Goal: Task Accomplishment & Management: Manage account settings

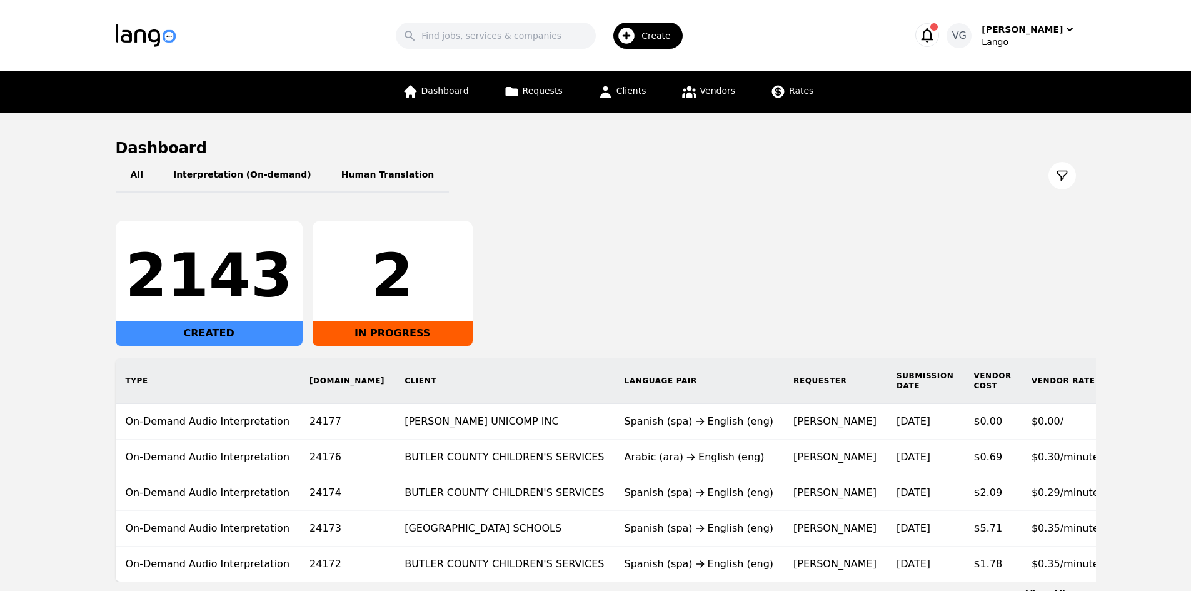
click at [819, 101] on div "Dashboard Requests Clients Vendors Rates" at bounding box center [596, 92] width 760 height 42
click at [790, 94] on span "Rates" at bounding box center [801, 91] width 24 height 10
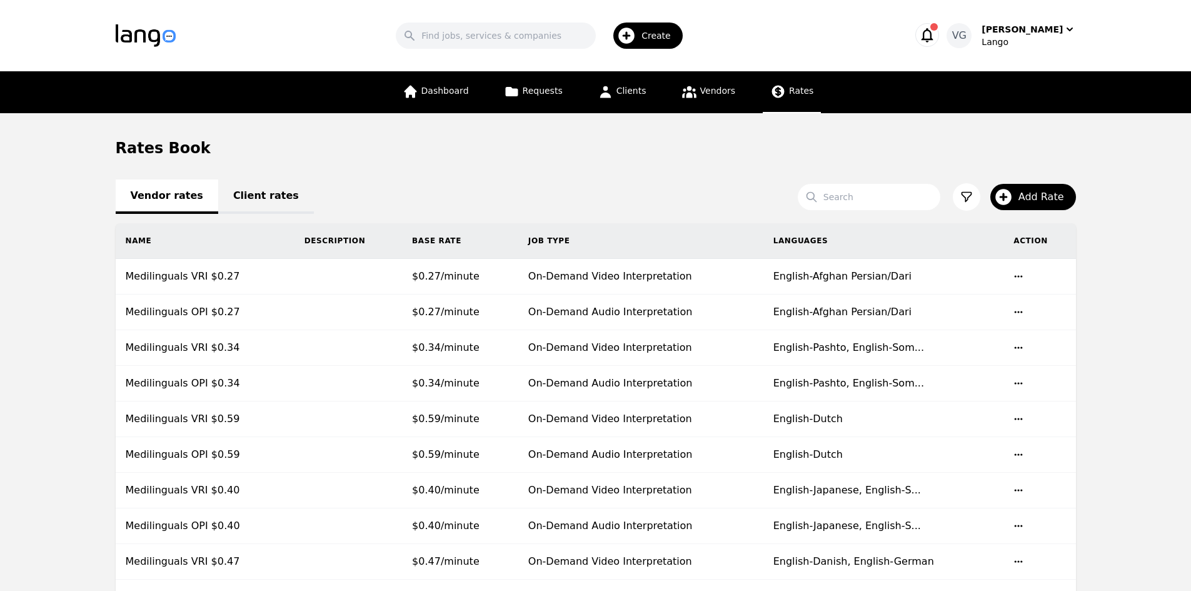
click at [252, 195] on link "Client rates" at bounding box center [266, 196] width 96 height 34
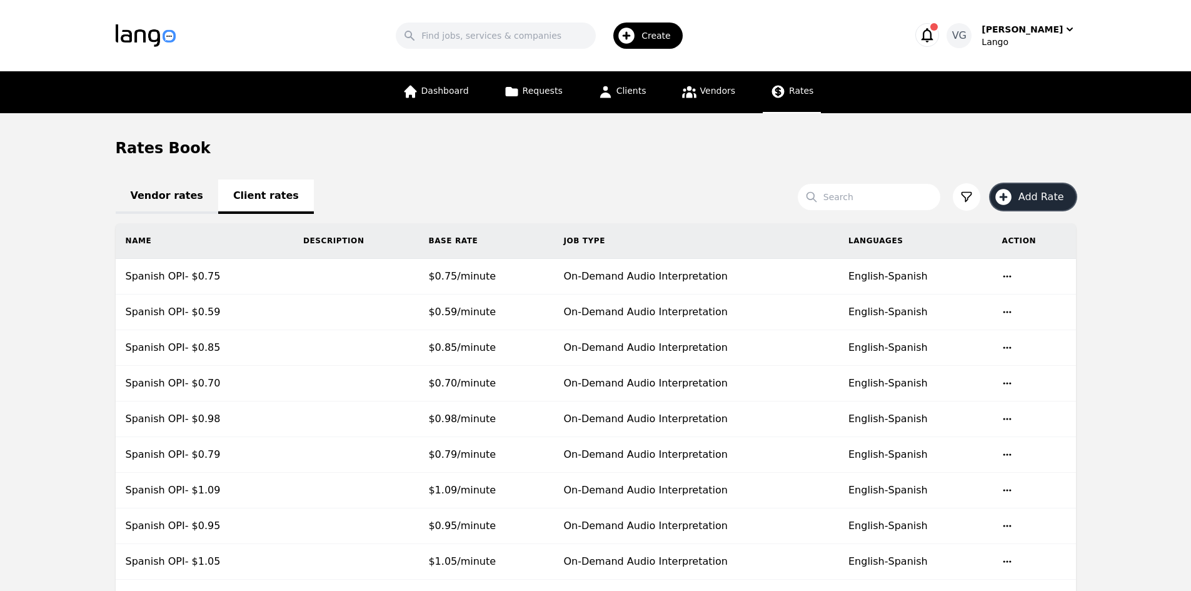
click at [1009, 192] on icon "button" at bounding box center [1003, 197] width 16 height 16
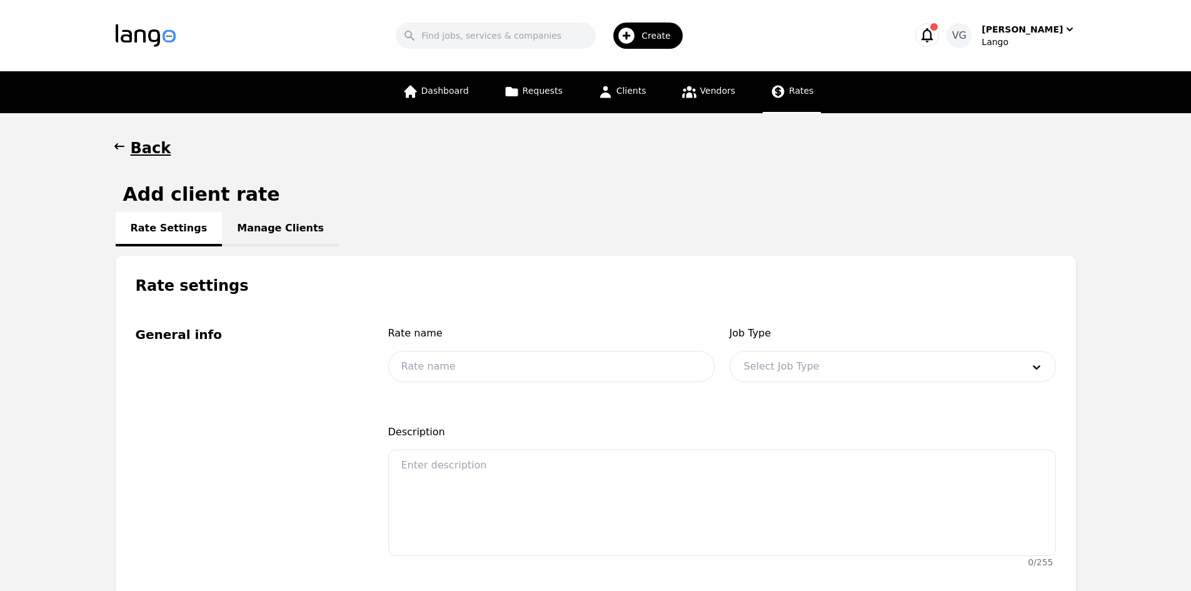
scroll to position [63, 0]
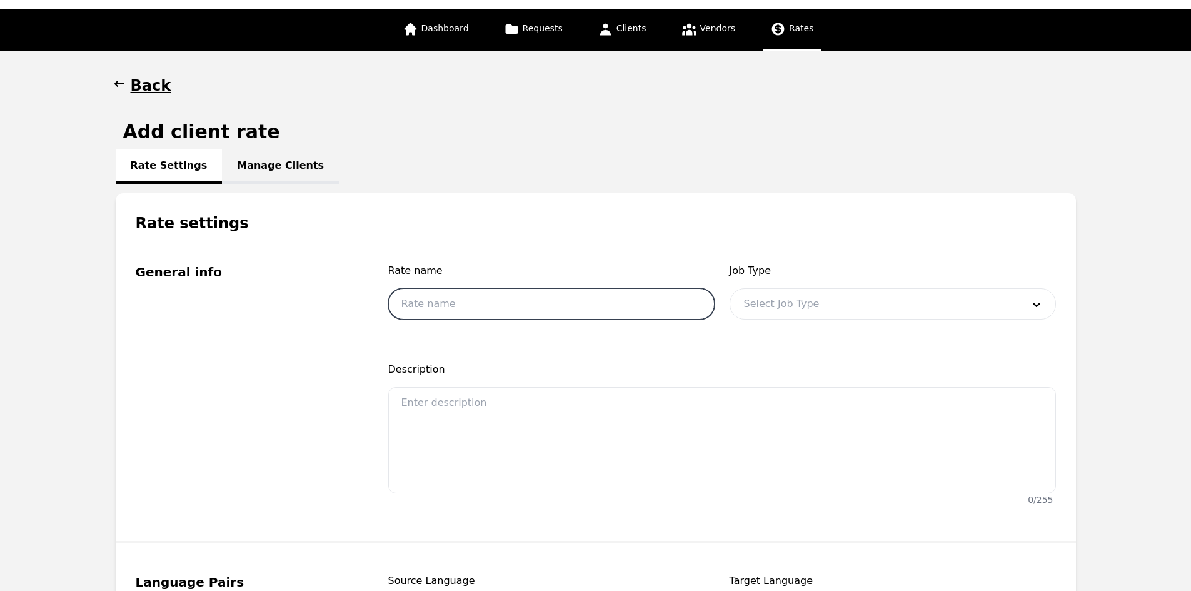
click at [553, 295] on input "text" at bounding box center [551, 303] width 326 height 31
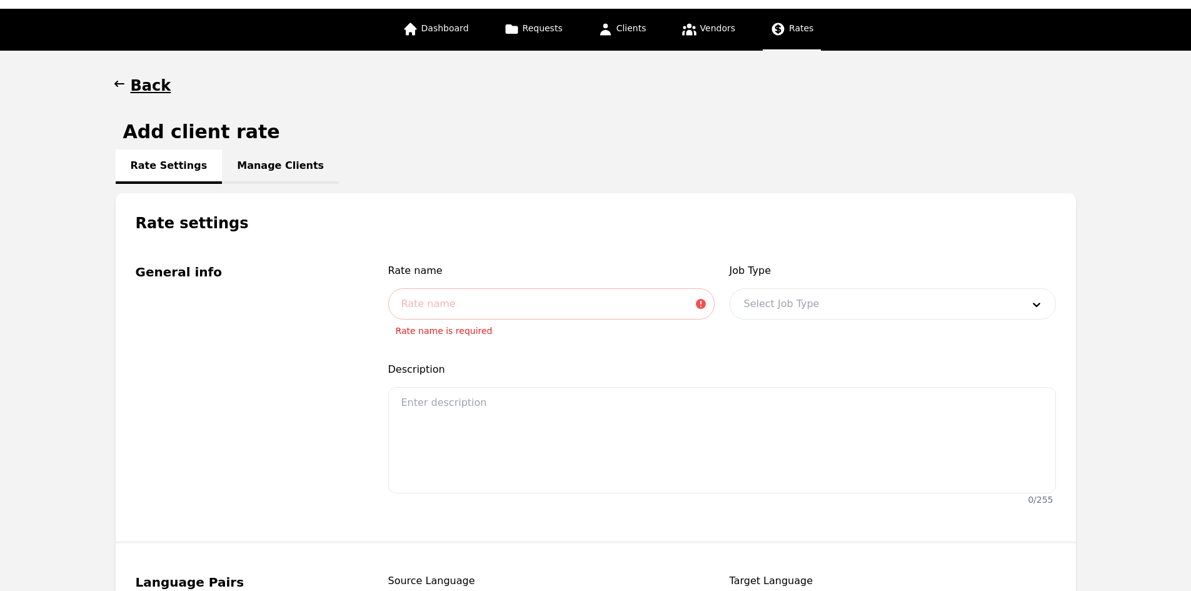
click at [149, 77] on h1 "Back" at bounding box center [151, 86] width 41 height 20
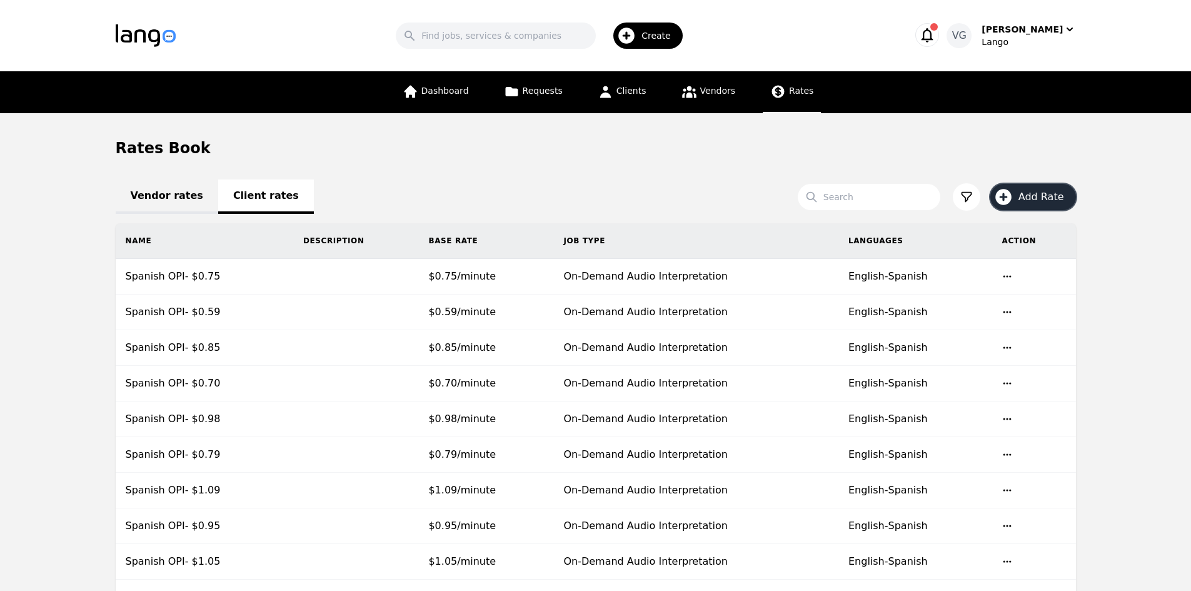
click at [1012, 197] on icon "button" at bounding box center [1003, 197] width 16 height 16
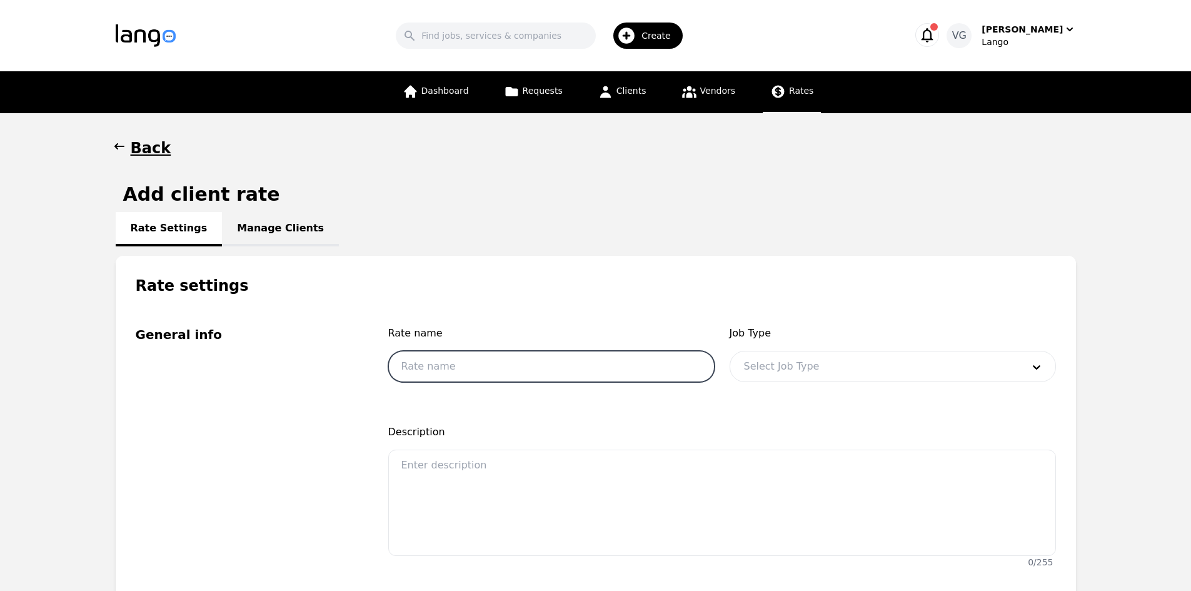
click at [468, 376] on input "text" at bounding box center [551, 366] width 326 height 31
type input "All Languages- OPI"
click at [706, 327] on span "Rate name" at bounding box center [551, 333] width 326 height 15
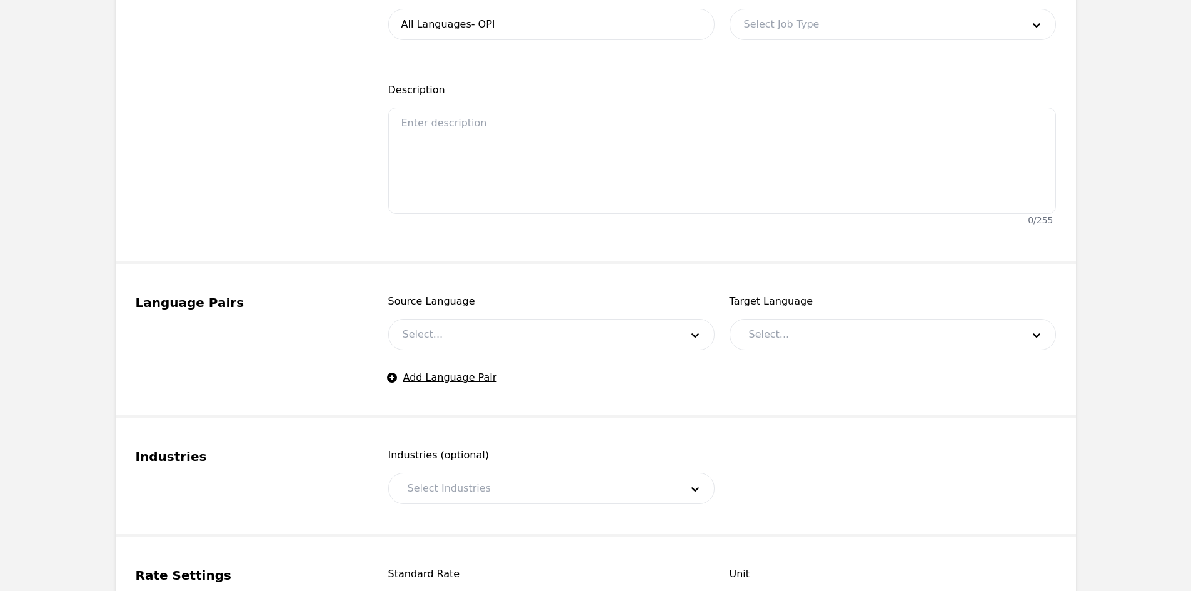
scroll to position [375, 0]
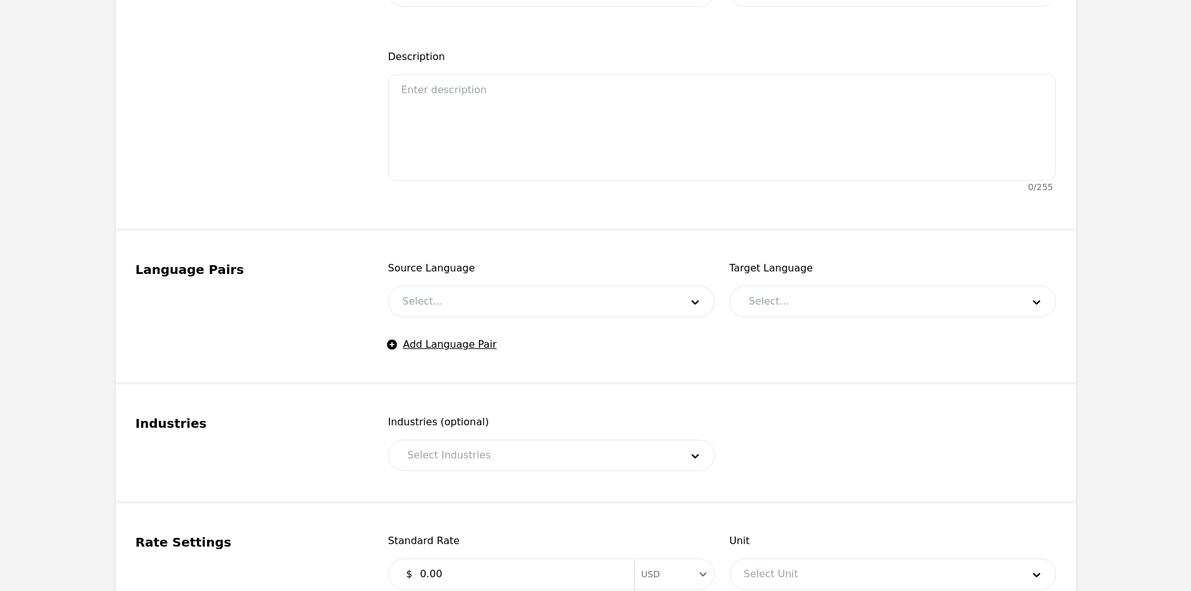
click at [765, 301] on div at bounding box center [876, 301] width 283 height 30
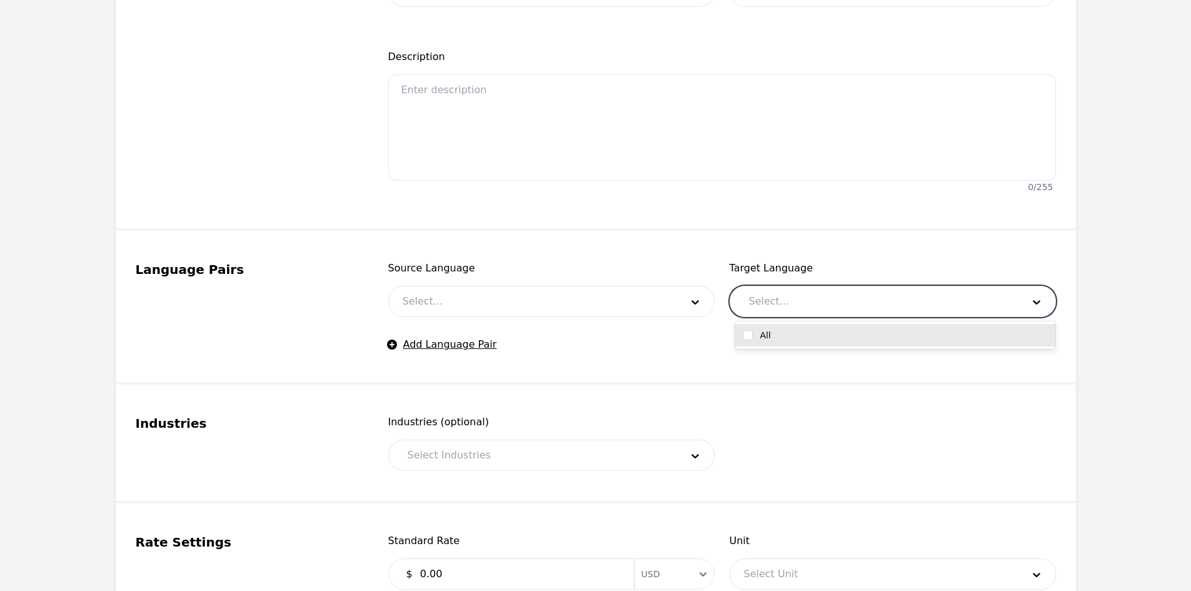
click at [748, 335] on input "checkbox" at bounding box center [748, 335] width 10 height 10
checkbox input "false"
drag, startPoint x: 648, startPoint y: 297, endPoint x: 638, endPoint y: 303, distance: 11.5
click at [648, 297] on div at bounding box center [533, 301] width 288 height 30
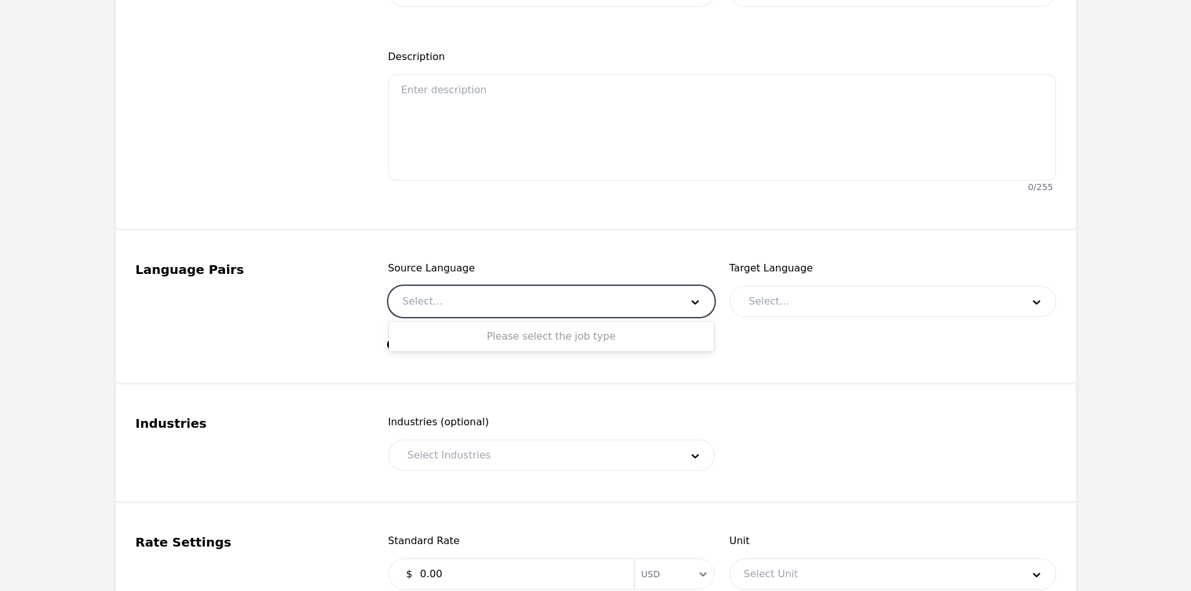
click at [799, 310] on div at bounding box center [876, 301] width 283 height 30
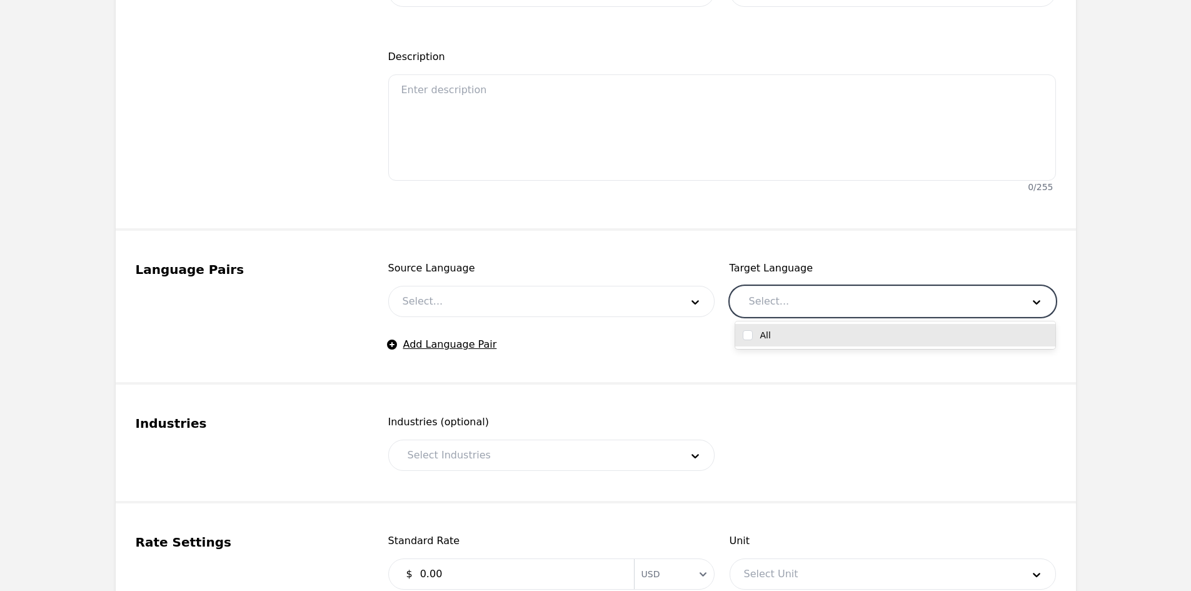
click at [747, 335] on input "checkbox" at bounding box center [748, 335] width 10 height 10
checkbox input "false"
click at [772, 295] on div at bounding box center [876, 301] width 283 height 30
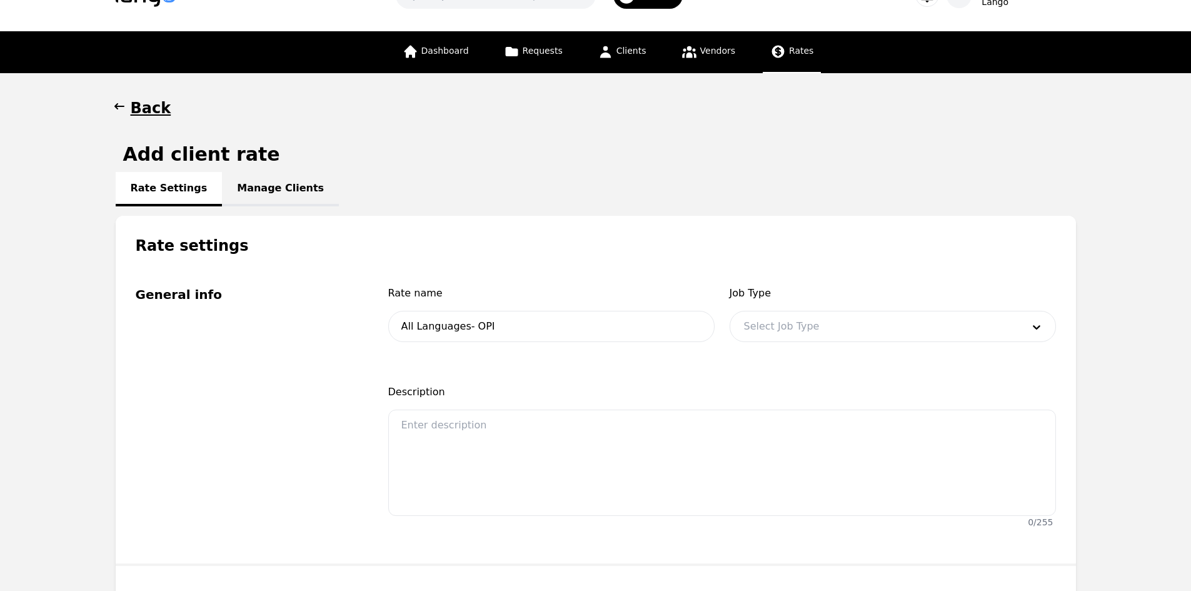
scroll to position [63, 0]
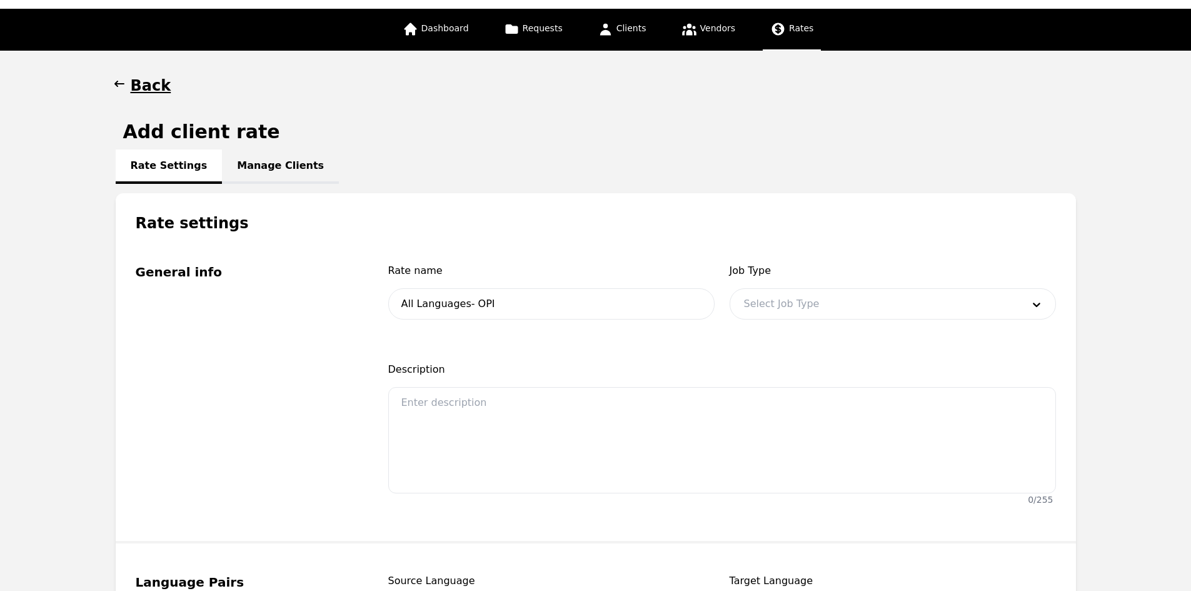
click at [743, 306] on input "text" at bounding box center [744, 303] width 3 height 15
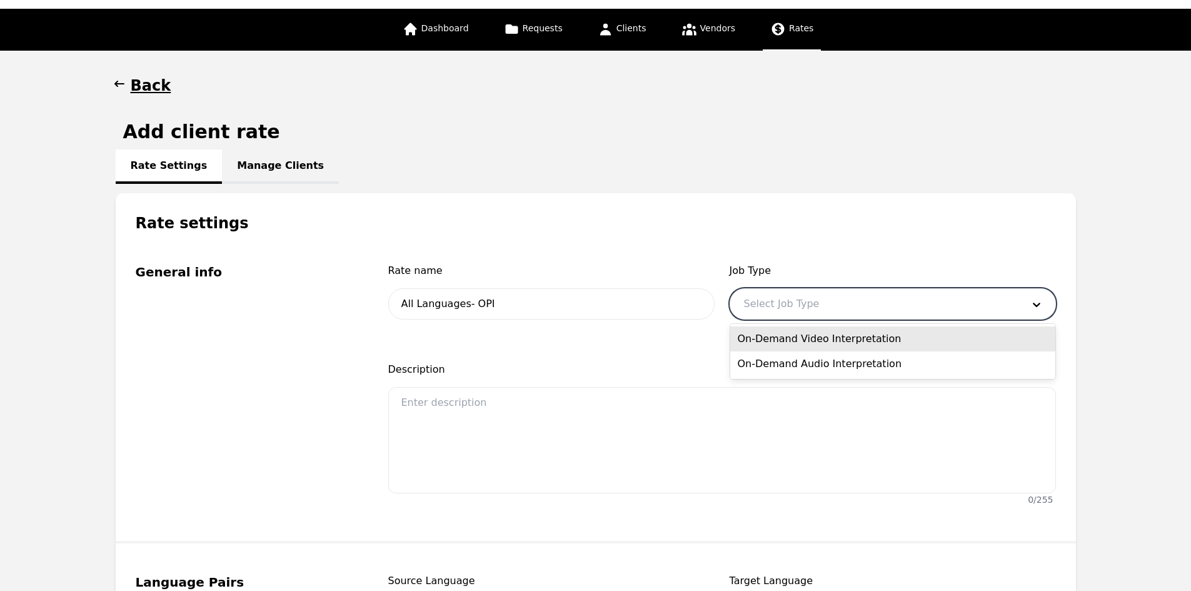
click at [793, 343] on div "On-Demand Video Interpretation" at bounding box center [892, 338] width 325 height 25
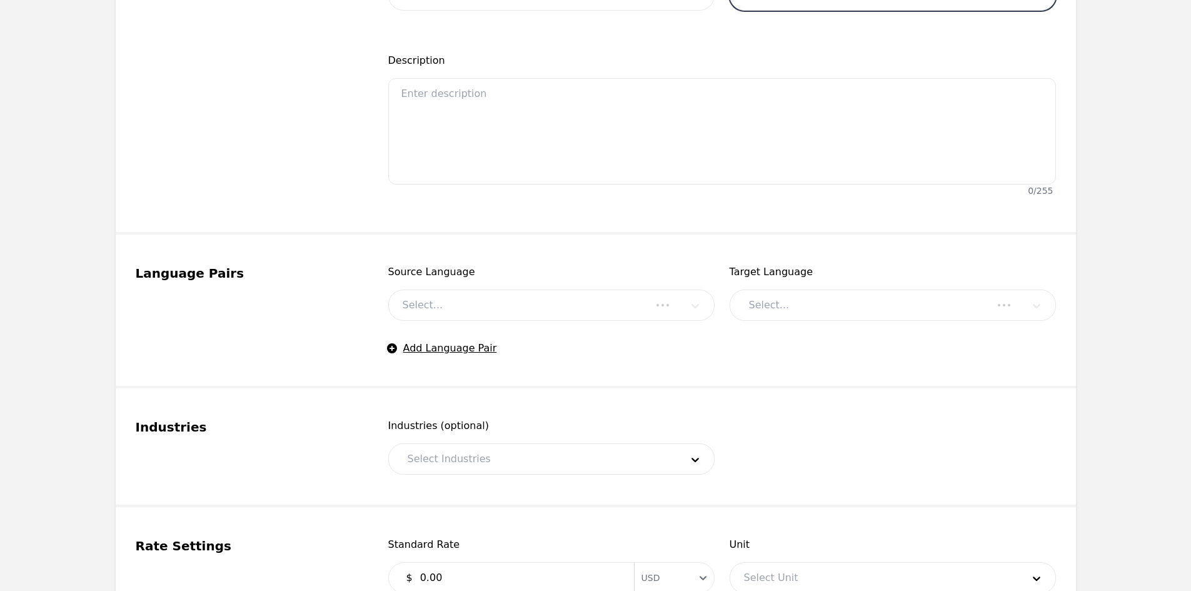
scroll to position [375, 0]
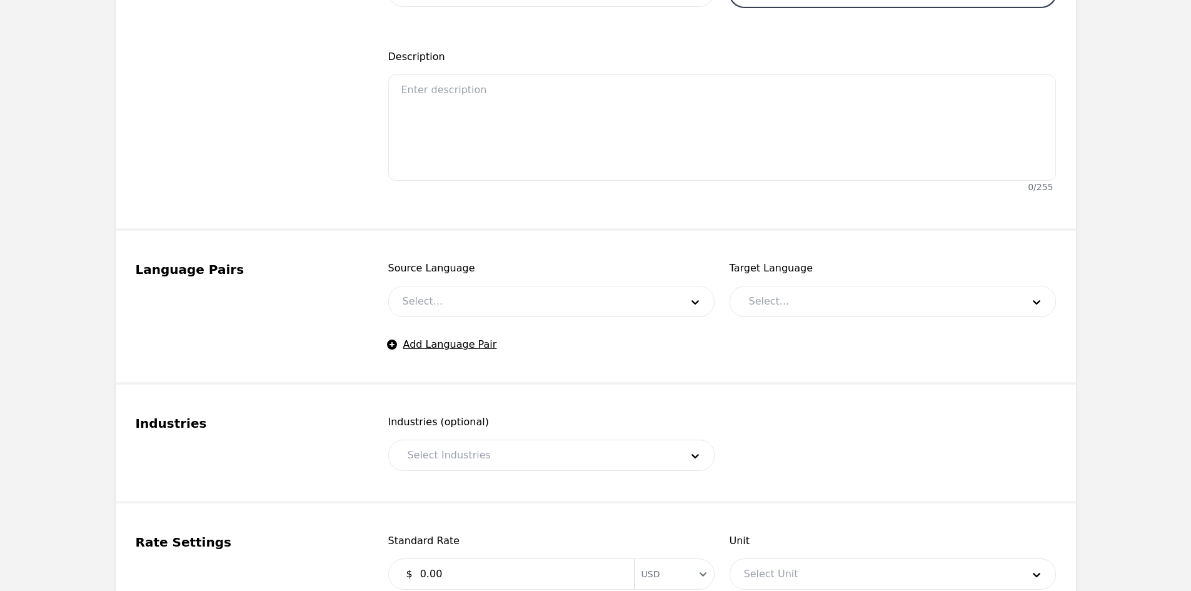
click at [768, 303] on div at bounding box center [876, 301] width 283 height 30
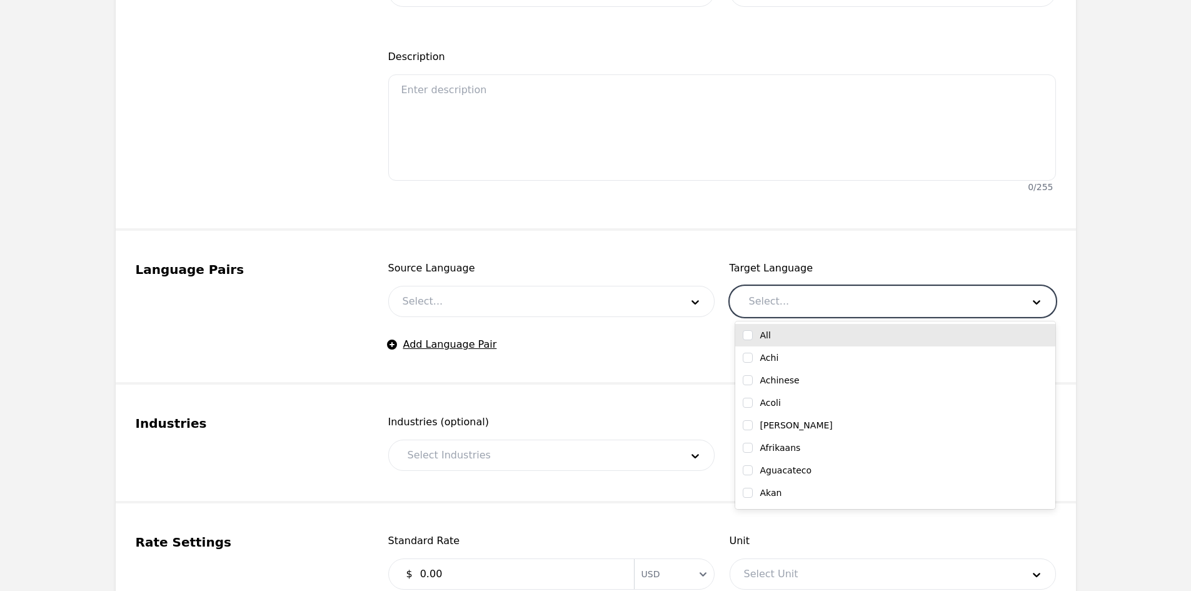
click at [750, 337] on input "checkbox" at bounding box center [748, 335] width 10 height 10
checkbox input "true"
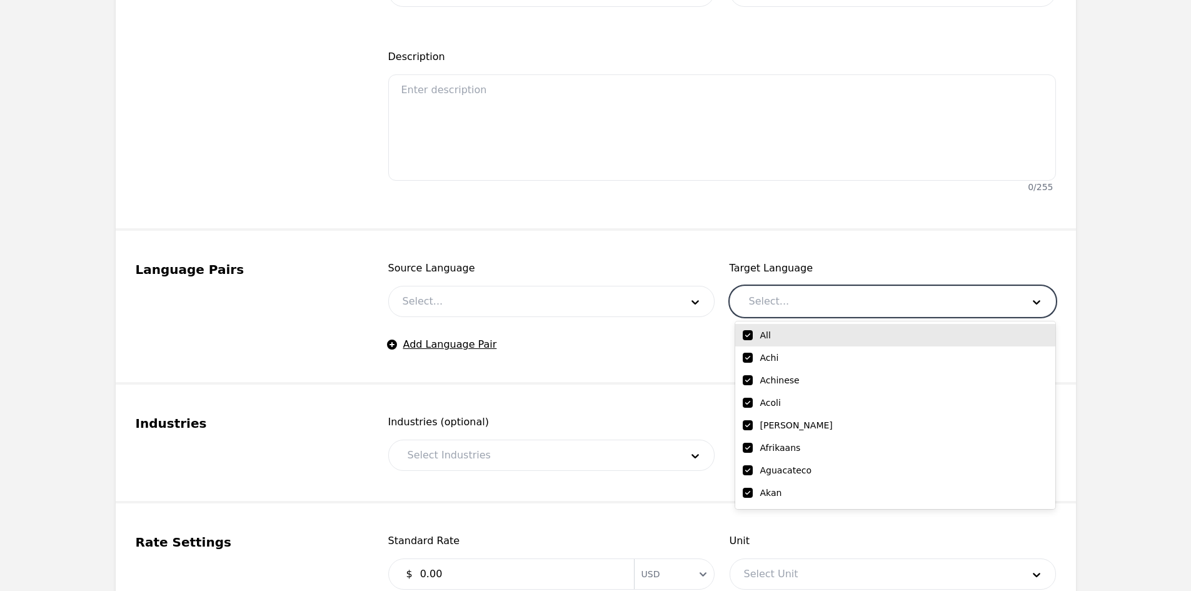
checkbox input "true"
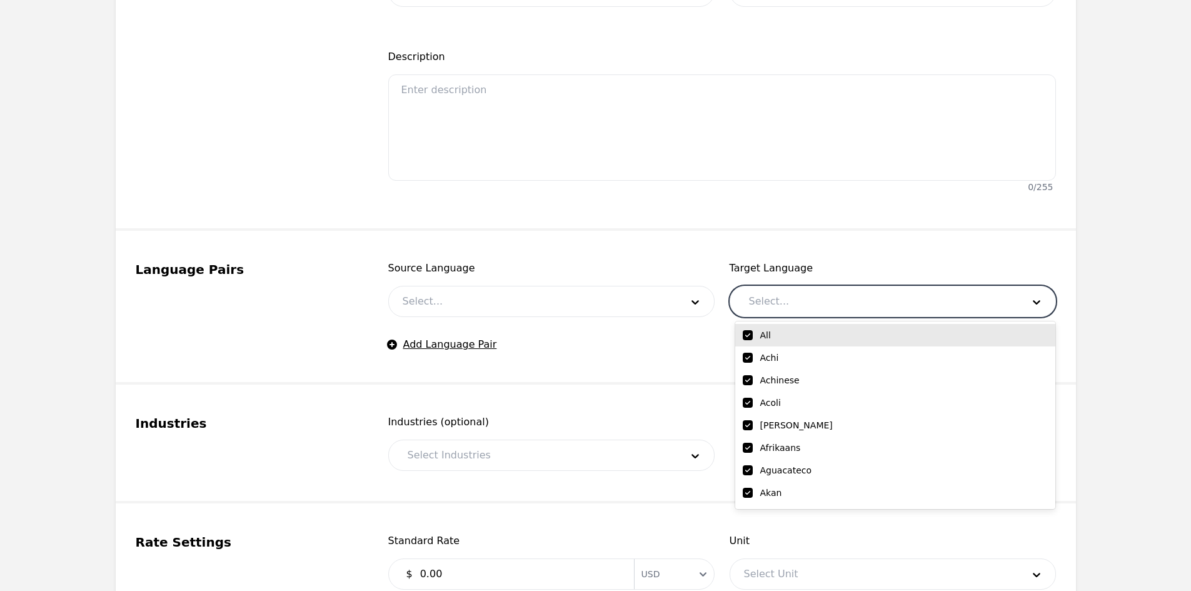
checkbox input "true"
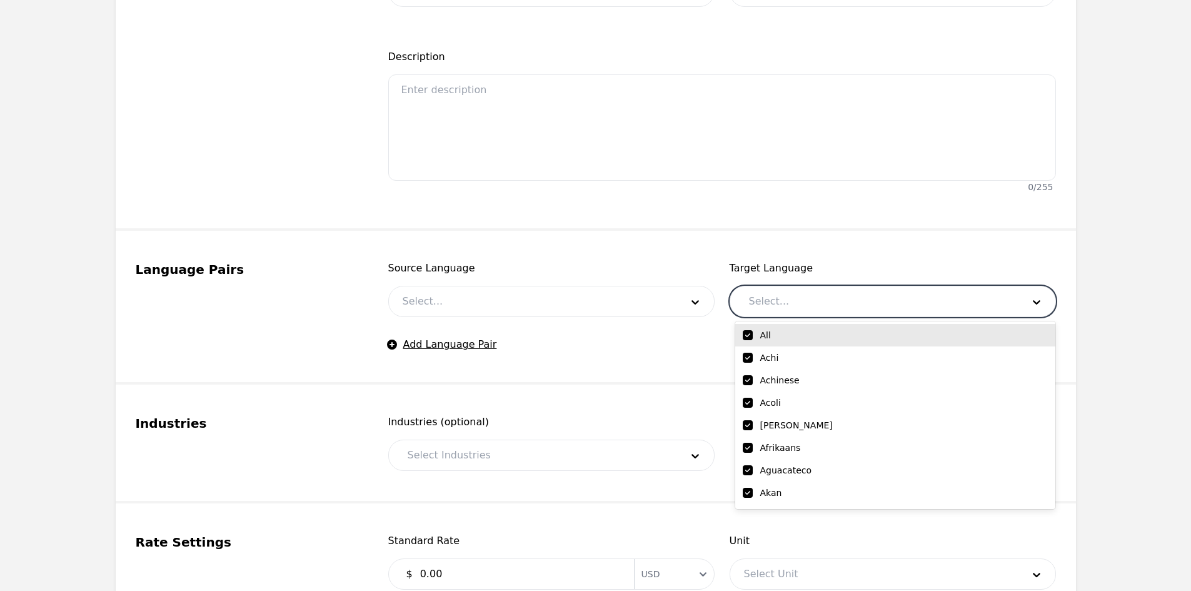
checkbox input "true"
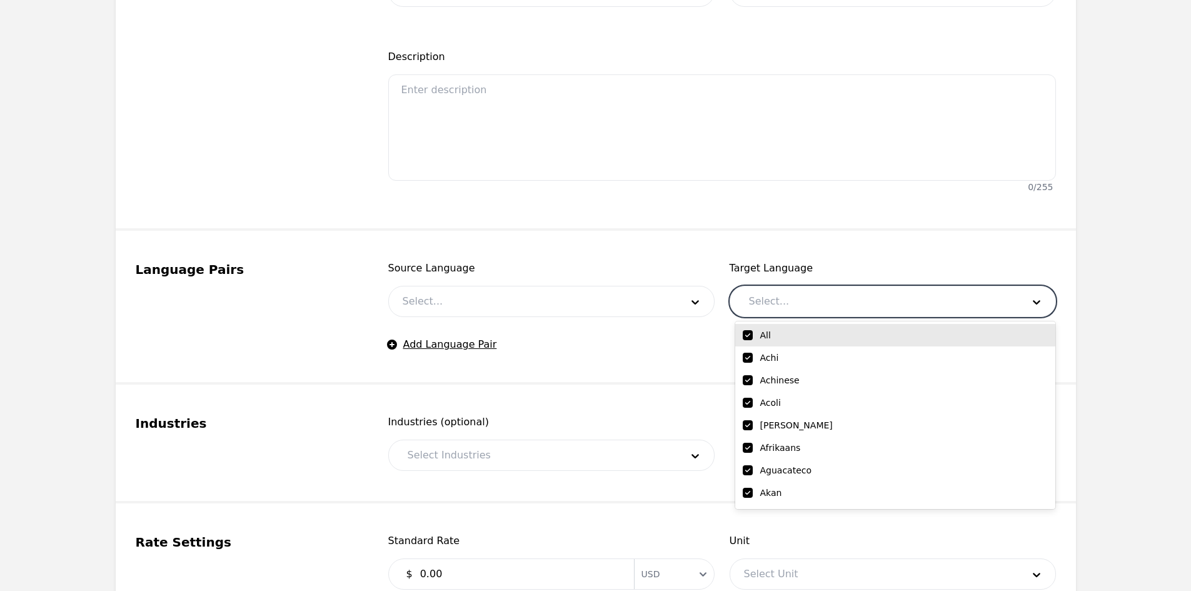
checkbox input "true"
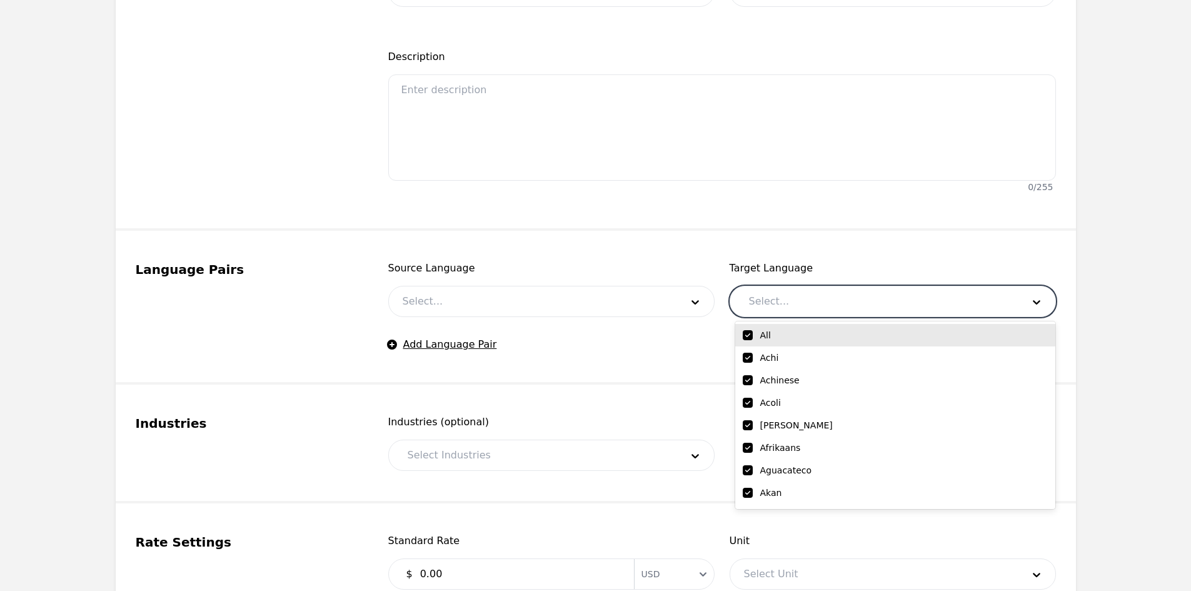
checkbox input "true"
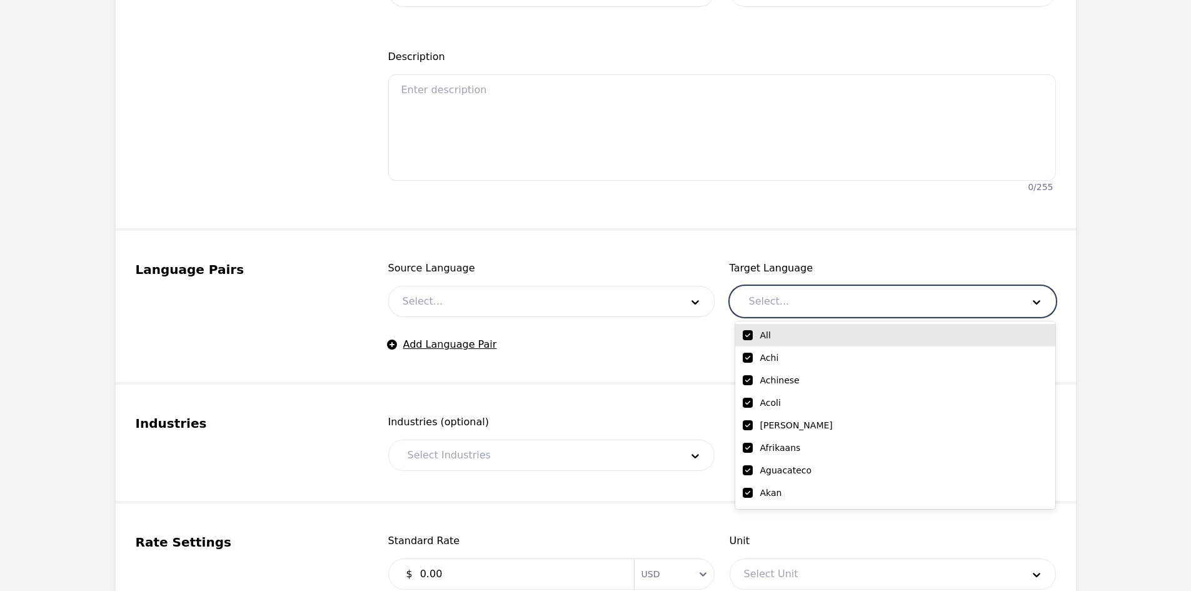
checkbox input "true"
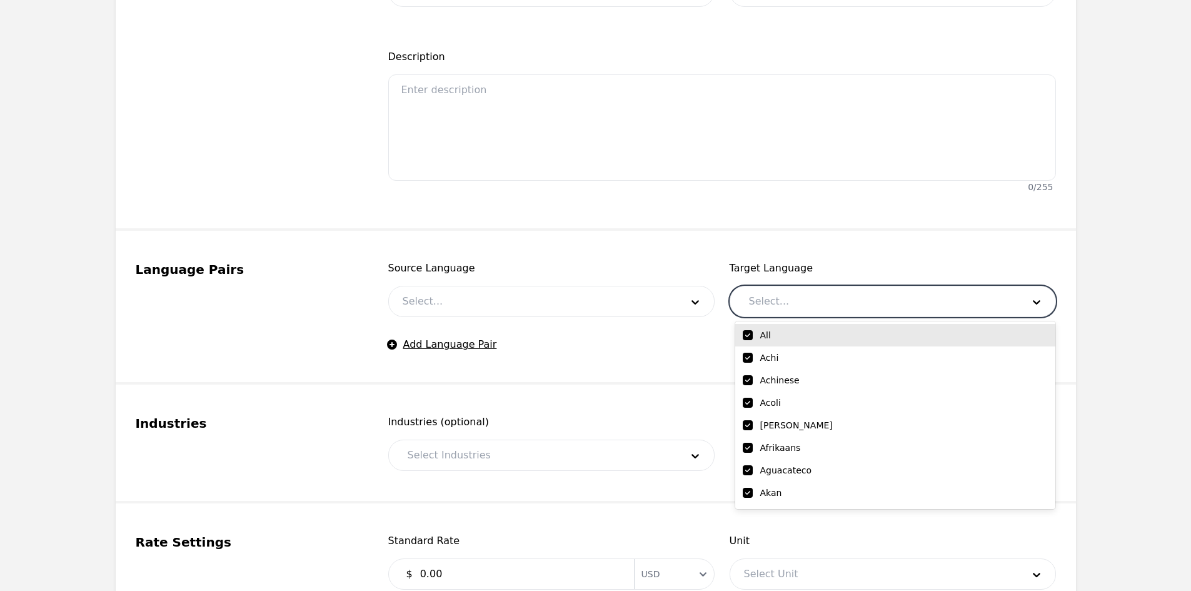
checkbox input "true"
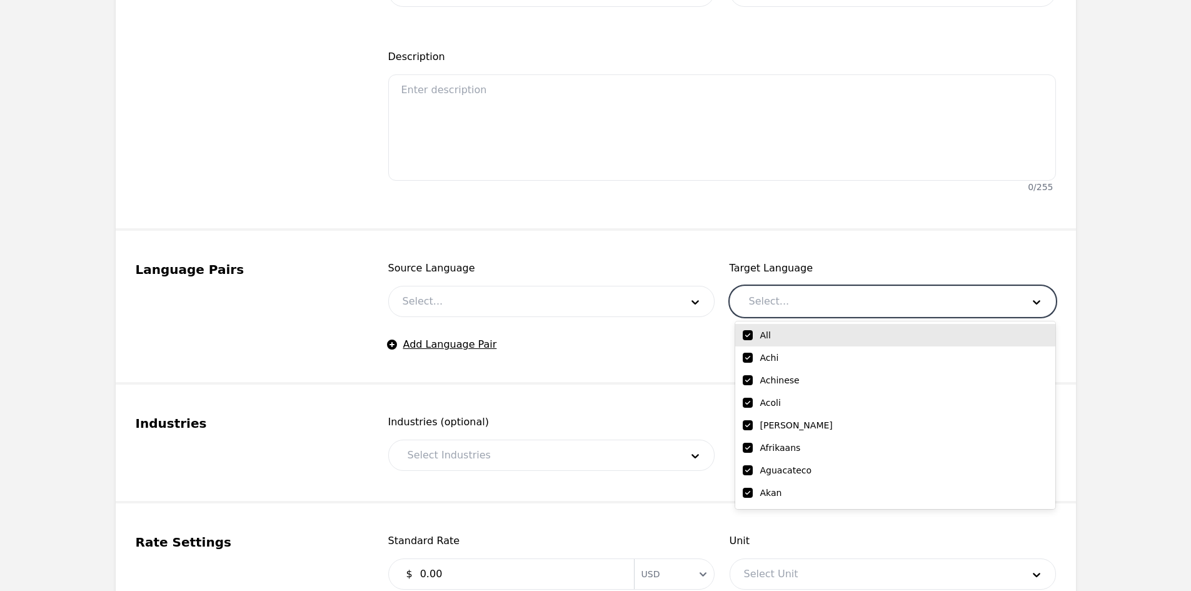
checkbox input "true"
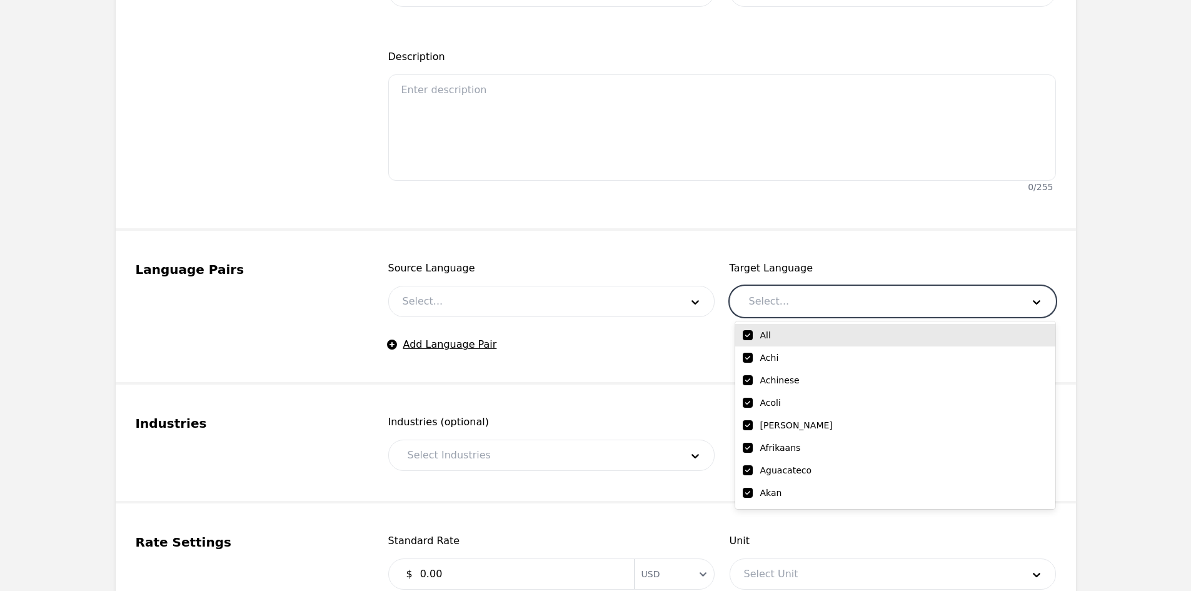
checkbox input "true"
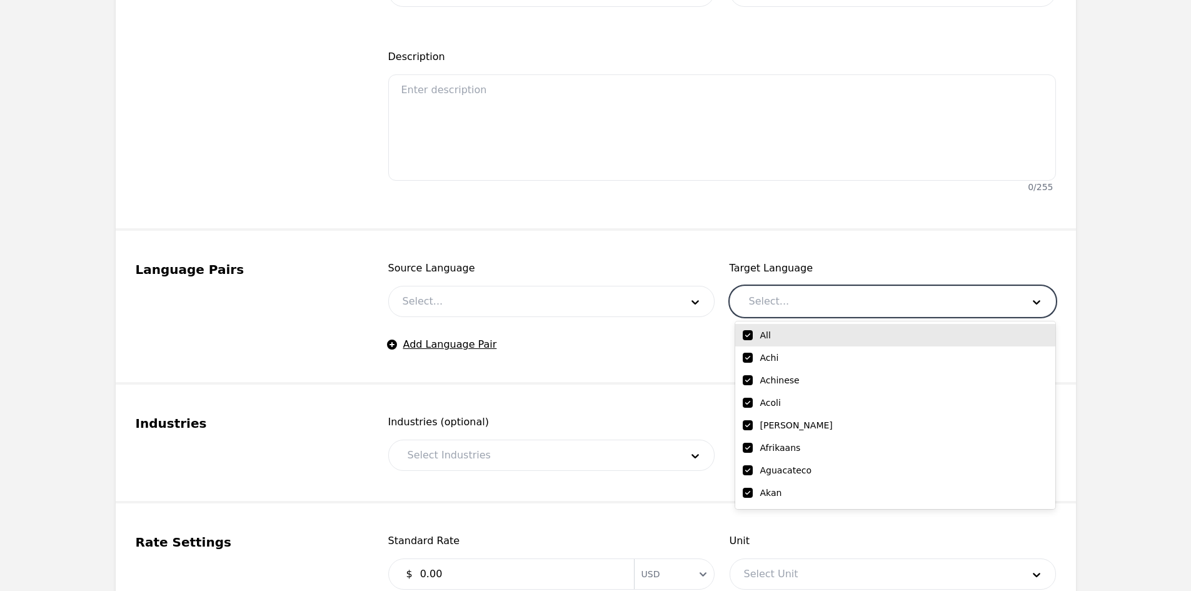
checkbox input "true"
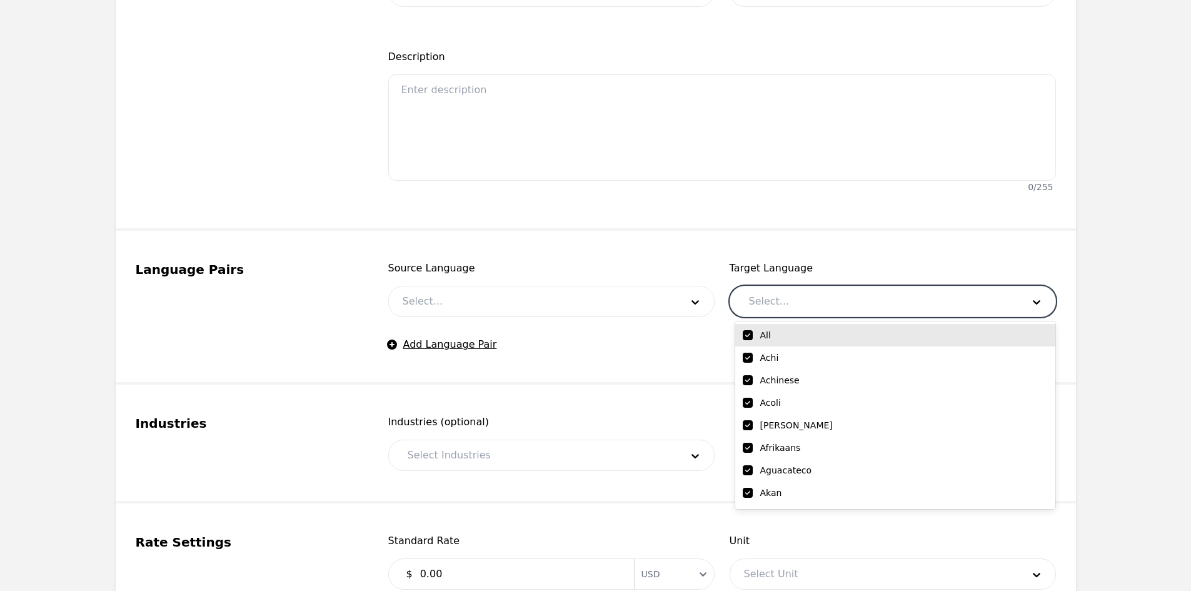
checkbox input "true"
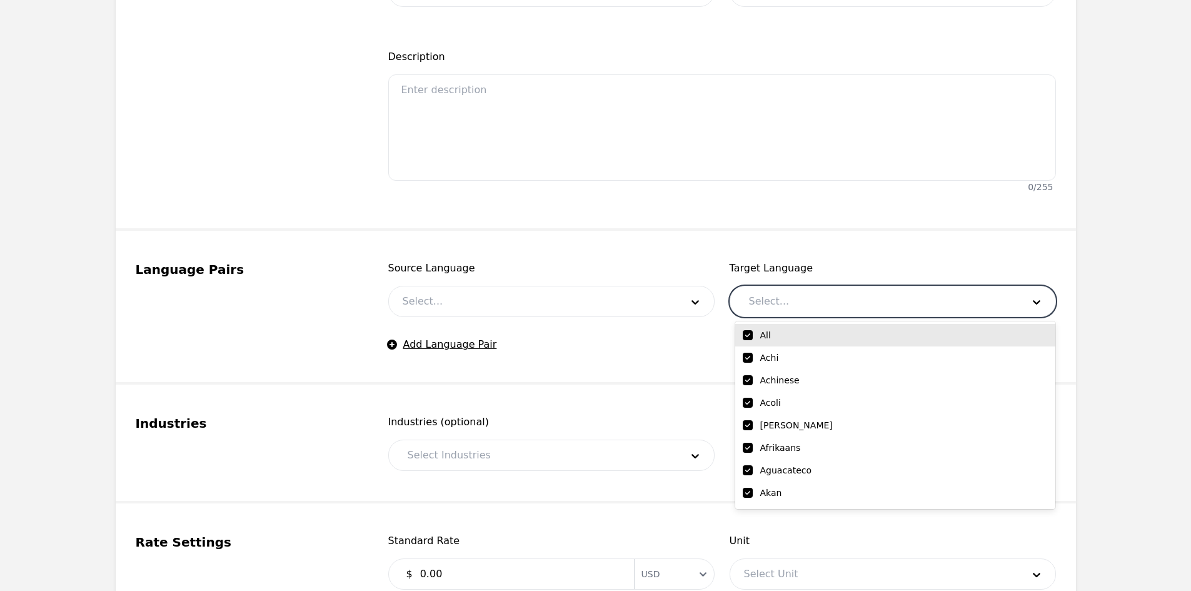
checkbox input "true"
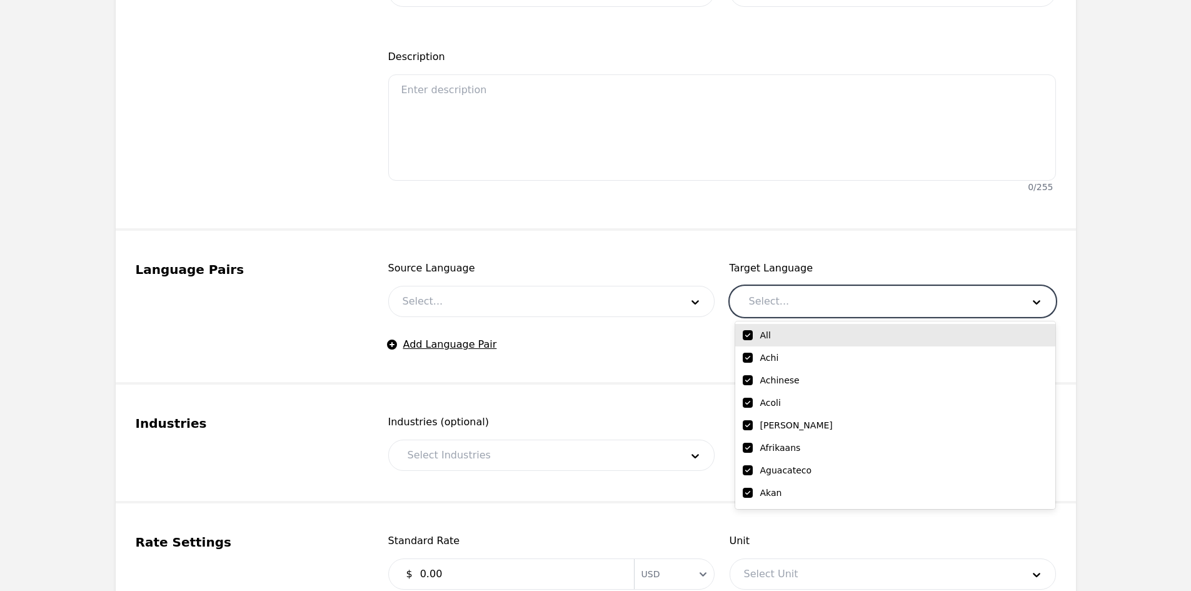
checkbox input "true"
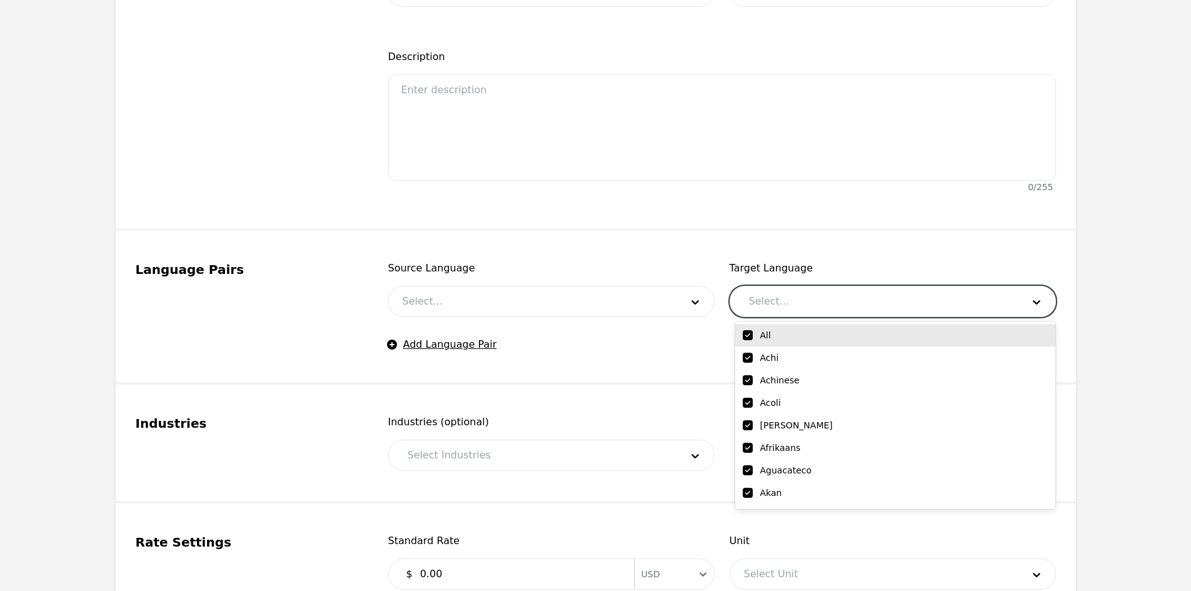
checkbox input "true"
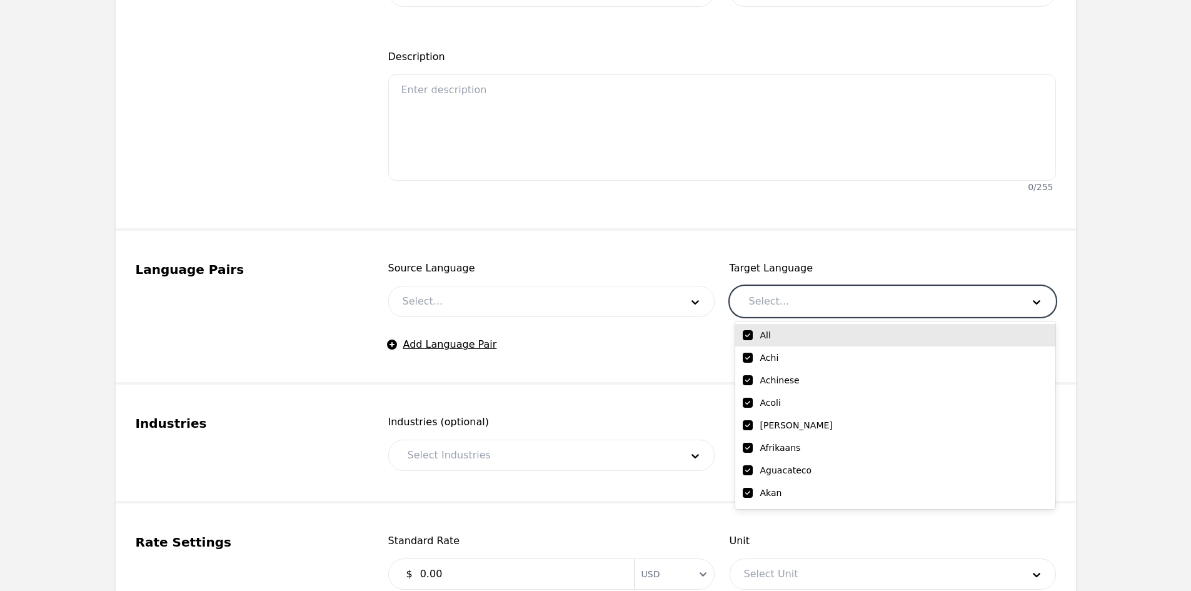
checkbox input "true"
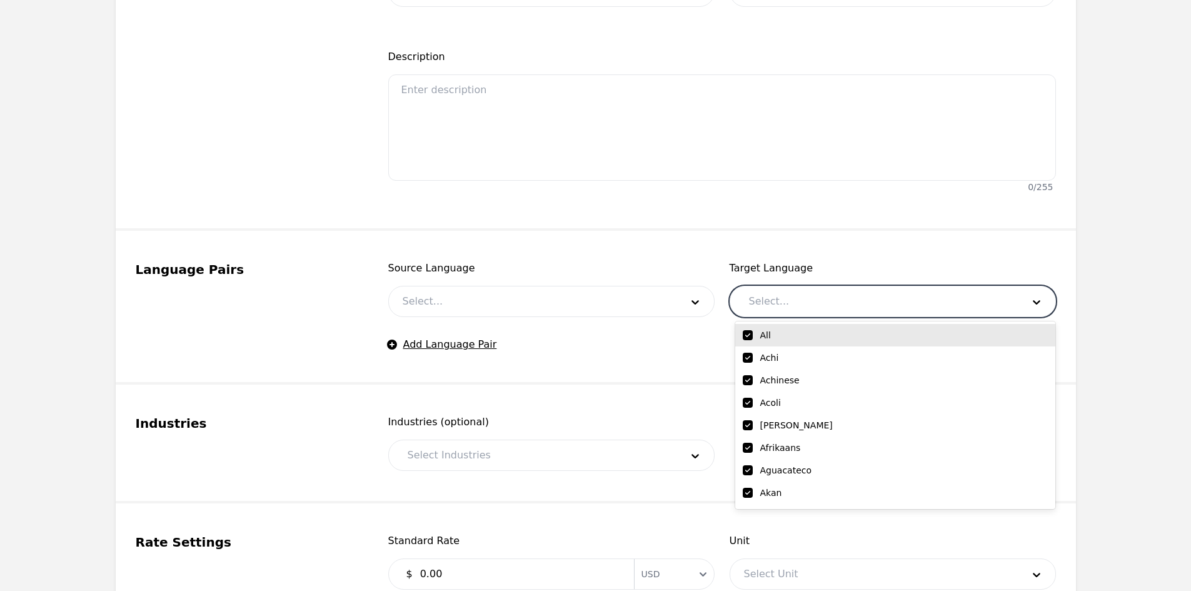
checkbox input "true"
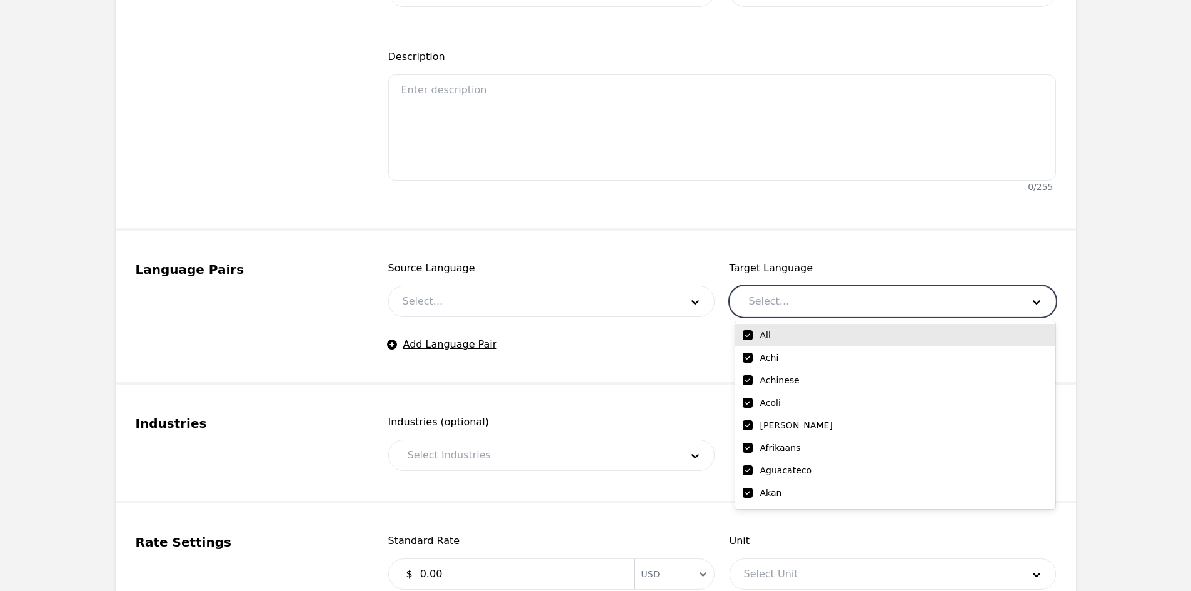
checkbox input "true"
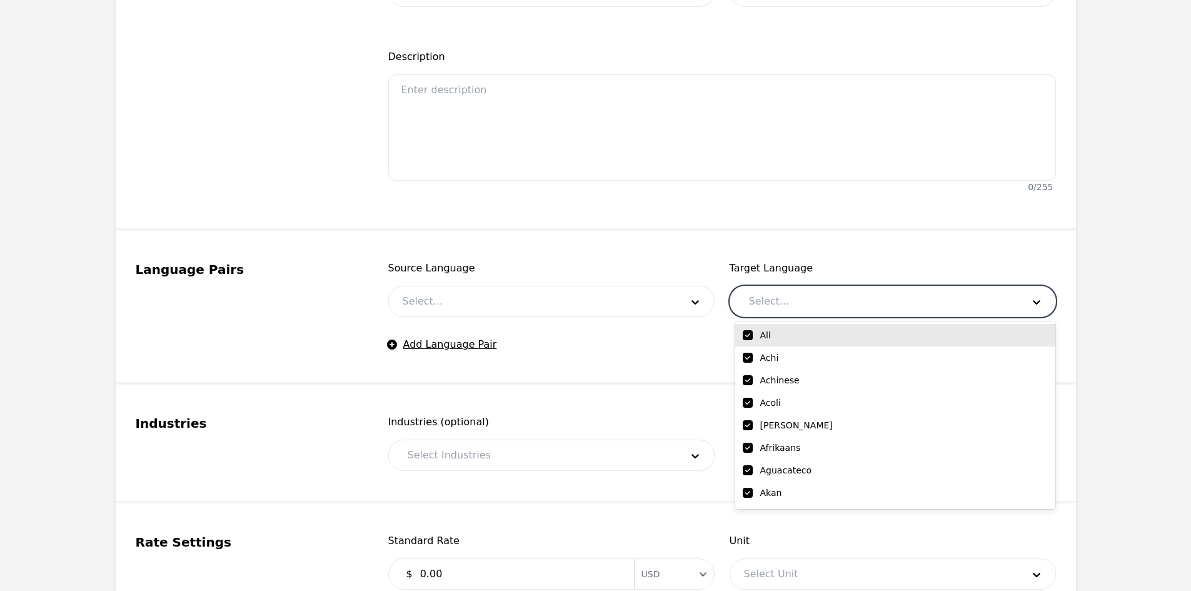
checkbox input "true"
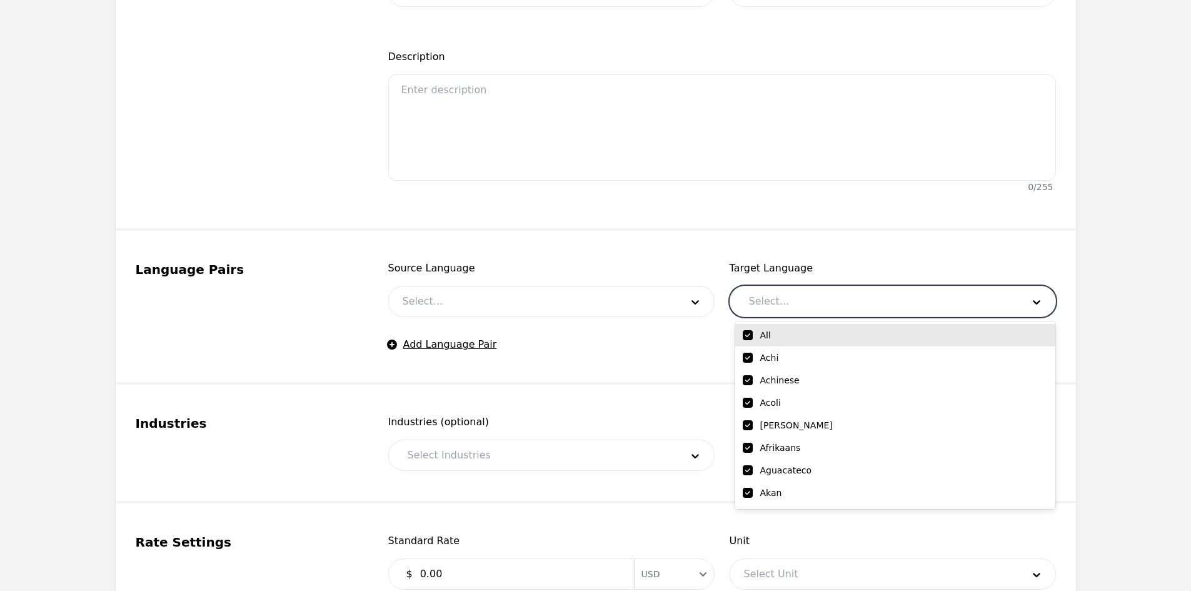
checkbox input "true"
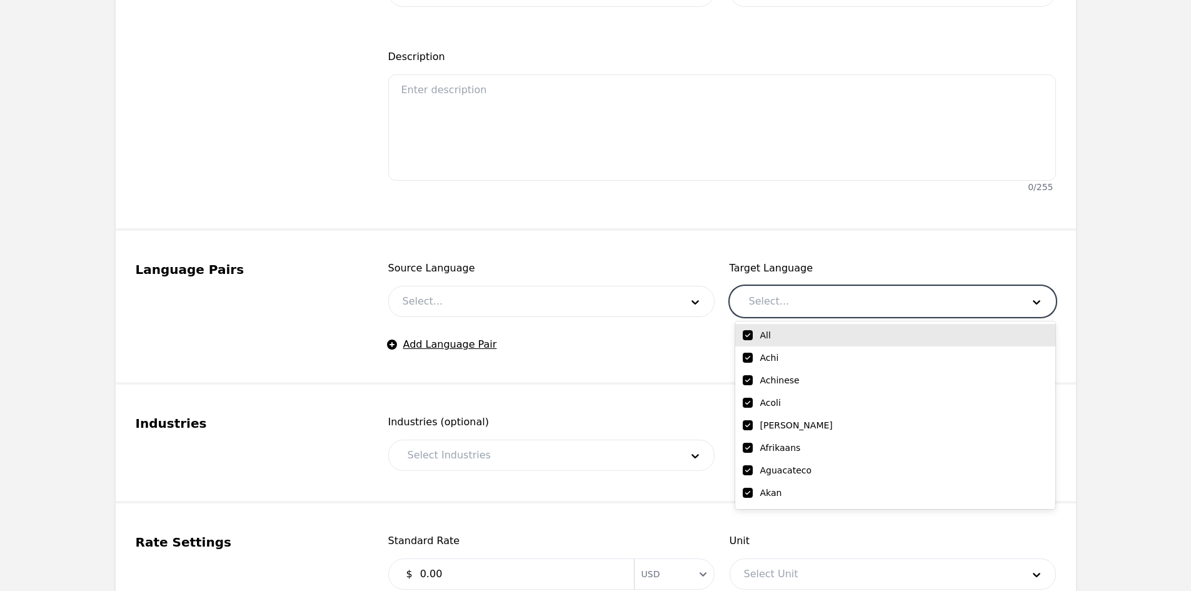
checkbox input "true"
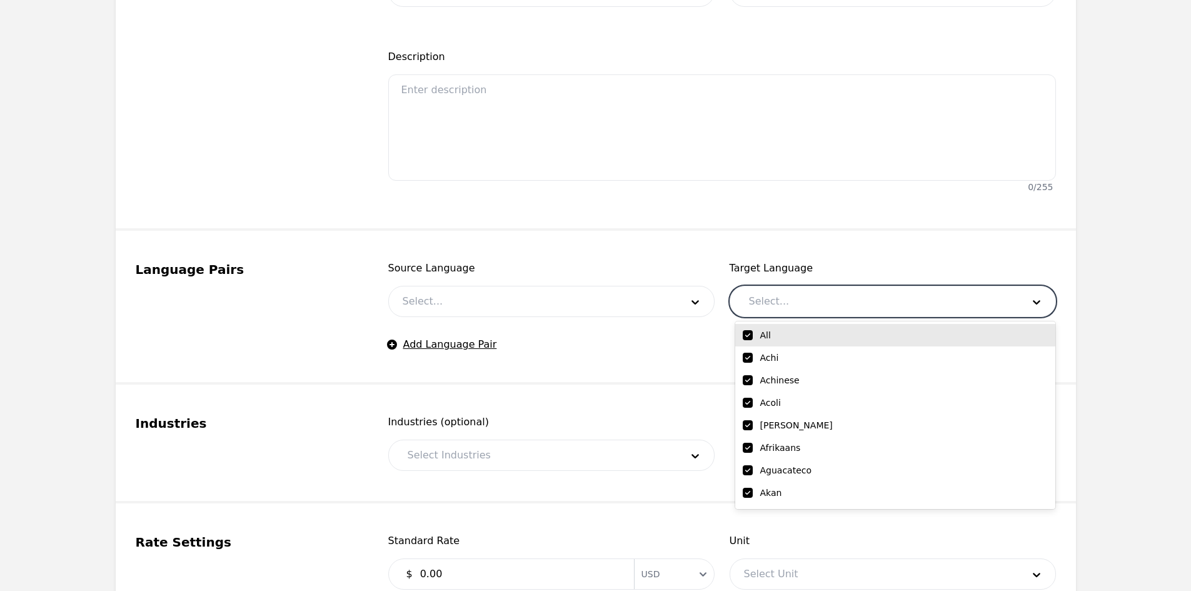
checkbox input "true"
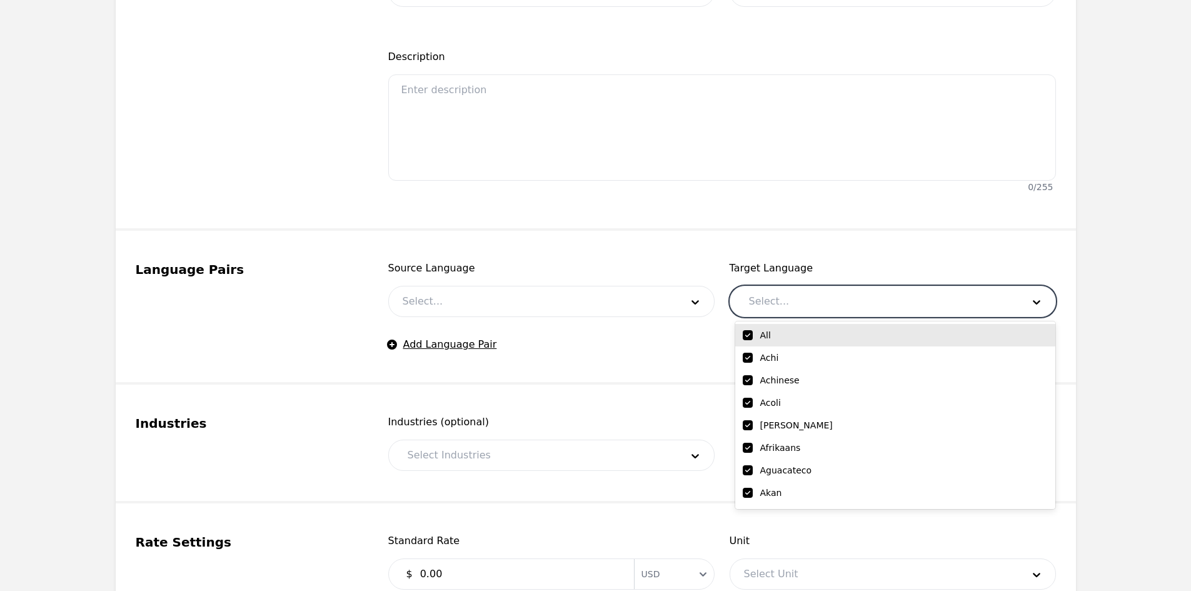
checkbox input "true"
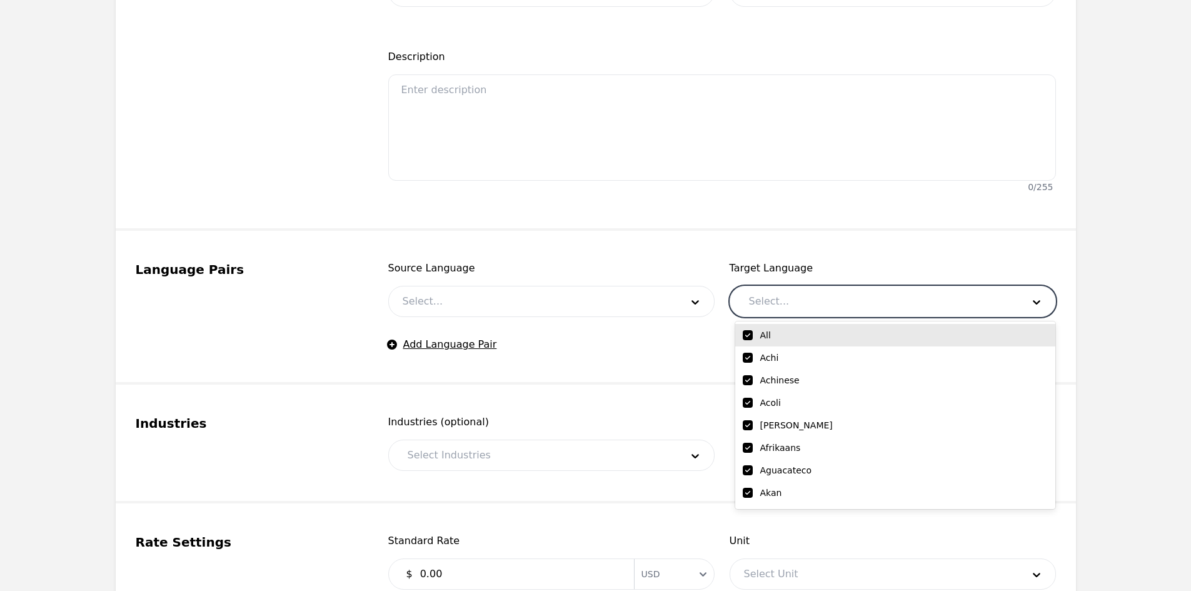
checkbox input "true"
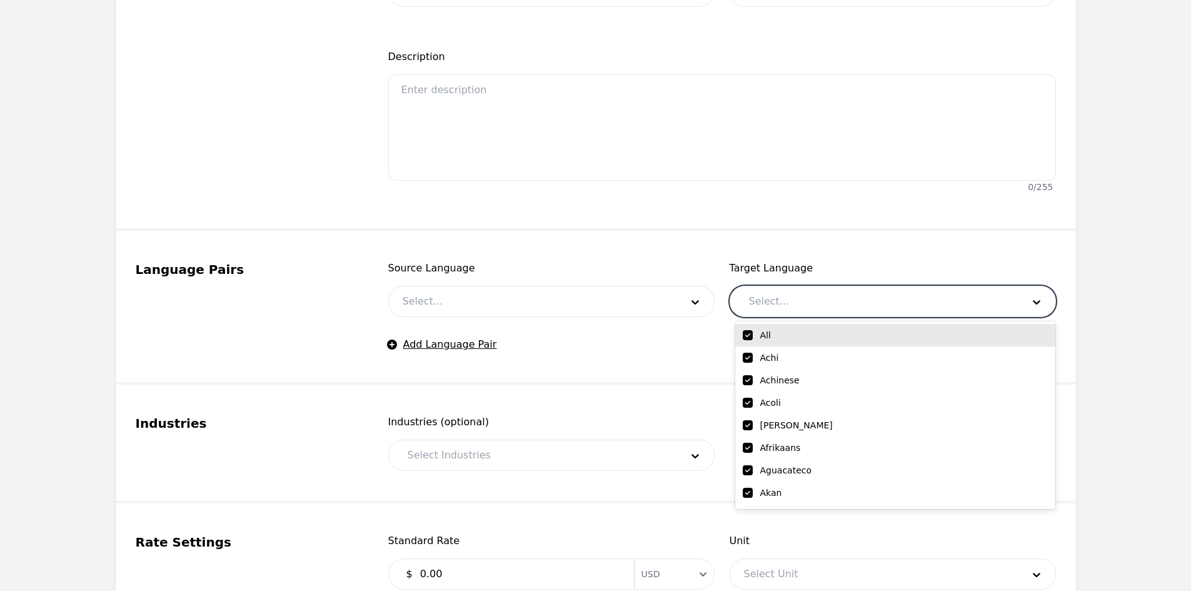
checkbox input "true"
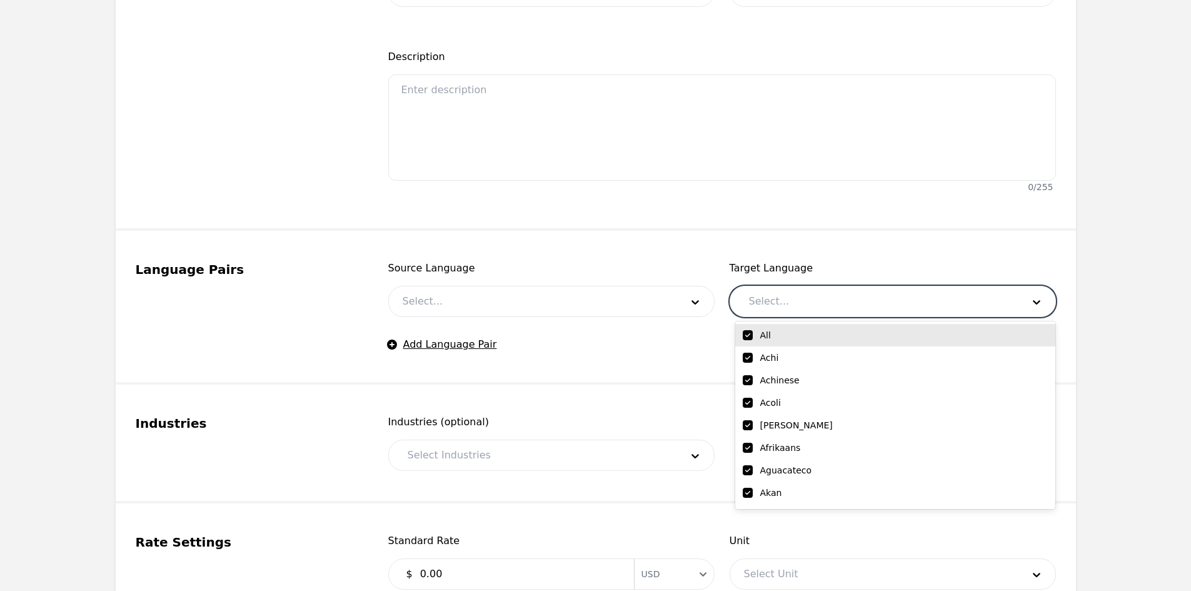
checkbox input "true"
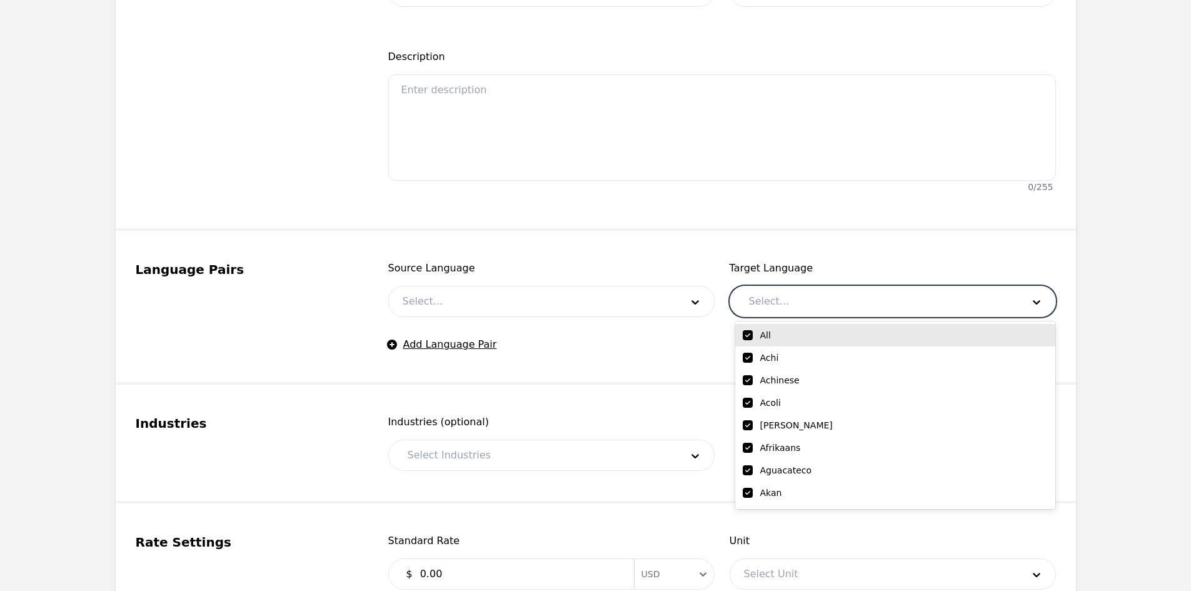
checkbox input "true"
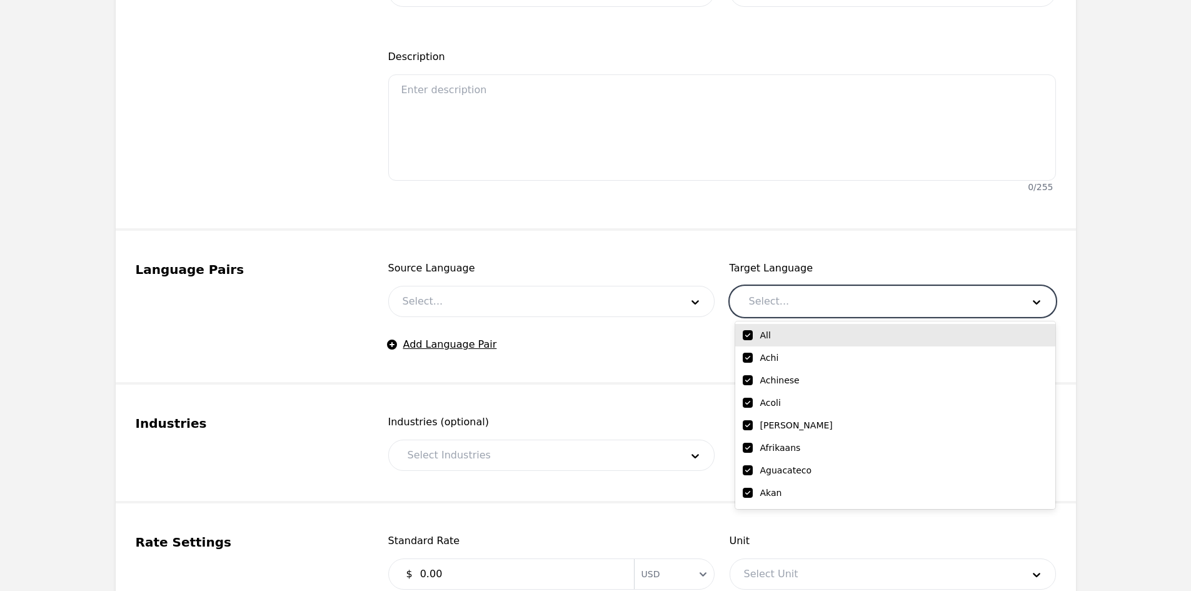
checkbox input "true"
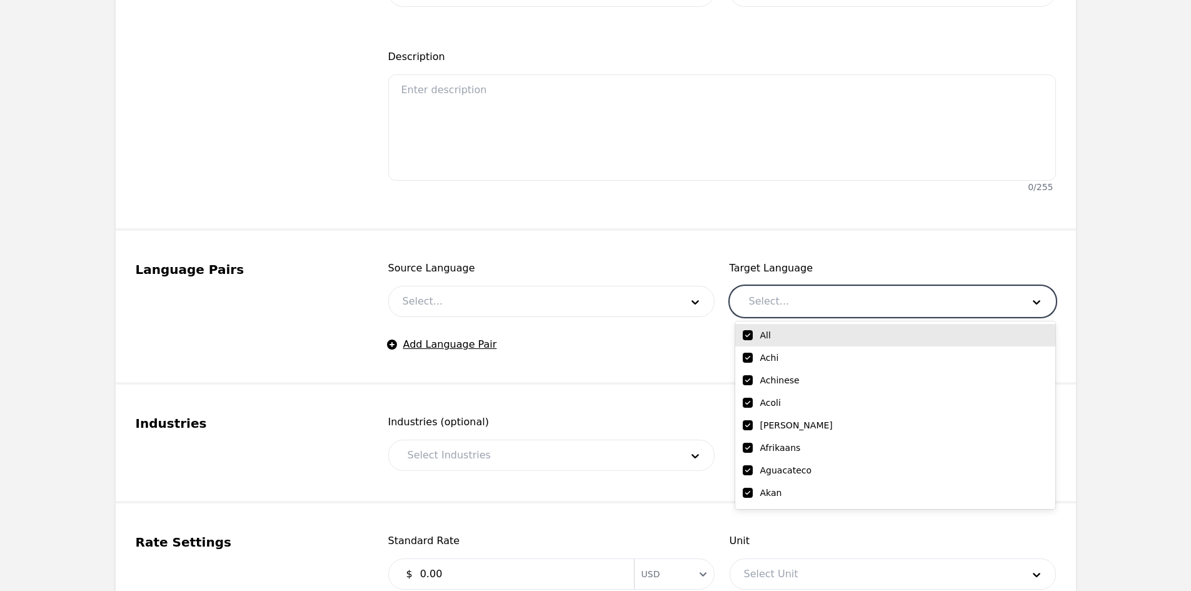
checkbox input "true"
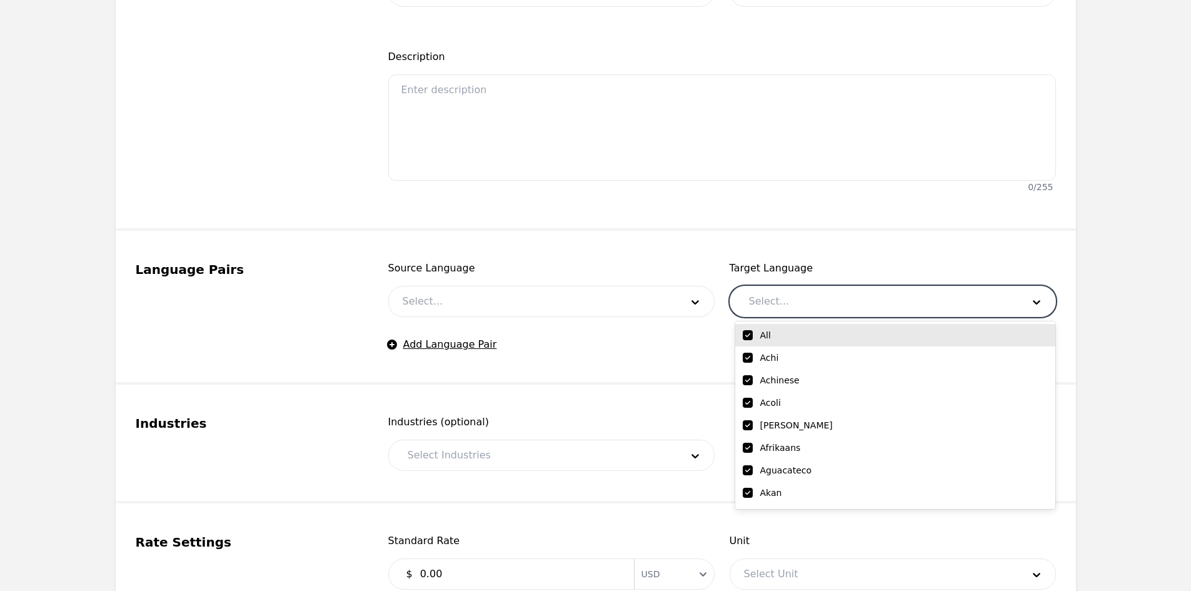
checkbox input "true"
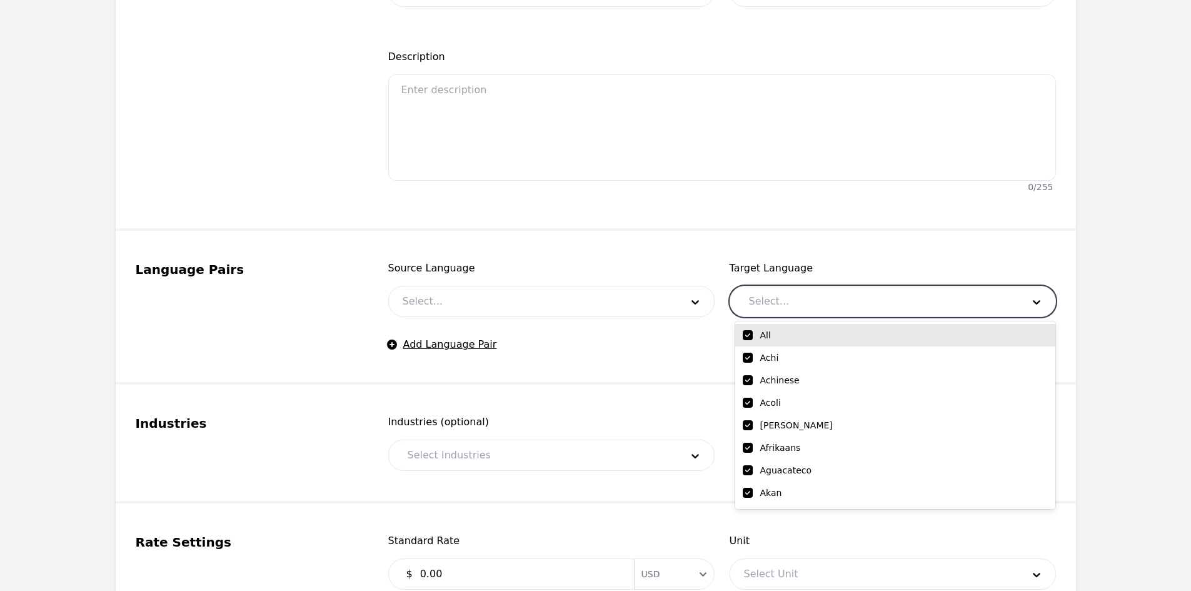
checkbox input "true"
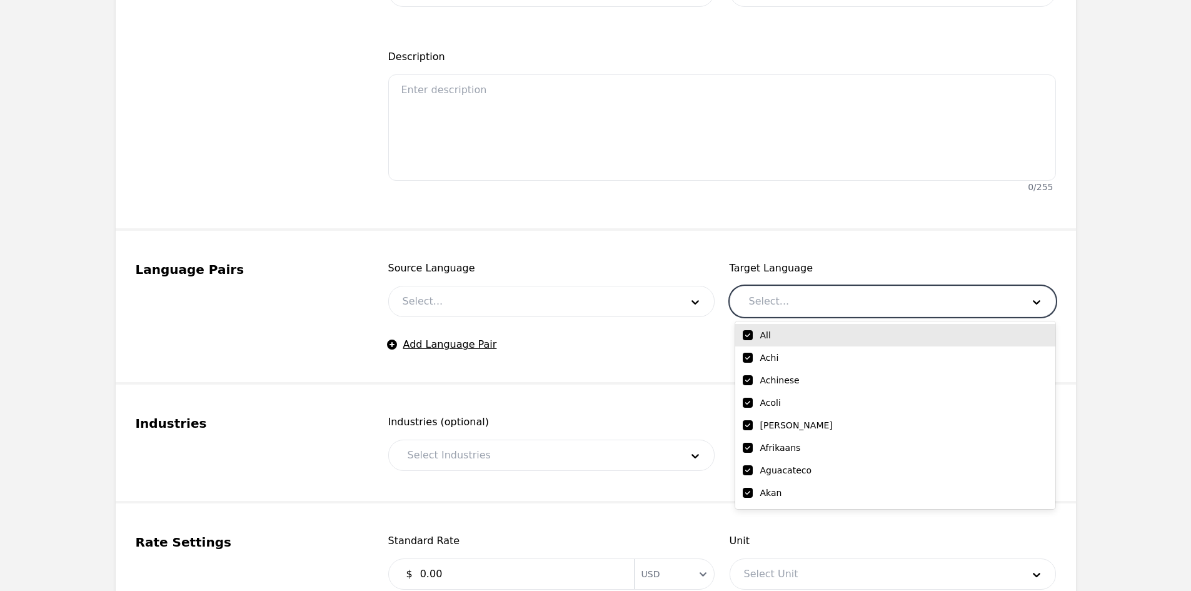
checkbox input "true"
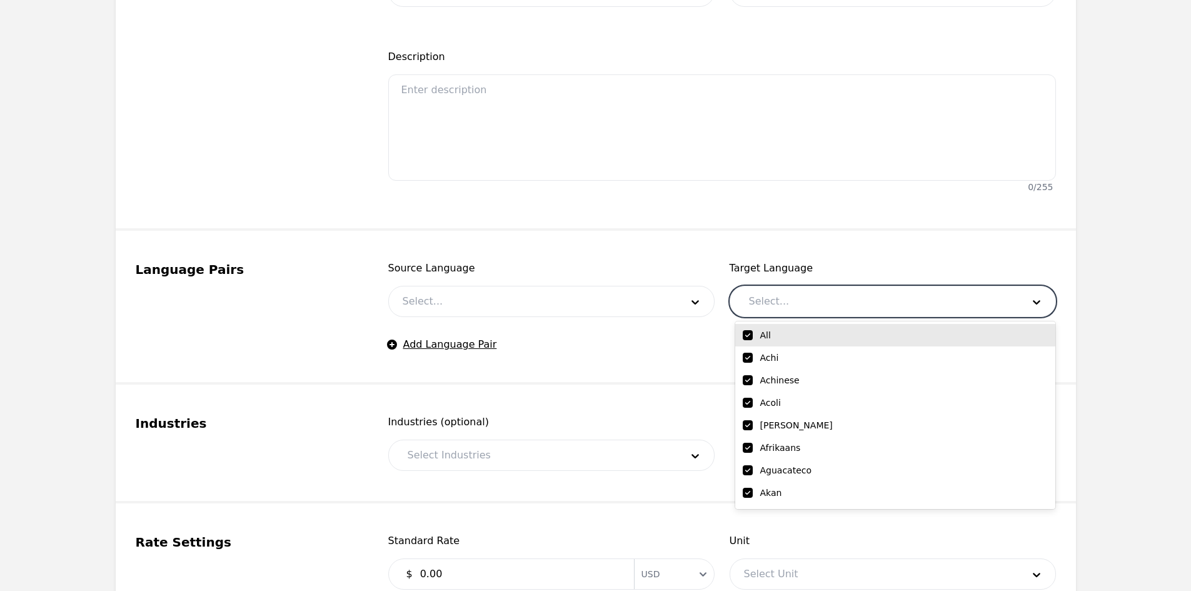
checkbox input "true"
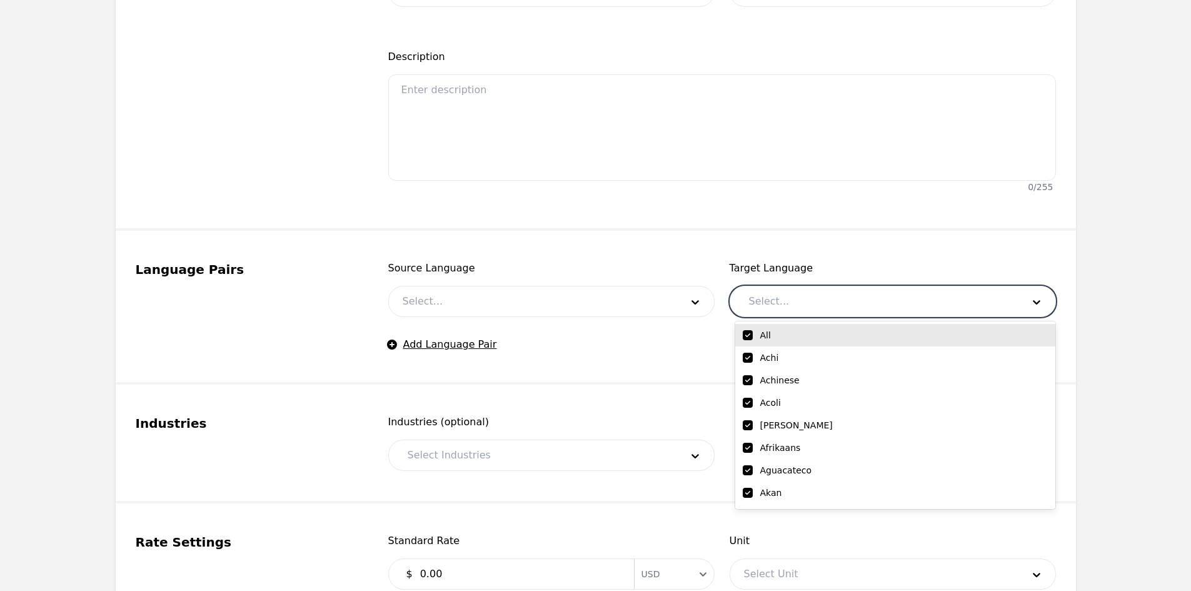
checkbox input "true"
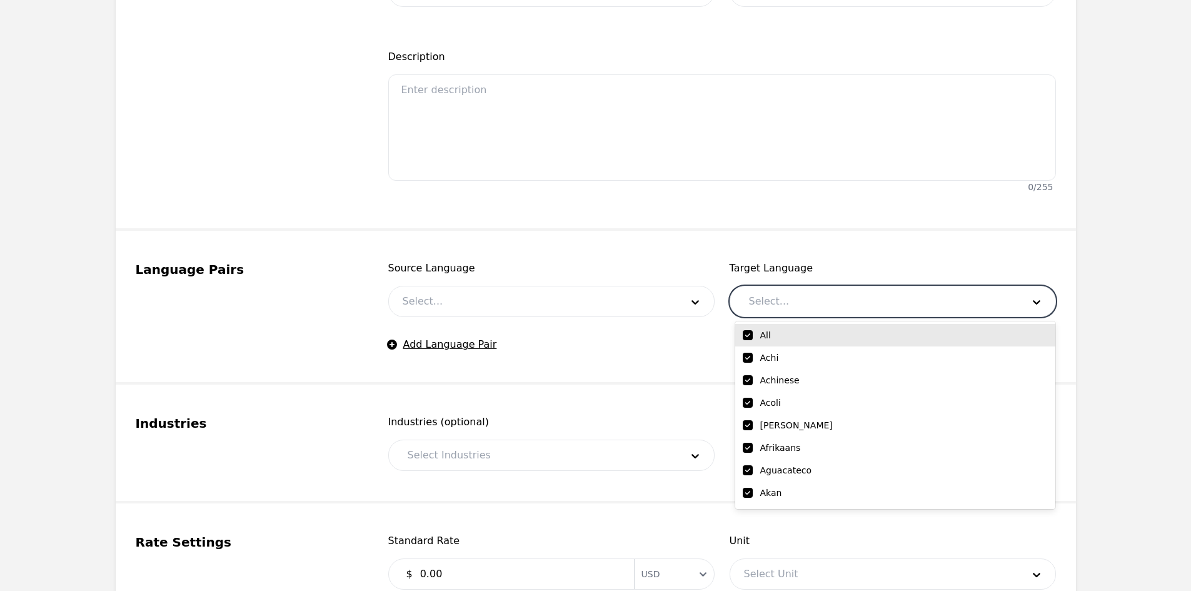
checkbox input "true"
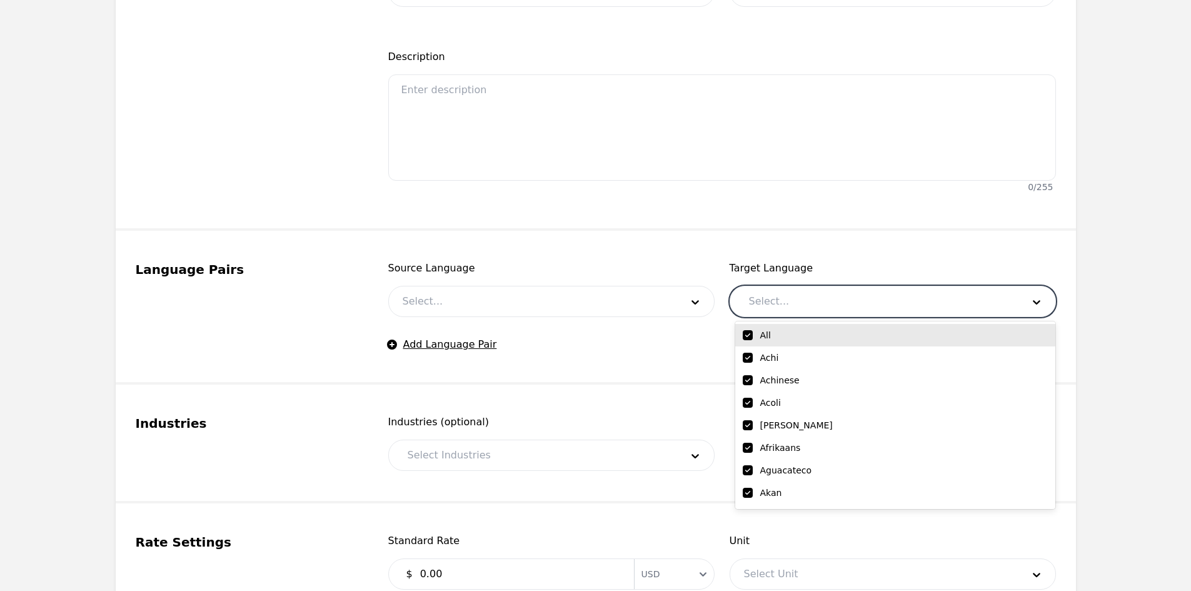
checkbox input "true"
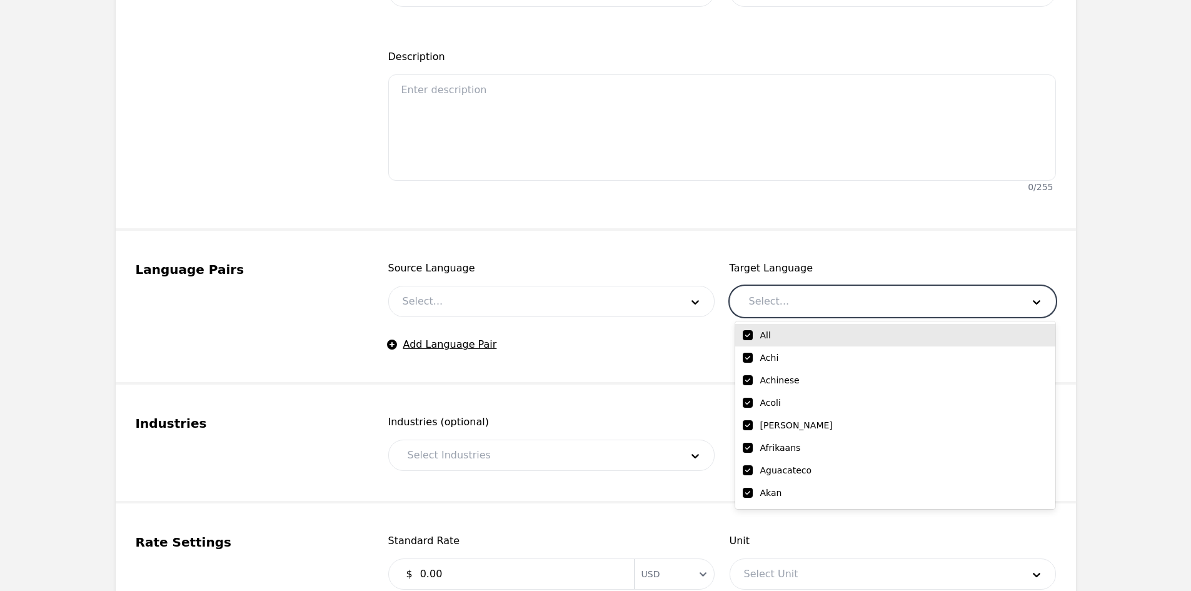
checkbox input "true"
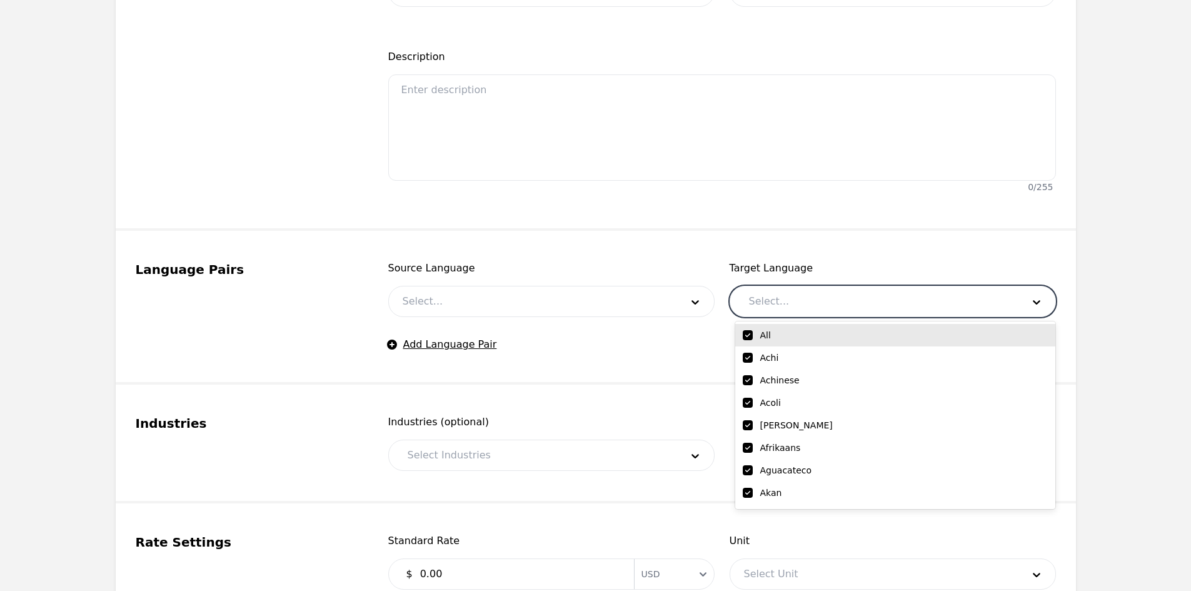
checkbox input "true"
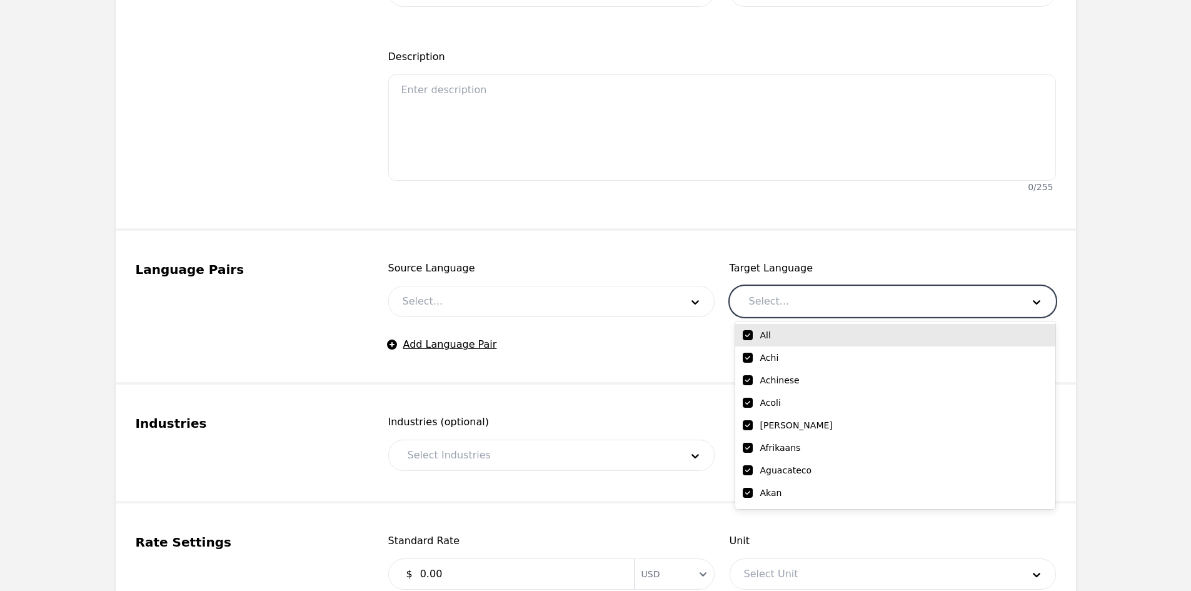
checkbox input "true"
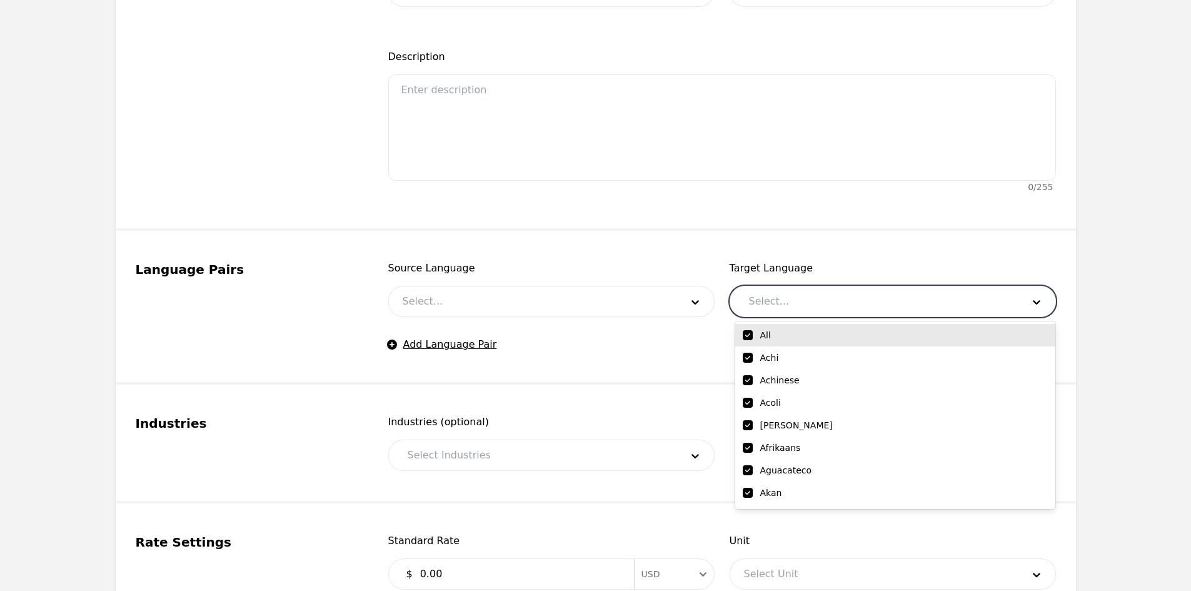
checkbox input "true"
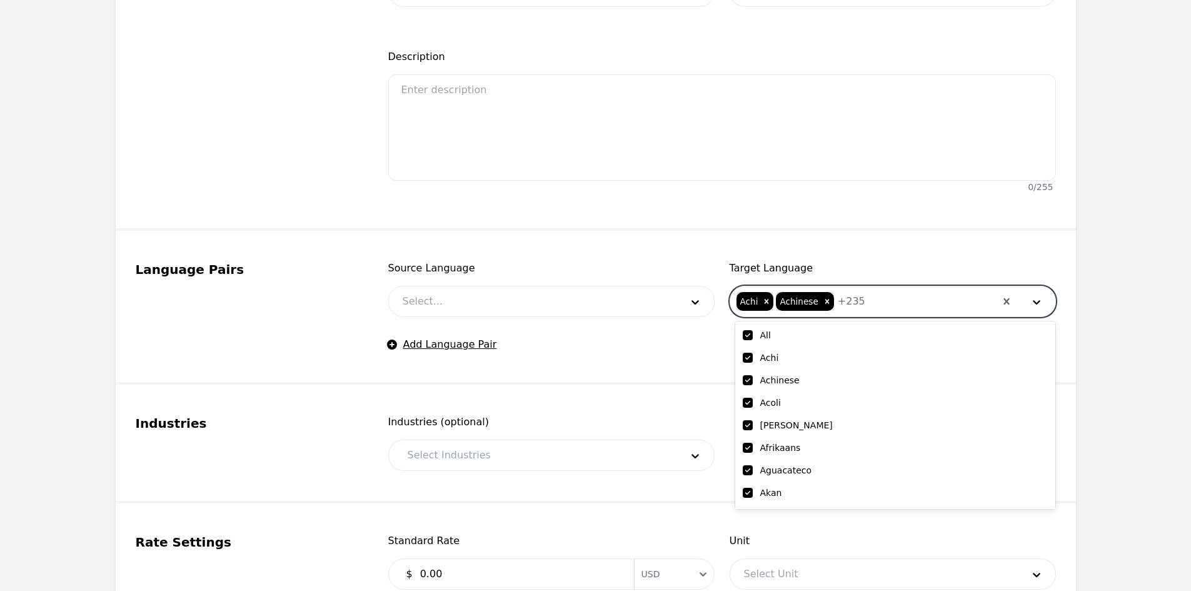
click at [750, 337] on input "checkbox" at bounding box center [748, 335] width 10 height 10
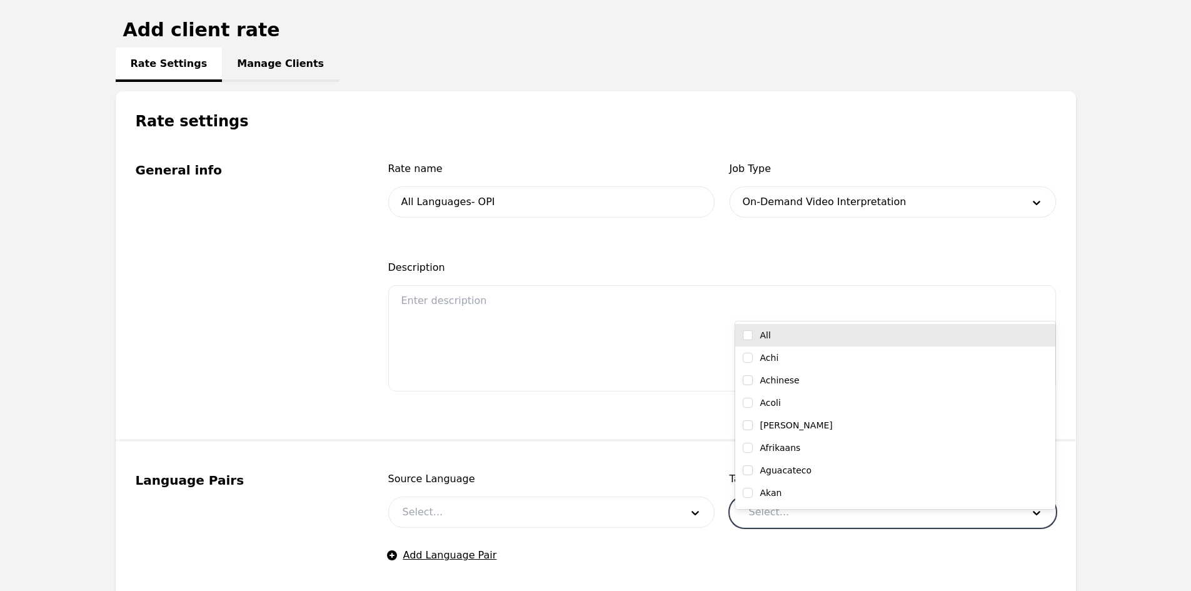
scroll to position [63, 0]
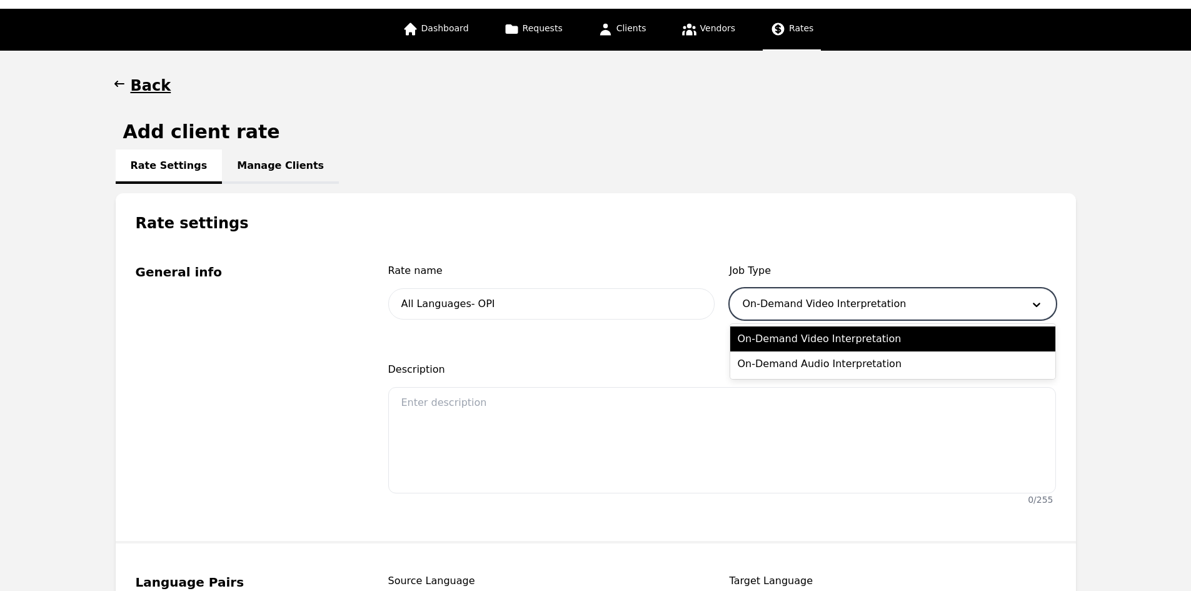
click at [832, 305] on div at bounding box center [874, 304] width 288 height 30
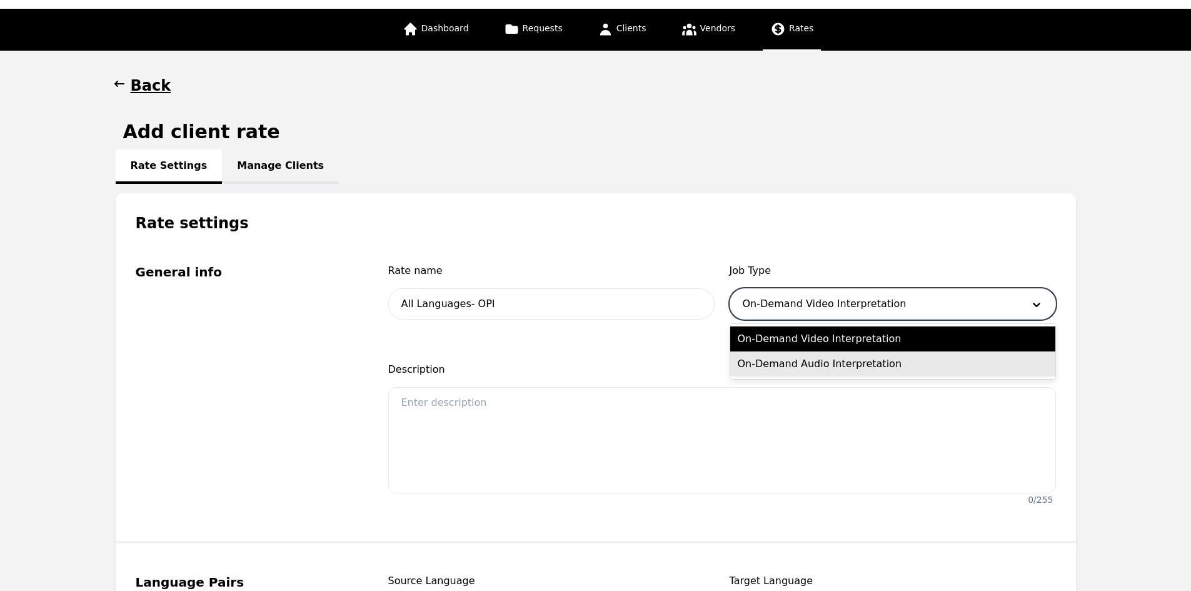
click at [823, 358] on div "On-Demand Audio Interpretation" at bounding box center [892, 363] width 325 height 25
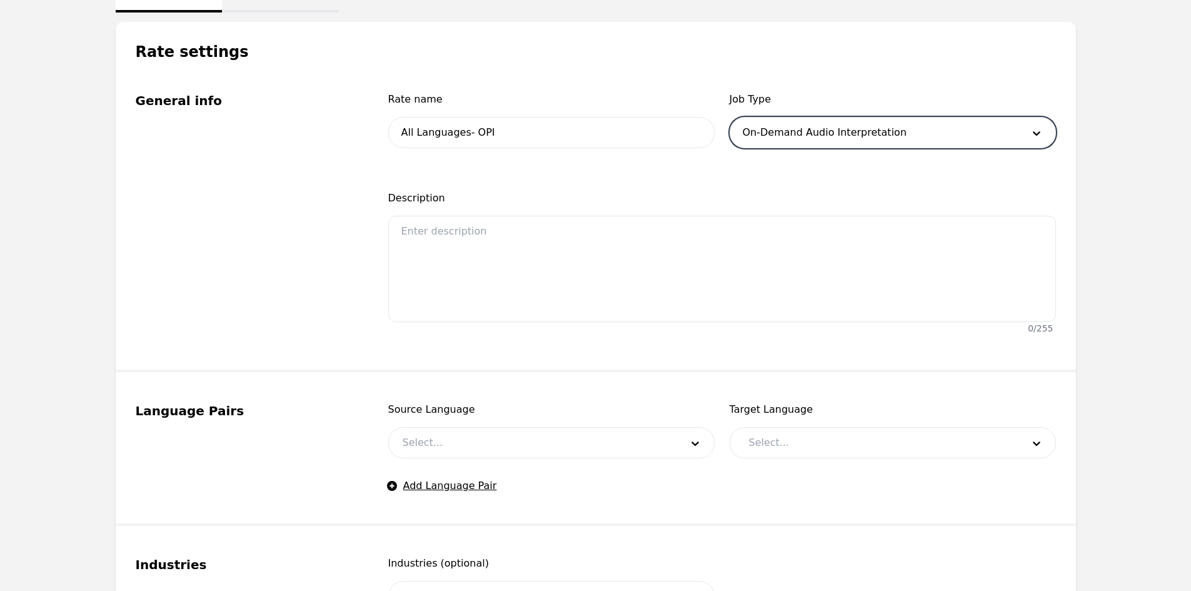
scroll to position [500, 0]
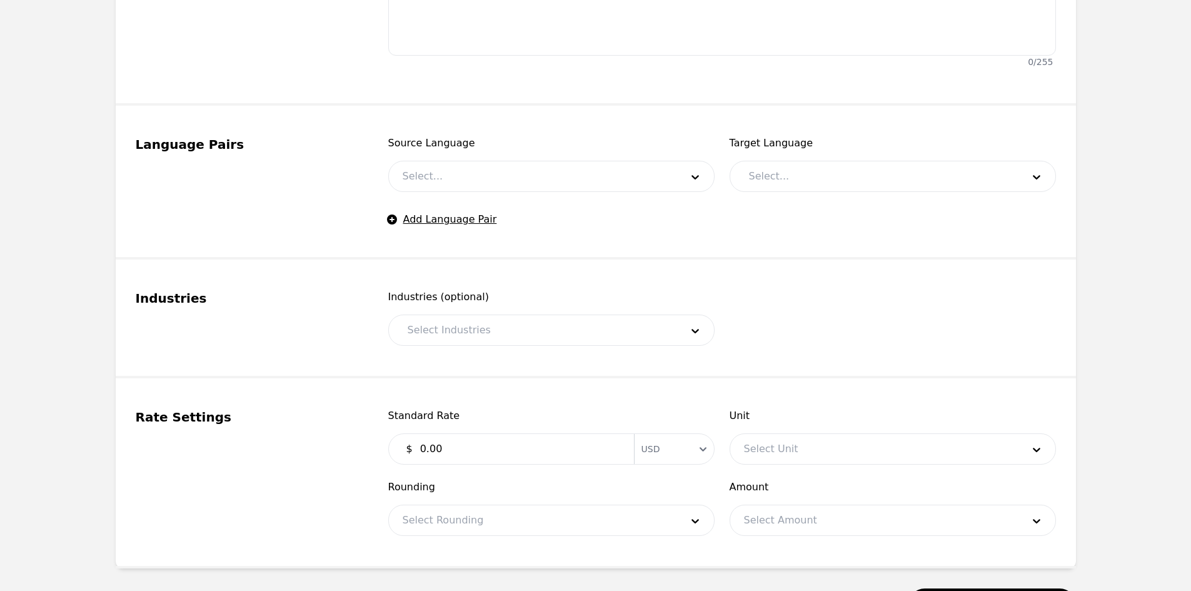
click at [763, 162] on div "Target Language Select..." at bounding box center [893, 164] width 326 height 56
click at [765, 172] on div at bounding box center [876, 176] width 283 height 30
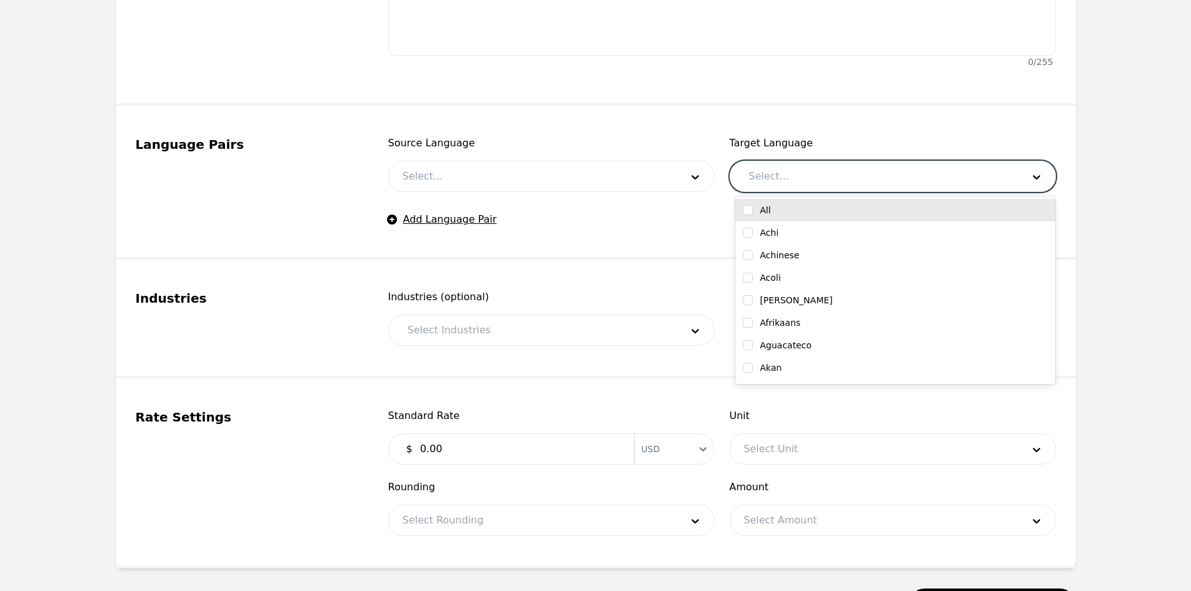
click at [748, 209] on input "checkbox" at bounding box center [748, 210] width 10 height 10
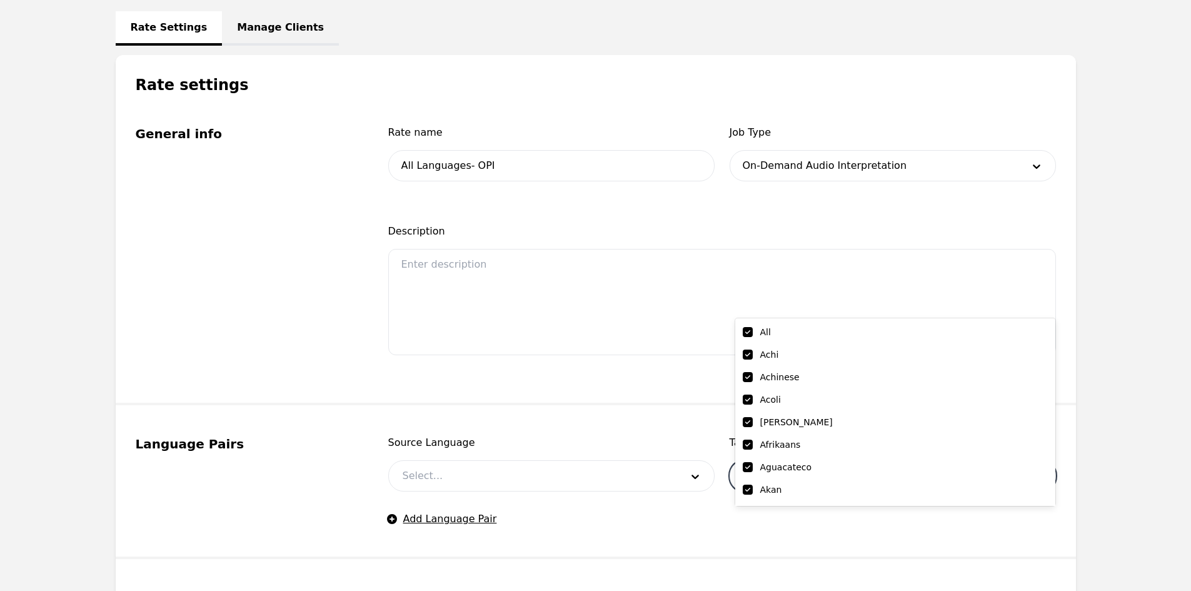
scroll to position [125, 0]
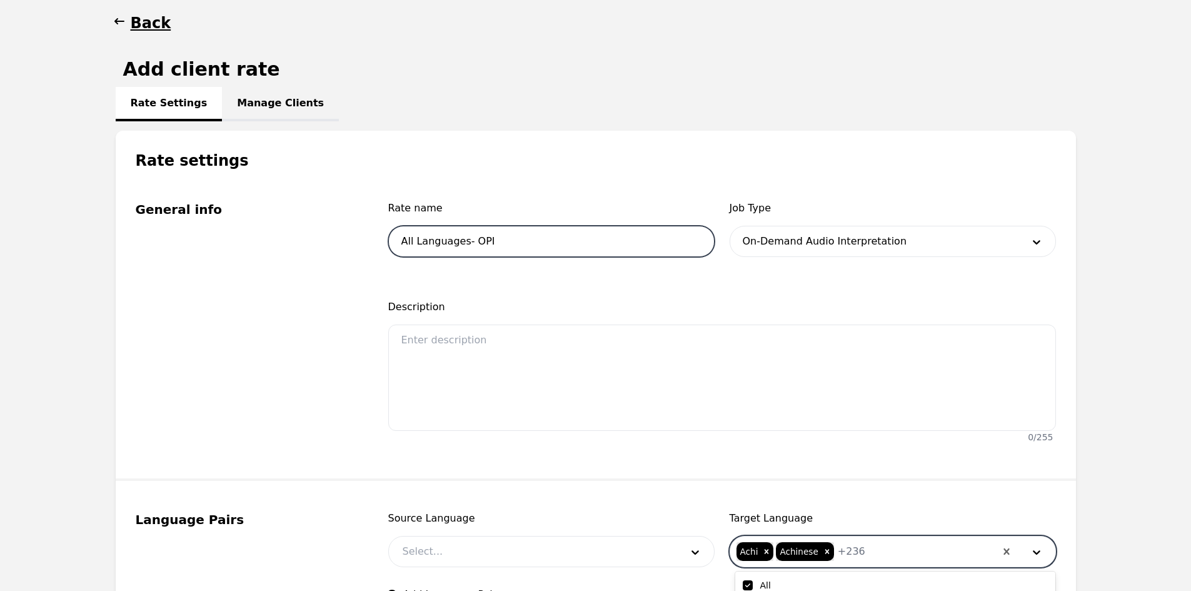
click at [513, 253] on input "All Languages- OPI" at bounding box center [551, 241] width 326 height 31
click at [595, 279] on div "Rate name All Languages- OPI $1.59 Job Type On-Demand Audio Interpretation Desc…" at bounding box center [722, 325] width 668 height 248
click at [795, 233] on div at bounding box center [874, 241] width 288 height 30
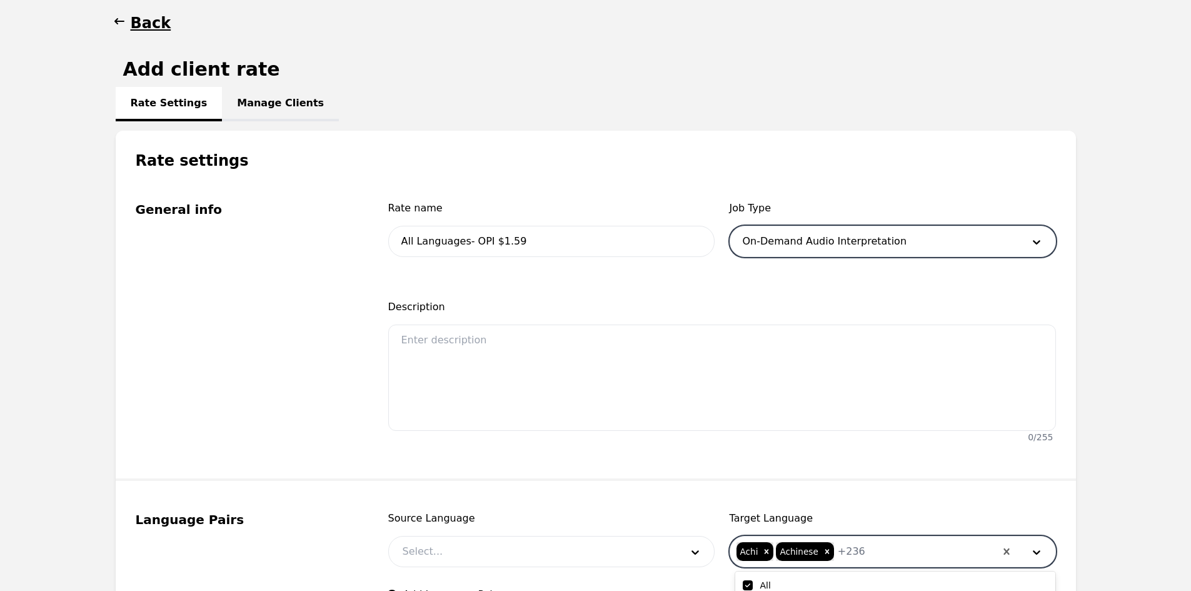
click at [793, 239] on div at bounding box center [874, 241] width 288 height 30
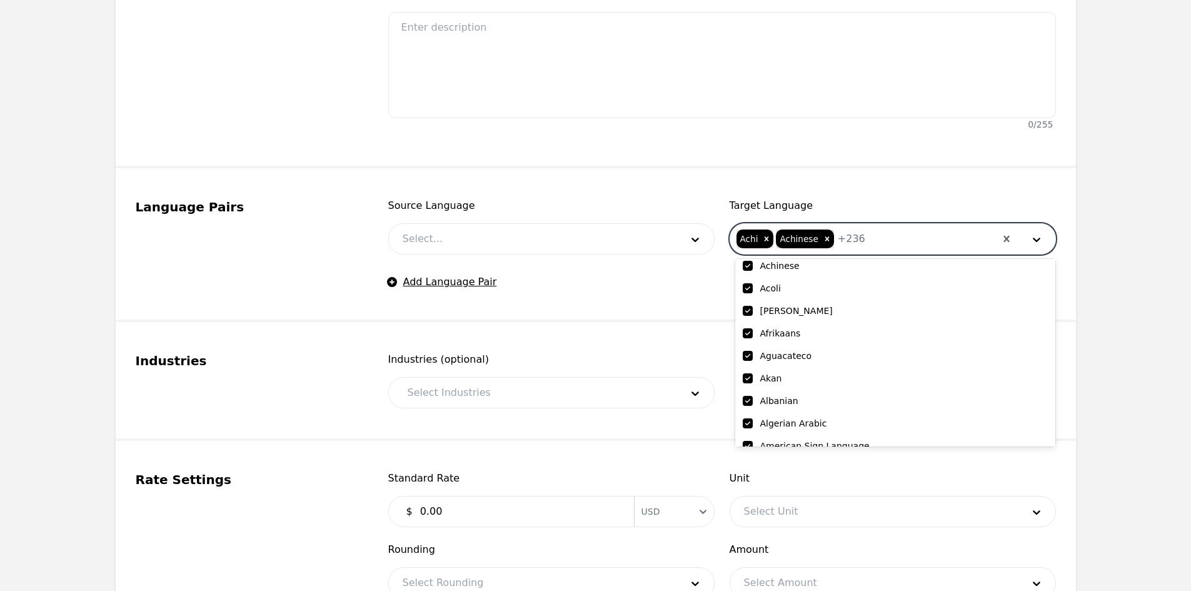
scroll to position [63, 0]
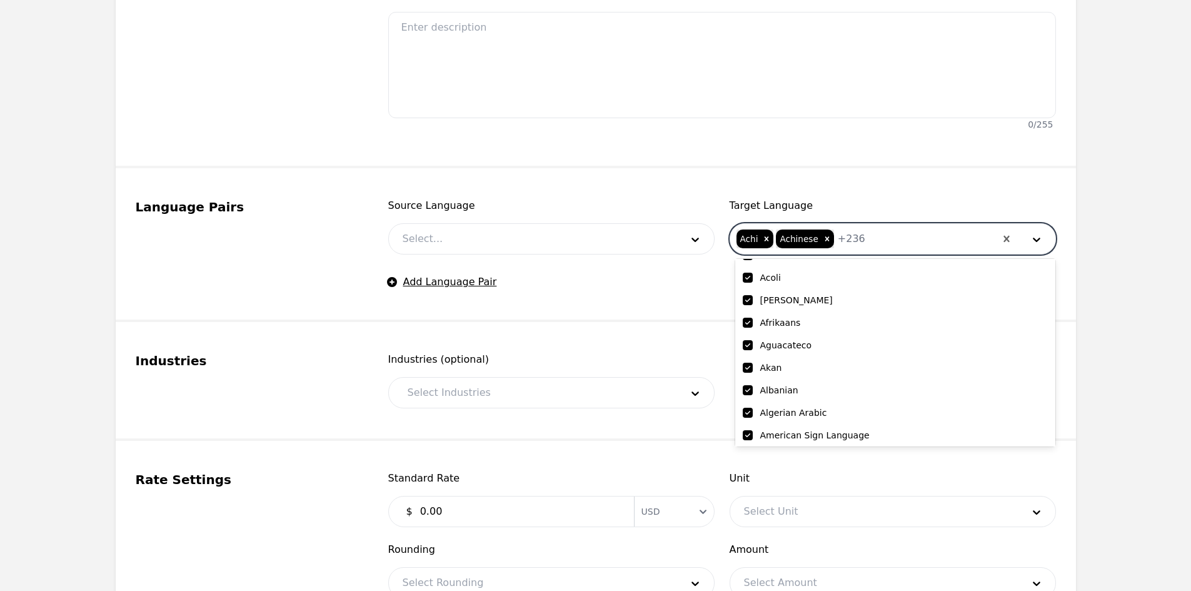
click at [590, 241] on div at bounding box center [533, 239] width 288 height 30
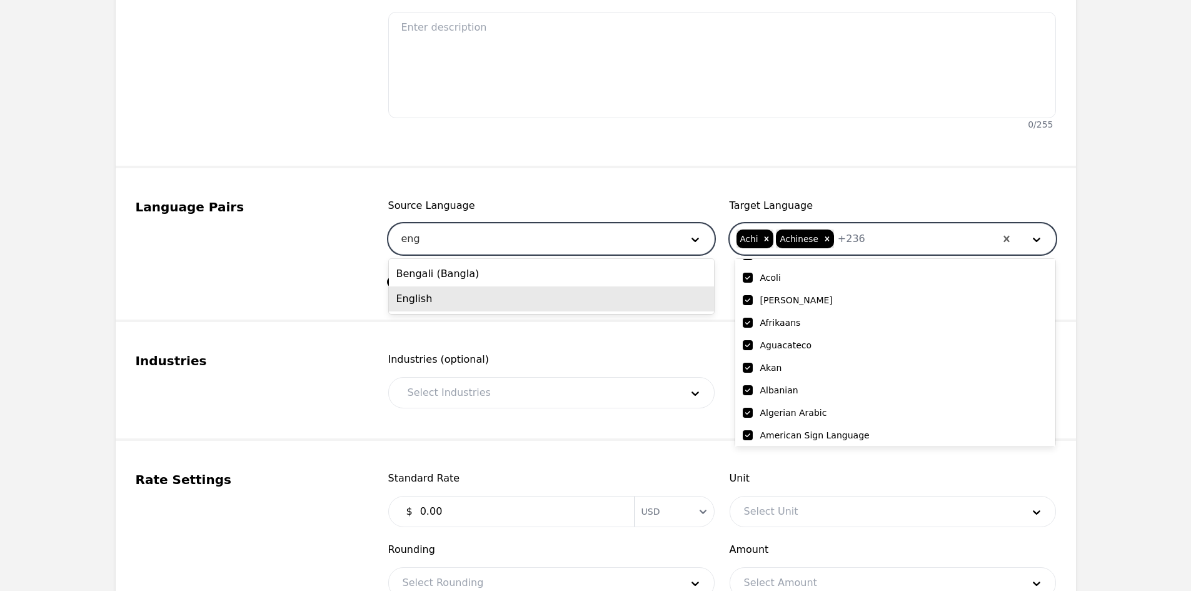
click at [511, 299] on div "English" at bounding box center [551, 298] width 325 height 25
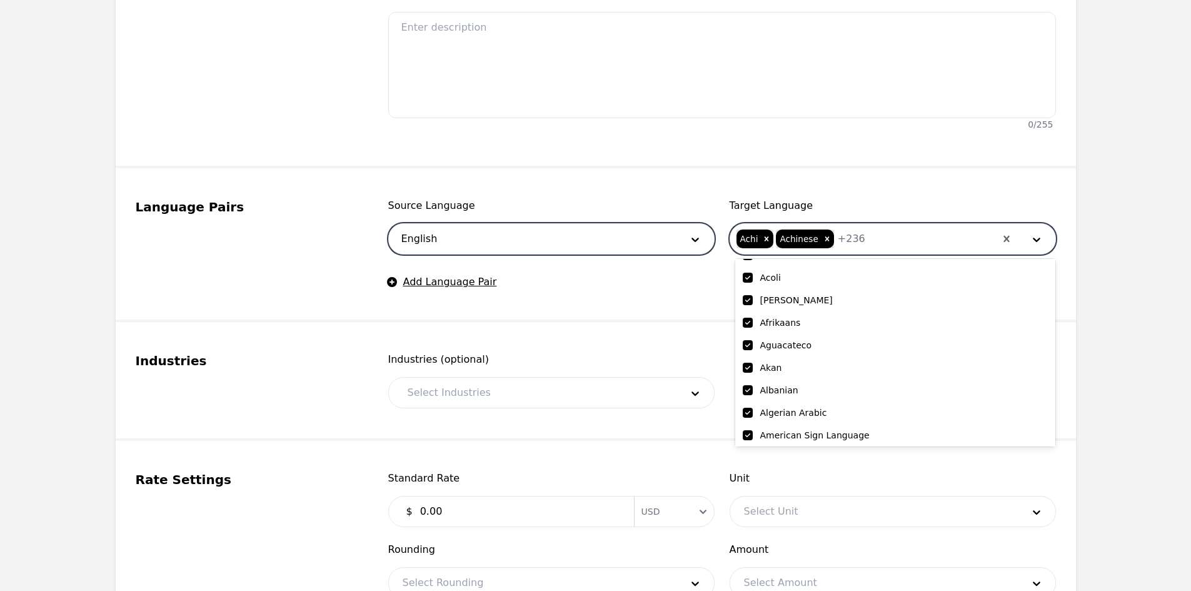
drag, startPoint x: 507, startPoint y: 338, endPoint x: 505, endPoint y: 349, distance: 11.4
click at [507, 338] on fieldset "Industries Industries (optional) Select Industries" at bounding box center [596, 381] width 960 height 119
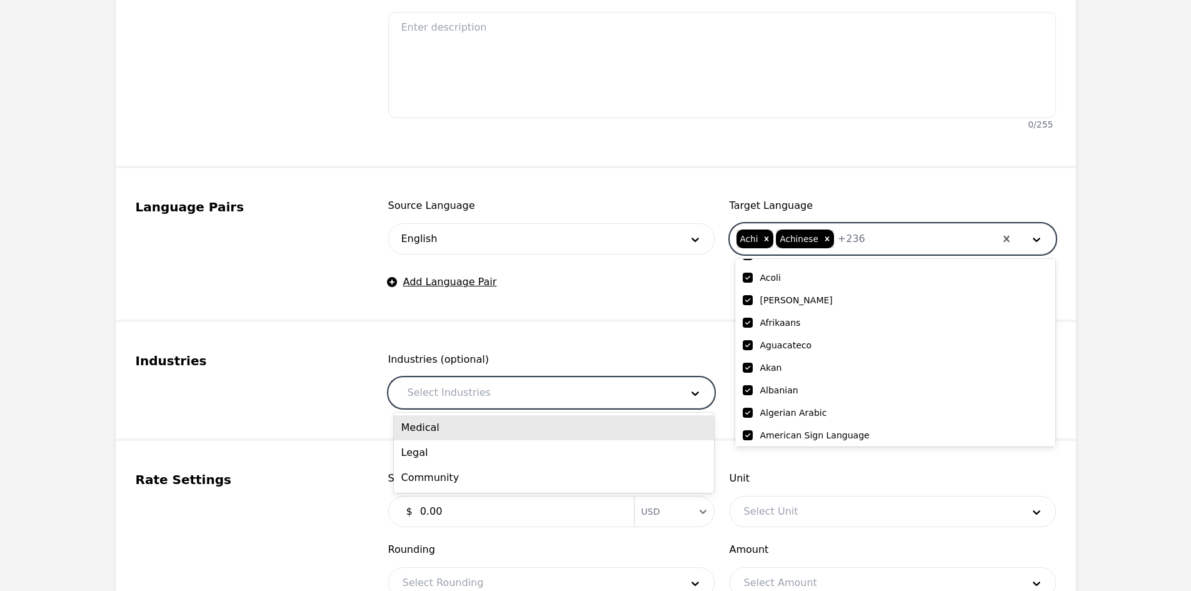
click at [526, 386] on div at bounding box center [535, 393] width 283 height 30
click at [508, 428] on div "Medical" at bounding box center [554, 427] width 320 height 25
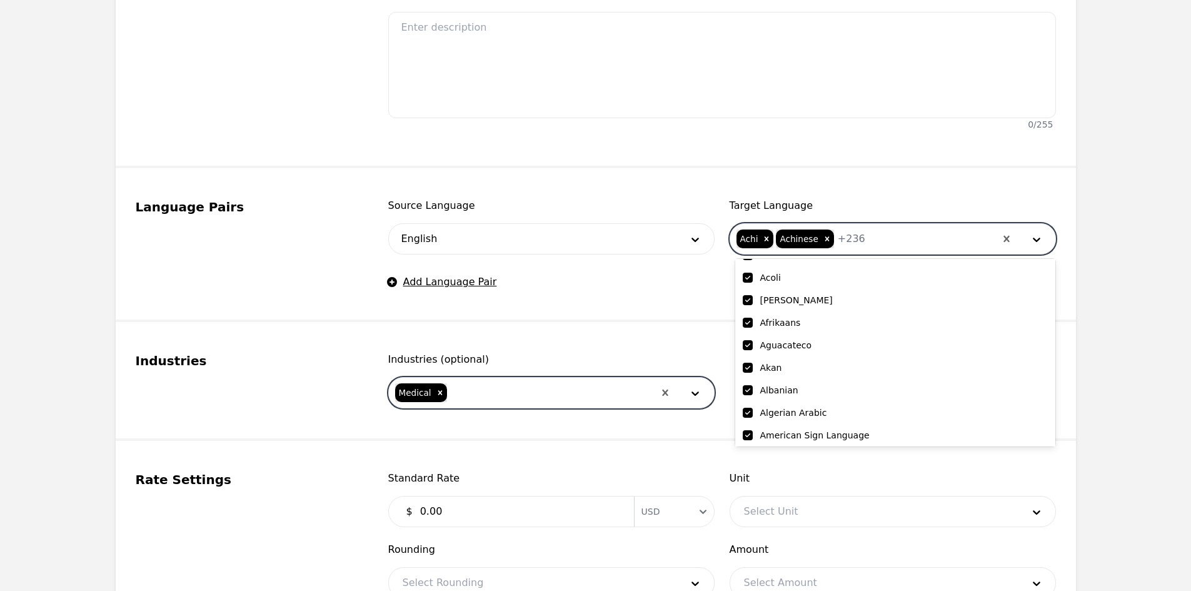
click at [525, 394] on div at bounding box center [551, 393] width 206 height 30
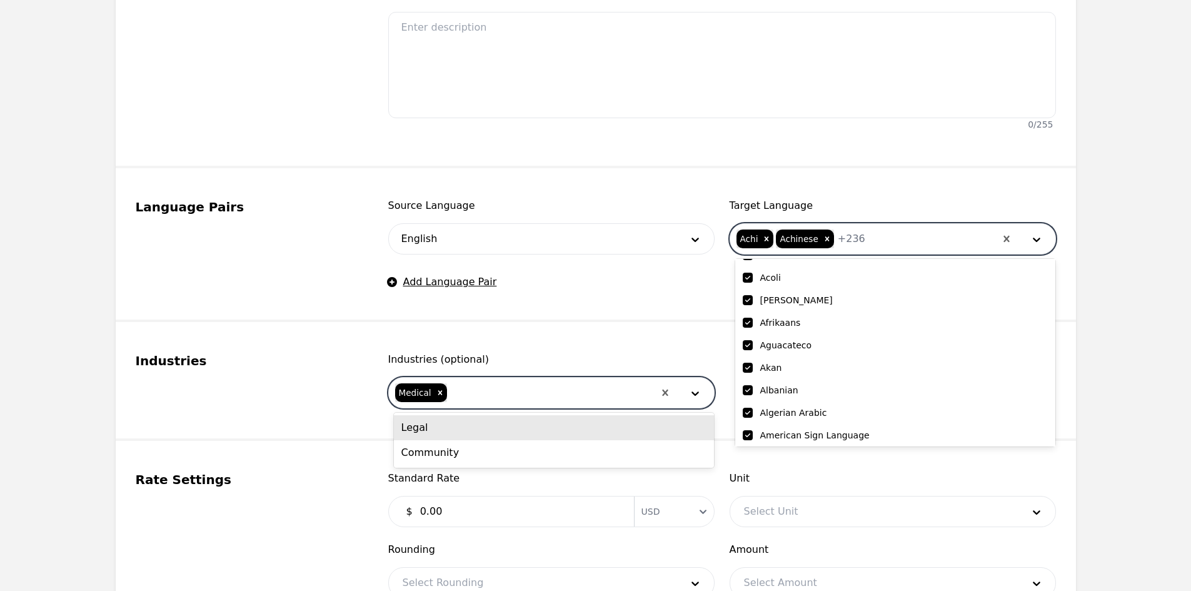
click at [508, 425] on div "Legal" at bounding box center [554, 427] width 320 height 25
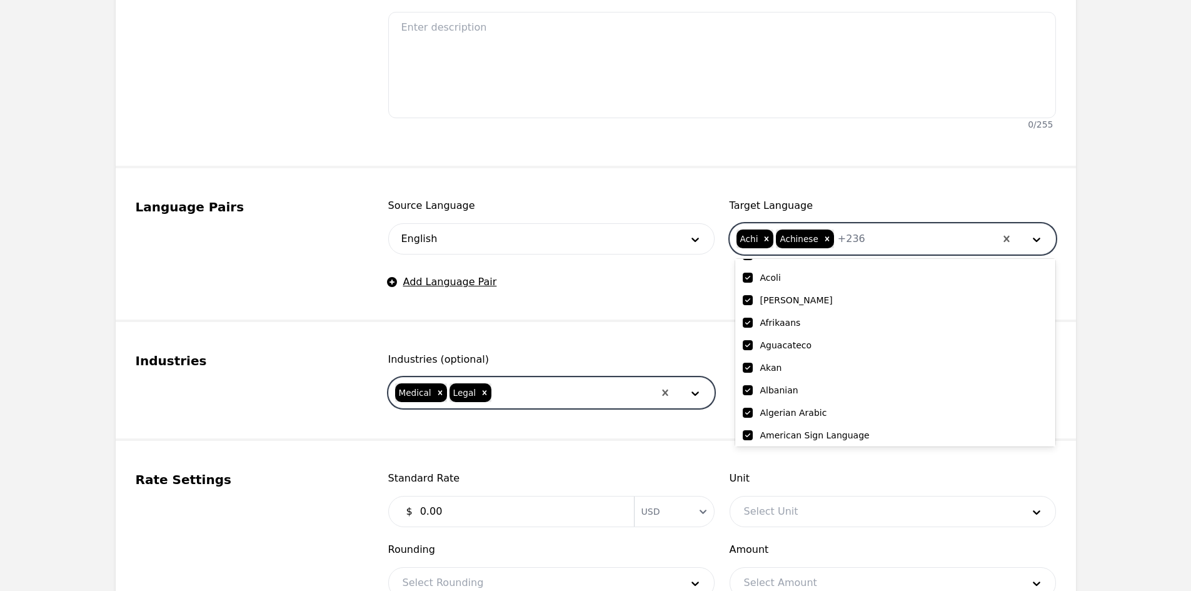
click at [523, 393] on div at bounding box center [573, 393] width 161 height 30
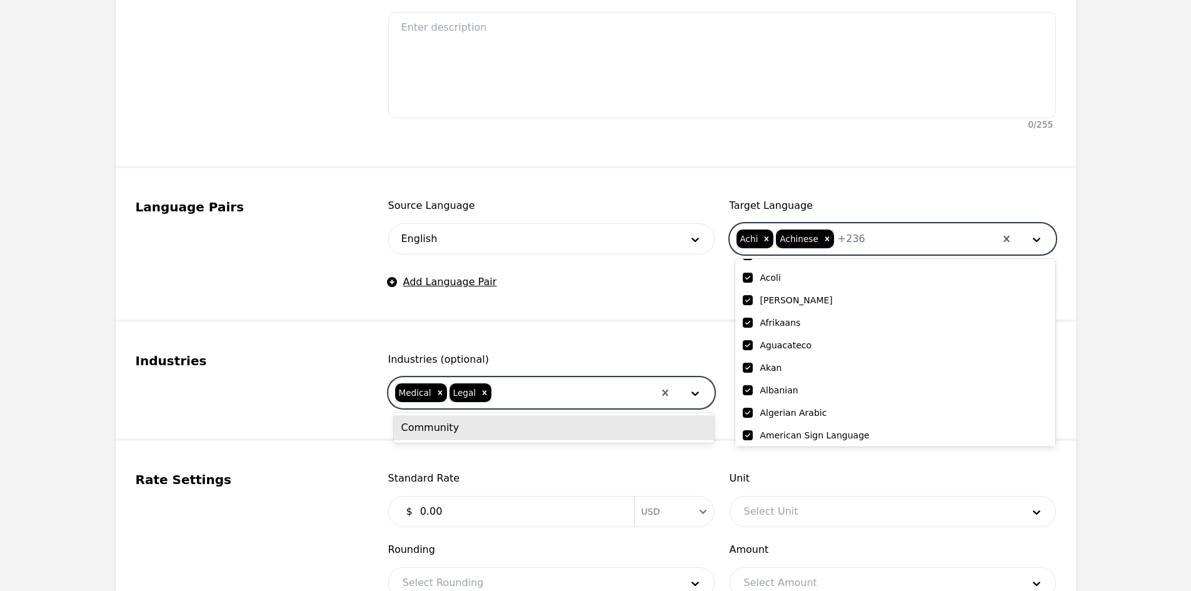
click at [518, 430] on div "Community" at bounding box center [554, 427] width 320 height 25
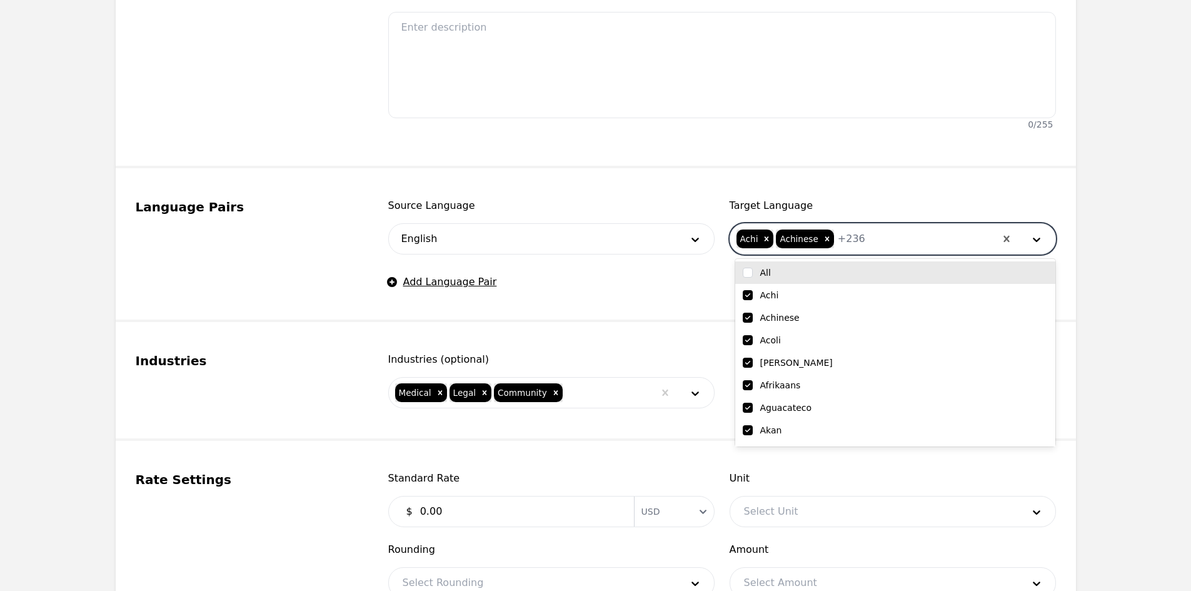
scroll to position [145, 0]
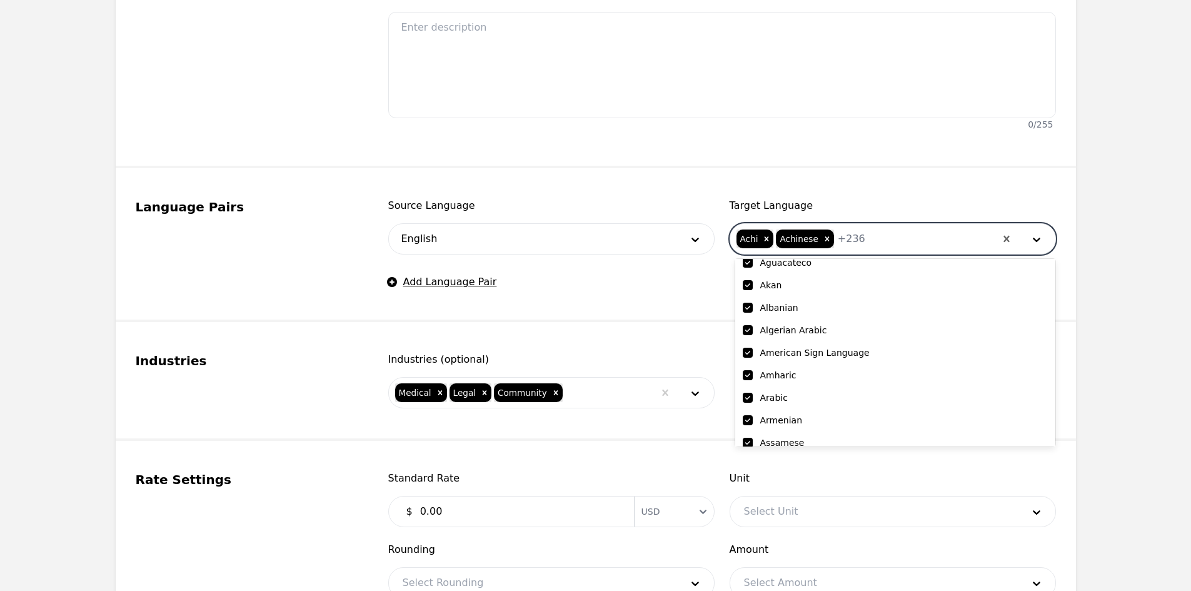
click at [747, 356] on input "checkbox" at bounding box center [748, 353] width 10 height 10
click at [746, 349] on input "checkbox" at bounding box center [748, 353] width 10 height 10
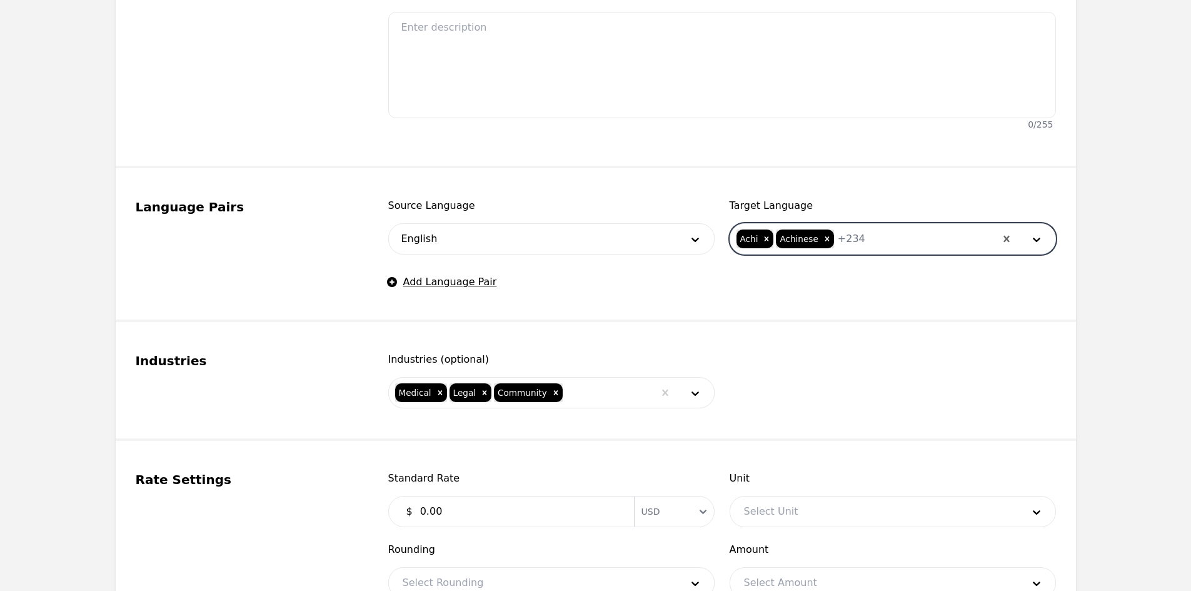
click at [924, 248] on div at bounding box center [930, 239] width 130 height 30
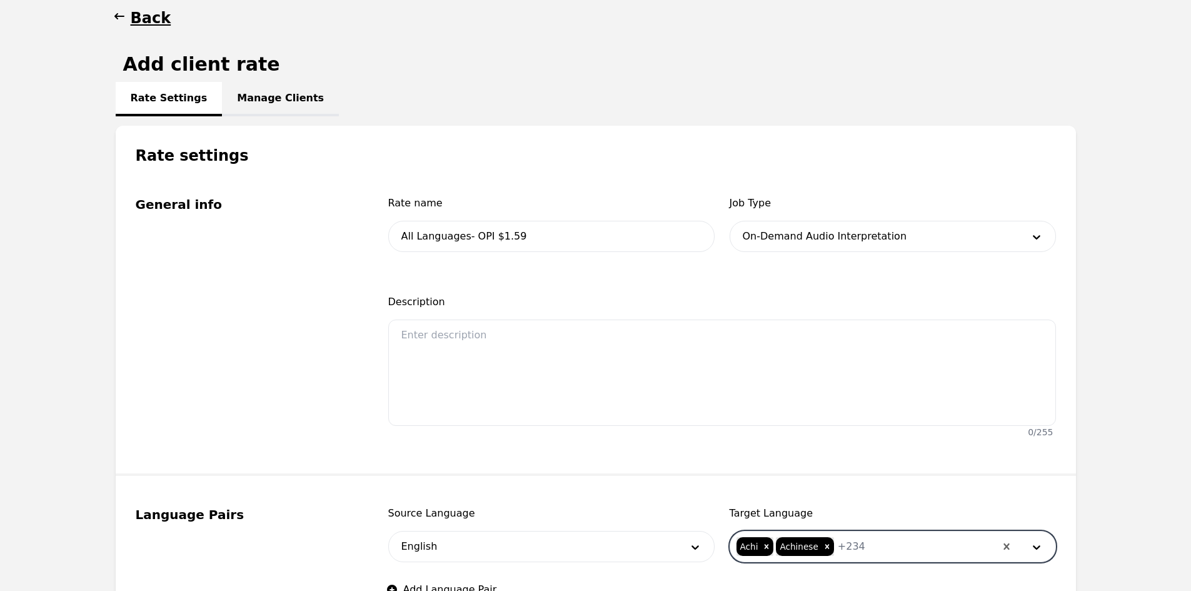
scroll to position [125, 0]
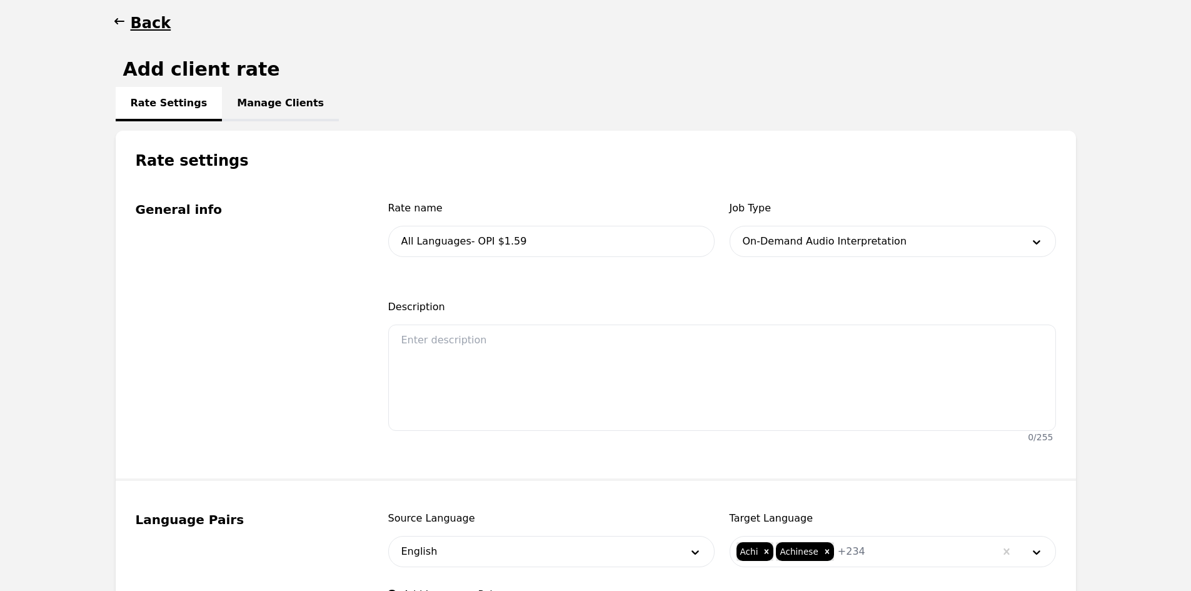
click at [6, 316] on main "Back Add client rate Rate Settings Manage Clients Rate settings General info Ra…" at bounding box center [595, 504] width 1191 height 1033
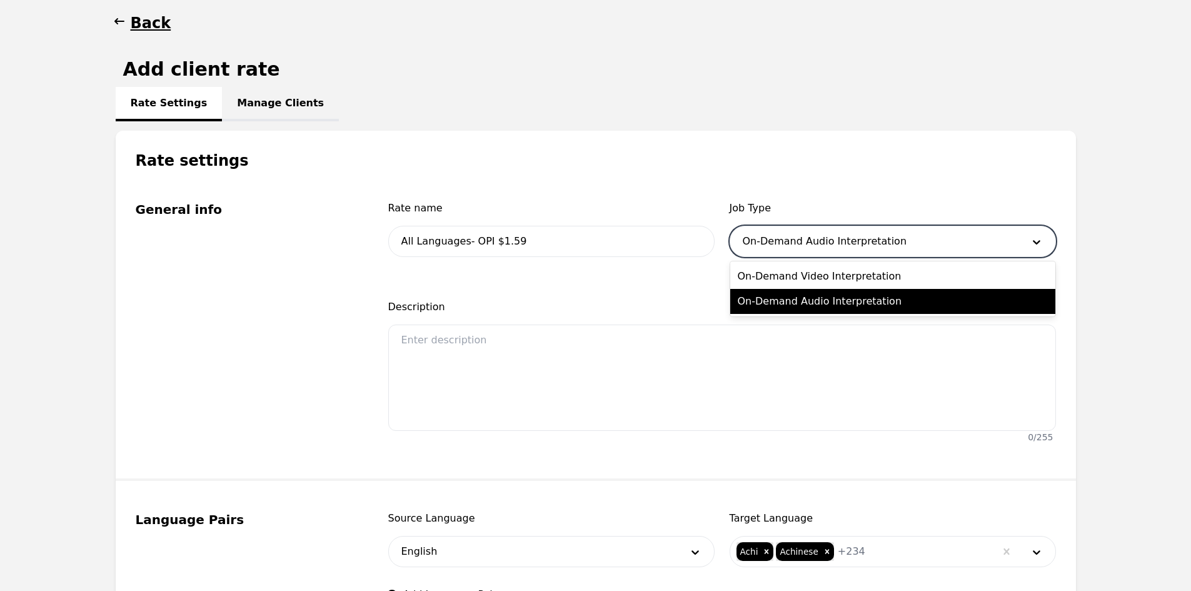
click at [786, 235] on div at bounding box center [874, 241] width 288 height 30
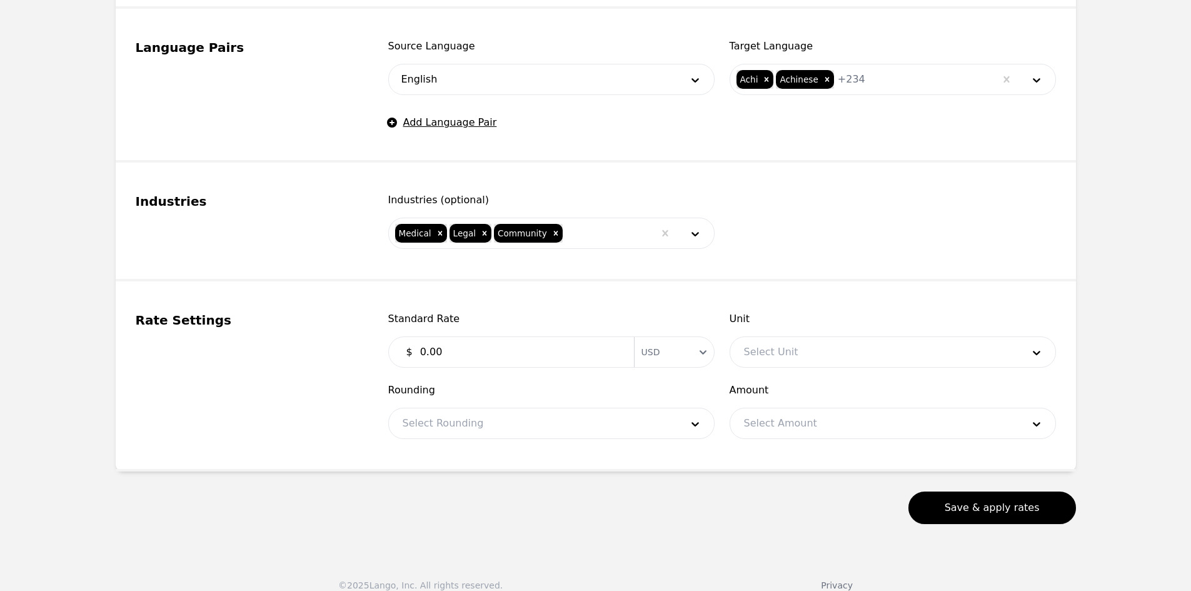
scroll to position [613, 0]
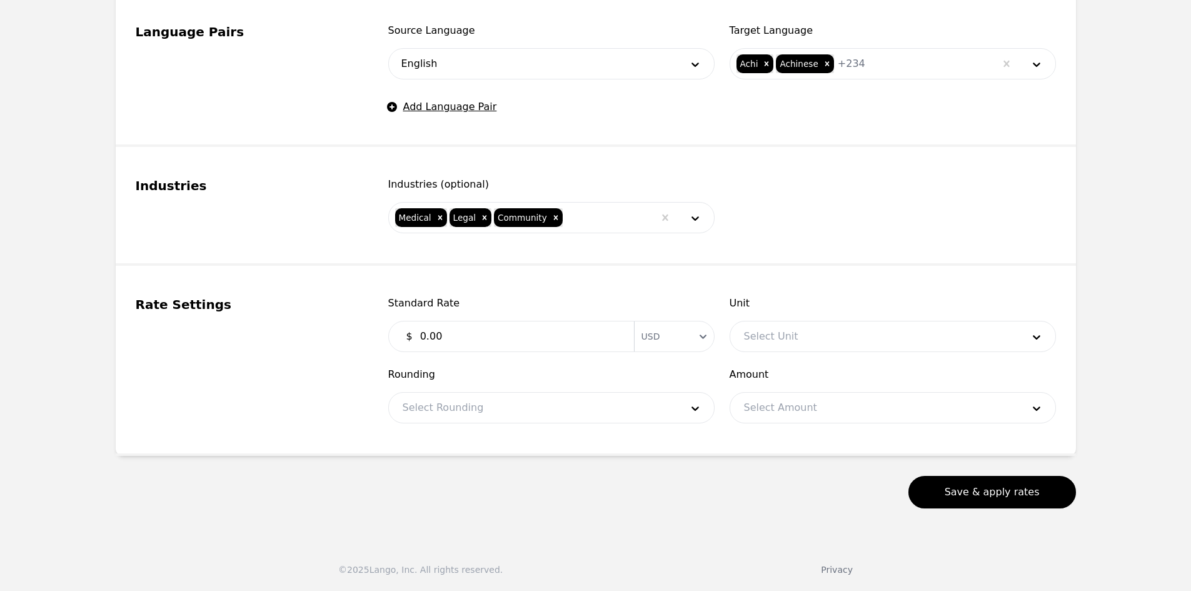
click at [501, 326] on input "0.00" at bounding box center [520, 336] width 214 height 25
click at [782, 345] on div at bounding box center [874, 336] width 288 height 30
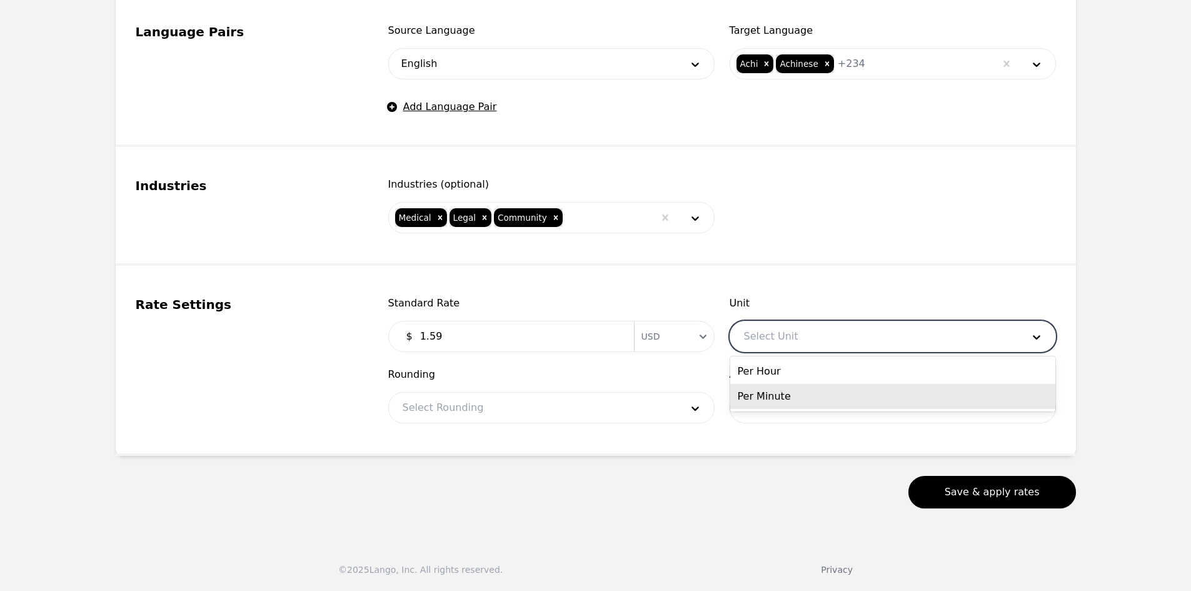
click at [790, 390] on div "Per Minute" at bounding box center [892, 396] width 325 height 25
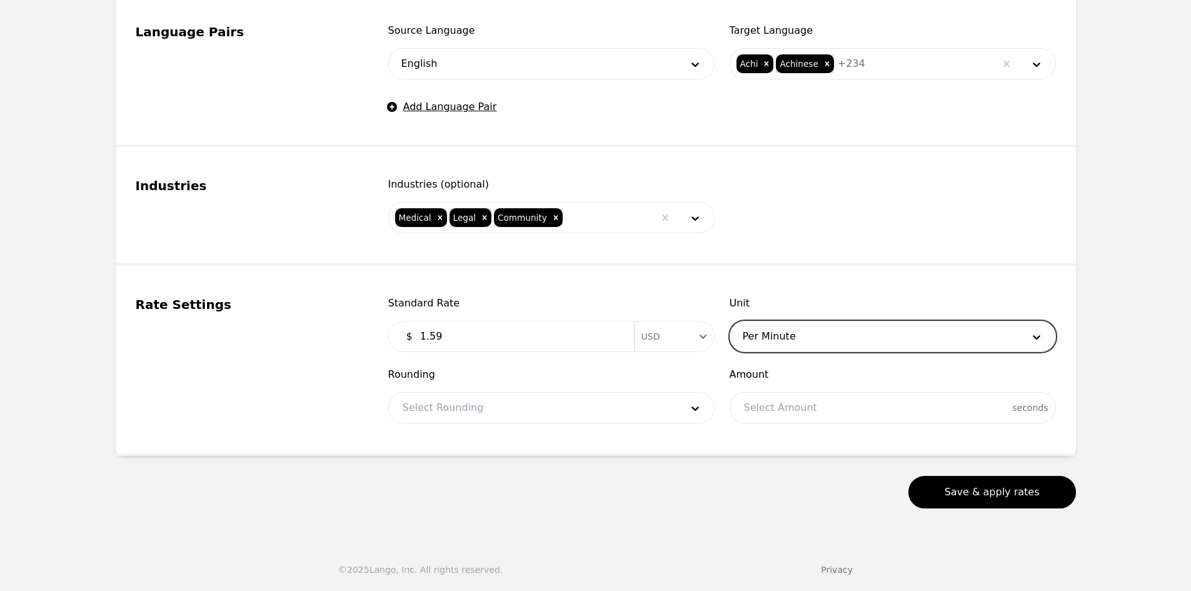
click at [632, 403] on div at bounding box center [533, 408] width 288 height 30
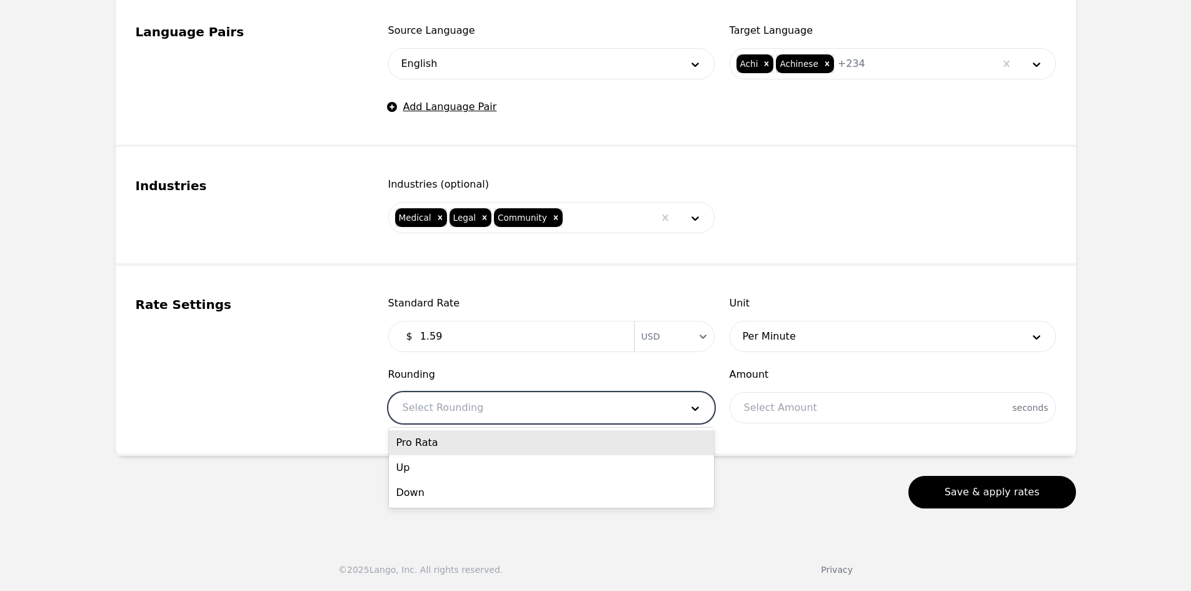
click at [559, 449] on div "Pro Rata" at bounding box center [551, 442] width 325 height 25
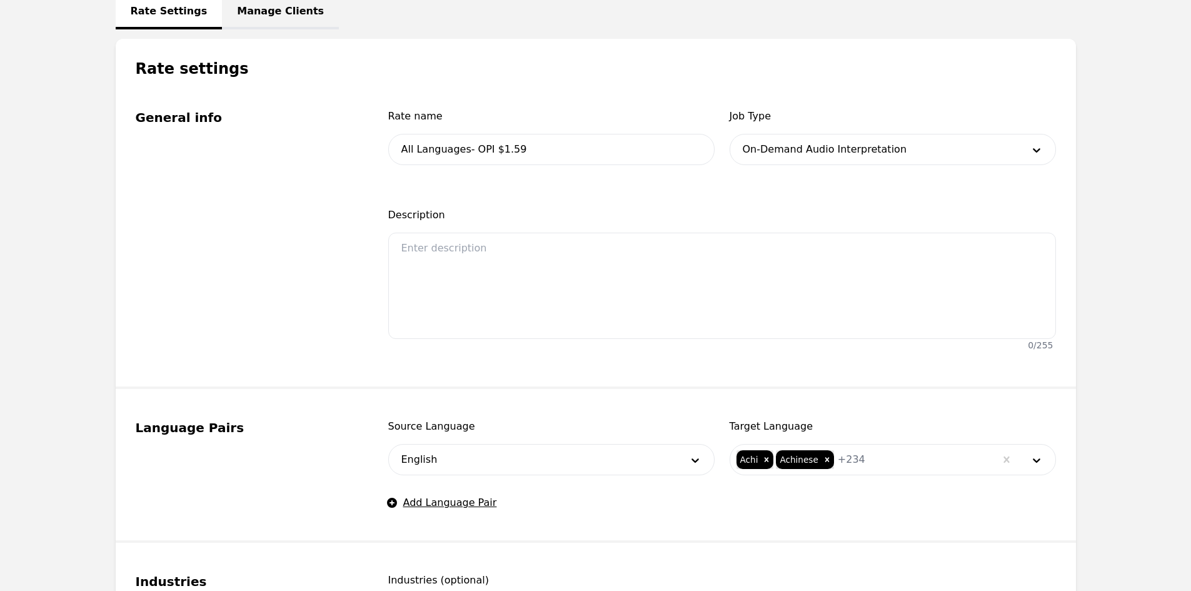
scroll to position [85, 0]
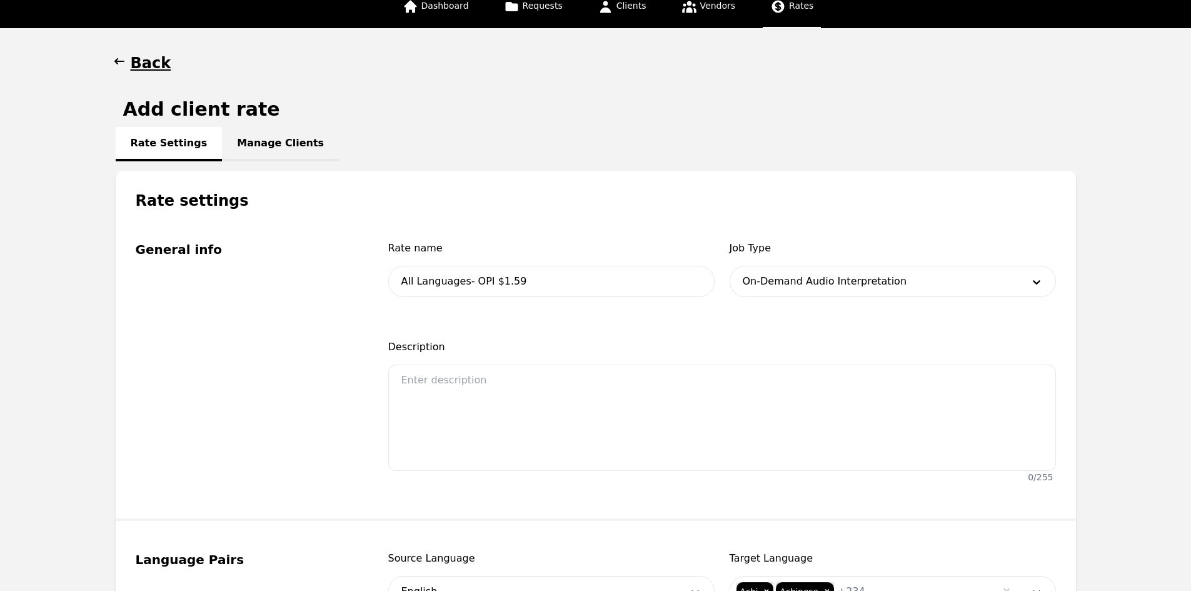
drag, startPoint x: 11, startPoint y: 393, endPoint x: 368, endPoint y: 495, distance: 371.9
click at [4, 392] on main "Back Add client rate Rate Settings Manage Clients Rate settings General info Ra…" at bounding box center [595, 562] width 1191 height 1068
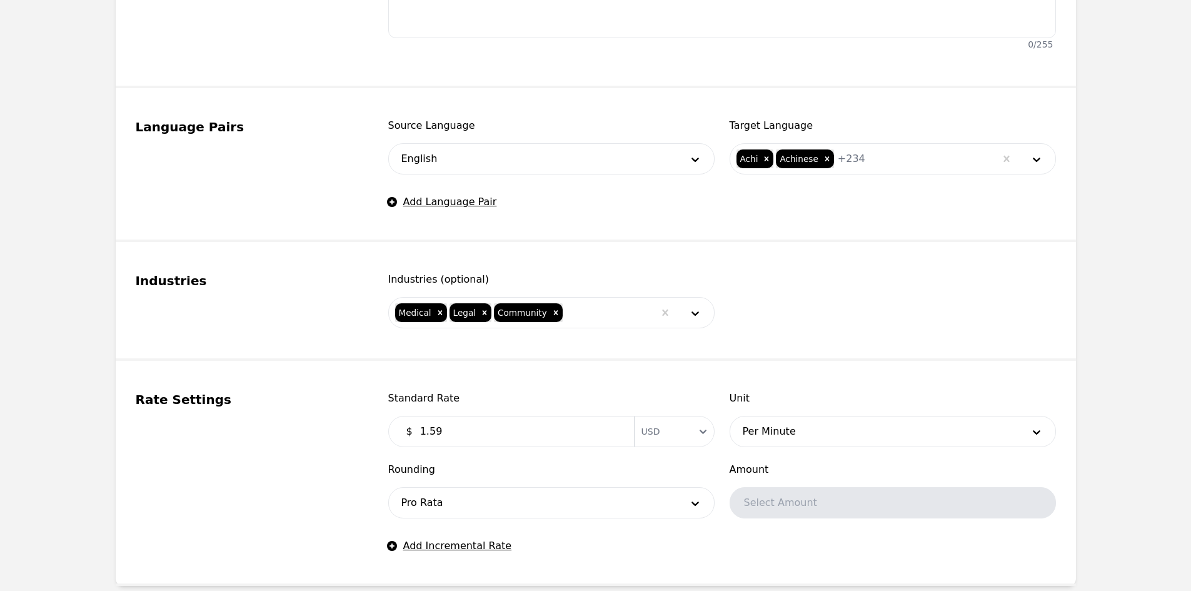
scroll to position [648, 0]
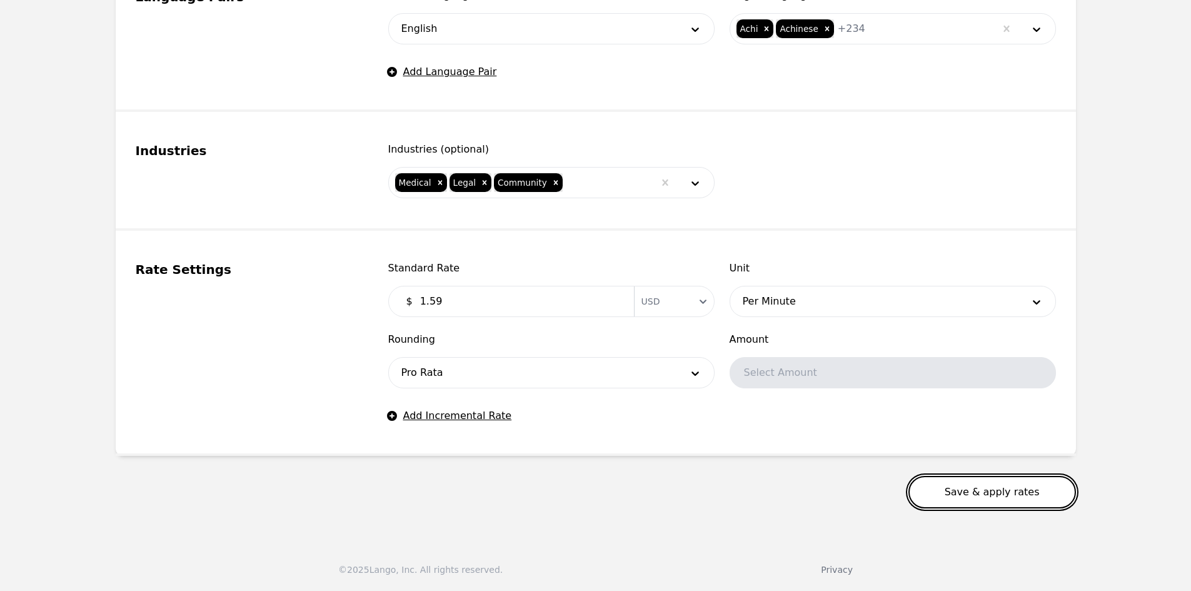
click at [967, 490] on button "Save & apply rates" at bounding box center [992, 492] width 168 height 33
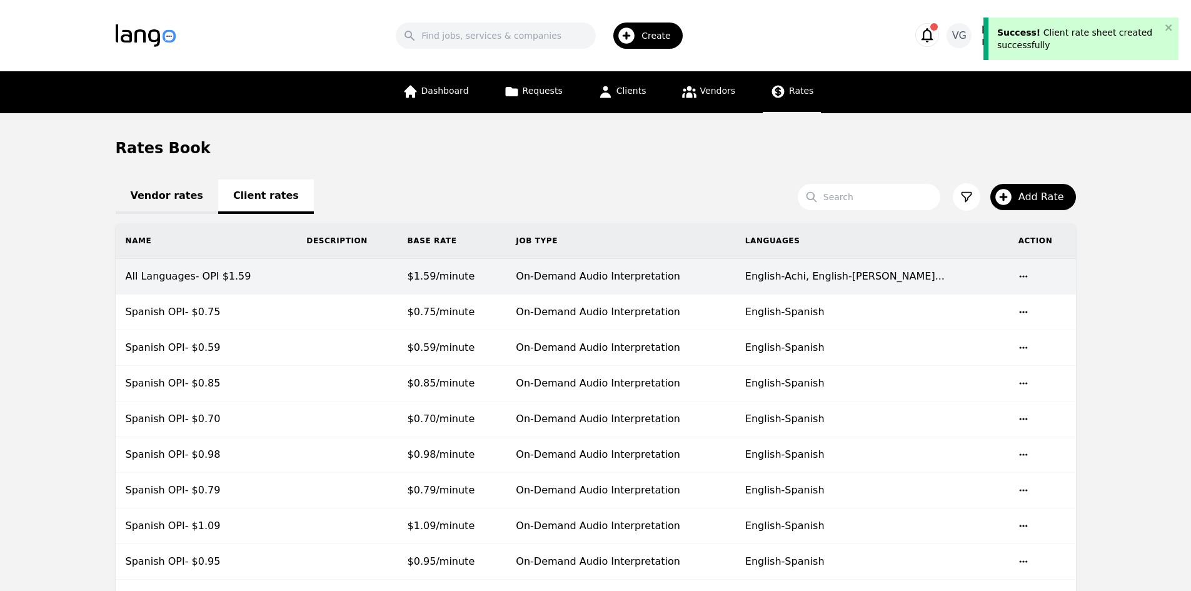
click at [282, 279] on td "All Languages- OPI $1.59" at bounding box center [206, 277] width 181 height 36
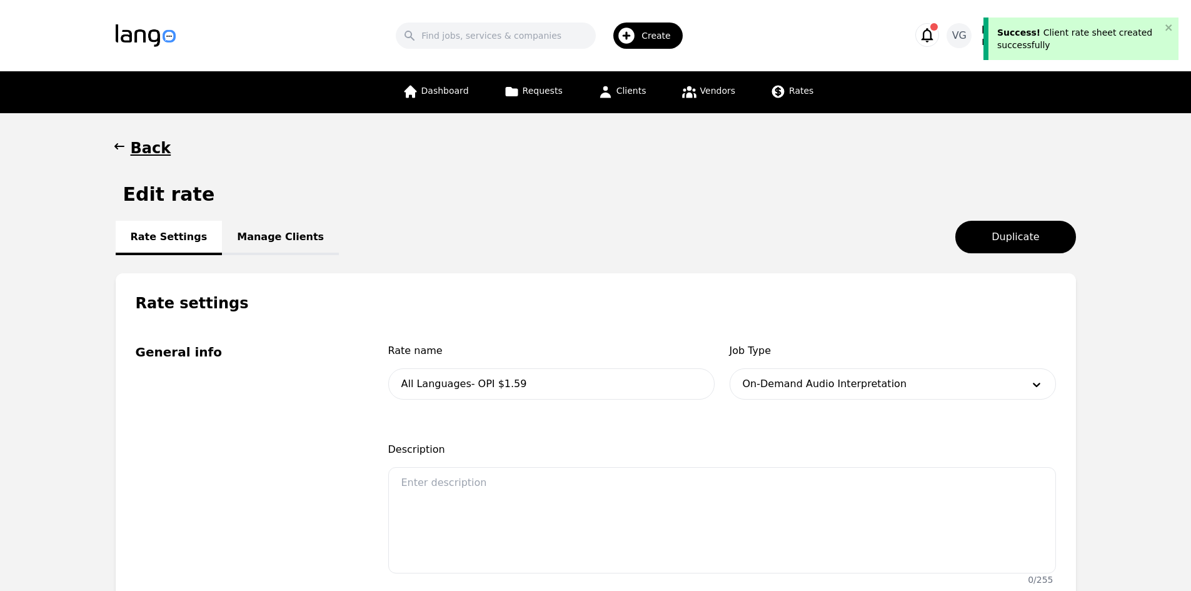
click at [263, 238] on link "Manage Clients" at bounding box center [280, 238] width 117 height 34
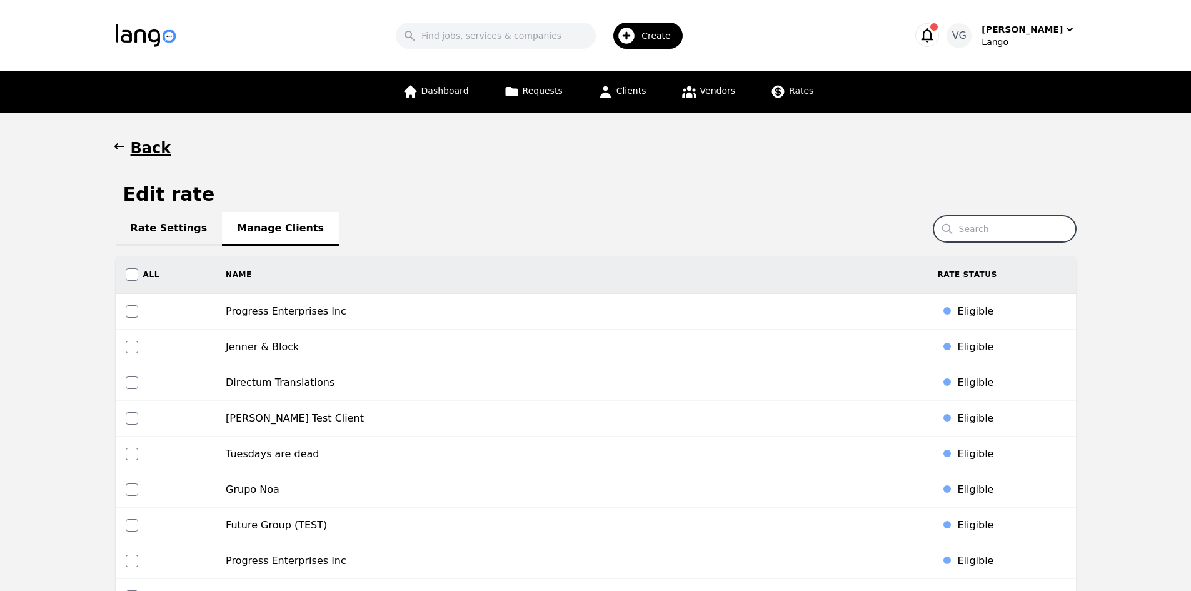
click at [1008, 221] on input "Search" at bounding box center [1005, 229] width 143 height 26
click at [1017, 221] on input "CHAMPIO" at bounding box center [1005, 229] width 143 height 26
click at [1019, 222] on input "CHAMPIO" at bounding box center [1005, 229] width 143 height 26
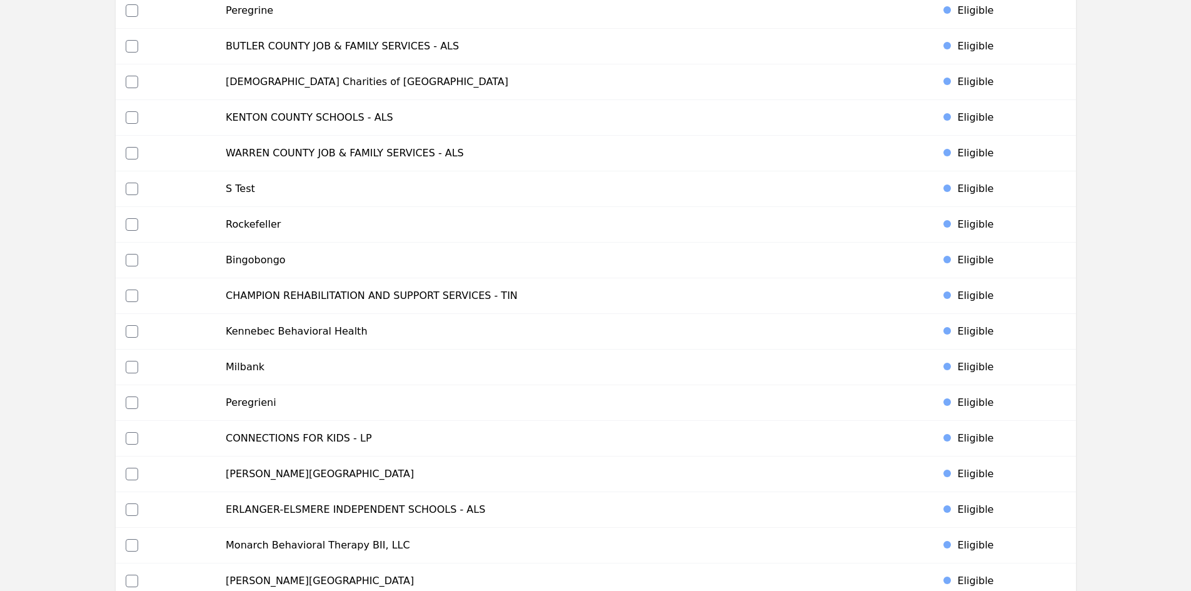
click at [378, 301] on td "CHAMPION REHABILITATION AND SUPPORT SERVICES - TIN" at bounding box center [572, 296] width 712 height 36
click at [139, 293] on div at bounding box center [166, 295] width 81 height 13
click at [135, 296] on input "checkbox" at bounding box center [132, 295] width 13 height 13
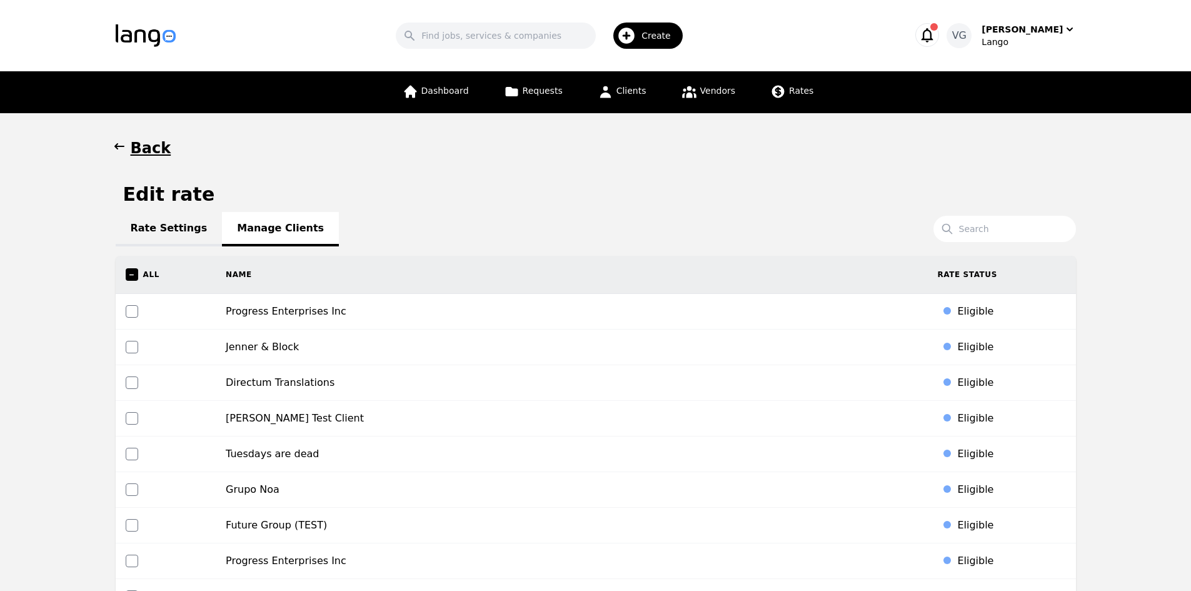
scroll to position [5468, 0]
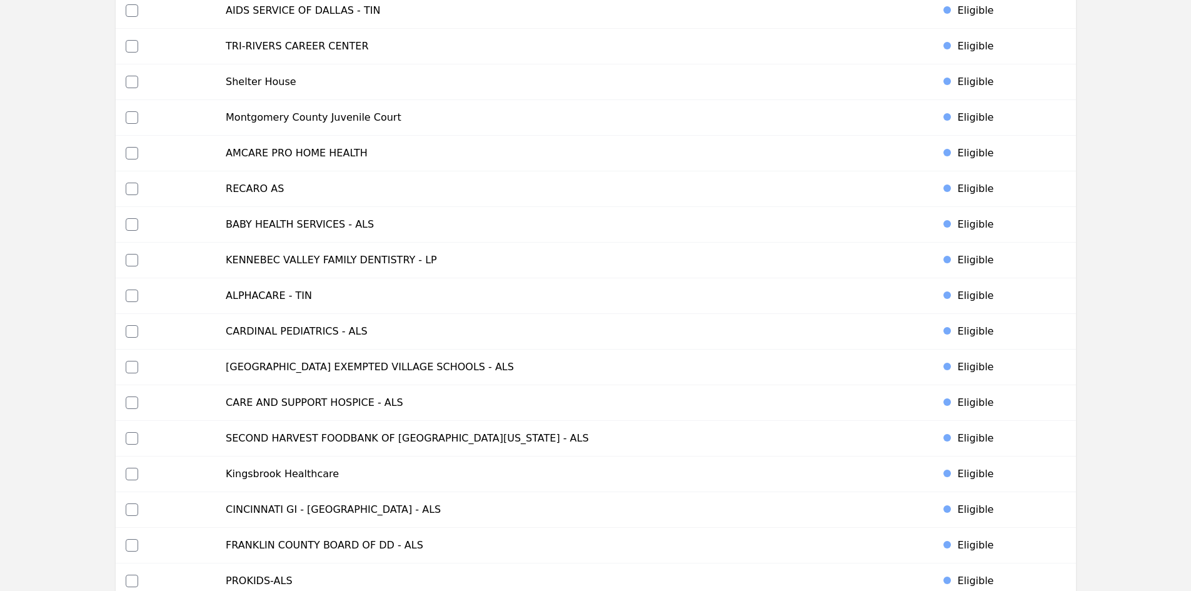
click at [533, 292] on td "ALPHACARE - TIN" at bounding box center [572, 296] width 712 height 36
click at [134, 294] on input "checkbox" at bounding box center [132, 295] width 13 height 13
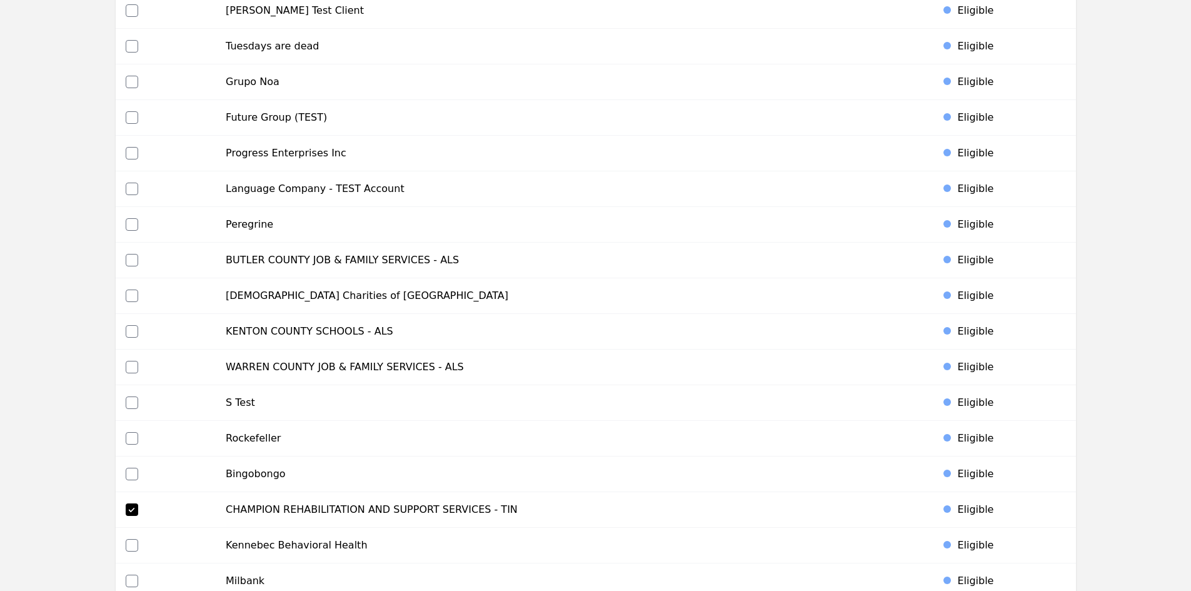
scroll to position [4150, 0]
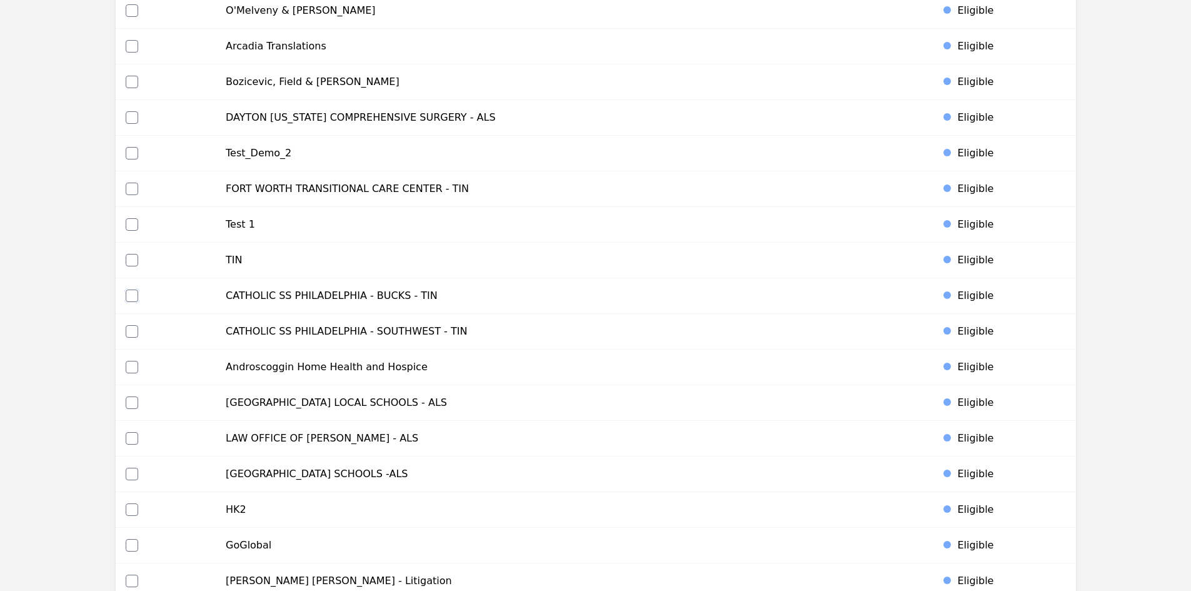
click at [127, 295] on input "checkbox" at bounding box center [132, 295] width 13 height 13
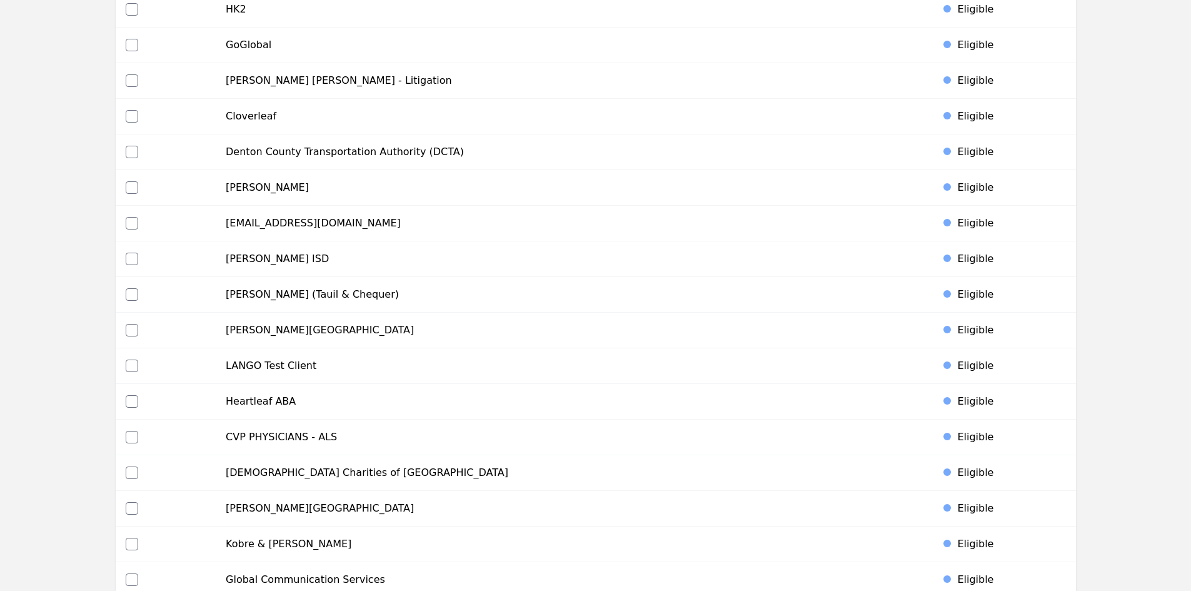
scroll to position [2368, 0]
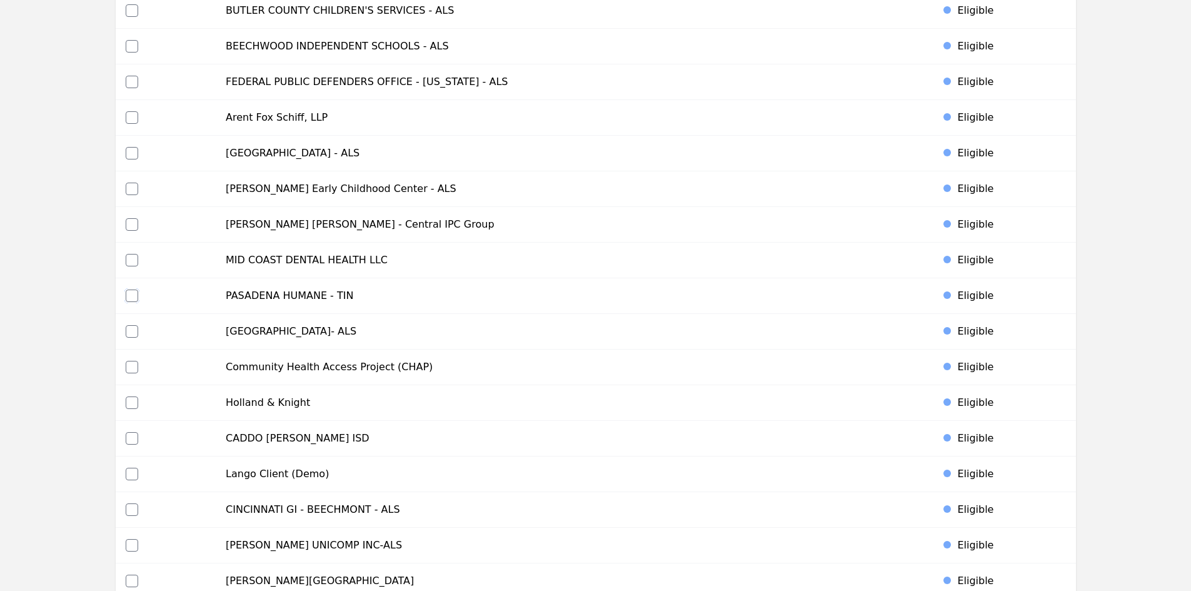
click at [127, 296] on input "checkbox" at bounding box center [132, 295] width 13 height 13
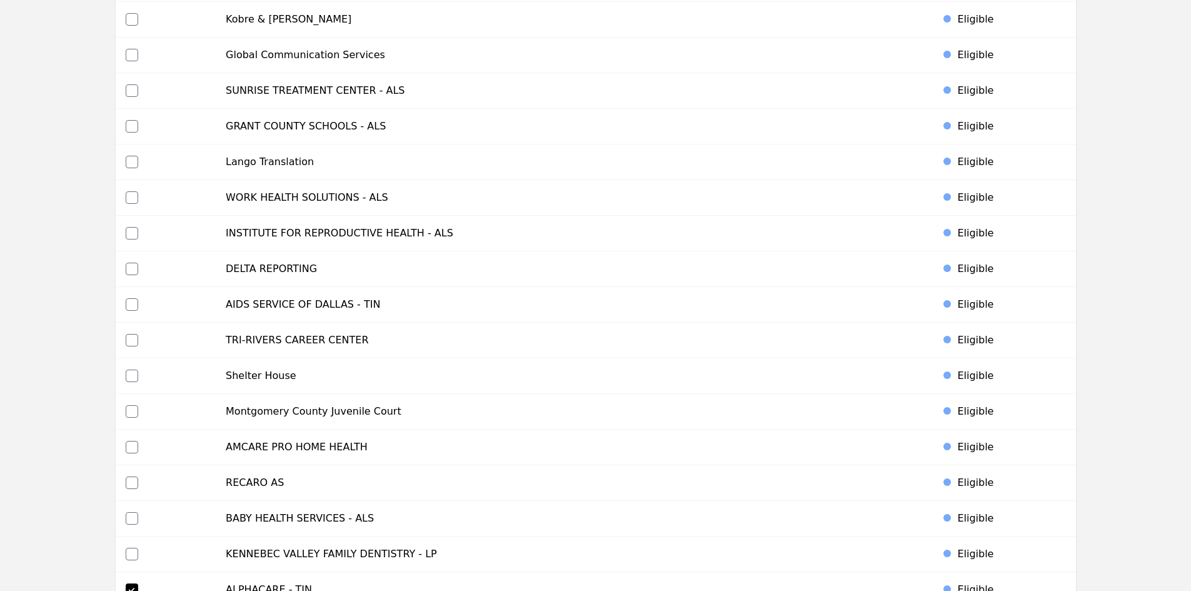
scroll to position [5647, 0]
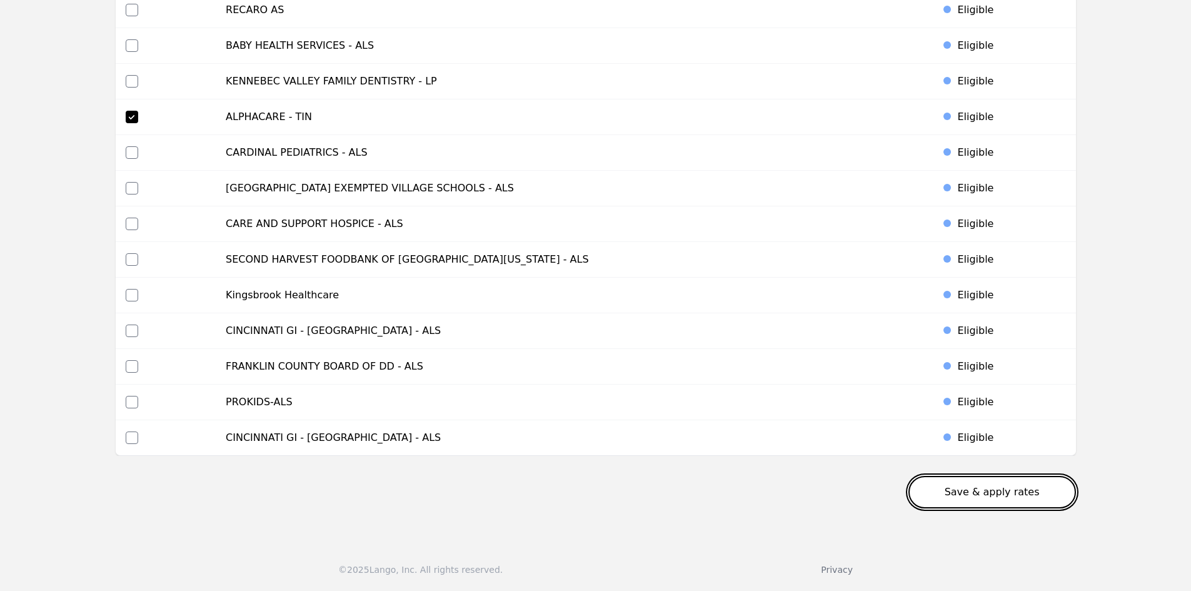
click at [1014, 488] on button "Save & apply rates" at bounding box center [992, 492] width 168 height 33
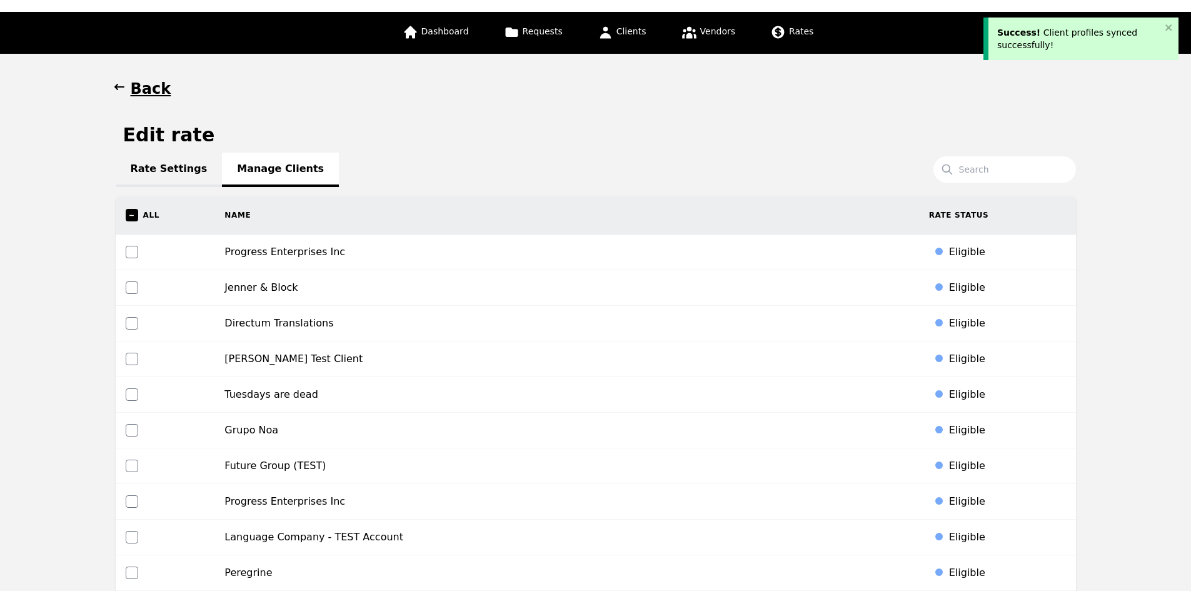
scroll to position [0, 0]
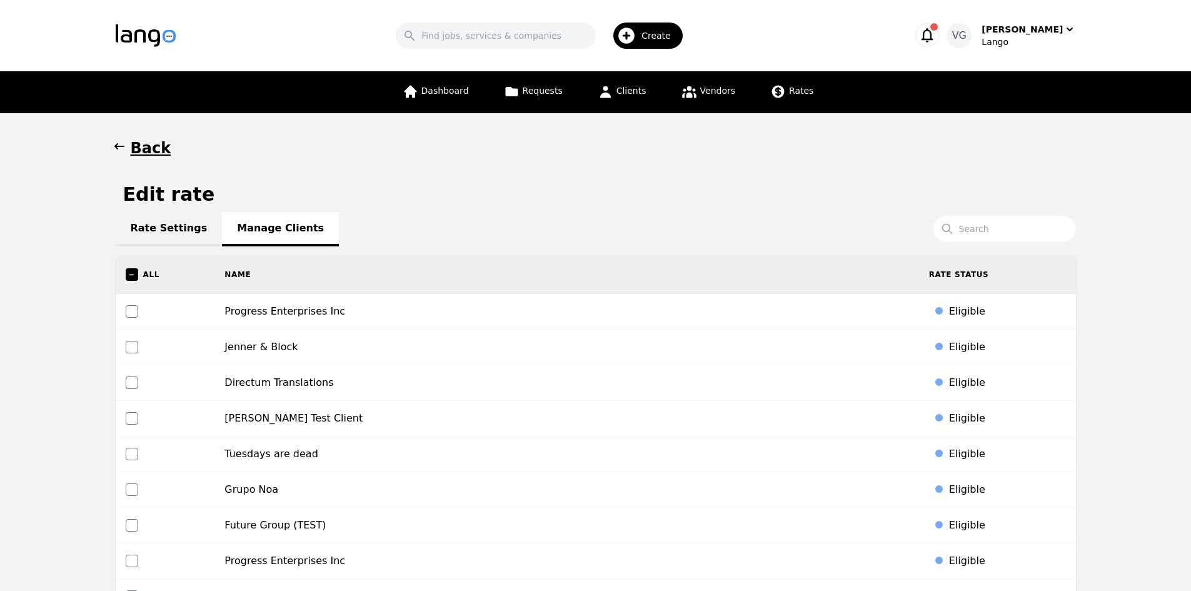
click at [224, 231] on div "Rate Settings Manage Clients" at bounding box center [596, 228] width 960 height 15
click at [149, 144] on h1 "Back" at bounding box center [151, 148] width 41 height 20
click at [118, 144] on icon "button" at bounding box center [119, 146] width 13 height 13
click at [137, 148] on h1 "Back" at bounding box center [151, 148] width 41 height 20
click at [148, 147] on h1 "Back" at bounding box center [151, 148] width 41 height 20
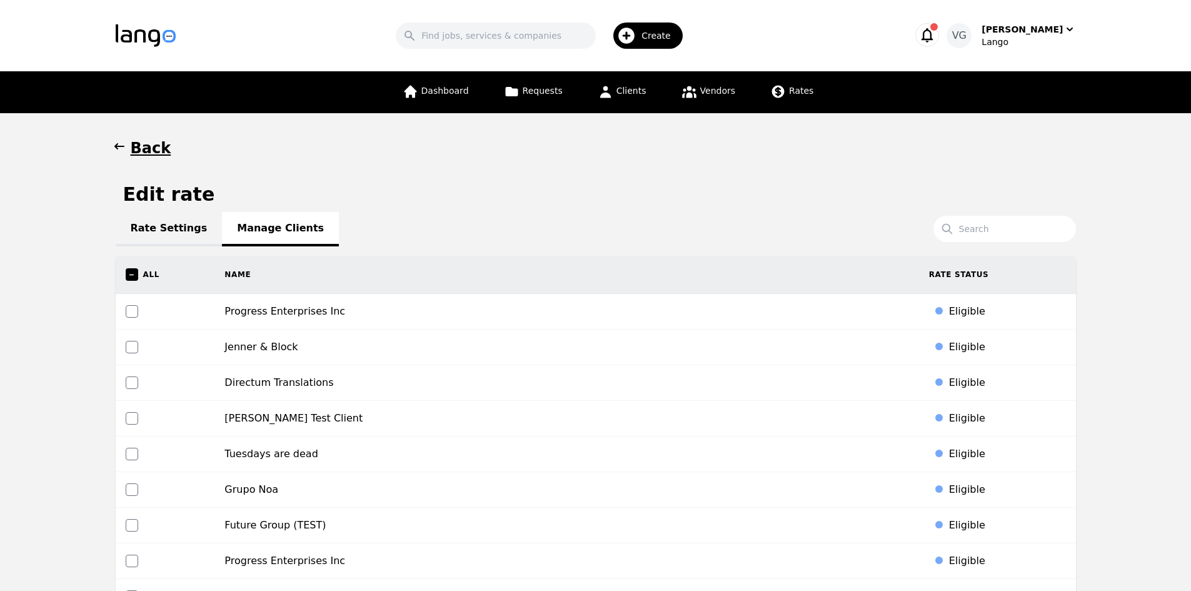
click at [148, 147] on h1 "Back" at bounding box center [151, 148] width 41 height 20
click at [140, 149] on h1 "Back" at bounding box center [151, 148] width 41 height 20
click at [136, 146] on h1 "Back" at bounding box center [151, 148] width 41 height 20
click at [119, 145] on icon "button" at bounding box center [119, 146] width 13 height 13
click at [782, 91] on link "Rates" at bounding box center [792, 92] width 58 height 42
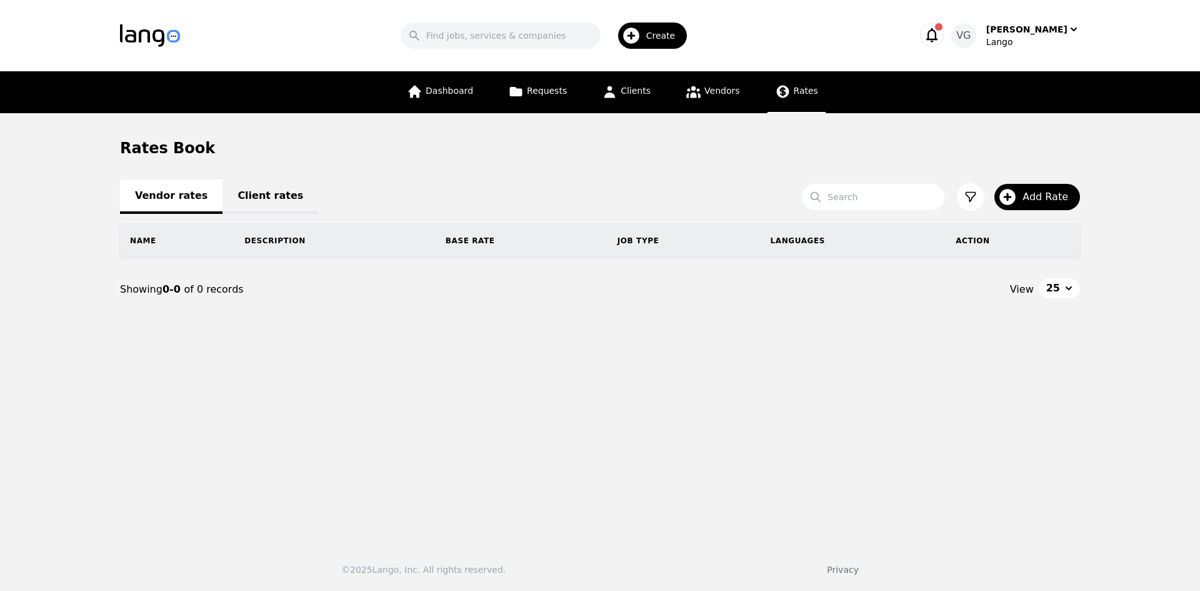
click at [782, 91] on icon at bounding box center [783, 92] width 13 height 13
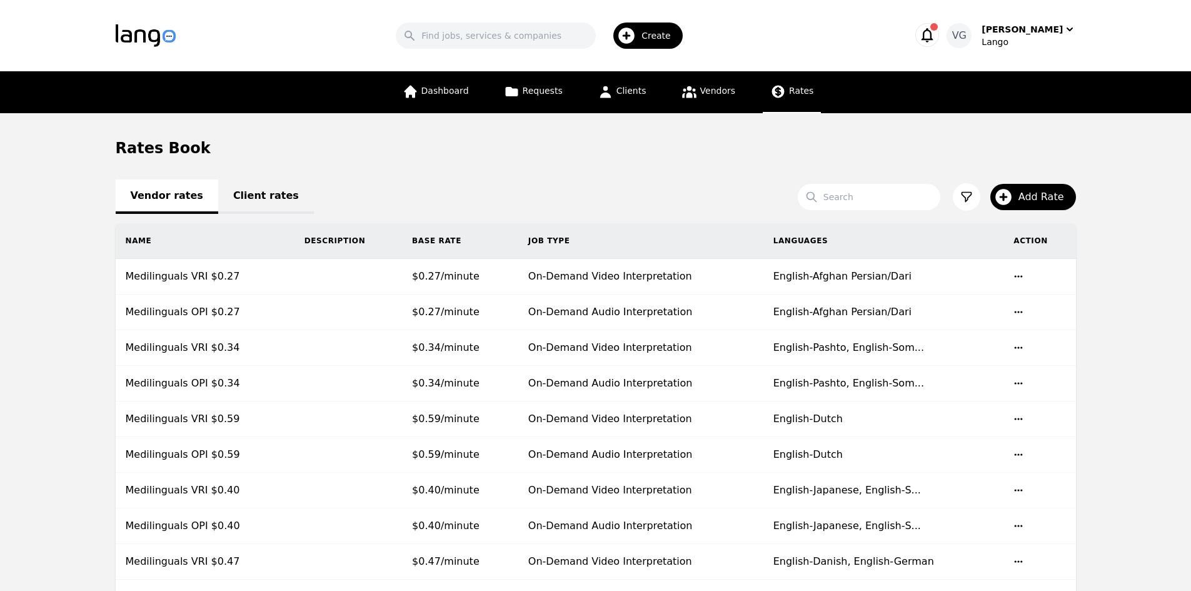
click at [267, 206] on link "Client rates" at bounding box center [266, 196] width 96 height 34
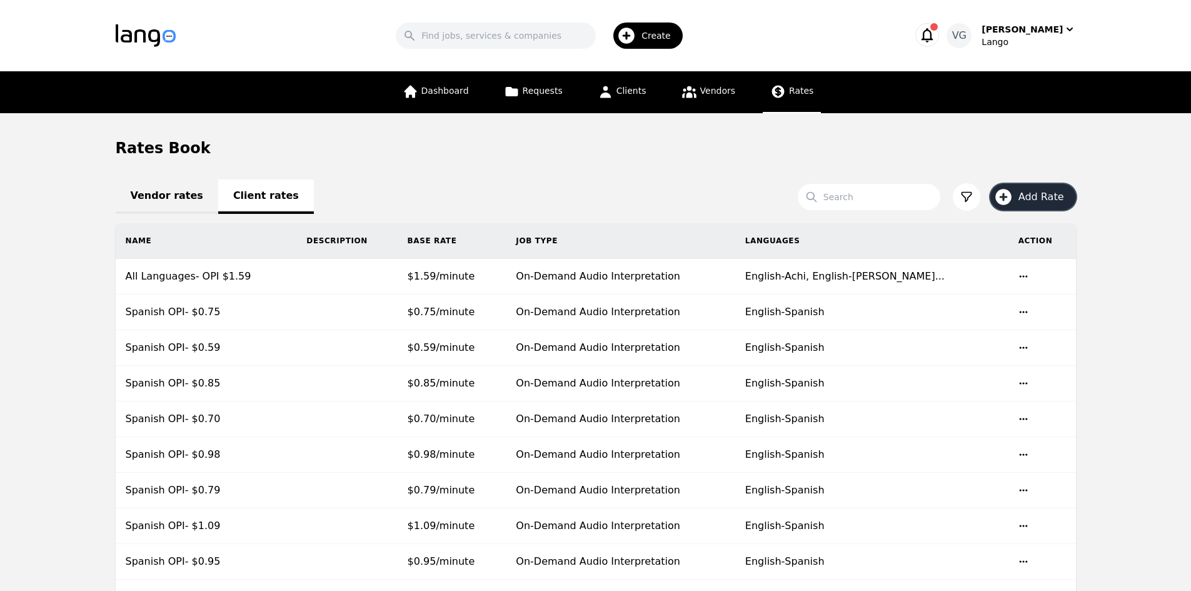
click at [1050, 191] on span "Add Rate" at bounding box center [1046, 196] width 54 height 15
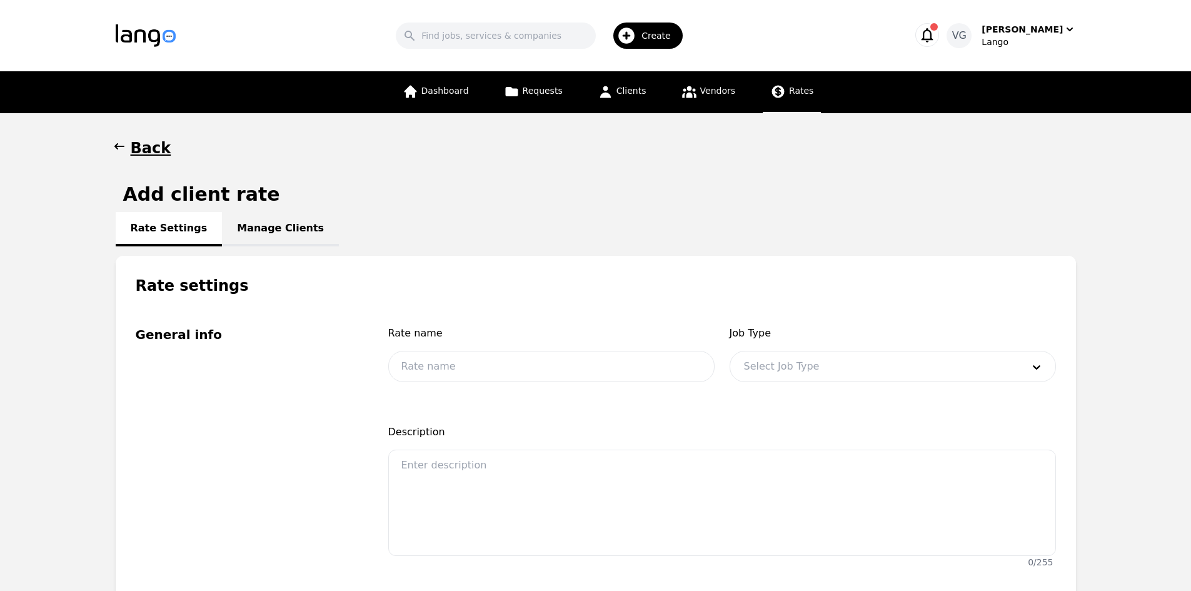
click at [133, 143] on h1 "Back" at bounding box center [151, 148] width 41 height 20
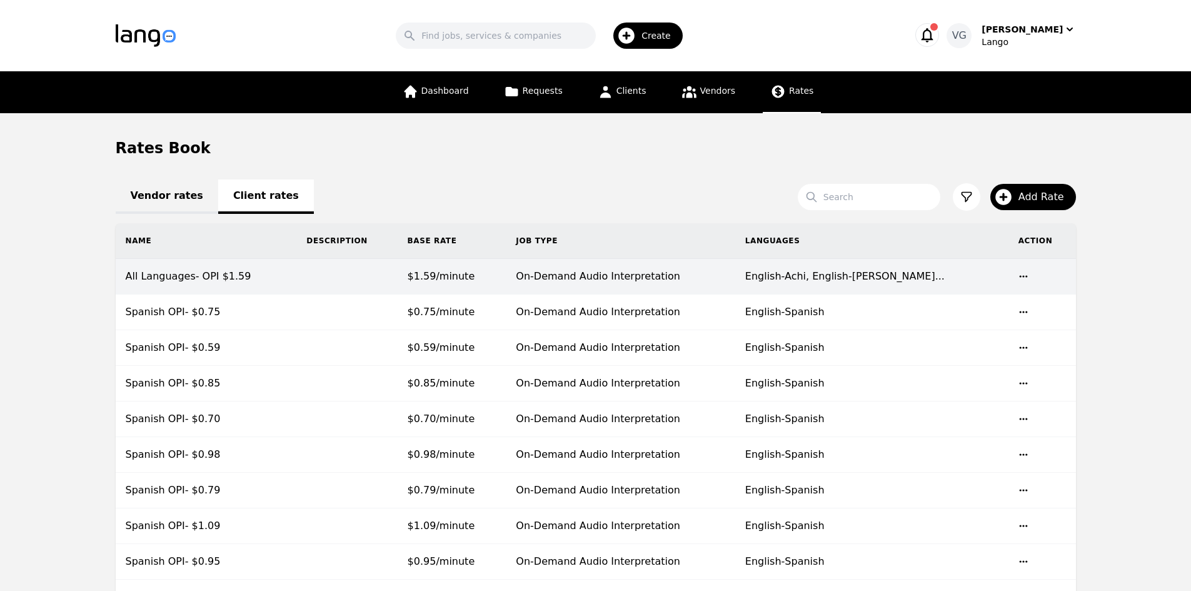
click at [151, 269] on td "All Languages- OPI $1.59" at bounding box center [206, 277] width 181 height 36
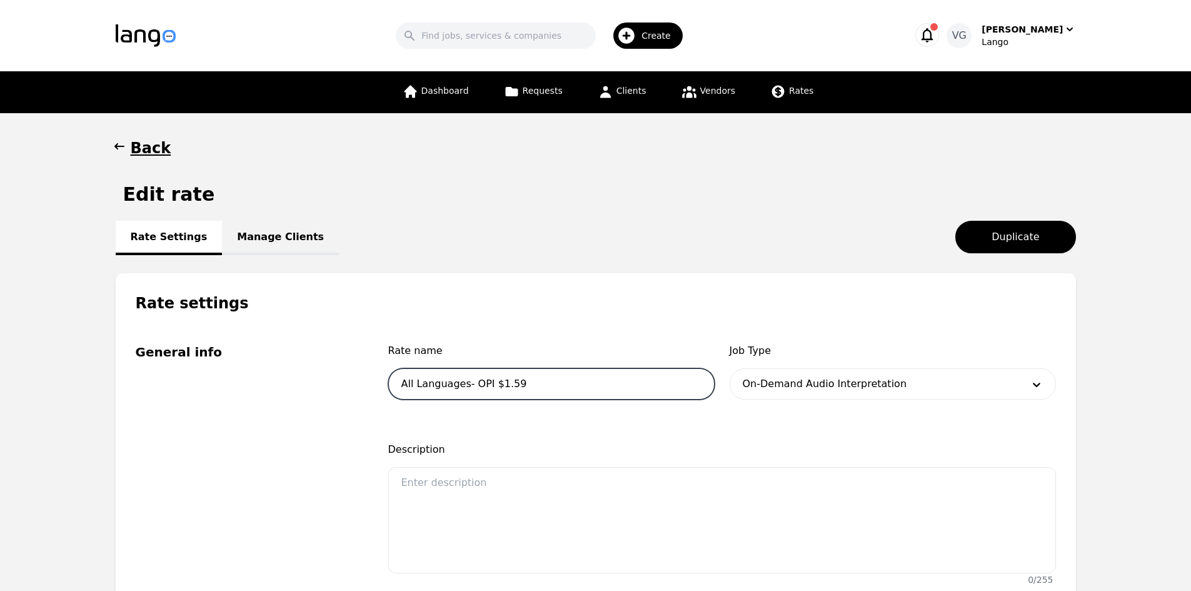
click at [401, 382] on input "All Languages- OPI $1.59" at bounding box center [551, 383] width 326 height 31
drag, startPoint x: 401, startPoint y: 382, endPoint x: 504, endPoint y: 383, distance: 102.5
click at [504, 383] on input "All Languages- OPI $1.59" at bounding box center [551, 383] width 326 height 31
click at [124, 146] on icon "button" at bounding box center [119, 146] width 13 height 13
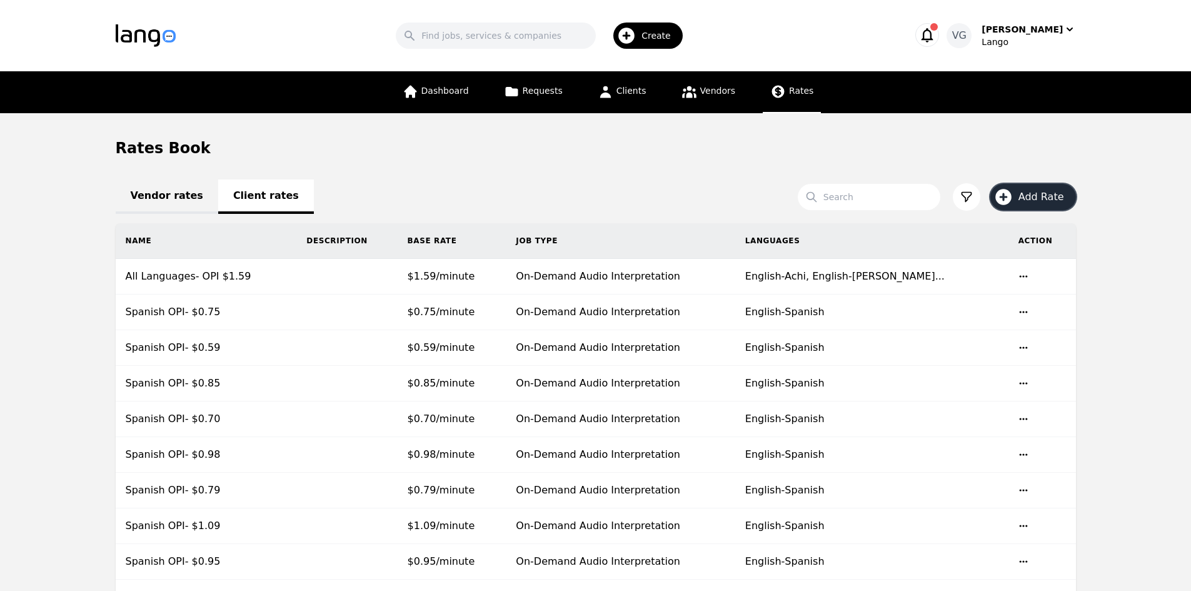
click at [1052, 199] on span "Add Rate" at bounding box center [1046, 196] width 54 height 15
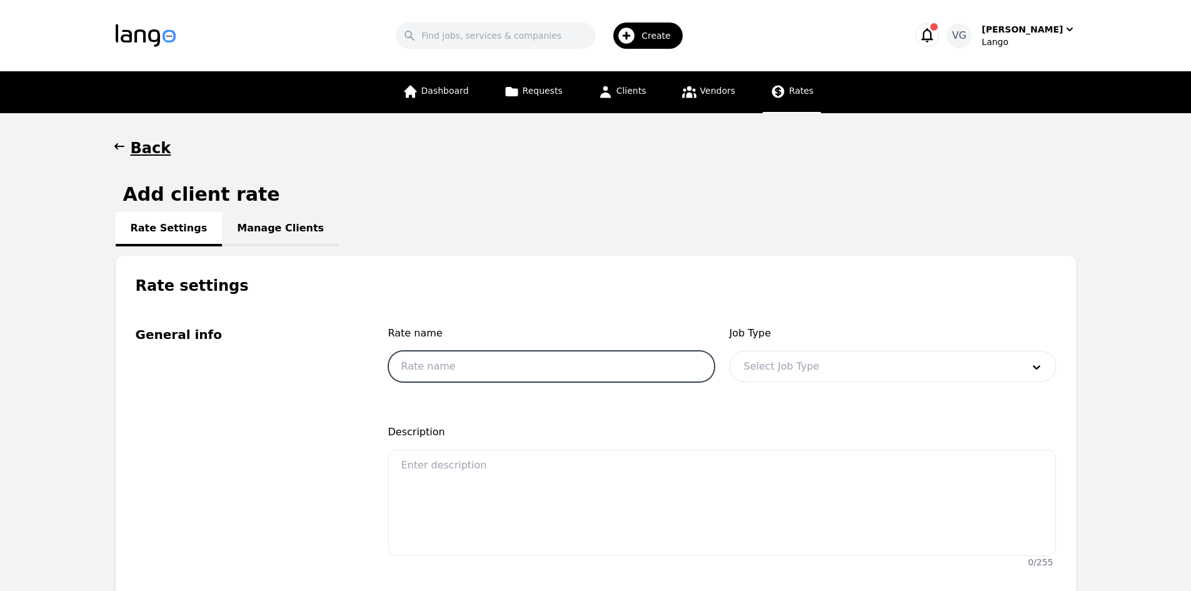
click at [514, 361] on input "text" at bounding box center [551, 366] width 326 height 31
click at [481, 368] on input "All Languages- OPI $1.59" at bounding box center [551, 366] width 326 height 31
click at [500, 366] on input "All Languages- VRI $1.59" at bounding box center [551, 366] width 326 height 31
click at [512, 368] on input "All Languages- VRI $1.59" at bounding box center [551, 366] width 326 height 31
drag, startPoint x: 505, startPoint y: 366, endPoint x: 511, endPoint y: 370, distance: 7.3
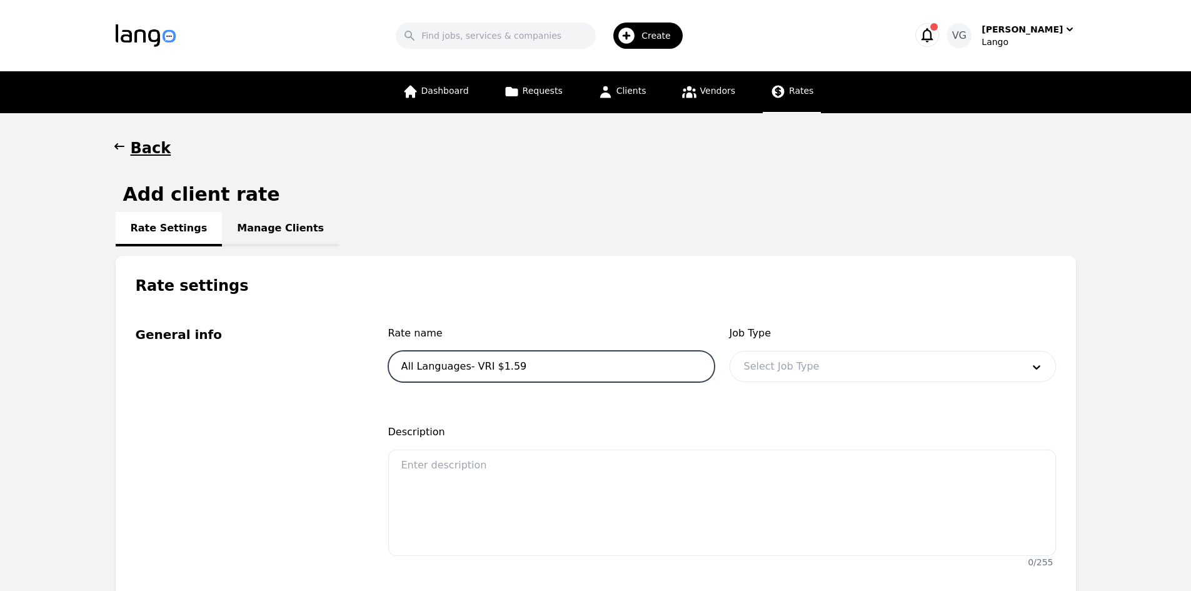
click at [504, 366] on input "All Languages- VRI $1.59" at bounding box center [551, 366] width 326 height 31
type input "All Languages- VRI $1.69"
click at [750, 359] on div at bounding box center [874, 366] width 288 height 30
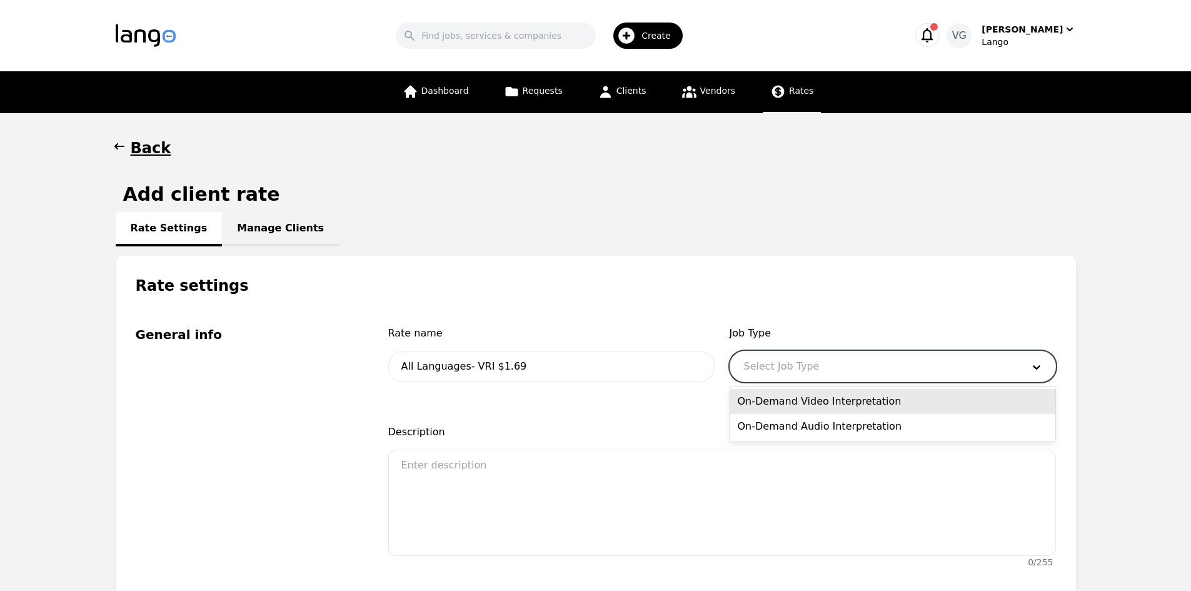
click at [780, 406] on div "On-Demand Video Interpretation" at bounding box center [892, 401] width 325 height 25
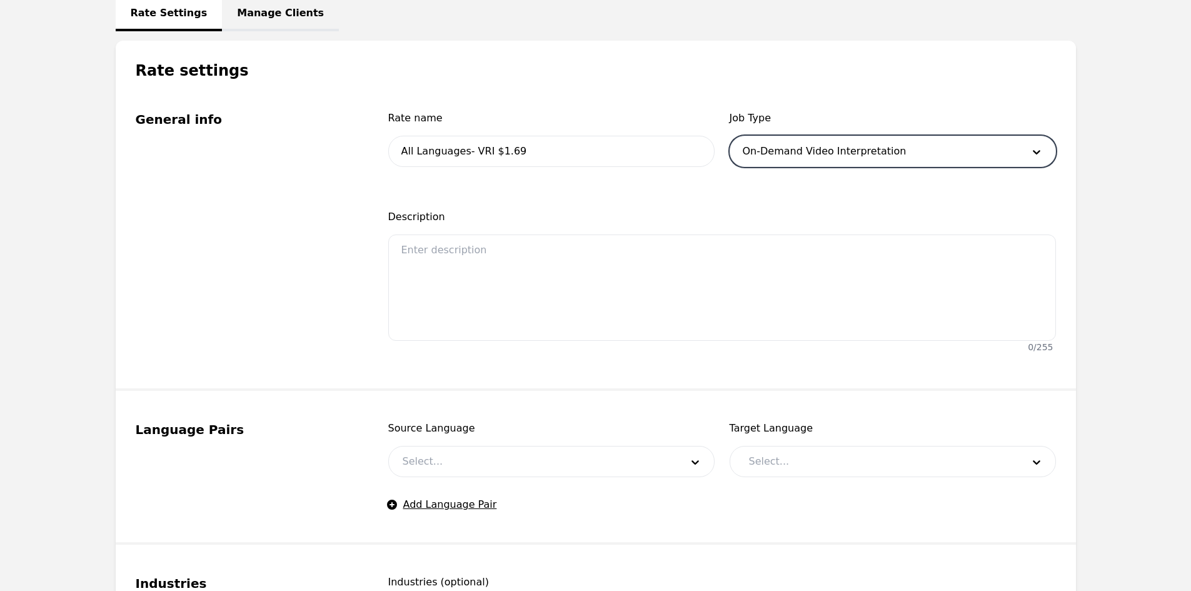
scroll to position [250, 0]
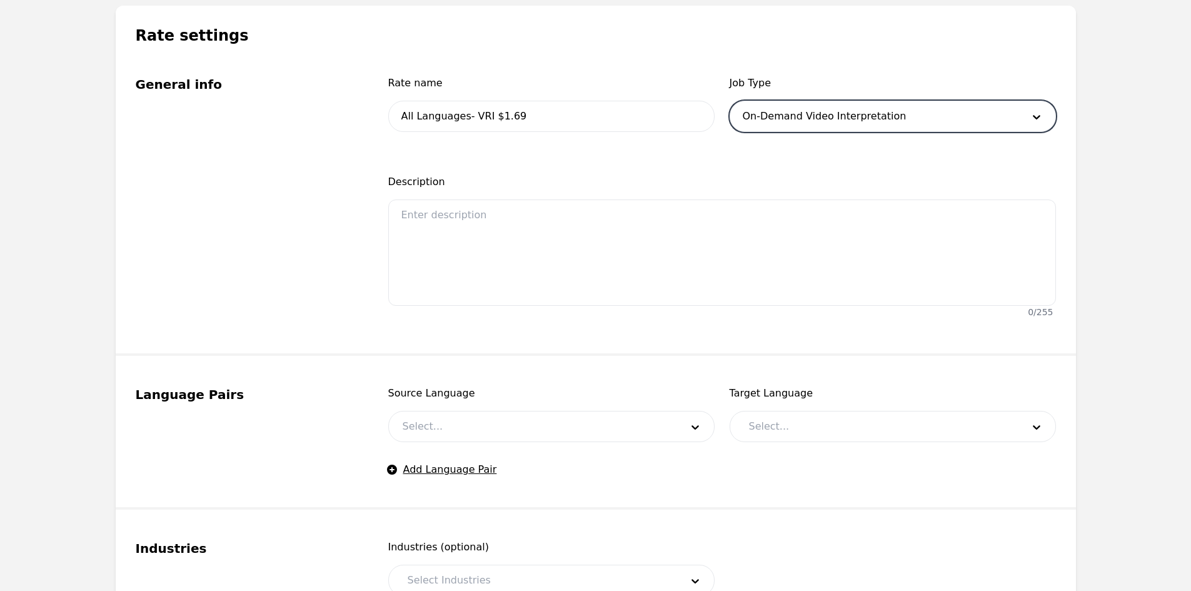
click at [506, 430] on div at bounding box center [533, 426] width 288 height 30
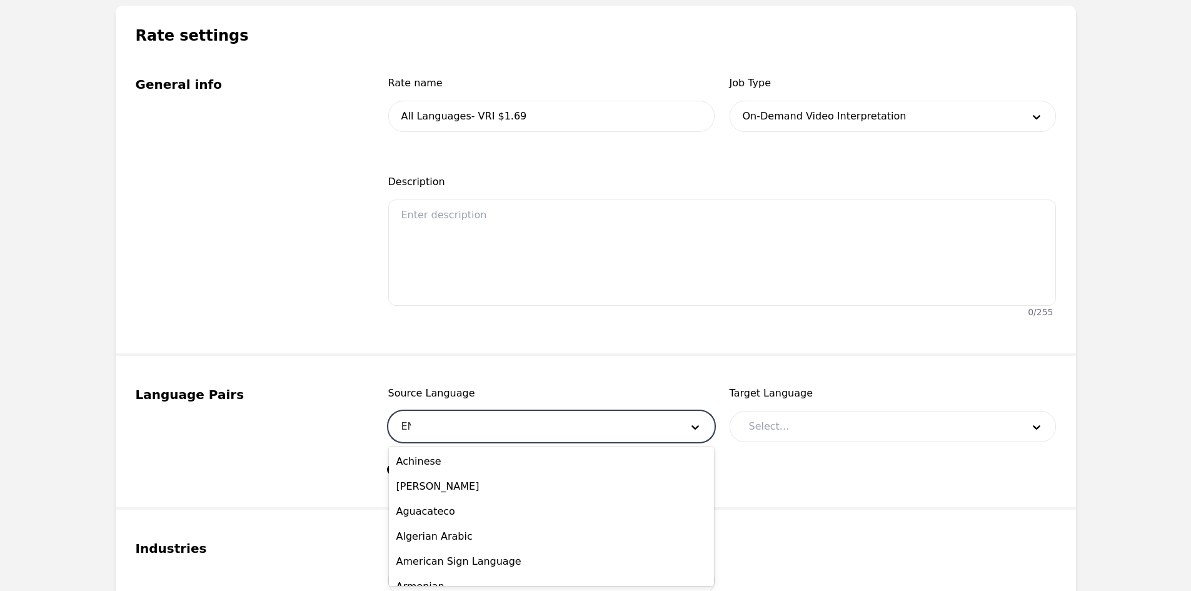
type input "ENG"
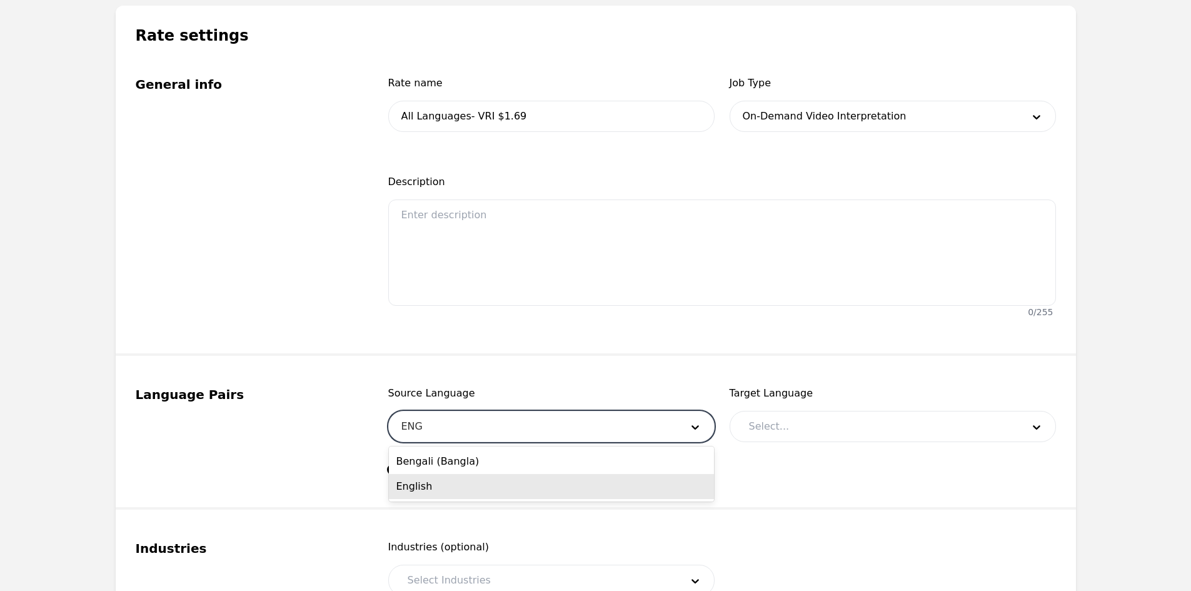
drag, startPoint x: 456, startPoint y: 482, endPoint x: 632, endPoint y: 460, distance: 176.4
click at [456, 483] on div "English" at bounding box center [551, 486] width 325 height 25
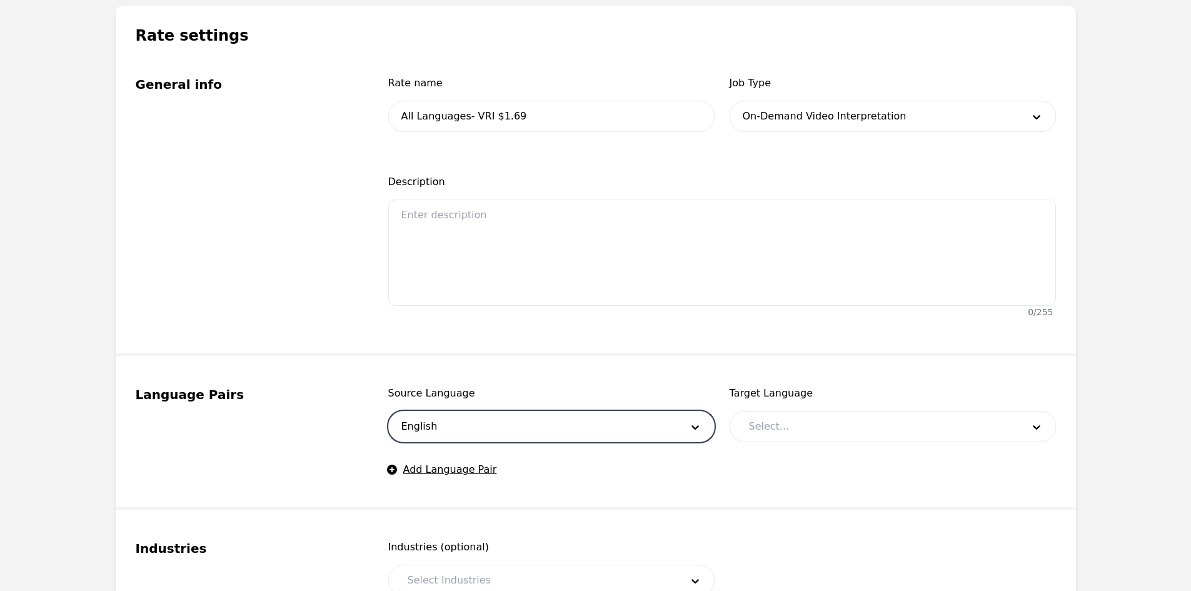
click at [793, 427] on div at bounding box center [876, 426] width 283 height 30
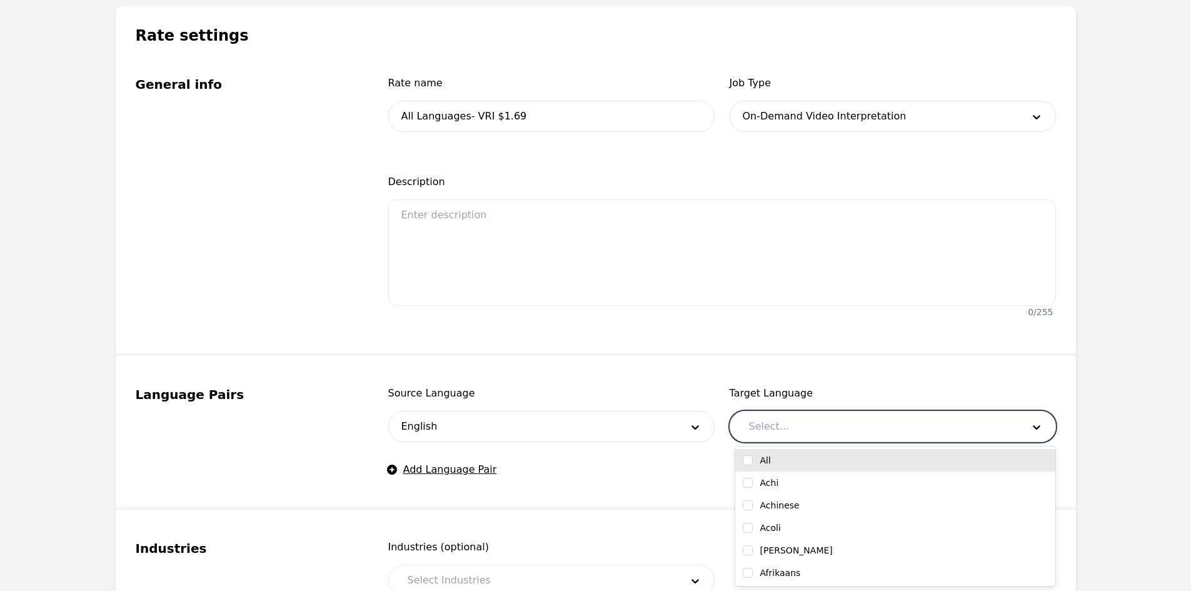
click at [746, 458] on input "checkbox" at bounding box center [748, 460] width 10 height 10
checkbox input "true"
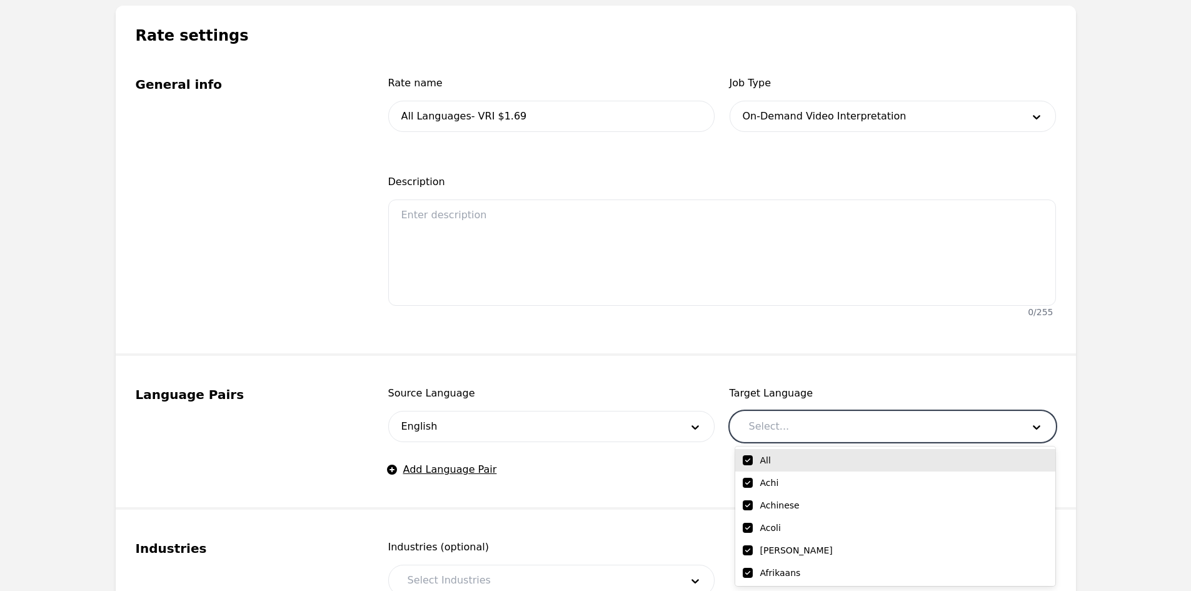
checkbox input "true"
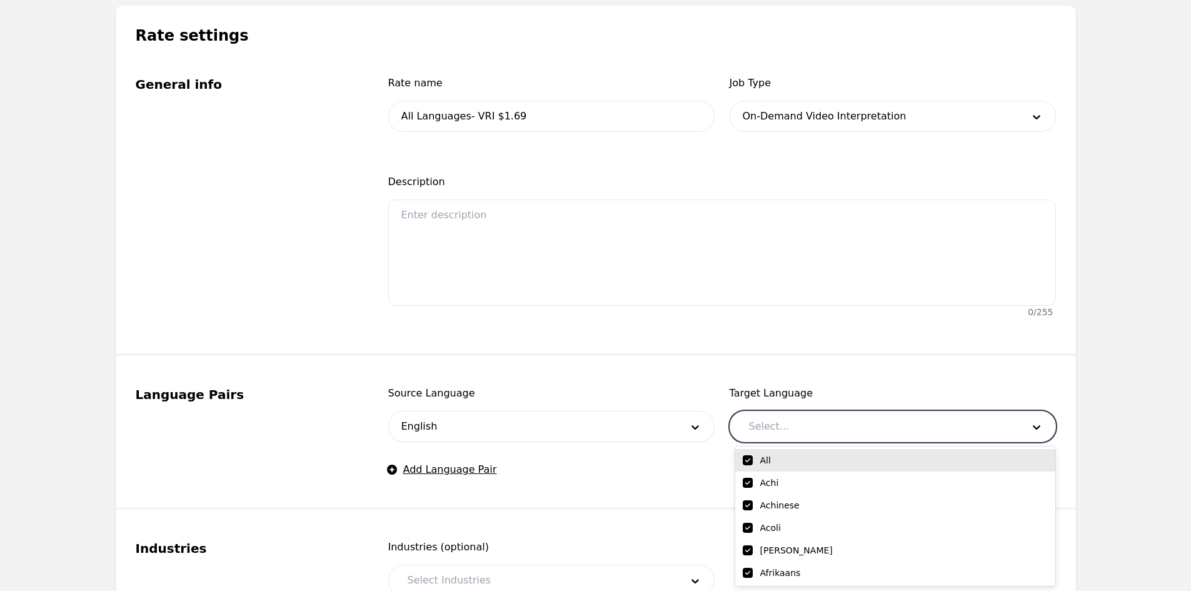
checkbox input "true"
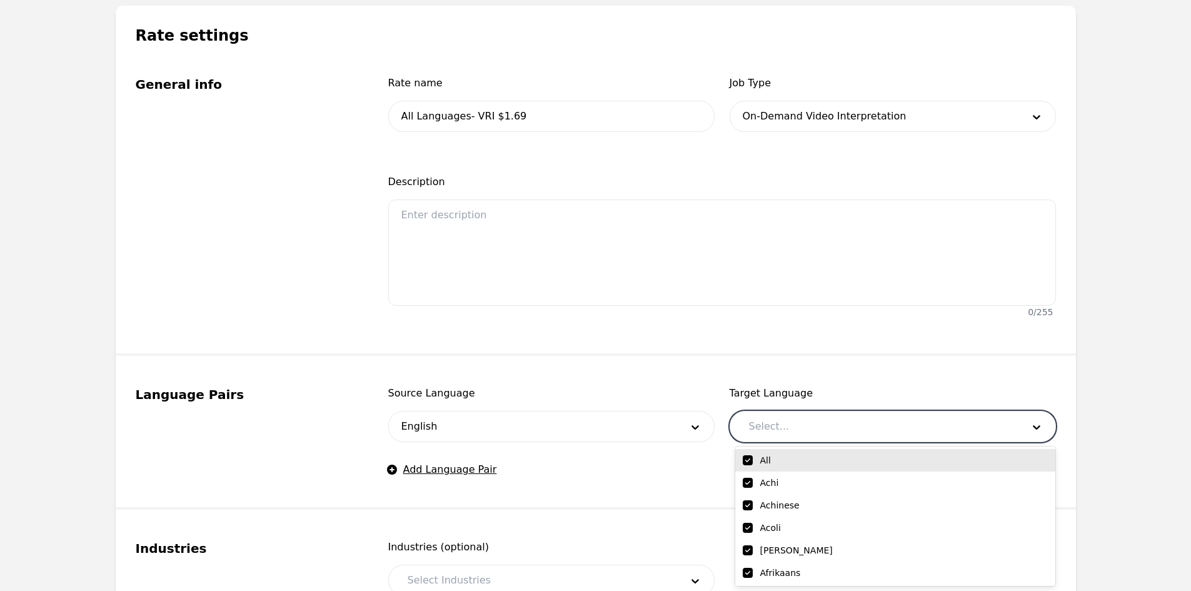
checkbox input "true"
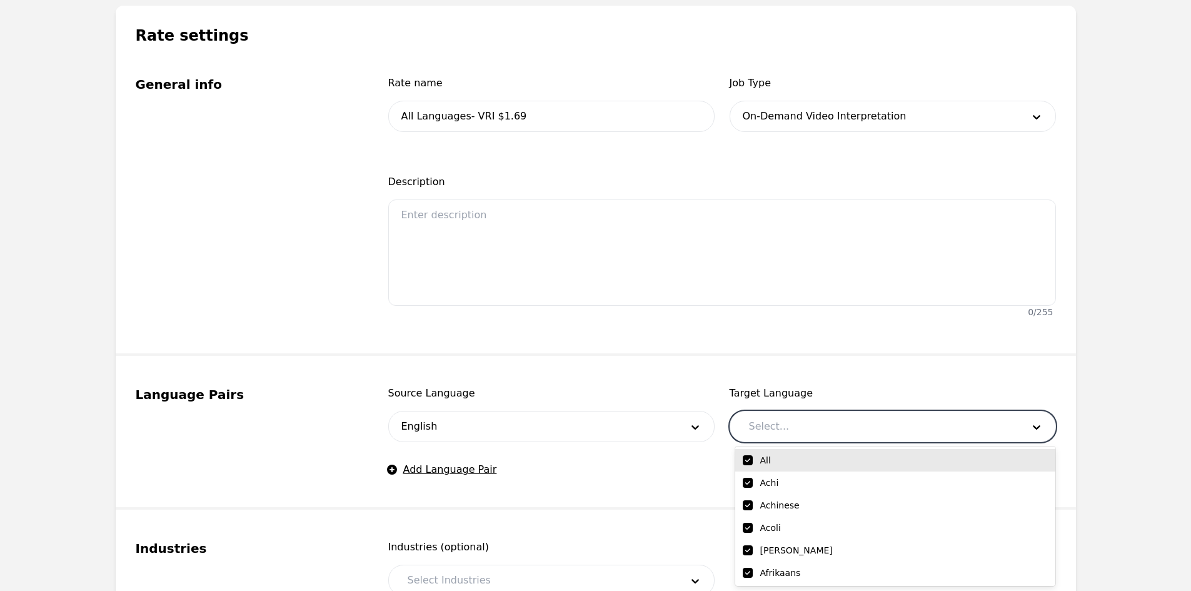
checkbox input "true"
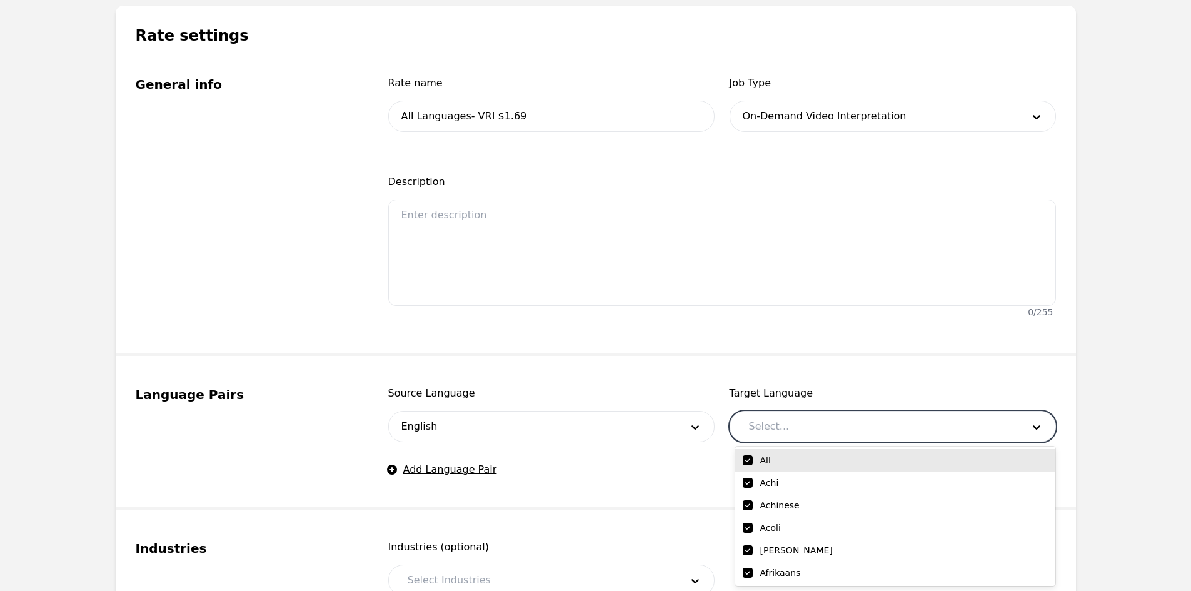
checkbox input "true"
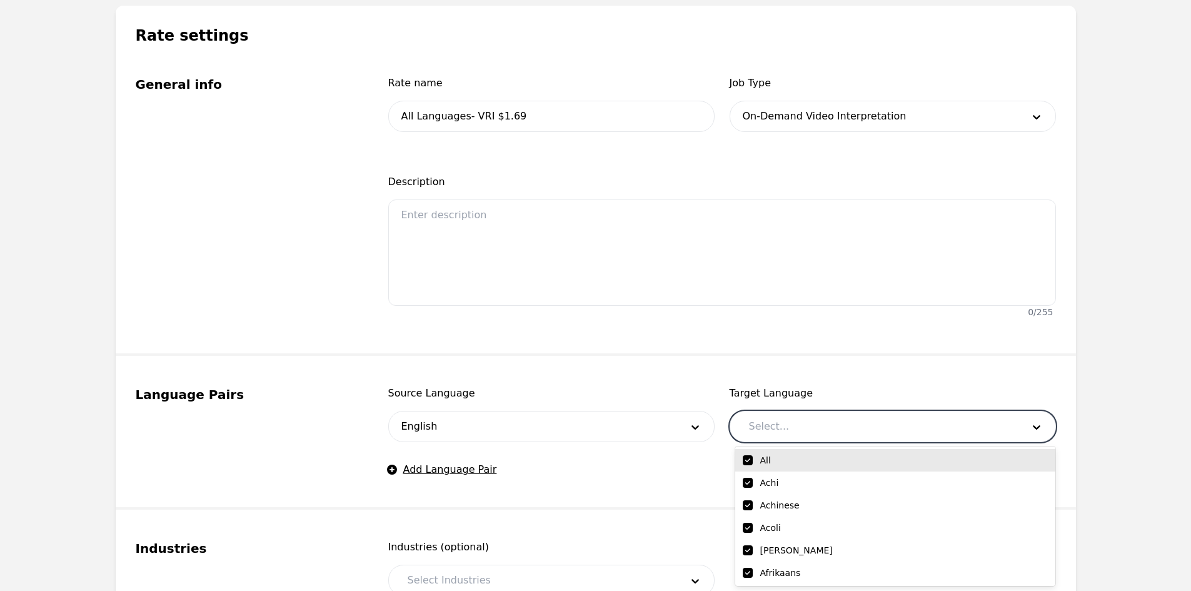
checkbox input "true"
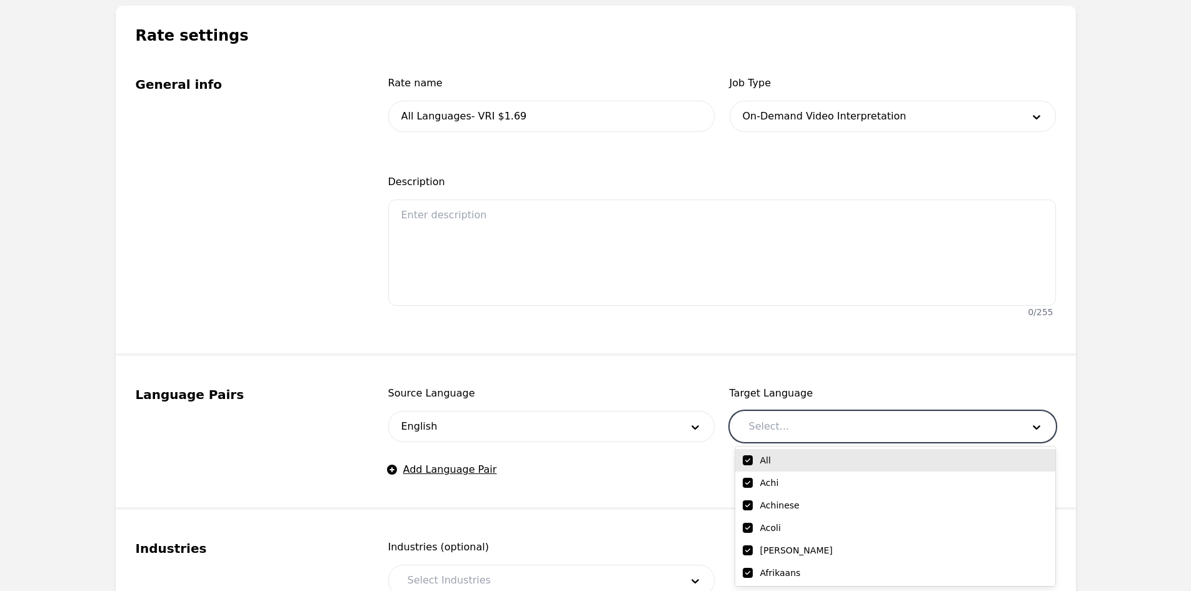
checkbox input "true"
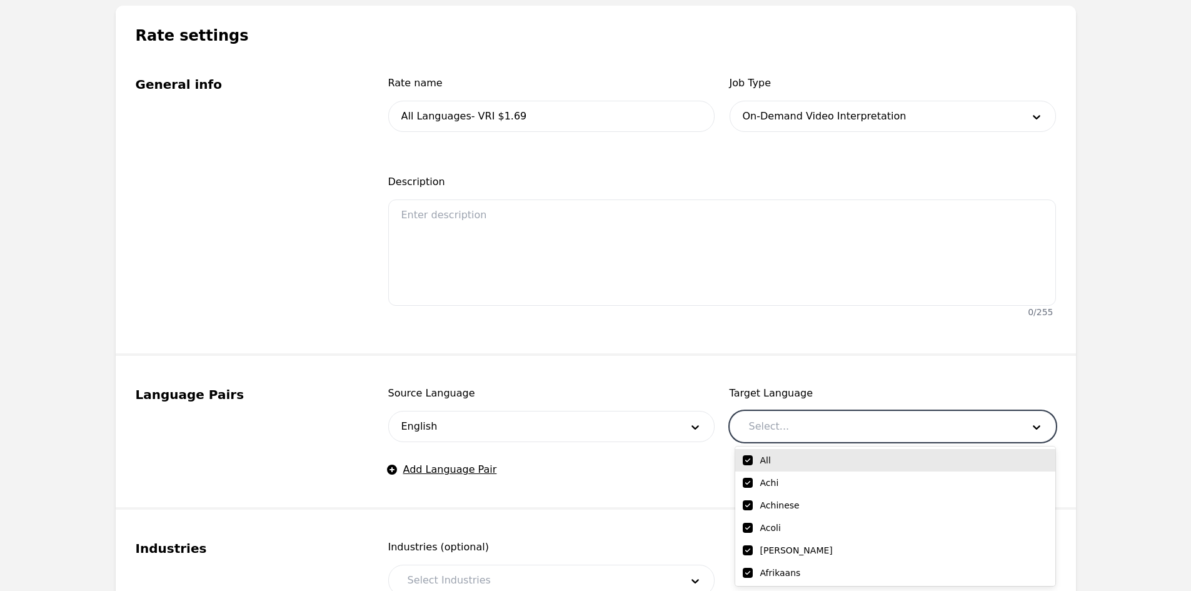
checkbox input "true"
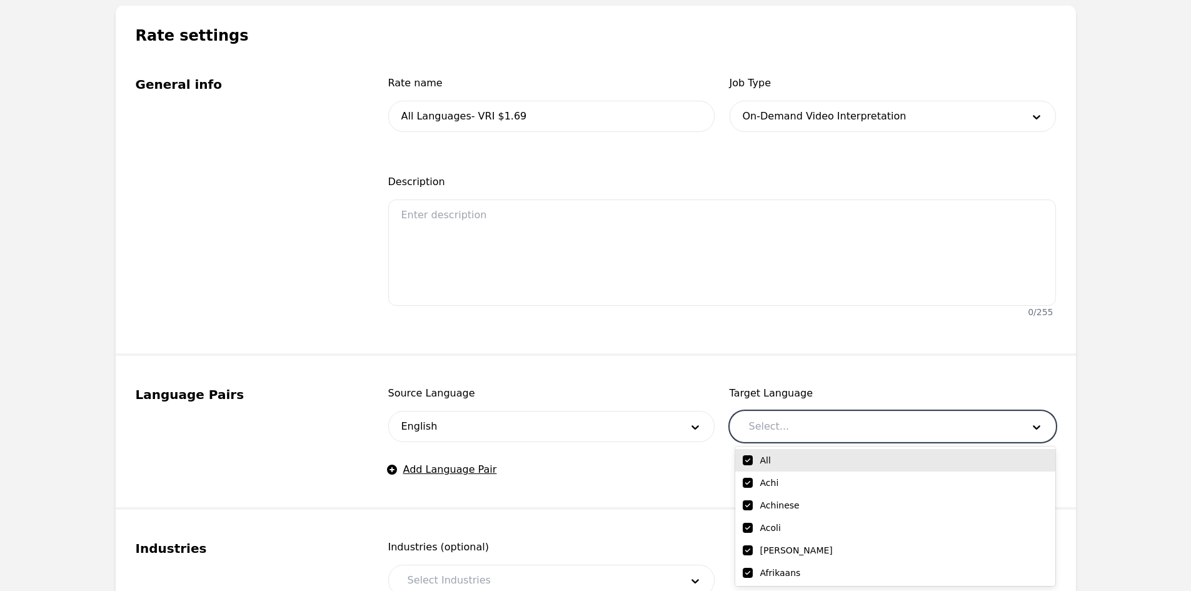
checkbox input "true"
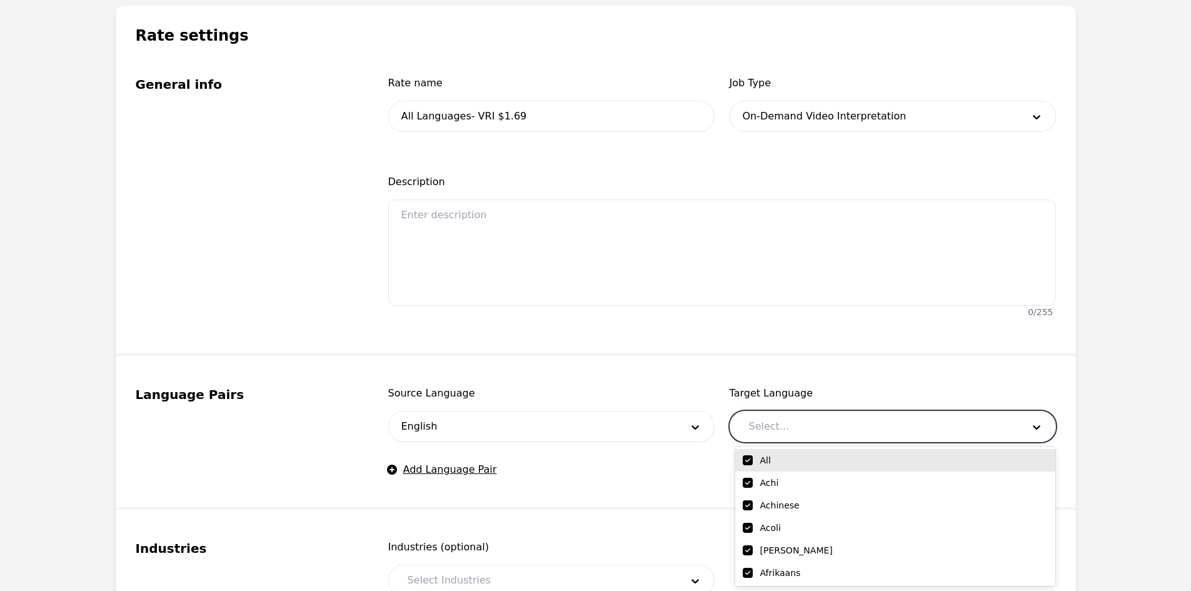
checkbox input "true"
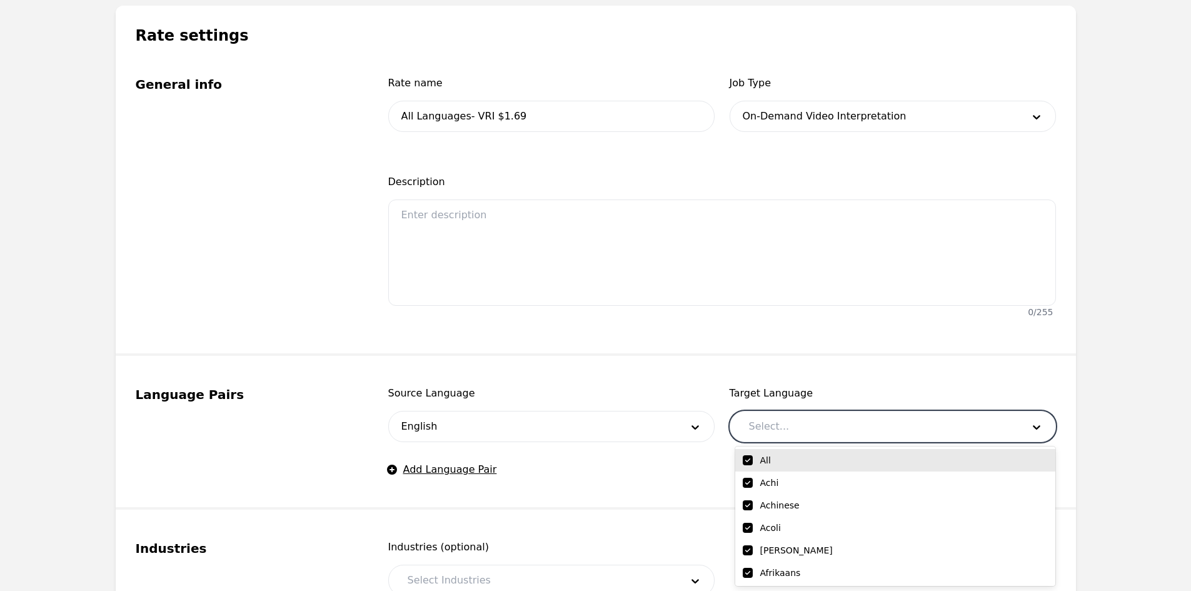
checkbox input "true"
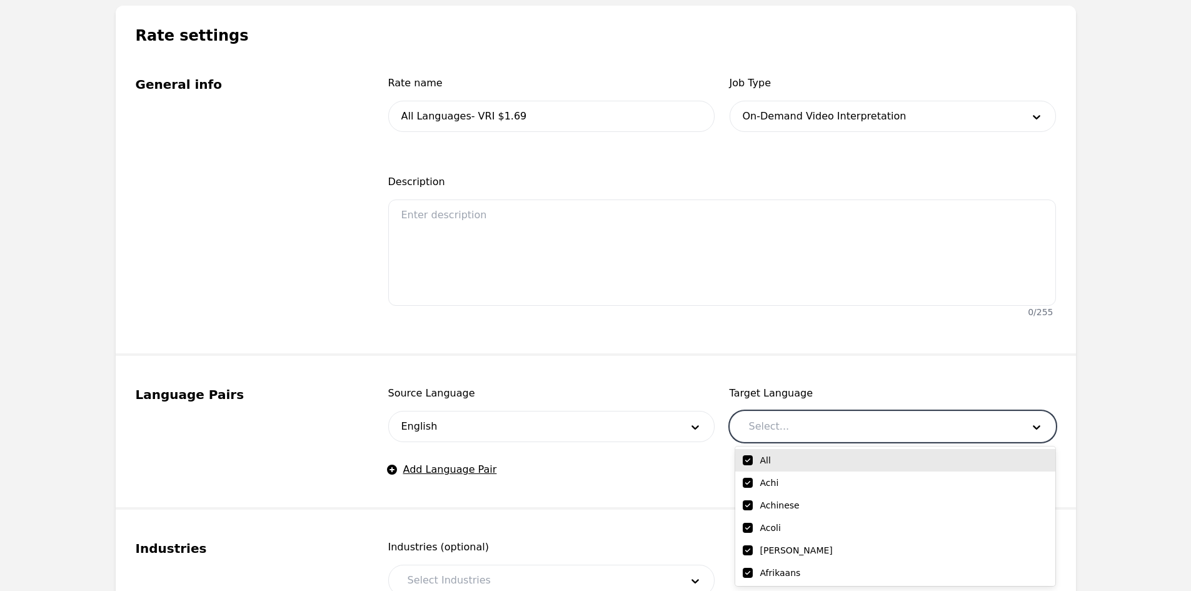
checkbox input "true"
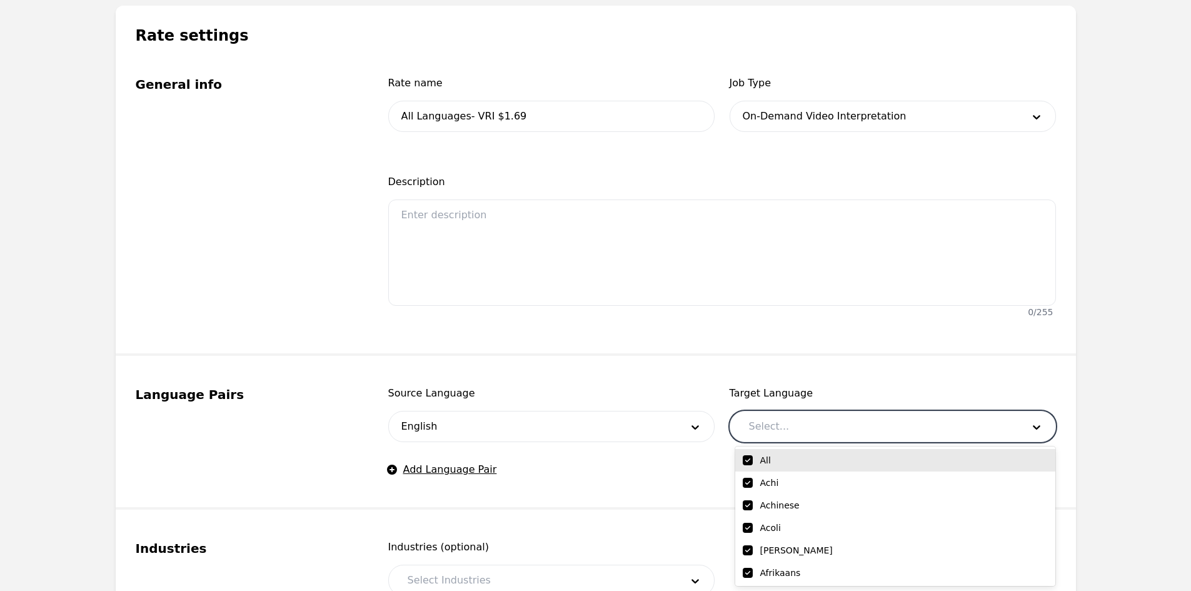
checkbox input "true"
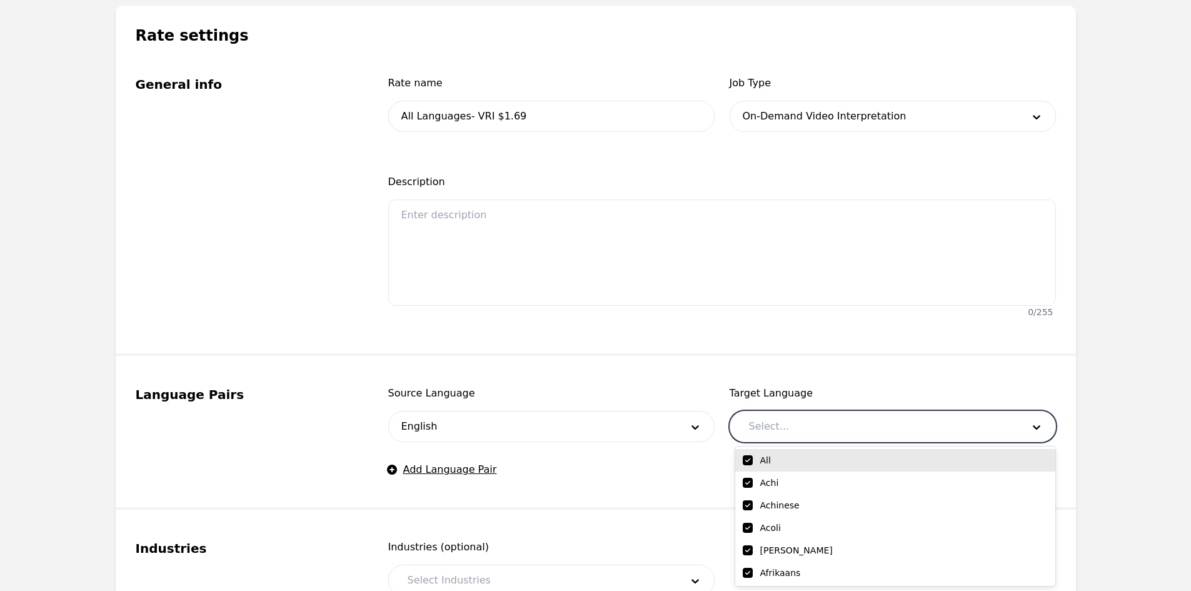
checkbox input "true"
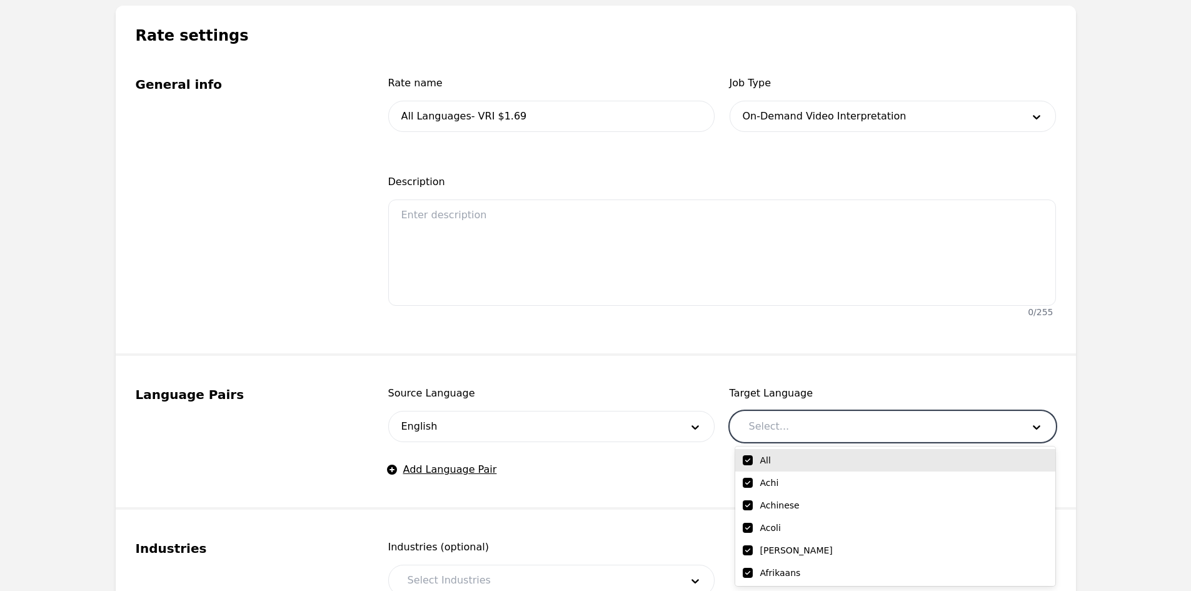
checkbox input "true"
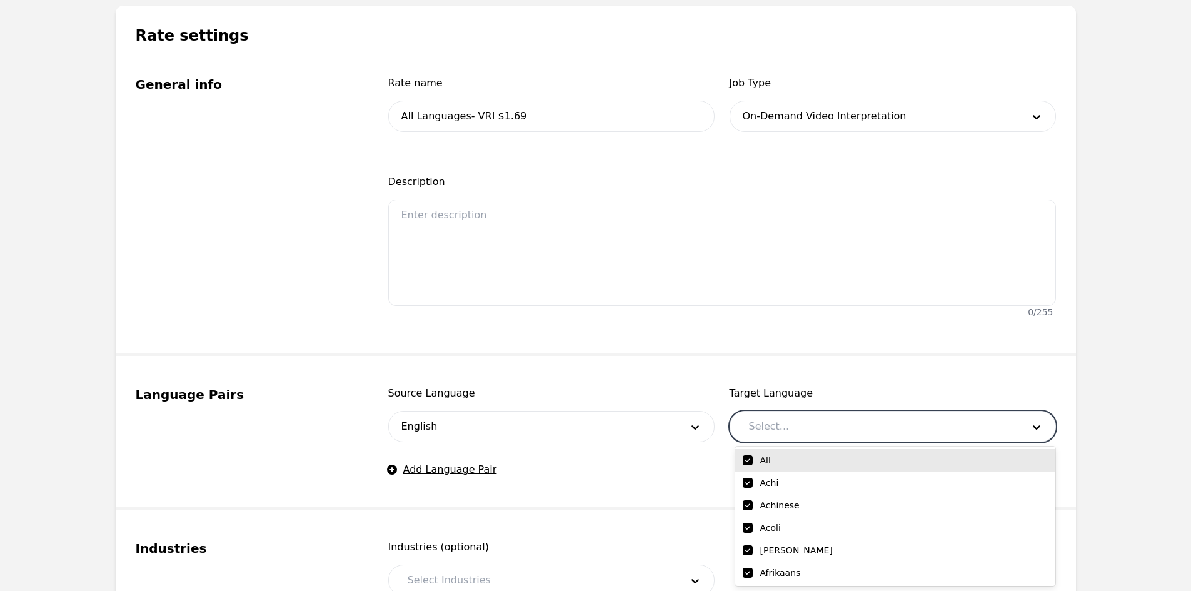
checkbox input "true"
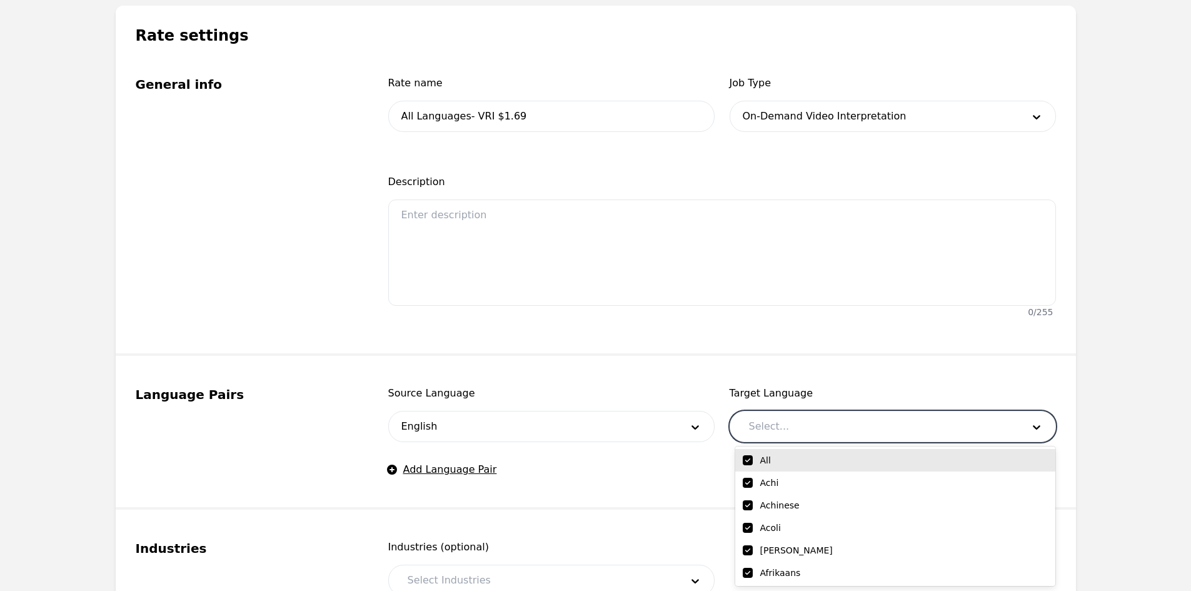
checkbox input "true"
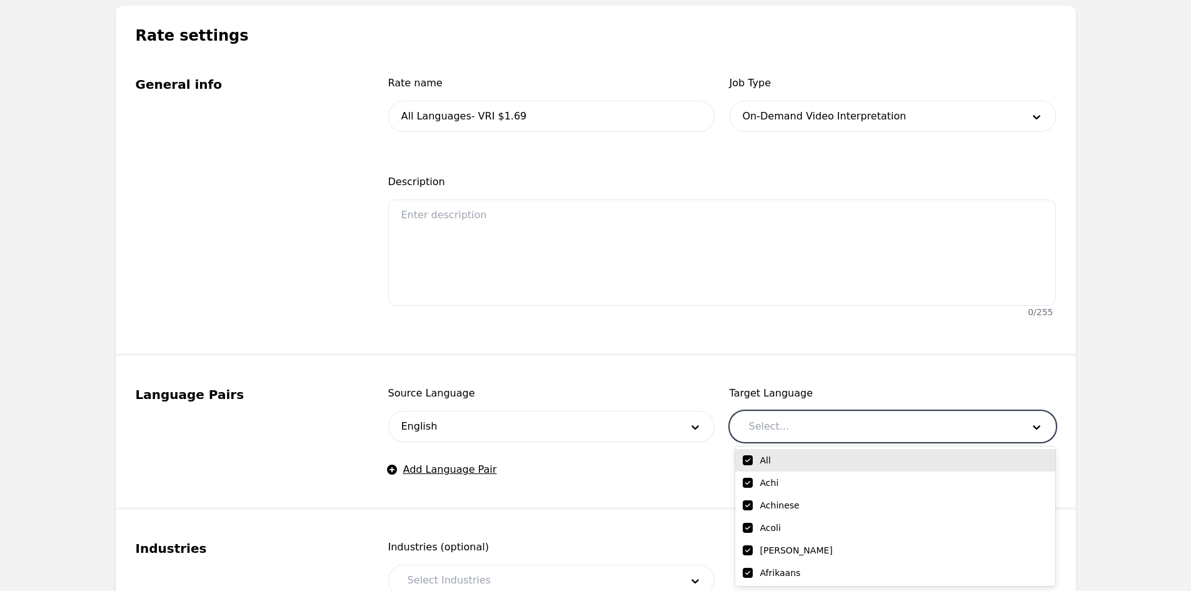
checkbox input "true"
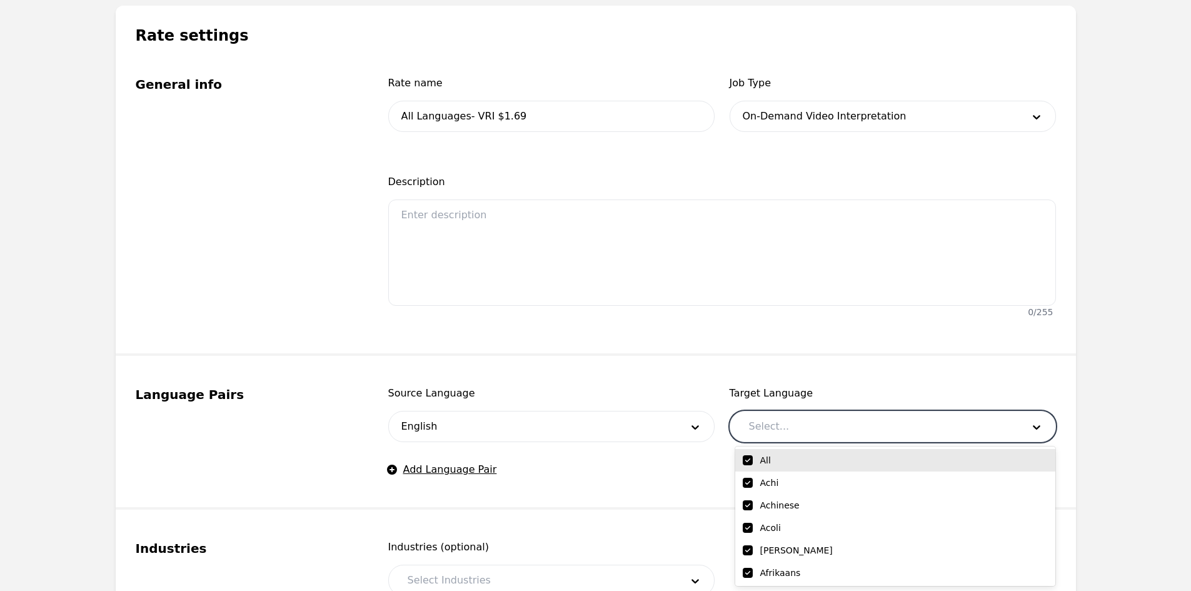
checkbox input "true"
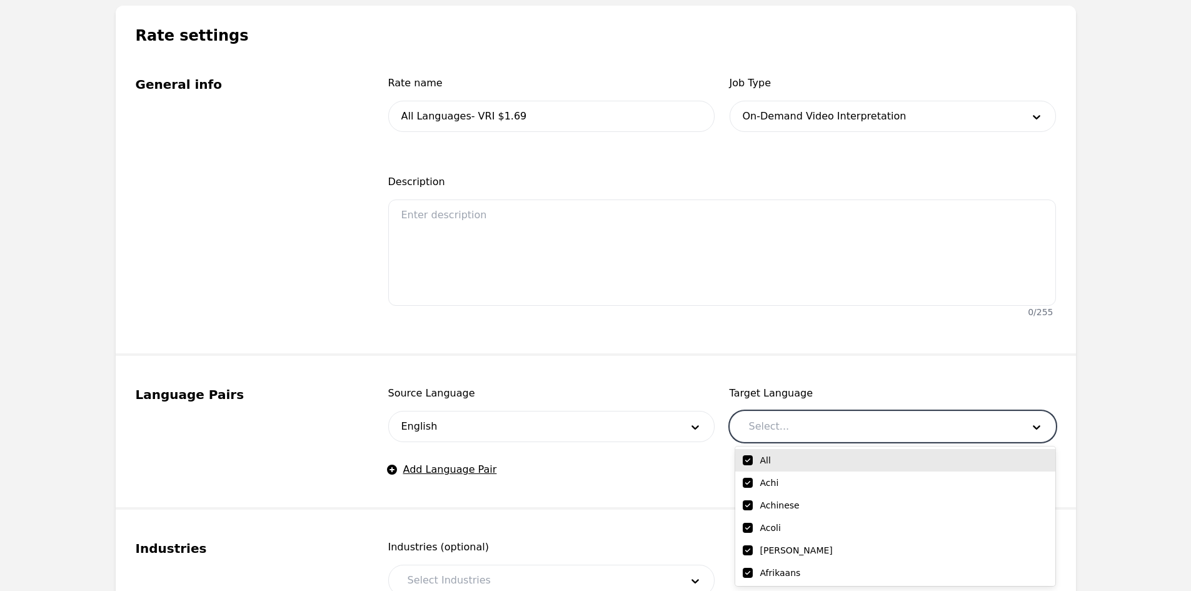
checkbox input "true"
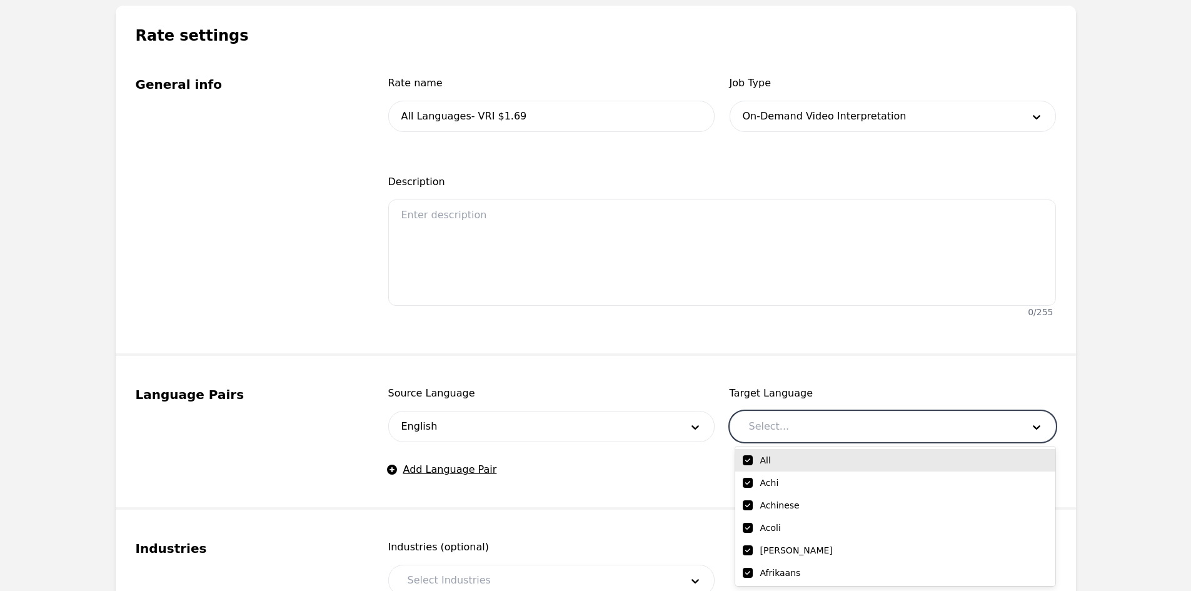
checkbox input "true"
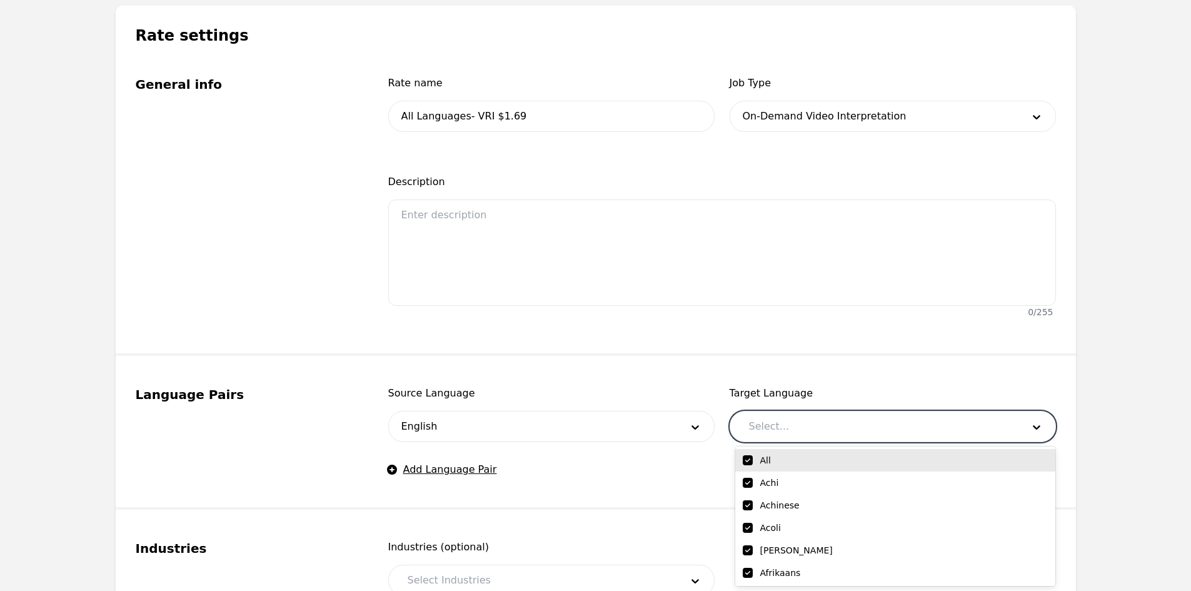
checkbox input "true"
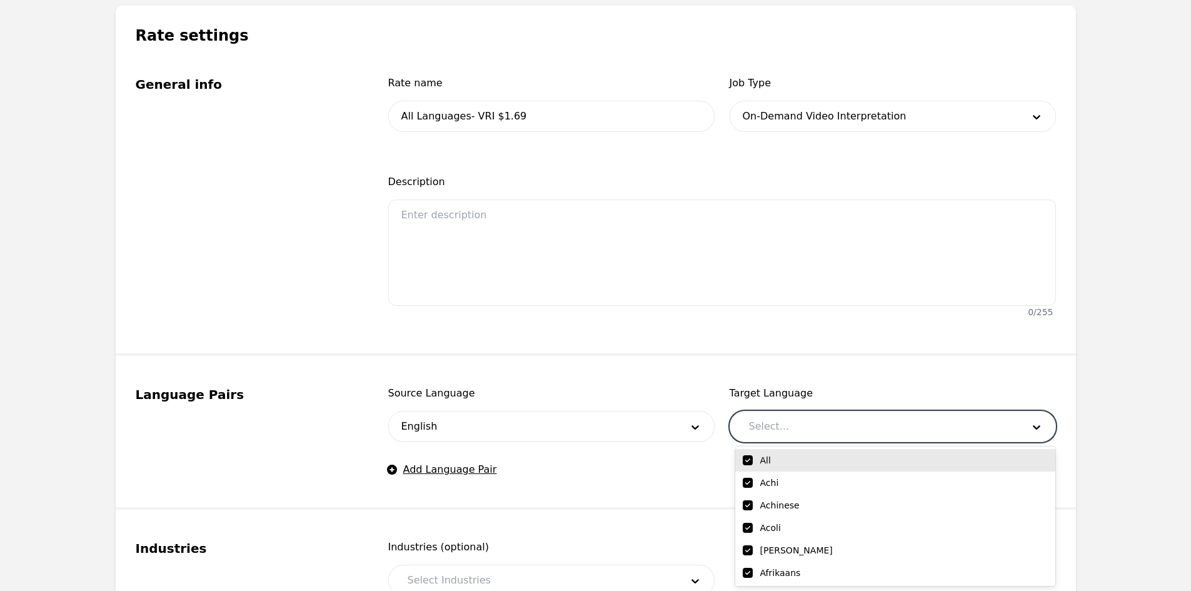
checkbox input "true"
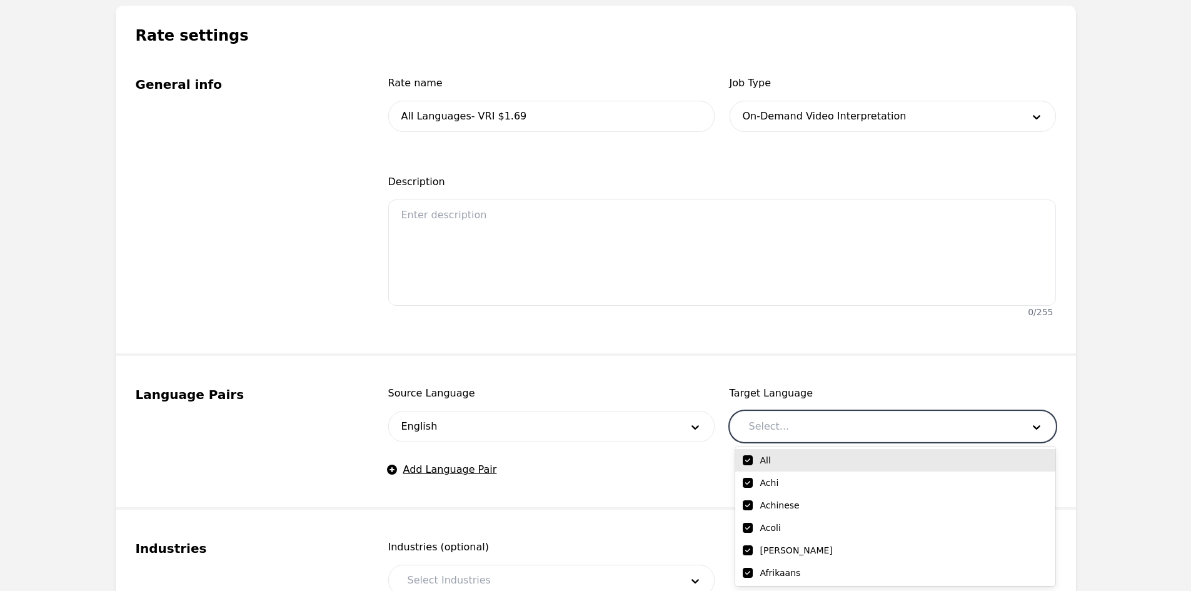
checkbox input "true"
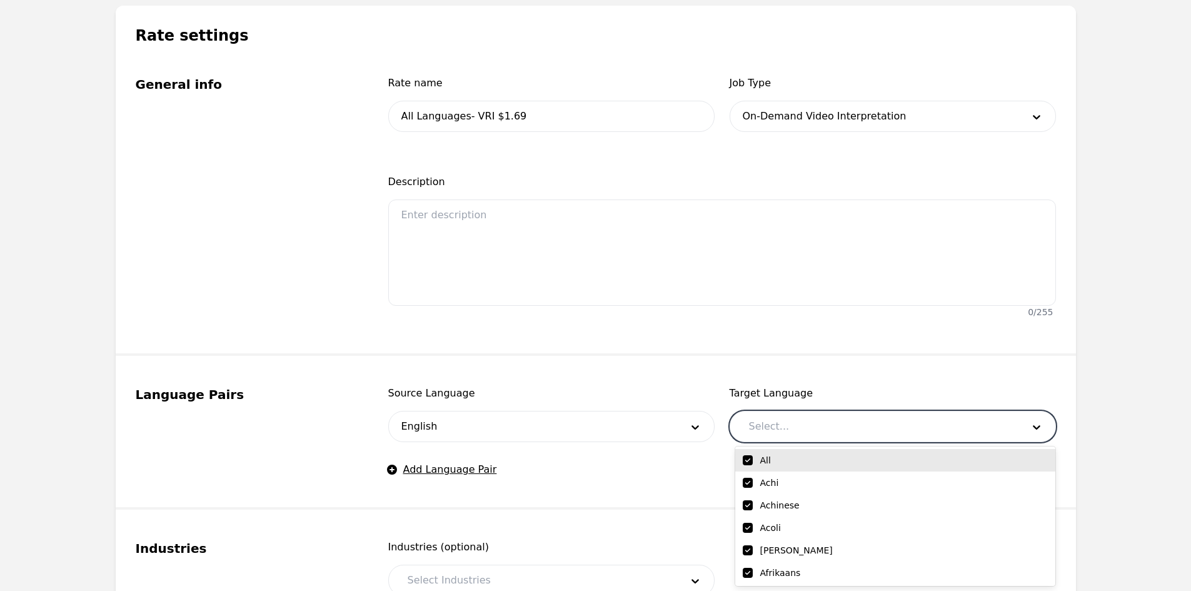
checkbox input "true"
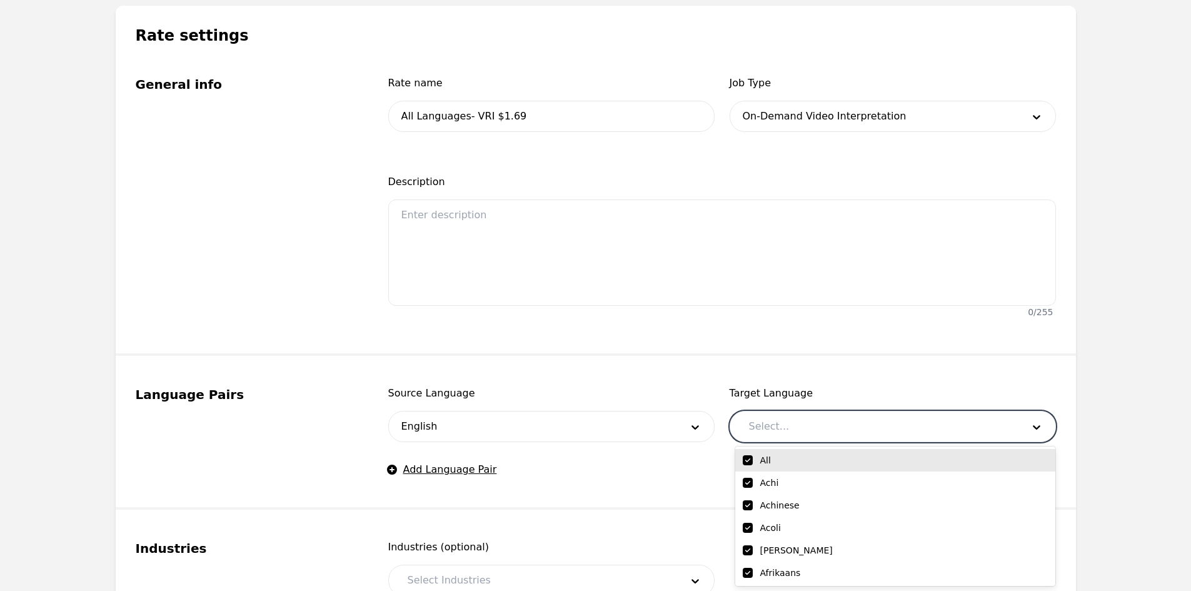
checkbox input "true"
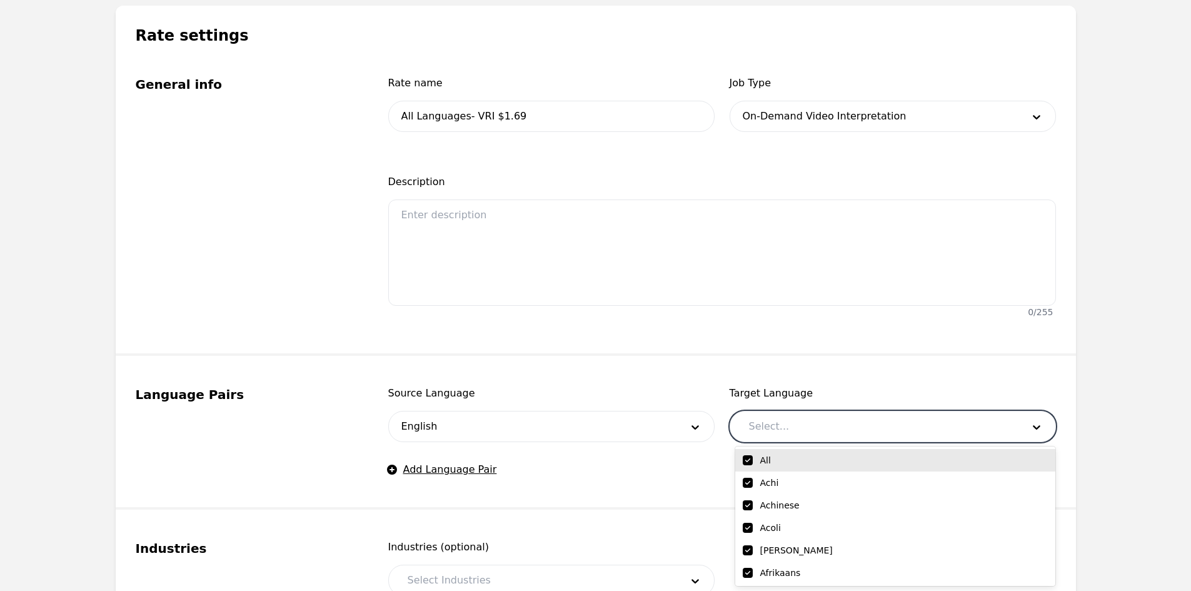
checkbox input "true"
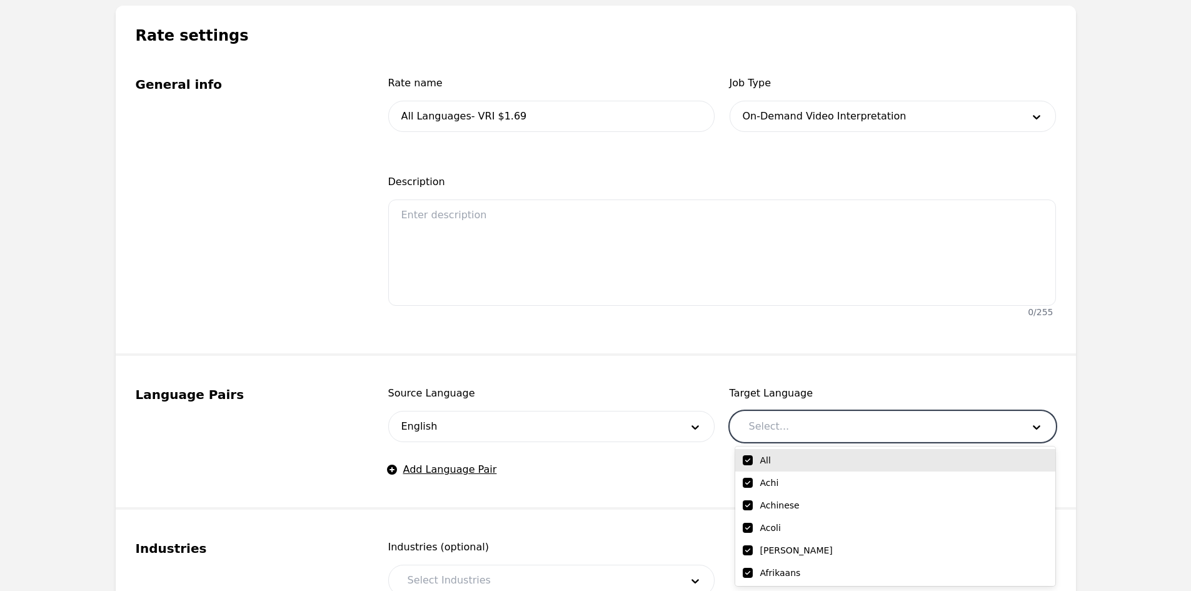
checkbox input "true"
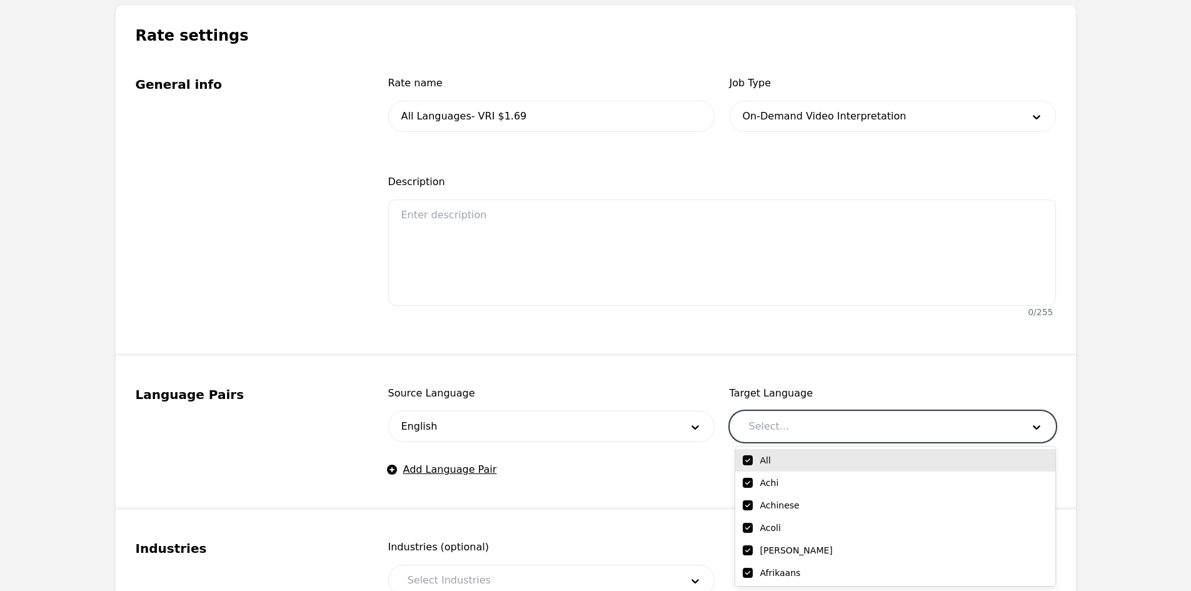
checkbox input "true"
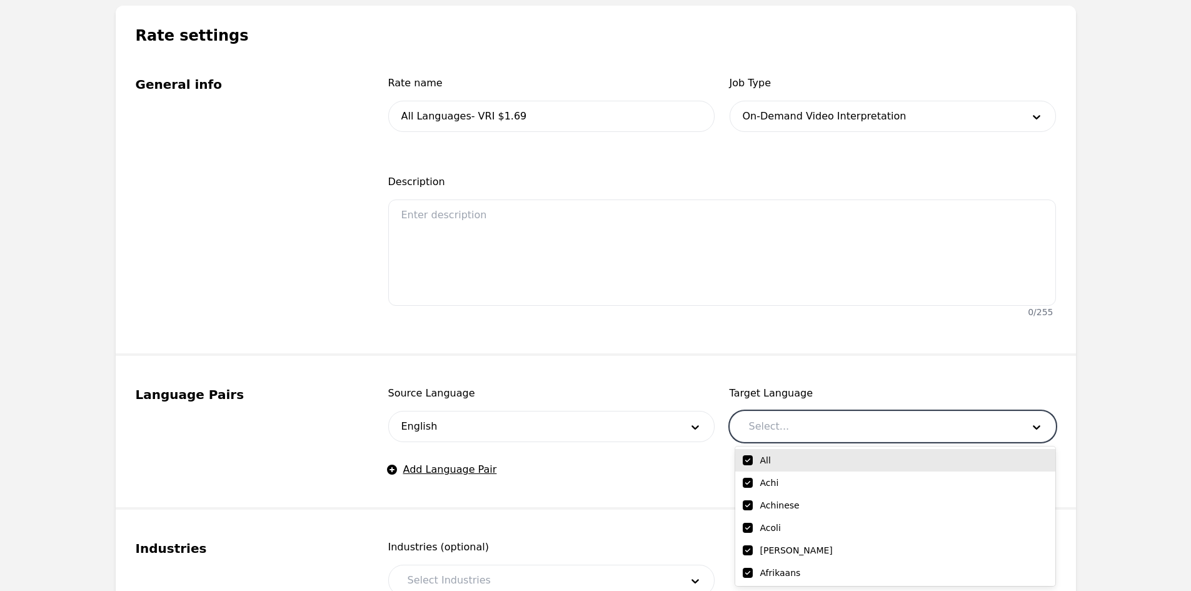
checkbox input "true"
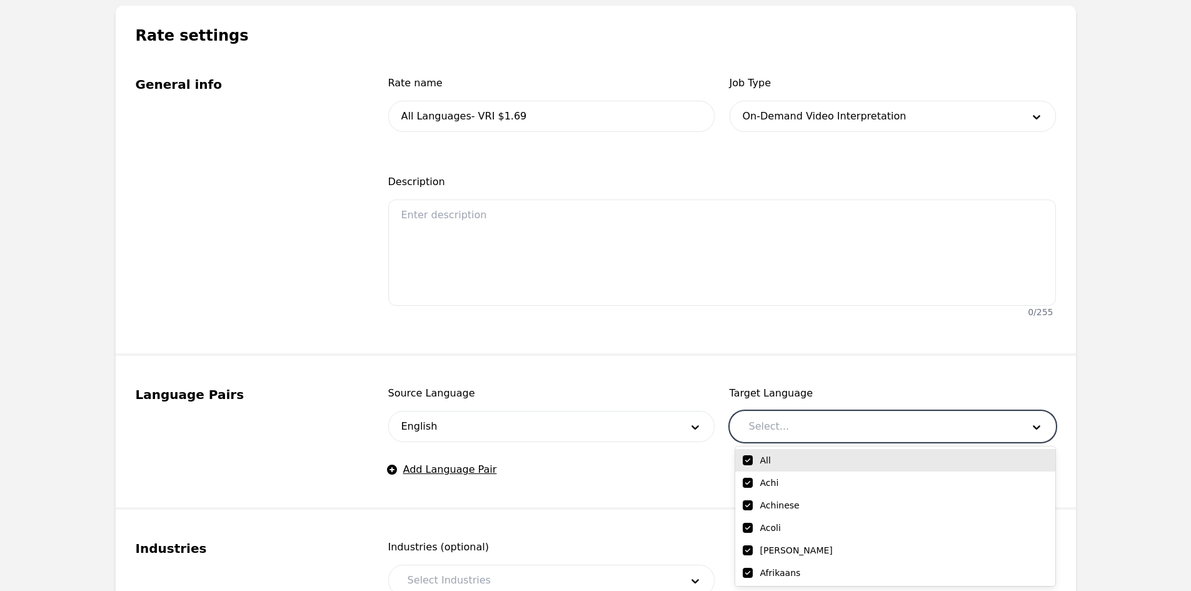
checkbox input "true"
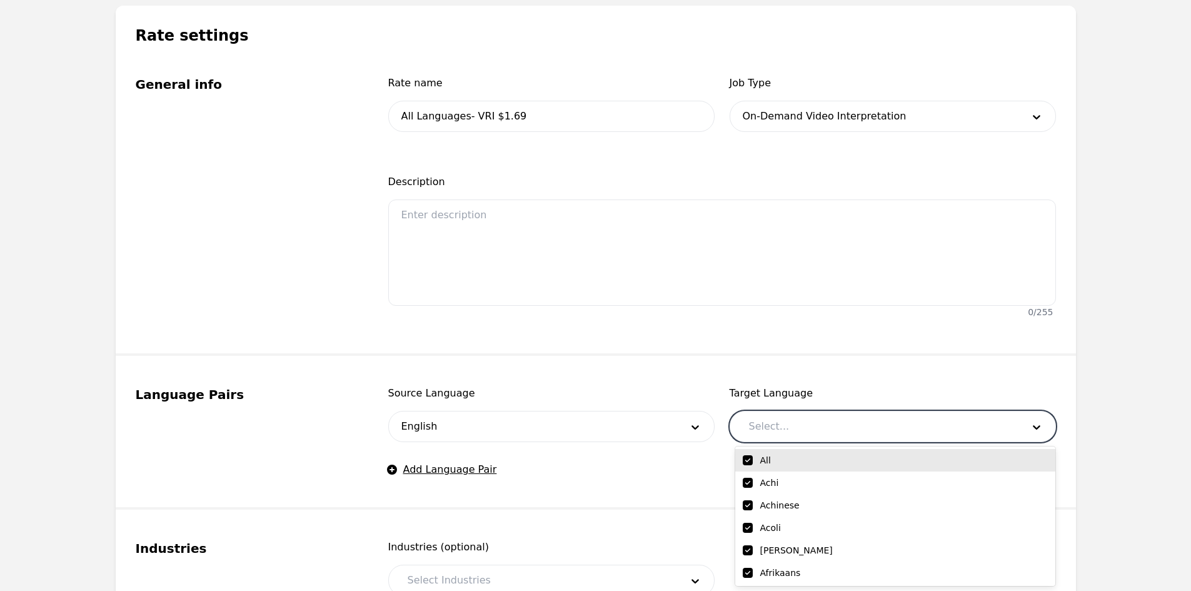
checkbox input "true"
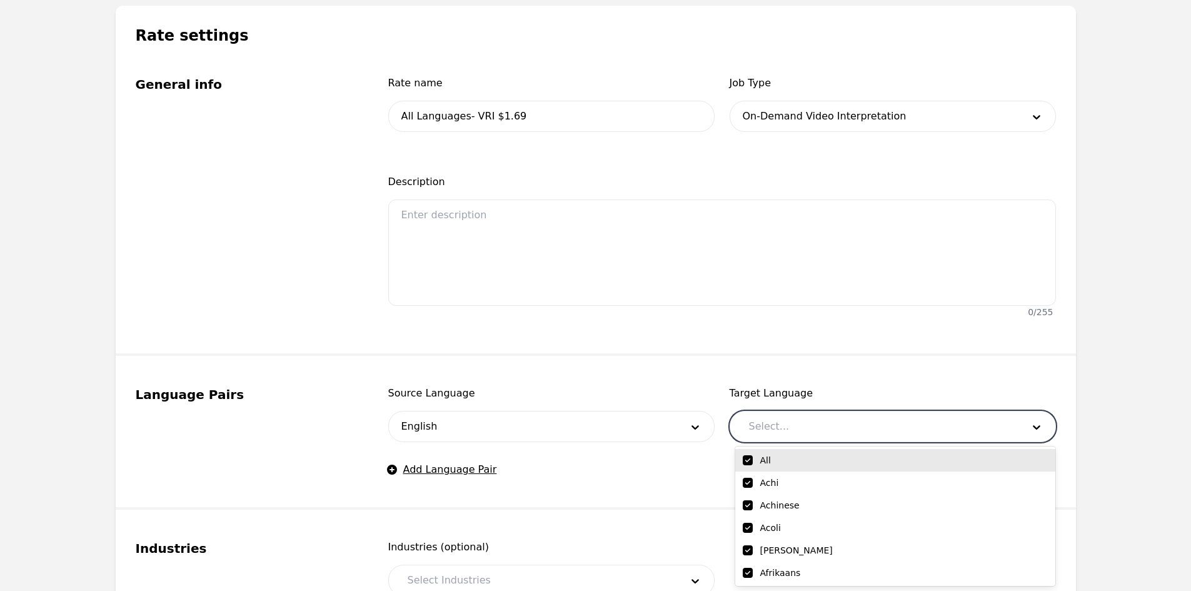
checkbox input "true"
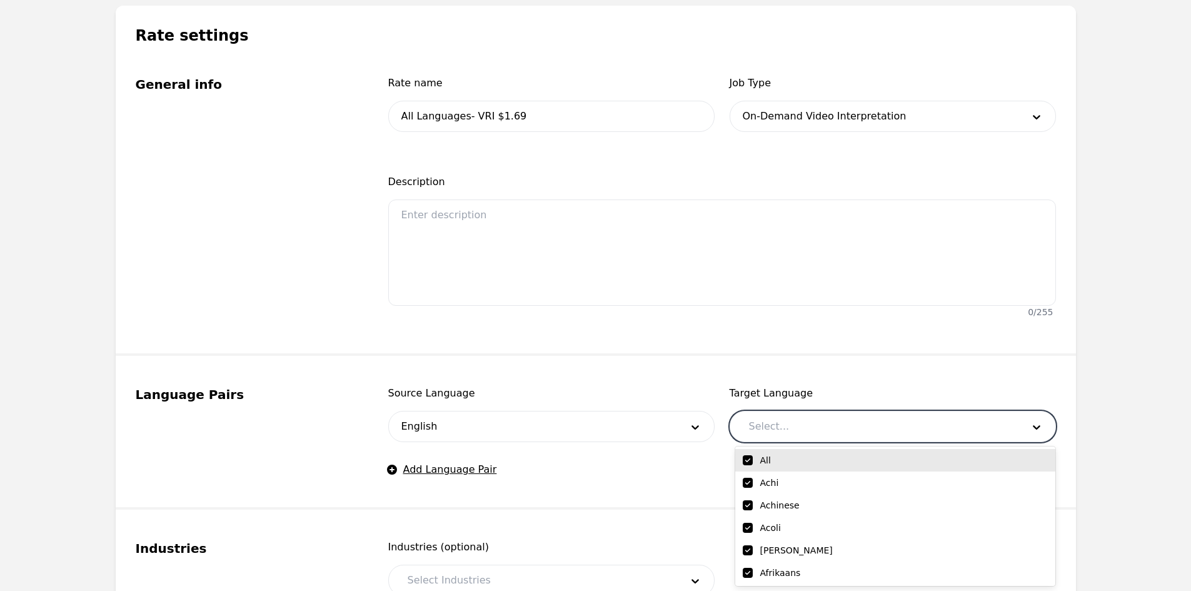
checkbox input "true"
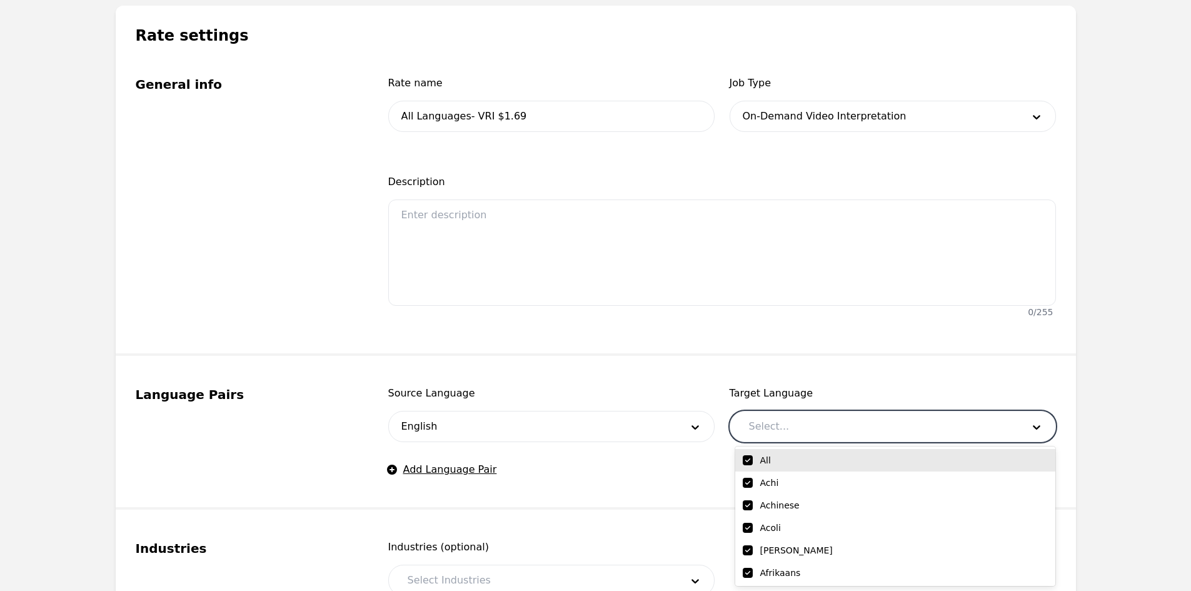
checkbox input "true"
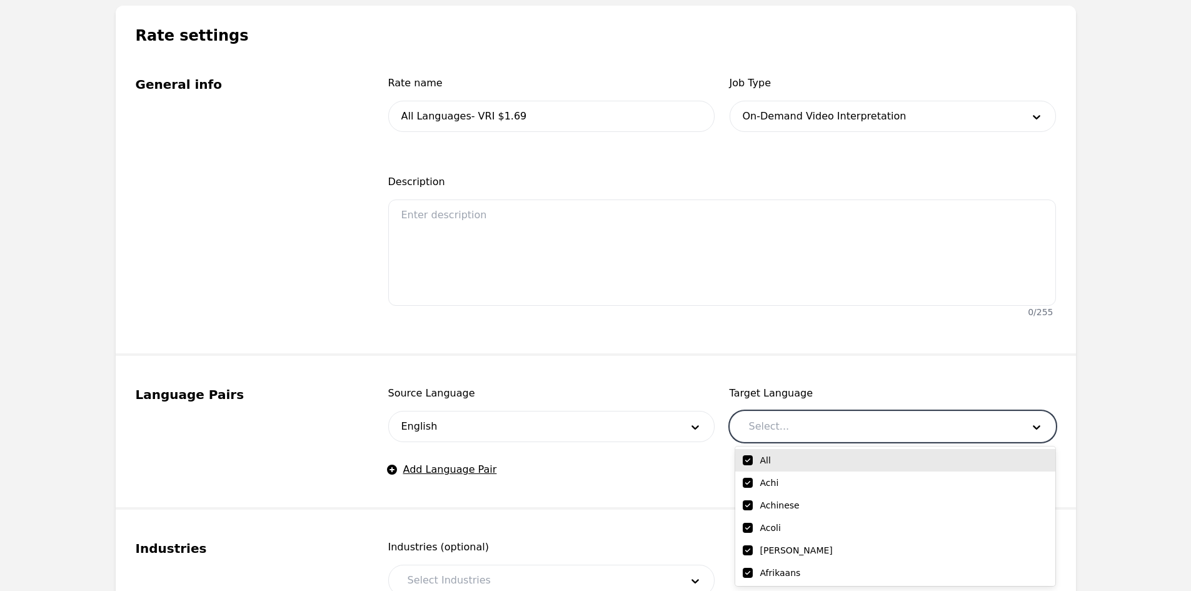
checkbox input "true"
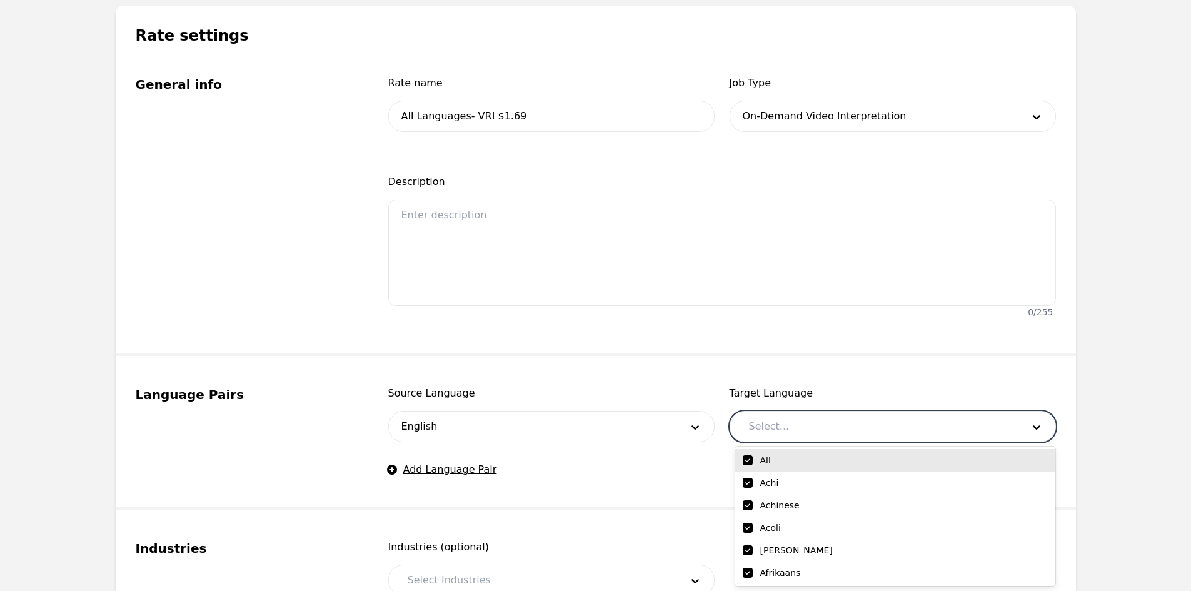
checkbox input "true"
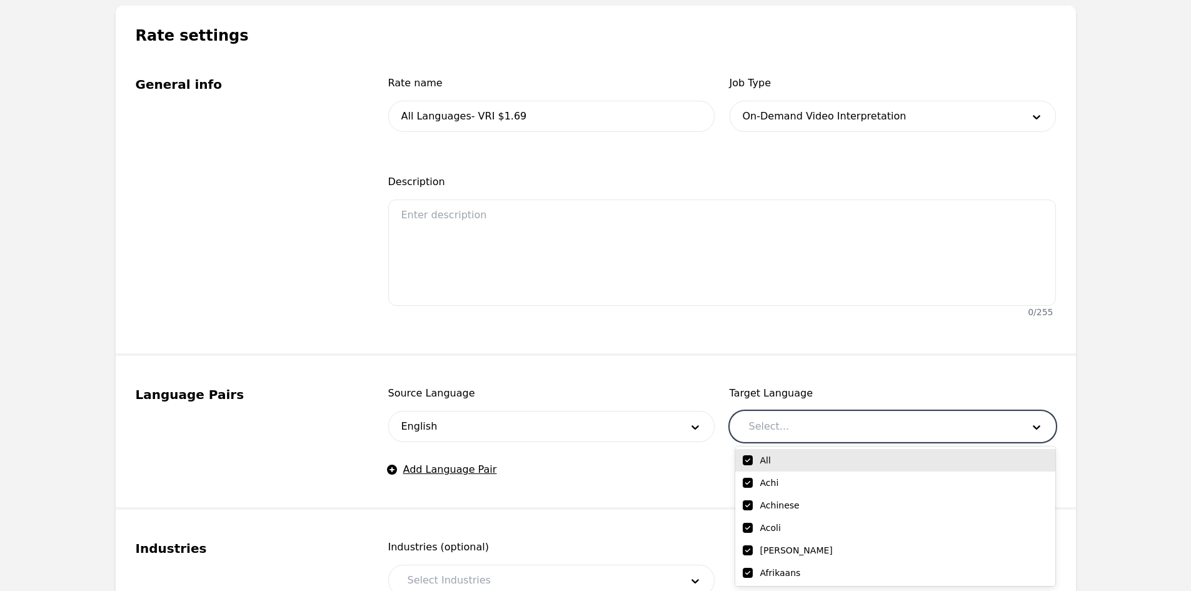
checkbox input "true"
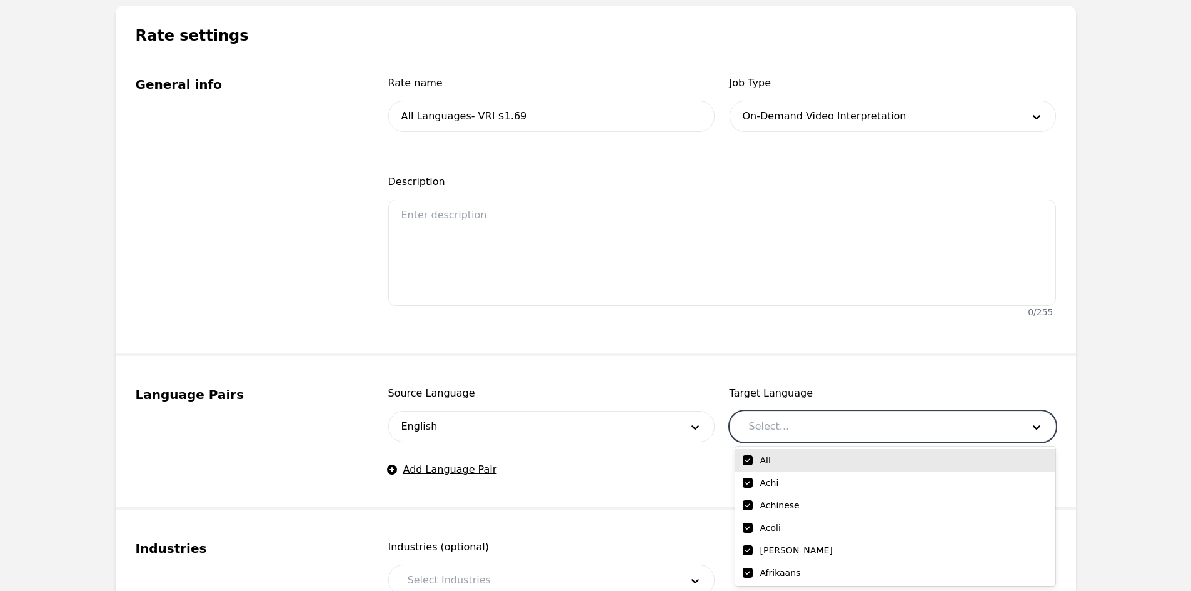
checkbox input "true"
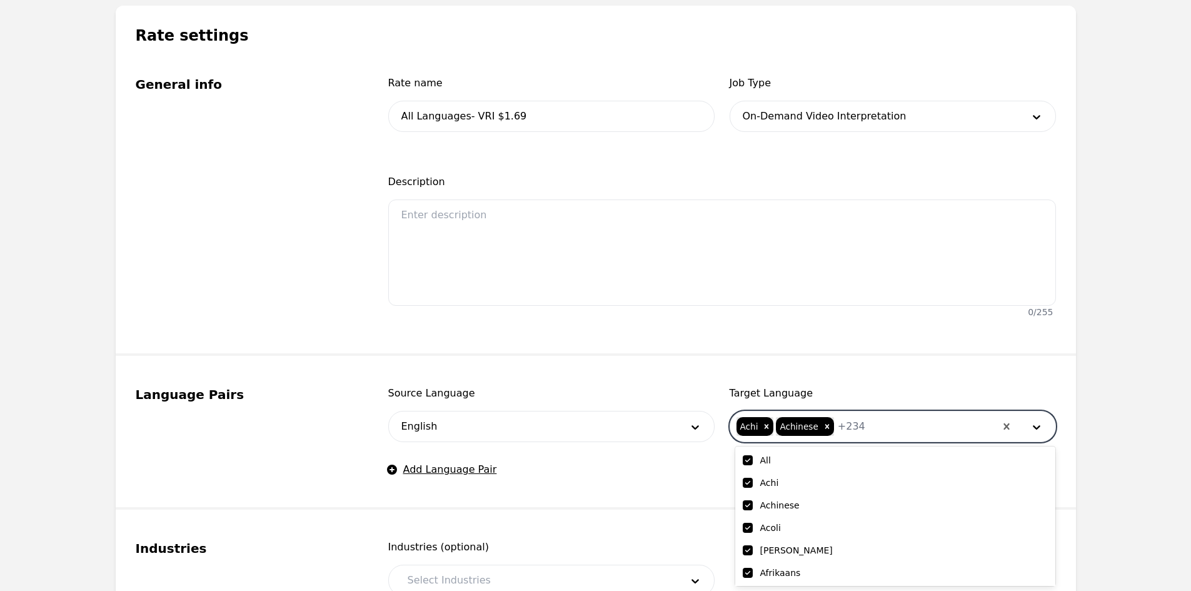
click at [879, 428] on div at bounding box center [930, 426] width 130 height 30
click at [880, 428] on div at bounding box center [930, 426] width 130 height 30
click at [905, 428] on div at bounding box center [930, 426] width 130 height 30
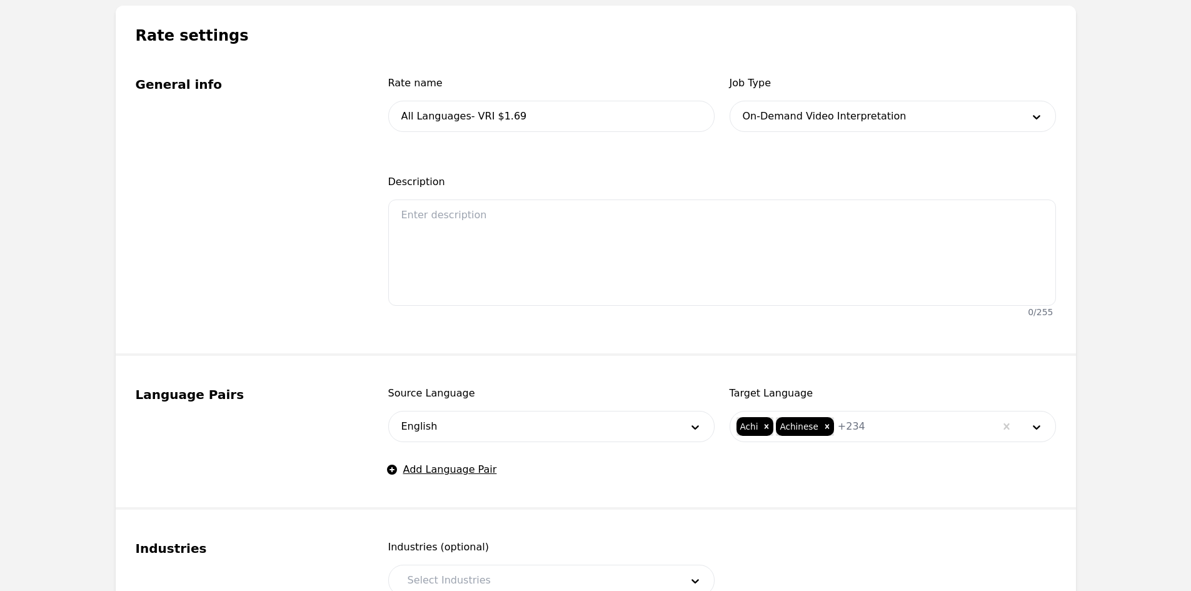
click at [882, 431] on div at bounding box center [930, 426] width 130 height 30
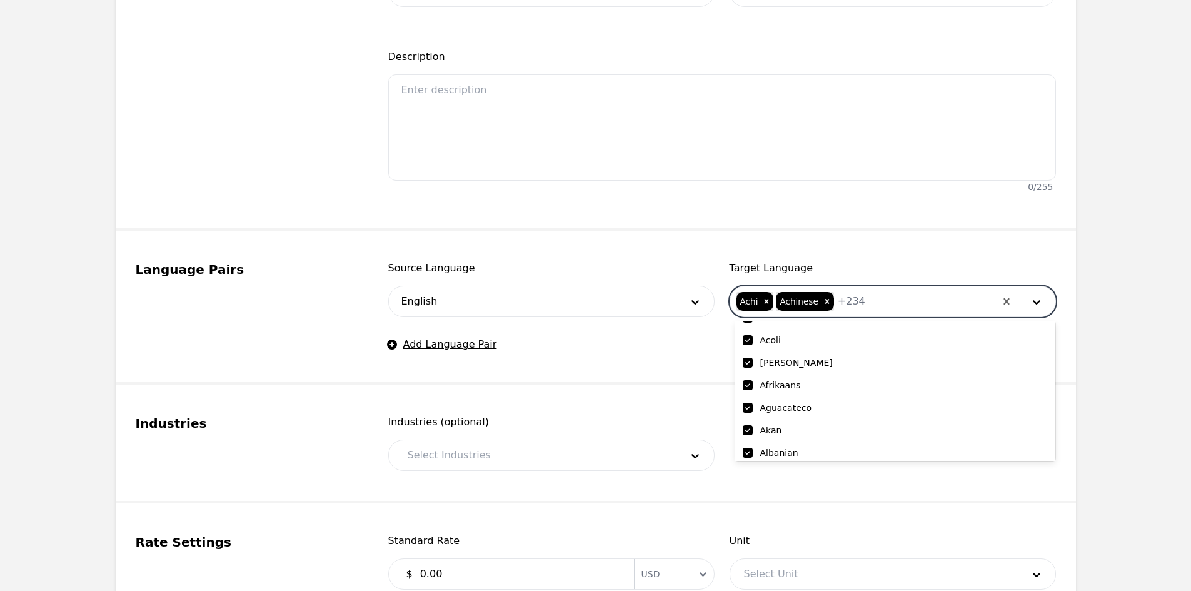
scroll to position [125, 0]
click at [750, 434] on input "checkbox" at bounding box center [748, 435] width 10 height 10
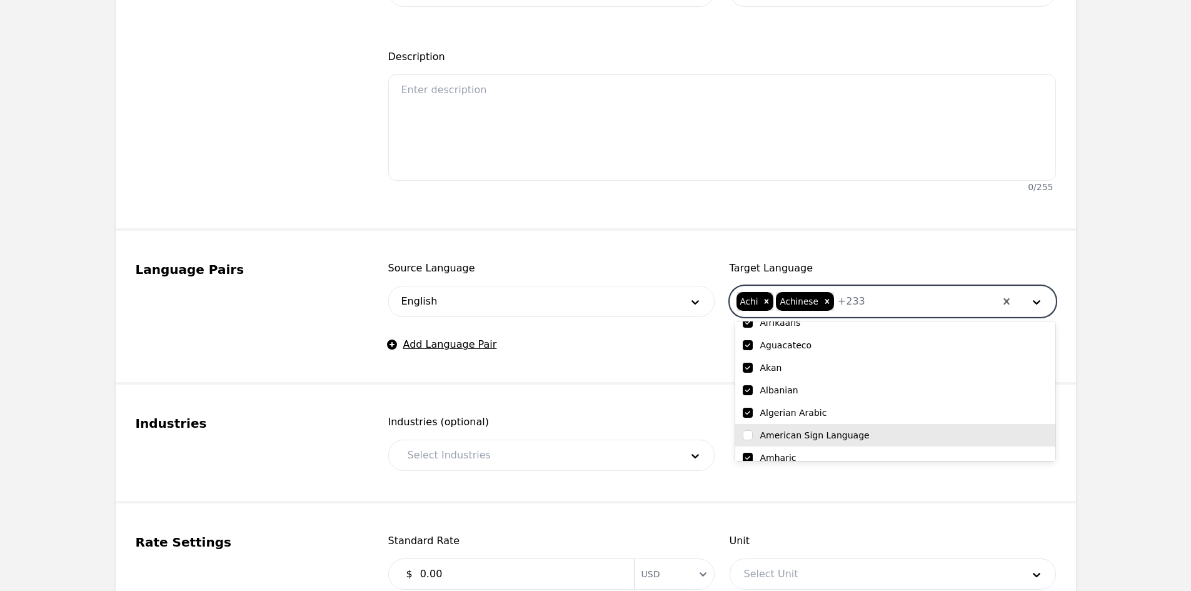
click at [649, 393] on fieldset "Industries Industries (optional) Select Industries" at bounding box center [596, 444] width 960 height 119
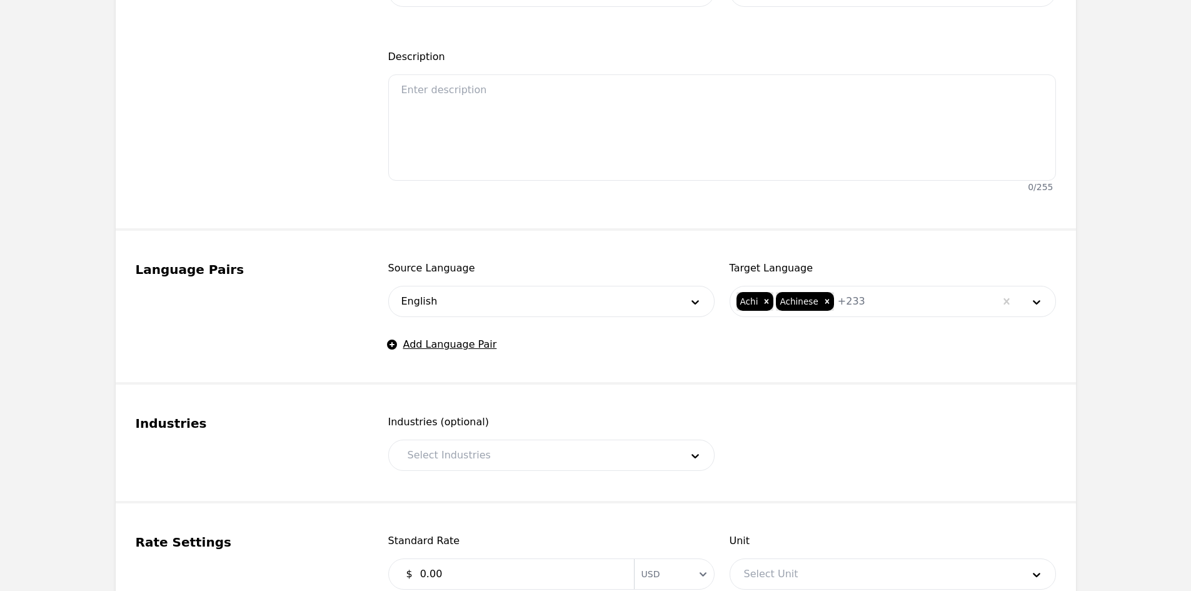
click at [507, 446] on div at bounding box center [535, 455] width 283 height 30
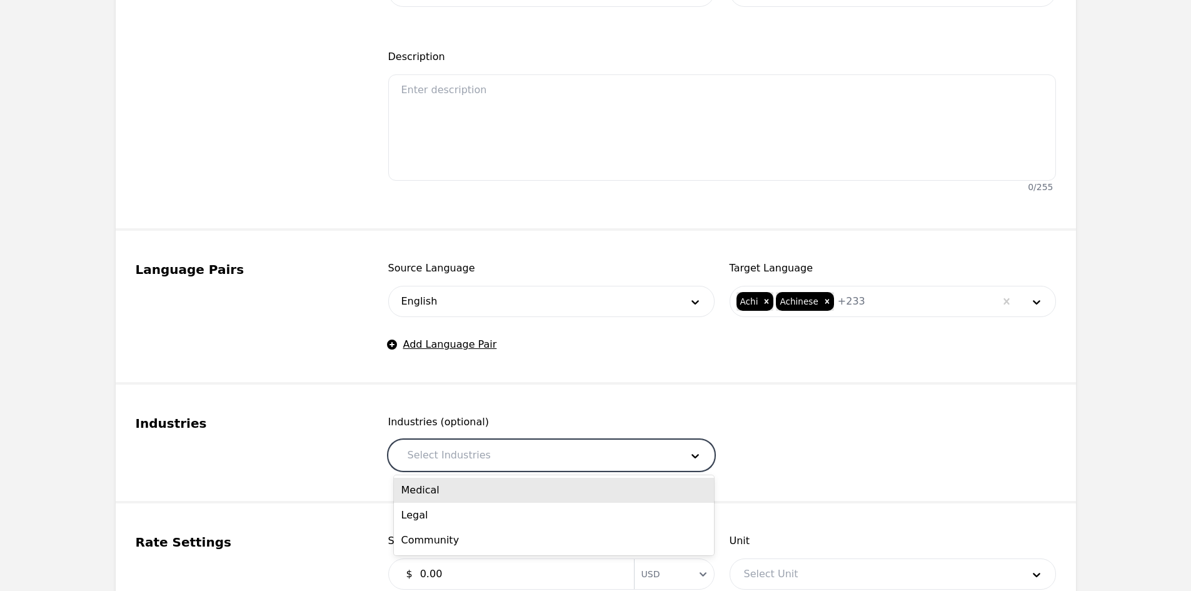
click at [488, 491] on div "Medical" at bounding box center [554, 490] width 320 height 25
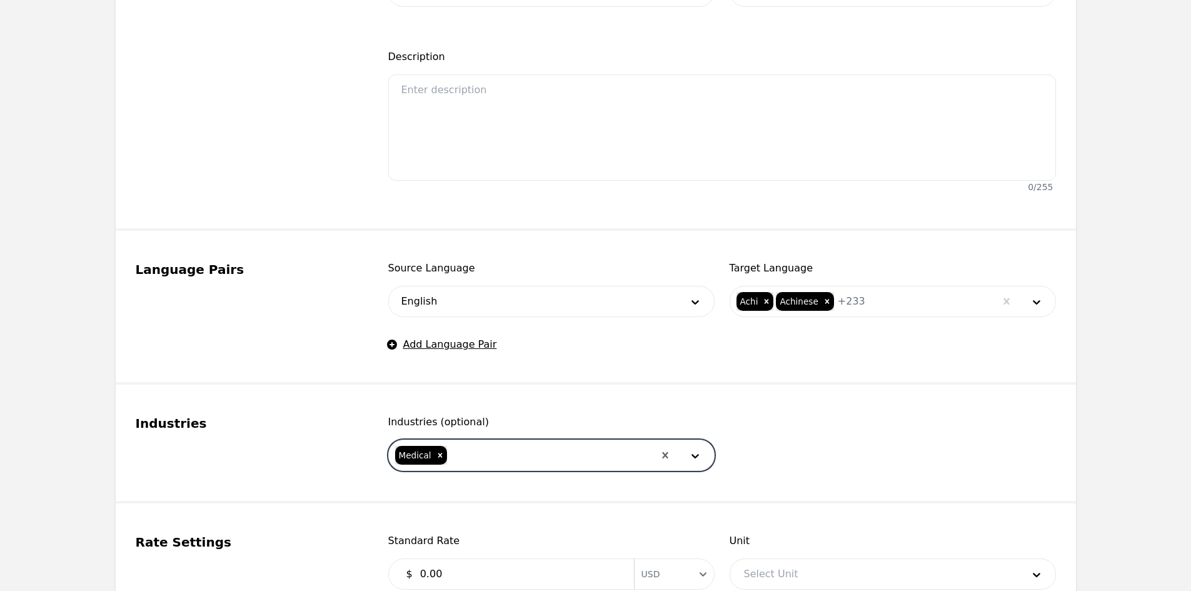
click at [520, 458] on div at bounding box center [551, 455] width 206 height 30
click at [498, 488] on div "Legal" at bounding box center [554, 490] width 320 height 25
click at [522, 454] on div at bounding box center [573, 455] width 161 height 30
click at [520, 488] on div "Community" at bounding box center [554, 490] width 320 height 25
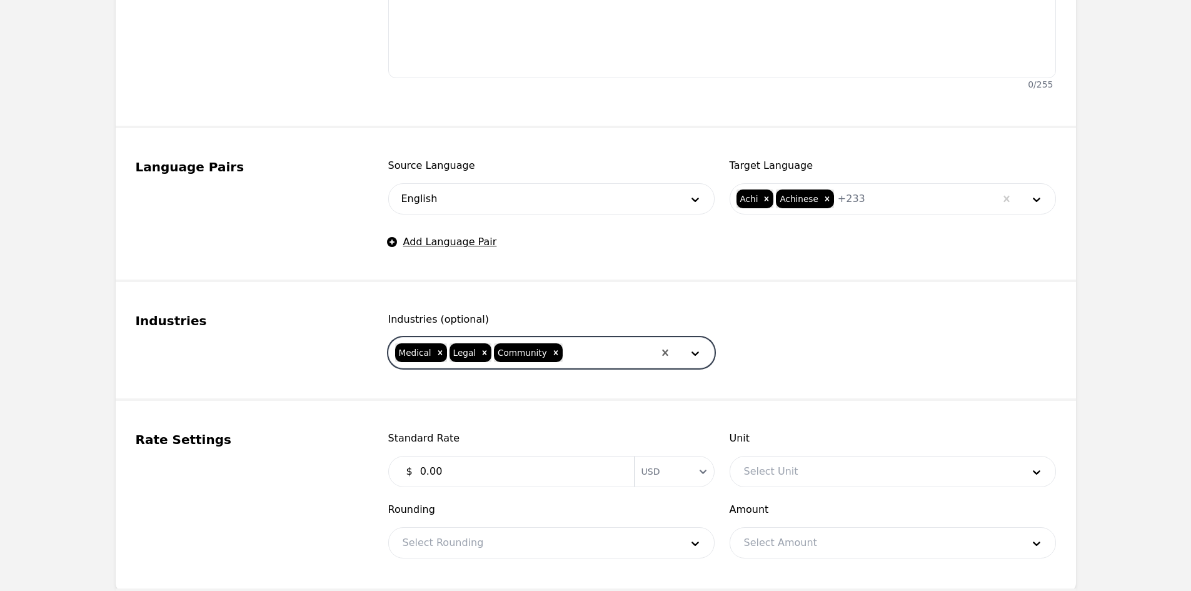
scroll to position [500, 0]
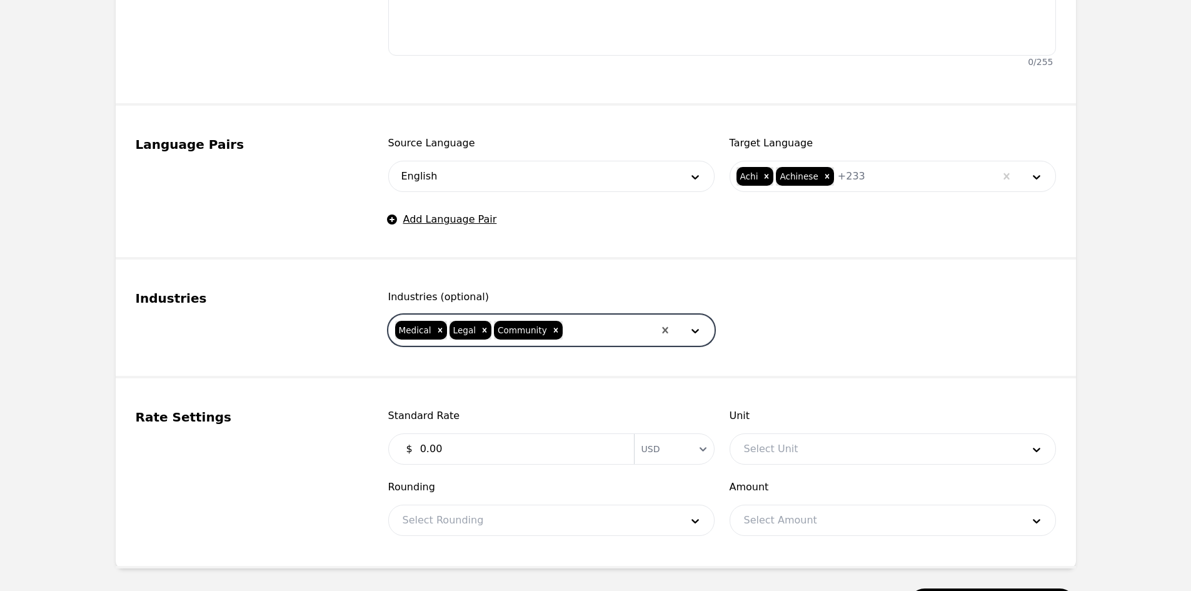
click at [471, 449] on input "0.00" at bounding box center [520, 448] width 214 height 25
click at [471, 450] on input "0.00" at bounding box center [520, 448] width 214 height 25
click at [473, 450] on input "0.00" at bounding box center [520, 448] width 214 height 25
click at [795, 445] on div "Unit Select Unit" at bounding box center [893, 436] width 326 height 56
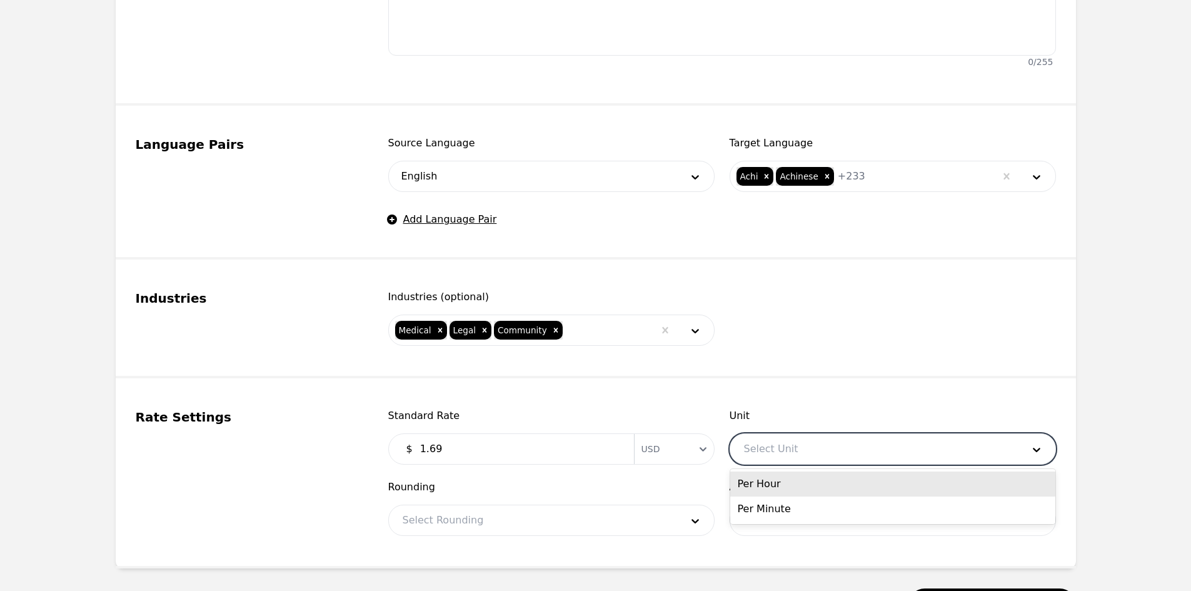
drag, startPoint x: 797, startPoint y: 446, endPoint x: 786, endPoint y: 445, distance: 10.7
click at [786, 445] on div at bounding box center [874, 449] width 288 height 30
click at [779, 507] on div "Per Minute" at bounding box center [892, 508] width 325 height 25
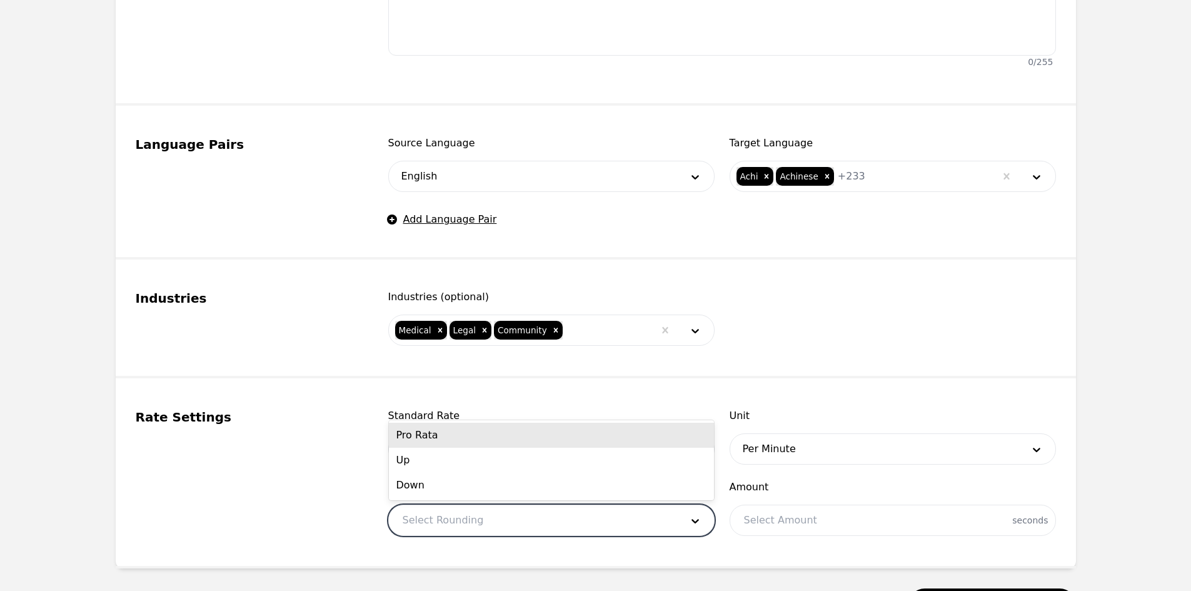
click at [552, 526] on div at bounding box center [533, 520] width 288 height 30
click at [470, 441] on div "Pro Rata" at bounding box center [551, 435] width 325 height 25
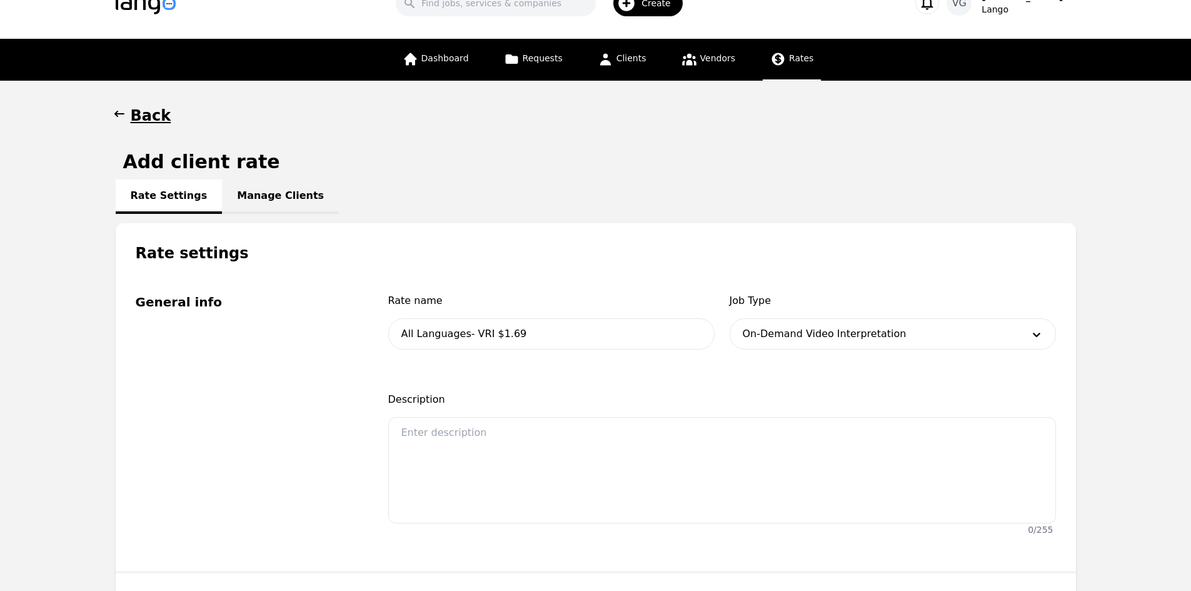
scroll to position [0, 0]
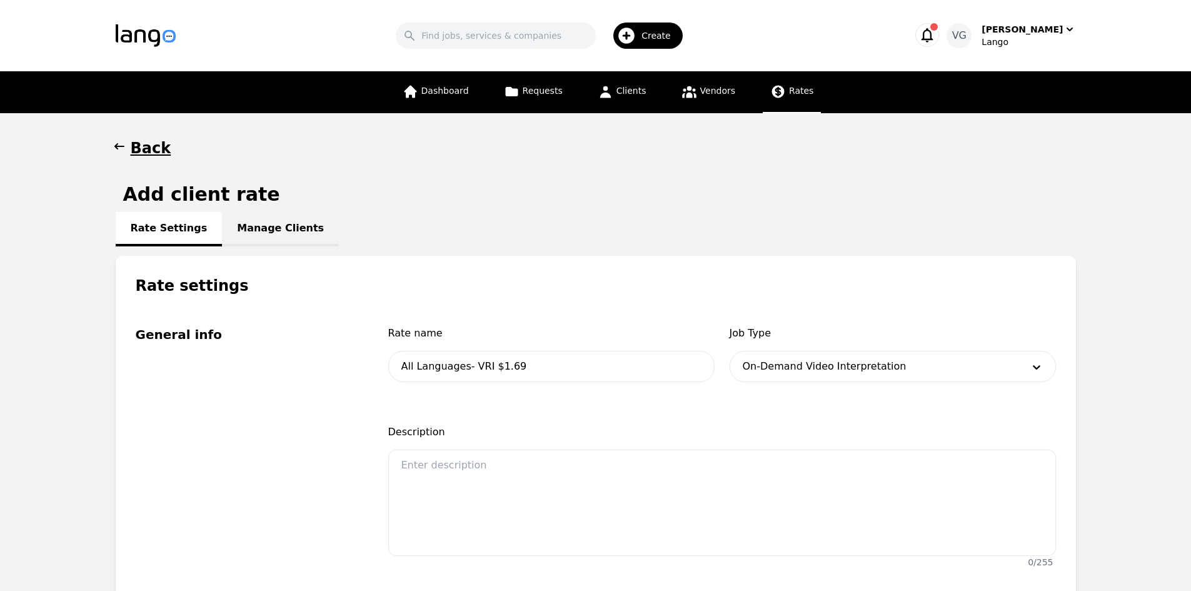
click at [281, 223] on link "Manage Clients" at bounding box center [280, 229] width 117 height 34
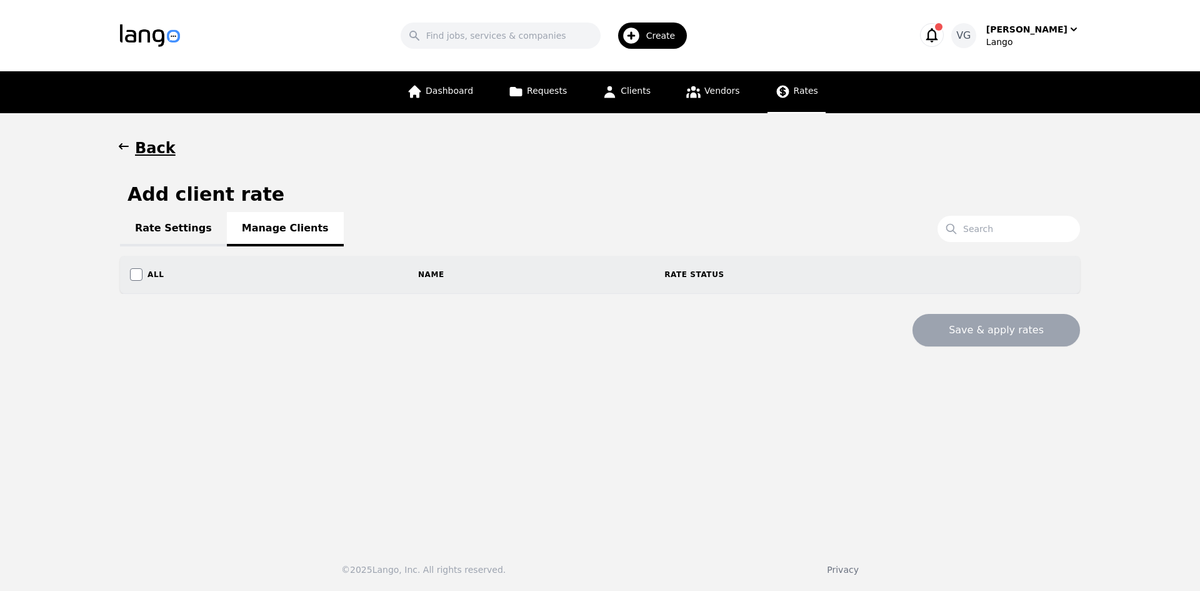
click at [163, 228] on link "Rate Settings" at bounding box center [173, 229] width 107 height 34
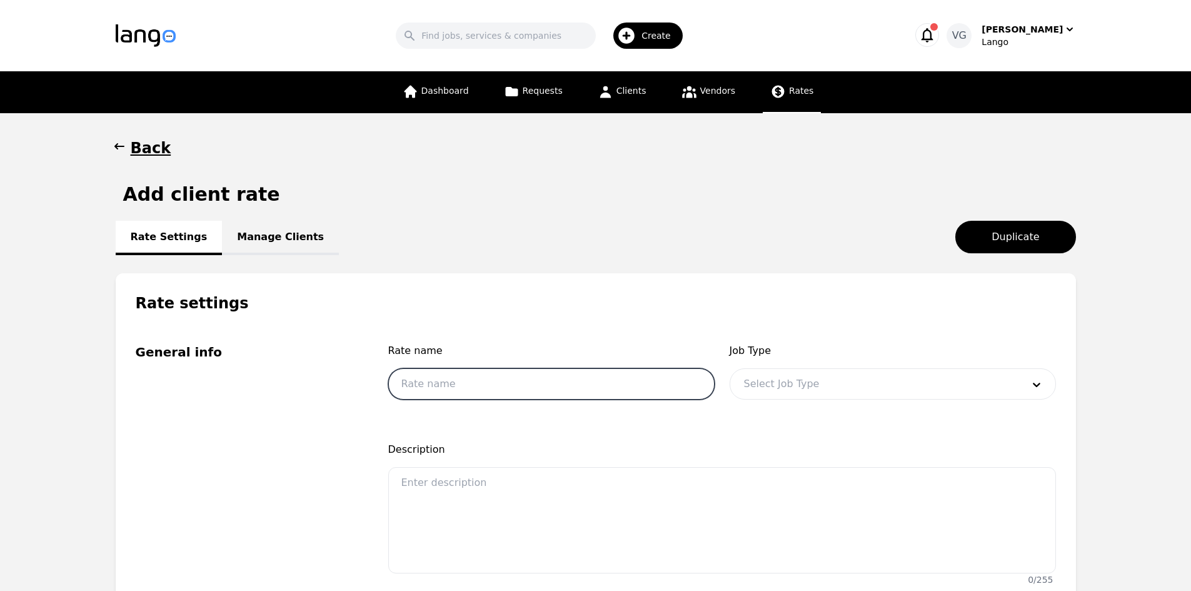
click at [466, 383] on input "text" at bounding box center [551, 383] width 326 height 31
click at [818, 410] on div "Rate name All Languages- VRI $1.69 Job Type Select Job Type" at bounding box center [722, 382] width 668 height 79
click at [810, 393] on div at bounding box center [874, 384] width 288 height 30
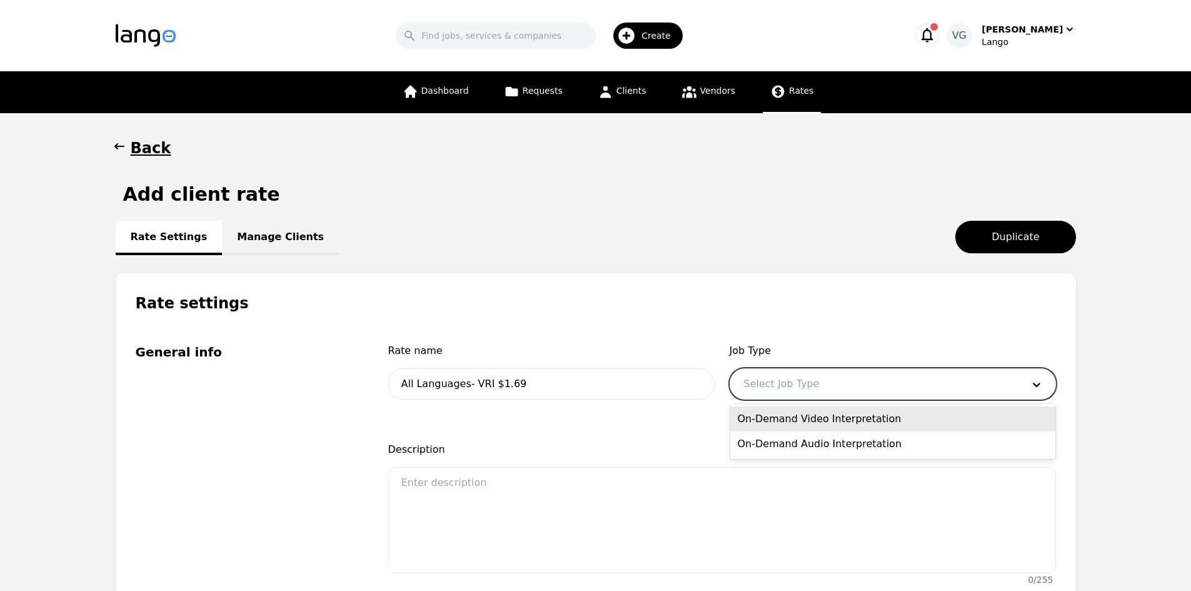
click at [807, 426] on div "On-Demand Video Interpretation" at bounding box center [892, 418] width 325 height 25
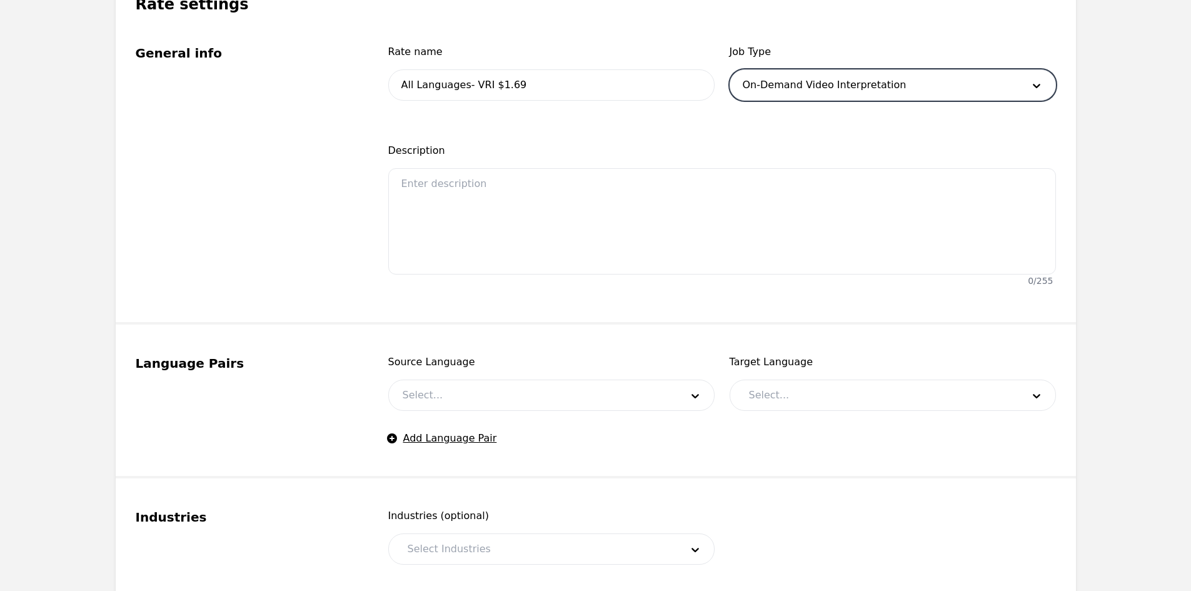
scroll to position [313, 0]
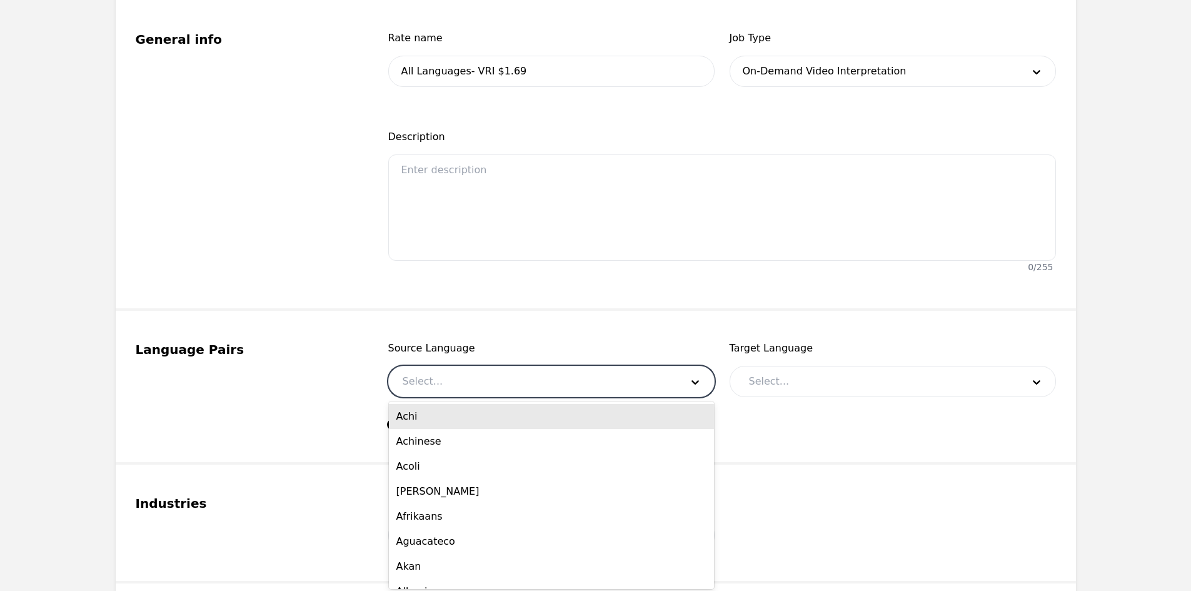
click at [465, 378] on div at bounding box center [533, 381] width 288 height 30
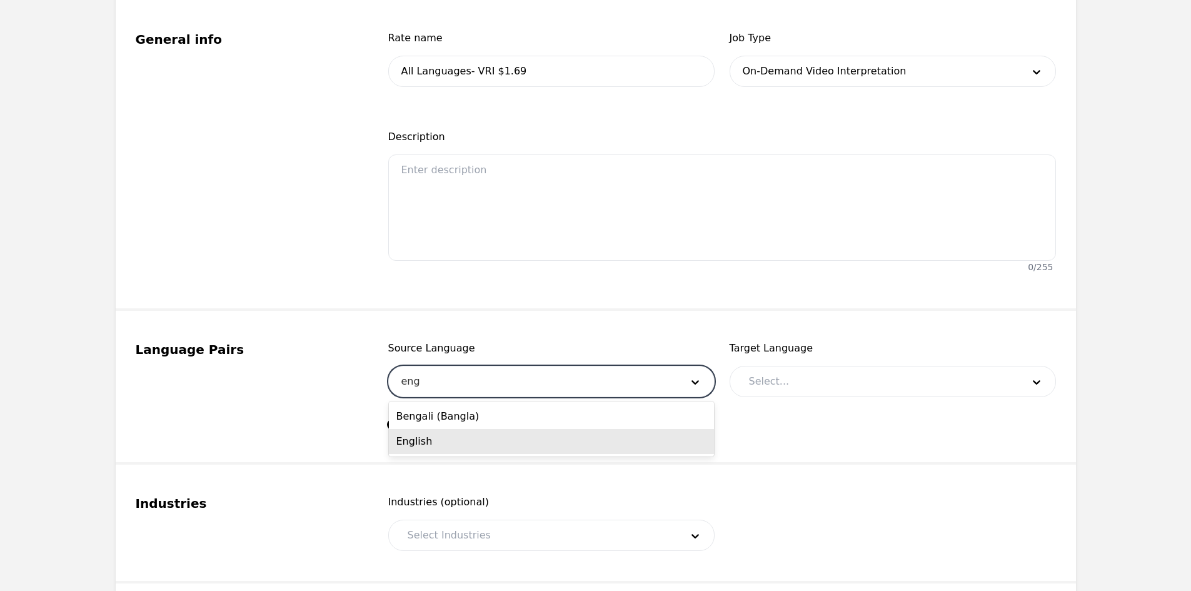
click at [525, 443] on div "English" at bounding box center [551, 441] width 325 height 25
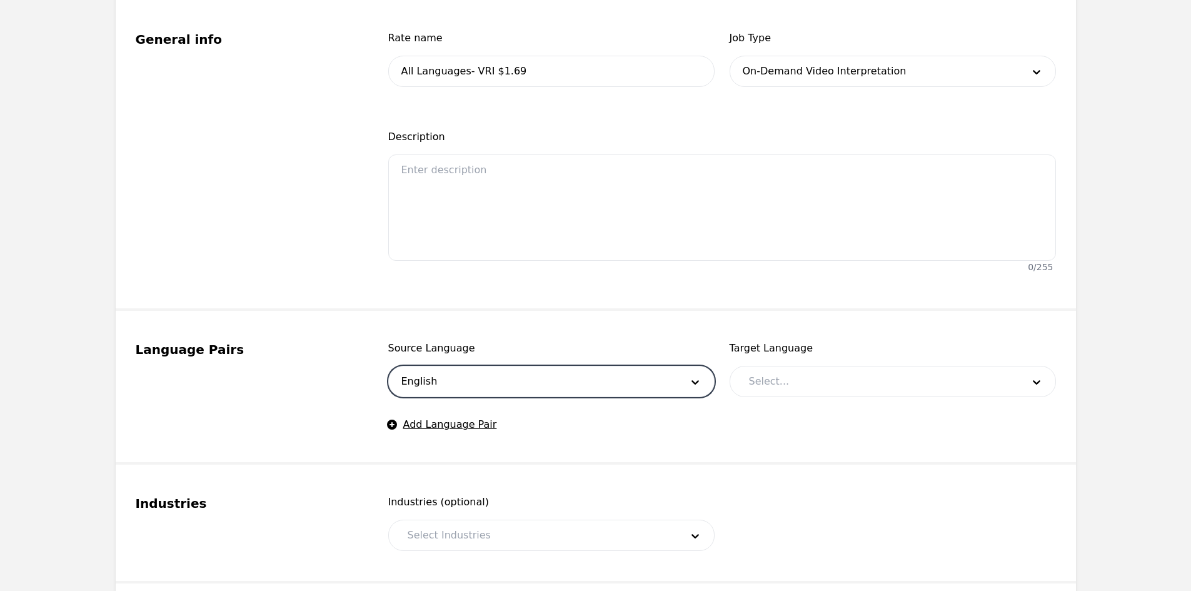
click at [813, 382] on div at bounding box center [876, 381] width 283 height 30
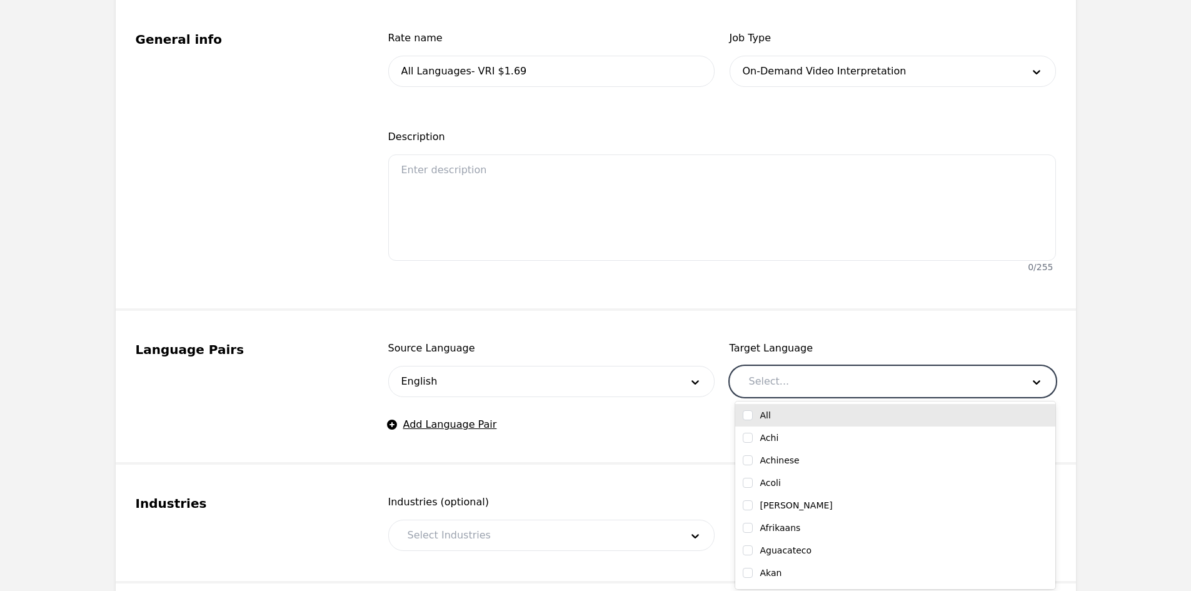
click at [749, 415] on input "checkbox" at bounding box center [748, 415] width 10 height 10
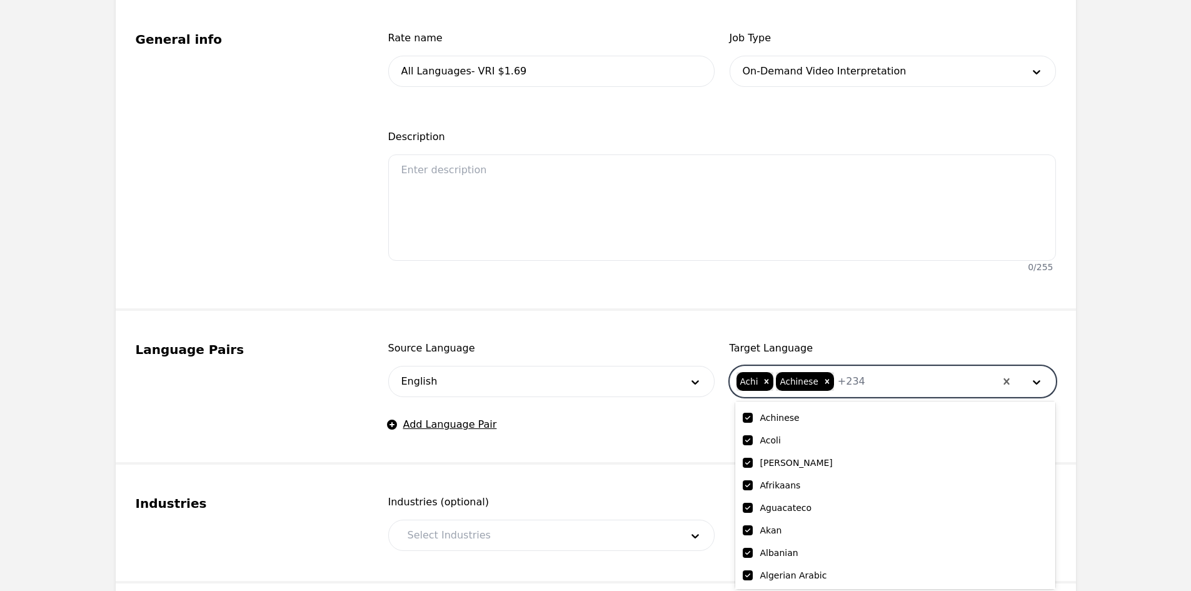
scroll to position [188, 0]
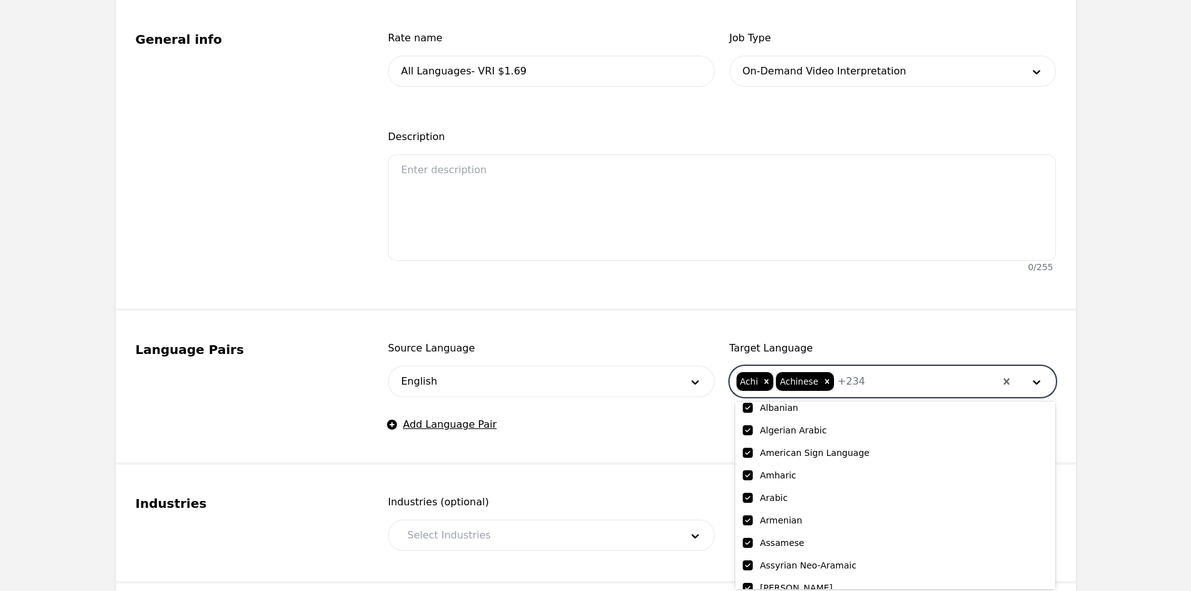
click at [745, 453] on input "checkbox" at bounding box center [748, 453] width 10 height 10
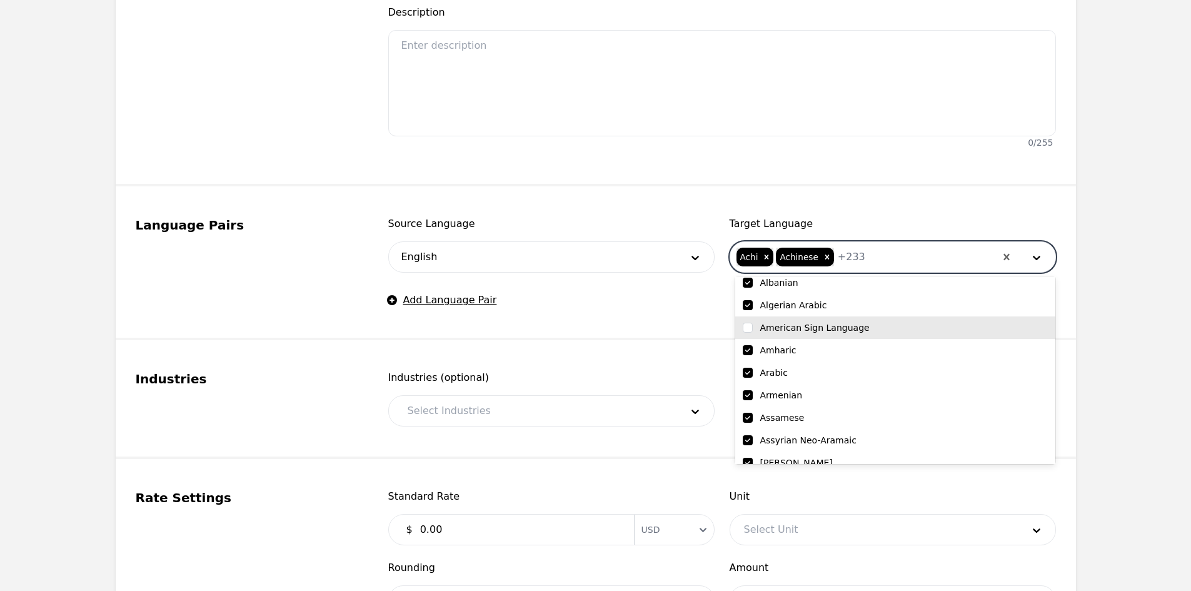
scroll to position [438, 0]
click at [486, 400] on div at bounding box center [535, 410] width 283 height 30
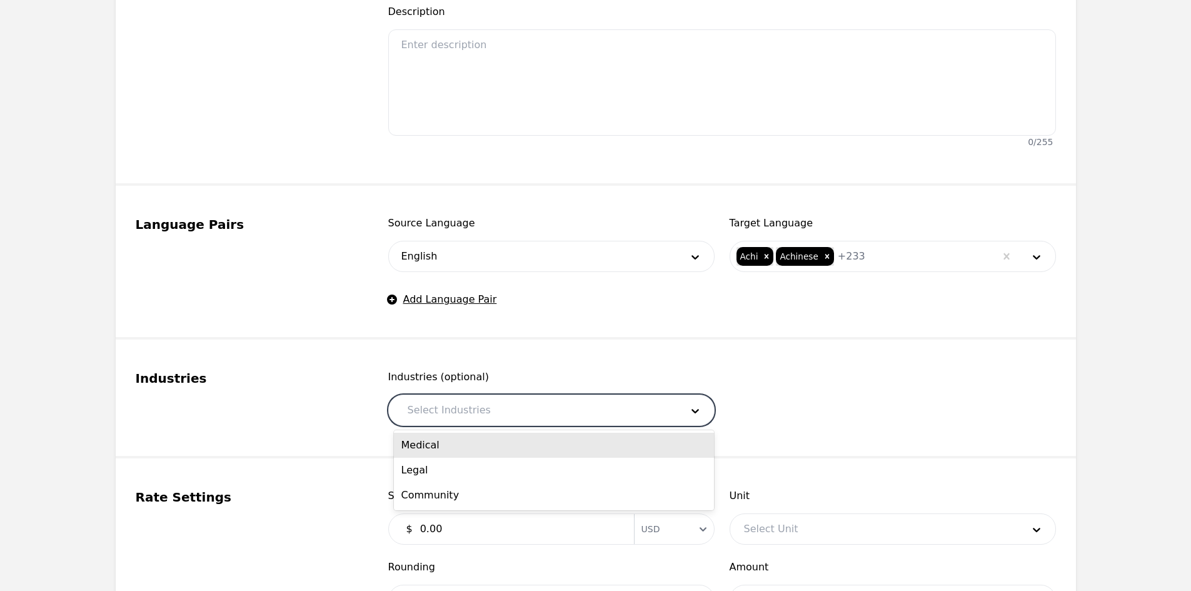
drag, startPoint x: 473, startPoint y: 438, endPoint x: 497, endPoint y: 419, distance: 31.1
click at [473, 439] on div "Medical" at bounding box center [554, 445] width 320 height 25
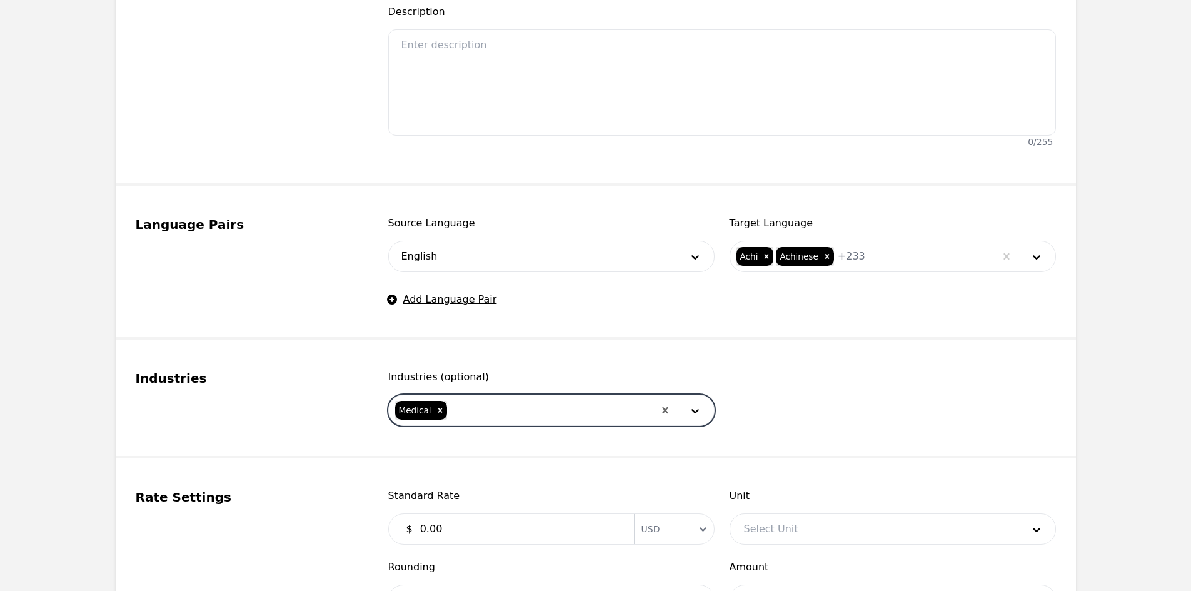
click at [535, 401] on div at bounding box center [551, 410] width 206 height 30
click at [519, 438] on div "Legal" at bounding box center [554, 445] width 320 height 25
click at [540, 397] on div at bounding box center [573, 410] width 161 height 30
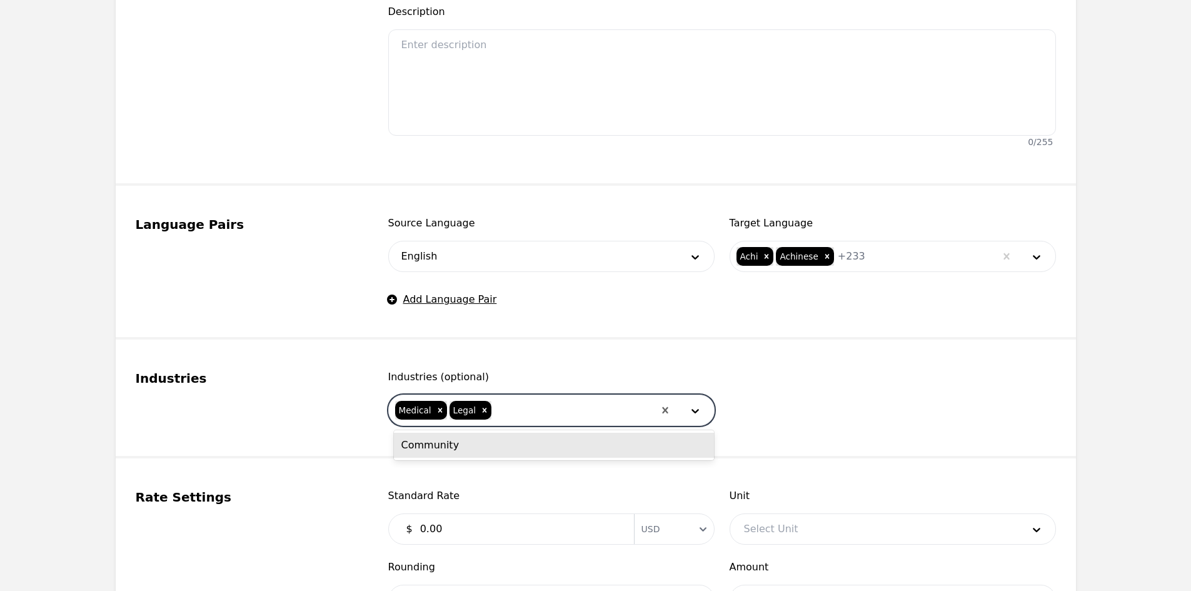
drag, startPoint x: 531, startPoint y: 445, endPoint x: 648, endPoint y: 451, distance: 116.4
click at [531, 445] on div "Community" at bounding box center [554, 445] width 320 height 25
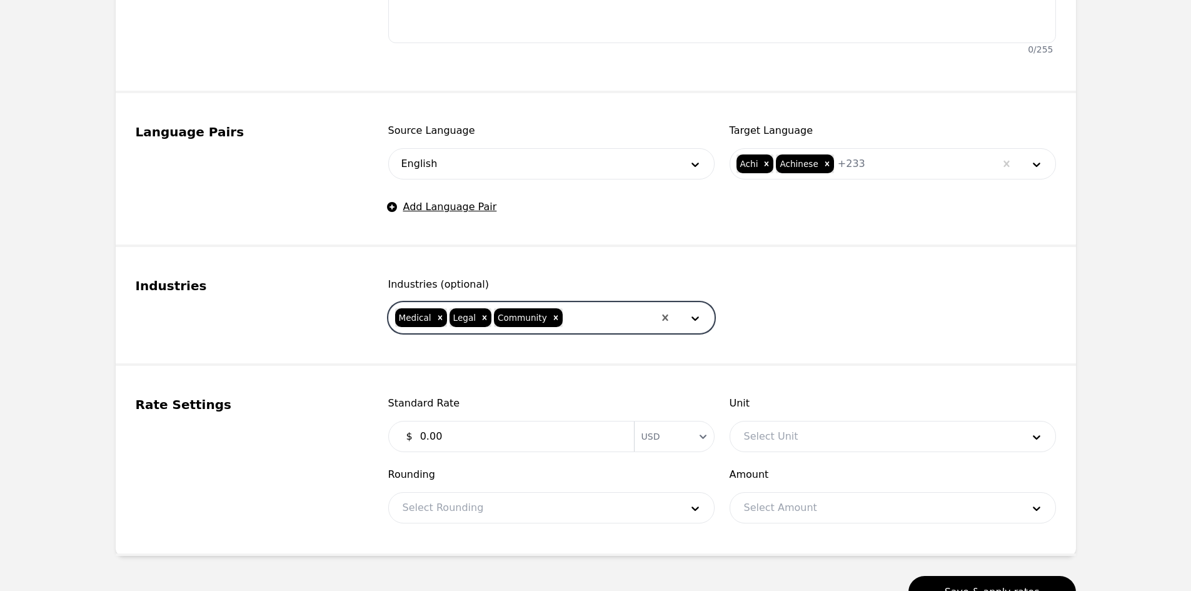
scroll to position [563, 0]
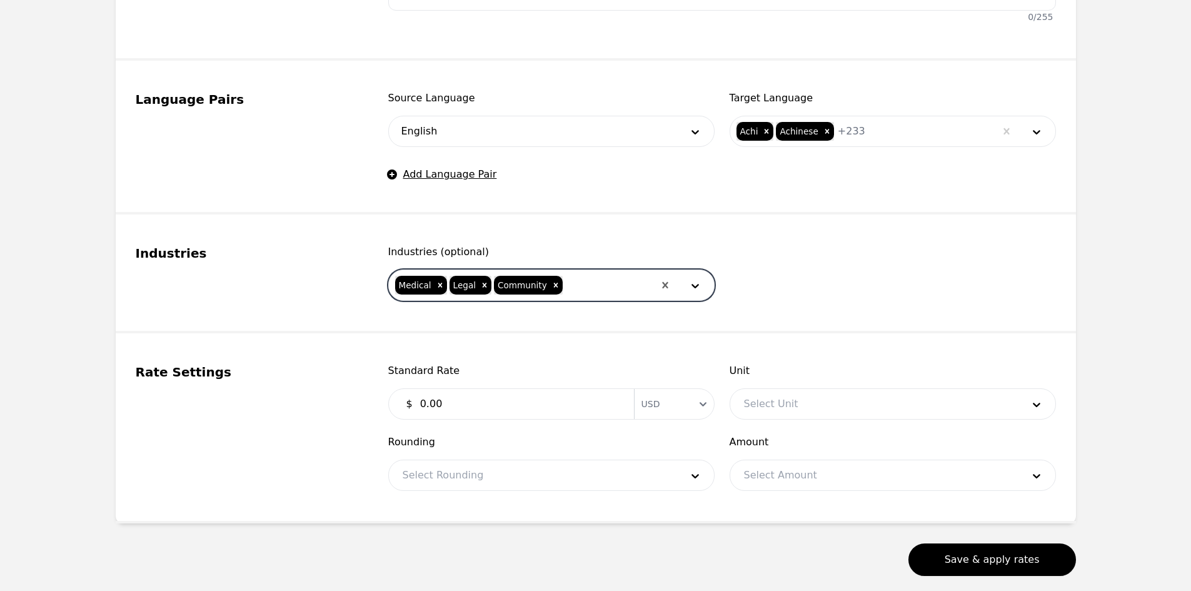
click at [478, 403] on input "0.00" at bounding box center [520, 403] width 214 height 25
click at [481, 404] on input "0.00" at bounding box center [520, 403] width 214 height 25
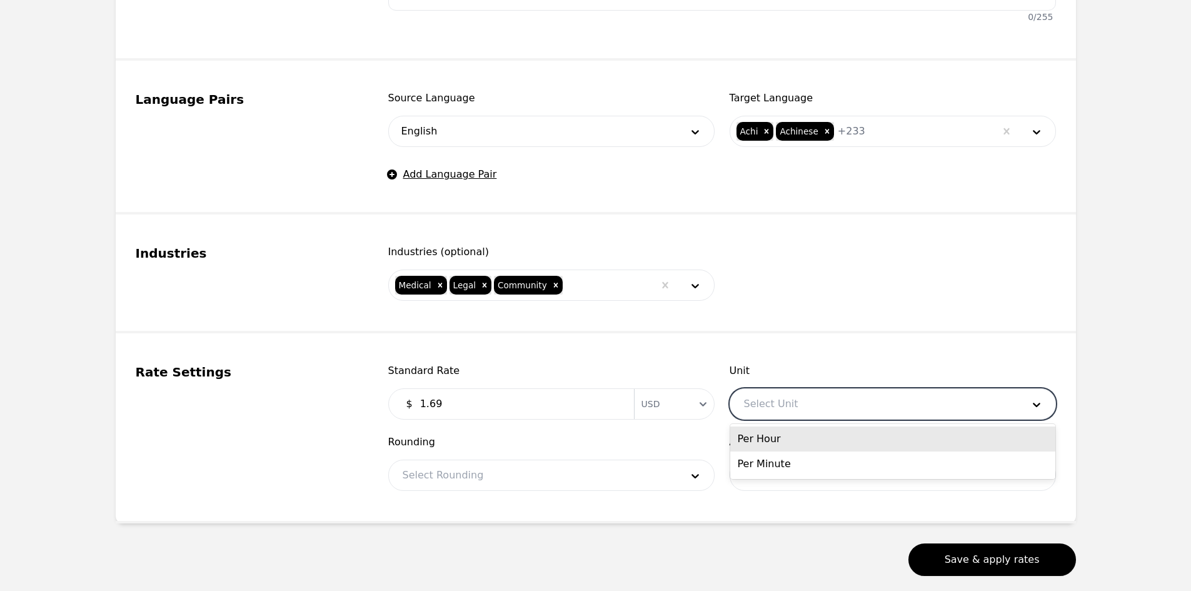
drag, startPoint x: 790, startPoint y: 395, endPoint x: 795, endPoint y: 418, distance: 23.2
click at [790, 395] on div at bounding box center [874, 404] width 288 height 30
click at [788, 460] on div "Per Minute" at bounding box center [892, 463] width 325 height 25
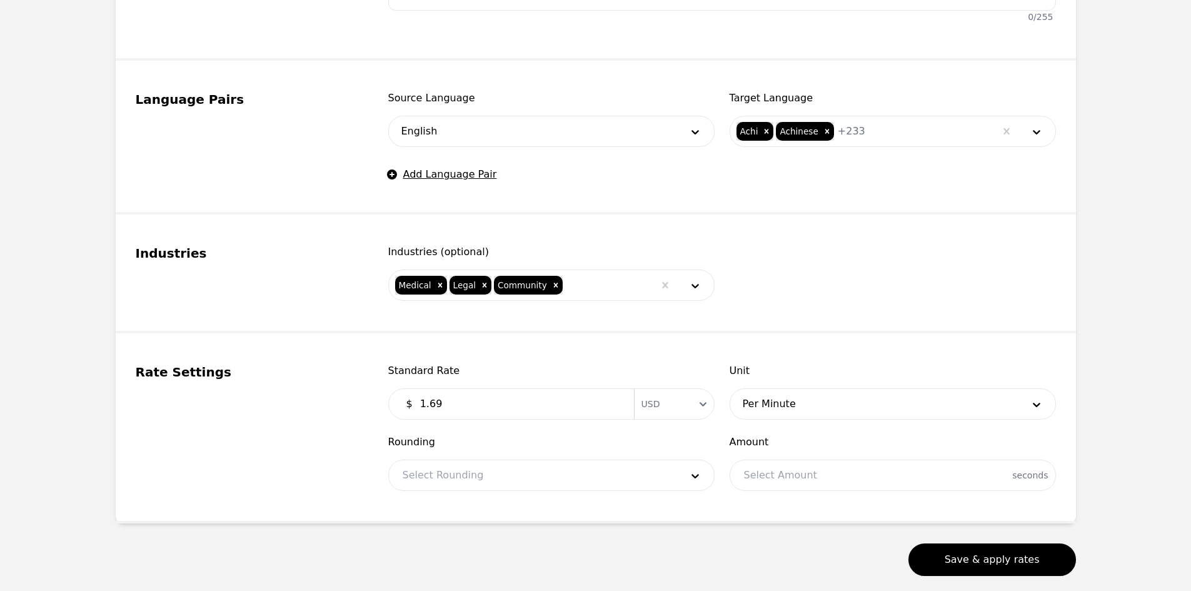
click at [65, 435] on main "Back Add client rate Rate Settings Manage Clients Duplicate Rate settings Gener…" at bounding box center [595, 75] width 1191 height 1050
click at [595, 459] on div "Rounding Select Rounding" at bounding box center [551, 463] width 326 height 56
click at [591, 469] on div at bounding box center [533, 475] width 288 height 30
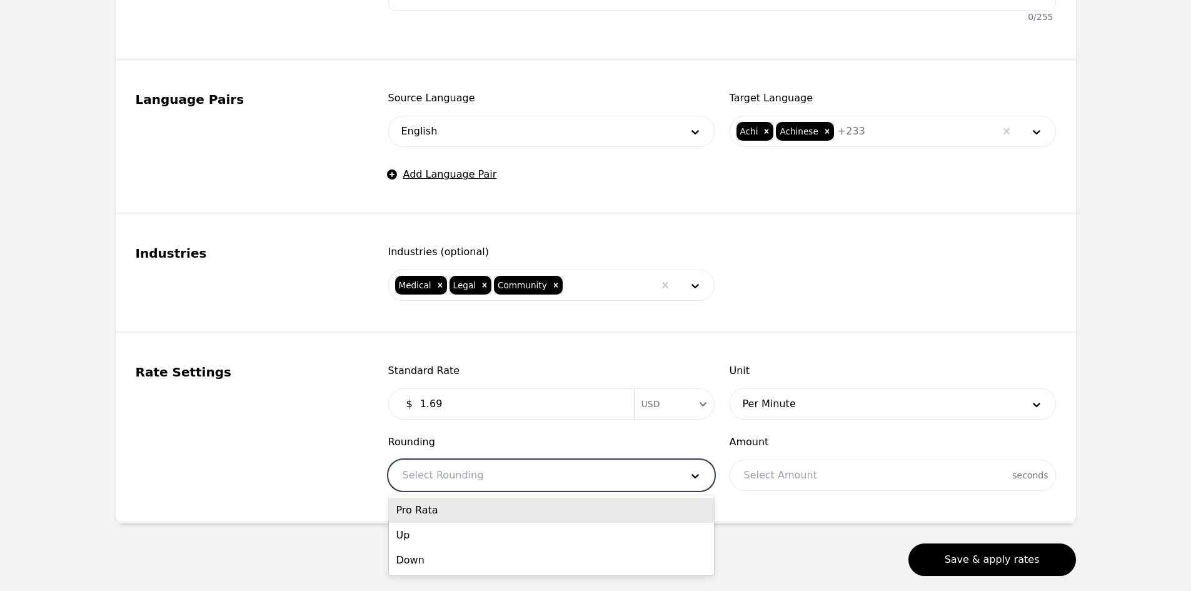
click at [558, 508] on div "Pro Rata" at bounding box center [551, 510] width 325 height 25
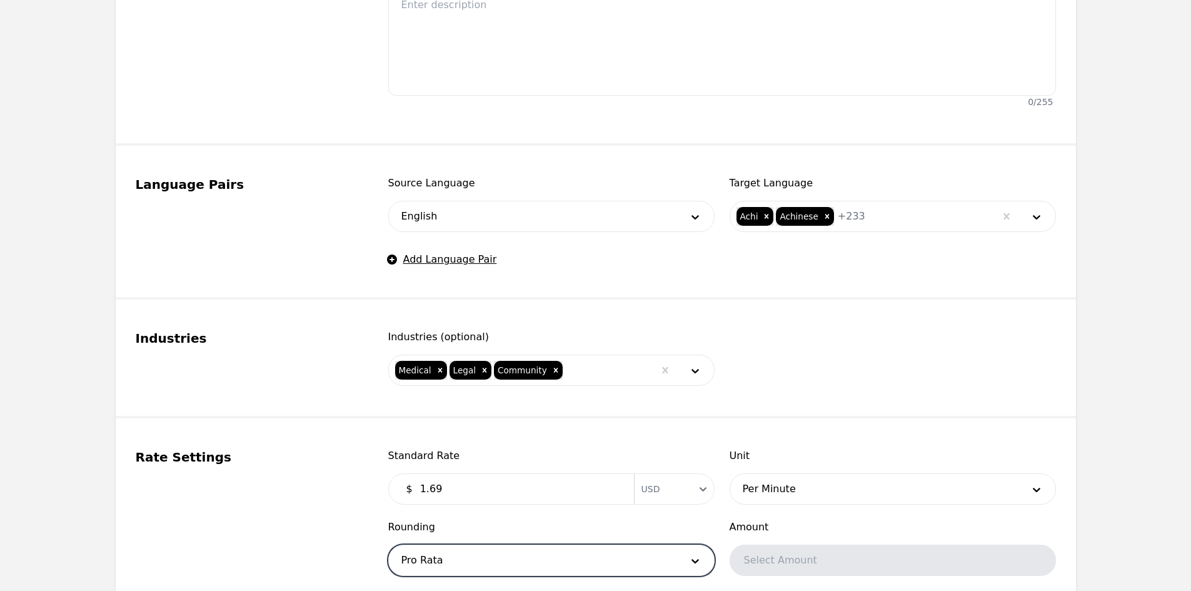
click at [592, 282] on fieldset "Language Pairs Source Language English Target Language Achi Achinese + 233 Add …" at bounding box center [596, 223] width 960 height 154
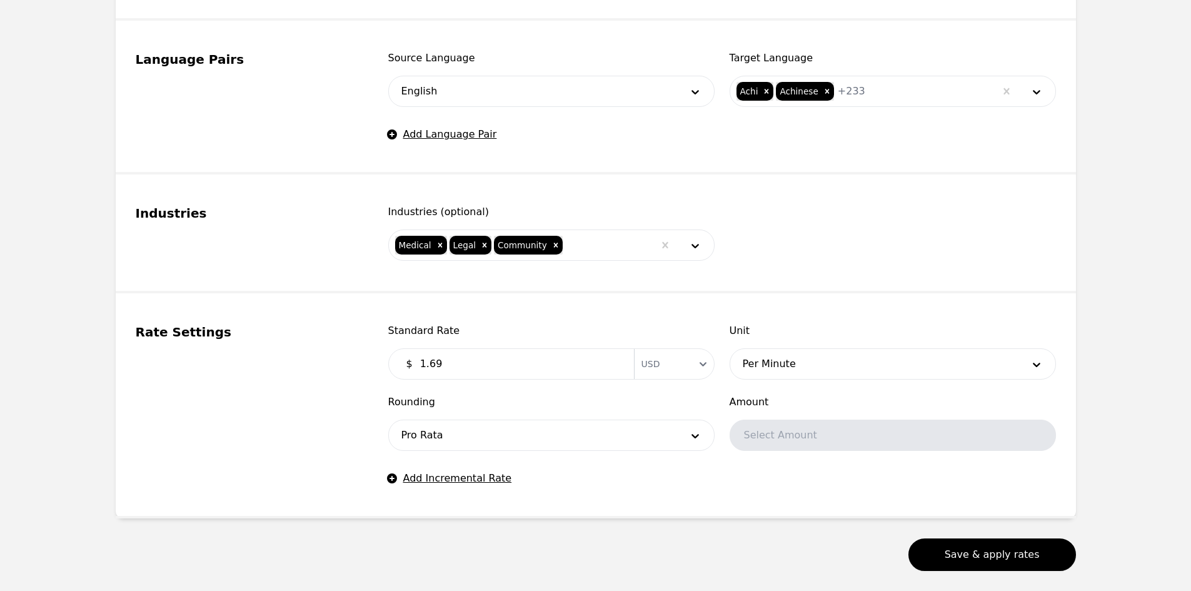
scroll to position [665, 0]
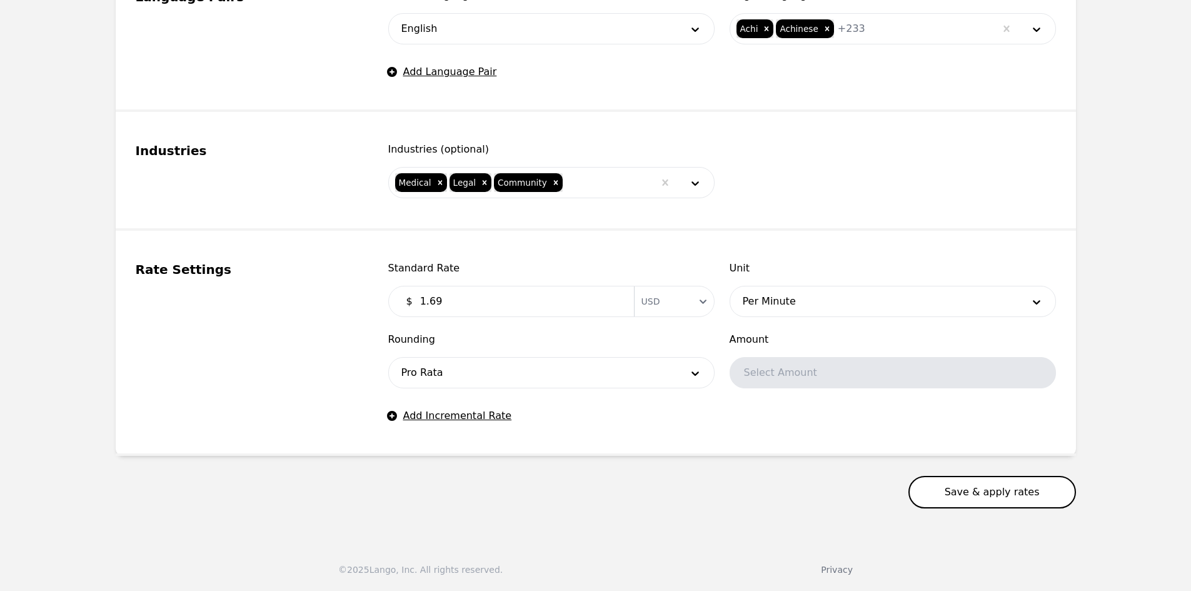
drag, startPoint x: 969, startPoint y: 512, endPoint x: 967, endPoint y: 494, distance: 18.2
click at [967, 493] on button "Save & apply rates" at bounding box center [992, 492] width 168 height 33
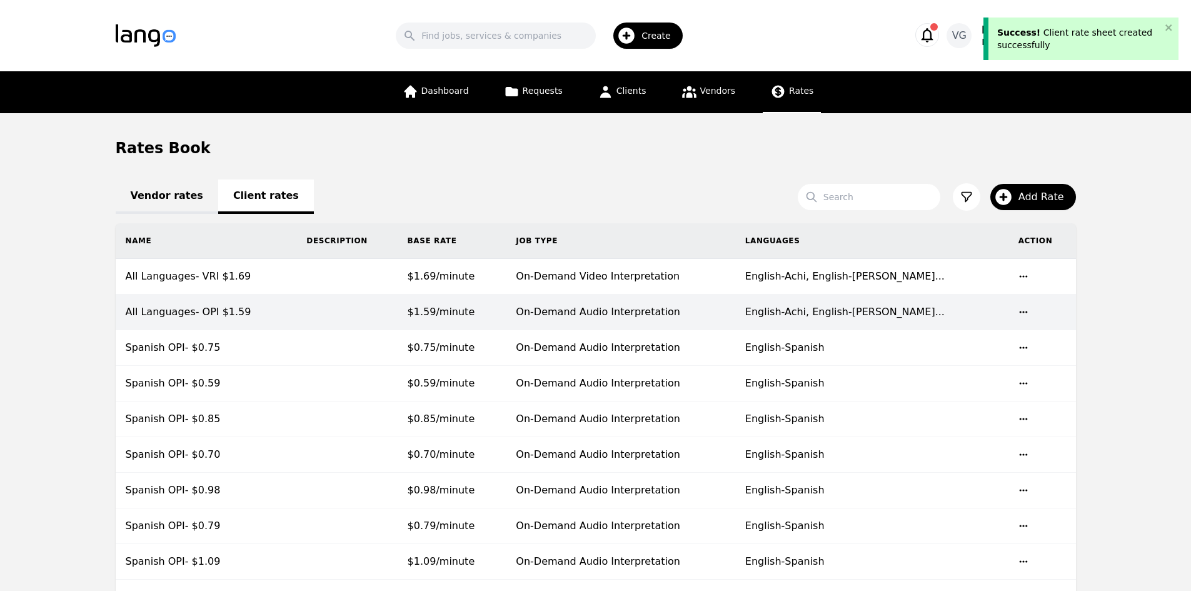
click at [276, 278] on td "All Languages- VRI $1.69" at bounding box center [206, 277] width 181 height 36
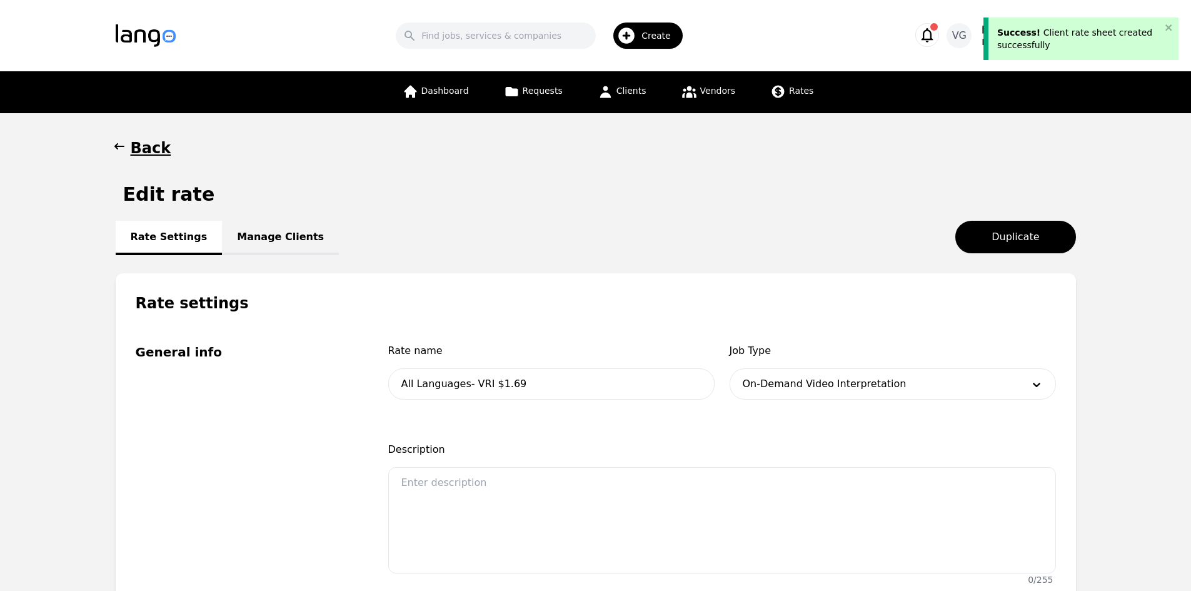
click at [273, 236] on link "Manage Clients" at bounding box center [280, 238] width 117 height 34
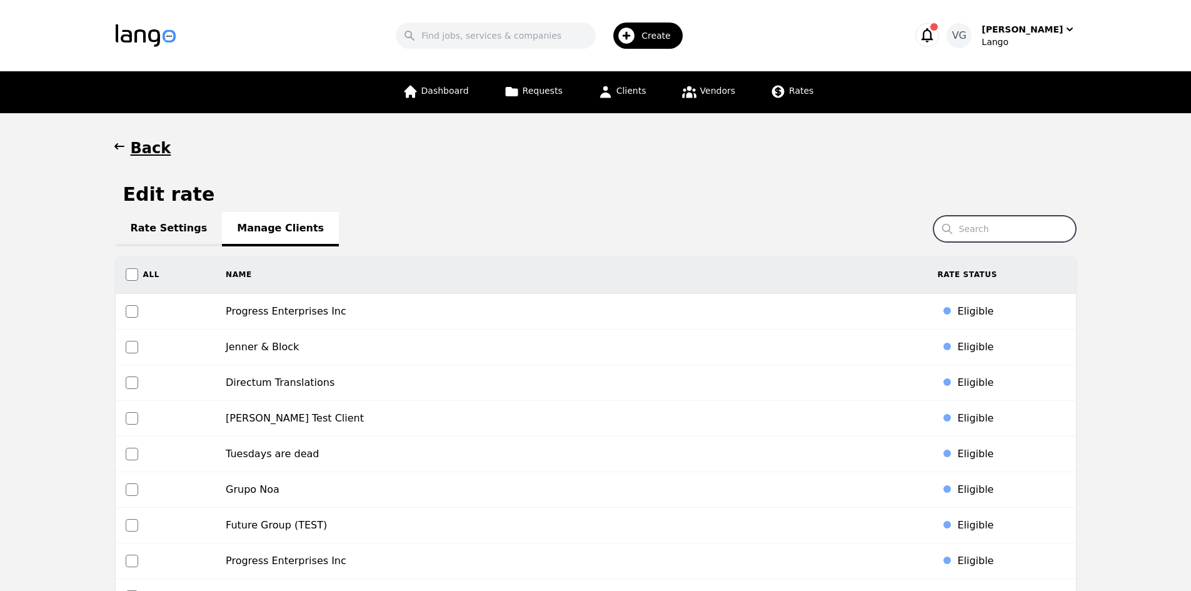
click at [993, 232] on input "Search" at bounding box center [1005, 229] width 143 height 26
drag, startPoint x: 1053, startPoint y: 234, endPoint x: 657, endPoint y: 246, distance: 396.6
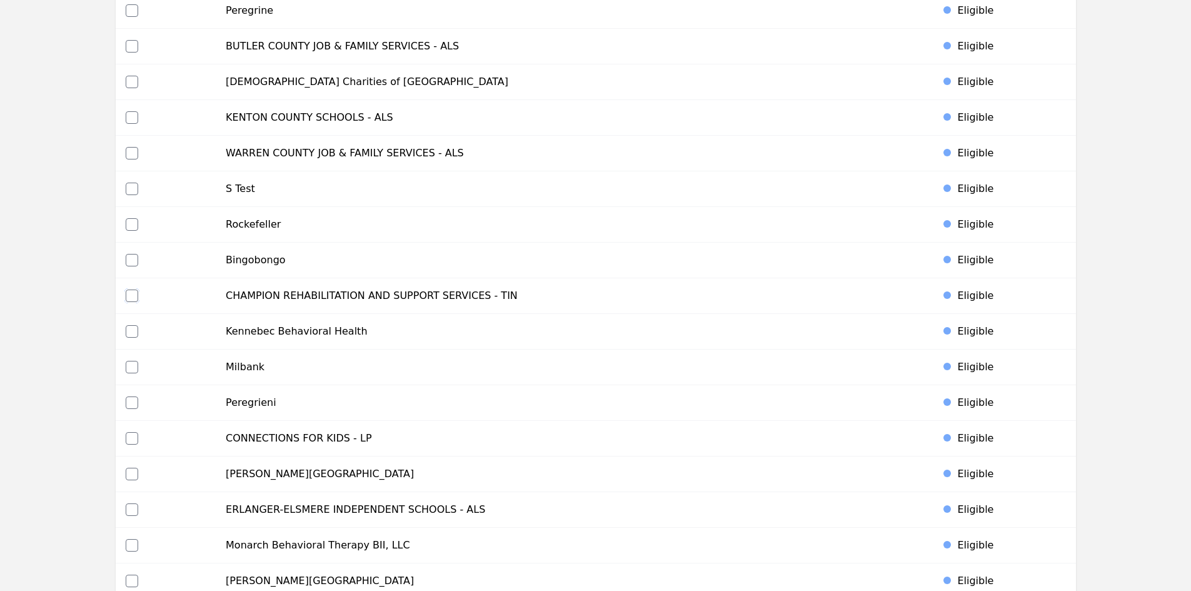
click at [132, 296] on input "checkbox" at bounding box center [132, 295] width 13 height 13
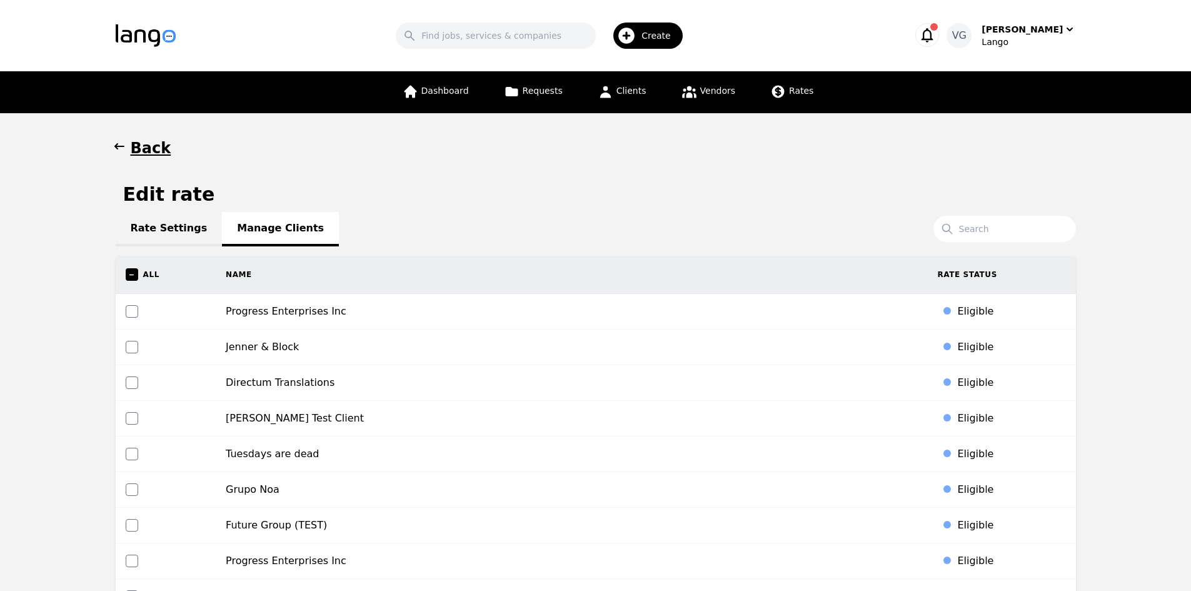
scroll to position [5468, 0]
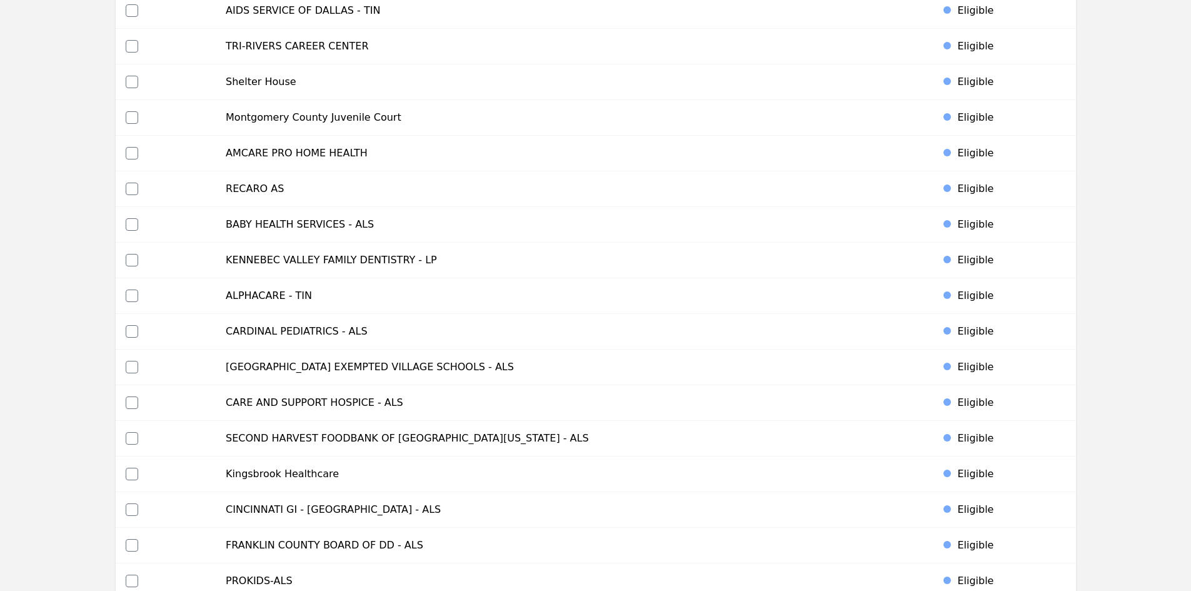
click at [139, 293] on div at bounding box center [166, 295] width 81 height 13
click at [131, 293] on input "checkbox" at bounding box center [132, 295] width 13 height 13
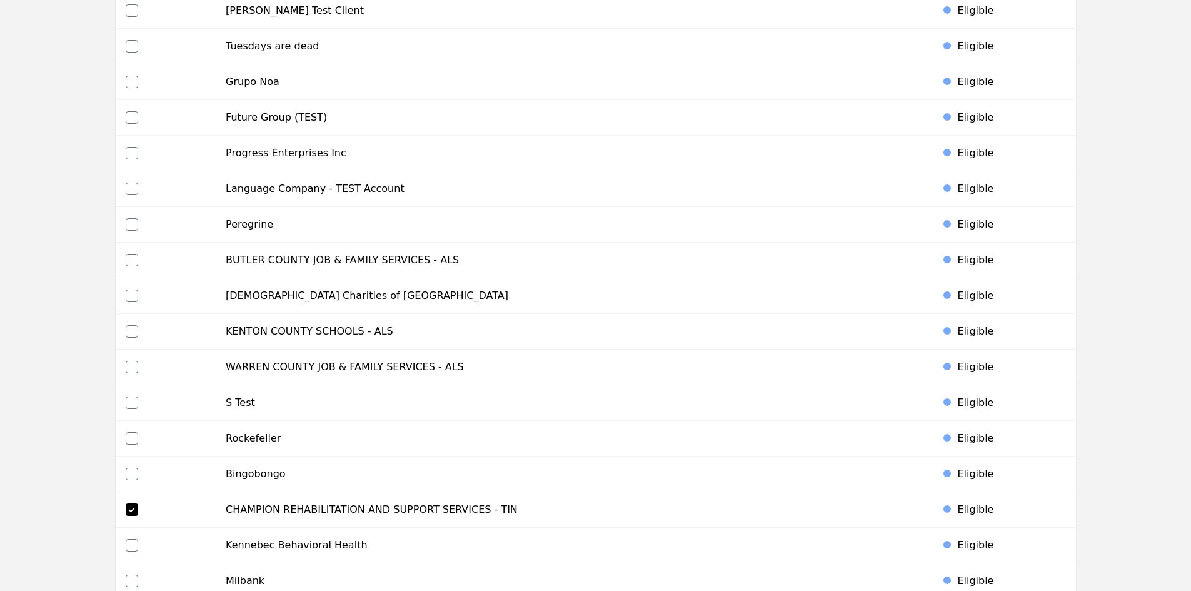
scroll to position [4150, 0]
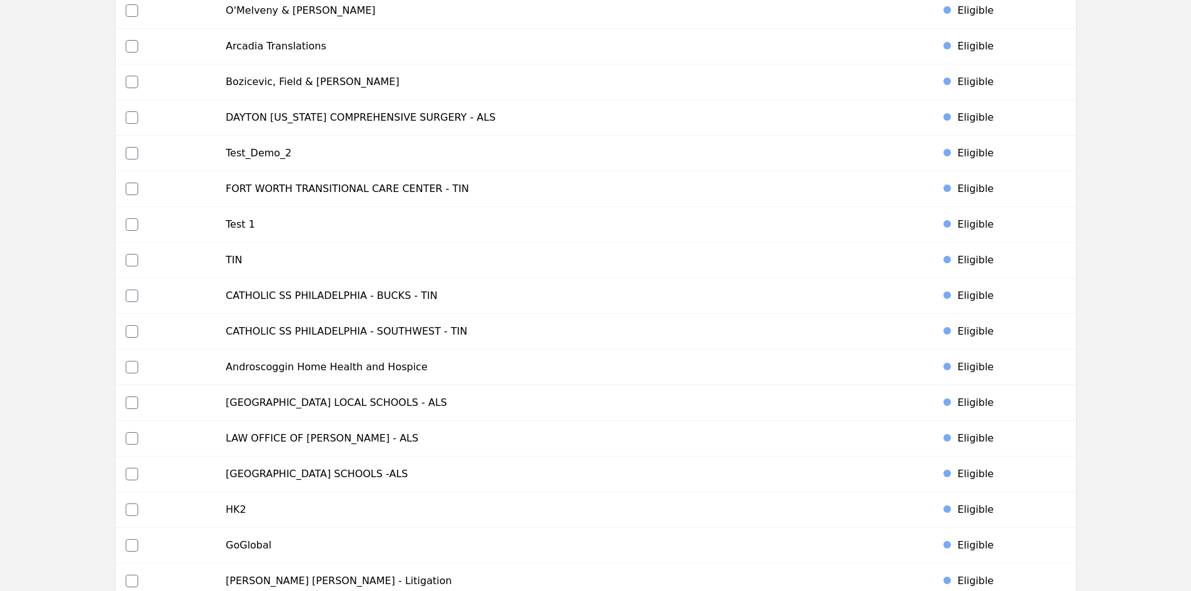
click at [138, 293] on div at bounding box center [166, 295] width 81 height 13
click at [131, 296] on input "checkbox" at bounding box center [132, 295] width 13 height 13
click at [132, 293] on input "checkbox" at bounding box center [132, 295] width 13 height 13
click at [129, 331] on input "checkbox" at bounding box center [132, 331] width 13 height 13
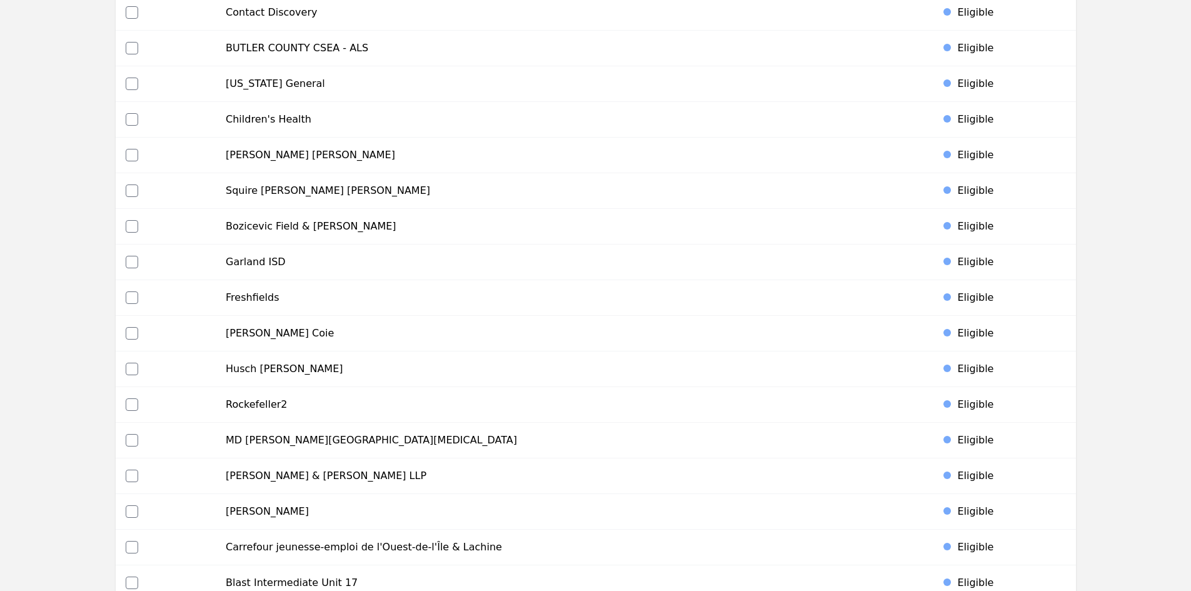
scroll to position [2368, 0]
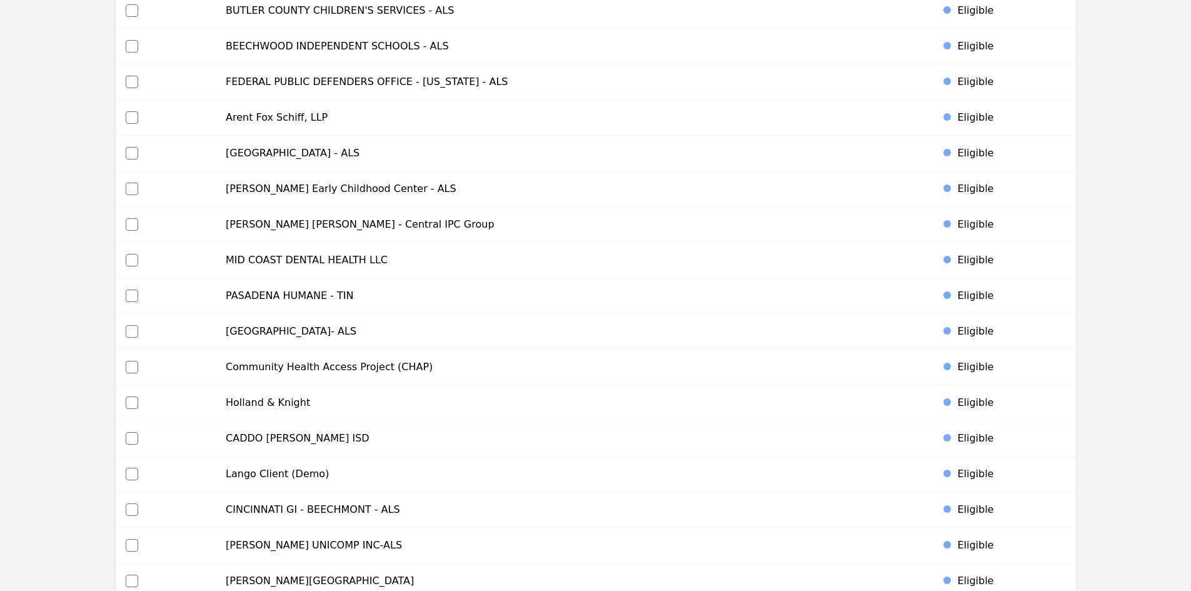
drag, startPoint x: 129, startPoint y: 293, endPoint x: 144, endPoint y: 293, distance: 15.6
click at [129, 293] on input "checkbox" at bounding box center [132, 295] width 13 height 13
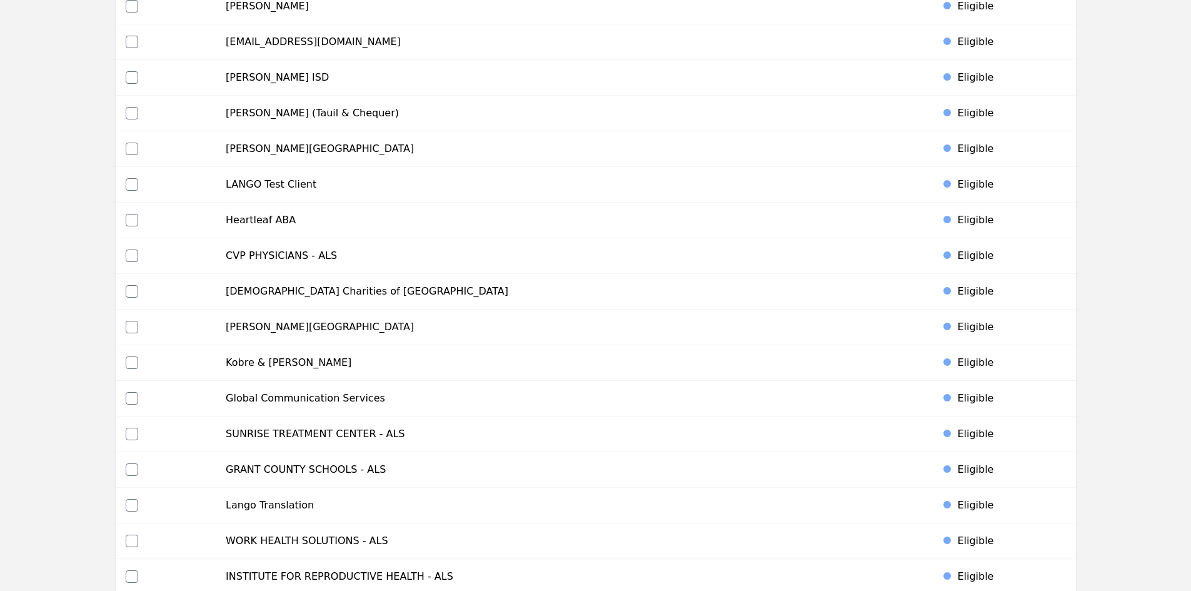
scroll to position [5647, 0]
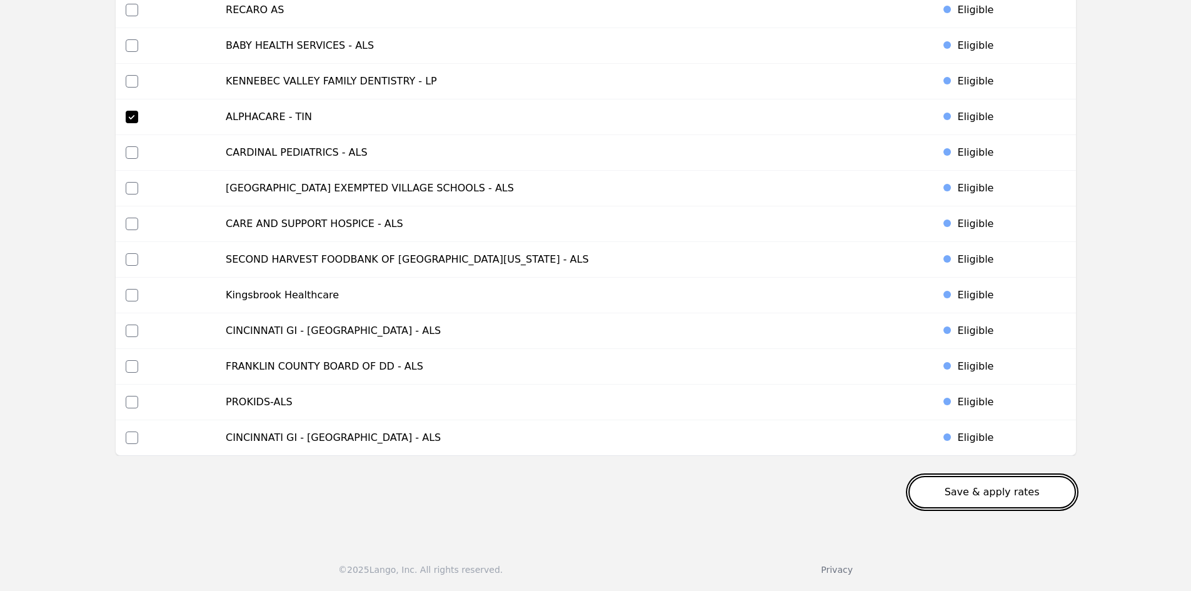
click at [996, 492] on button "Save & apply rates" at bounding box center [992, 492] width 168 height 33
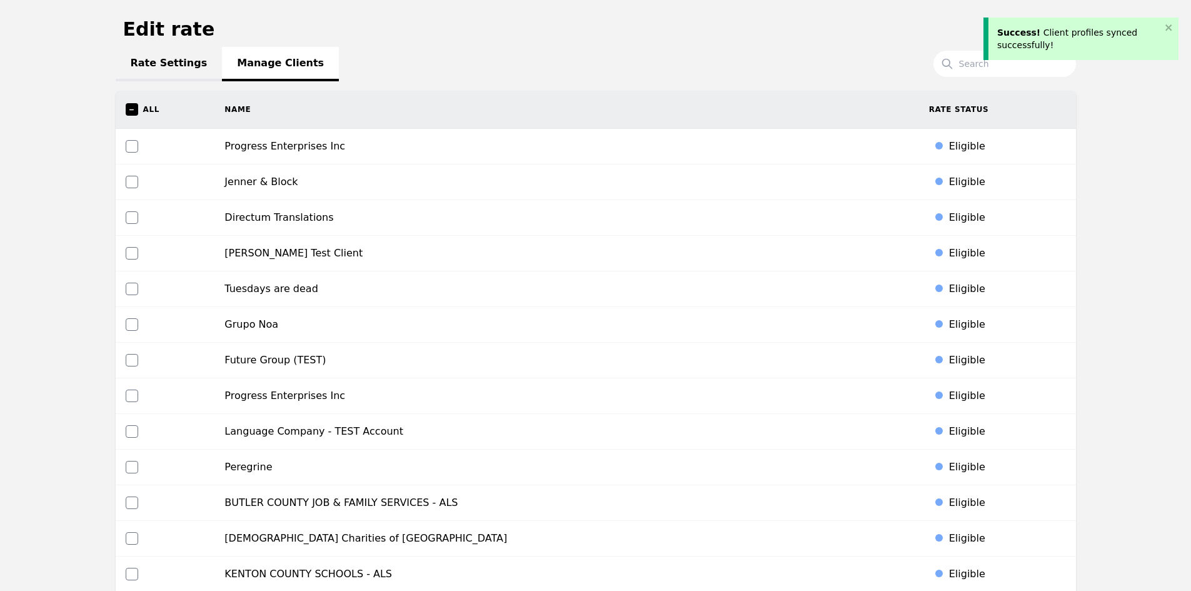
scroll to position [0, 0]
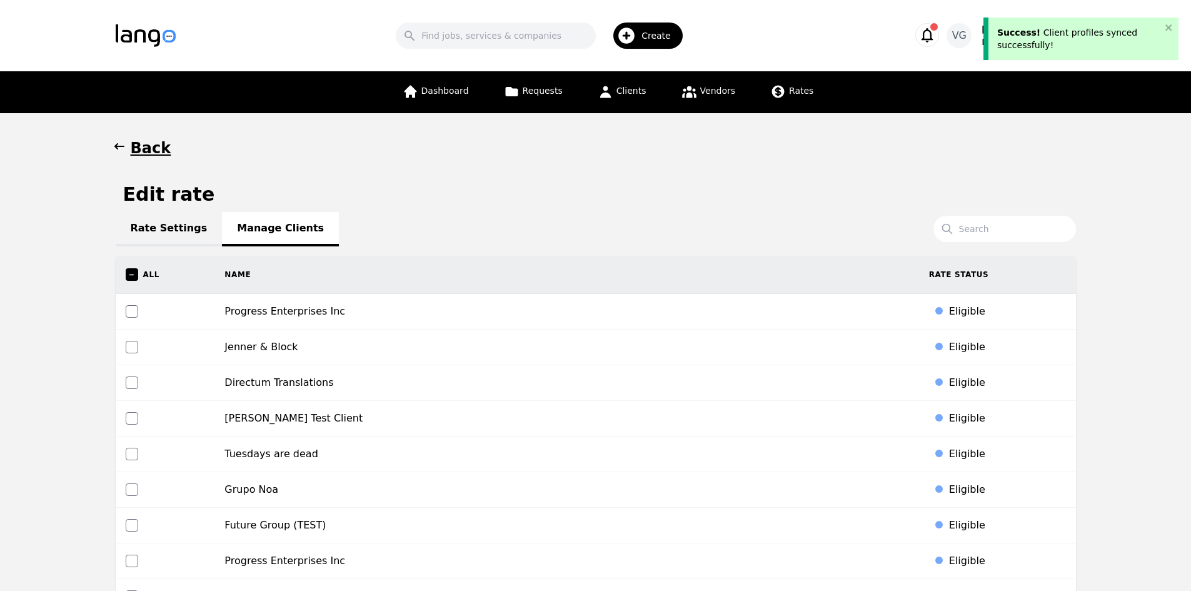
click at [149, 141] on h1 "Back" at bounding box center [151, 148] width 41 height 20
click at [123, 156] on span "button" at bounding box center [119, 148] width 13 height 20
click at [116, 144] on icon "button" at bounding box center [119, 146] width 13 height 13
click at [126, 147] on button "Back" at bounding box center [144, 148] width 56 height 20
click at [143, 148] on h1 "Back" at bounding box center [151, 148] width 41 height 20
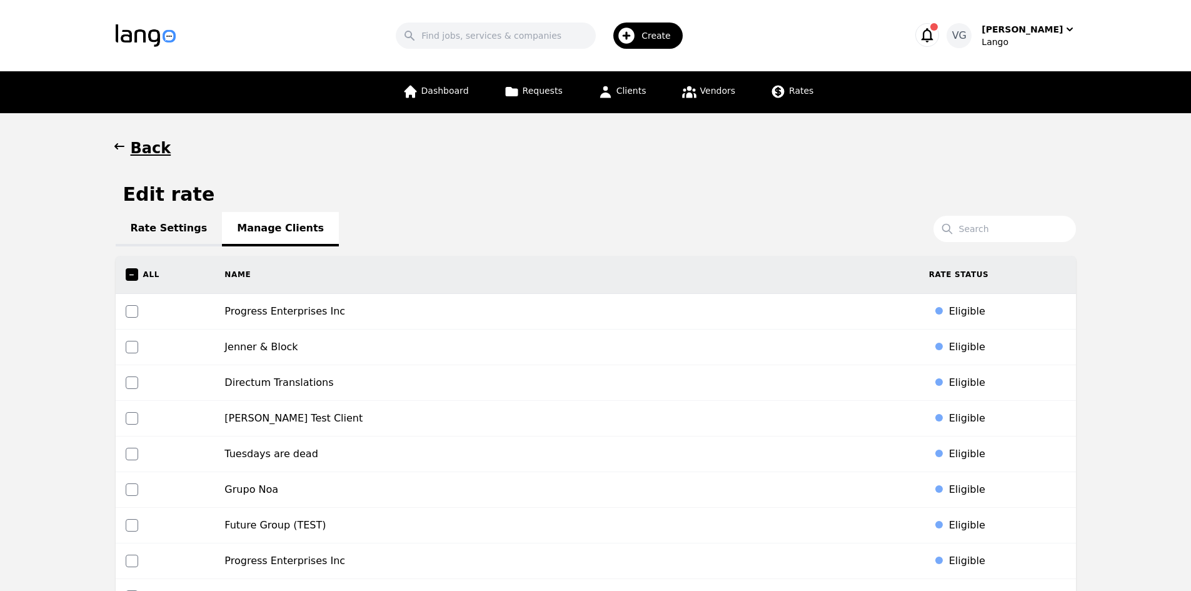
click at [833, 96] on div "Dashboard Requests Clients Vendors Rates" at bounding box center [596, 92] width 760 height 42
click at [791, 99] on link "Rates" at bounding box center [792, 92] width 58 height 42
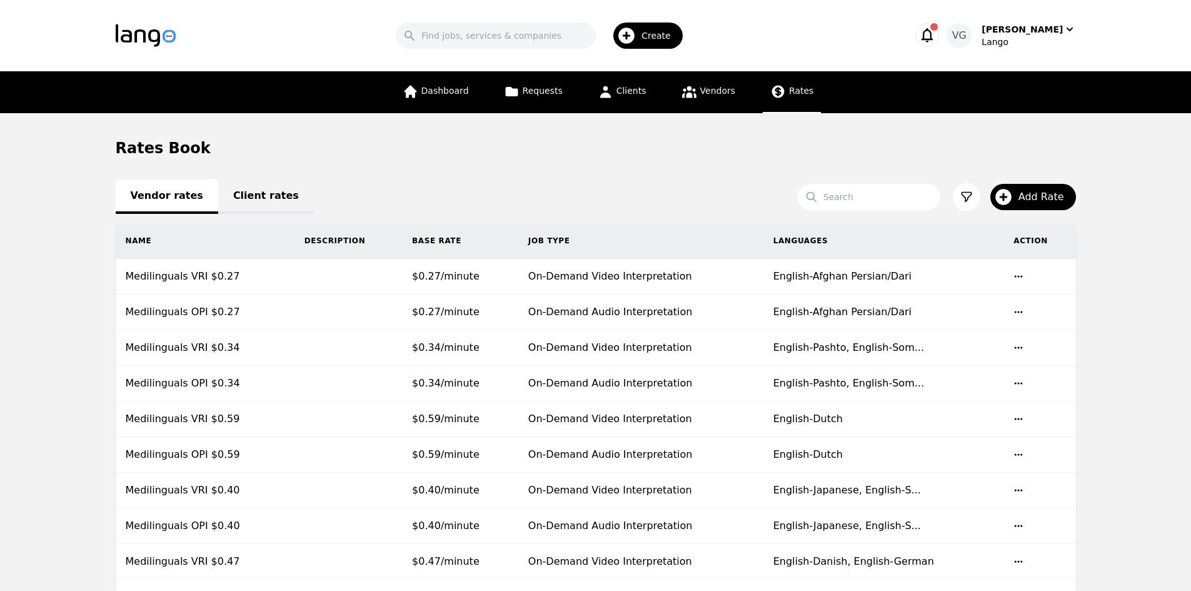
click at [244, 201] on link "Client rates" at bounding box center [266, 196] width 96 height 34
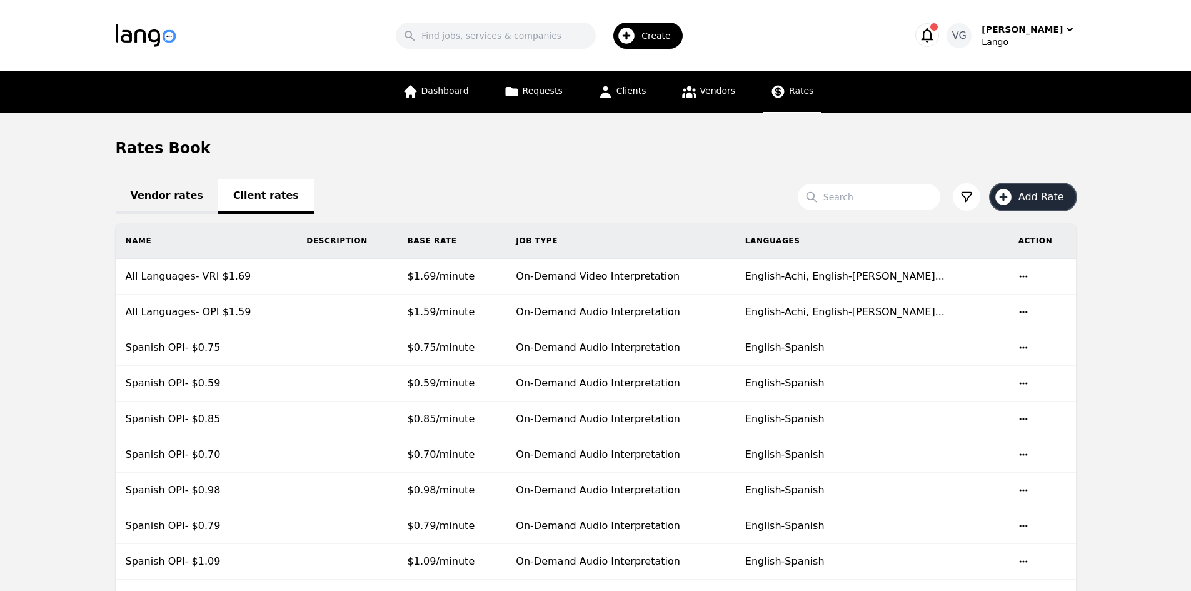
click at [1029, 193] on span "Add Rate" at bounding box center [1046, 196] width 54 height 15
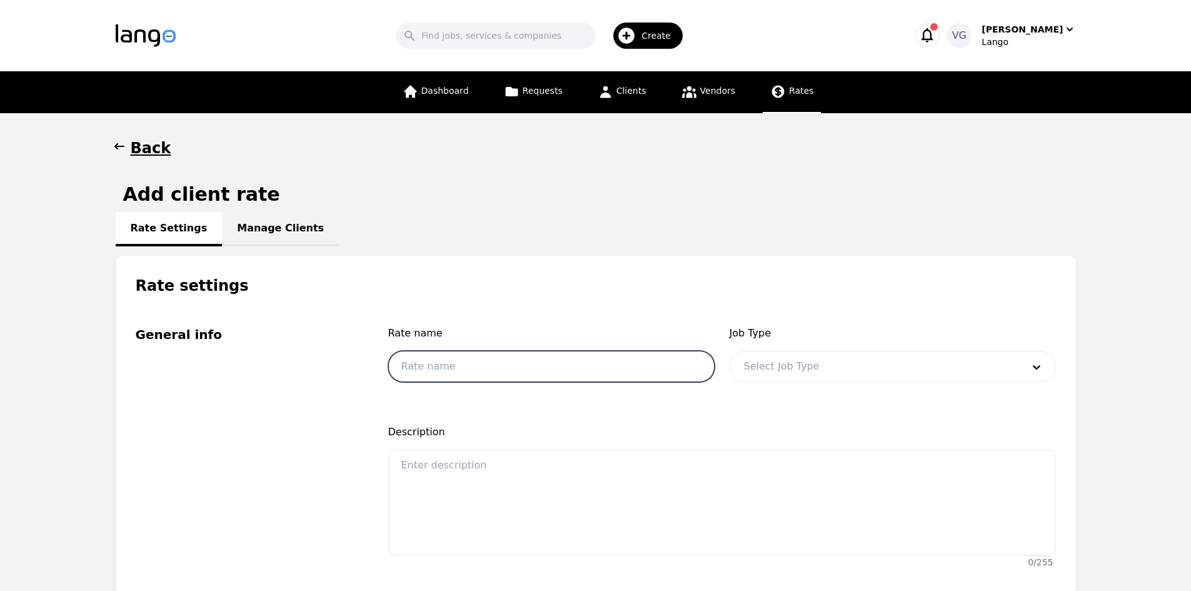
click at [533, 375] on input "text" at bounding box center [551, 366] width 326 height 31
click at [504, 368] on input "All Languages- OPI $1.59" at bounding box center [551, 366] width 326 height 31
click at [805, 362] on div at bounding box center [874, 366] width 288 height 30
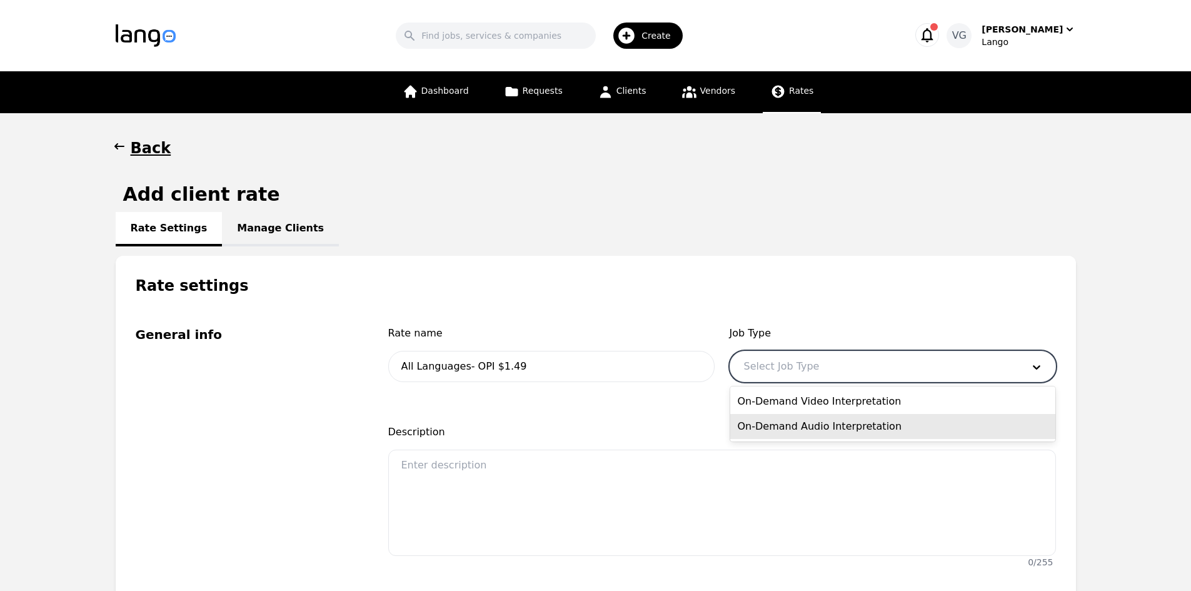
click at [815, 430] on div "On-Demand Audio Interpretation" at bounding box center [892, 426] width 325 height 25
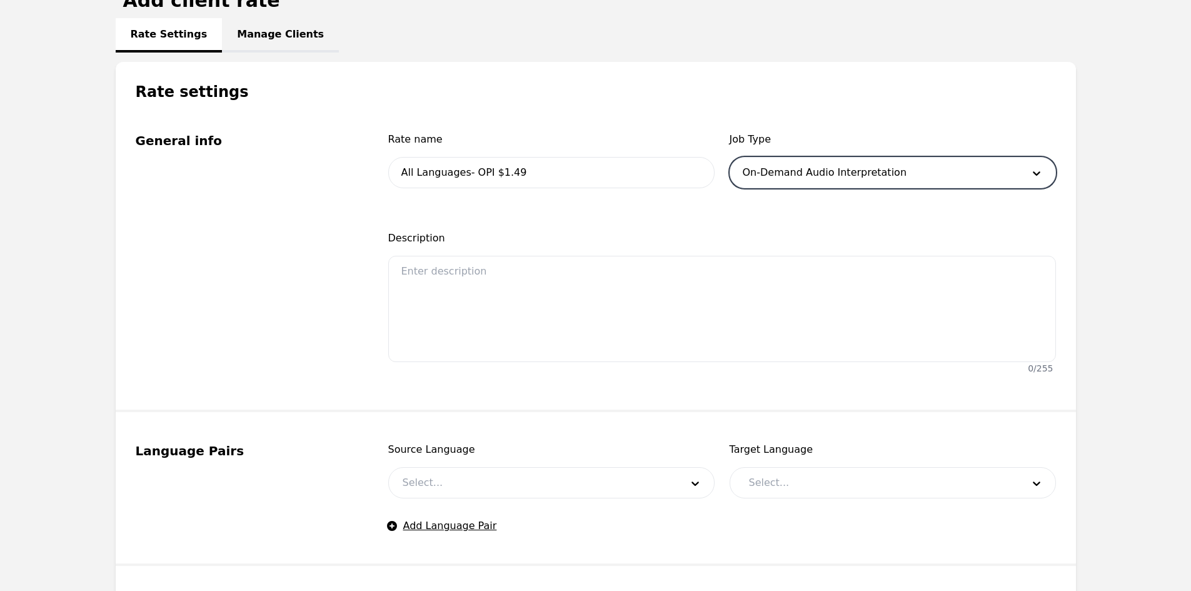
scroll to position [375, 0]
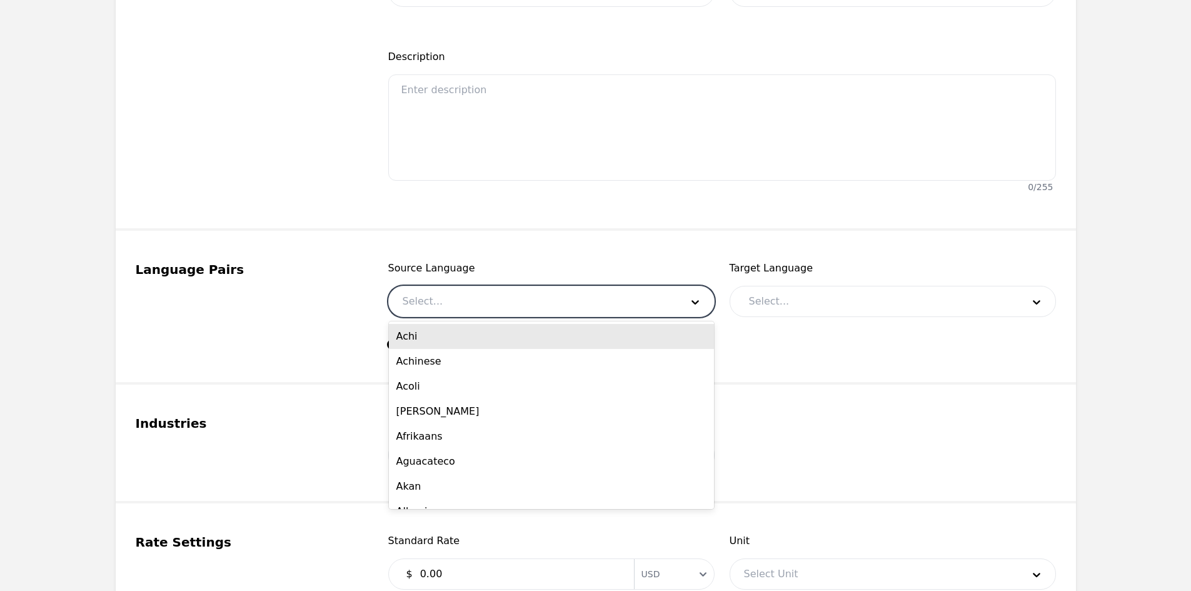
click at [457, 299] on div at bounding box center [533, 301] width 288 height 30
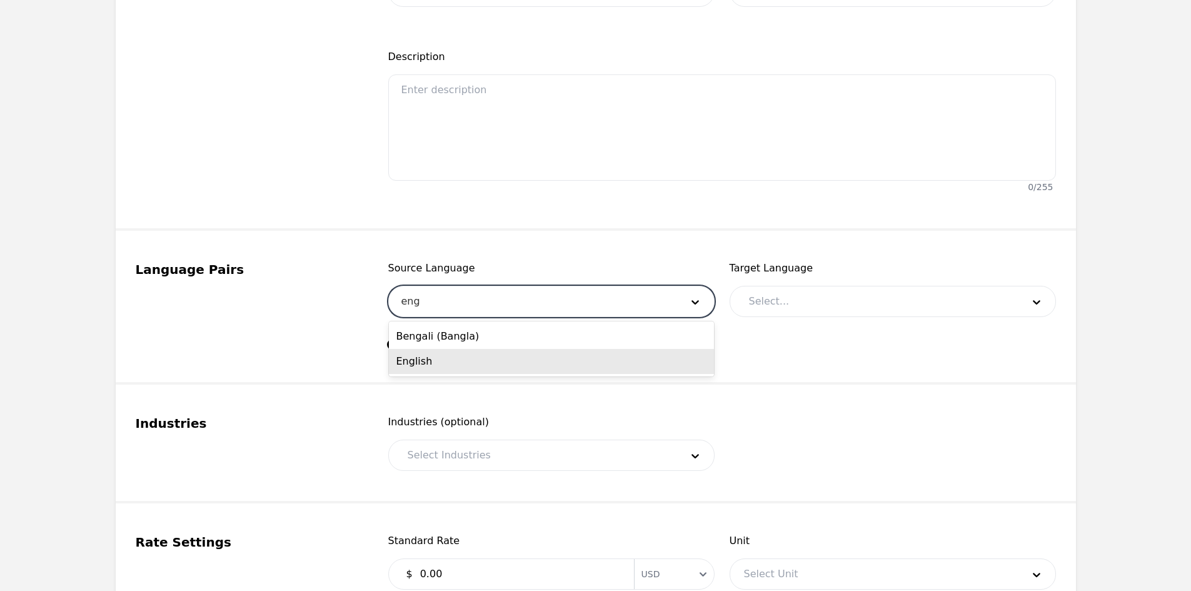
click at [453, 355] on div "English" at bounding box center [551, 361] width 325 height 25
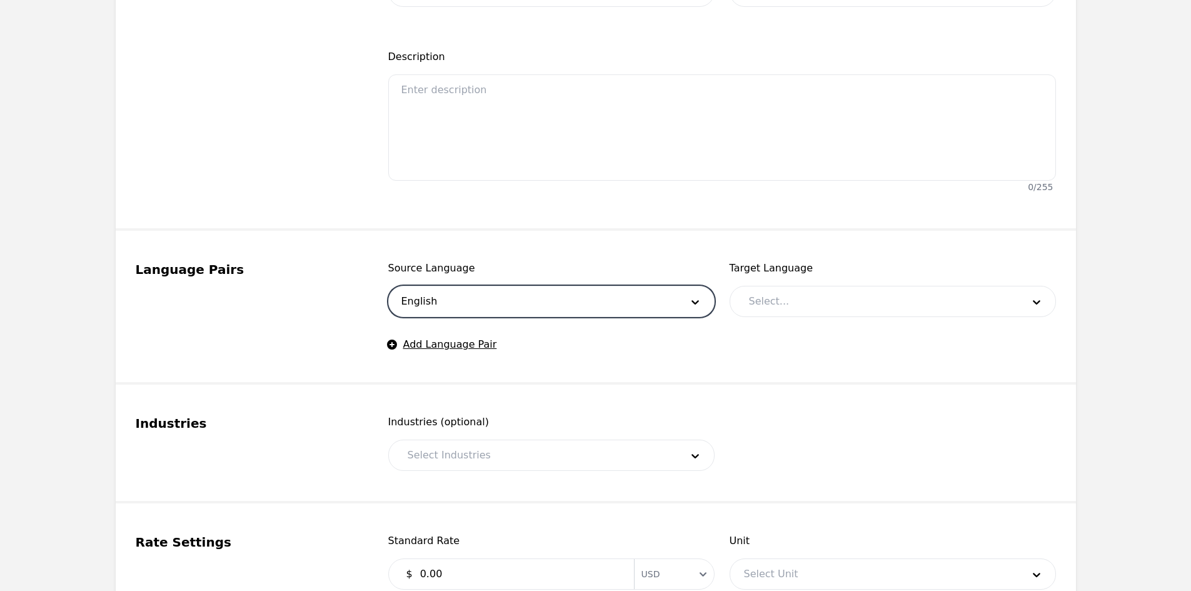
click at [813, 303] on div at bounding box center [876, 301] width 283 height 30
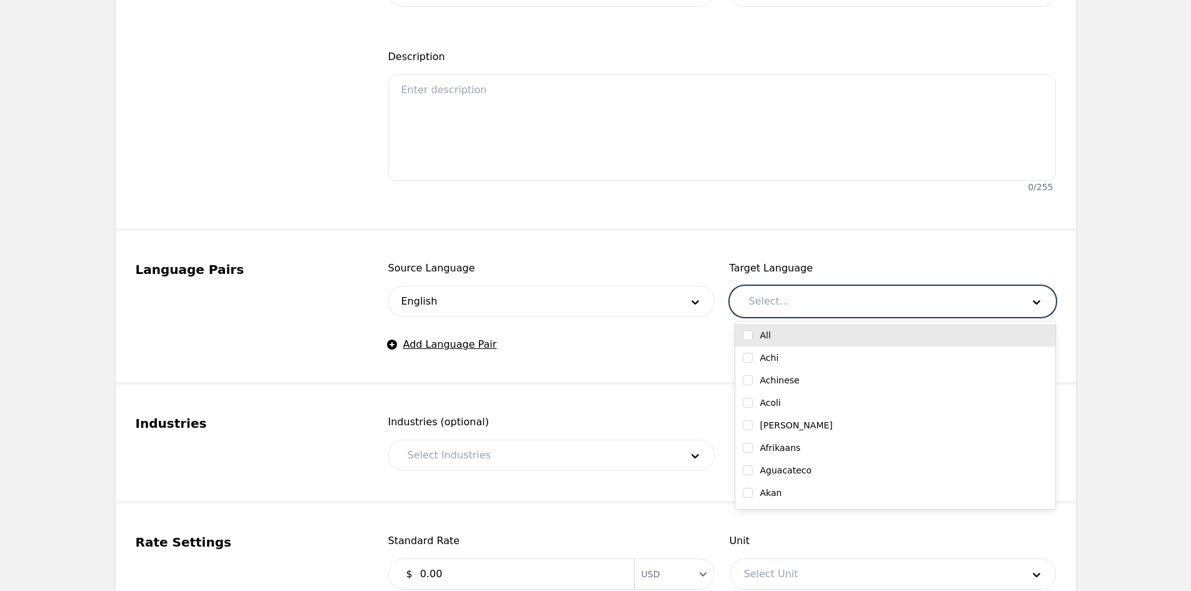
click at [744, 336] on input "checkbox" at bounding box center [748, 335] width 10 height 10
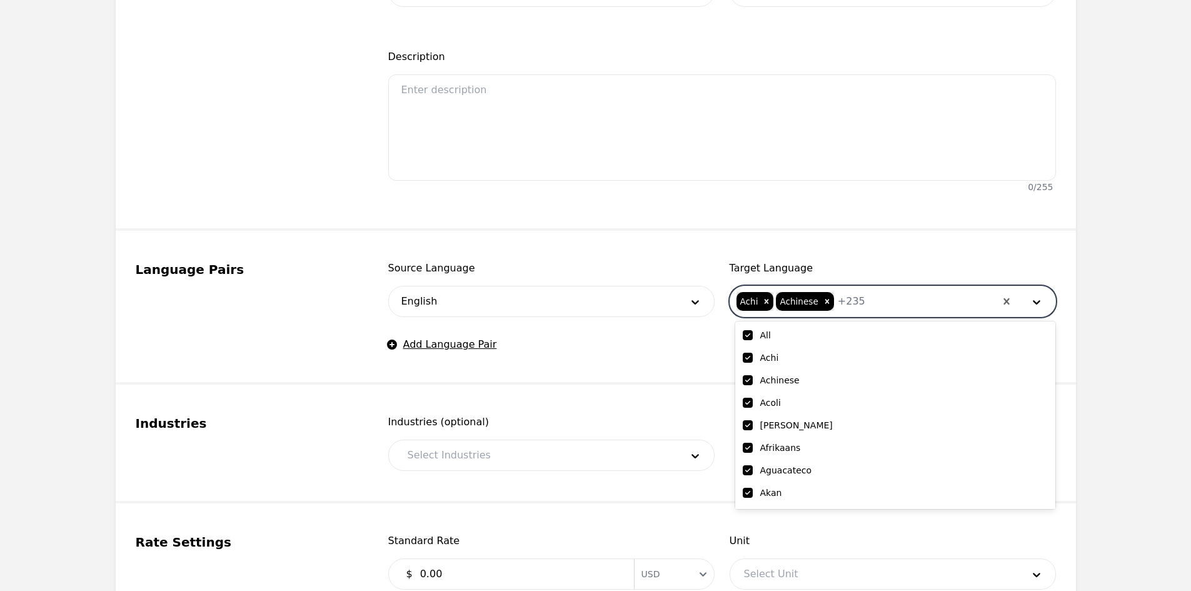
click at [865, 302] on div at bounding box center [930, 301] width 130 height 30
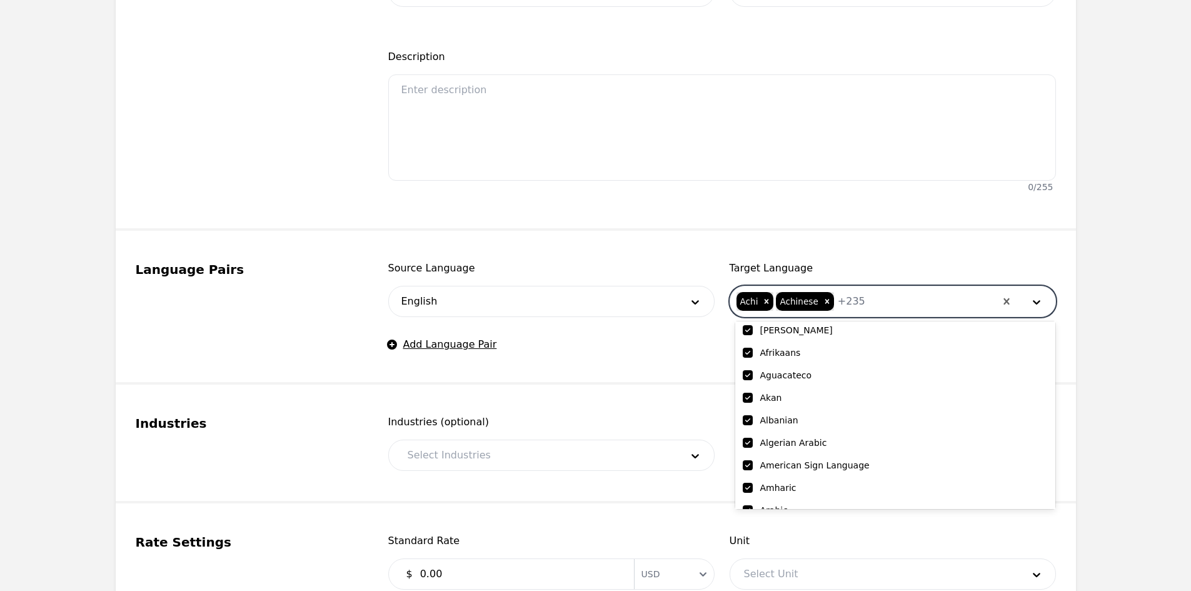
scroll to position [188, 0]
click at [749, 373] on input "checkbox" at bounding box center [748, 373] width 10 height 10
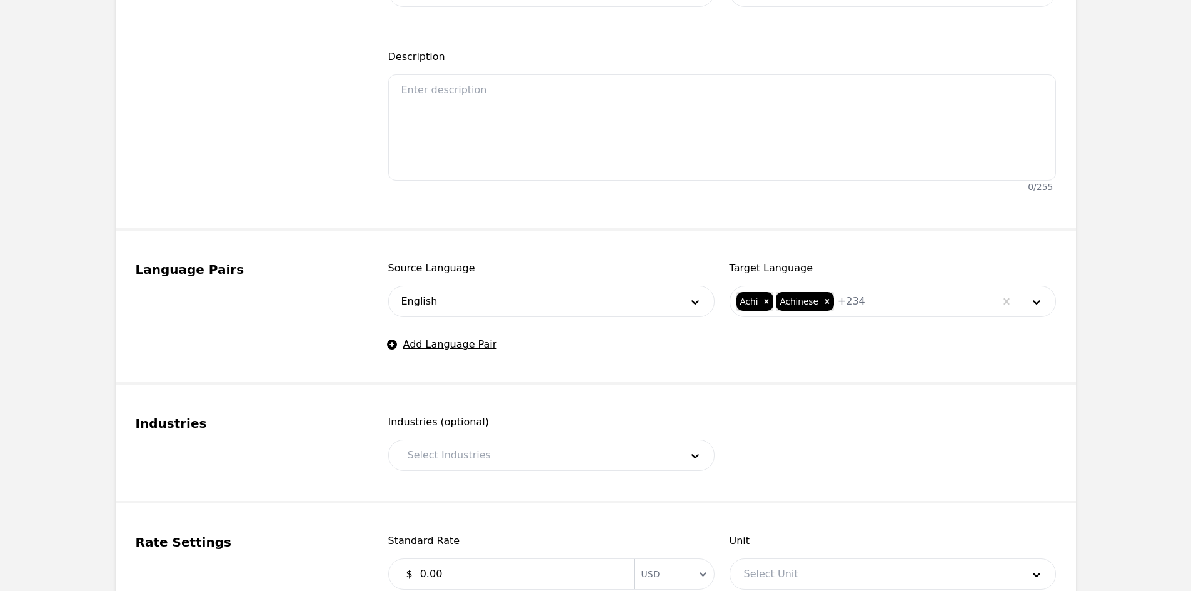
drag, startPoint x: 670, startPoint y: 360, endPoint x: 659, endPoint y: 361, distance: 11.3
click at [668, 360] on fieldset "Language Pairs Source Language English Target Language Achi Achinese + 234 Add …" at bounding box center [596, 308] width 960 height 154
click at [528, 451] on div at bounding box center [535, 455] width 283 height 30
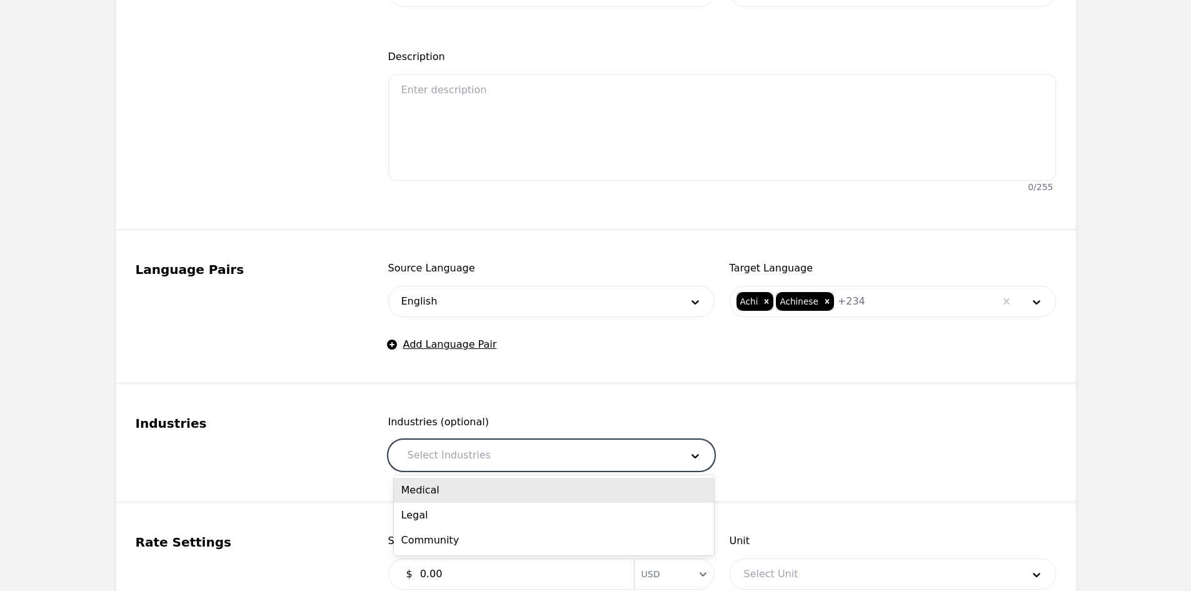
drag, startPoint x: 517, startPoint y: 488, endPoint x: 538, endPoint y: 456, distance: 38.3
click at [518, 486] on div "Medical" at bounding box center [554, 490] width 320 height 25
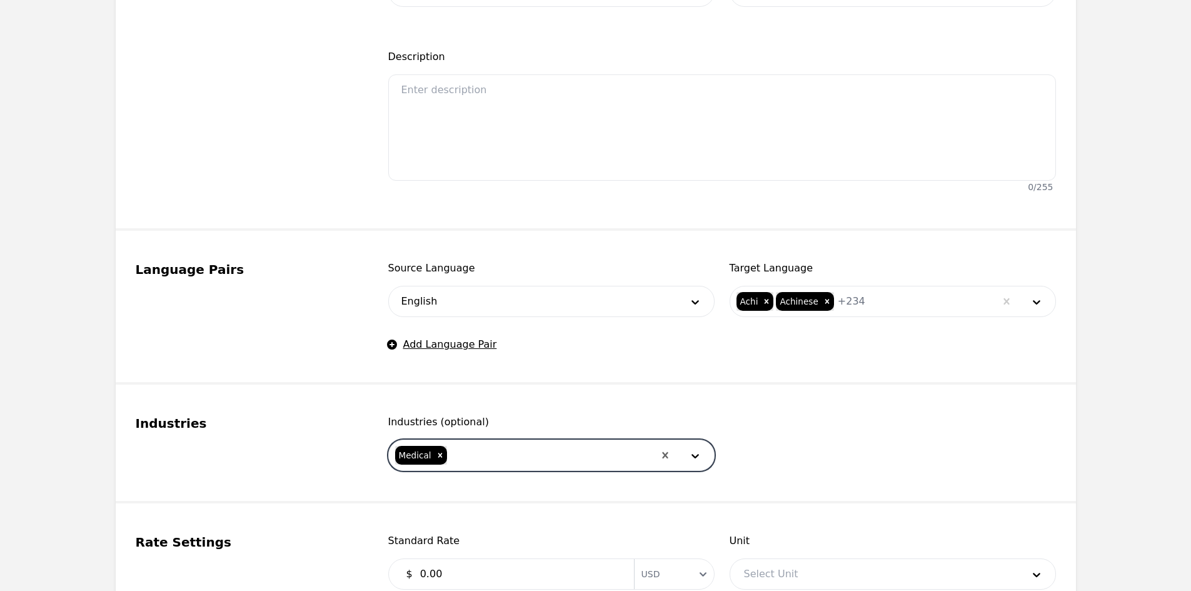
click at [538, 456] on div at bounding box center [551, 455] width 206 height 30
click at [531, 484] on div "Legal" at bounding box center [554, 490] width 320 height 25
drag, startPoint x: 545, startPoint y: 458, endPoint x: 547, endPoint y: 480, distance: 22.0
click at [545, 458] on div at bounding box center [573, 455] width 161 height 30
click at [546, 491] on div "Community" at bounding box center [554, 490] width 320 height 25
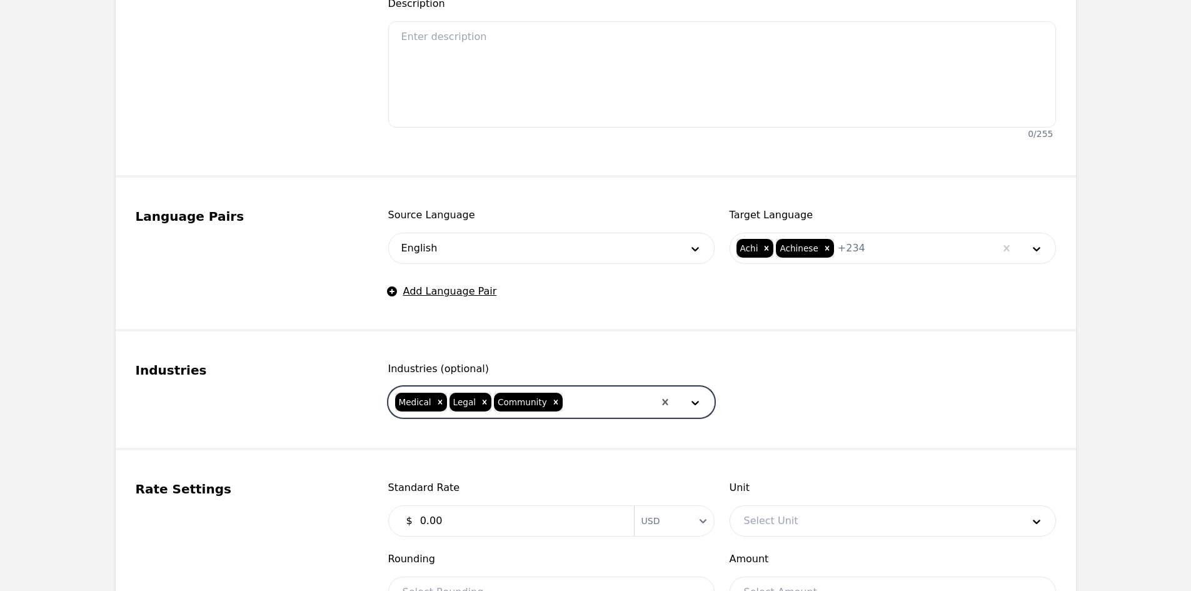
scroll to position [500, 0]
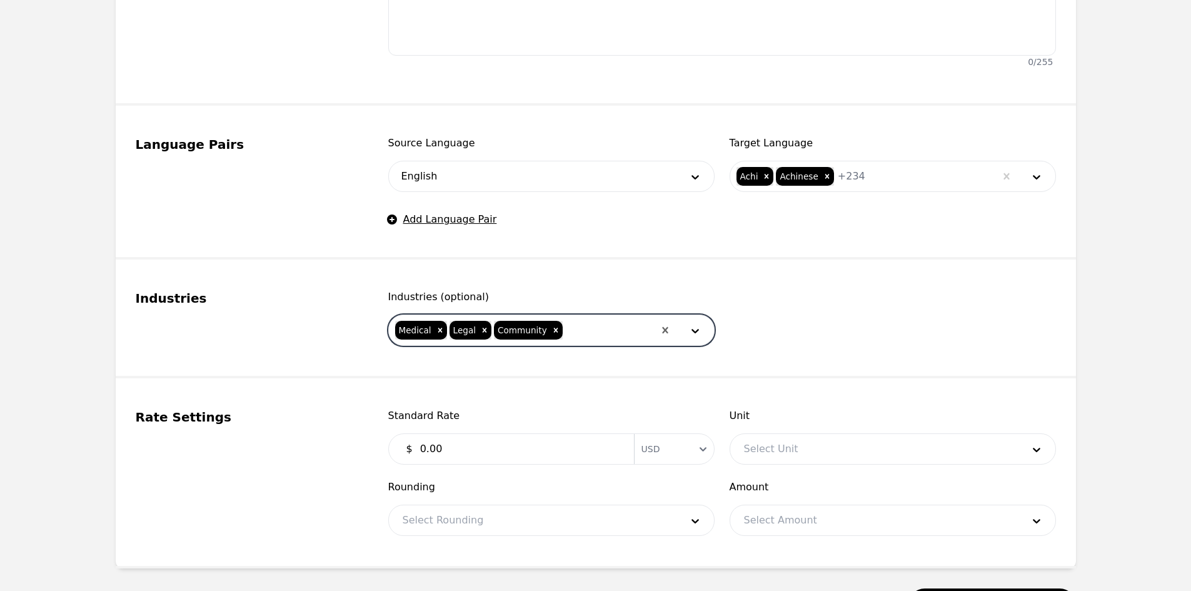
click at [548, 450] on input "0.00" at bounding box center [520, 448] width 214 height 25
click at [789, 455] on div at bounding box center [874, 449] width 288 height 30
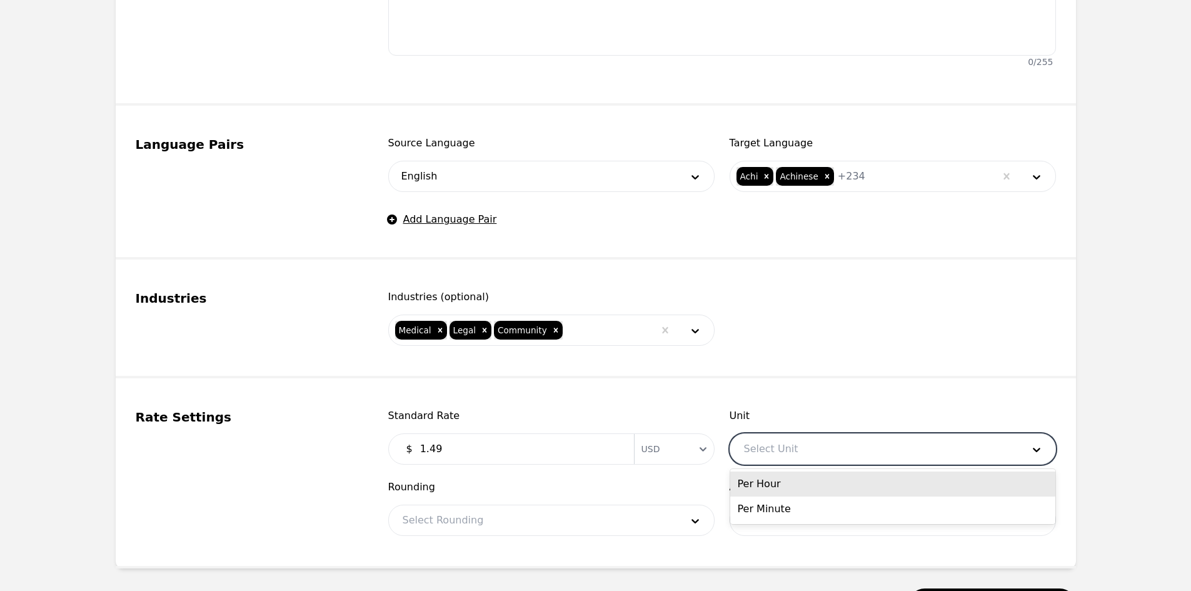
click at [789, 511] on div "Per Minute" at bounding box center [892, 508] width 325 height 25
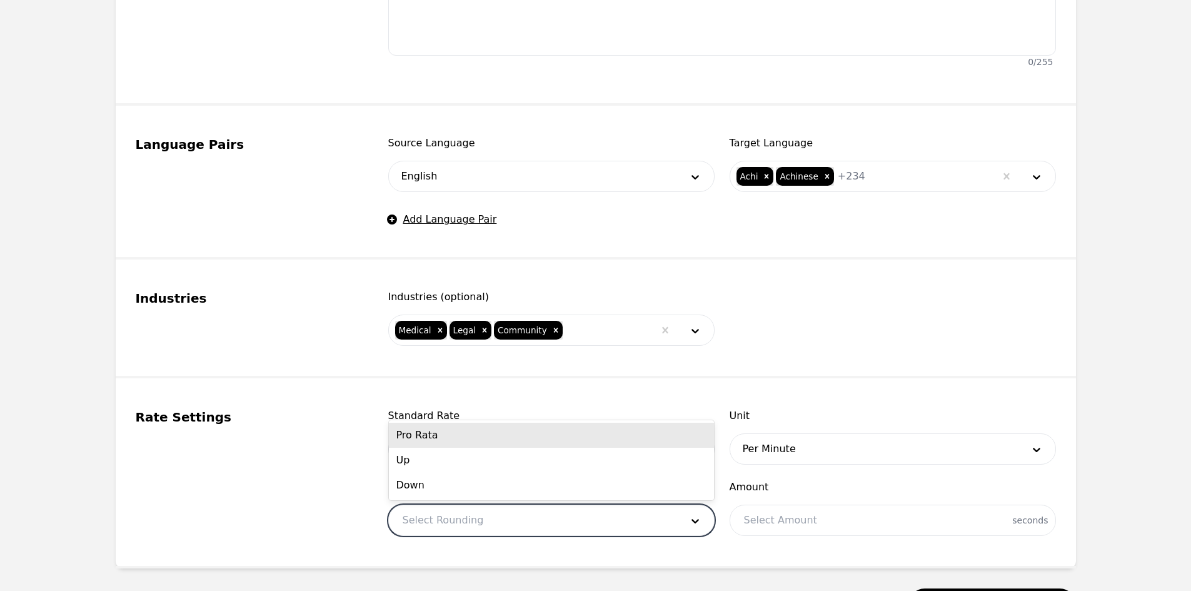
click at [542, 513] on div at bounding box center [533, 520] width 288 height 30
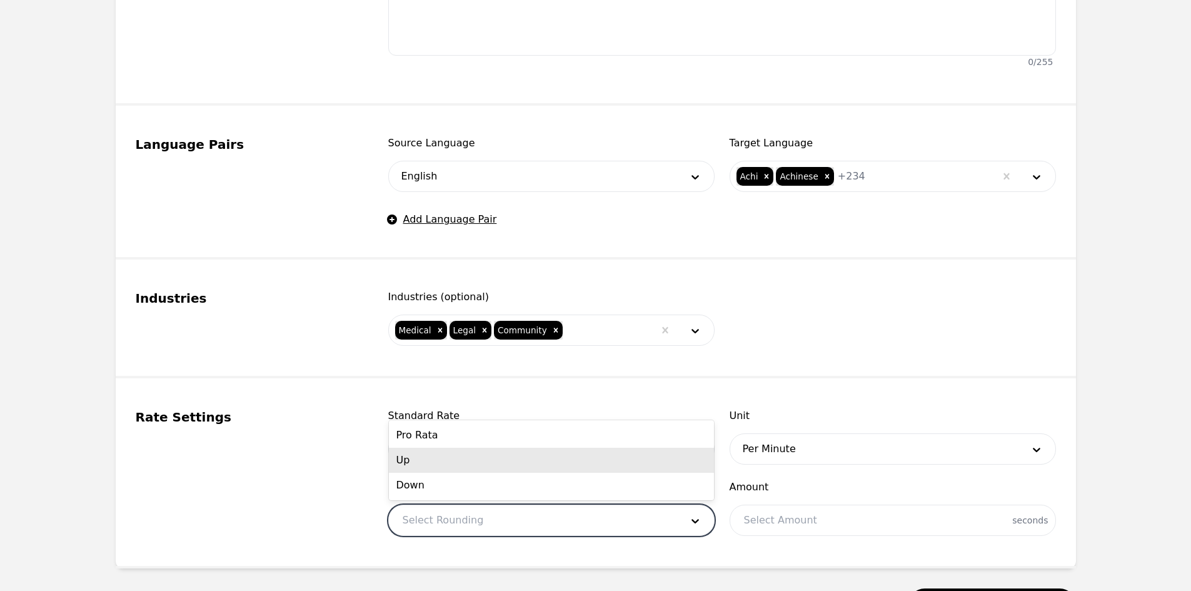
click at [470, 439] on div "Pro Rata" at bounding box center [551, 435] width 325 height 25
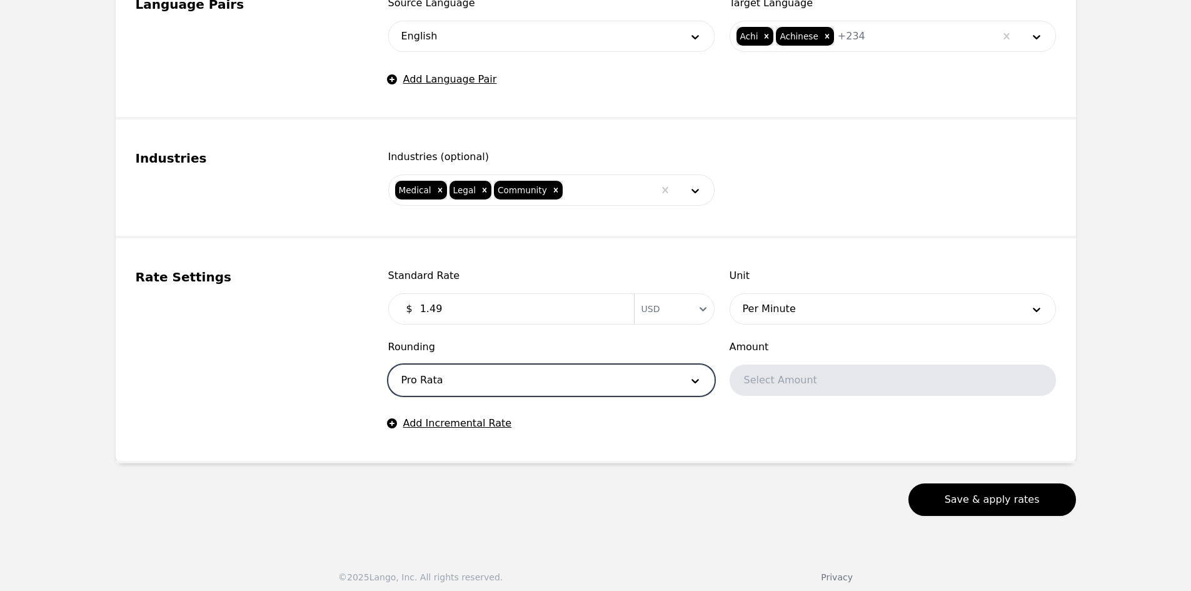
scroll to position [648, 0]
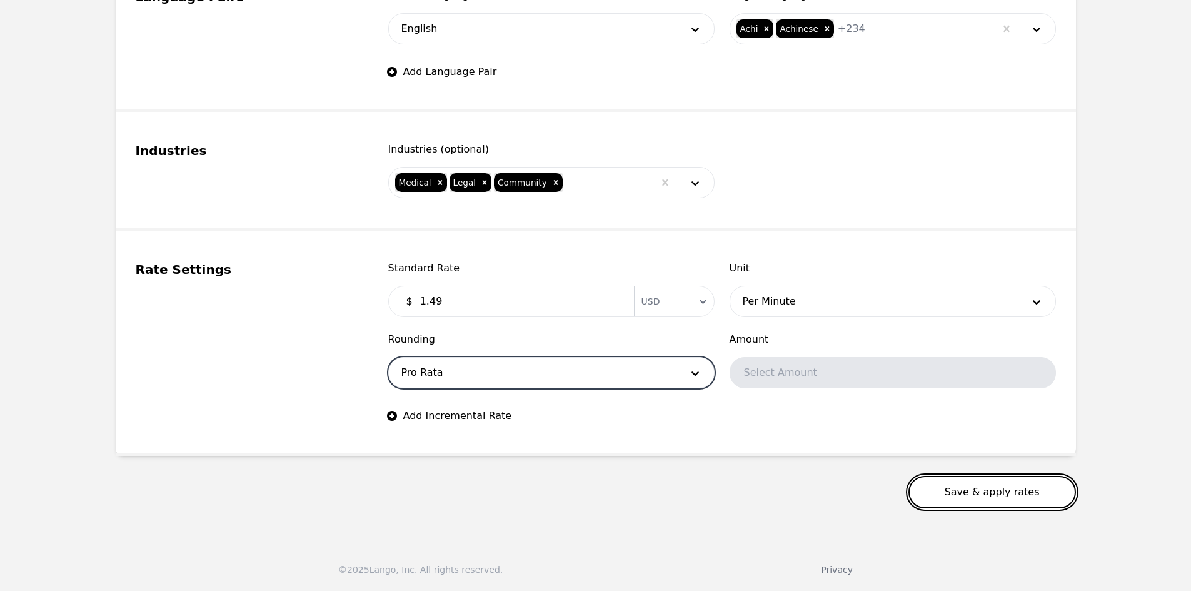
click at [986, 497] on button "Save & apply rates" at bounding box center [992, 492] width 168 height 33
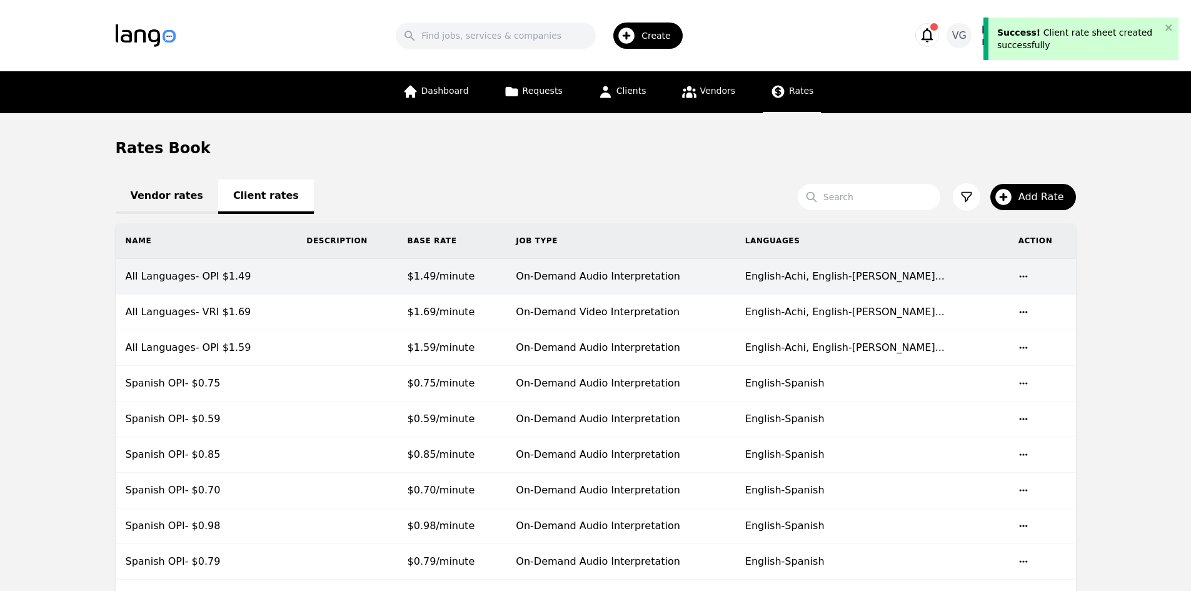
click at [297, 275] on td "All Languages- OPI $1.49" at bounding box center [206, 277] width 181 height 36
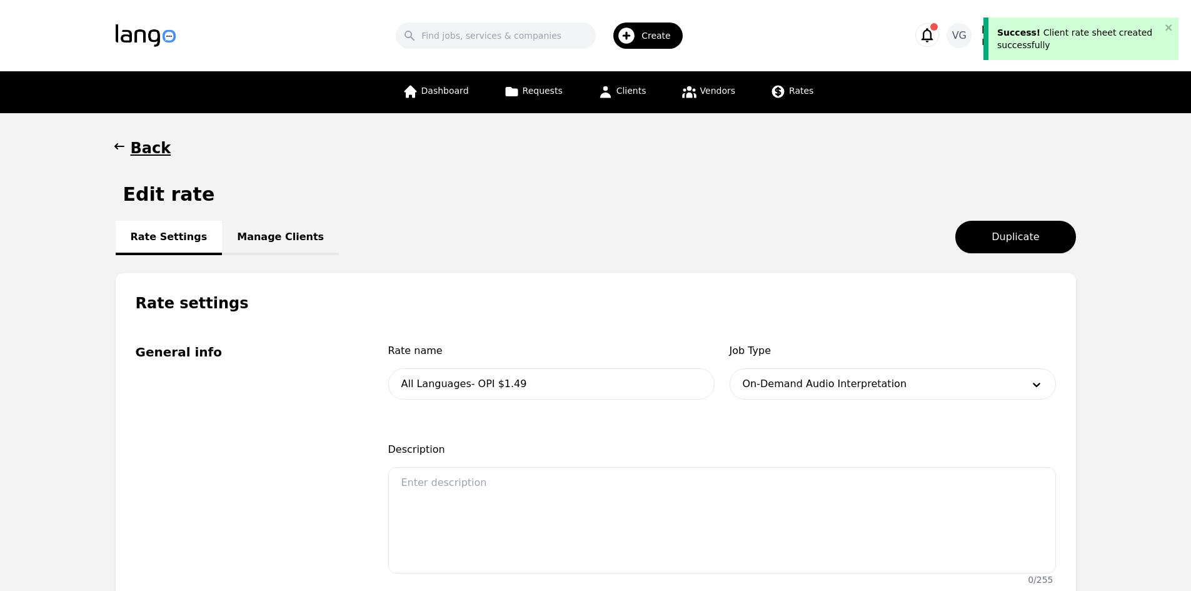
click at [287, 242] on link "Manage Clients" at bounding box center [280, 238] width 117 height 34
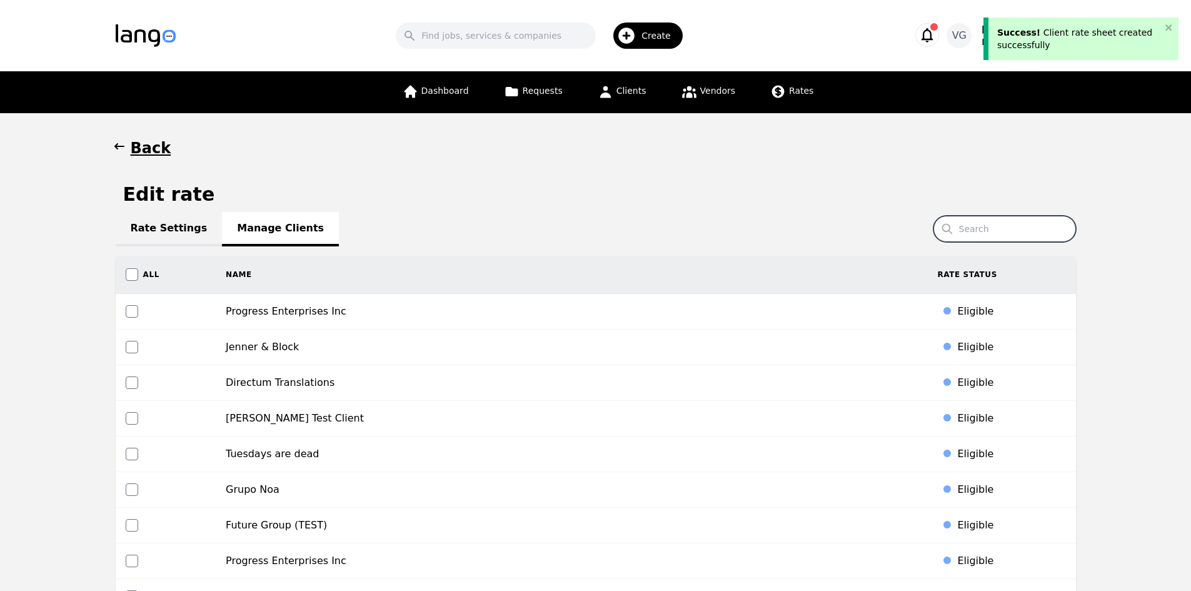
click at [1047, 230] on input "Search" at bounding box center [1005, 229] width 143 height 26
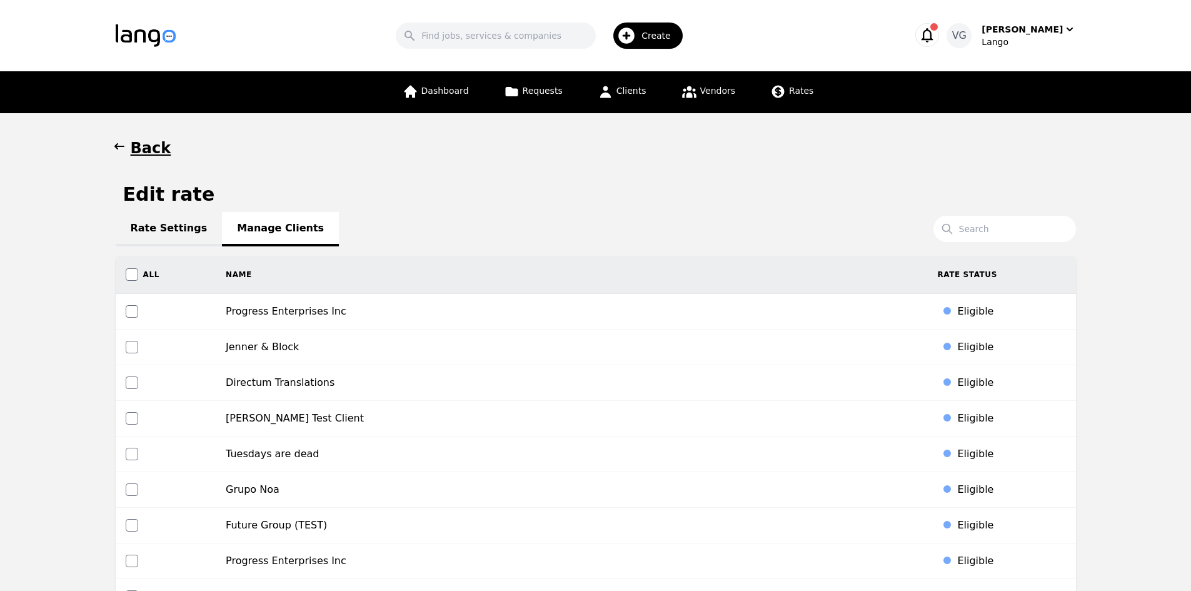
click at [896, 192] on div "Edit rate" at bounding box center [596, 194] width 960 height 23
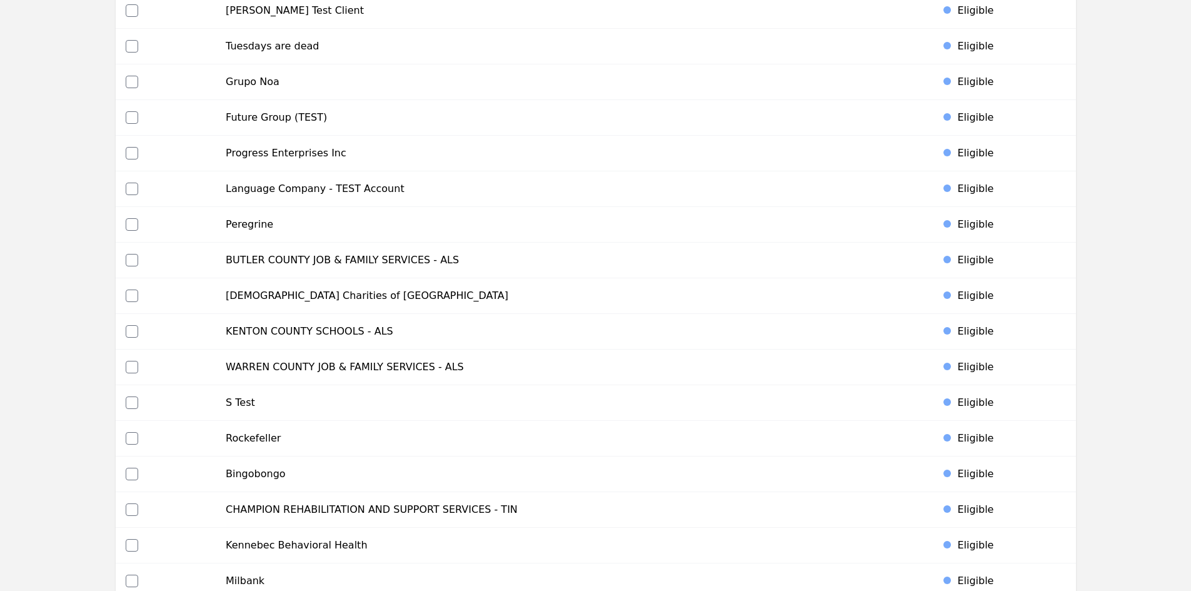
scroll to position [4150, 0]
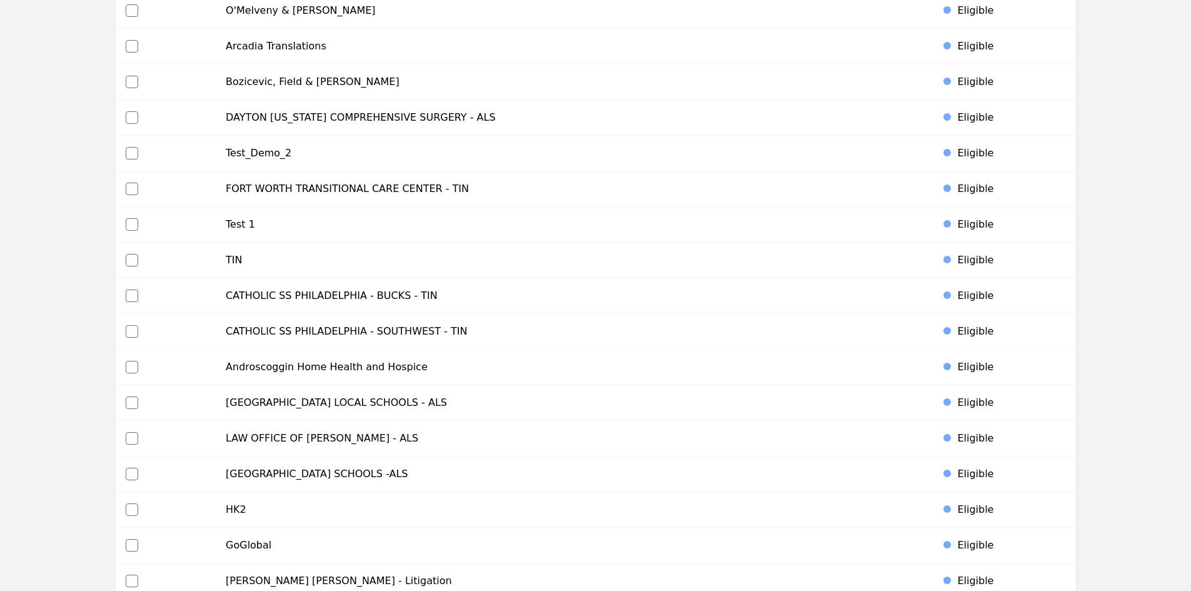
click at [129, 297] on input "checkbox" at bounding box center [132, 295] width 13 height 13
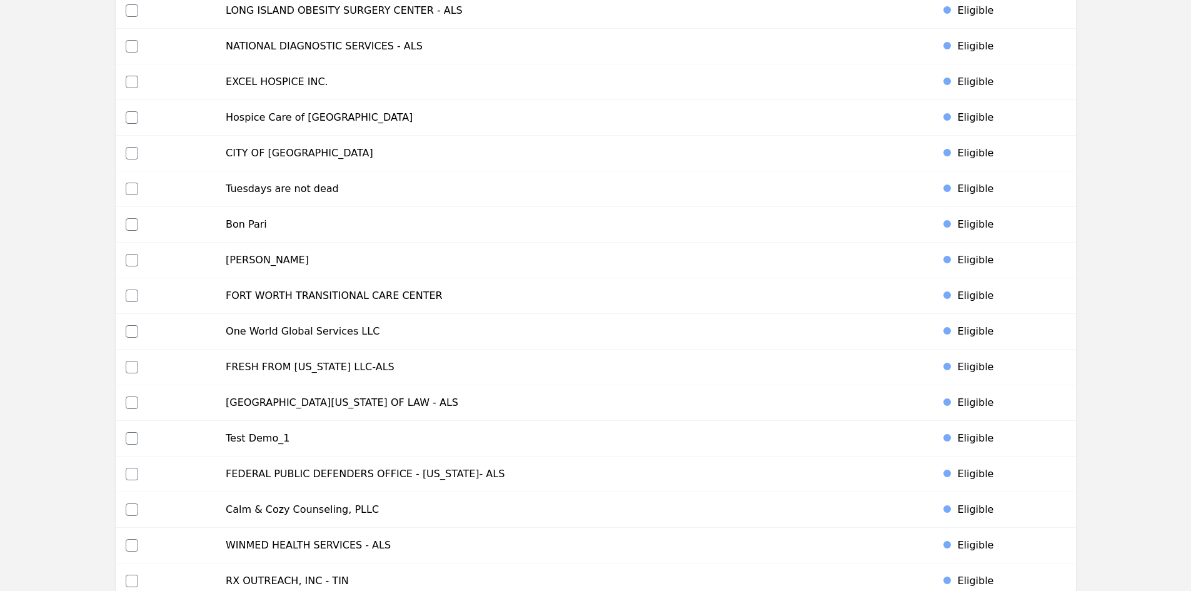
scroll to position [4043, 0]
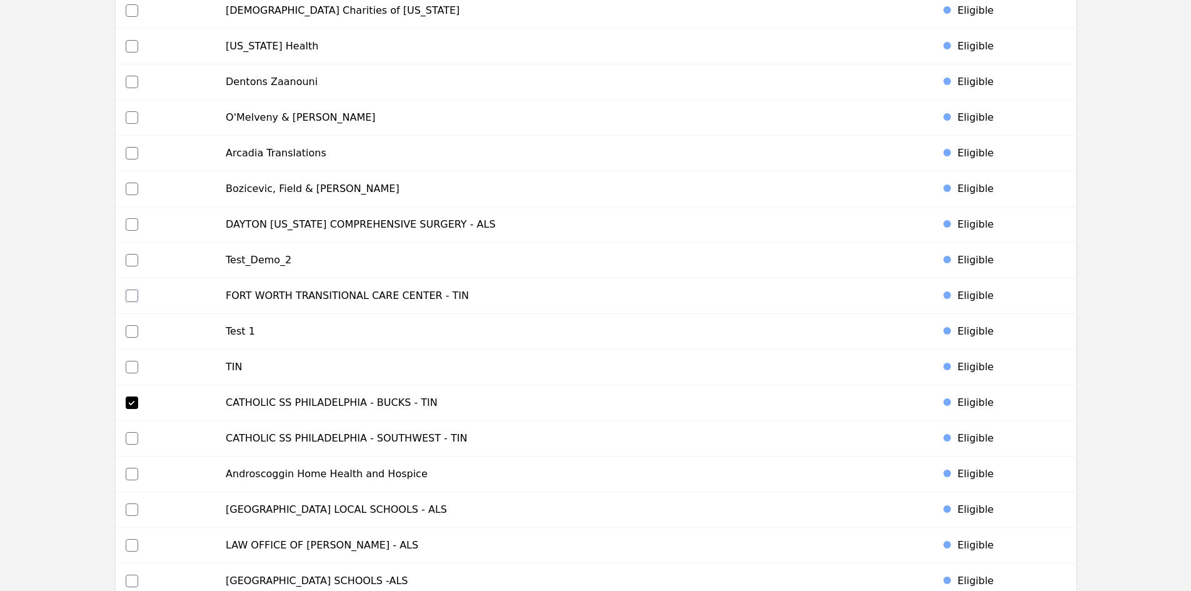
click at [126, 297] on input "checkbox" at bounding box center [132, 295] width 13 height 13
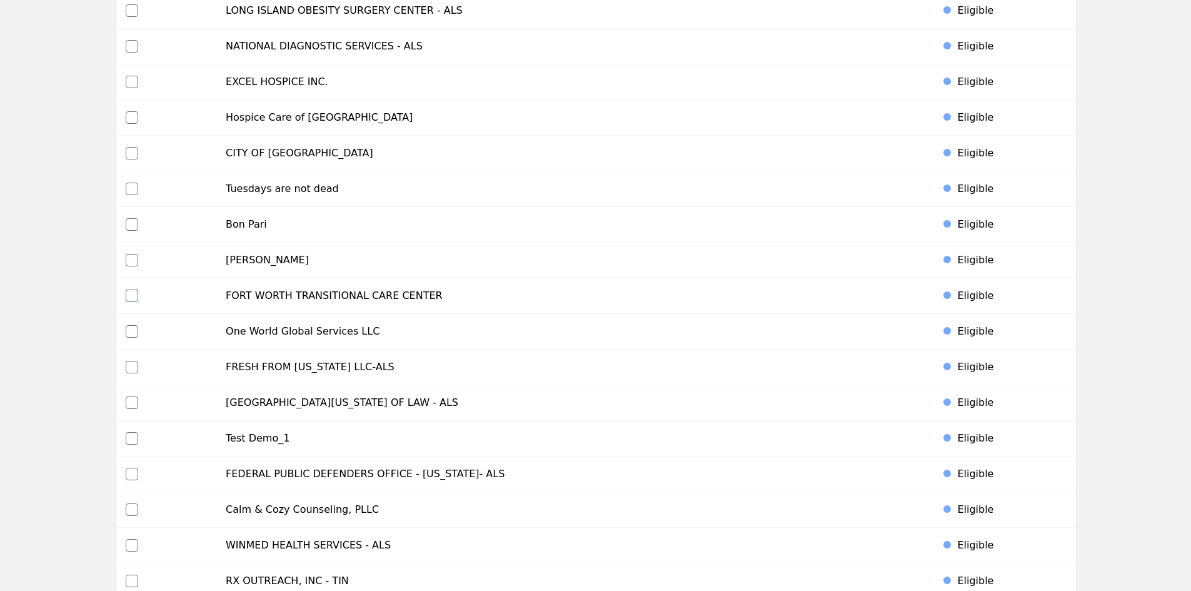
click at [127, 295] on input "checkbox" at bounding box center [132, 295] width 13 height 13
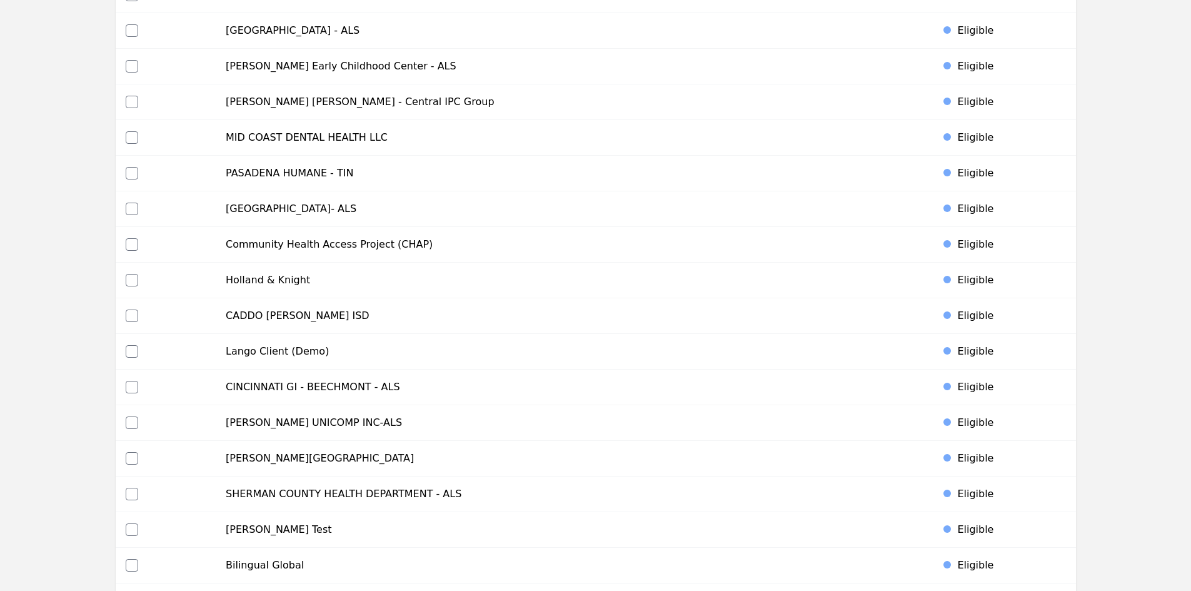
scroll to position [5647, 0]
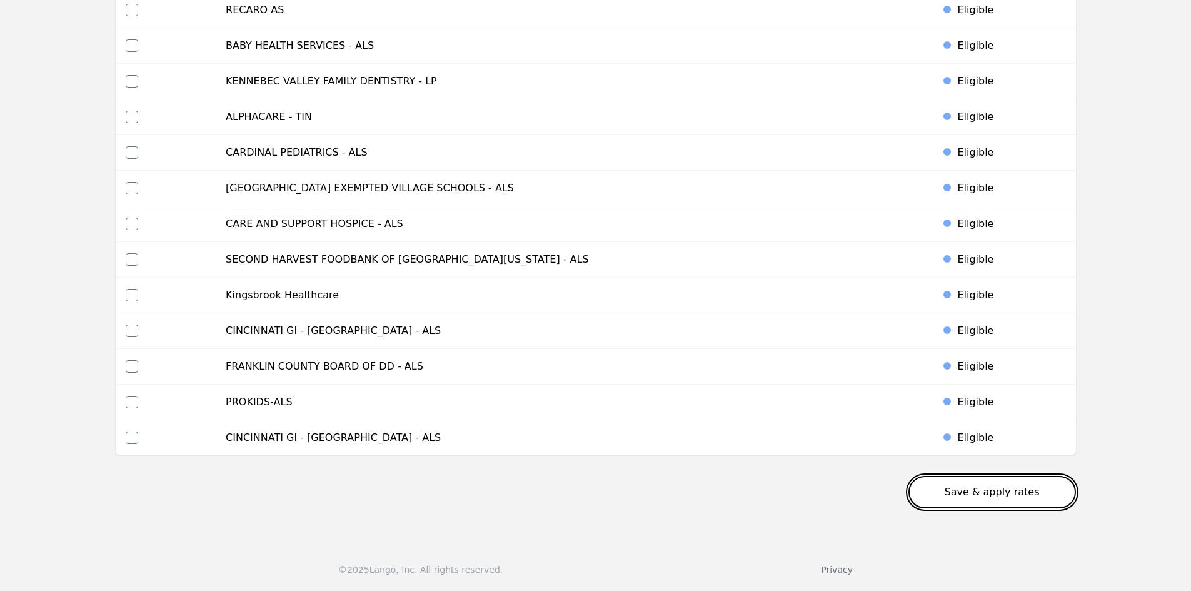
click at [977, 491] on button "Save & apply rates" at bounding box center [992, 492] width 168 height 33
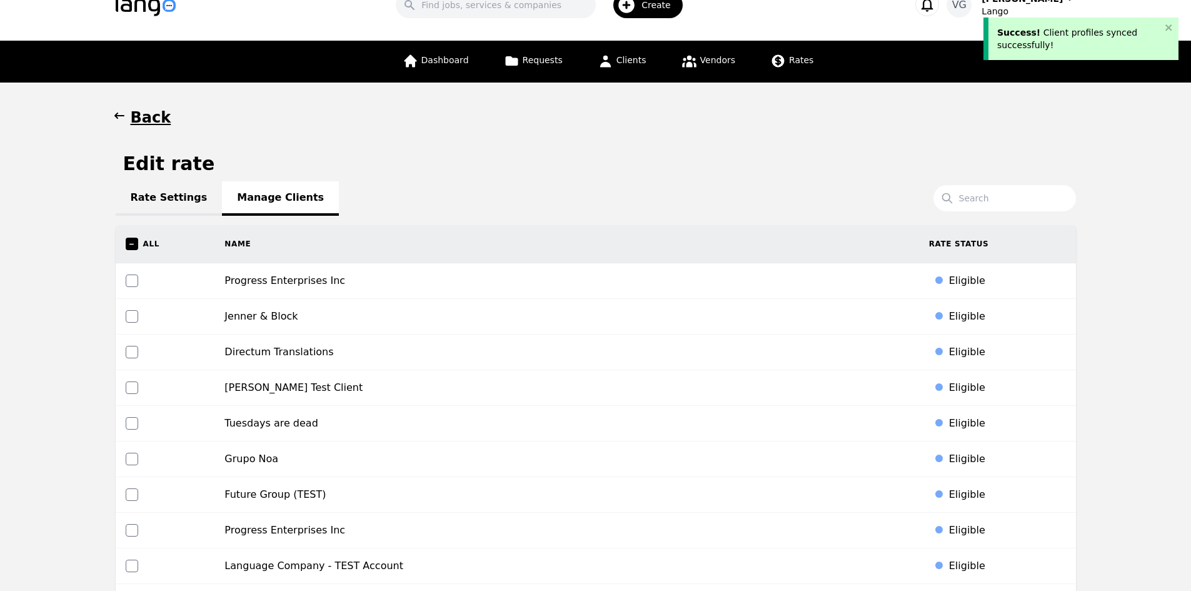
scroll to position [0, 0]
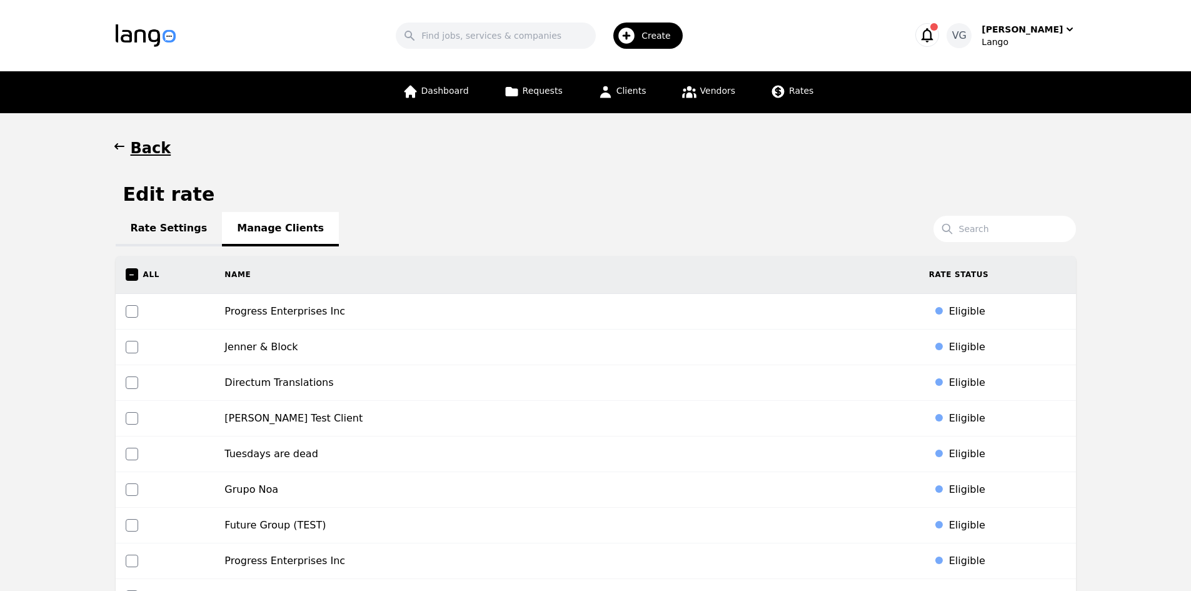
click at [164, 233] on link "Rate Settings" at bounding box center [169, 229] width 107 height 34
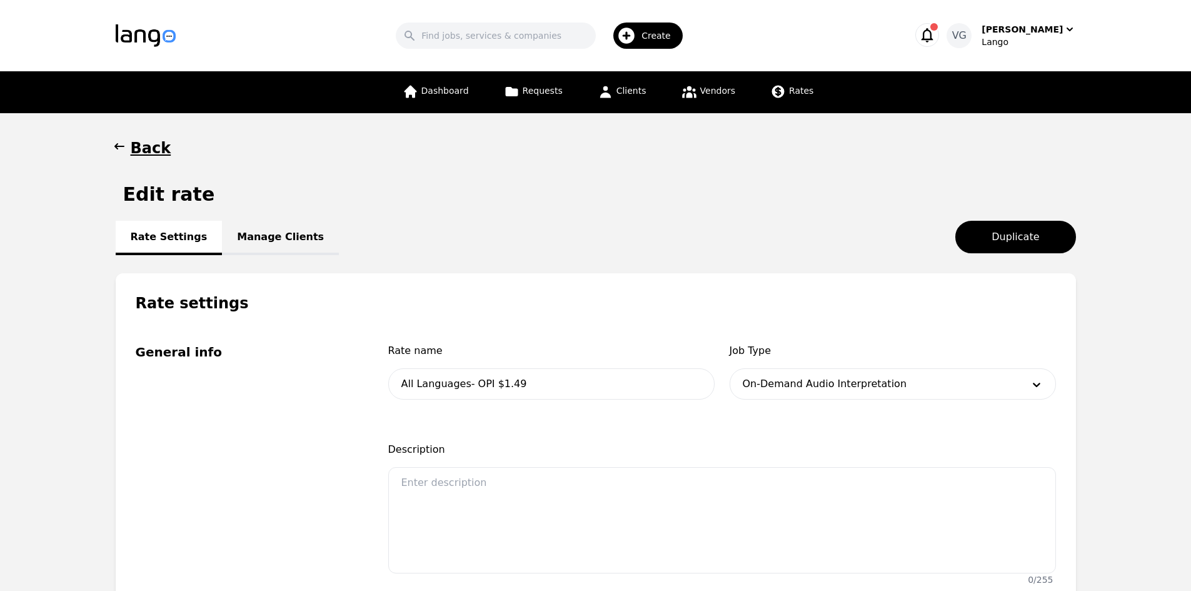
click at [269, 243] on link "Manage Clients" at bounding box center [280, 238] width 117 height 34
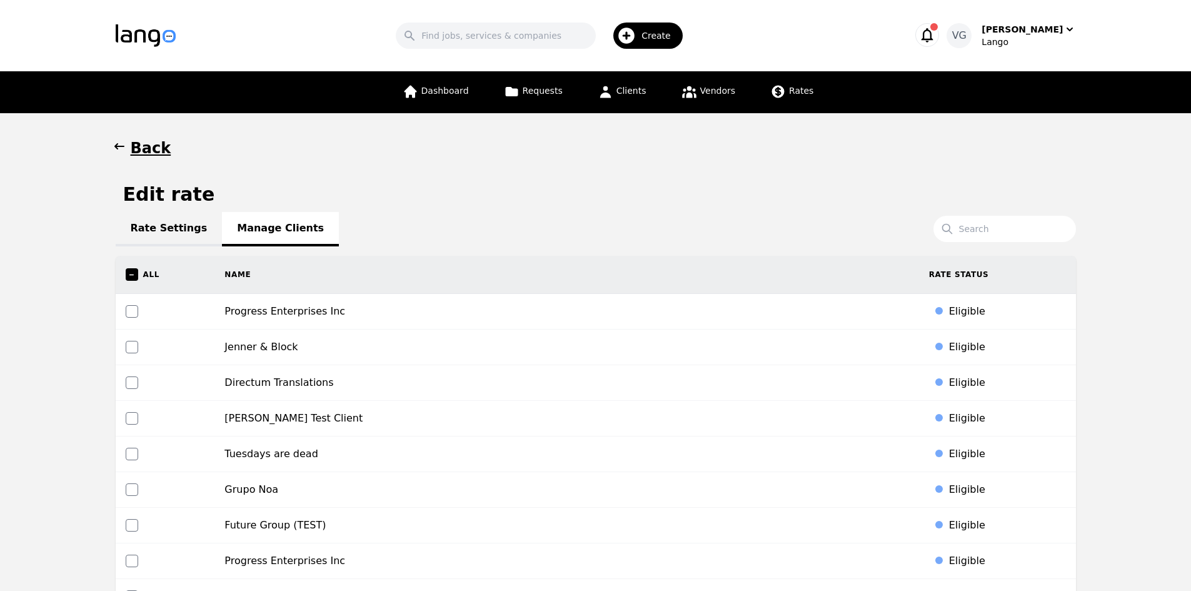
drag, startPoint x: 142, startPoint y: 154, endPoint x: 571, endPoint y: 128, distance: 429.7
click at [143, 154] on h1 "Back" at bounding box center [151, 148] width 41 height 20
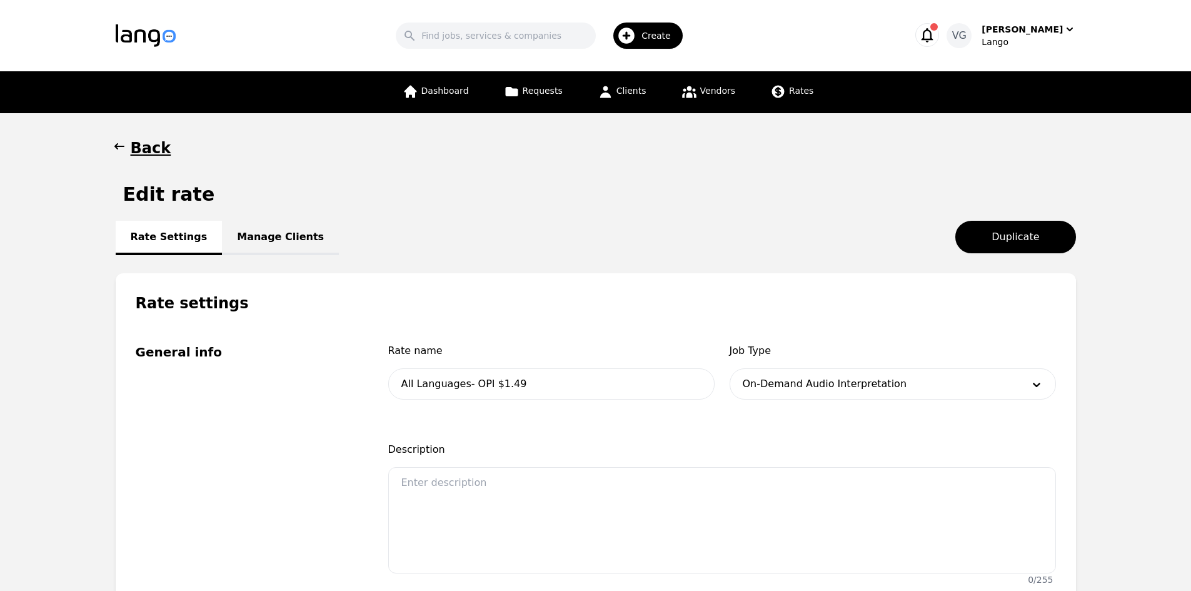
click at [813, 95] on div "Dashboard Requests Clients Vendors Rates" at bounding box center [596, 92] width 760 height 42
click at [797, 93] on span "Rates" at bounding box center [801, 91] width 24 height 10
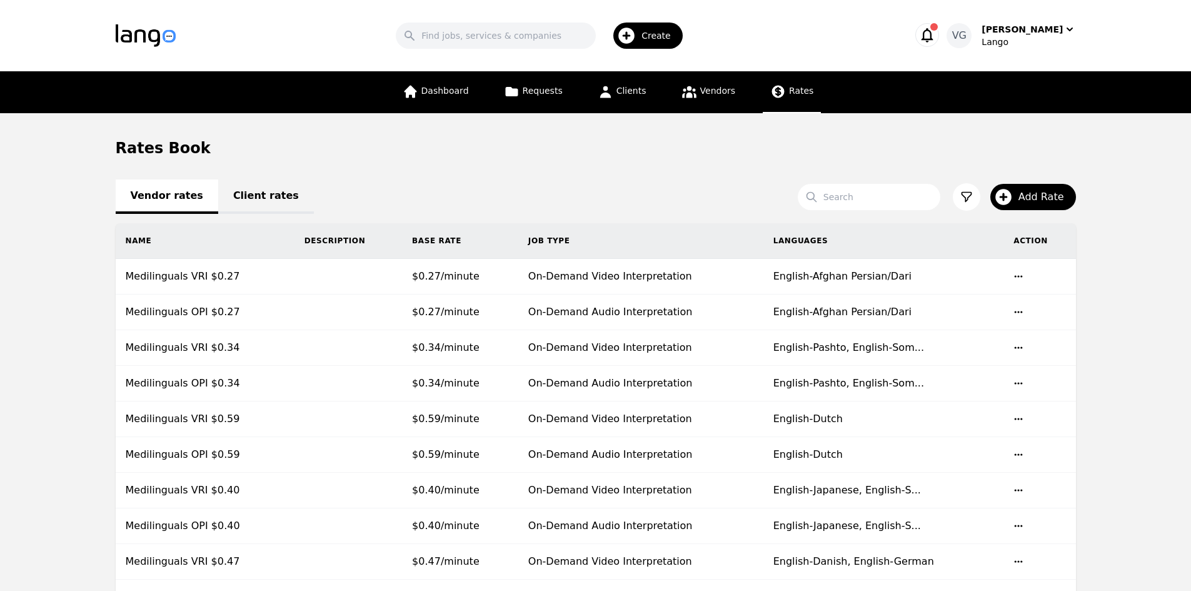
click at [246, 196] on link "Client rates" at bounding box center [266, 196] width 96 height 34
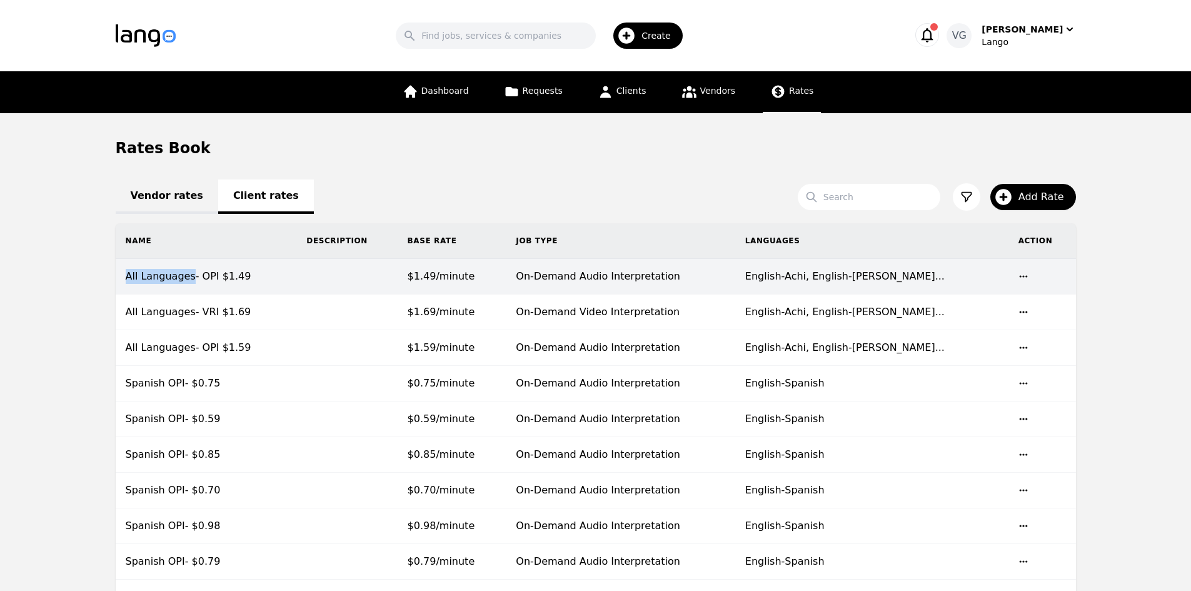
copy td "All Languages"
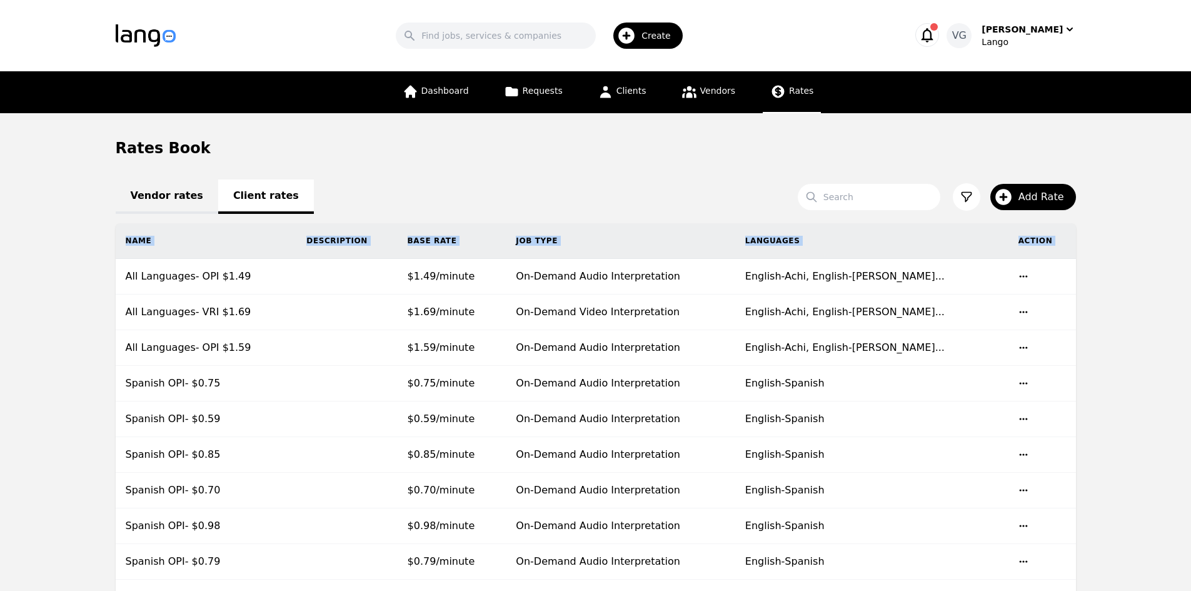
drag, startPoint x: 121, startPoint y: 276, endPoint x: 79, endPoint y: 271, distance: 42.8
click at [81, 271] on main "Rates Book Vendor rates Client rates Search Add Rate Name Description Base Rate…" at bounding box center [595, 549] width 1191 height 873
click at [63, 254] on main "Rates Book Vendor rates Client rates Search Add Rate Name Description Base Rate…" at bounding box center [595, 549] width 1191 height 873
click at [1058, 194] on span "Add Rate" at bounding box center [1046, 196] width 54 height 15
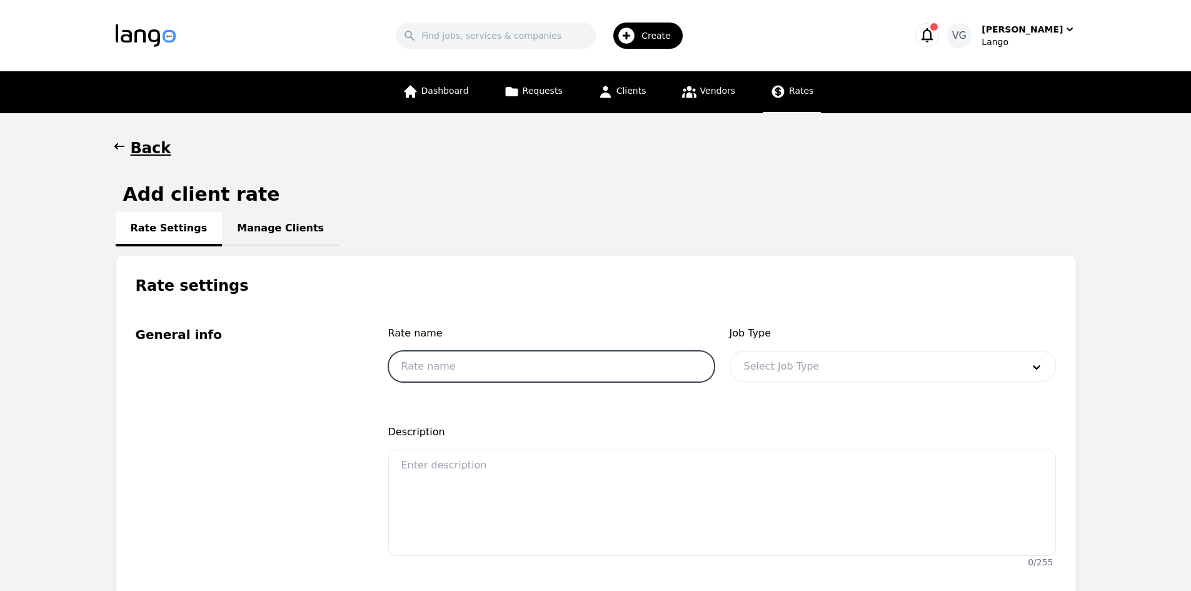
click at [450, 363] on input "text" at bounding box center [551, 366] width 326 height 31
paste input "All Languages"
click at [126, 150] on button "Back" at bounding box center [144, 148] width 56 height 20
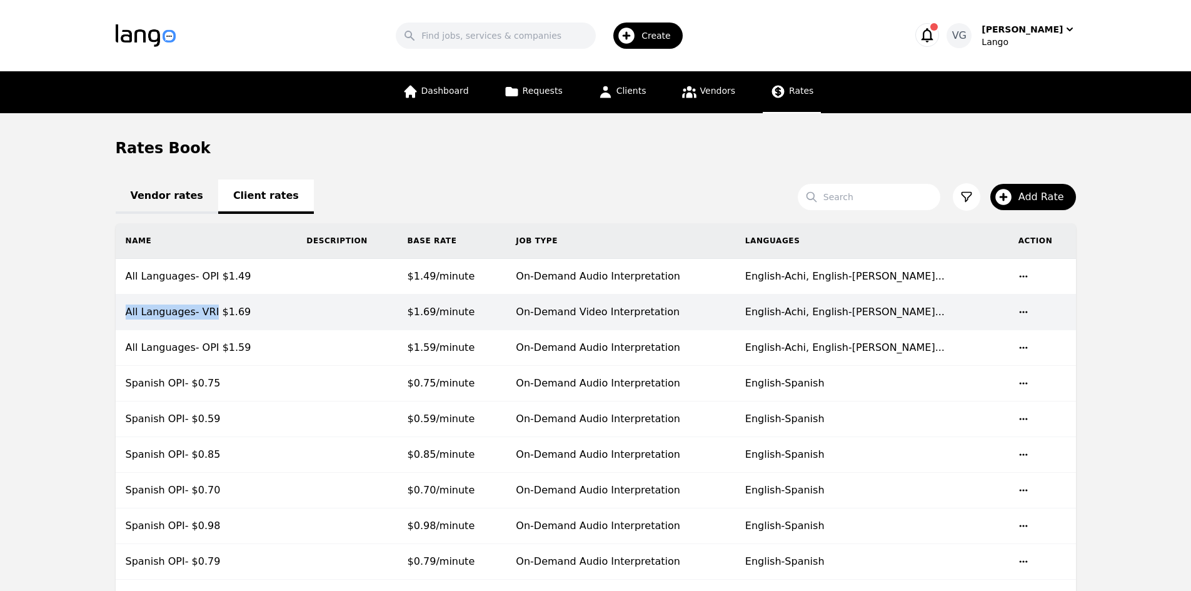
copy td "All Languages- VRI"
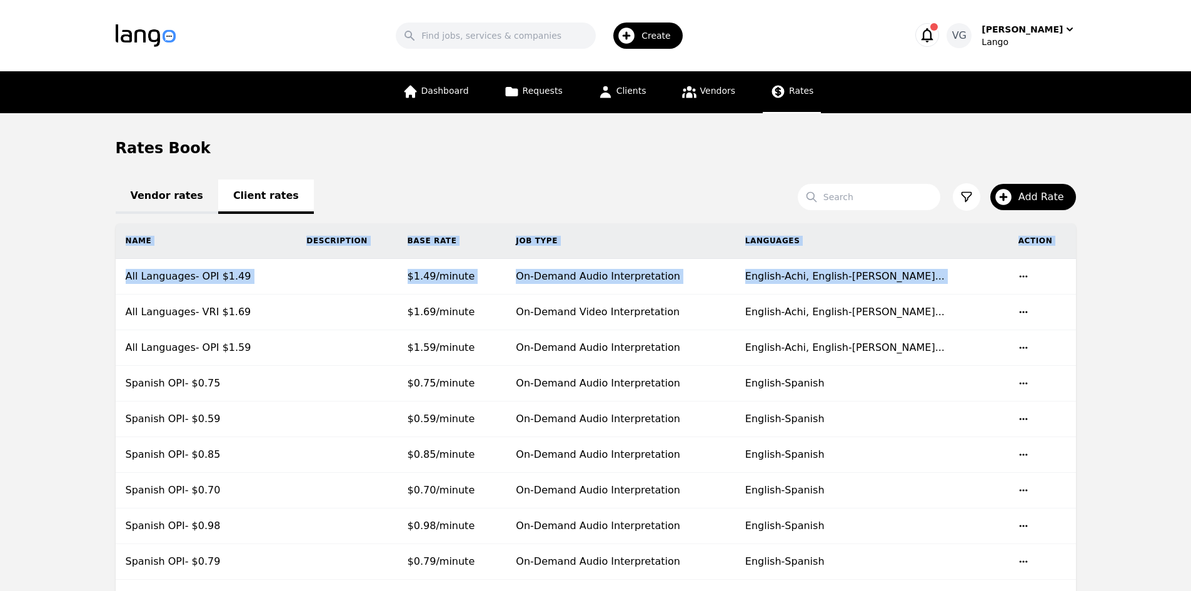
drag, startPoint x: 123, startPoint y: 311, endPoint x: 41, endPoint y: 299, distance: 83.4
click at [45, 299] on main "Rates Book Vendor rates Client rates Search Add Rate Name Description Base Rate…" at bounding box center [595, 549] width 1191 height 873
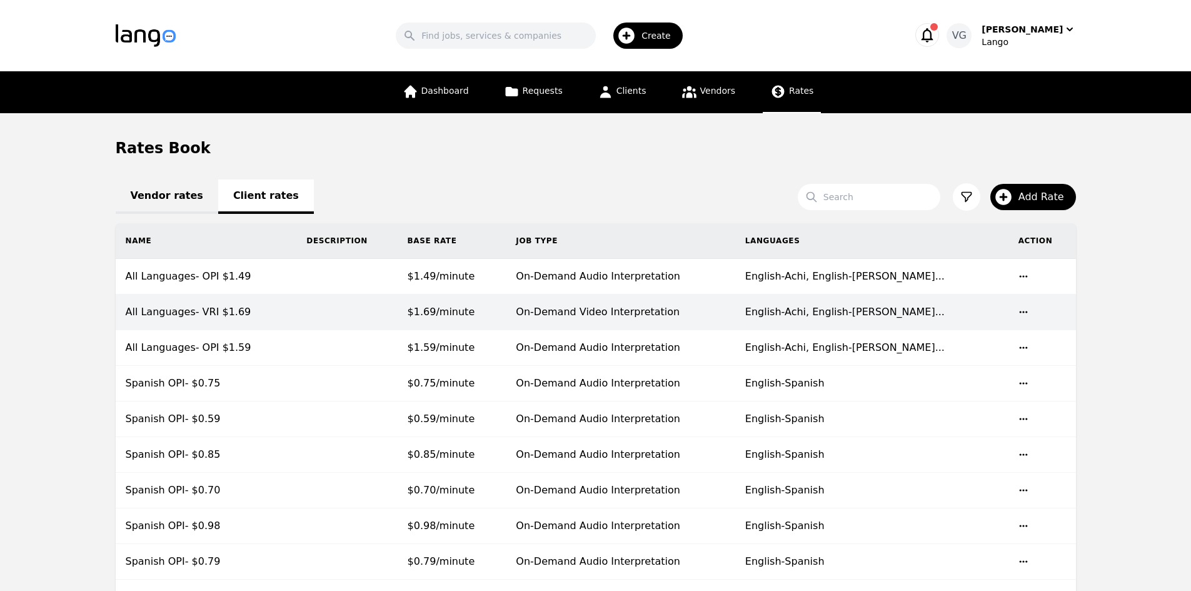
click at [39, 299] on main "Rates Book Vendor rates Client rates Search Add Rate Name Description Base Rate…" at bounding box center [595, 549] width 1191 height 873
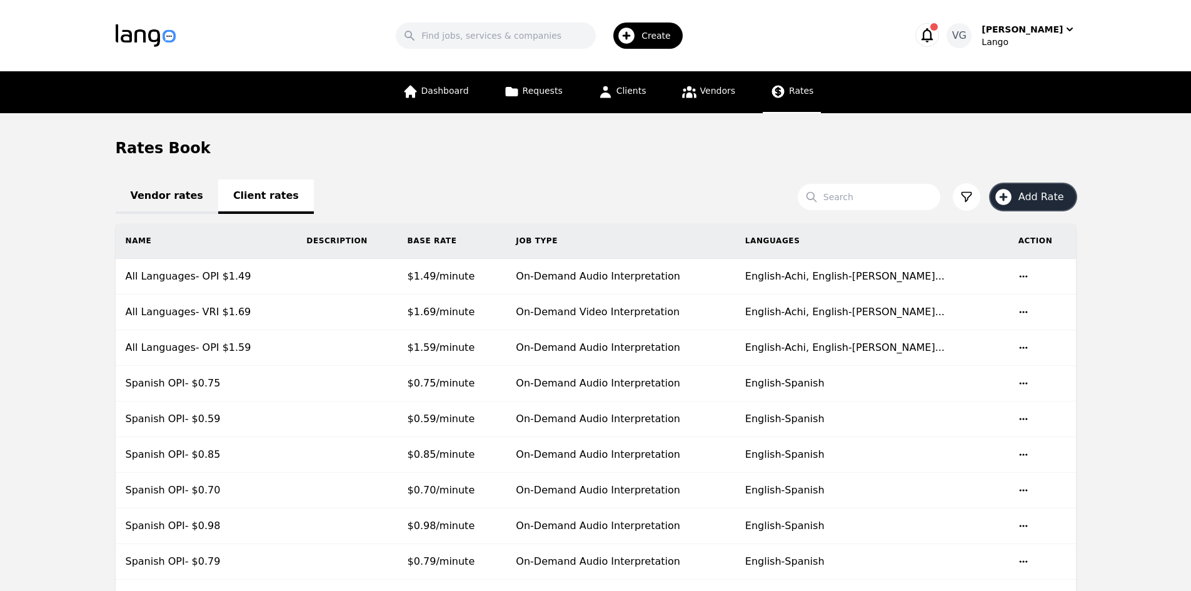
click at [1038, 196] on span "Add Rate" at bounding box center [1046, 196] width 54 height 15
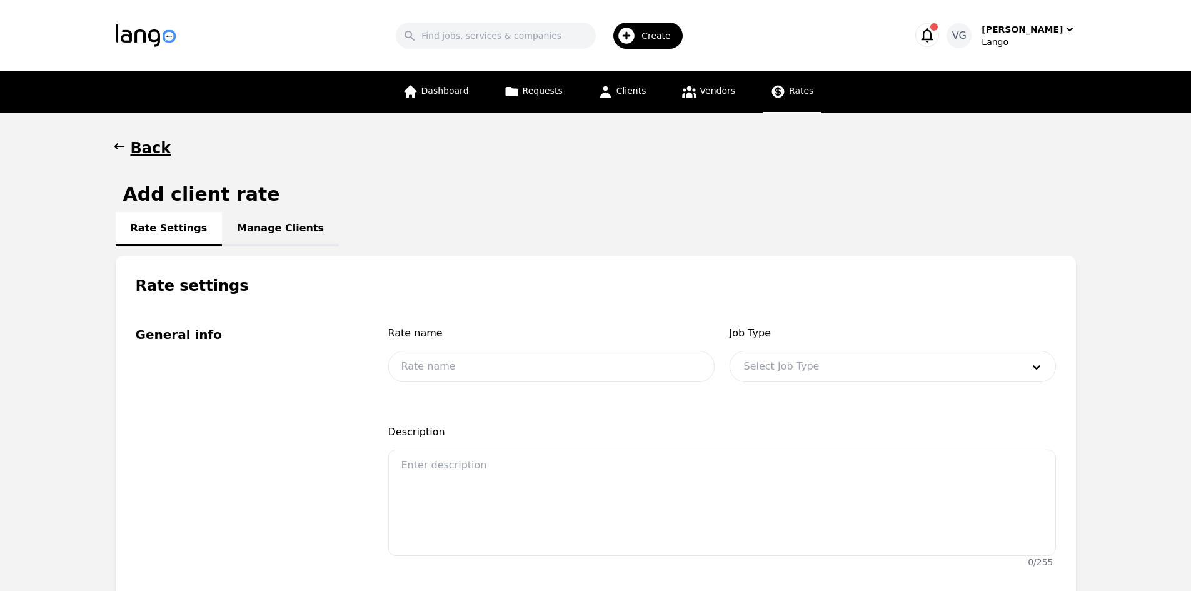
drag, startPoint x: 497, startPoint y: 397, endPoint x: 481, endPoint y: 378, distance: 24.4
click at [491, 391] on div "Rate name Job Type Select Job Type" at bounding box center [722, 365] width 668 height 79
click at [481, 378] on input "text" at bounding box center [551, 366] width 326 height 31
paste input "All Languages- VRI"
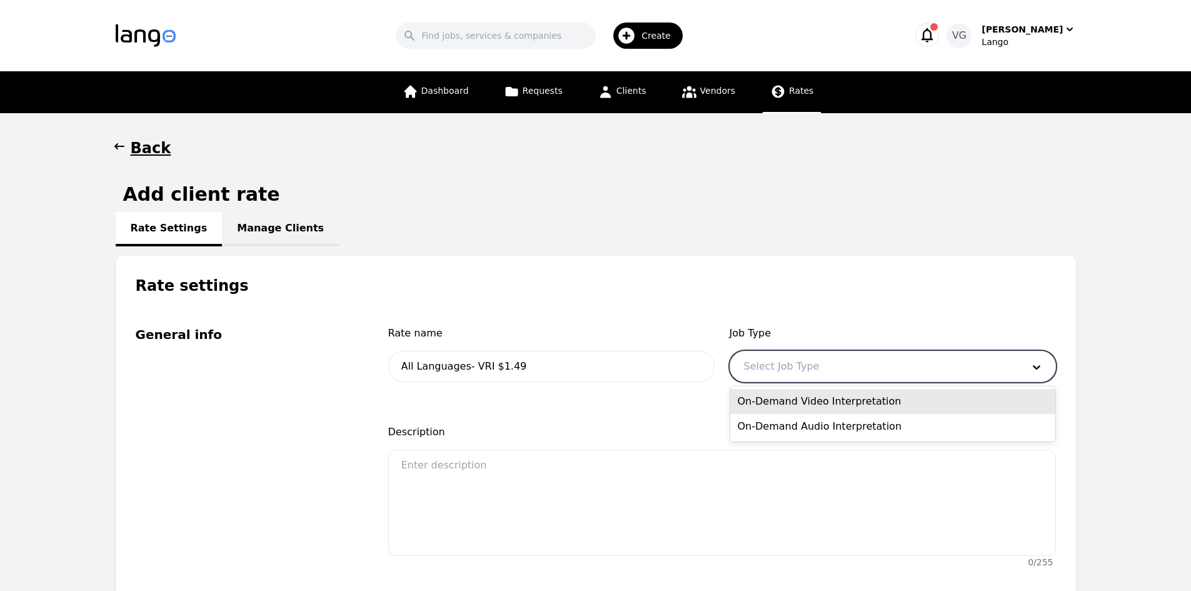
click at [850, 363] on div at bounding box center [874, 366] width 288 height 30
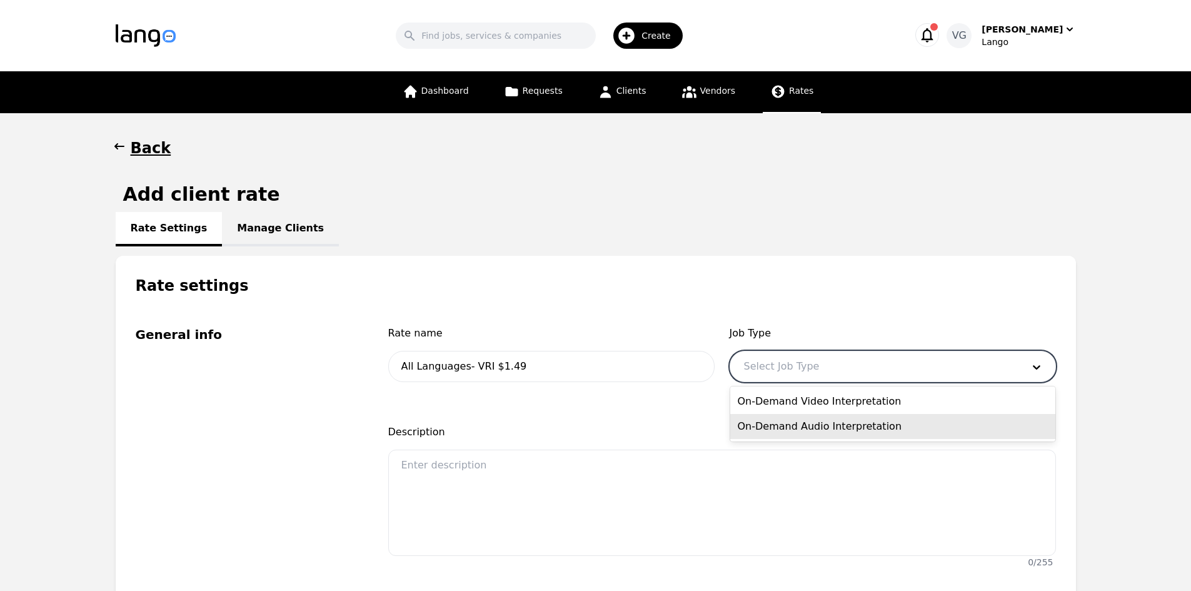
click at [832, 430] on div "On-Demand Audio Interpretation" at bounding box center [892, 426] width 325 height 25
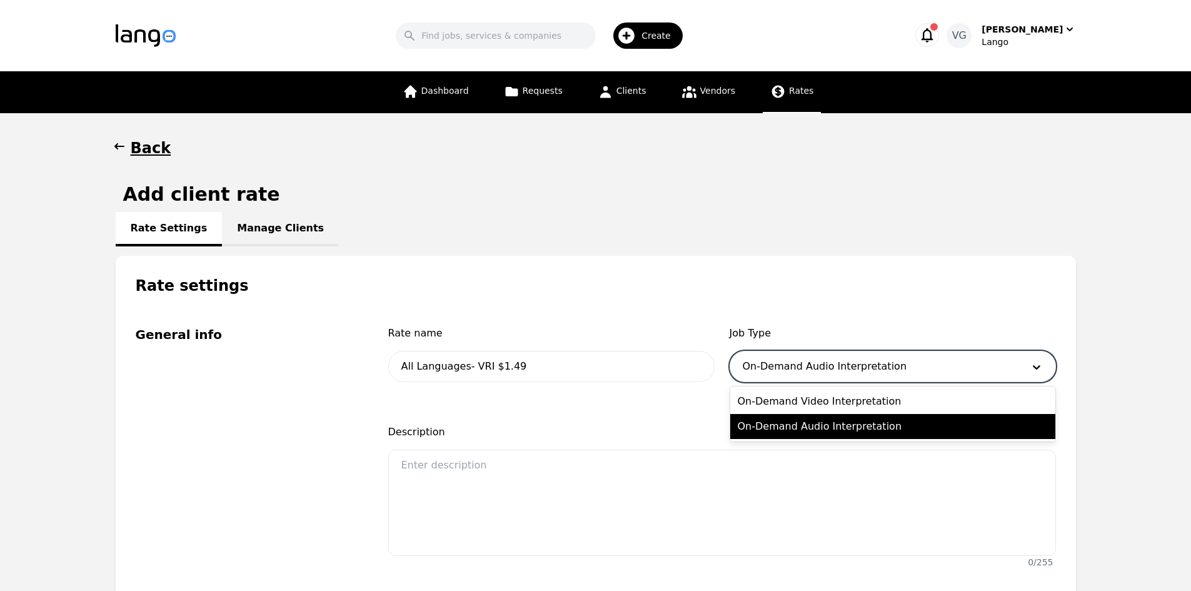
click at [813, 377] on div at bounding box center [874, 366] width 288 height 30
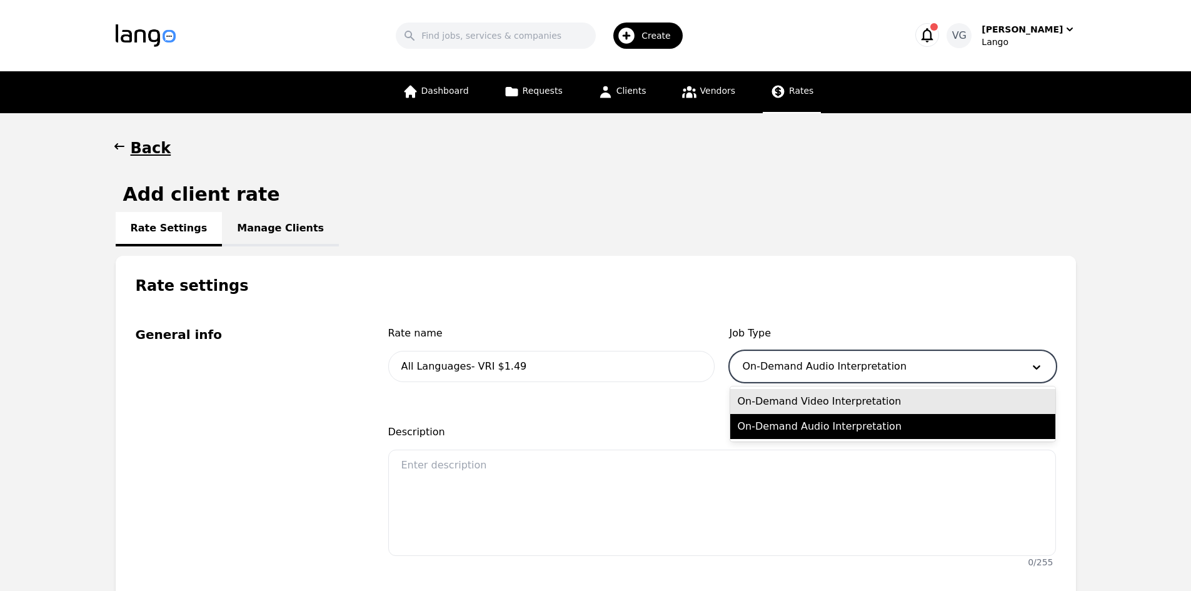
click at [816, 394] on div "On-Demand Video Interpretation" at bounding box center [892, 401] width 325 height 25
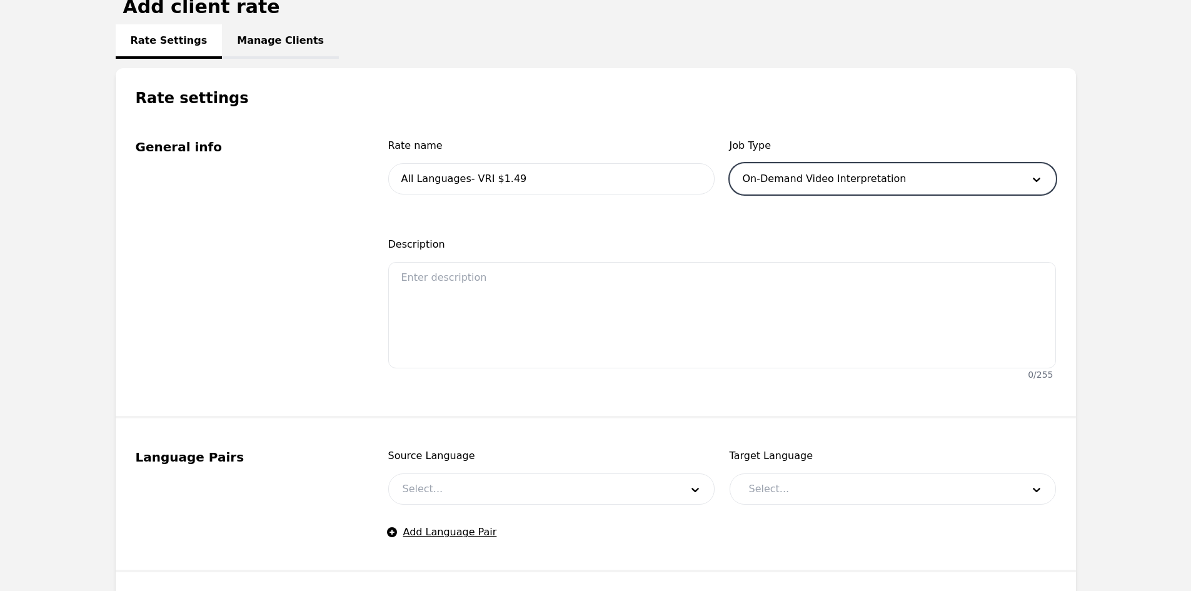
scroll to position [375, 0]
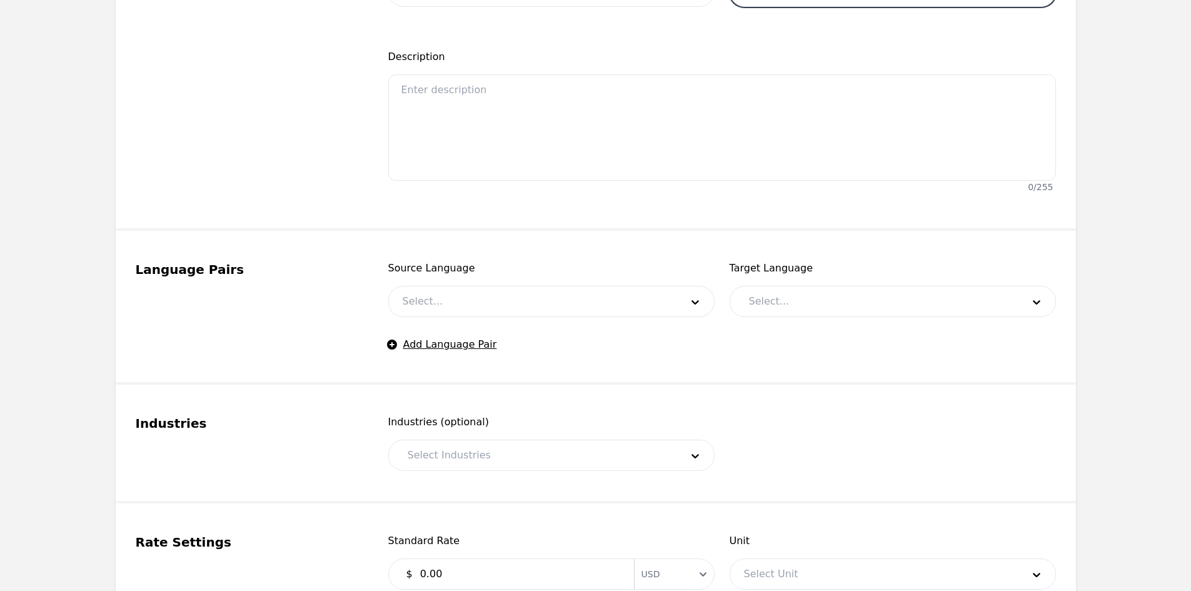
click at [450, 299] on div at bounding box center [533, 301] width 288 height 30
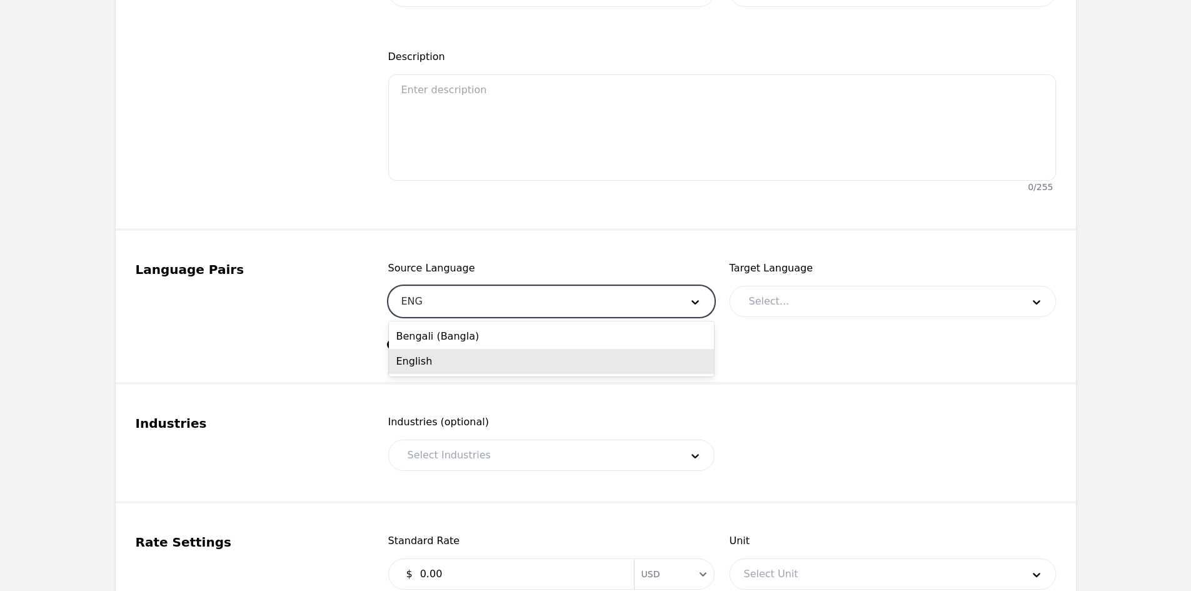
click at [447, 356] on div "English" at bounding box center [551, 361] width 325 height 25
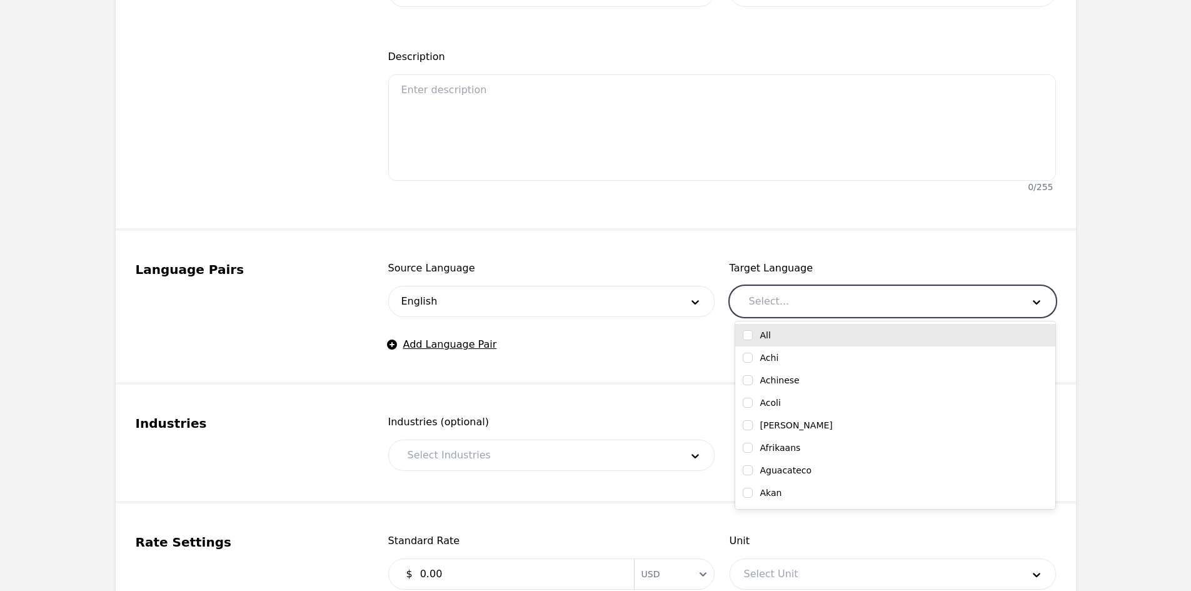
click at [800, 301] on div at bounding box center [876, 301] width 283 height 30
click at [748, 335] on input "checkbox" at bounding box center [748, 335] width 10 height 10
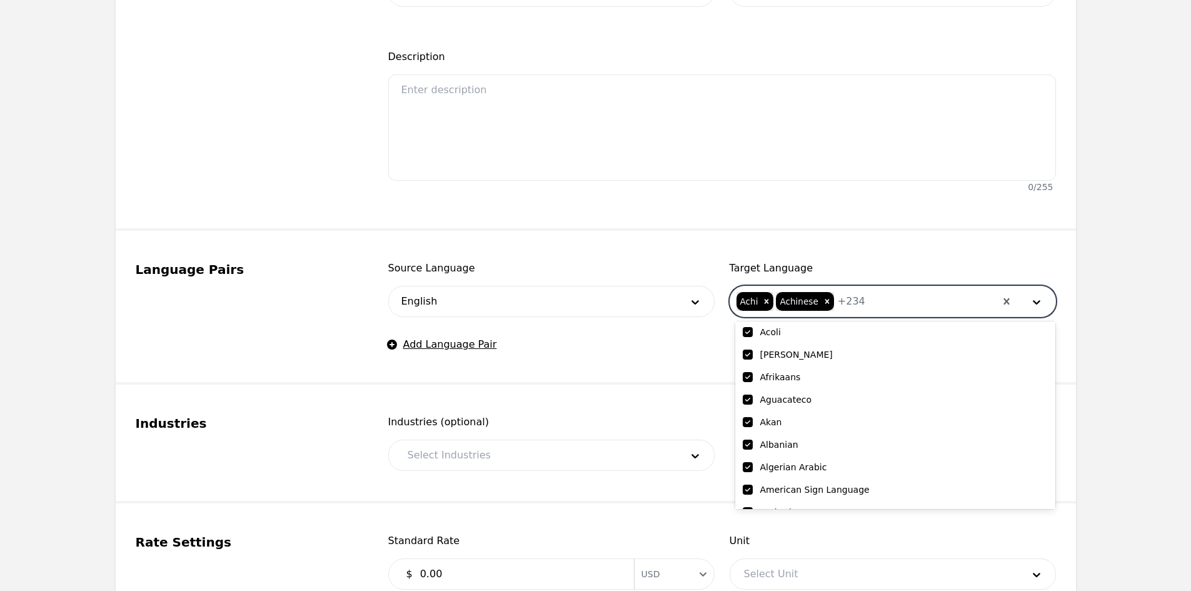
scroll to position [125, 0]
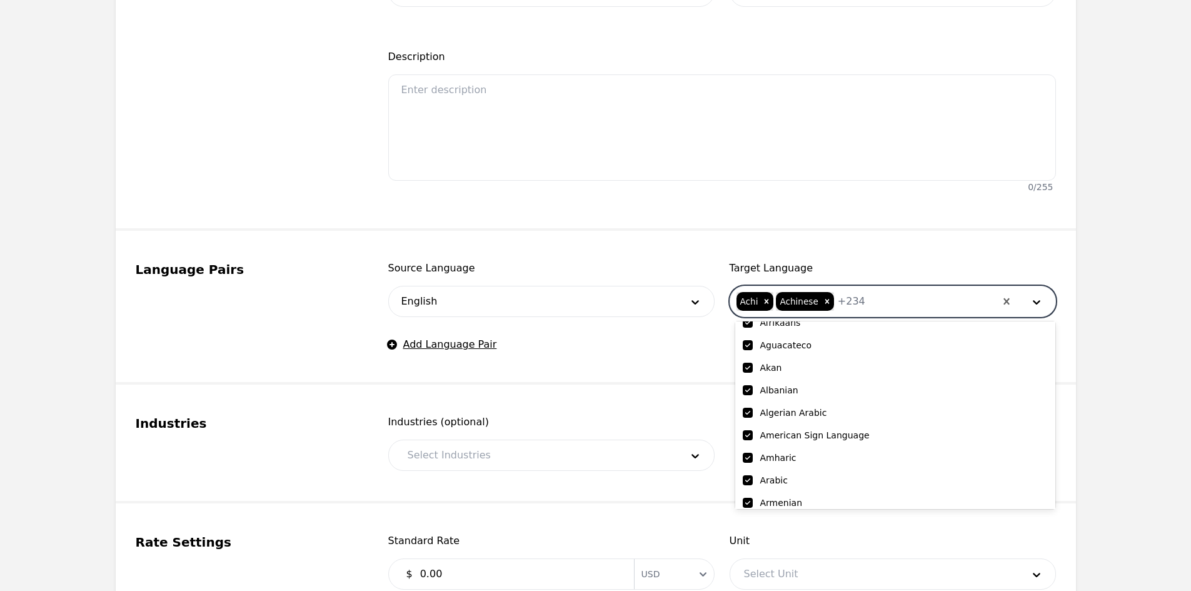
click at [750, 435] on input "checkbox" at bounding box center [748, 435] width 10 height 10
click at [618, 279] on div "Source Language English" at bounding box center [551, 289] width 326 height 56
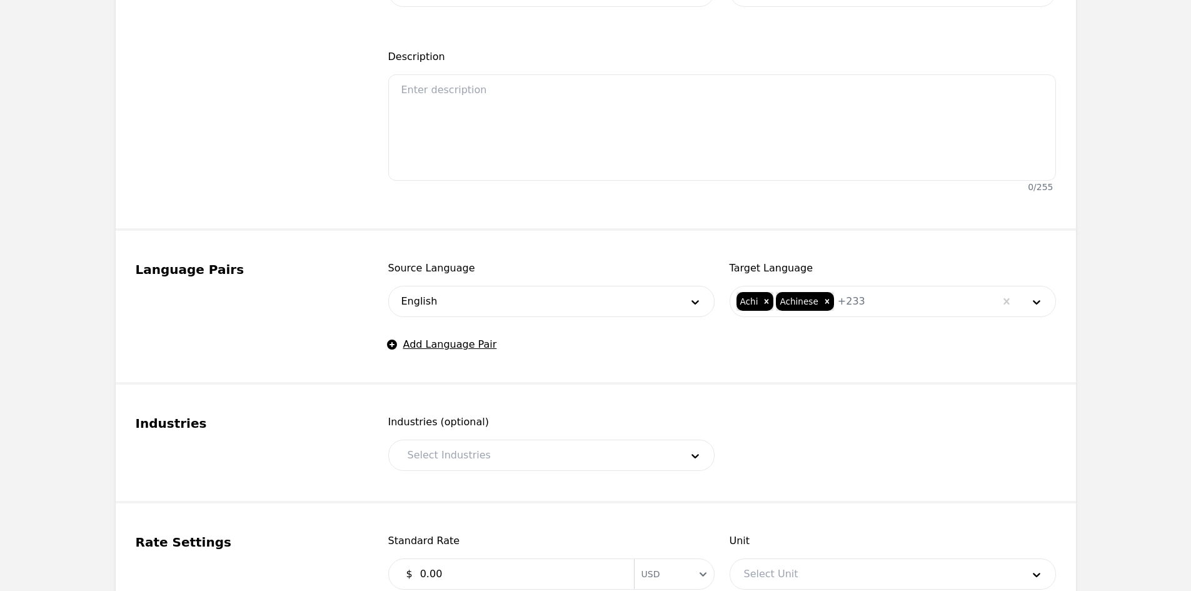
click at [495, 470] on div "Select Industries" at bounding box center [551, 455] width 326 height 31
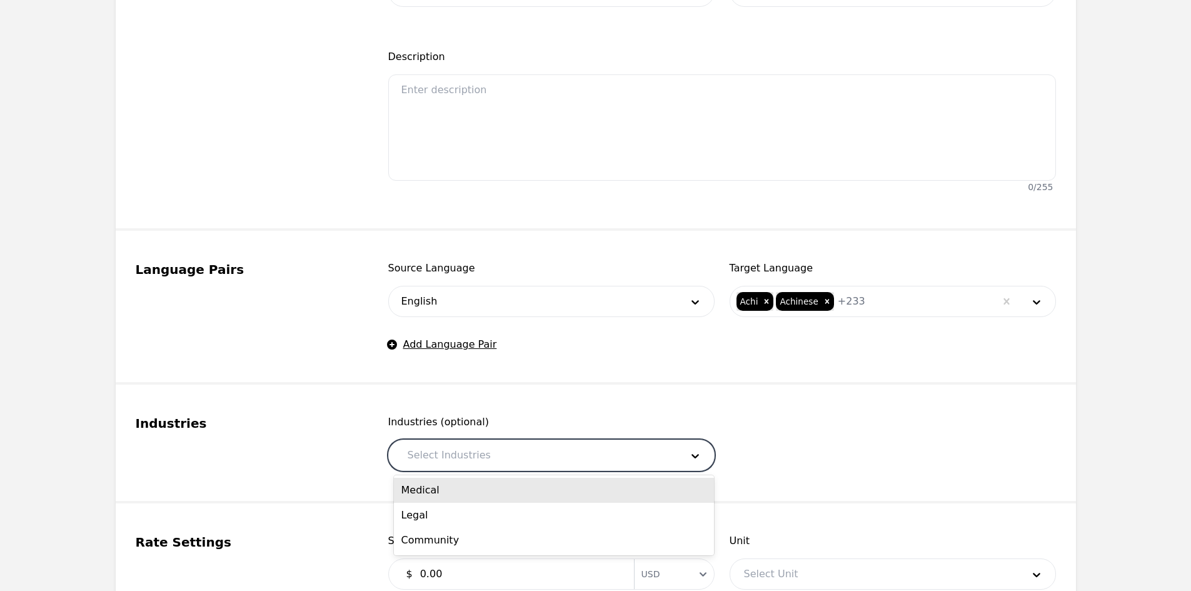
click at [488, 457] on div at bounding box center [535, 455] width 283 height 30
click at [484, 481] on div "Medical" at bounding box center [554, 490] width 320 height 25
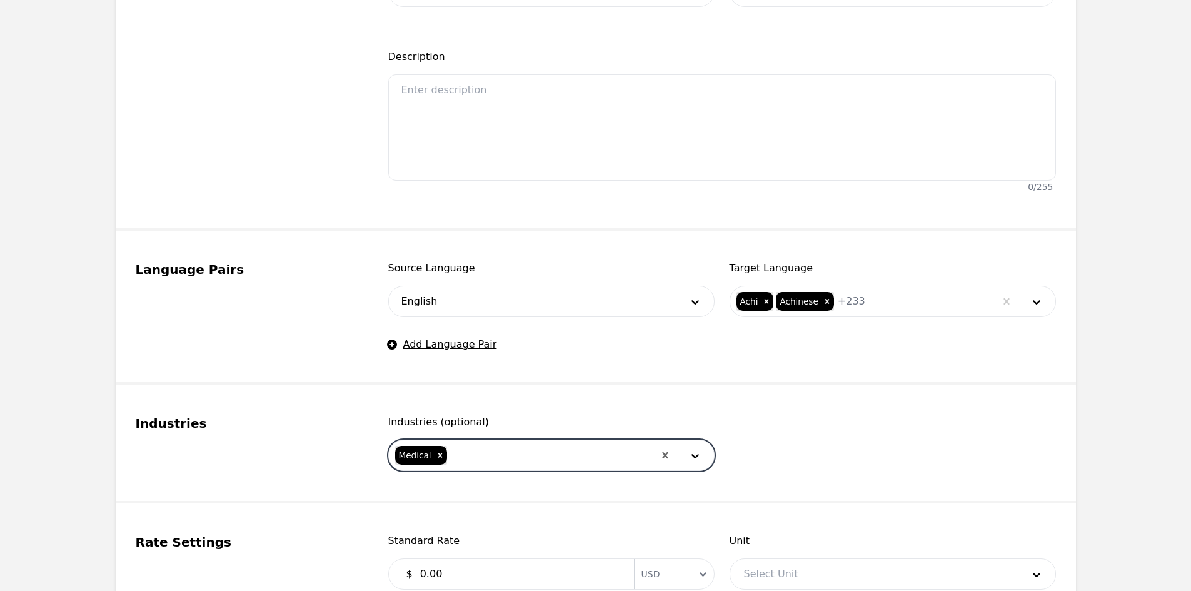
drag, startPoint x: 497, startPoint y: 456, endPoint x: 493, endPoint y: 469, distance: 13.7
click at [497, 455] on div at bounding box center [551, 455] width 206 height 30
click at [491, 490] on div "Legal" at bounding box center [554, 490] width 320 height 25
click at [515, 453] on div at bounding box center [573, 455] width 161 height 30
click at [518, 484] on div "Community" at bounding box center [554, 490] width 320 height 25
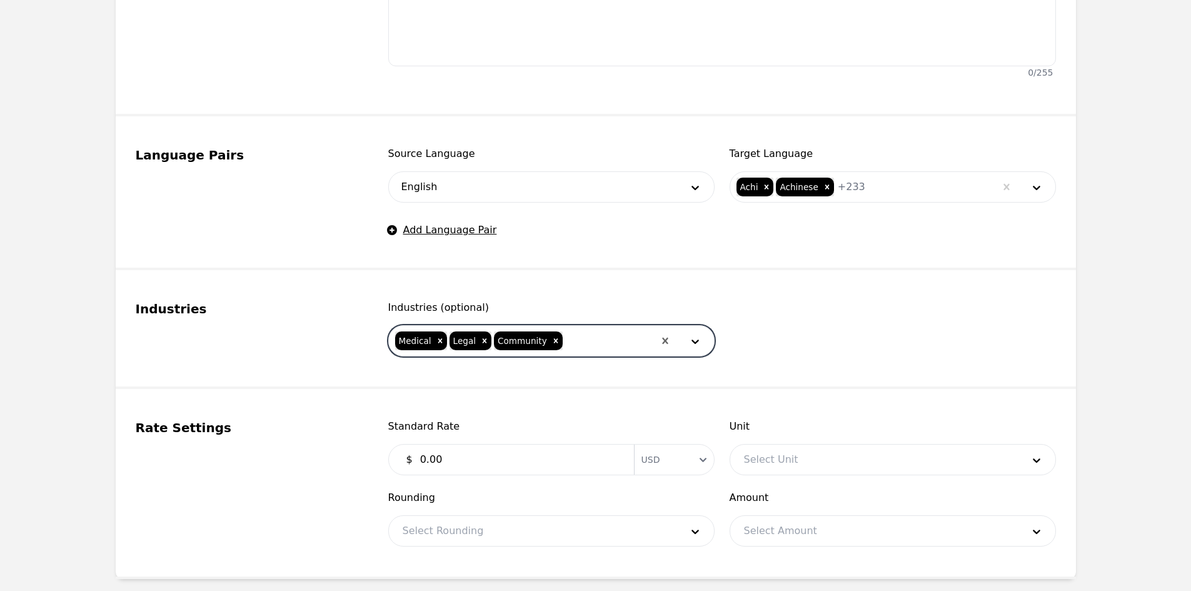
scroll to position [500, 0]
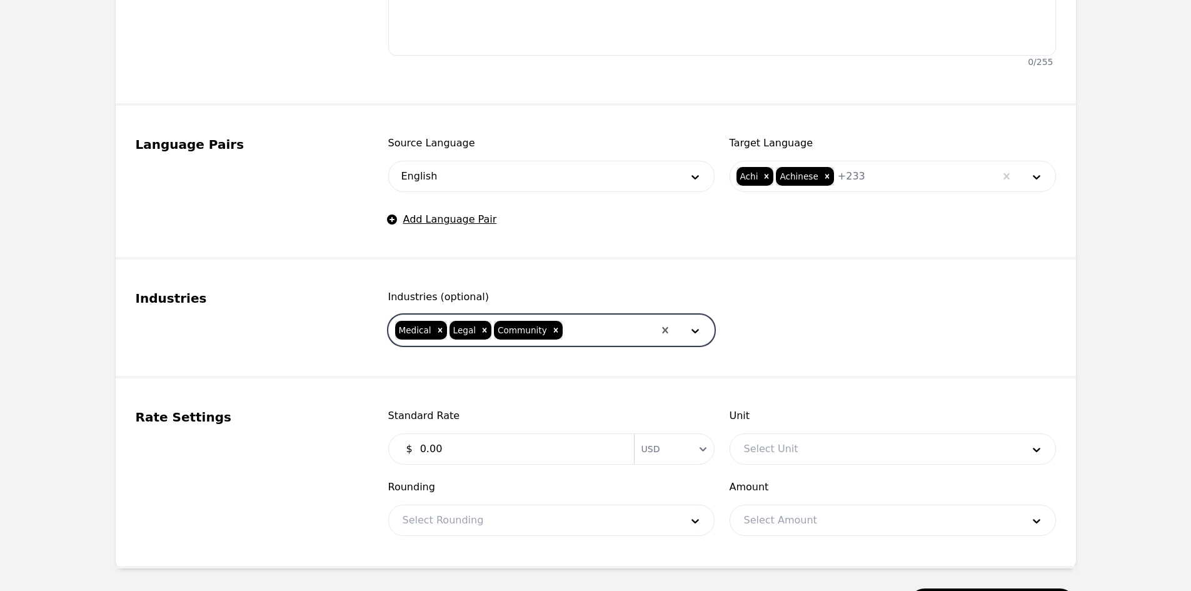
click at [485, 433] on div "$ 0.00 Currency USD" at bounding box center [551, 448] width 326 height 31
click at [483, 445] on input "0.00" at bounding box center [520, 448] width 214 height 25
click at [777, 451] on div at bounding box center [874, 449] width 288 height 30
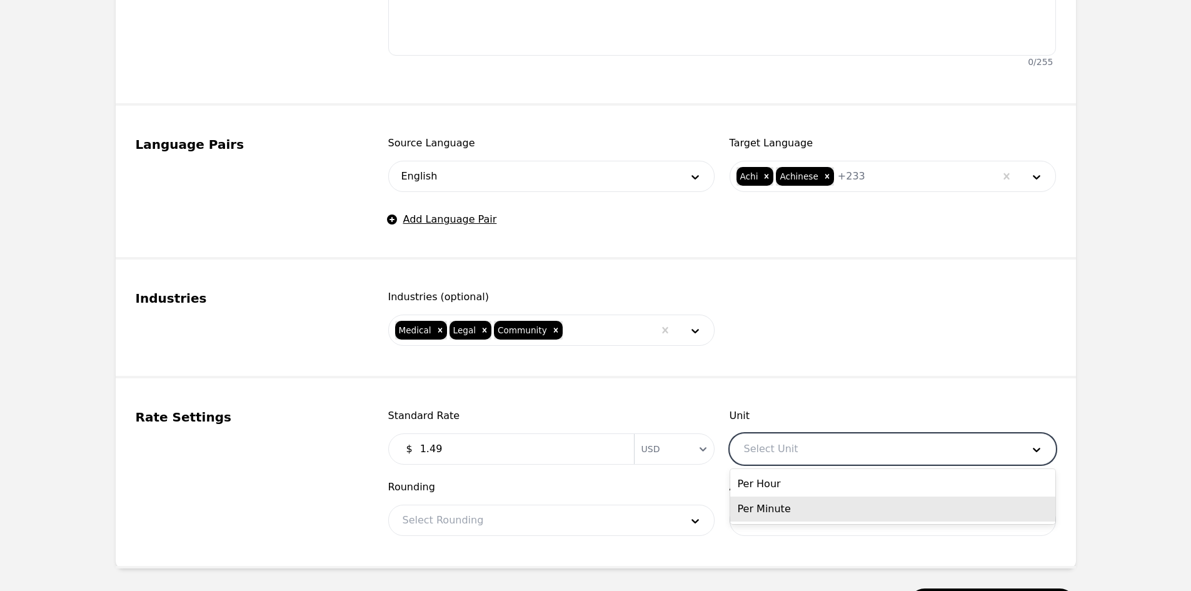
click at [775, 503] on div "Per Minute" at bounding box center [892, 508] width 325 height 25
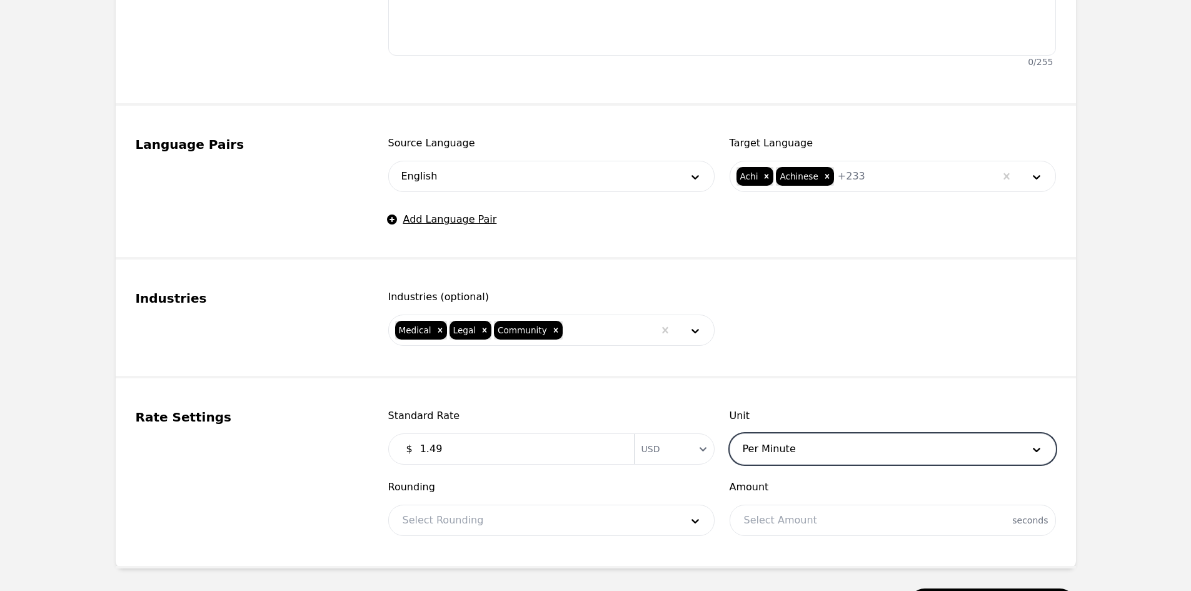
click at [566, 522] on div at bounding box center [533, 520] width 288 height 30
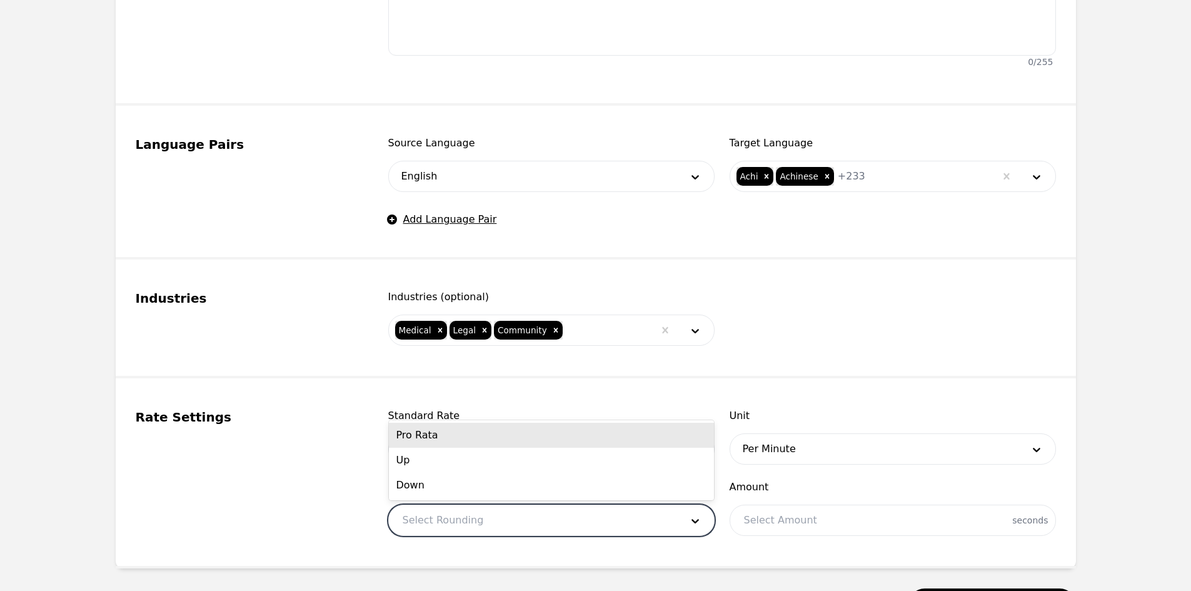
click at [462, 434] on div "Pro Rata" at bounding box center [551, 435] width 325 height 25
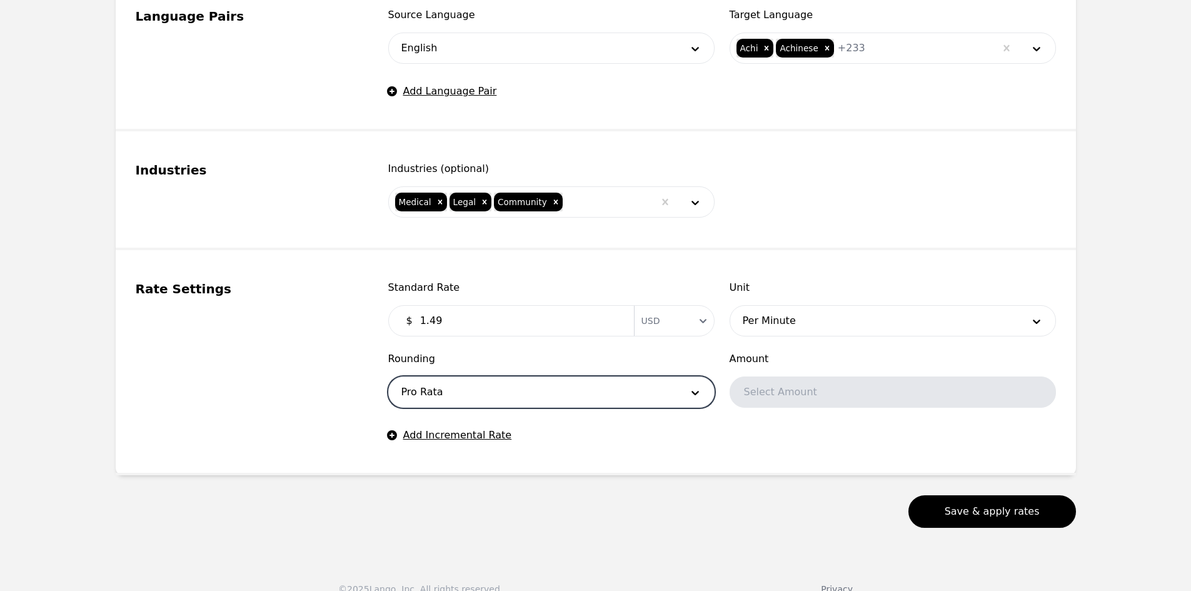
scroll to position [648, 0]
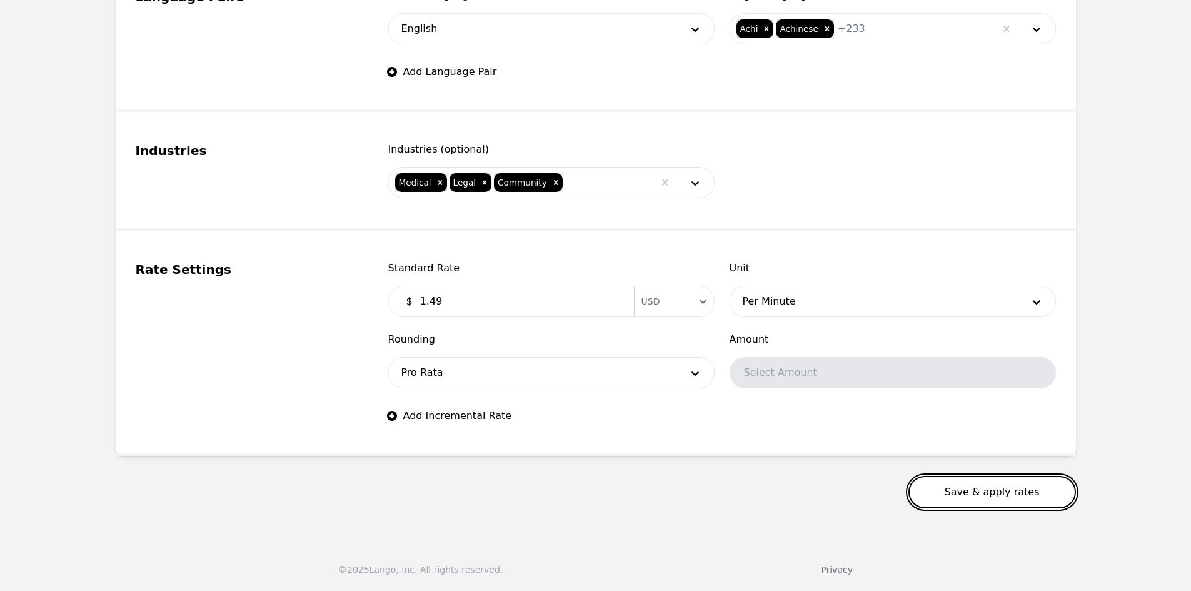
click at [979, 485] on button "Save & apply rates" at bounding box center [992, 492] width 168 height 33
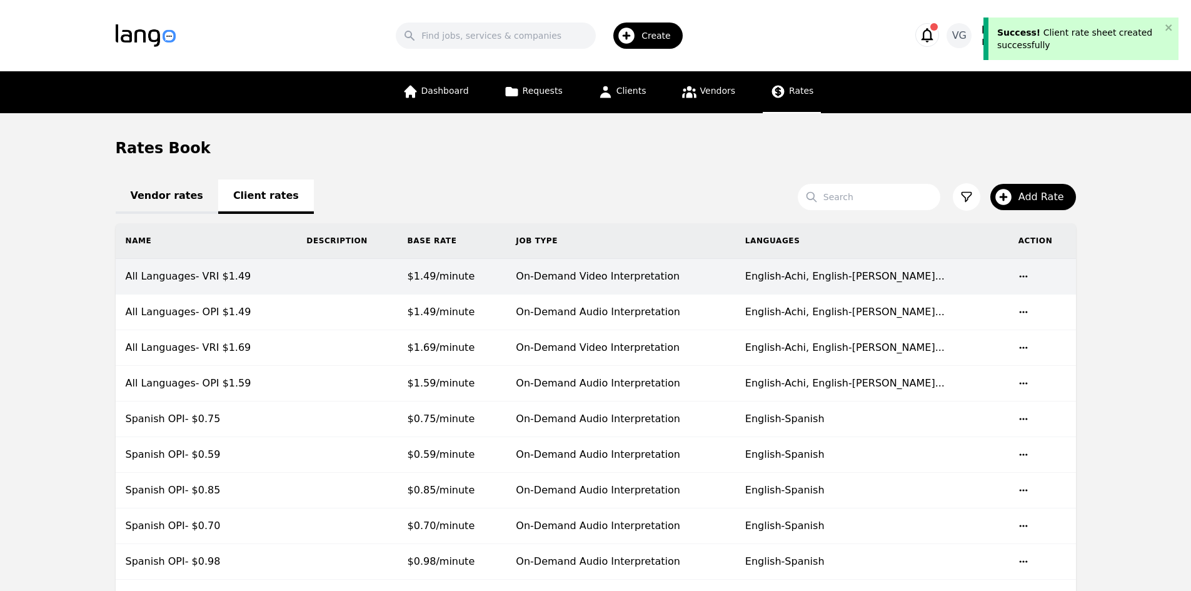
click at [297, 276] on td "All Languages- VRI $1.49" at bounding box center [206, 277] width 181 height 36
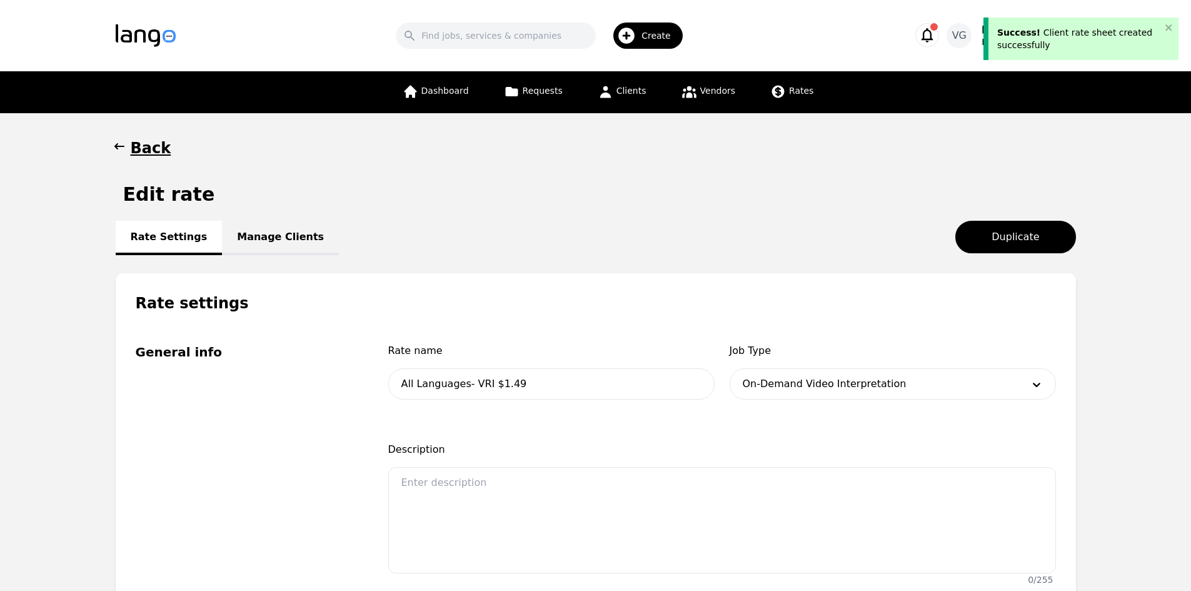
click at [249, 234] on link "Manage Clients" at bounding box center [280, 238] width 117 height 34
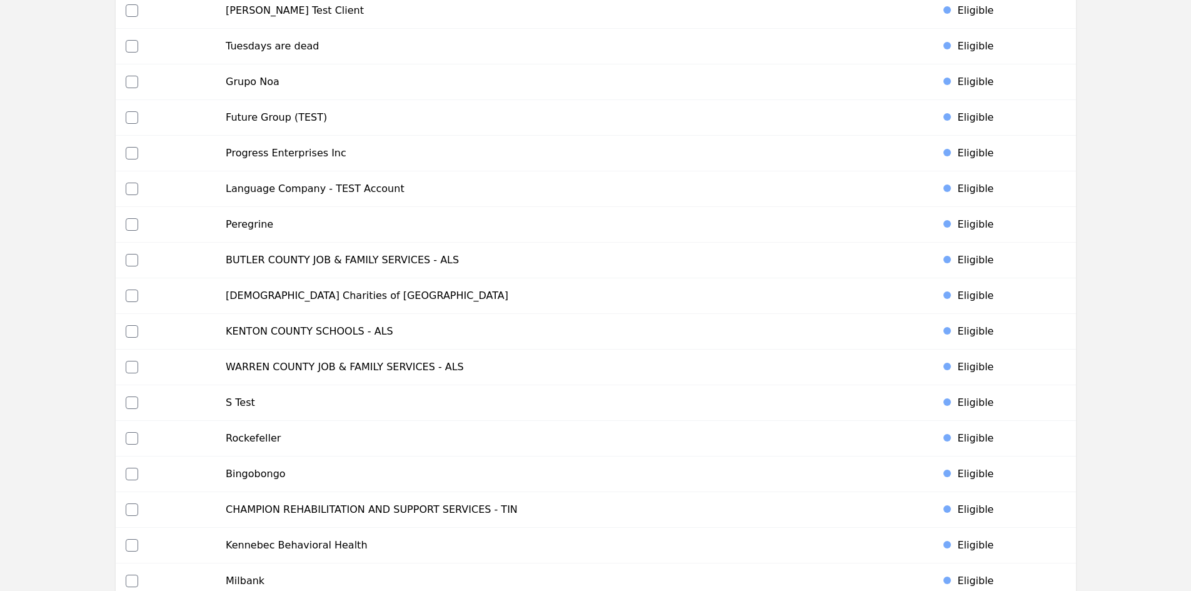
scroll to position [4150, 0]
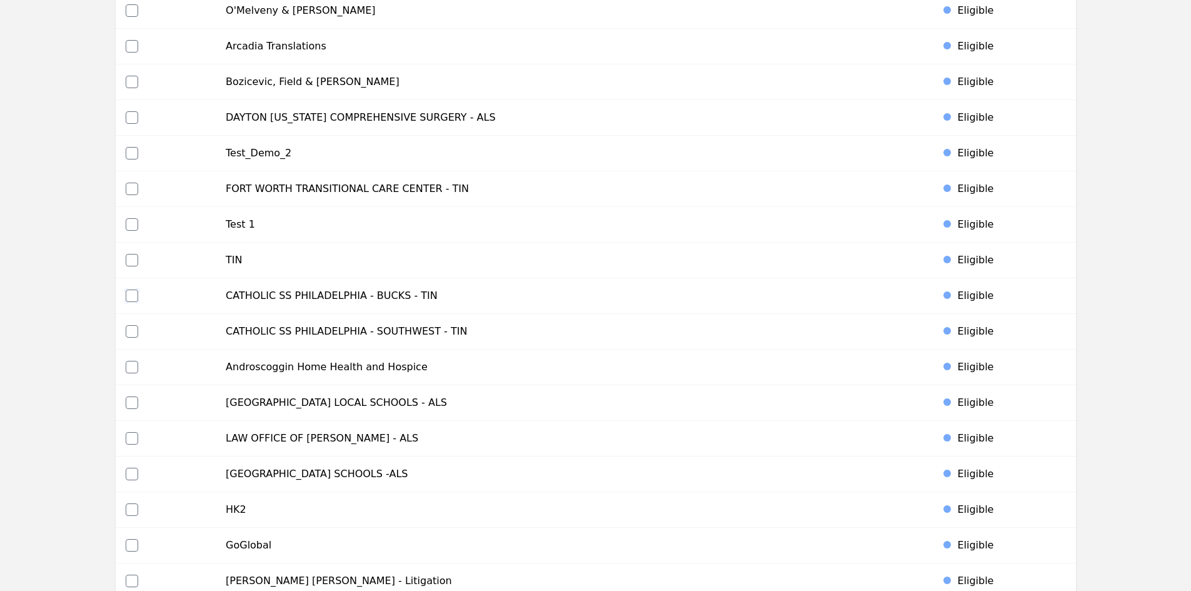
click at [133, 290] on input "checkbox" at bounding box center [132, 295] width 13 height 13
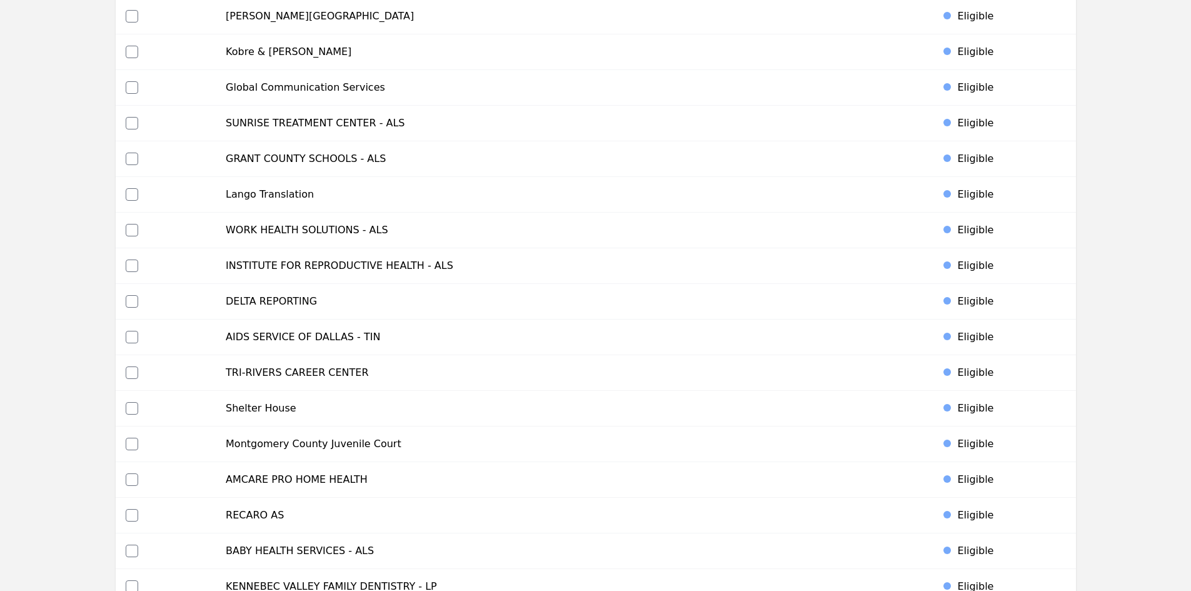
scroll to position [5121, 0]
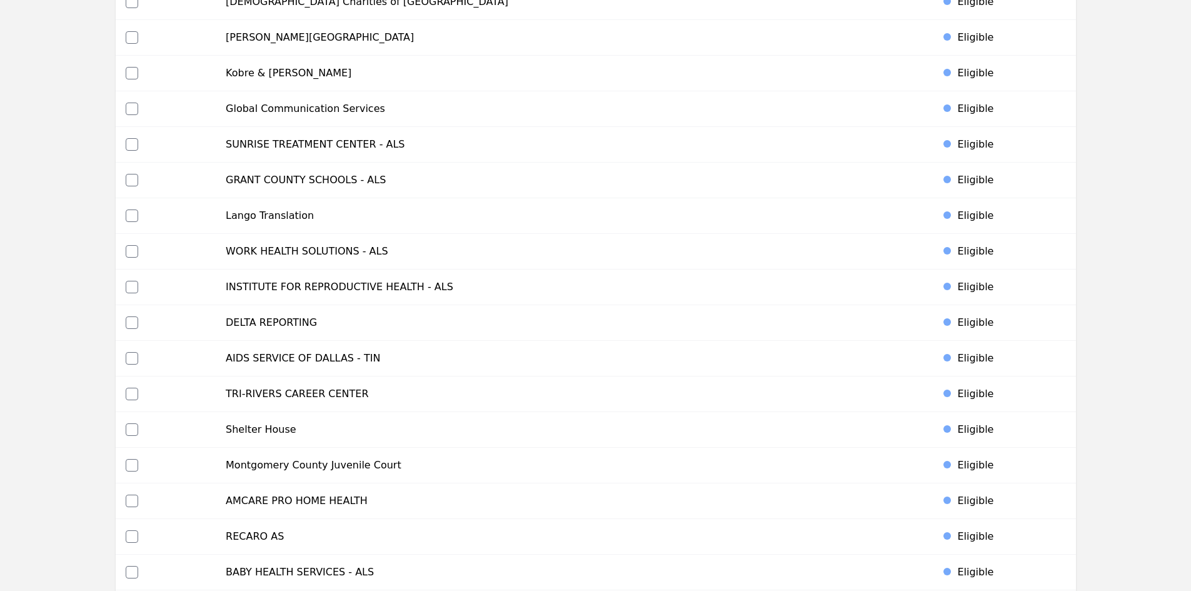
click at [126, 354] on div at bounding box center [166, 358] width 81 height 13
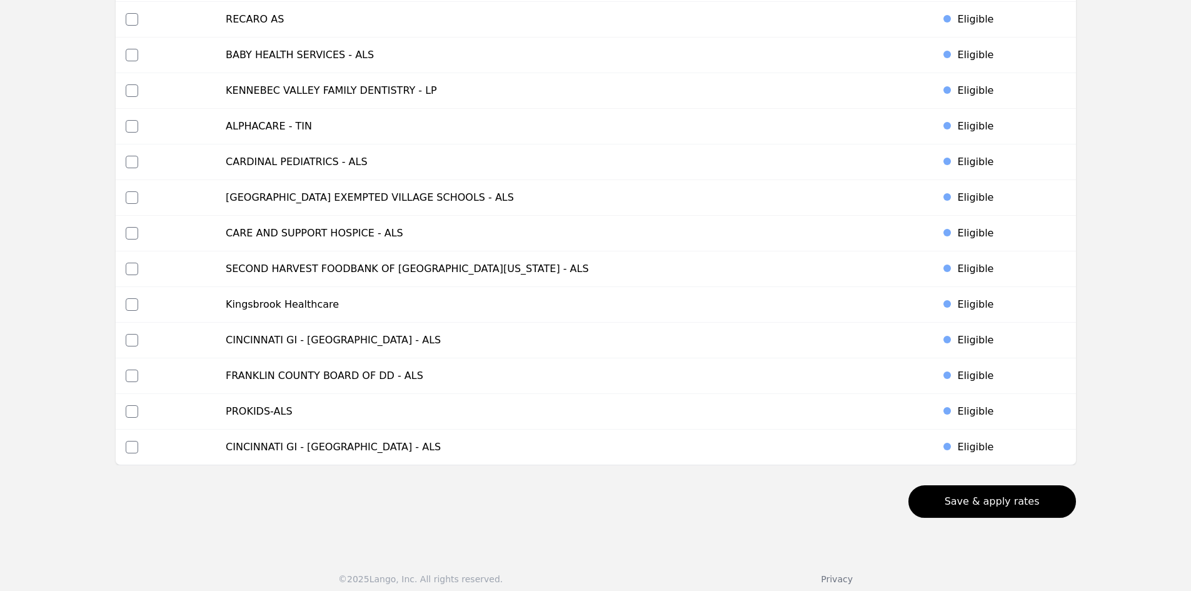
scroll to position [5647, 0]
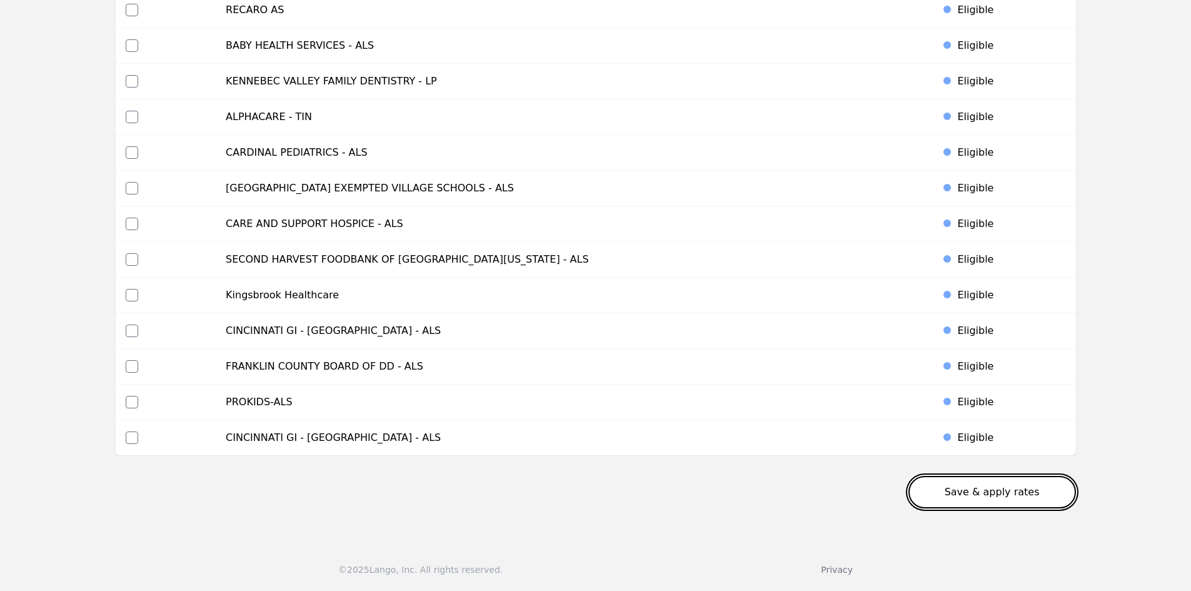
click at [1024, 497] on button "Save & apply rates" at bounding box center [992, 492] width 168 height 33
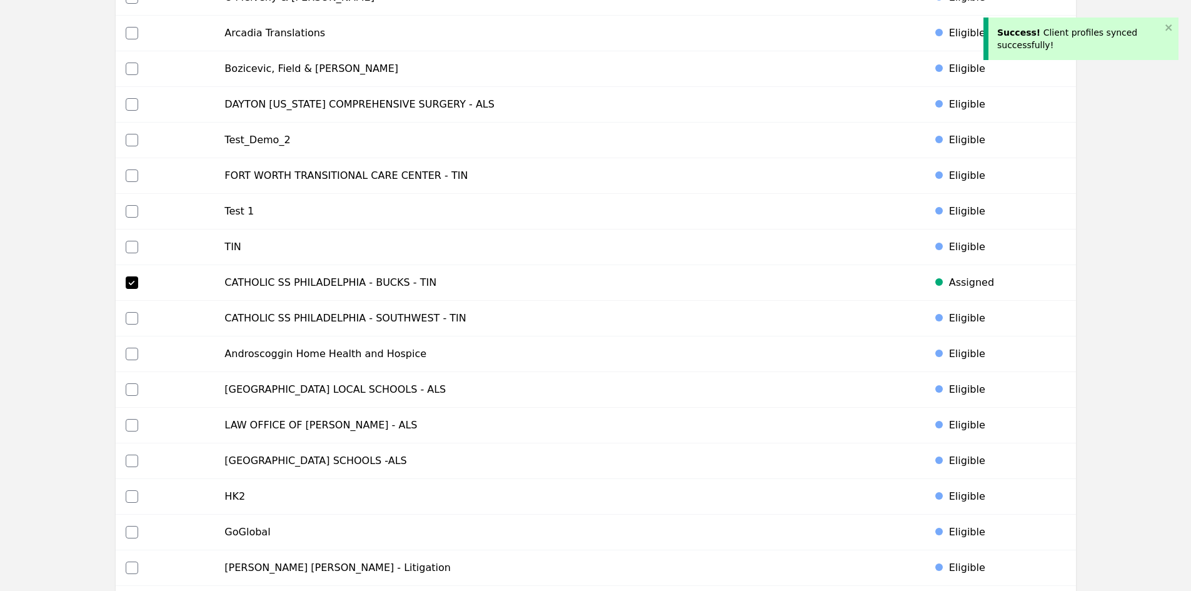
scroll to position [0, 0]
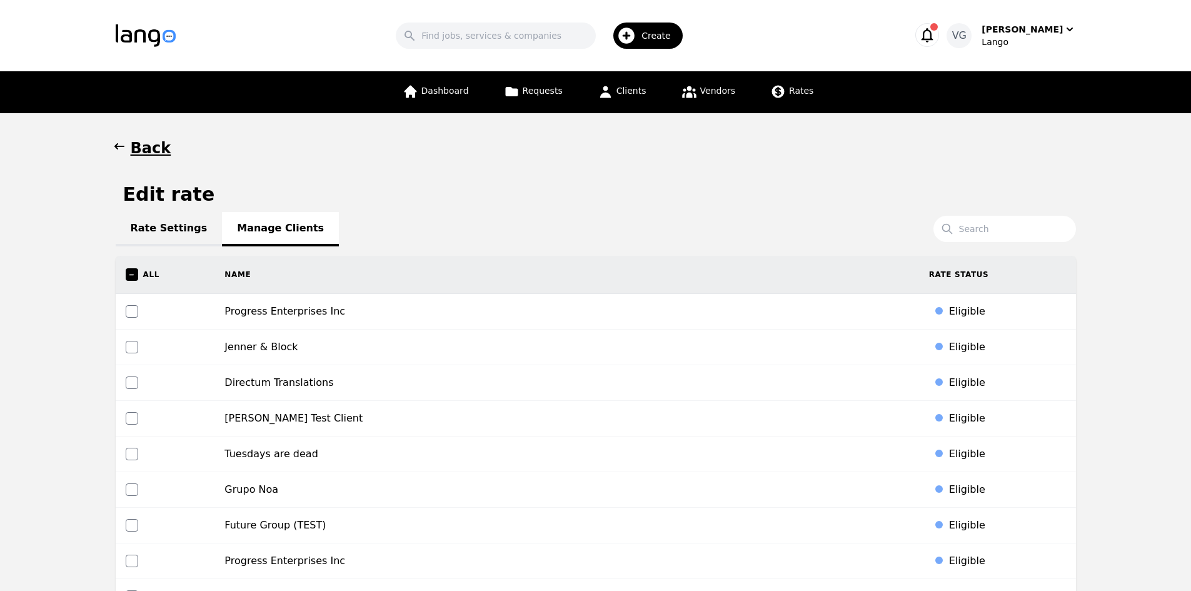
click at [168, 193] on h1 "Edit rate" at bounding box center [169, 194] width 92 height 23
click at [779, 98] on icon at bounding box center [778, 92] width 16 height 16
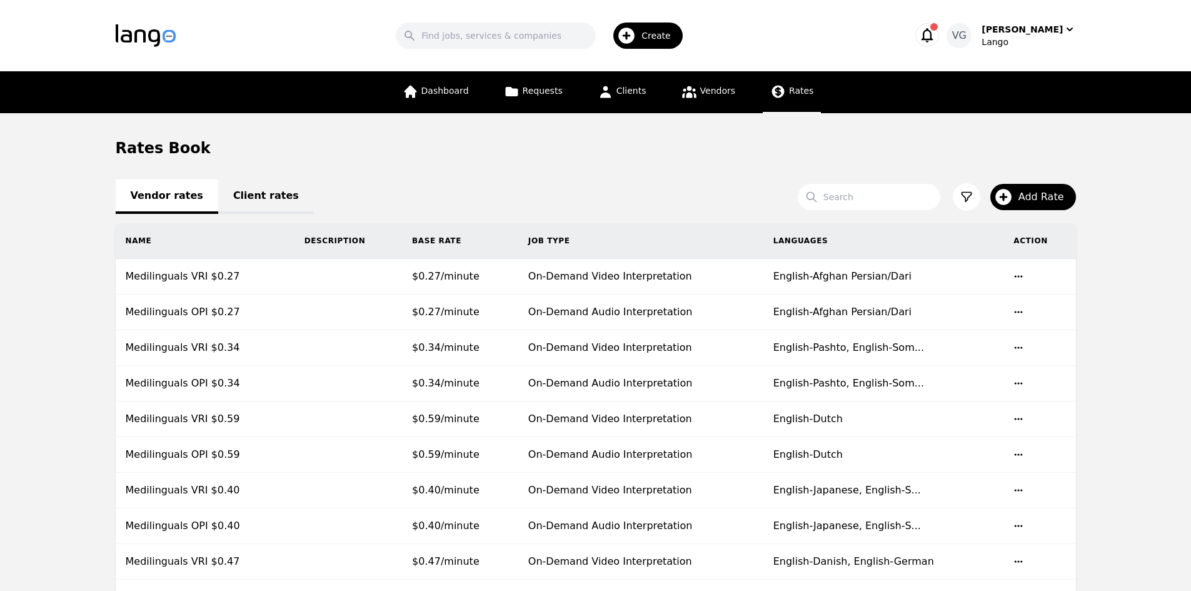
click at [282, 196] on link "Client rates" at bounding box center [266, 196] width 96 height 34
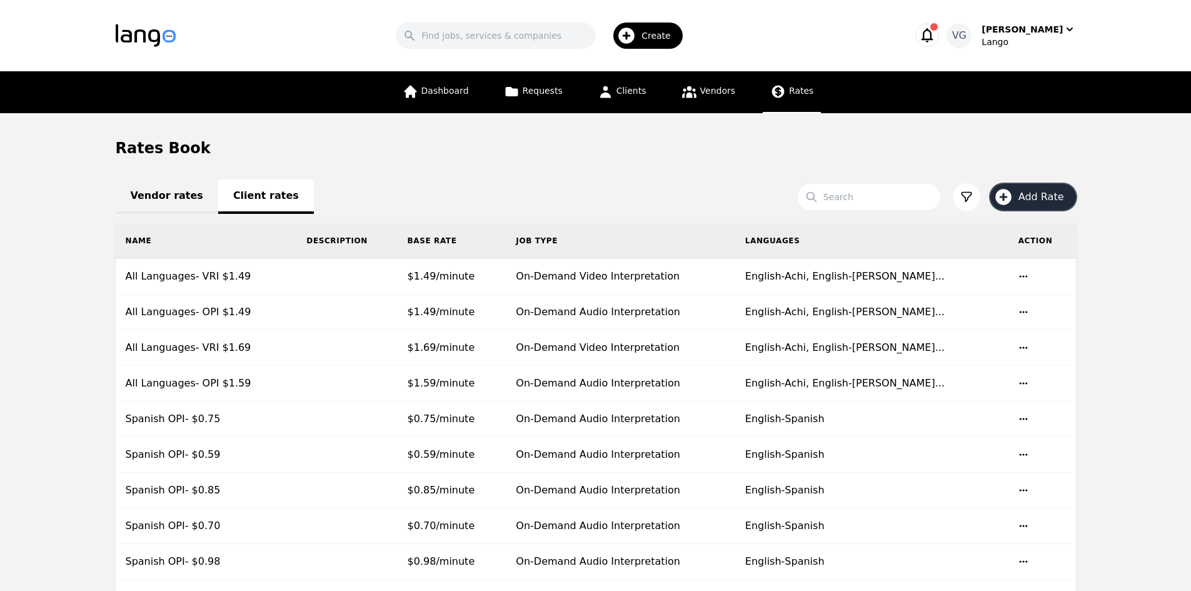
click at [1050, 196] on span "Add Rate" at bounding box center [1046, 196] width 54 height 15
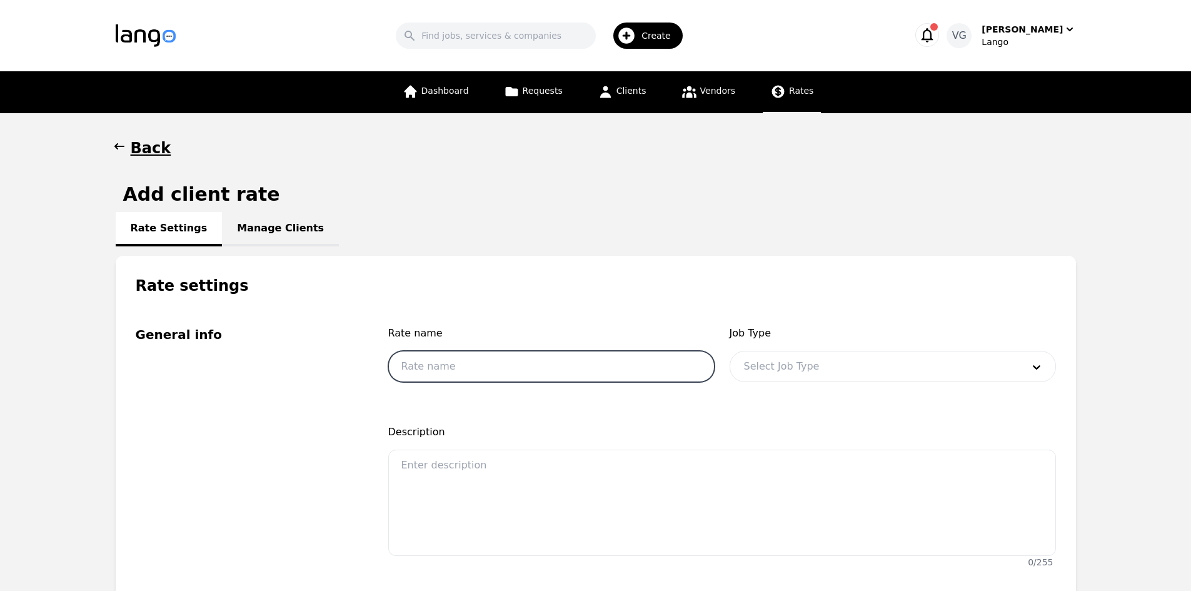
drag, startPoint x: 591, startPoint y: 366, endPoint x: 593, endPoint y: 358, distance: 7.6
click at [593, 365] on input "text" at bounding box center [551, 366] width 326 height 31
click at [528, 360] on input "All Languages- OPI $1.49" at bounding box center [551, 366] width 326 height 31
click at [938, 359] on div at bounding box center [874, 366] width 288 height 30
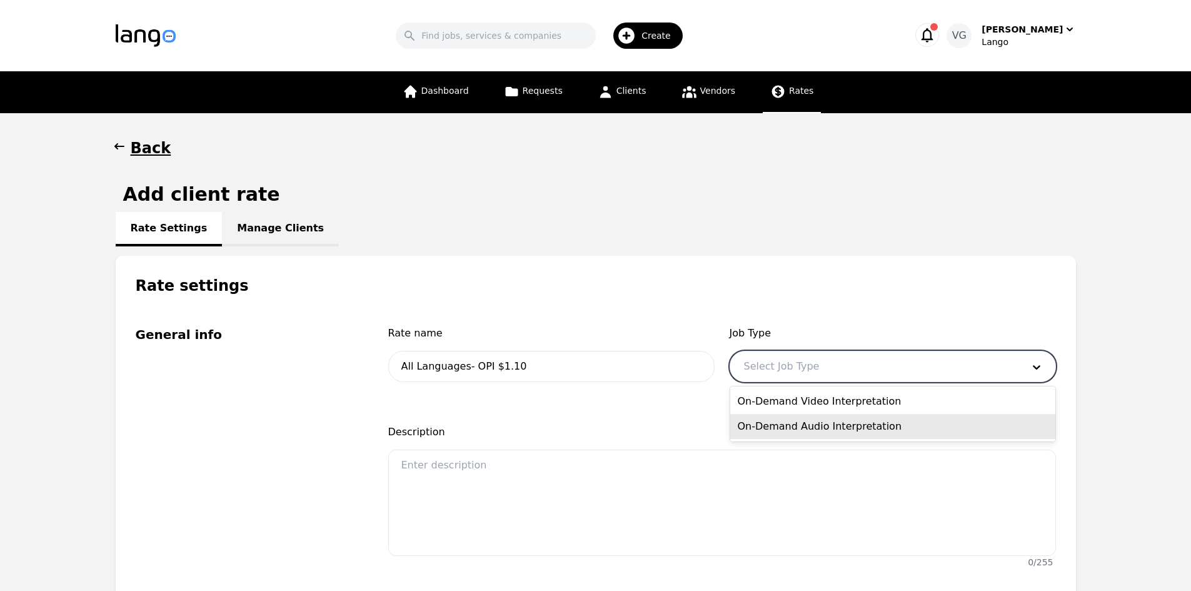
click at [829, 426] on div "On-Demand Audio Interpretation" at bounding box center [892, 426] width 325 height 25
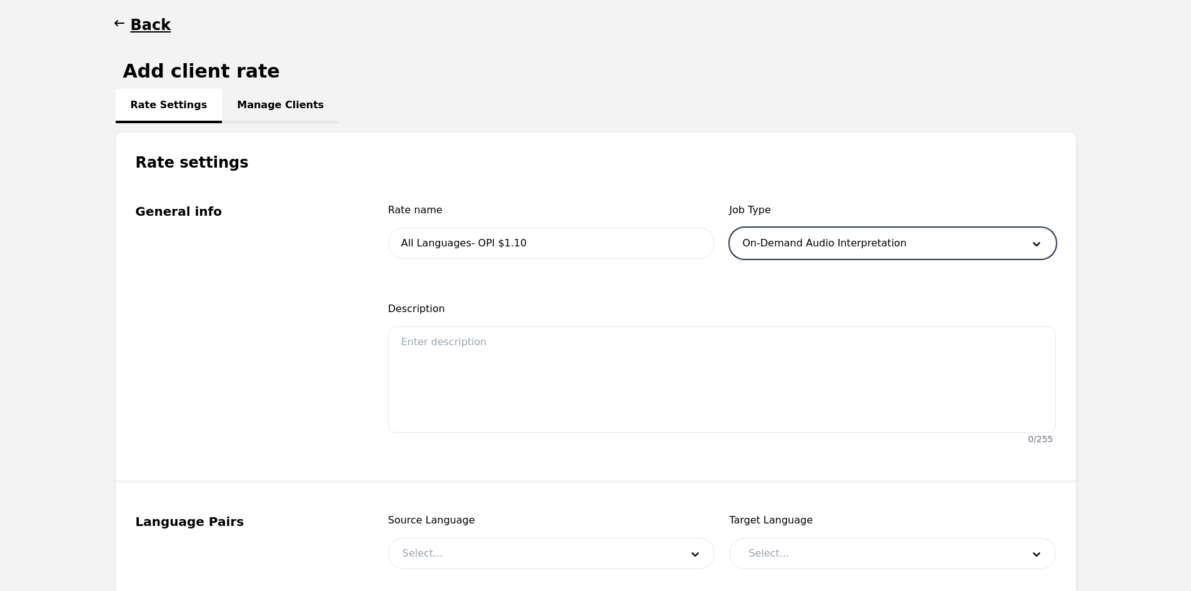
scroll to position [313, 0]
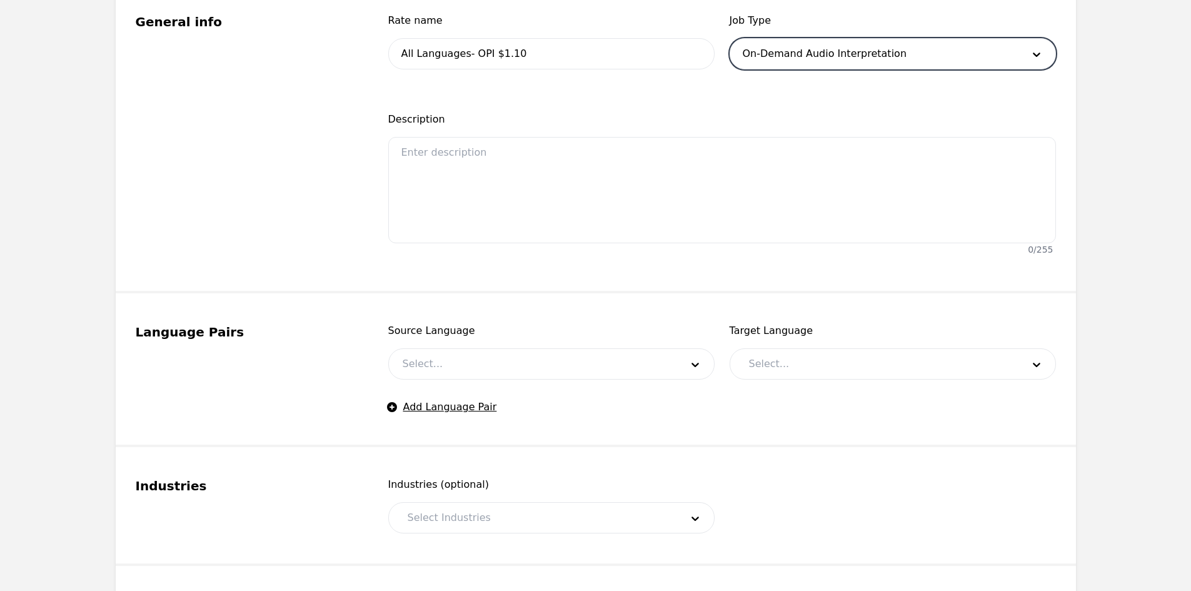
click at [465, 364] on div at bounding box center [533, 364] width 288 height 30
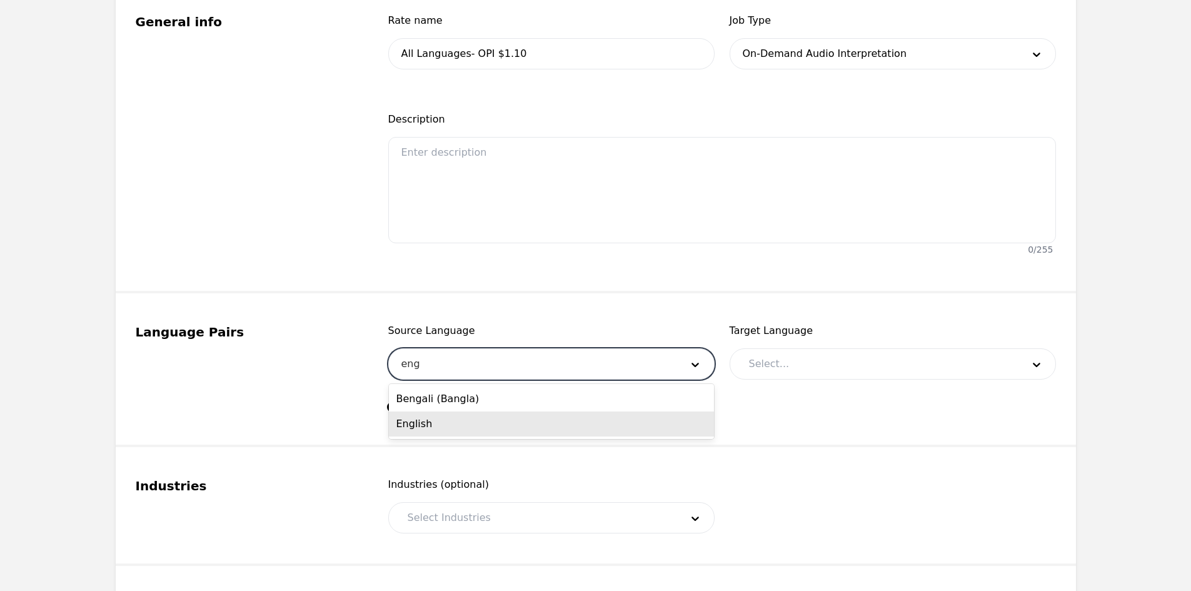
click at [455, 418] on div "English" at bounding box center [551, 423] width 325 height 25
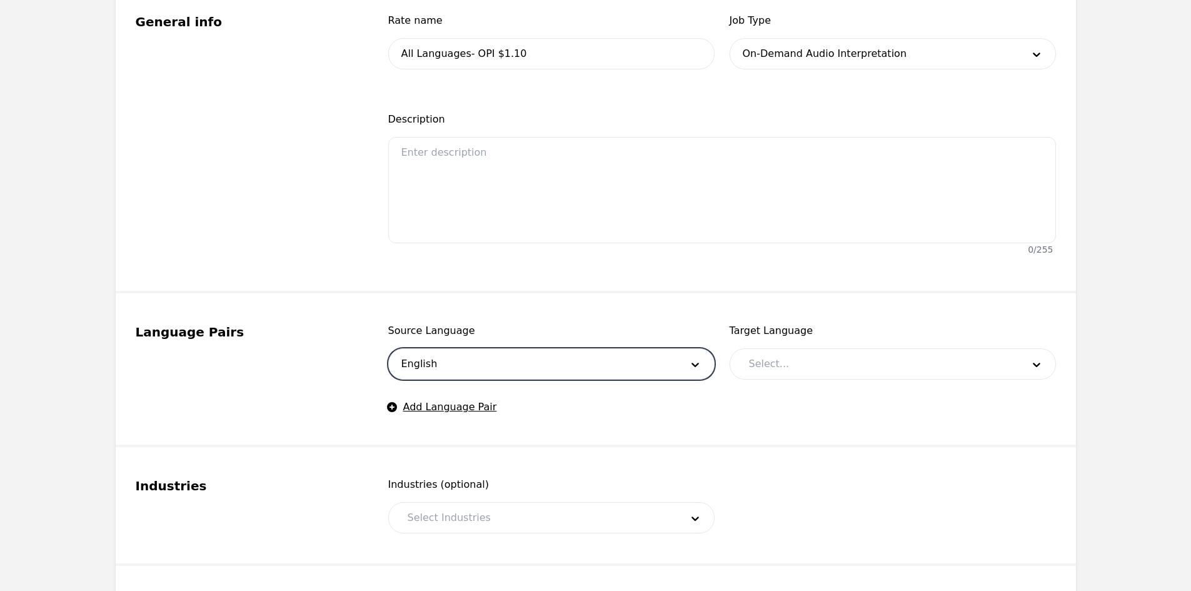
click at [768, 358] on div at bounding box center [876, 364] width 283 height 30
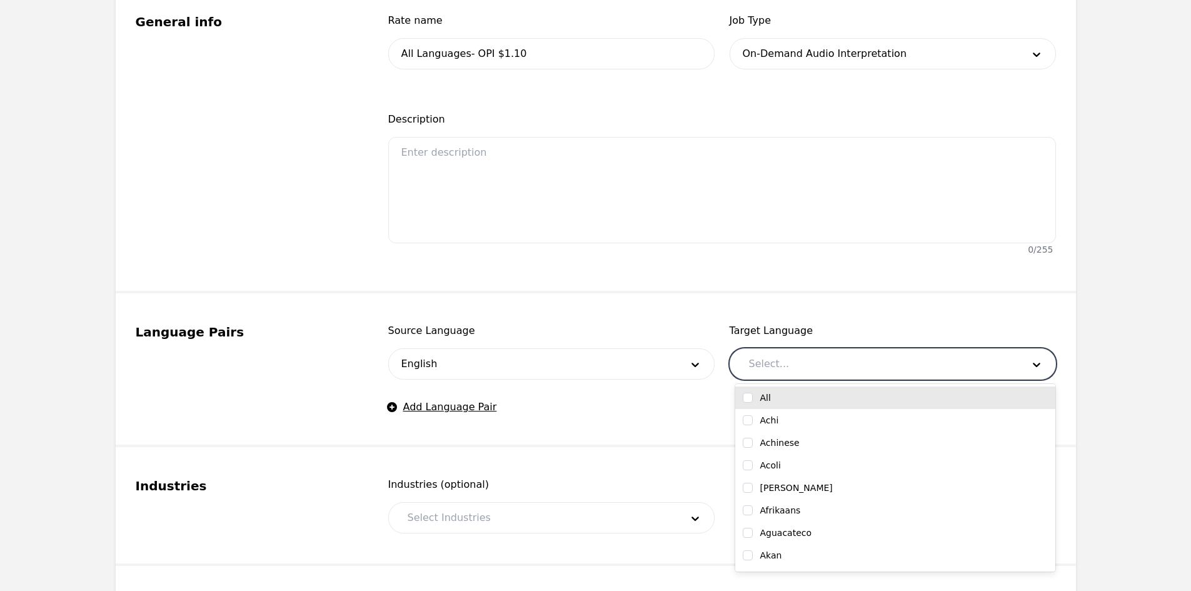
click at [748, 396] on input "checkbox" at bounding box center [748, 398] width 10 height 10
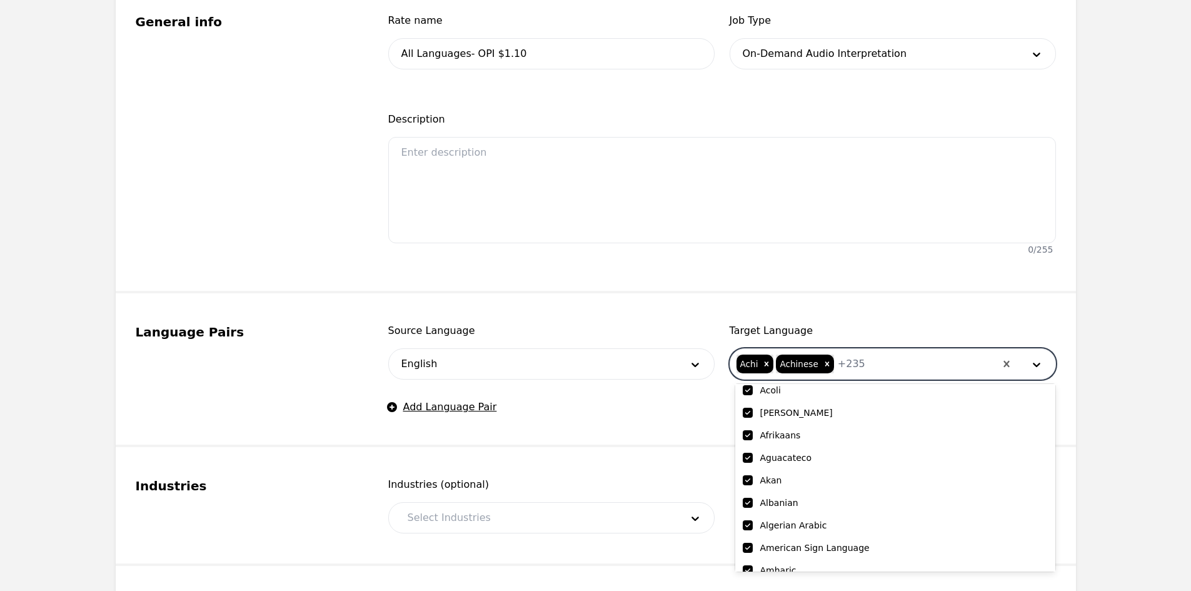
scroll to position [125, 0]
click at [747, 495] on input "checkbox" at bounding box center [748, 498] width 10 height 10
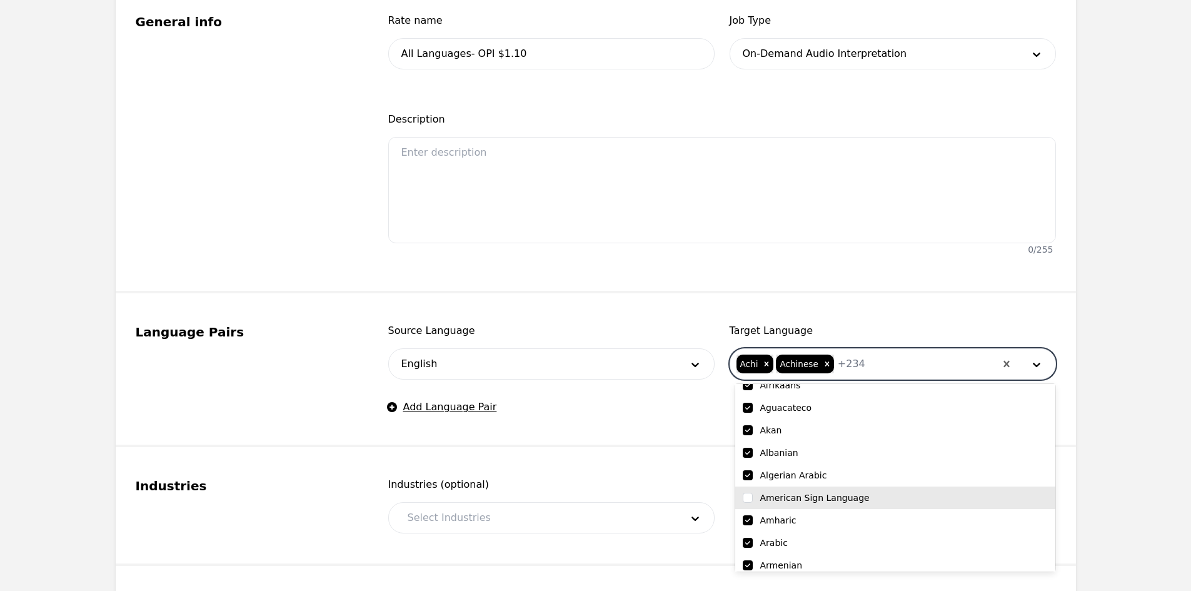
click at [600, 442] on fieldset "Language Pairs Source Language English Target Language option American Sign Lan…" at bounding box center [596, 370] width 960 height 154
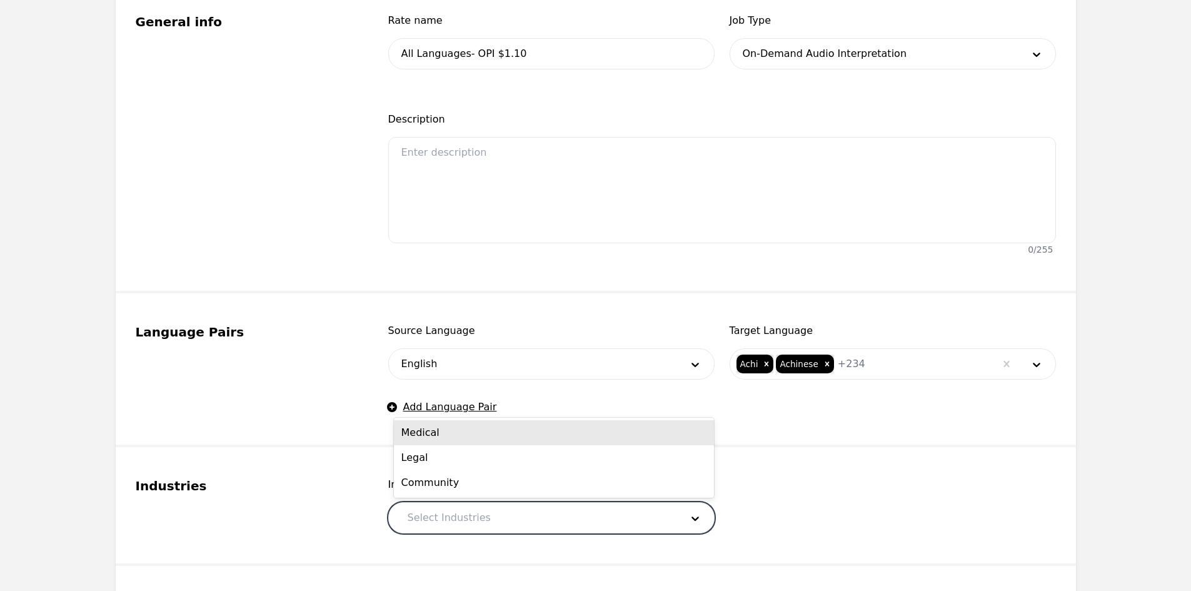
click at [529, 509] on div at bounding box center [535, 518] width 283 height 30
drag, startPoint x: 464, startPoint y: 435, endPoint x: 473, endPoint y: 469, distance: 35.0
click at [464, 435] on div "Medical" at bounding box center [554, 432] width 320 height 25
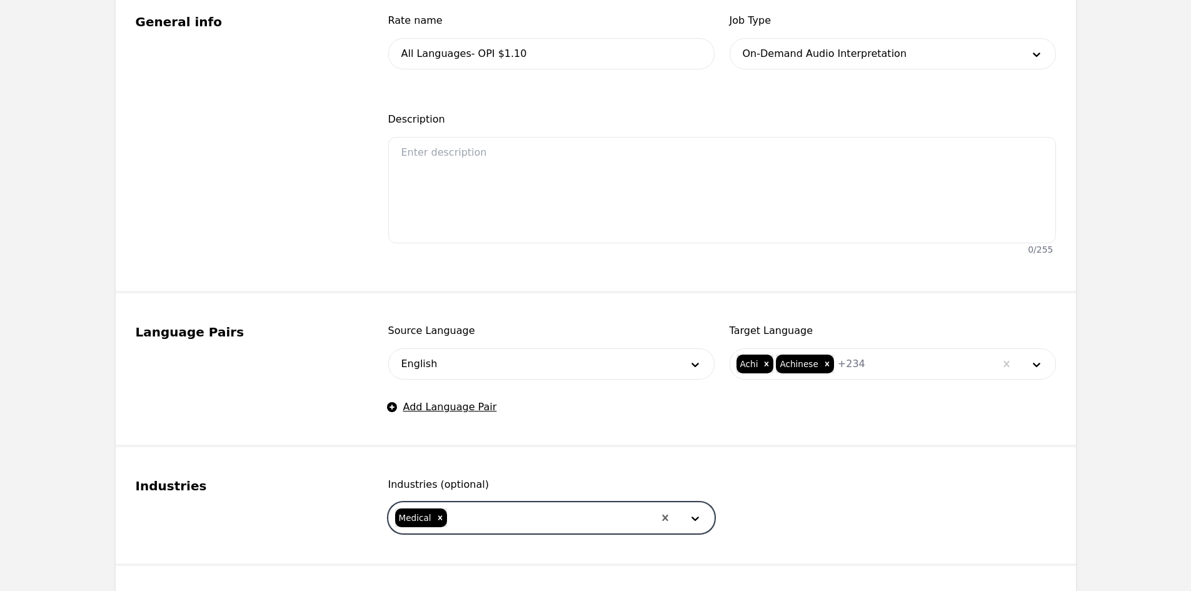
click at [494, 511] on div at bounding box center [551, 518] width 206 height 30
drag, startPoint x: 475, startPoint y: 443, endPoint x: 473, endPoint y: 461, distance: 17.7
click at [474, 445] on div "Legal Community" at bounding box center [554, 470] width 320 height 55
drag, startPoint x: 472, startPoint y: 455, endPoint x: 488, endPoint y: 500, distance: 47.7
click at [472, 457] on div "Legal" at bounding box center [554, 457] width 320 height 25
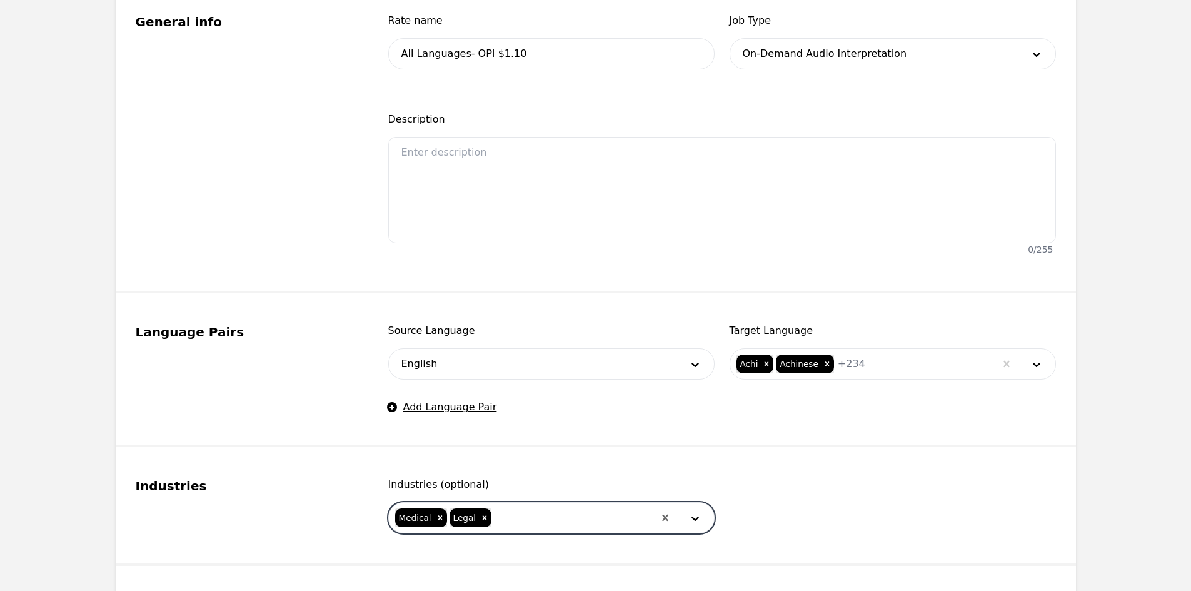
click at [493, 511] on div at bounding box center [573, 518] width 161 height 30
click at [520, 551] on div "Community" at bounding box center [554, 552] width 320 height 25
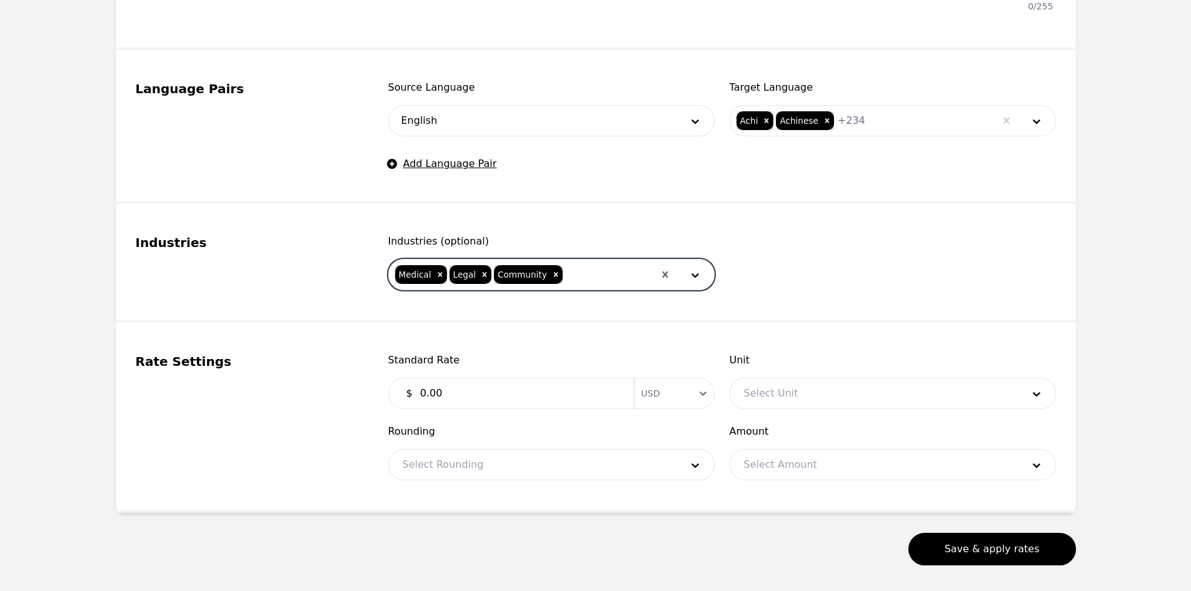
scroll to position [563, 0]
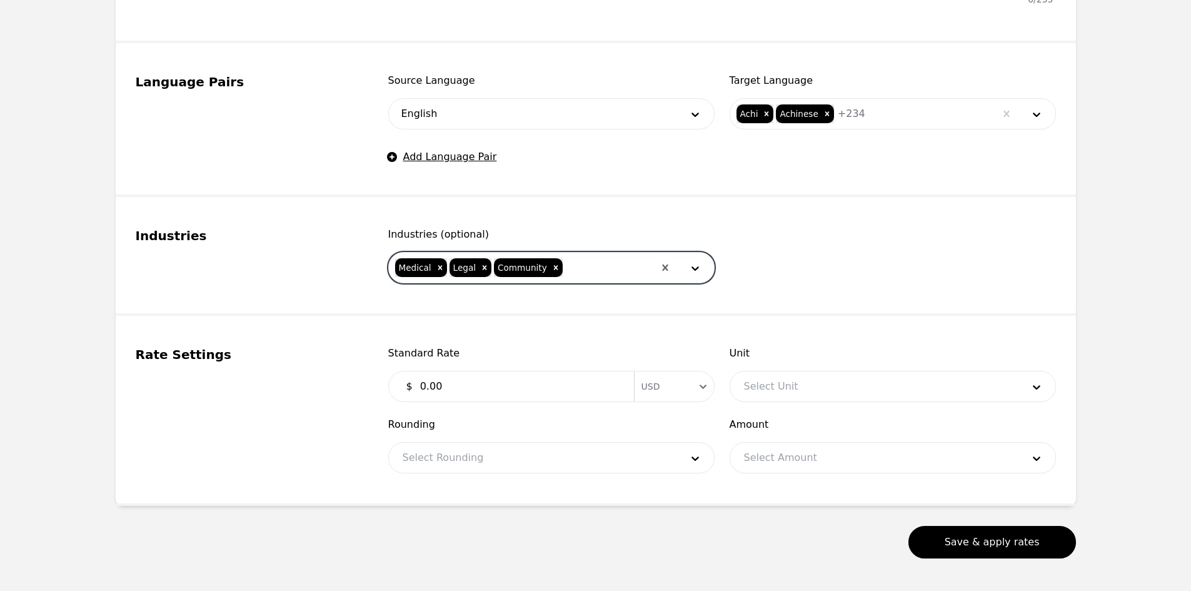
click at [456, 389] on input "0.00" at bounding box center [520, 386] width 214 height 25
click at [777, 366] on div "Unit Select Unit" at bounding box center [893, 374] width 326 height 56
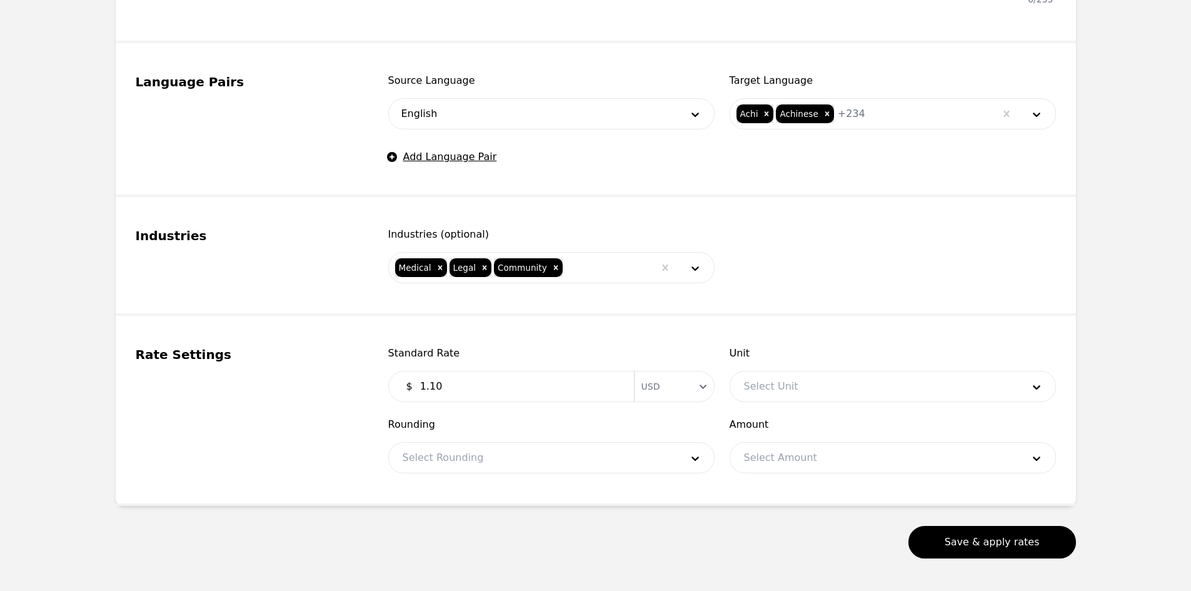
click at [777, 386] on div at bounding box center [874, 386] width 288 height 30
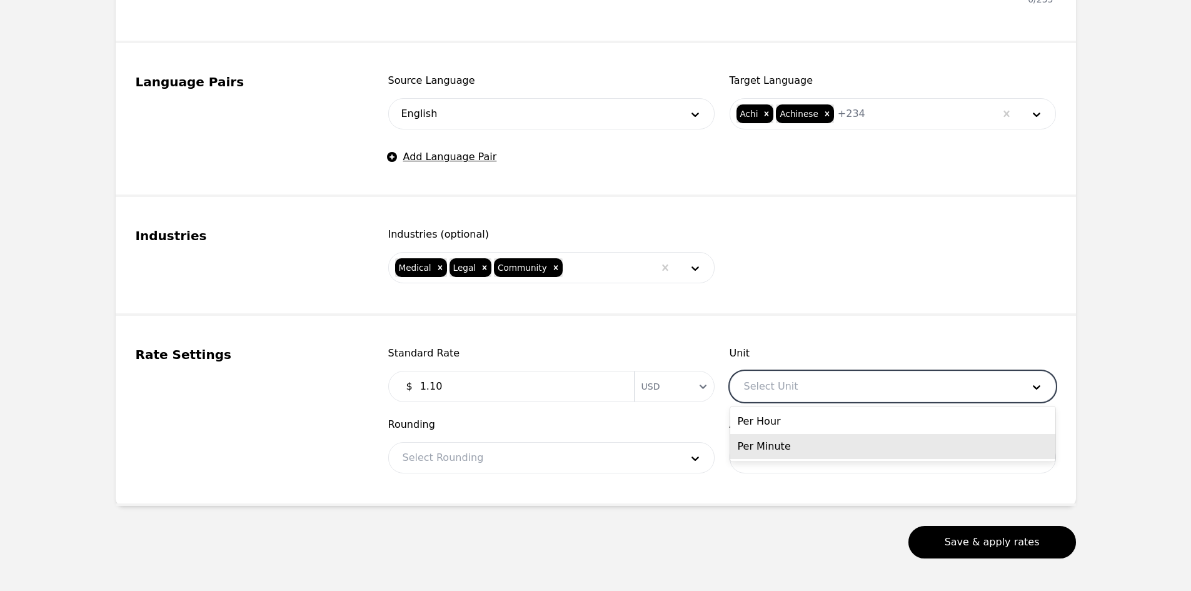
click at [783, 439] on div "Per Minute" at bounding box center [892, 446] width 325 height 25
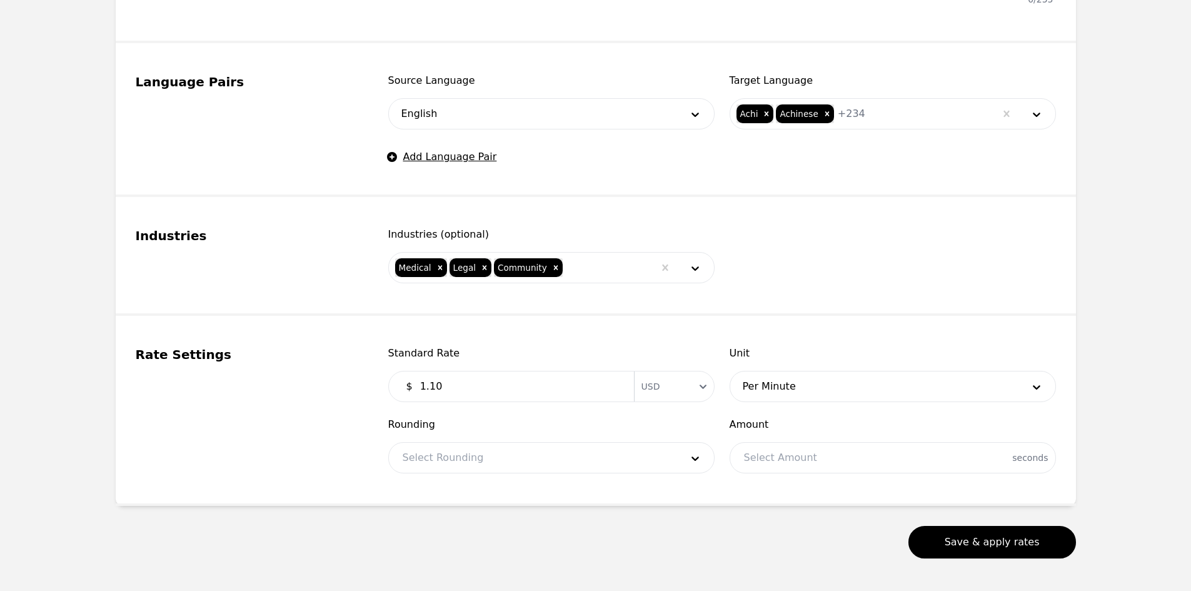
drag, startPoint x: 570, startPoint y: 476, endPoint x: 526, endPoint y: 461, distance: 46.1
click at [568, 475] on fieldset "Rate Settings Standard Rate $ 1.10 Currency USD Unit Per Minute Rounding Select…" at bounding box center [596, 411] width 960 height 190
click at [518, 460] on div at bounding box center [533, 458] width 288 height 30
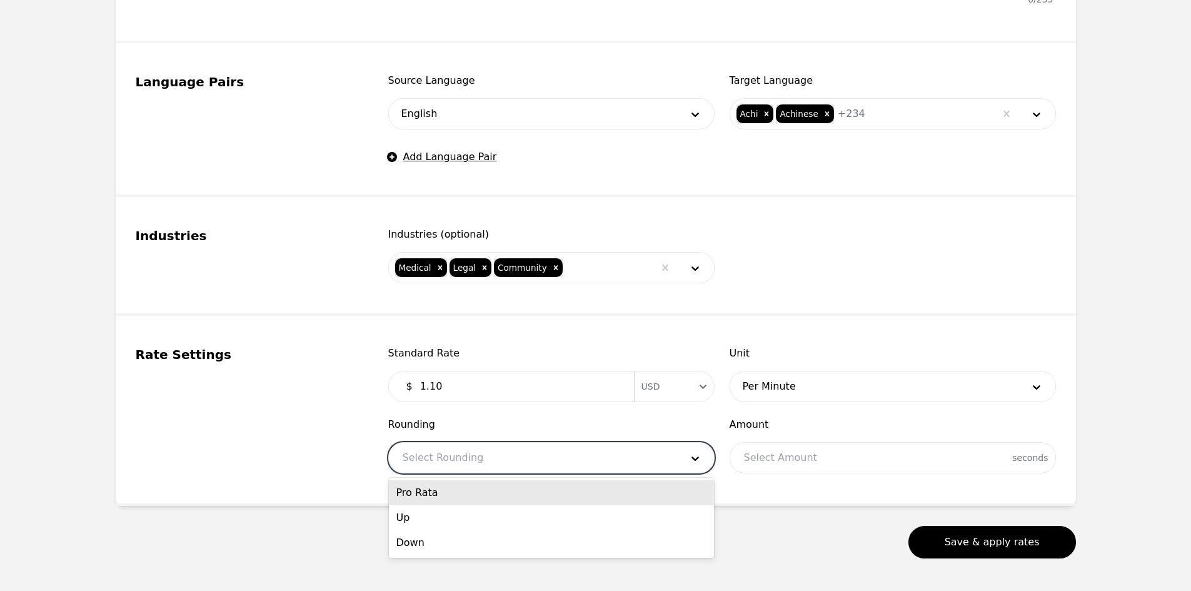
click at [457, 488] on div "Pro Rata" at bounding box center [551, 492] width 325 height 25
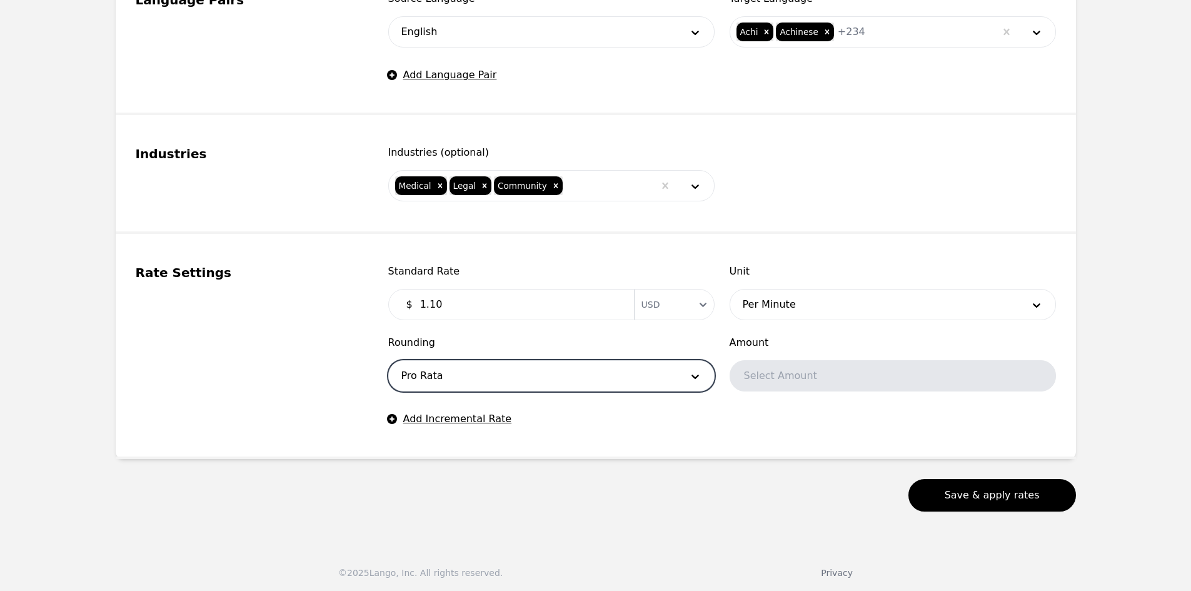
scroll to position [648, 0]
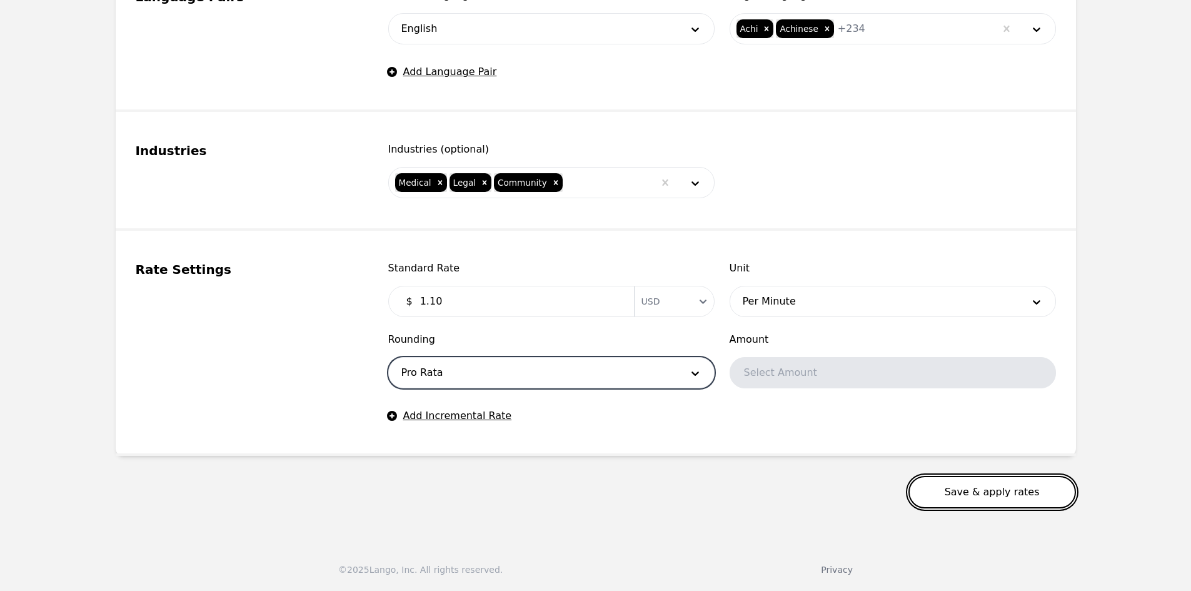
click at [960, 490] on button "Save & apply rates" at bounding box center [992, 492] width 168 height 33
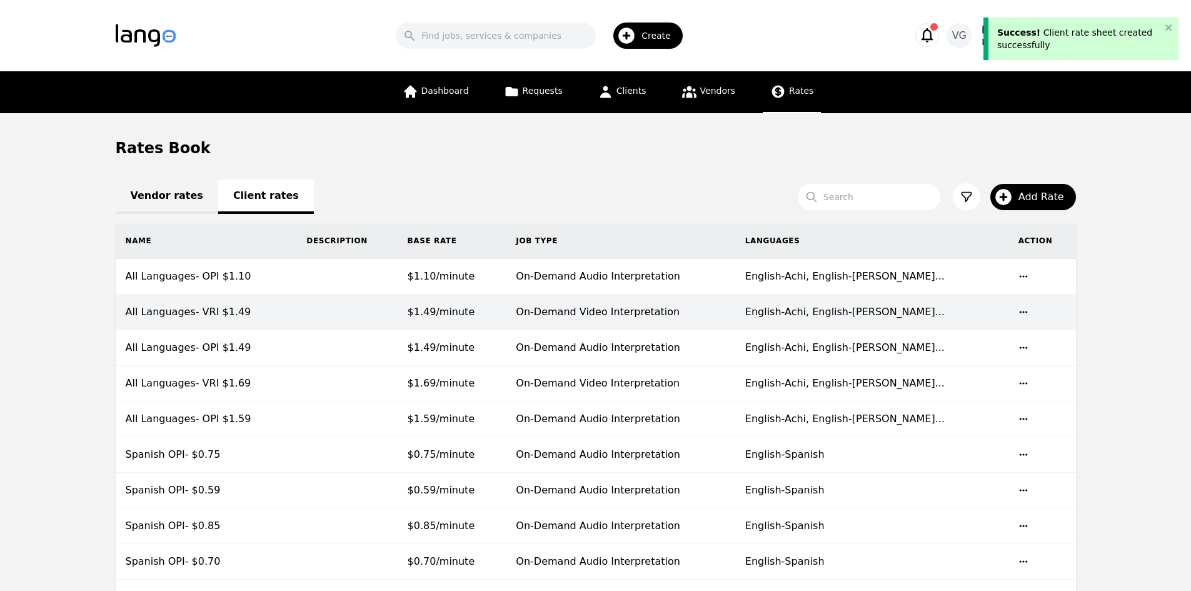
click at [259, 283] on td "All Languages- OPI $1.10" at bounding box center [206, 277] width 181 height 36
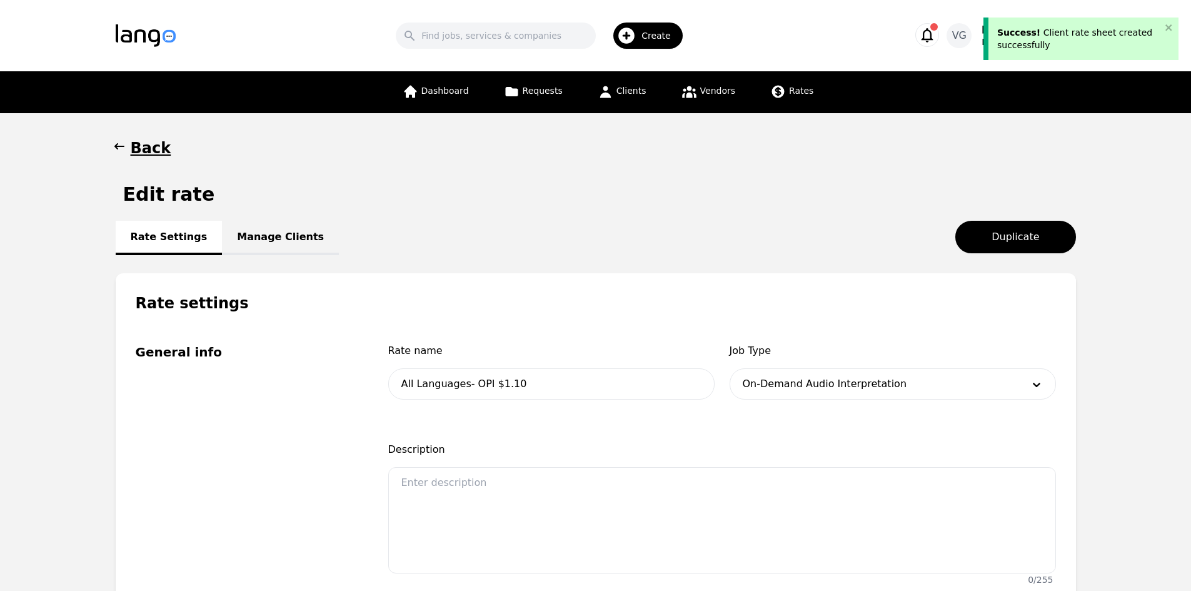
click at [276, 246] on link "Manage Clients" at bounding box center [280, 238] width 117 height 34
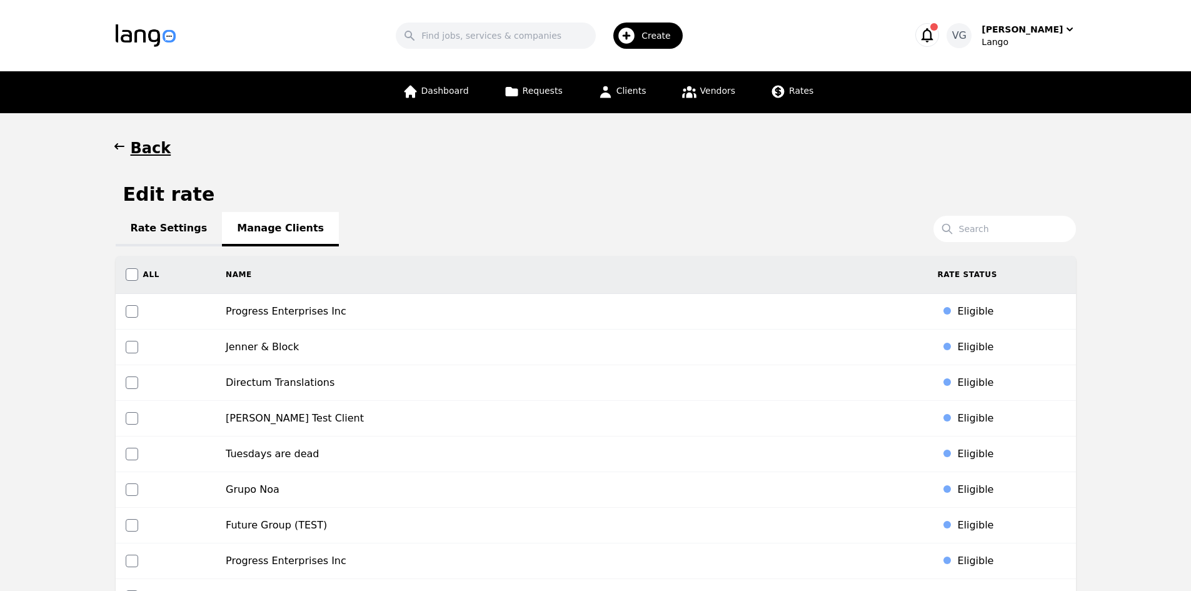
click at [184, 233] on link "Rate Settings" at bounding box center [169, 229] width 107 height 34
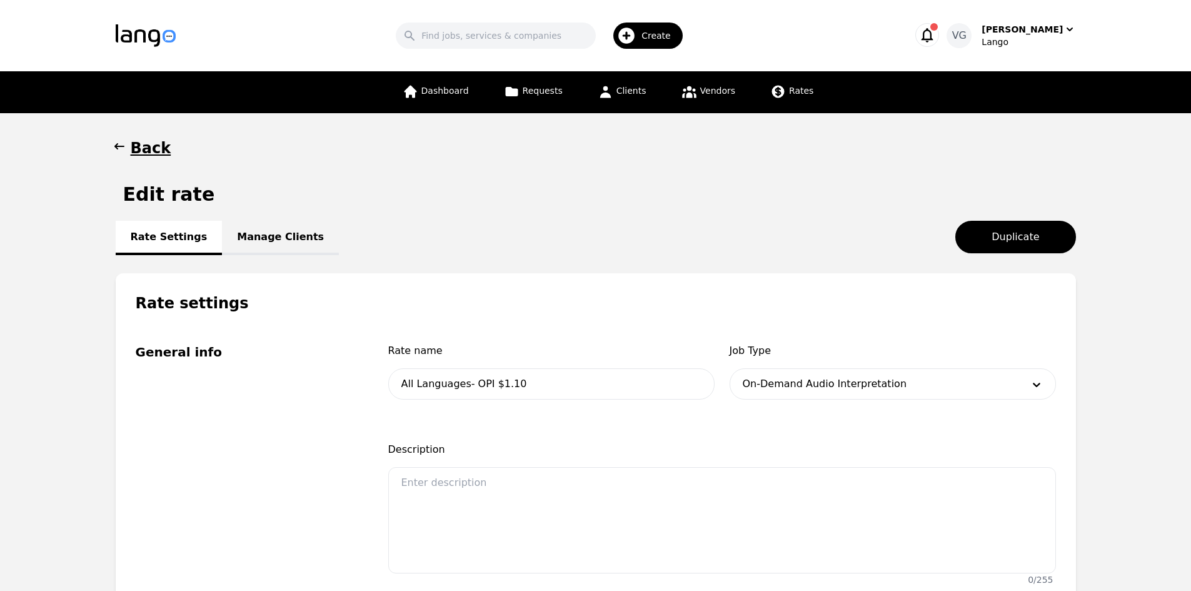
click at [257, 224] on link "Manage Clients" at bounding box center [280, 238] width 117 height 34
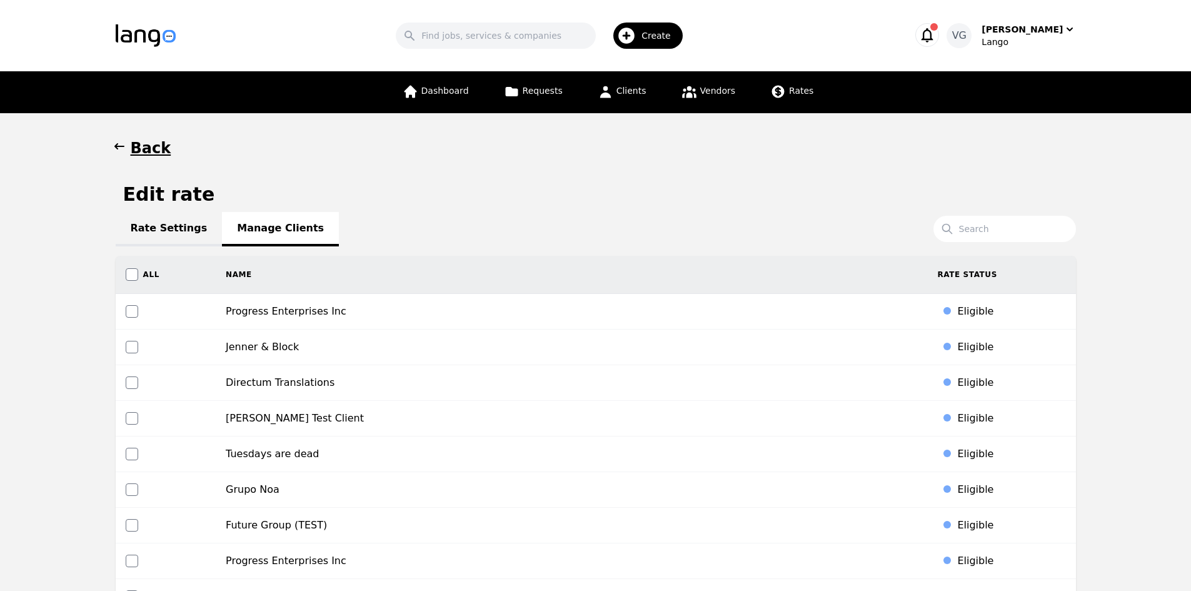
click at [159, 228] on link "Rate Settings" at bounding box center [169, 229] width 107 height 34
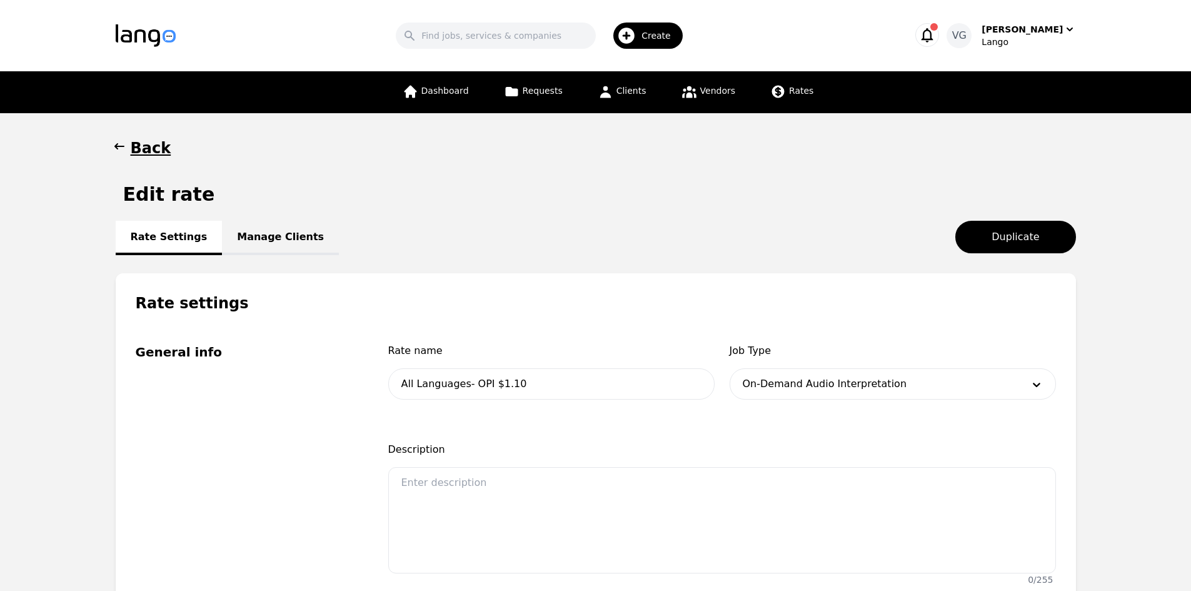
click at [257, 251] on link "Manage Clients" at bounding box center [280, 238] width 117 height 34
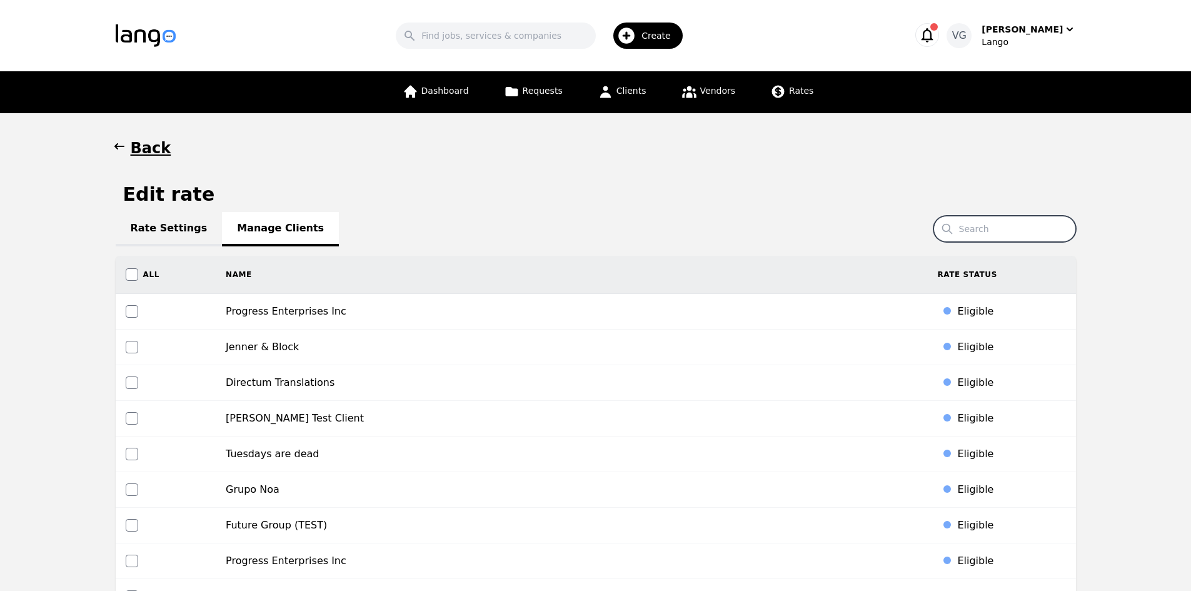
click at [991, 224] on input "Search" at bounding box center [1005, 229] width 143 height 26
drag, startPoint x: 989, startPoint y: 226, endPoint x: 980, endPoint y: 238, distance: 15.6
click at [989, 228] on input "Search" at bounding box center [1005, 229] width 143 height 26
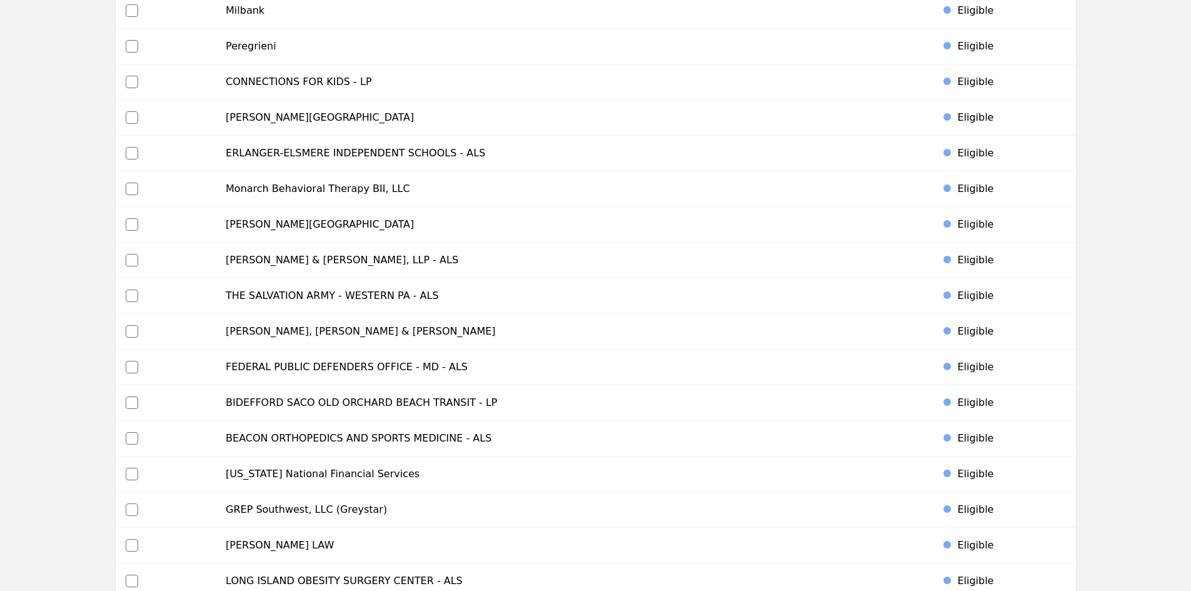
scroll to position [2047, 0]
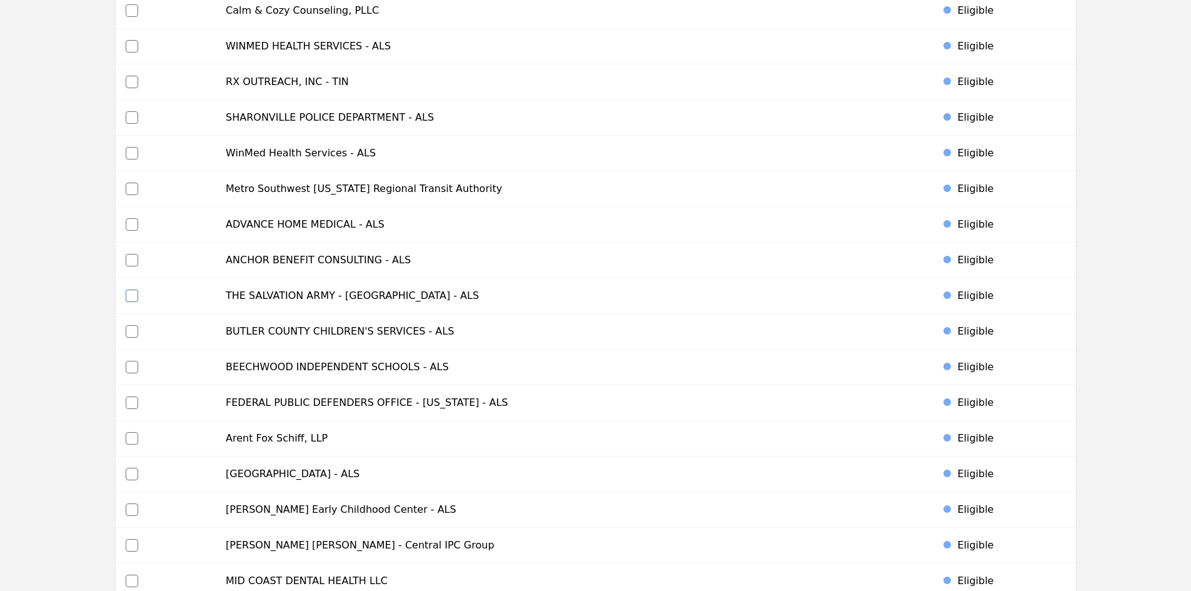
click at [131, 295] on input "checkbox" at bounding box center [132, 295] width 13 height 13
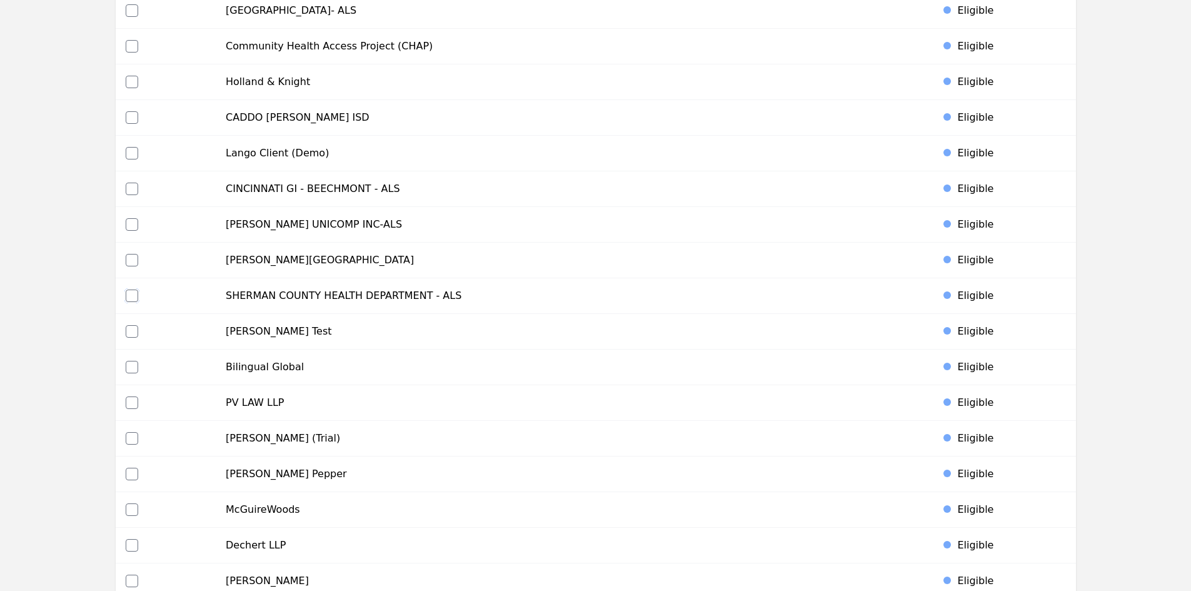
click at [130, 296] on input "checkbox" at bounding box center [132, 295] width 13 height 13
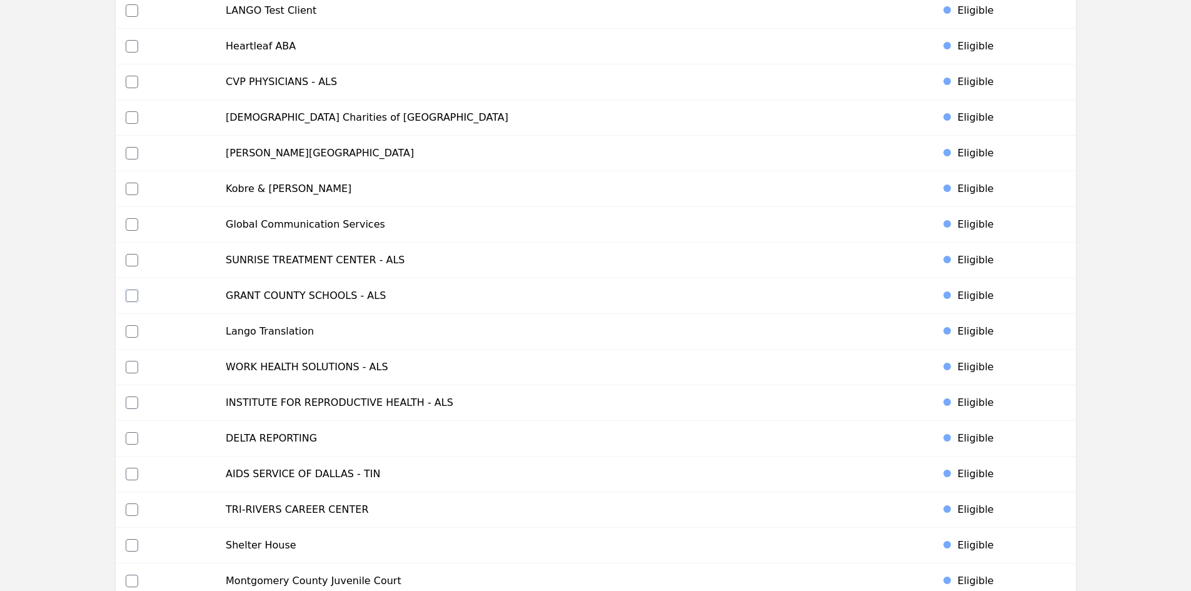
click at [129, 296] on input "checkbox" at bounding box center [132, 295] width 13 height 13
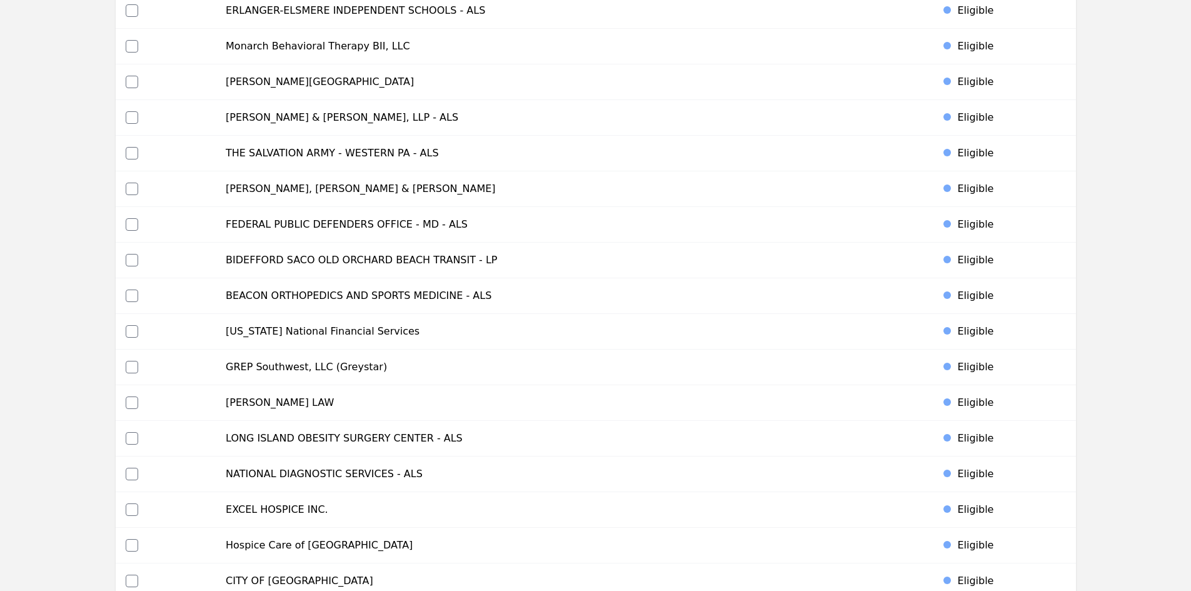
scroll to position [2582, 0]
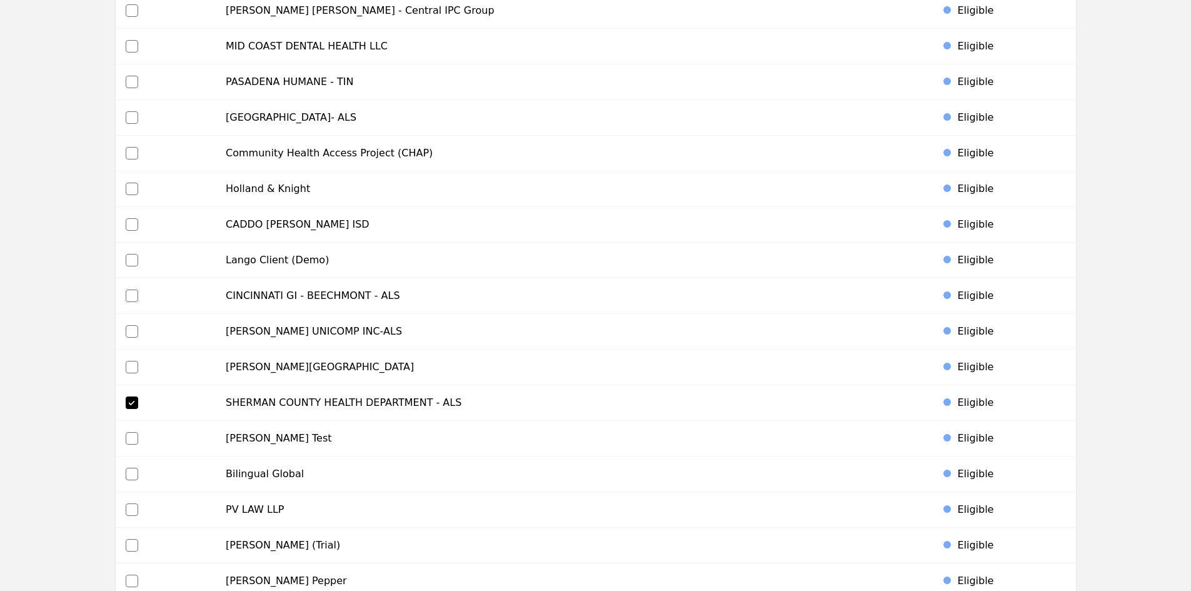
click at [130, 293] on input "checkbox" at bounding box center [132, 295] width 13 height 13
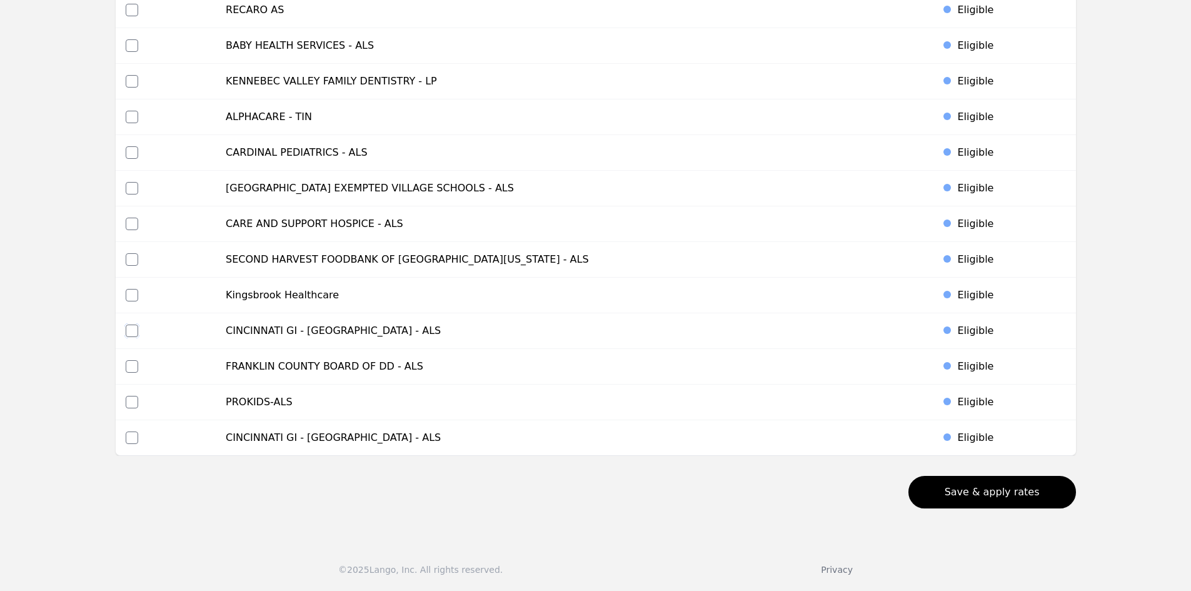
click at [133, 331] on input "checkbox" at bounding box center [132, 331] width 13 height 13
click at [135, 440] on input "checkbox" at bounding box center [132, 437] width 13 height 13
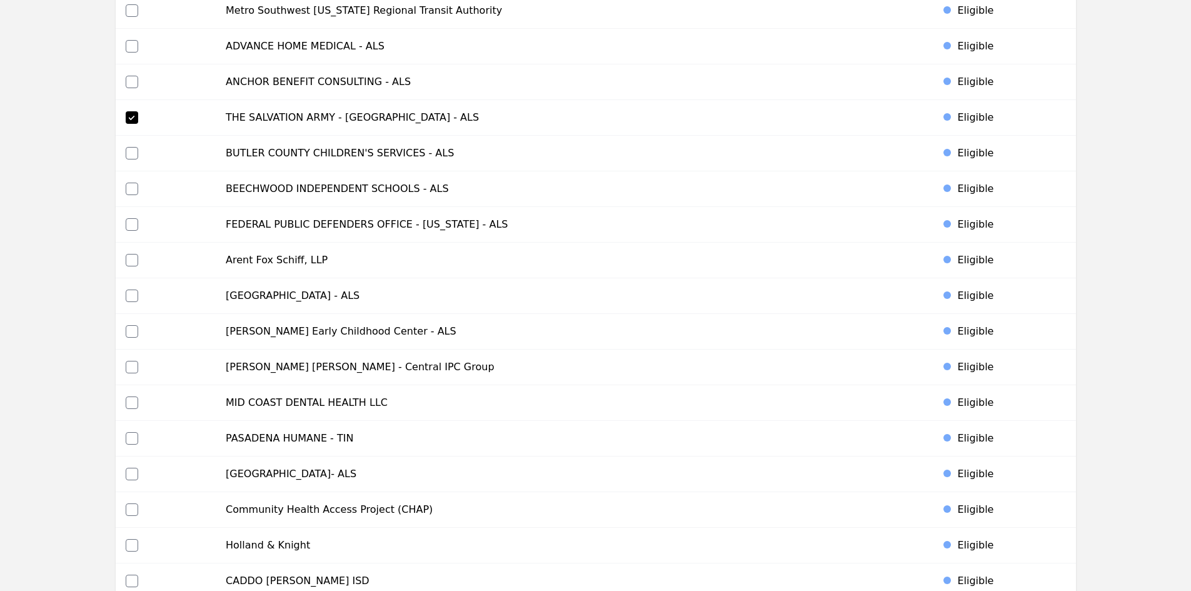
click at [139, 291] on div at bounding box center [166, 295] width 81 height 13
click at [135, 293] on input "checkbox" at bounding box center [132, 295] width 13 height 13
click at [128, 42] on input "checkbox" at bounding box center [132, 46] width 13 height 13
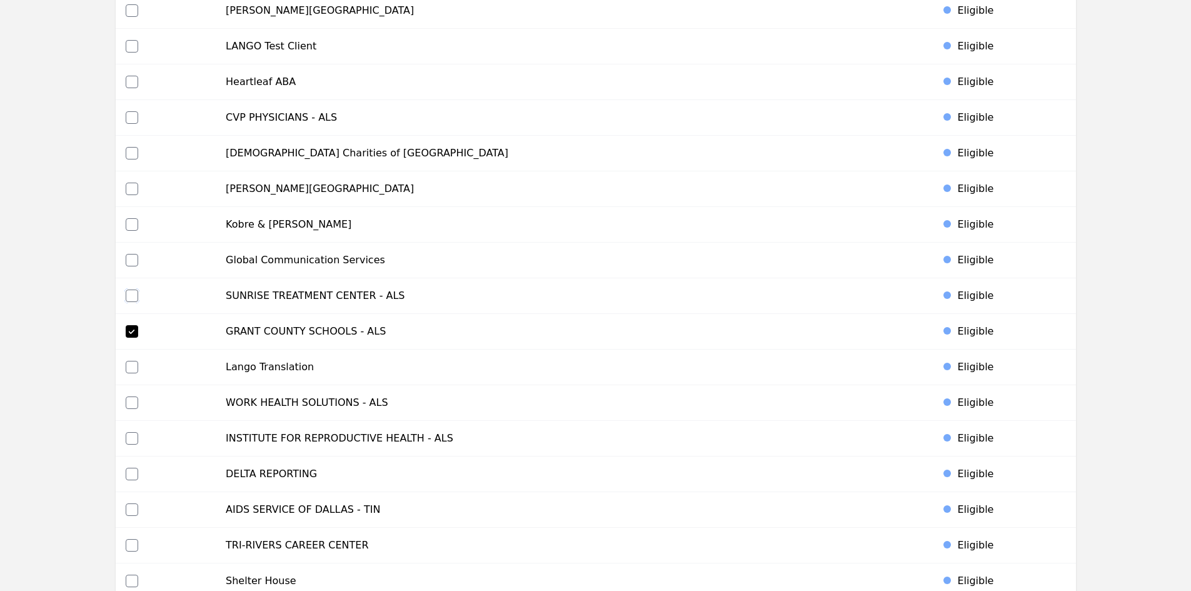
click at [128, 294] on input "checkbox" at bounding box center [132, 295] width 13 height 13
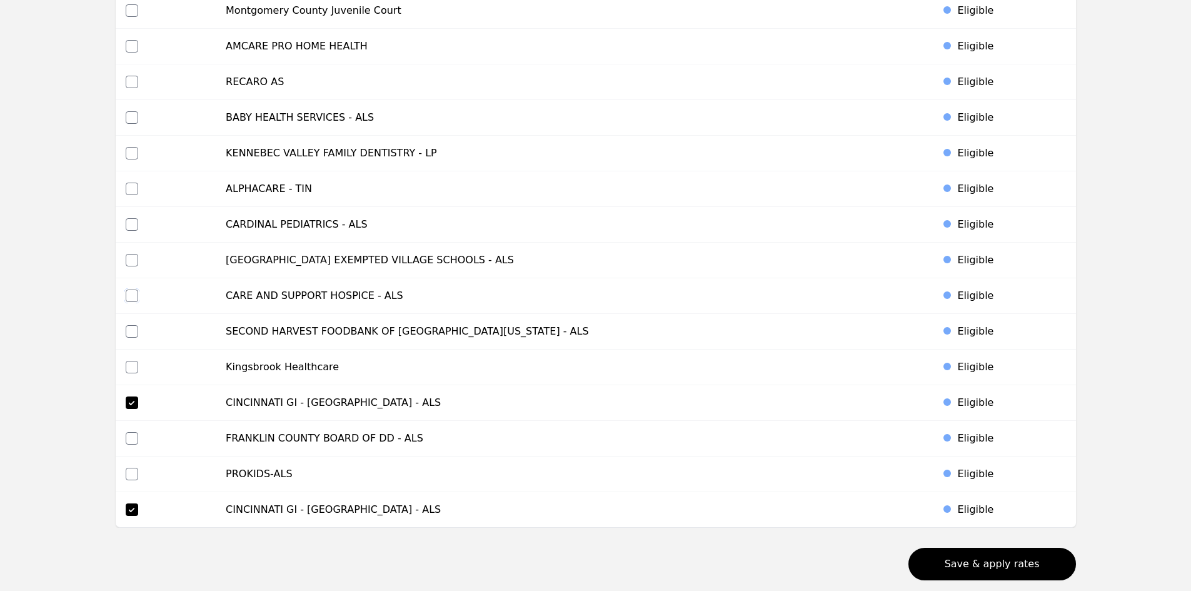
click at [134, 293] on input "checkbox" at bounding box center [132, 295] width 13 height 13
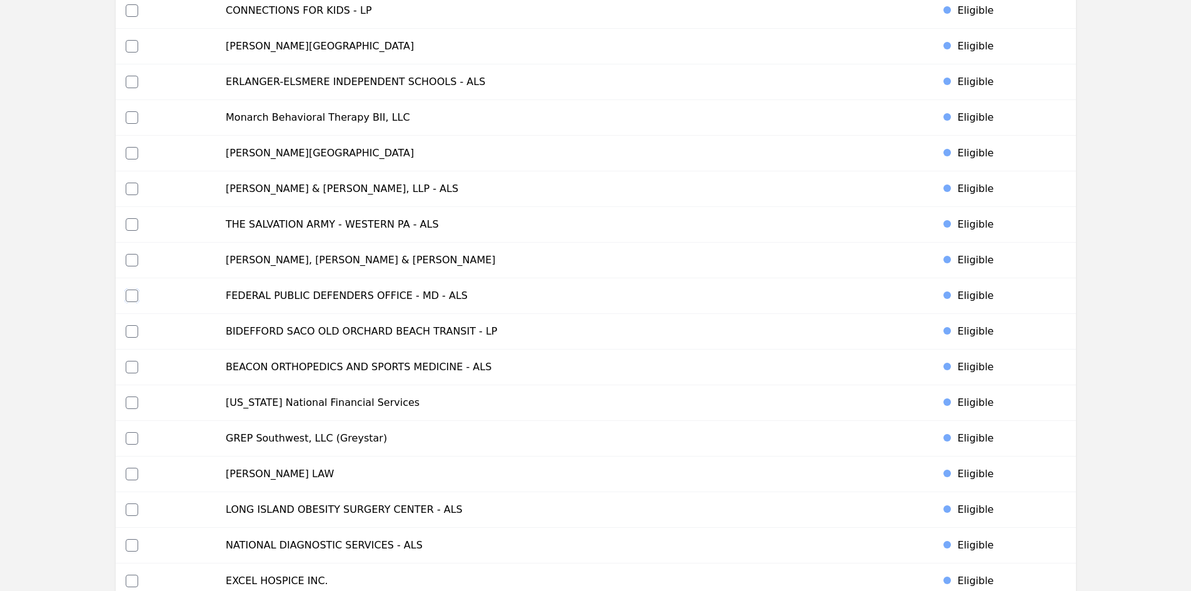
click at [131, 294] on input "checkbox" at bounding box center [132, 295] width 13 height 13
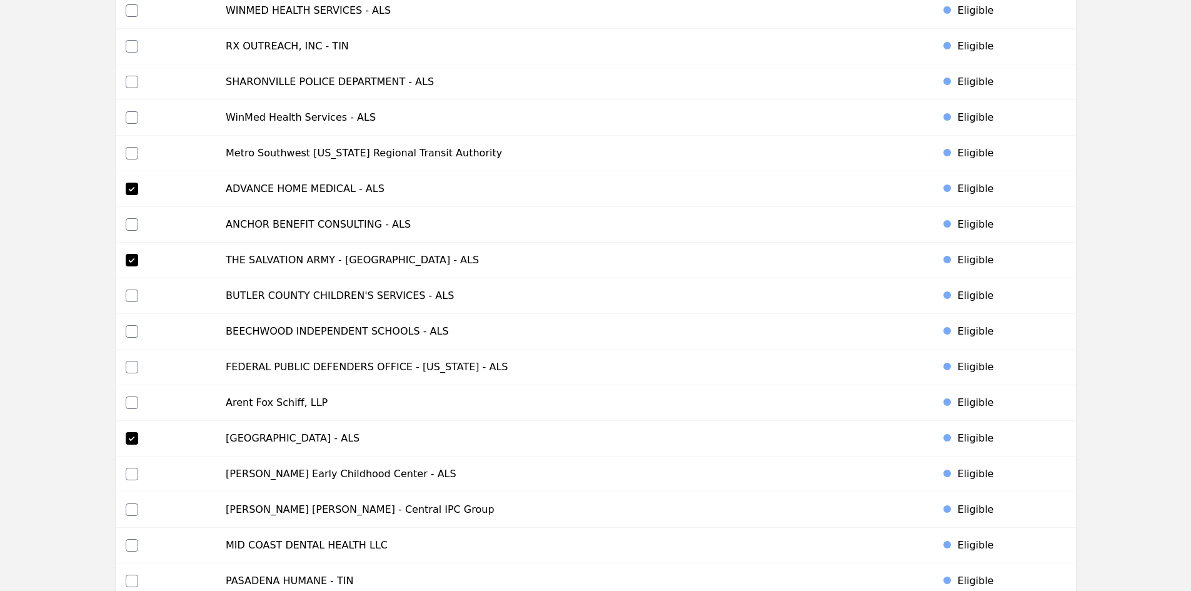
scroll to position [5112, 0]
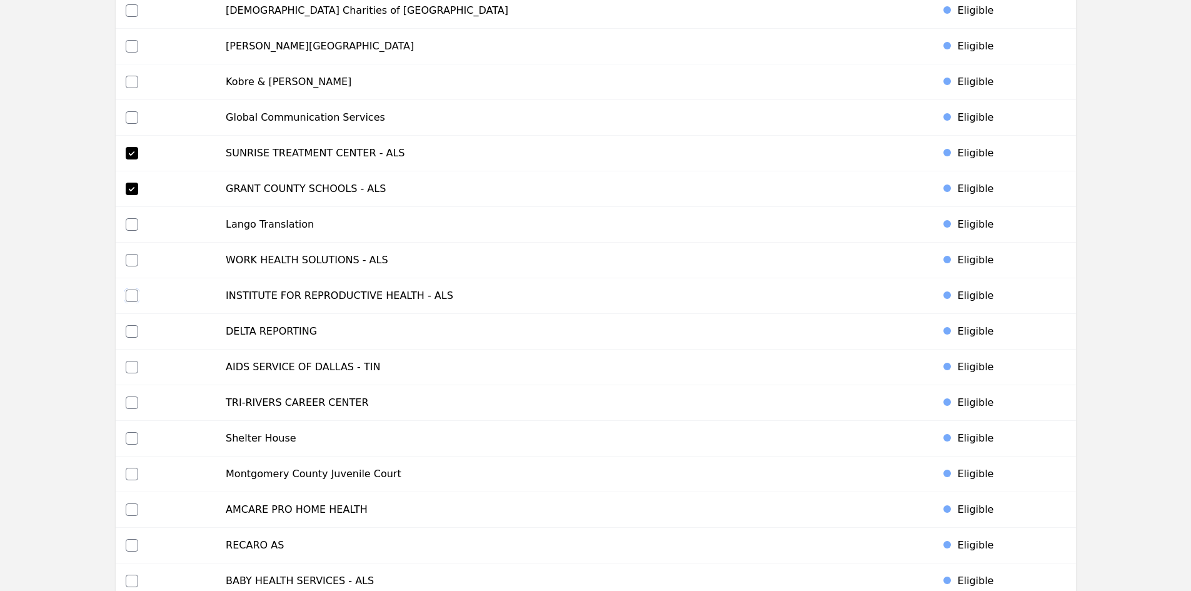
click at [136, 298] on input "checkbox" at bounding box center [132, 295] width 13 height 13
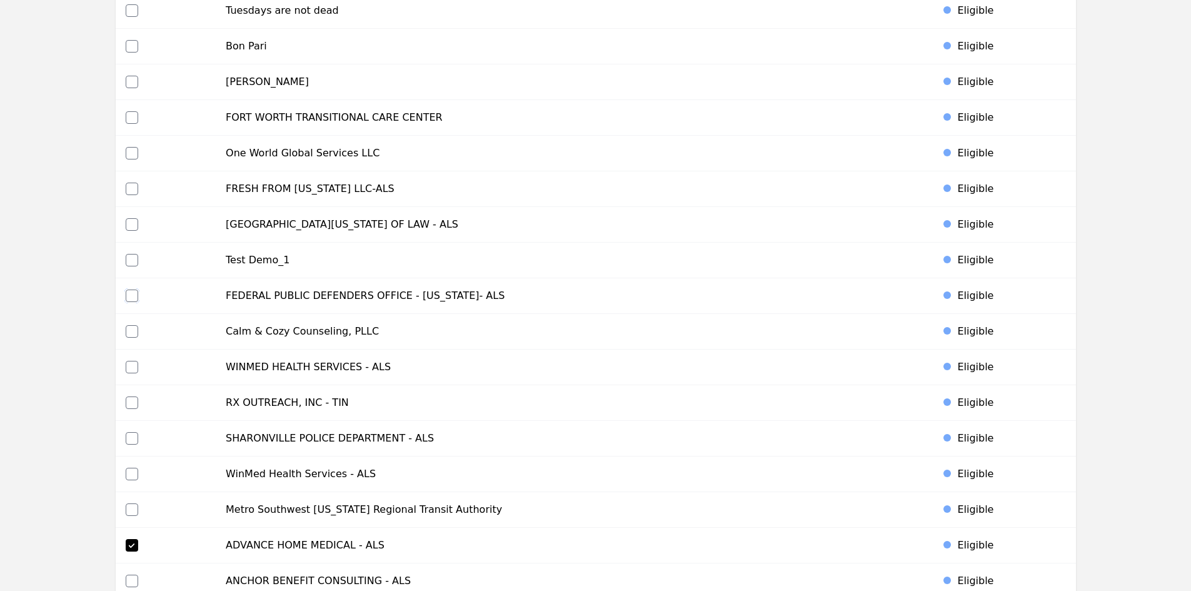
click at [133, 293] on input "checkbox" at bounding box center [132, 295] width 13 height 13
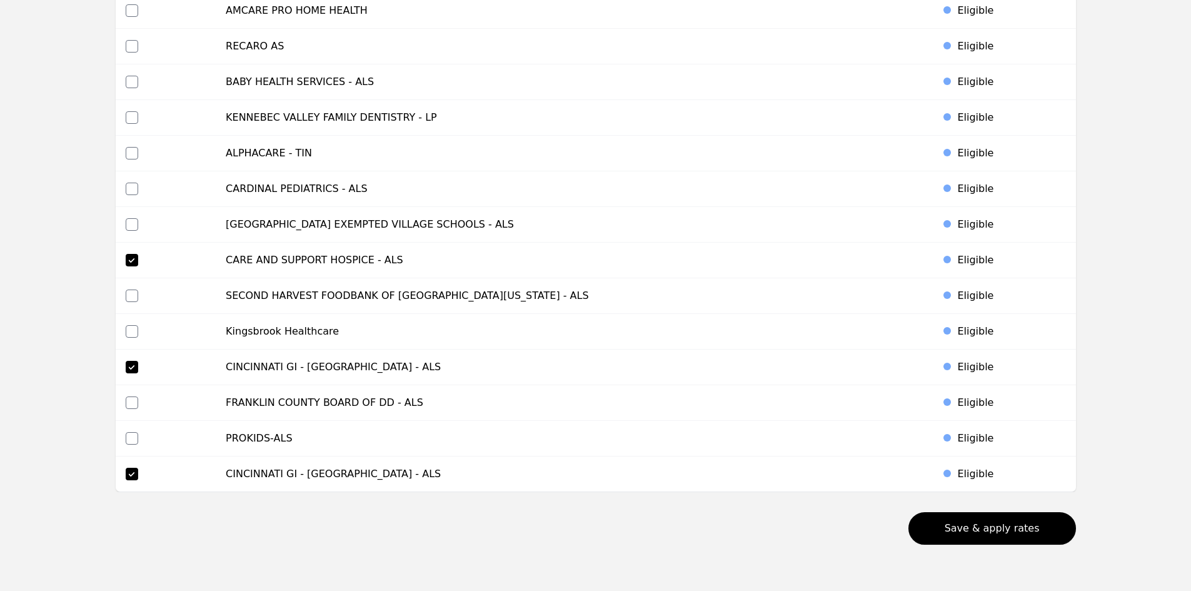
click at [124, 296] on td at bounding box center [166, 296] width 101 height 36
click at [128, 294] on input "checkbox" at bounding box center [132, 295] width 13 height 13
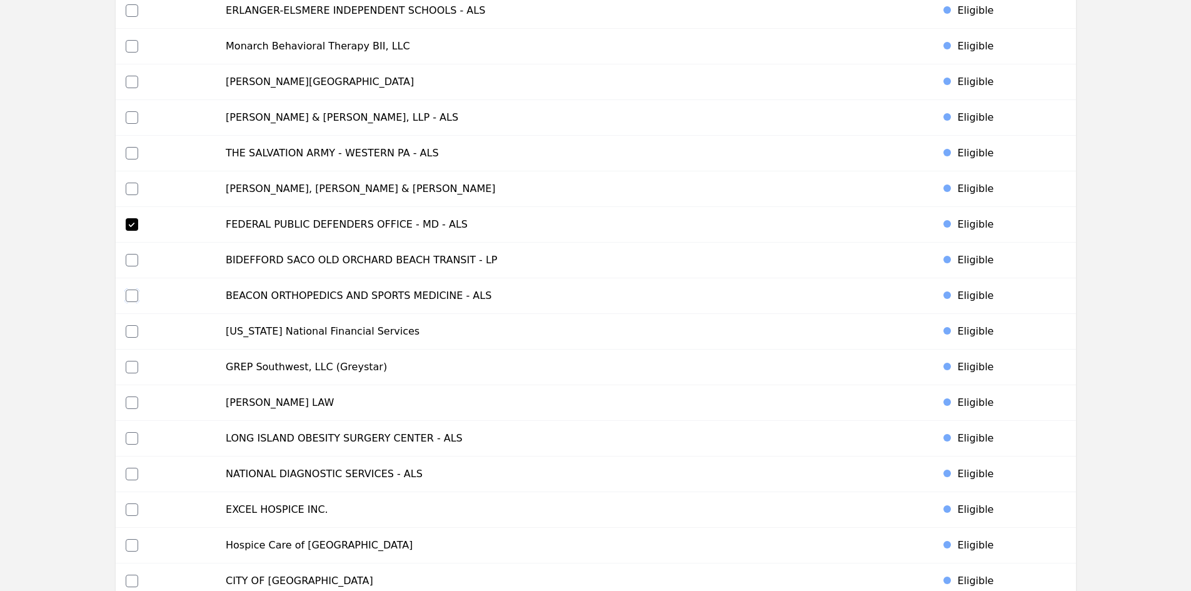
click at [136, 295] on input "checkbox" at bounding box center [132, 295] width 13 height 13
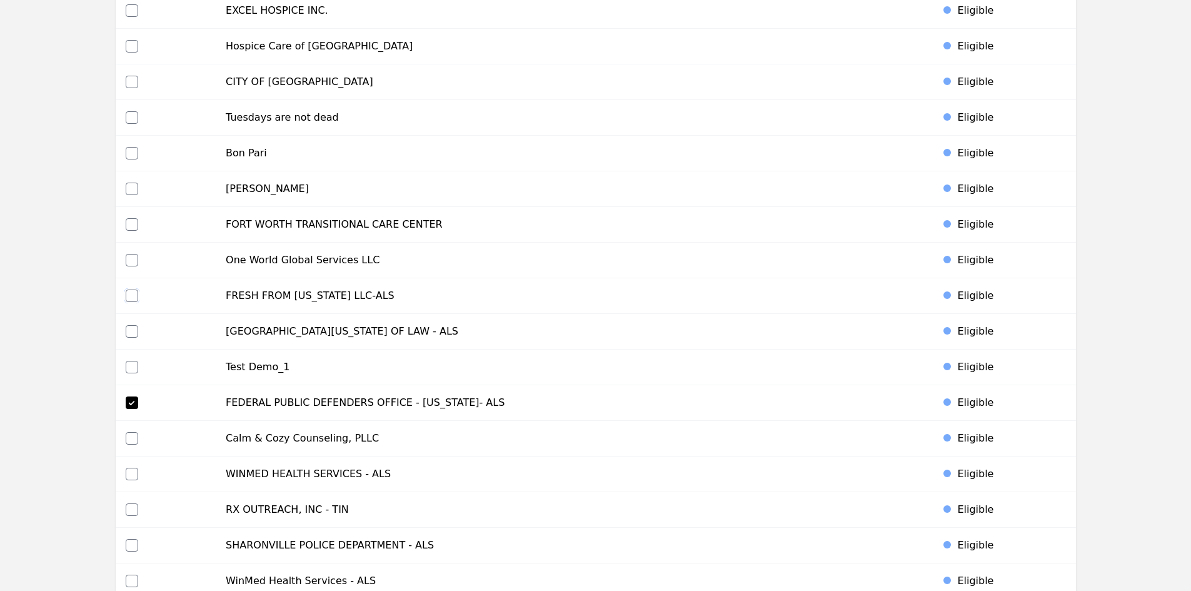
click at [132, 294] on input "checkbox" at bounding box center [132, 295] width 13 height 13
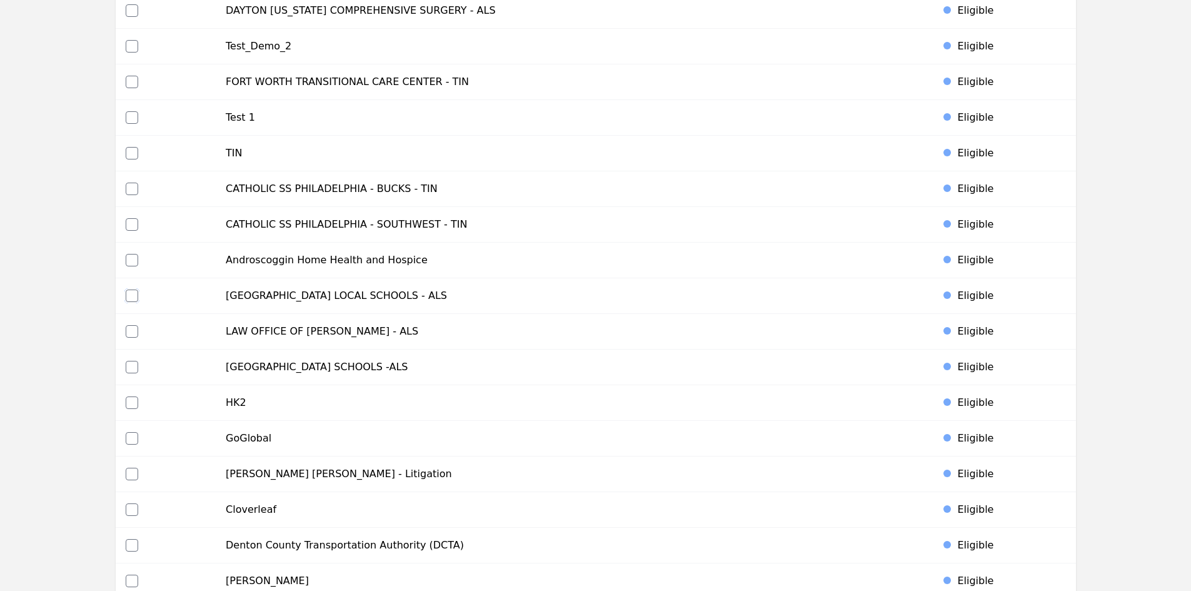
click at [129, 296] on input "checkbox" at bounding box center [132, 295] width 13 height 13
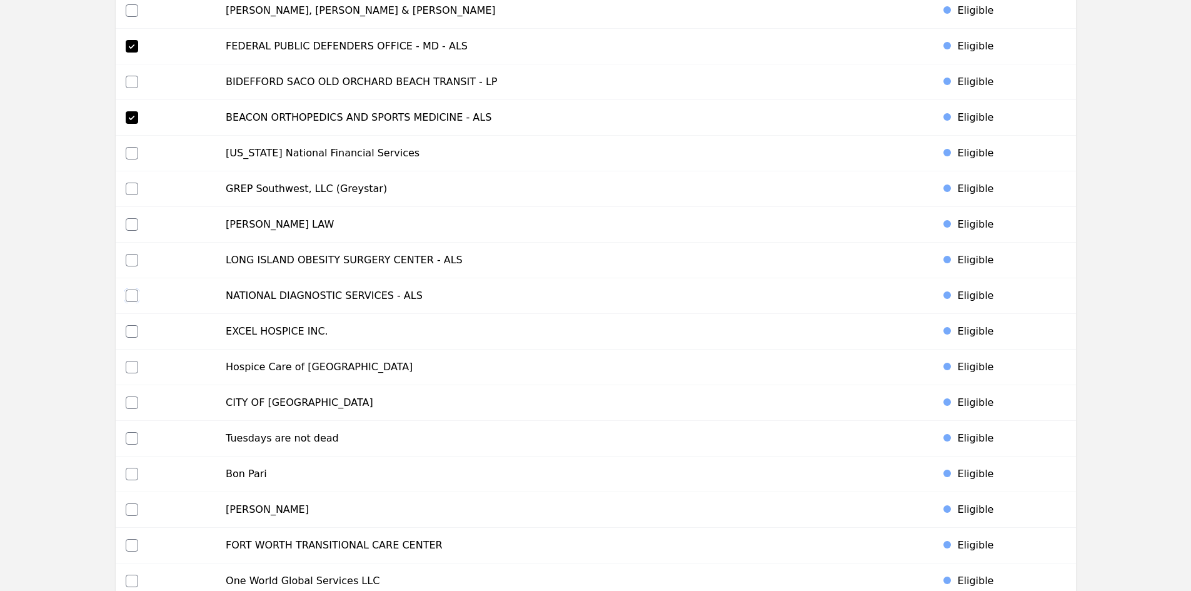
click at [130, 295] on input "checkbox" at bounding box center [132, 295] width 13 height 13
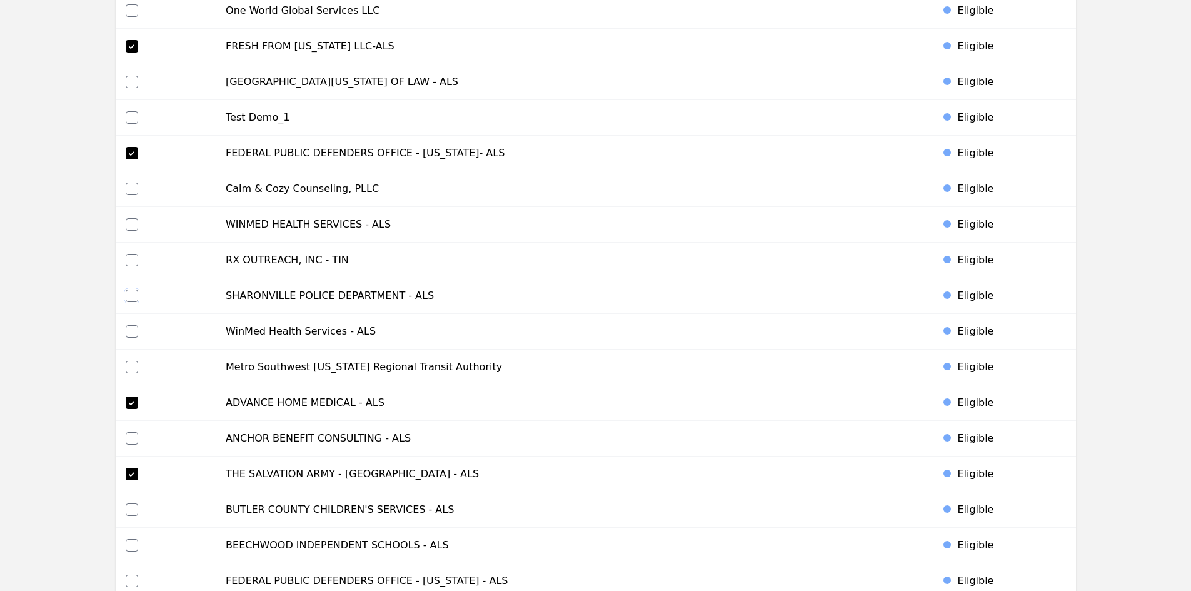
click at [131, 296] on input "checkbox" at bounding box center [132, 295] width 13 height 13
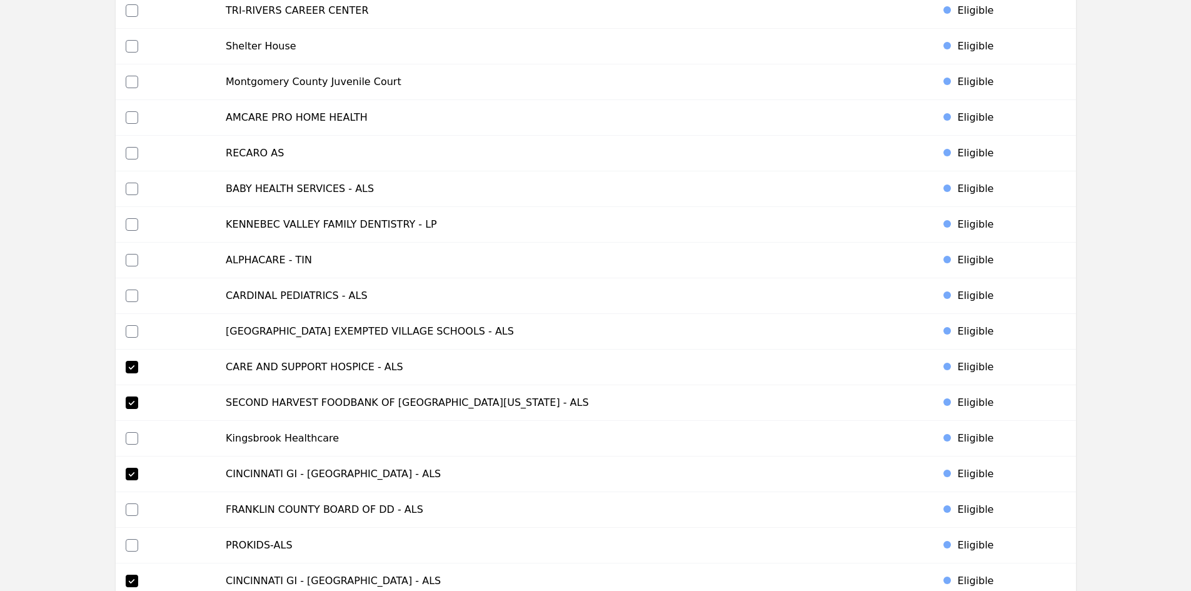
click at [127, 298] on td at bounding box center [166, 296] width 101 height 36
click at [135, 291] on input "checkbox" at bounding box center [132, 295] width 13 height 13
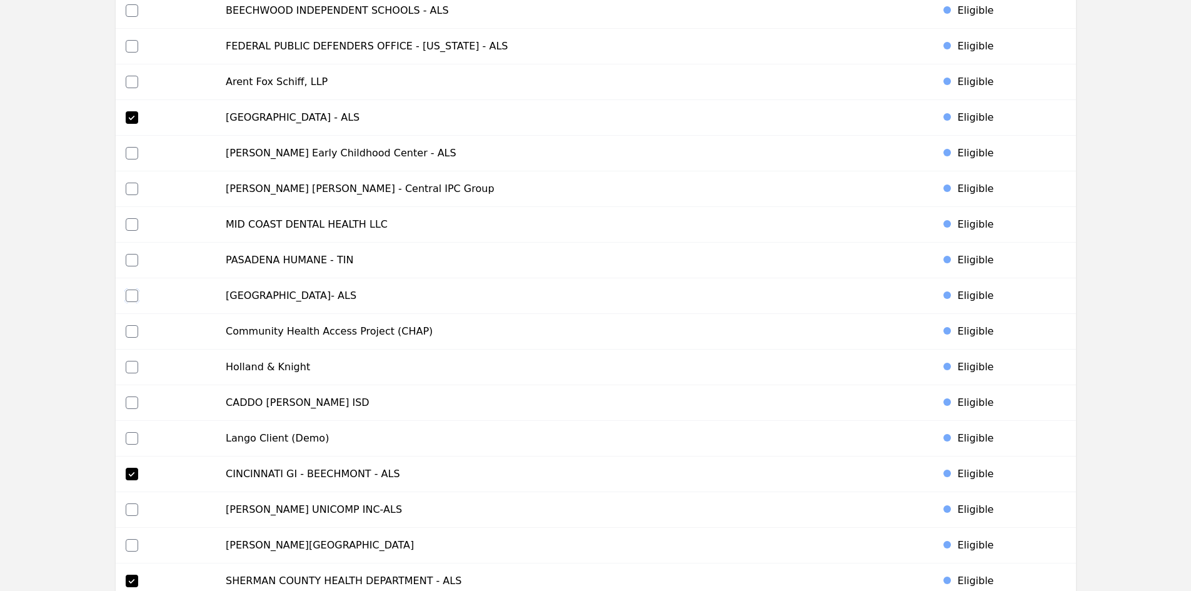
click at [133, 297] on input "checkbox" at bounding box center [132, 295] width 13 height 13
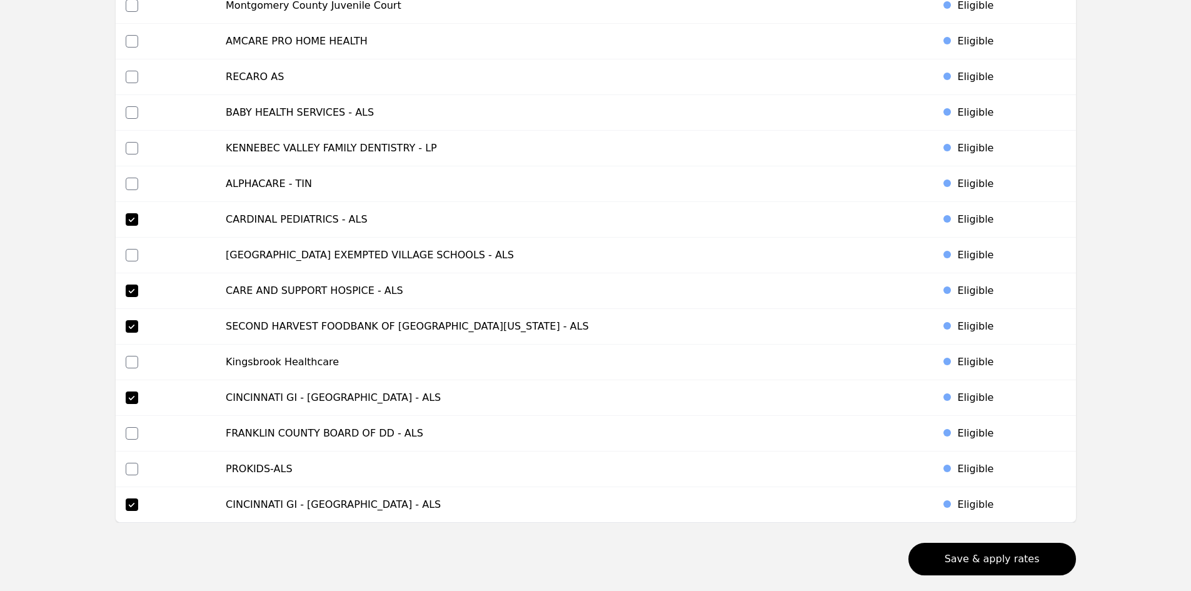
scroll to position [5647, 0]
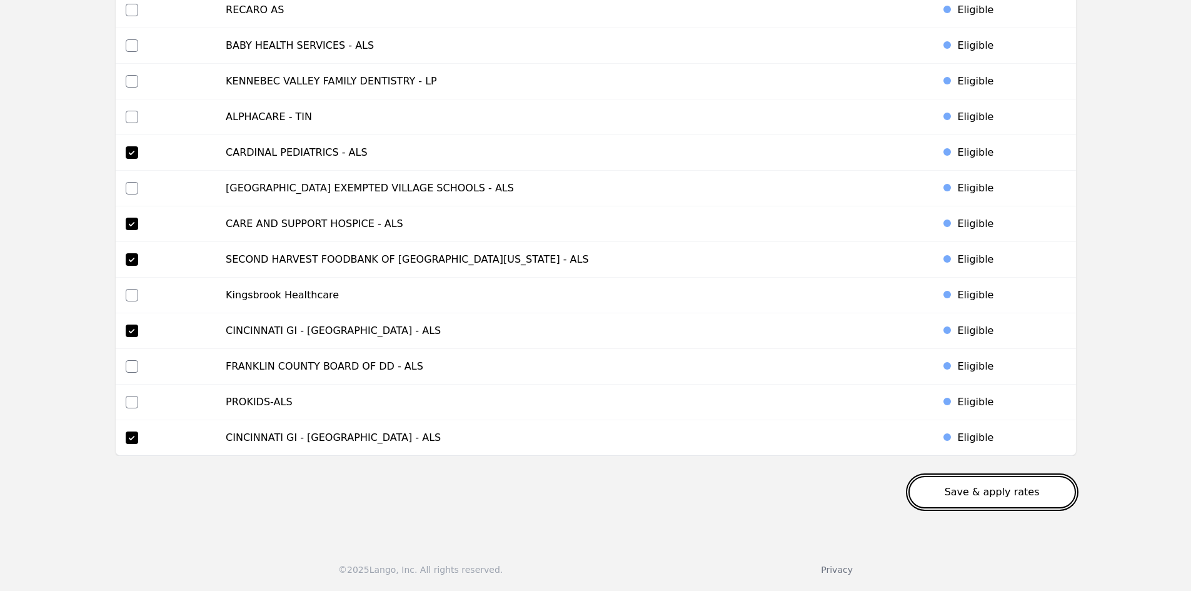
click at [1012, 485] on button "Save & apply rates" at bounding box center [992, 492] width 168 height 33
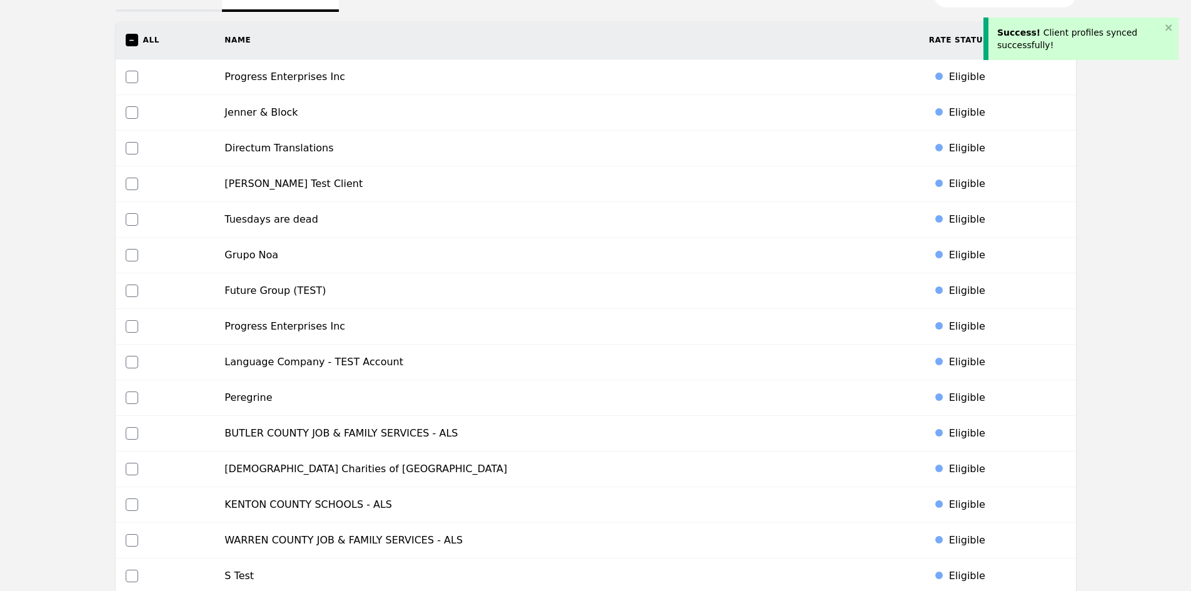
scroll to position [0, 0]
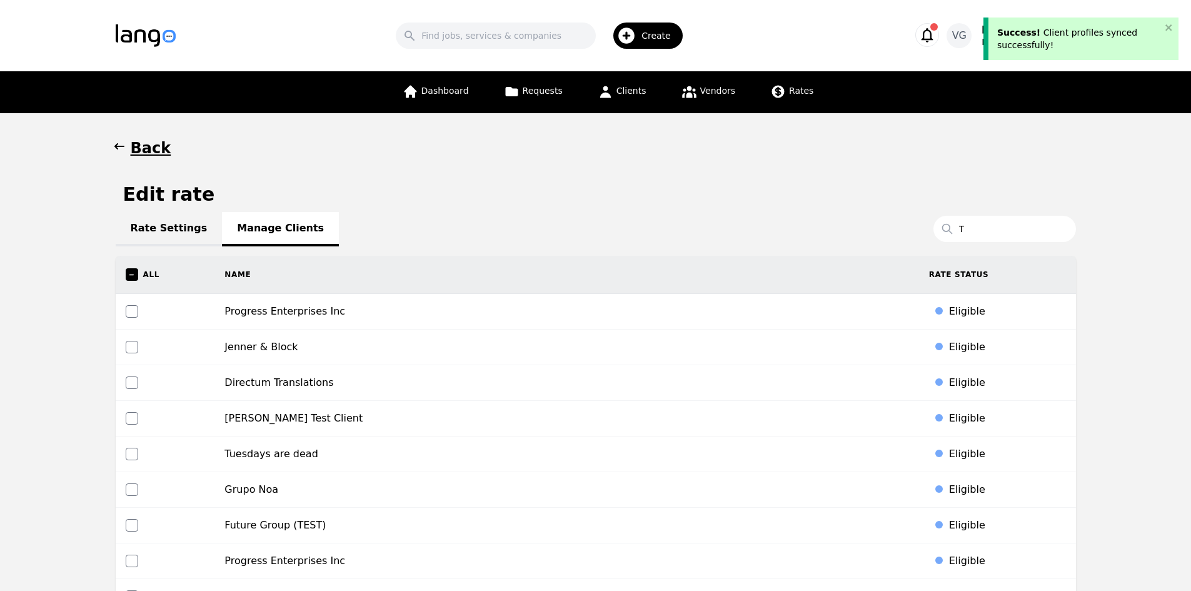
drag, startPoint x: 267, startPoint y: 230, endPoint x: 208, endPoint y: 188, distance: 72.2
click at [268, 230] on div "Rate Settings Manage Clients" at bounding box center [596, 228] width 960 height 15
click at [132, 147] on h1 "Back" at bounding box center [151, 148] width 41 height 20
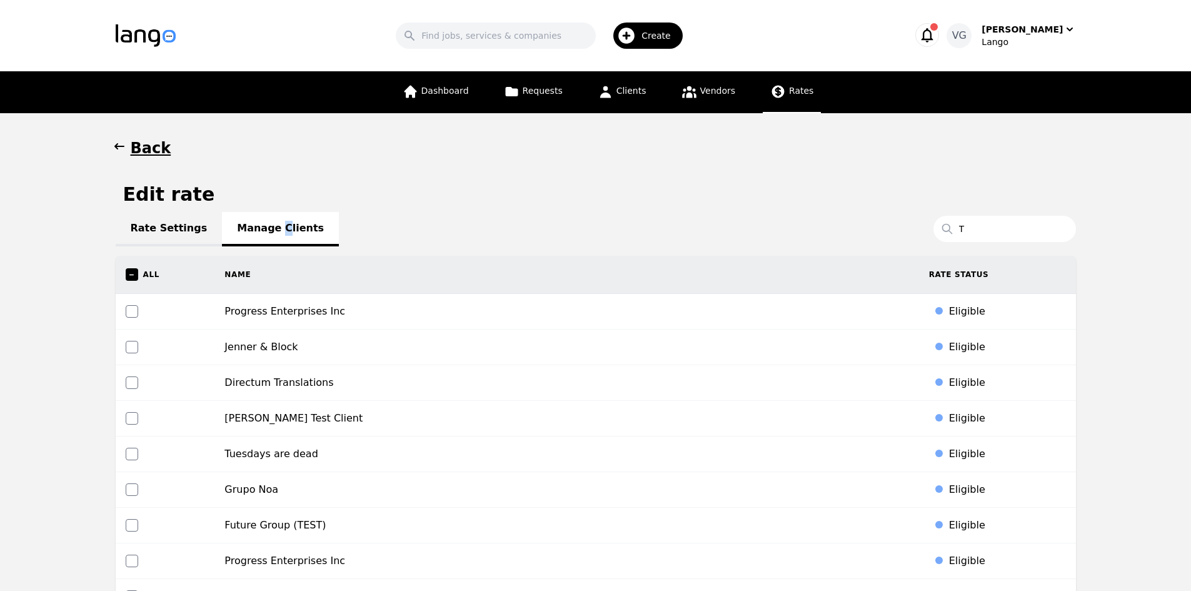
drag, startPoint x: 778, startPoint y: 94, endPoint x: 770, endPoint y: 97, distance: 8.5
click at [779, 94] on icon at bounding box center [778, 92] width 16 height 16
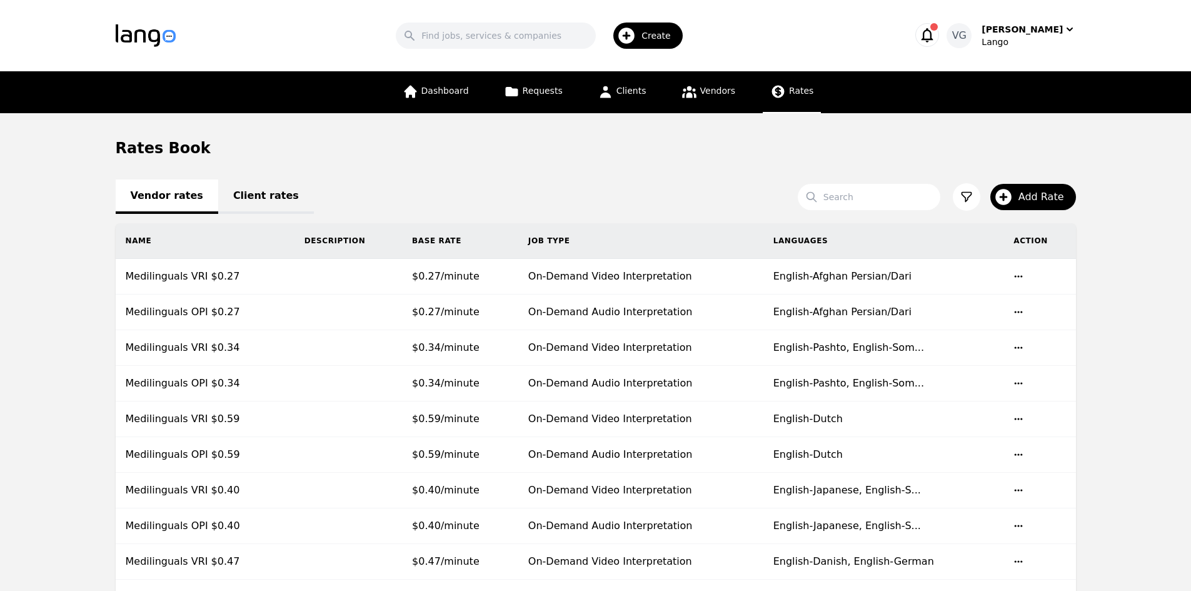
click at [234, 186] on link "Client rates" at bounding box center [266, 196] width 96 height 34
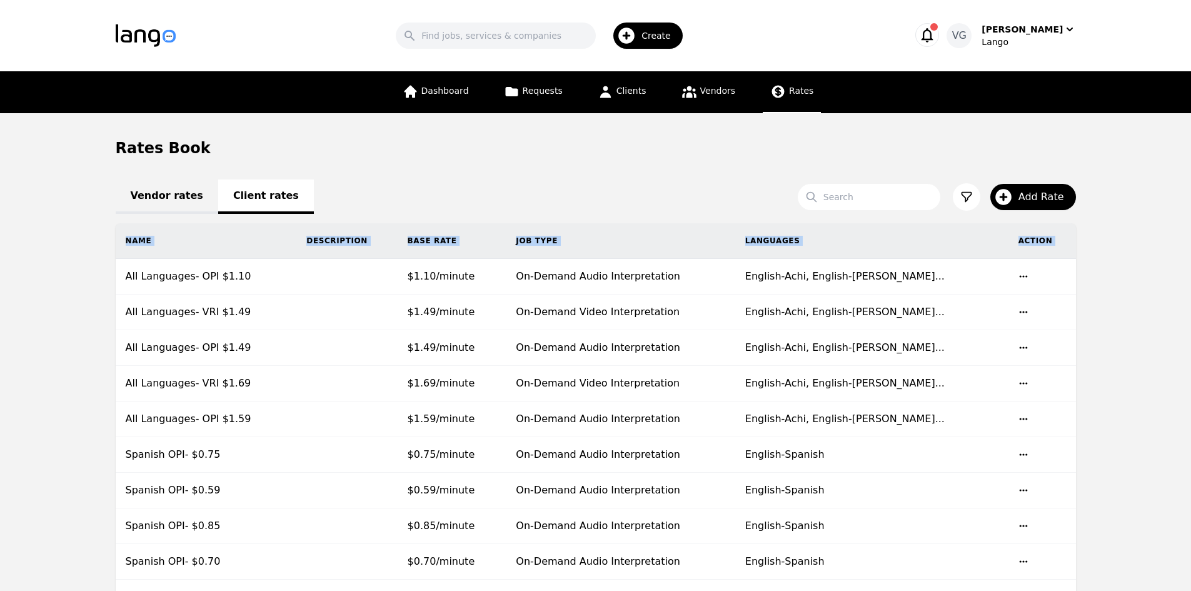
drag, startPoint x: 128, startPoint y: 276, endPoint x: 64, endPoint y: 251, distance: 68.7
click at [69, 254] on main "Rates Book Vendor rates Client rates Search Add Rate Name Description Base Rate…" at bounding box center [595, 585] width 1191 height 945
click at [63, 251] on main "Rates Book Vendor rates Client rates Search Add Rate Name Description Base Rate…" at bounding box center [595, 585] width 1191 height 945
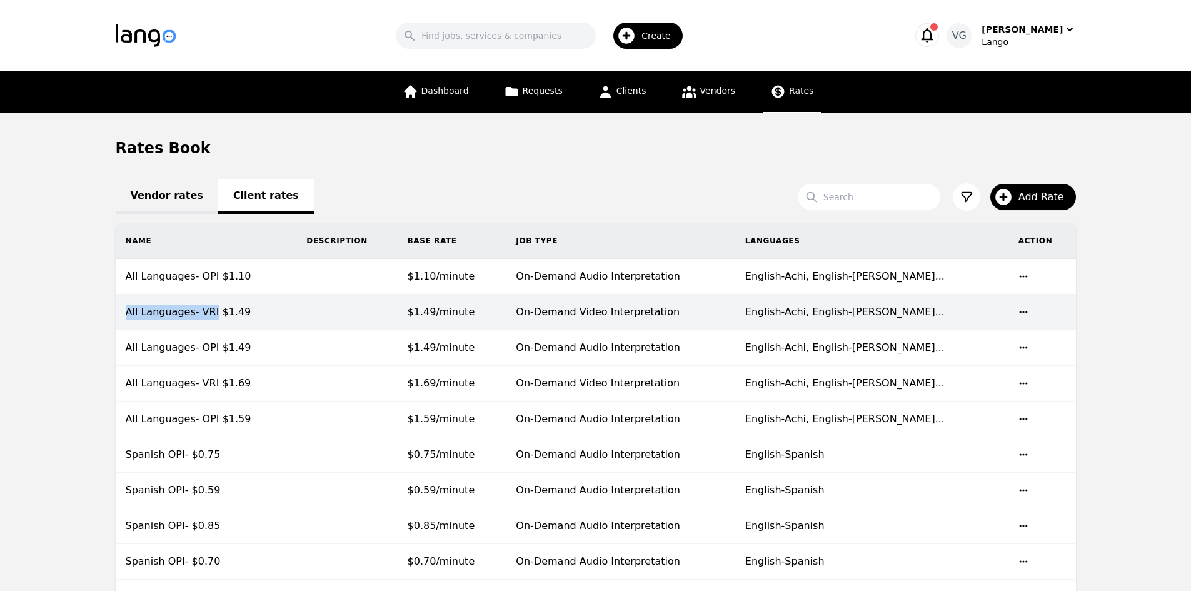
copy td "All Languages- VRI"
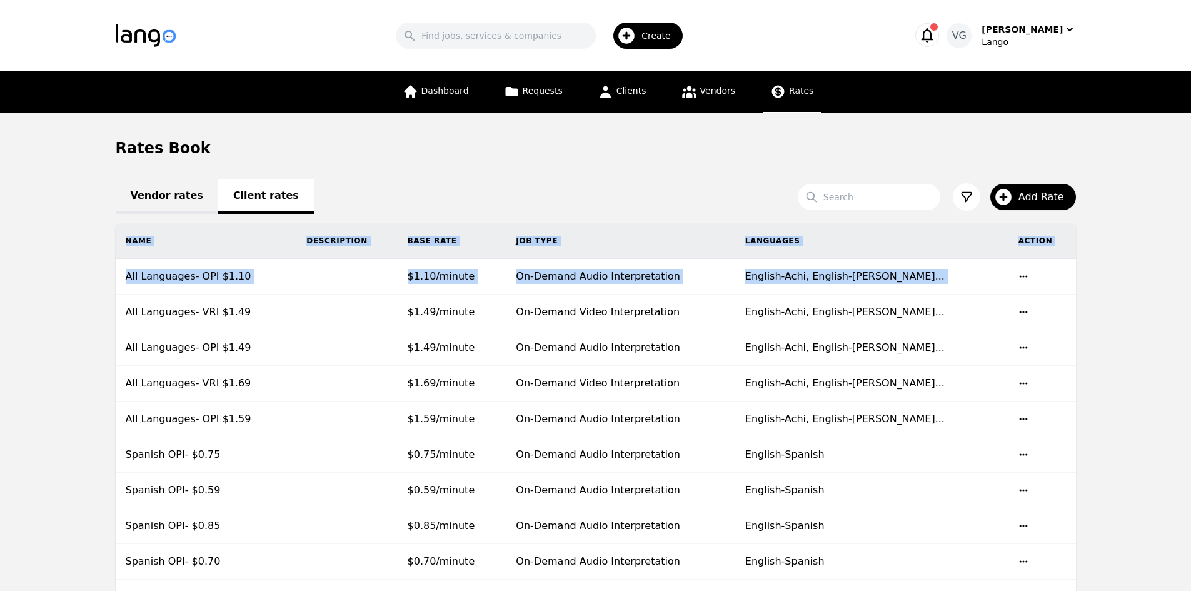
drag, startPoint x: 125, startPoint y: 311, endPoint x: 0, endPoint y: 273, distance: 130.7
click at [0, 273] on main "Rates Book Vendor rates Client rates Search Add Rate Name Description Base Rate…" at bounding box center [595, 585] width 1191 height 945
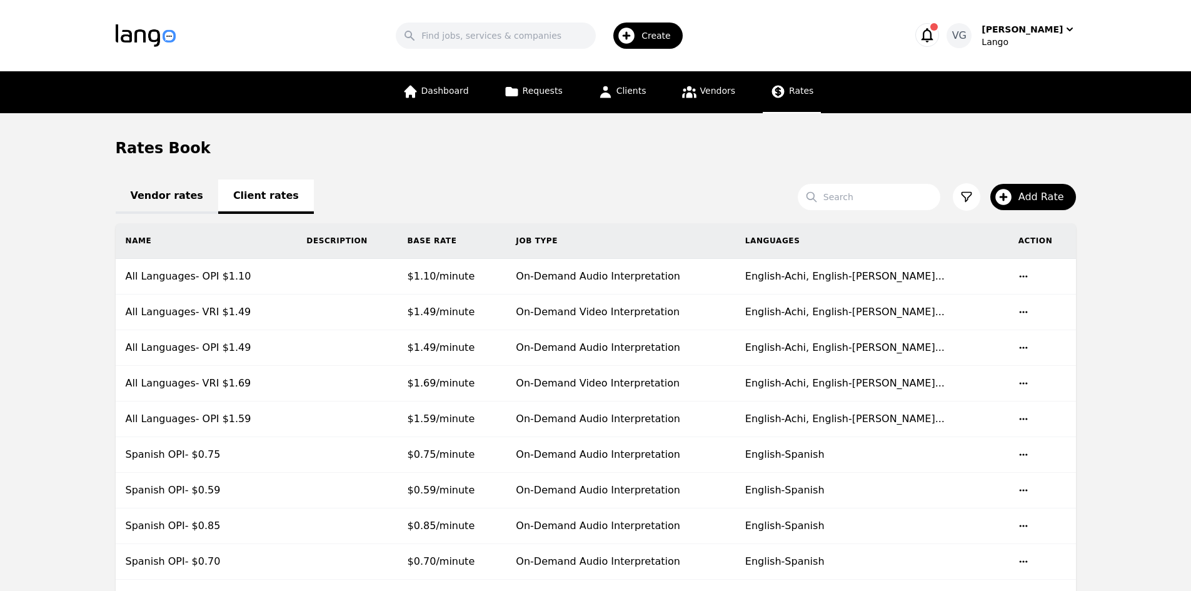
click at [134, 154] on h1 "Rates Book" at bounding box center [163, 148] width 95 height 20
drag, startPoint x: 671, startPoint y: 40, endPoint x: 1022, endPoint y: 189, distance: 381.0
click at [963, 174] on div "Search Create [PERSON_NAME] Gjochi Lango Dashboard Requests Clients Vendors Rat…" at bounding box center [595, 295] width 1191 height 591
click at [1040, 190] on span "Add Rate" at bounding box center [1046, 196] width 54 height 15
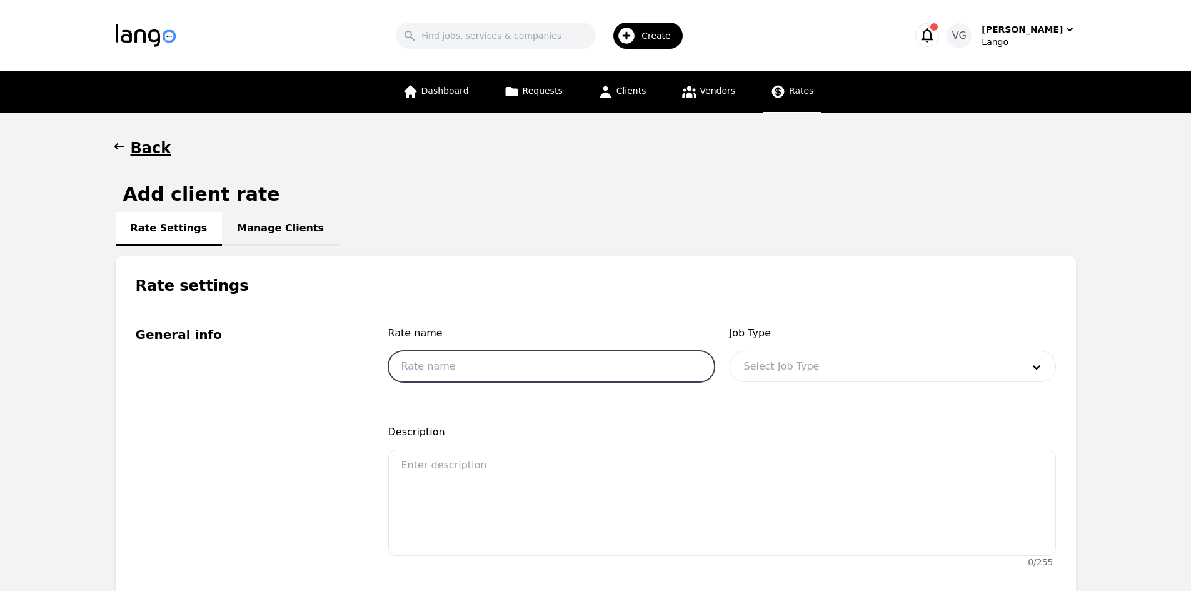
click at [465, 374] on input "text" at bounding box center [551, 366] width 326 height 31
paste input "All Languages- VRI"
click at [134, 155] on h1 "Back" at bounding box center [151, 148] width 41 height 20
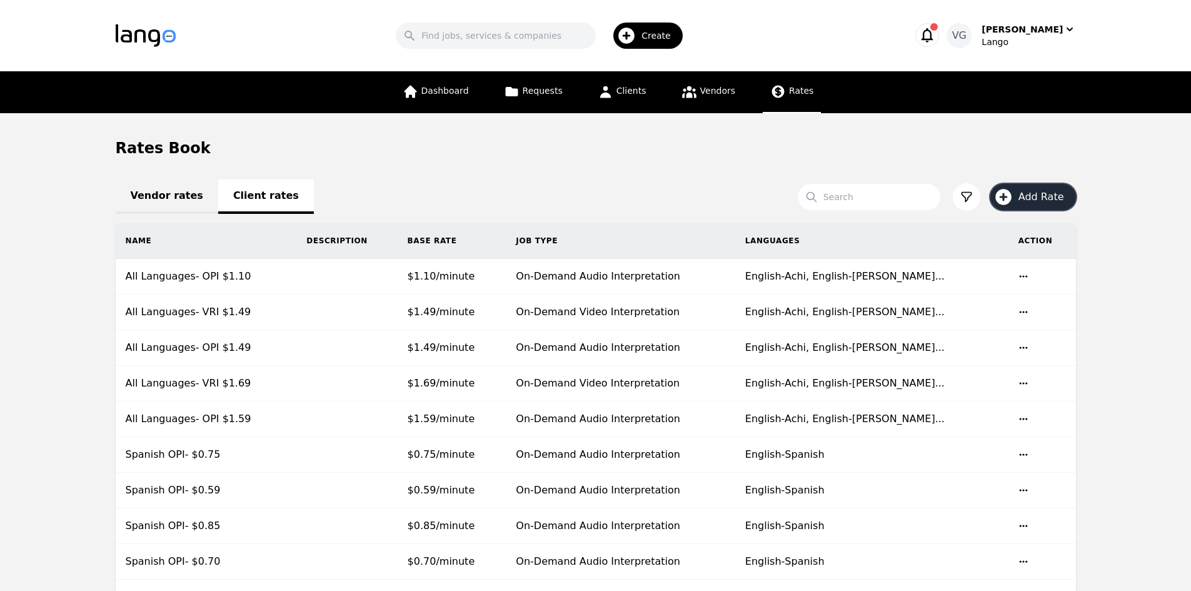
click at [1045, 201] on span "Add Rate" at bounding box center [1046, 196] width 54 height 15
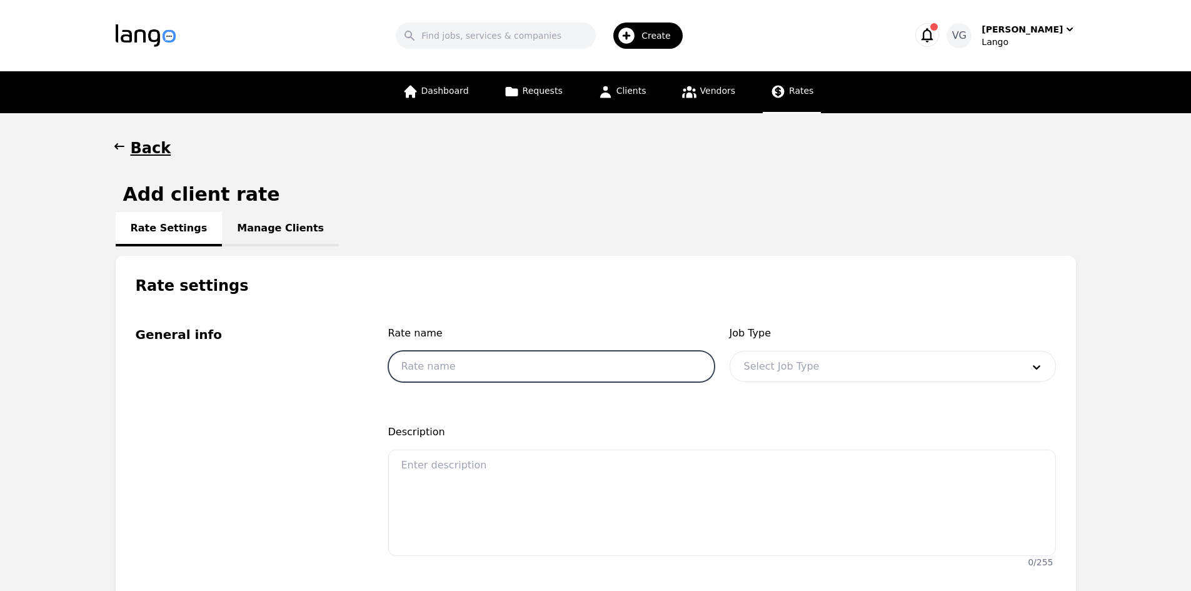
click at [443, 363] on input "text" at bounding box center [551, 366] width 326 height 31
drag, startPoint x: 739, startPoint y: 383, endPoint x: 749, endPoint y: 376, distance: 12.1
click at [747, 377] on div "Job Type Select Job Type" at bounding box center [893, 358] width 326 height 64
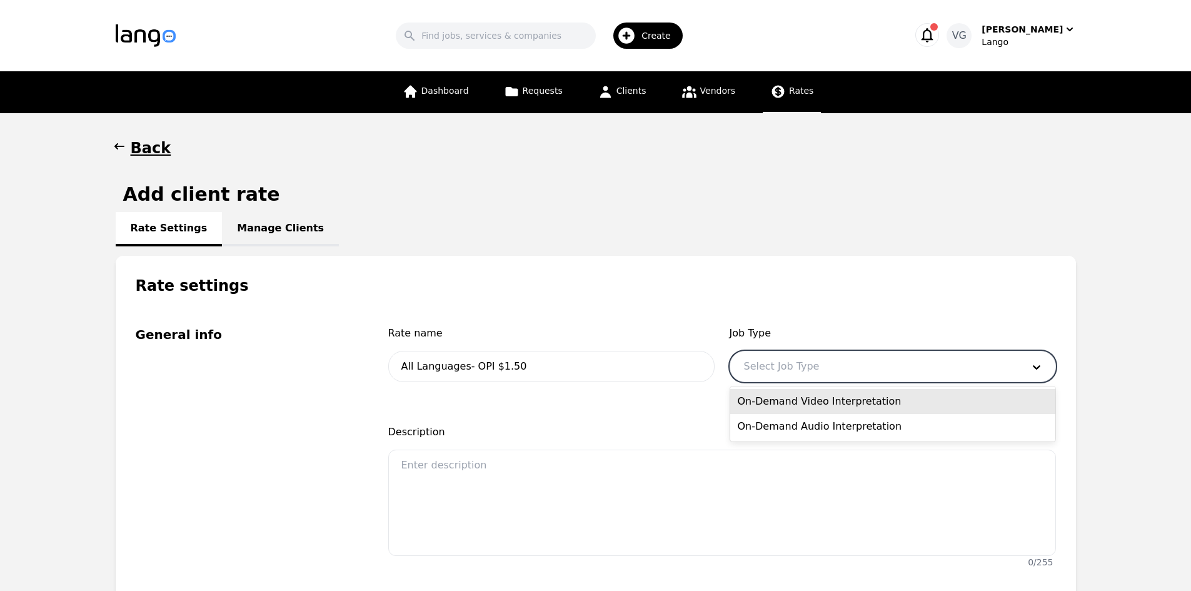
click at [782, 358] on div at bounding box center [874, 366] width 288 height 30
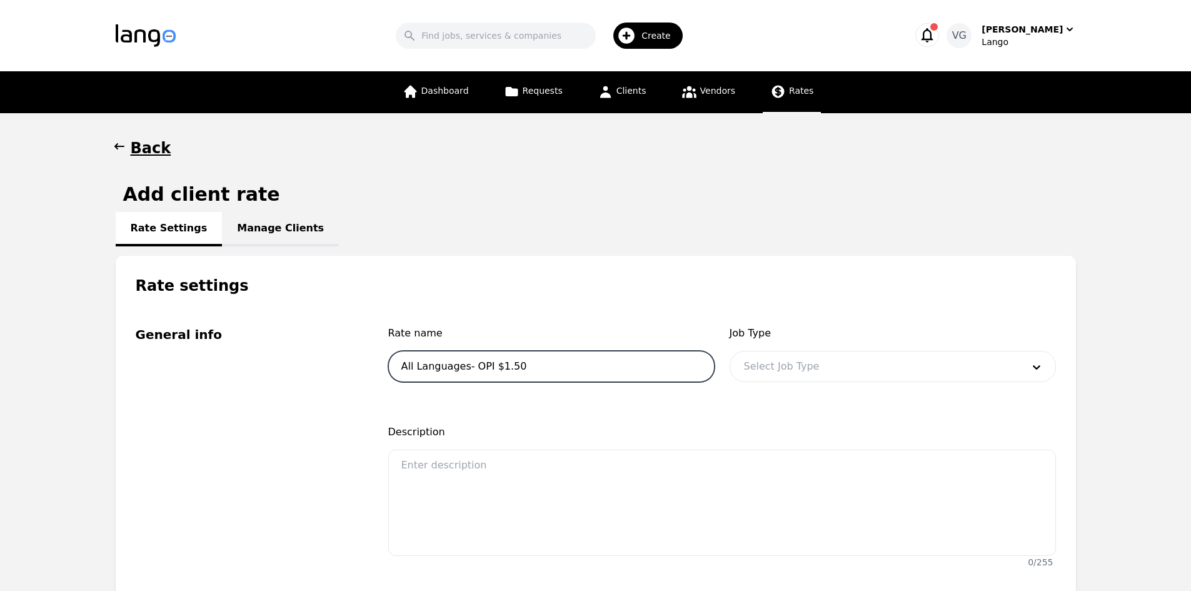
click at [481, 363] on input "All Languages- OPI $1.50" at bounding box center [551, 366] width 326 height 31
click at [830, 362] on div at bounding box center [874, 366] width 288 height 30
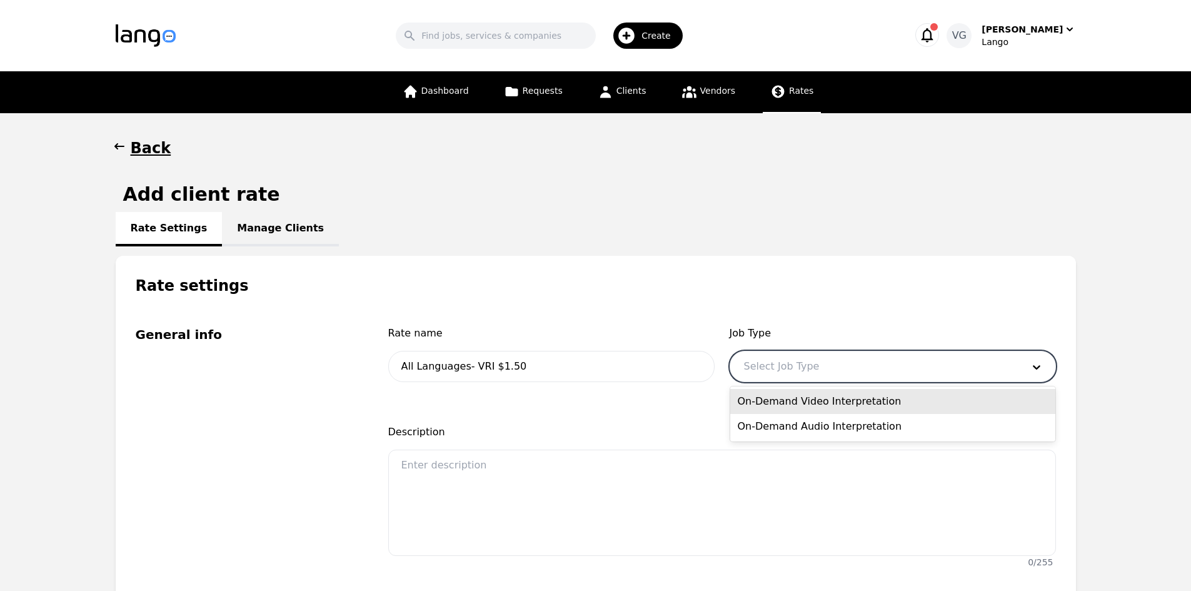
drag, startPoint x: 855, startPoint y: 426, endPoint x: 851, endPoint y: 403, distance: 22.8
click at [851, 403] on div "On-Demand Video Interpretation On-Demand Audio Interpretation" at bounding box center [892, 413] width 325 height 55
click at [851, 403] on div "On-Demand Video Interpretation" at bounding box center [892, 401] width 325 height 25
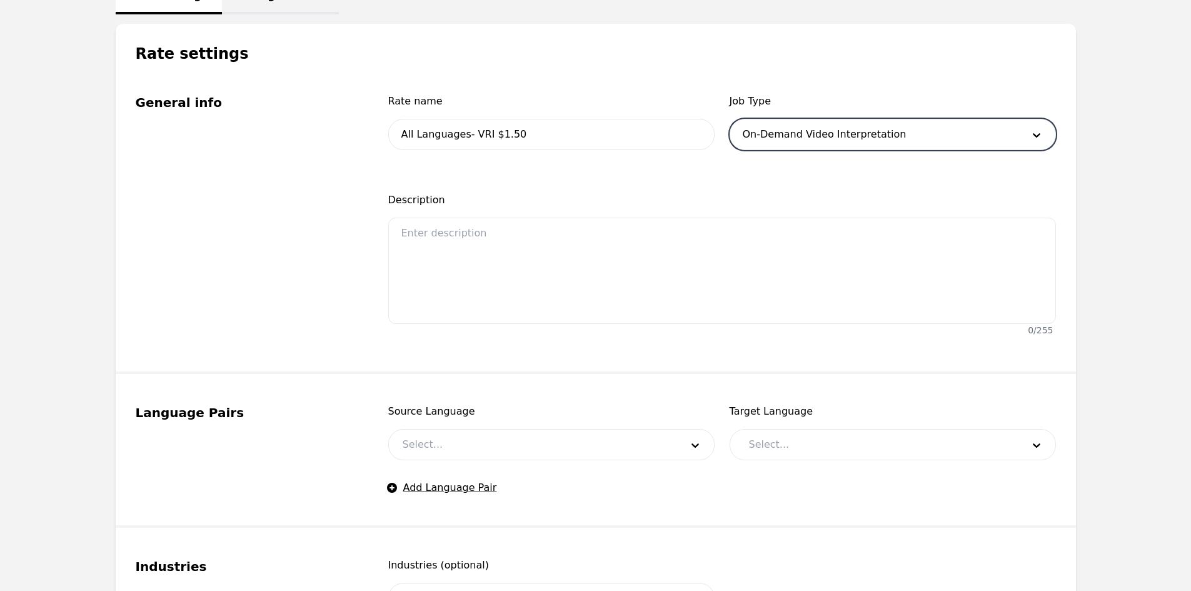
scroll to position [250, 0]
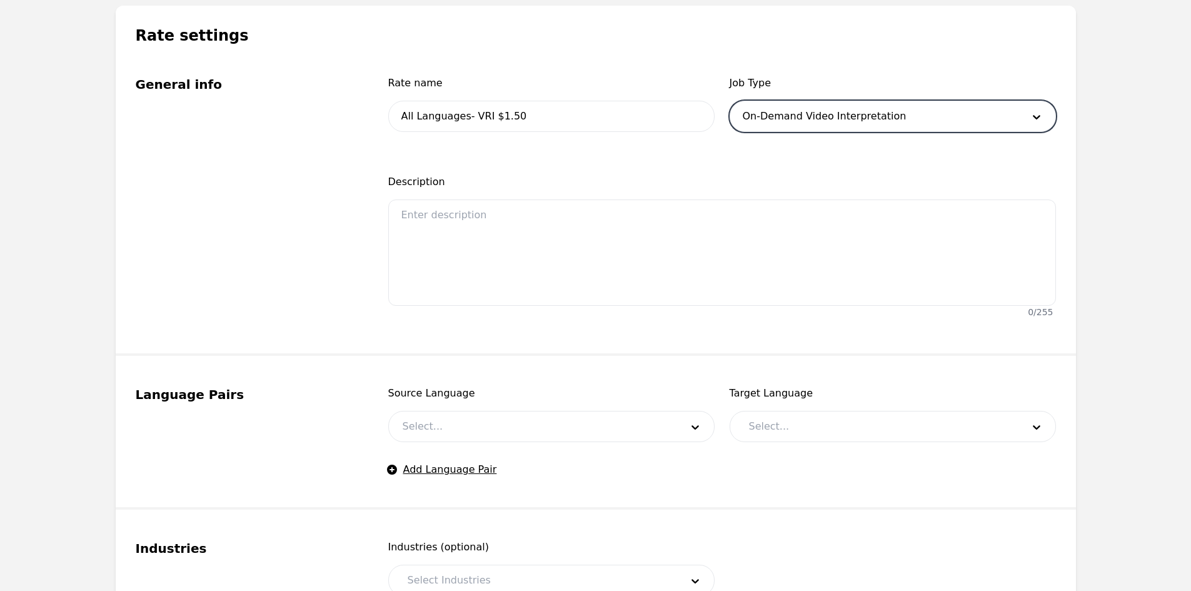
drag, startPoint x: 461, startPoint y: 429, endPoint x: 464, endPoint y: 436, distance: 8.1
click at [461, 430] on div at bounding box center [533, 426] width 288 height 30
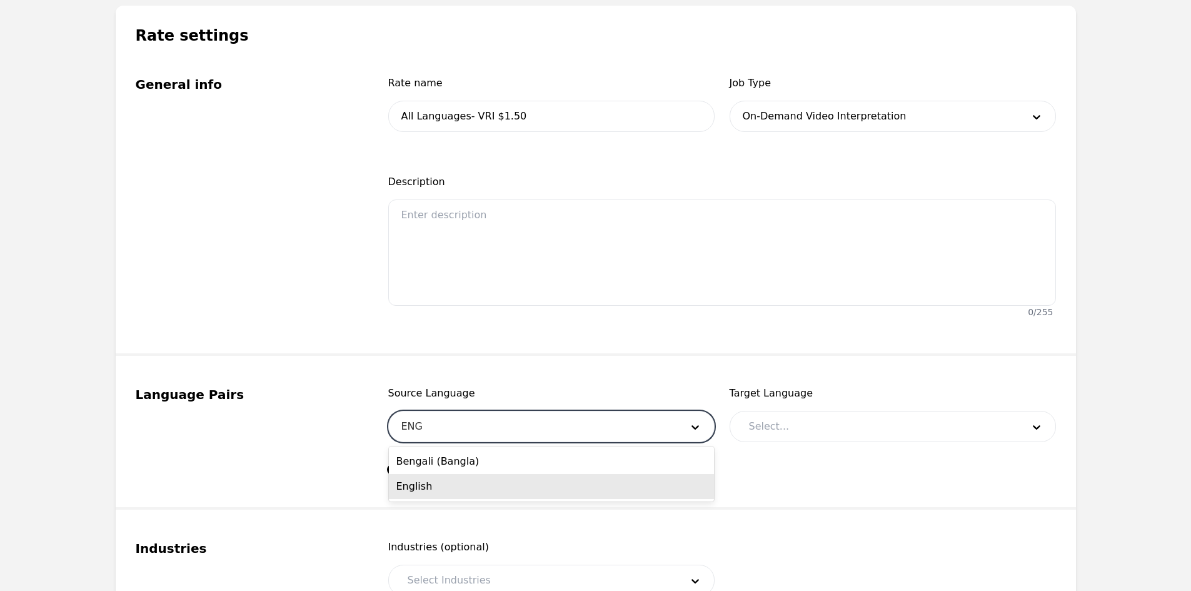
click at [472, 481] on div "English" at bounding box center [551, 486] width 325 height 25
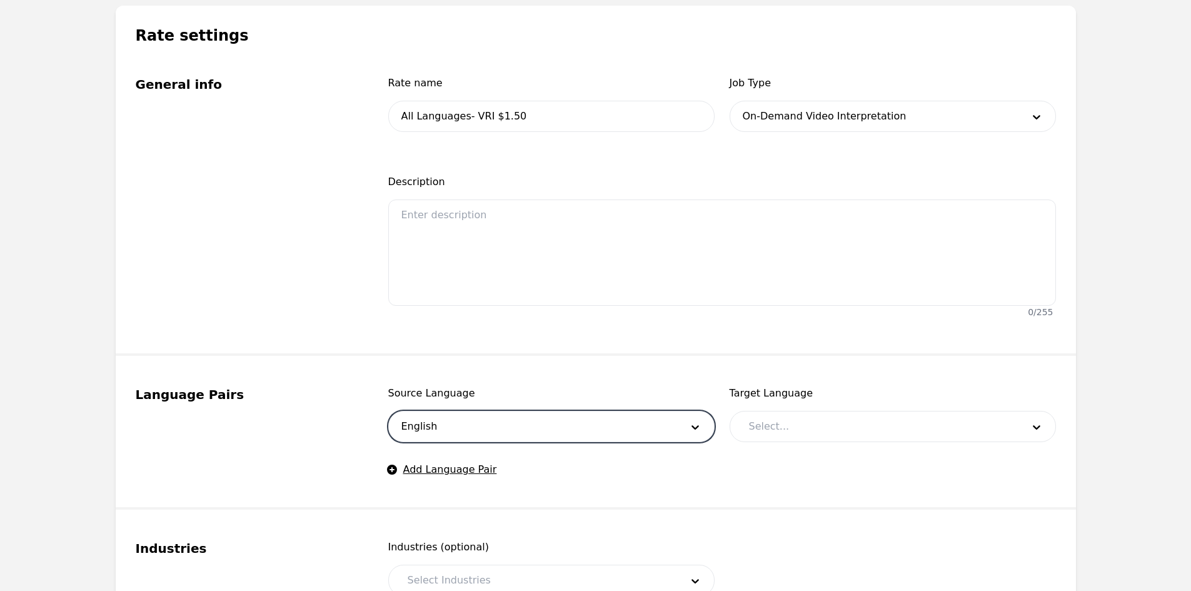
click at [802, 418] on div at bounding box center [876, 426] width 283 height 30
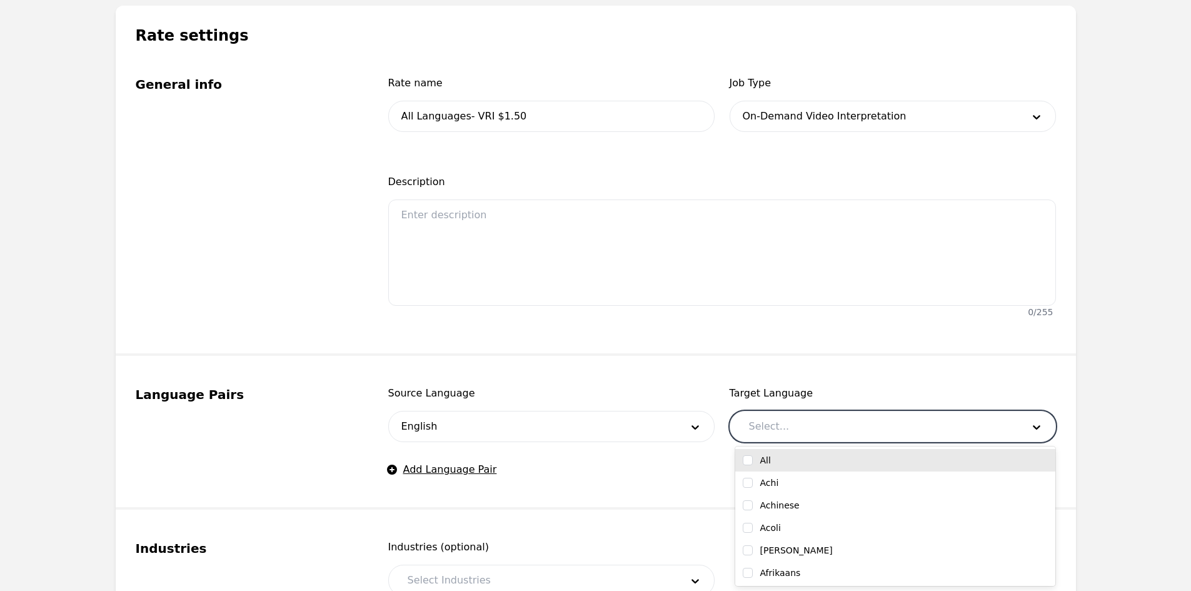
click at [745, 458] on input "checkbox" at bounding box center [748, 460] width 10 height 10
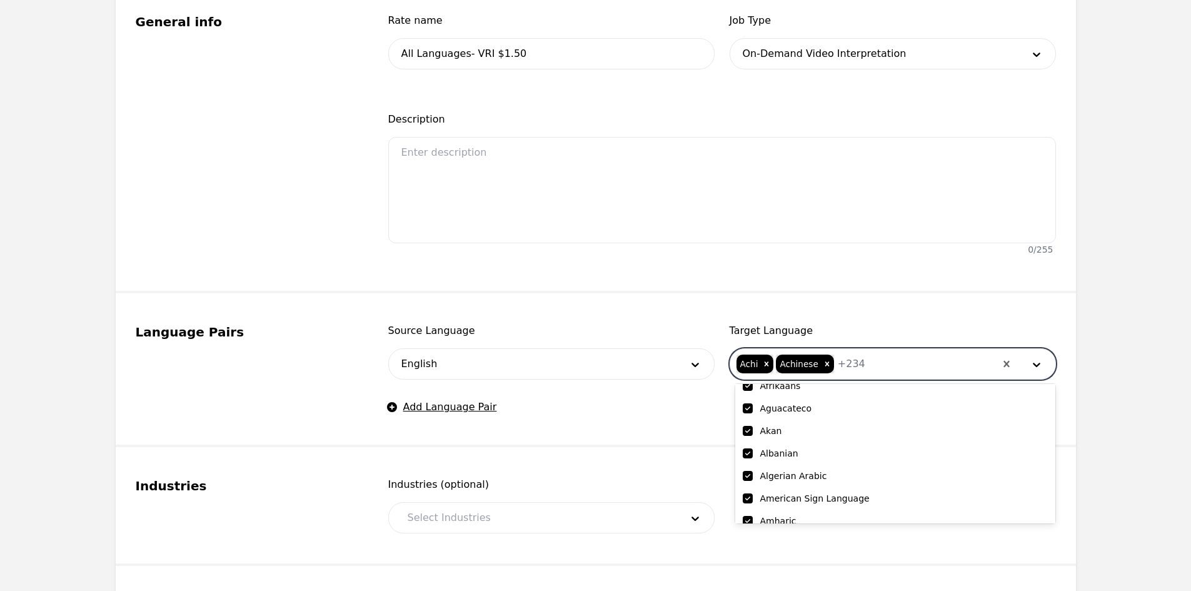
scroll to position [125, 0]
click at [746, 497] on input "checkbox" at bounding box center [748, 498] width 10 height 10
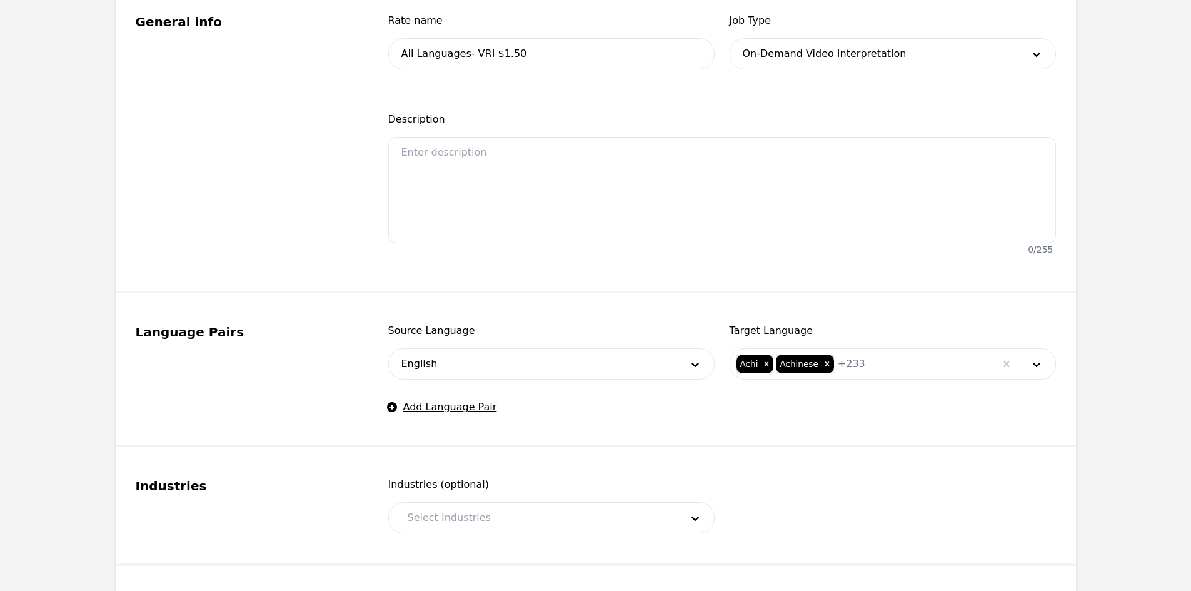
drag, startPoint x: 590, startPoint y: 287, endPoint x: 515, endPoint y: 424, distance: 156.4
click at [590, 289] on fieldset "General info Rate name All Languages- VRI $1.50 Job Type On-Demand Video Interp…" at bounding box center [596, 138] width 960 height 310
click at [477, 533] on fieldset "Industries Industries (optional) Select Industries" at bounding box center [596, 506] width 960 height 119
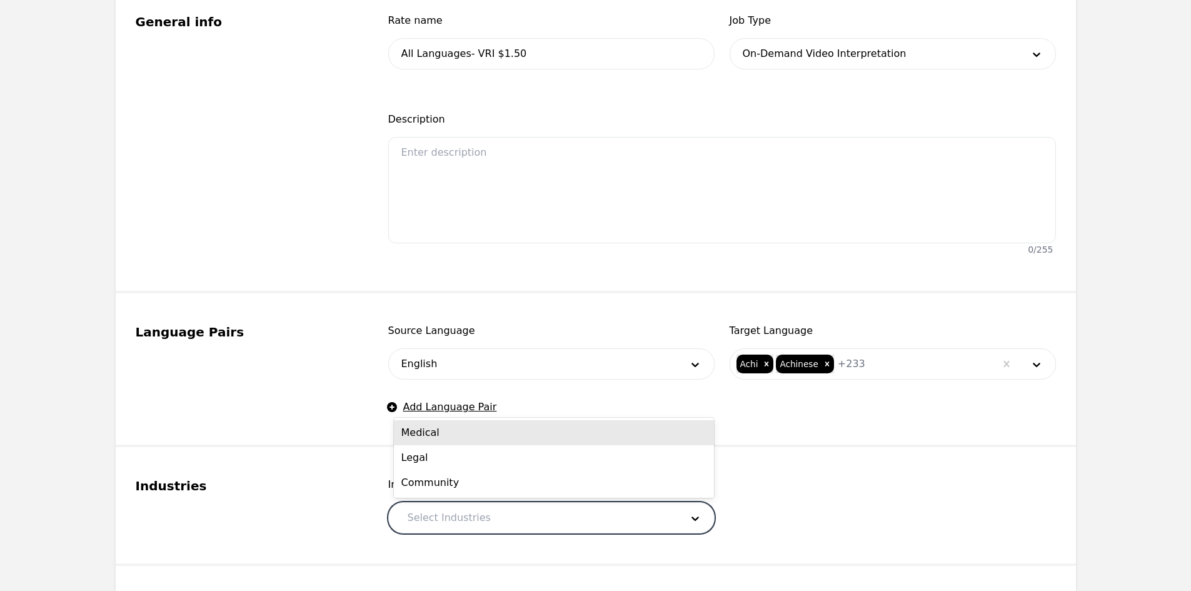
click at [474, 519] on div at bounding box center [535, 518] width 283 height 30
click at [450, 436] on div "Medical" at bounding box center [554, 432] width 320 height 25
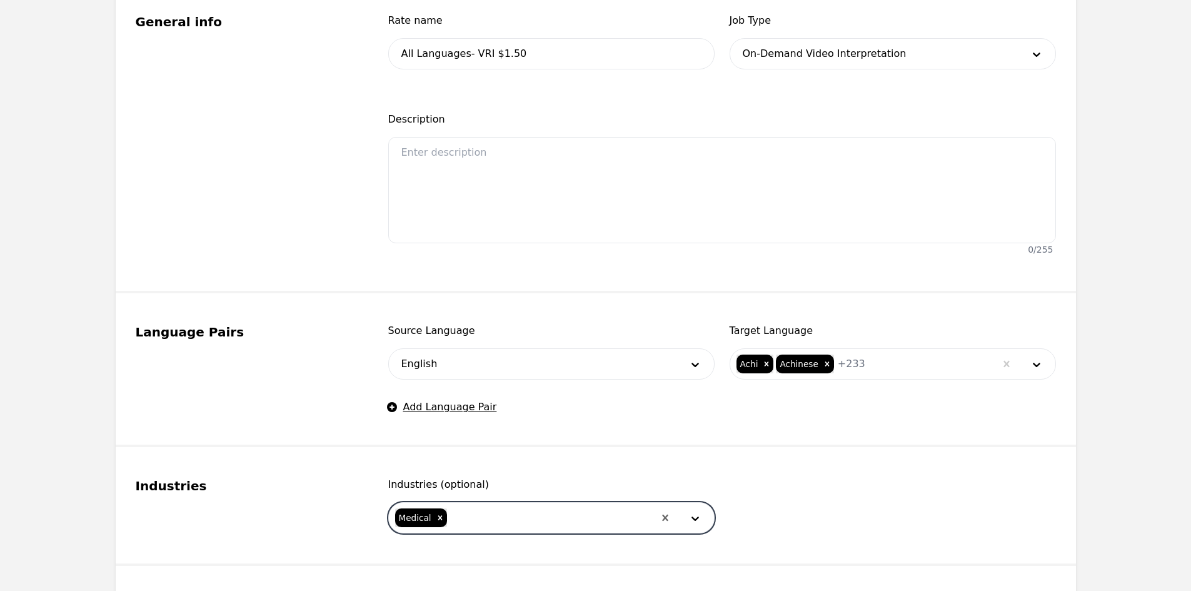
click at [491, 520] on div at bounding box center [551, 518] width 206 height 30
drag, startPoint x: 480, startPoint y: 460, endPoint x: 483, endPoint y: 471, distance: 11.7
click at [479, 460] on div "Legal" at bounding box center [554, 457] width 320 height 25
click at [502, 513] on div at bounding box center [573, 518] width 161 height 30
click at [506, 541] on div "Community" at bounding box center [554, 552] width 320 height 25
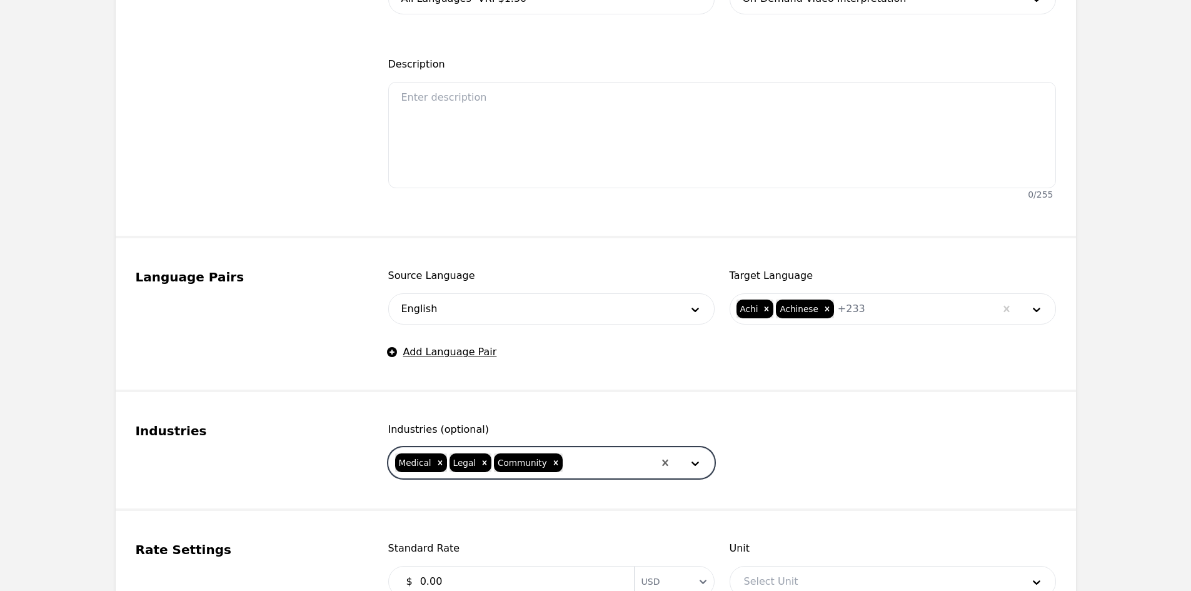
scroll to position [500, 0]
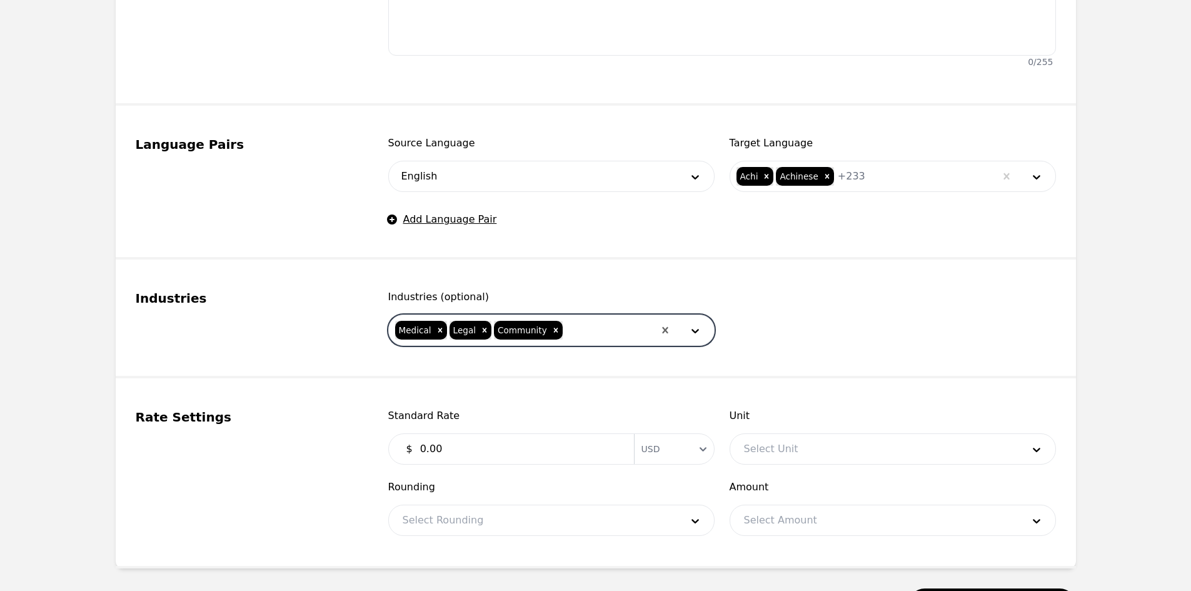
click at [581, 441] on input "0.00" at bounding box center [520, 448] width 214 height 25
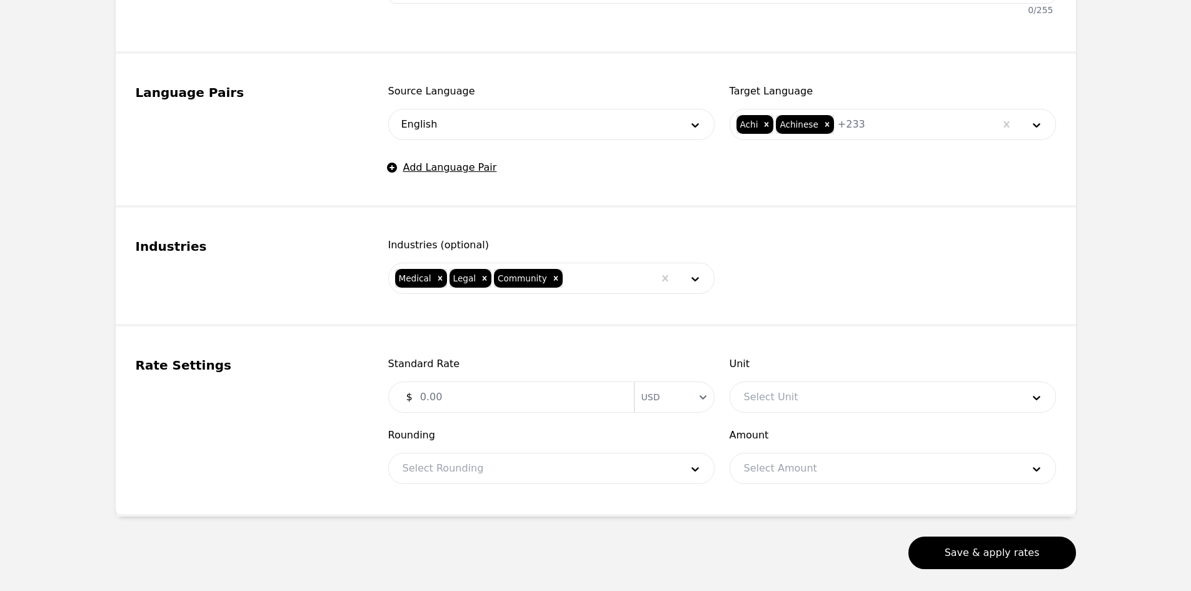
scroll to position [563, 0]
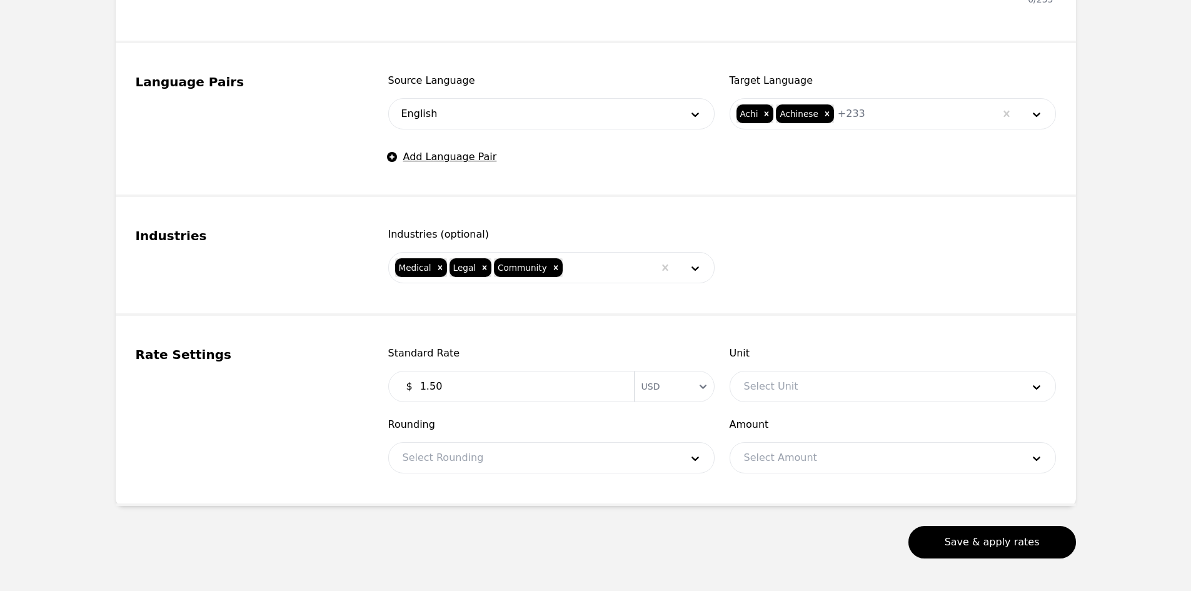
click at [825, 400] on div at bounding box center [874, 386] width 288 height 30
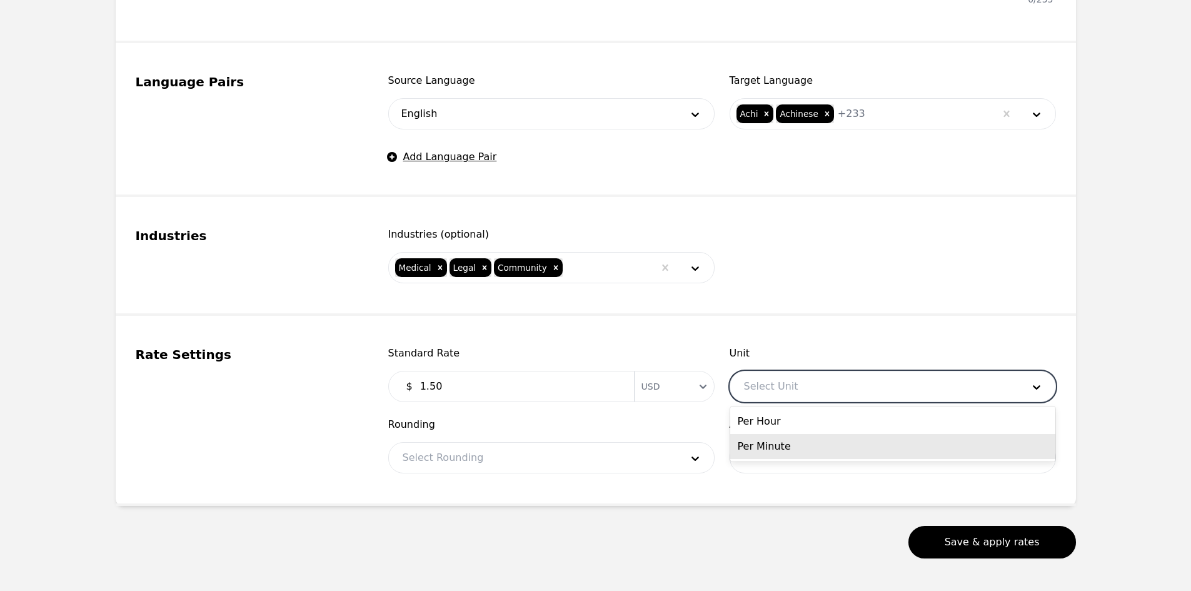
click at [817, 441] on div "Per Minute" at bounding box center [892, 446] width 325 height 25
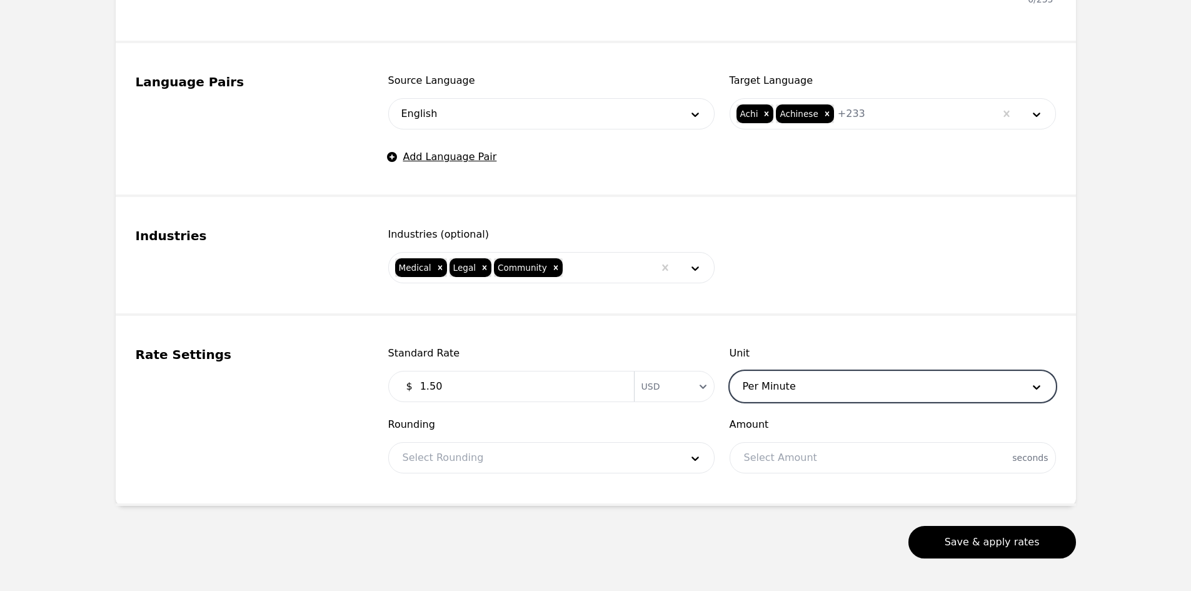
click at [588, 441] on div "Rounding Select Rounding" at bounding box center [551, 445] width 326 height 56
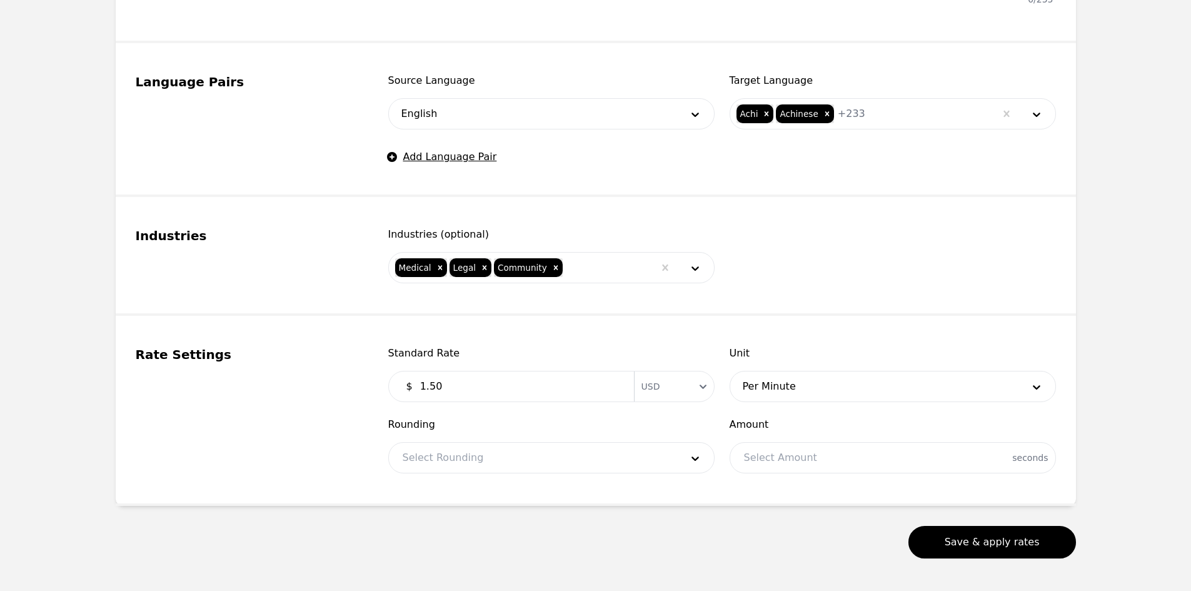
click at [575, 460] on div at bounding box center [533, 458] width 288 height 30
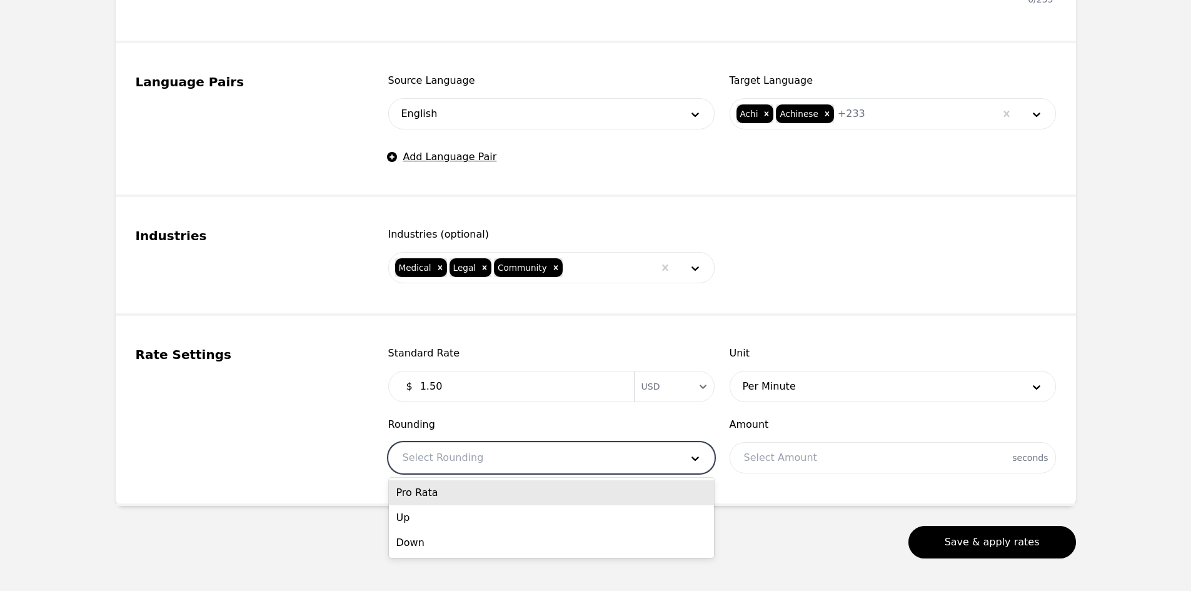
click at [543, 492] on div "Pro Rata" at bounding box center [551, 492] width 325 height 25
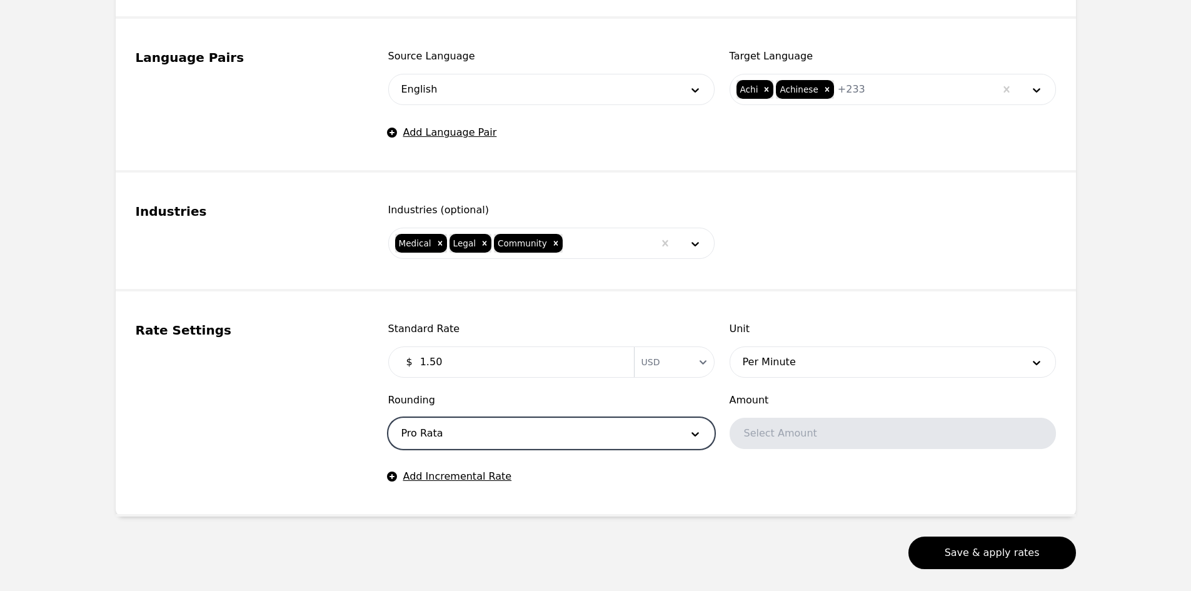
scroll to position [648, 0]
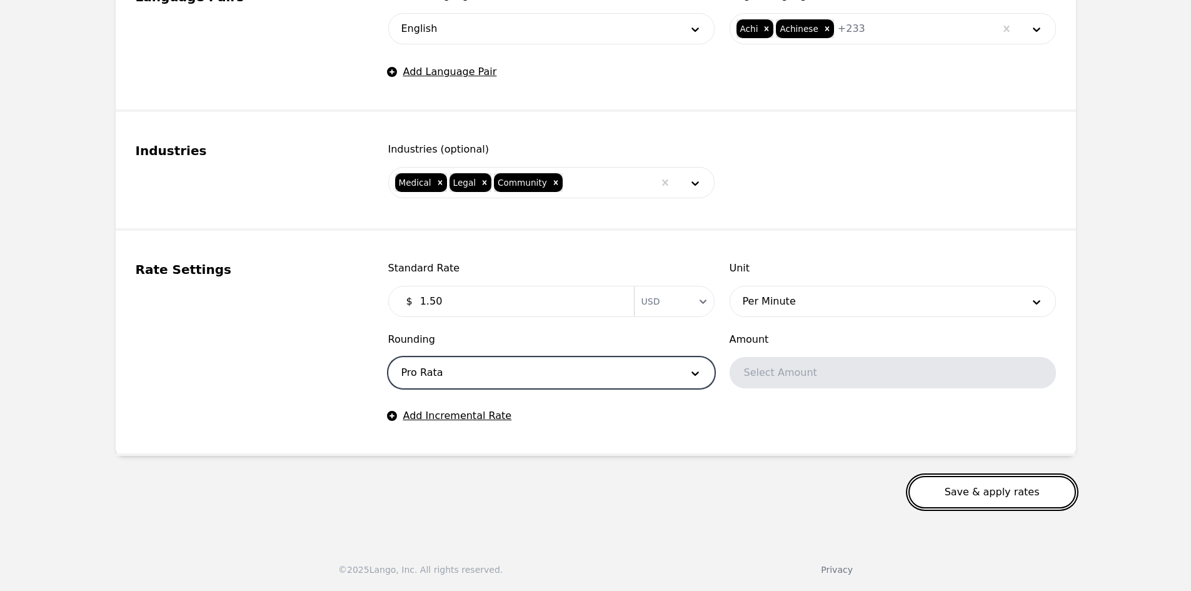
click at [988, 494] on button "Save & apply rates" at bounding box center [992, 492] width 168 height 33
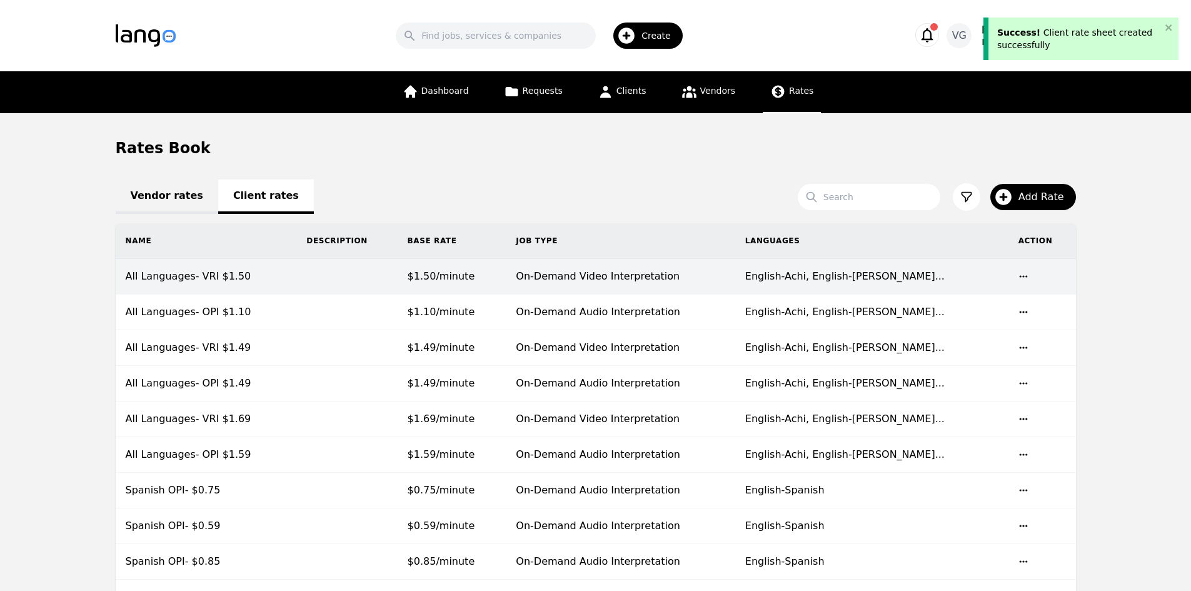
click at [310, 281] on td at bounding box center [346, 277] width 101 height 36
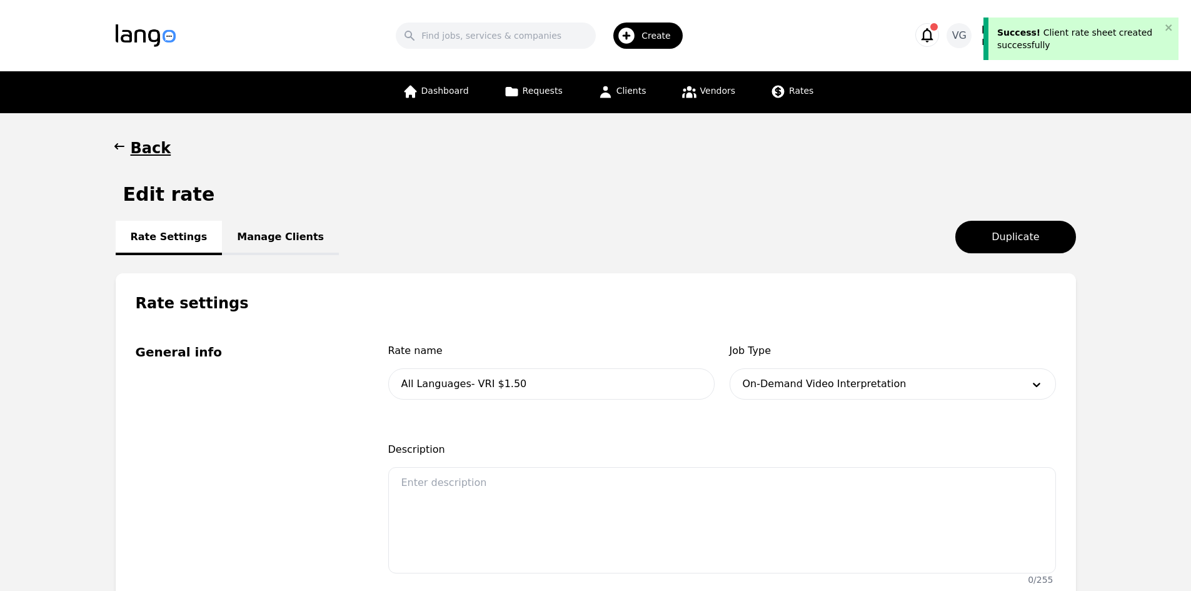
click at [293, 241] on link "Manage Clients" at bounding box center [280, 238] width 117 height 34
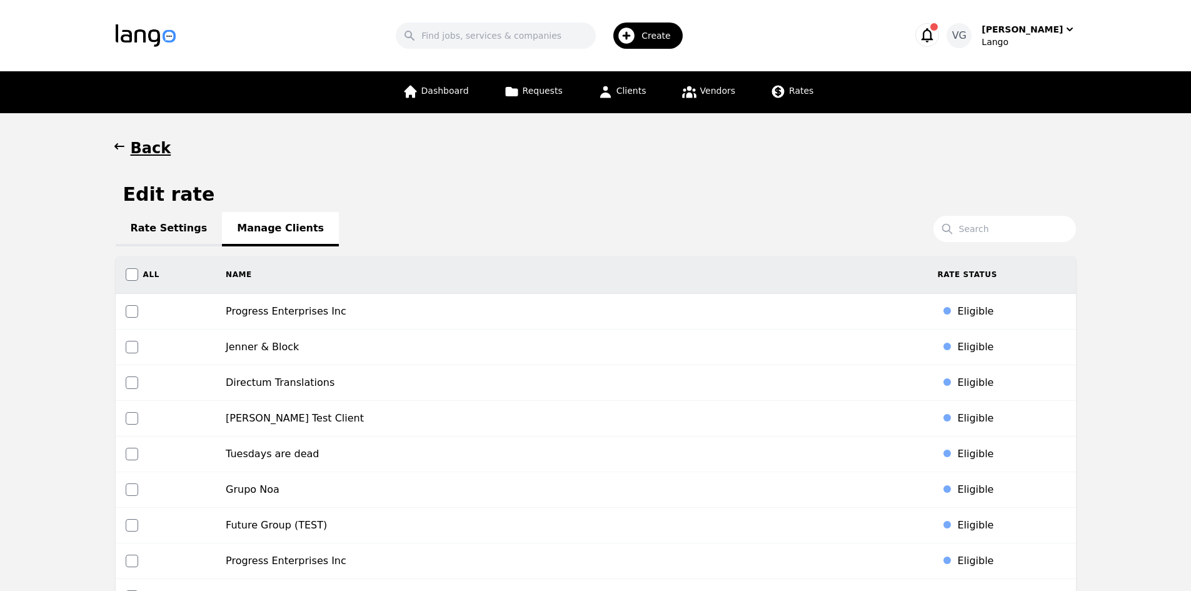
scroll to position [2047, 0]
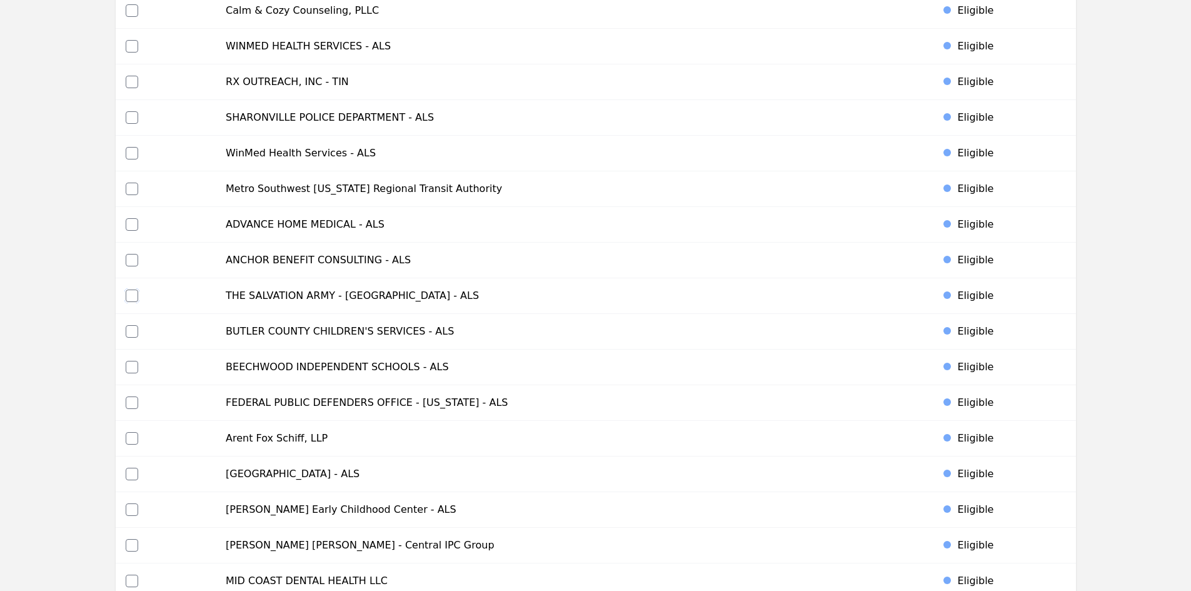
click at [133, 293] on input "checkbox" at bounding box center [132, 295] width 13 height 13
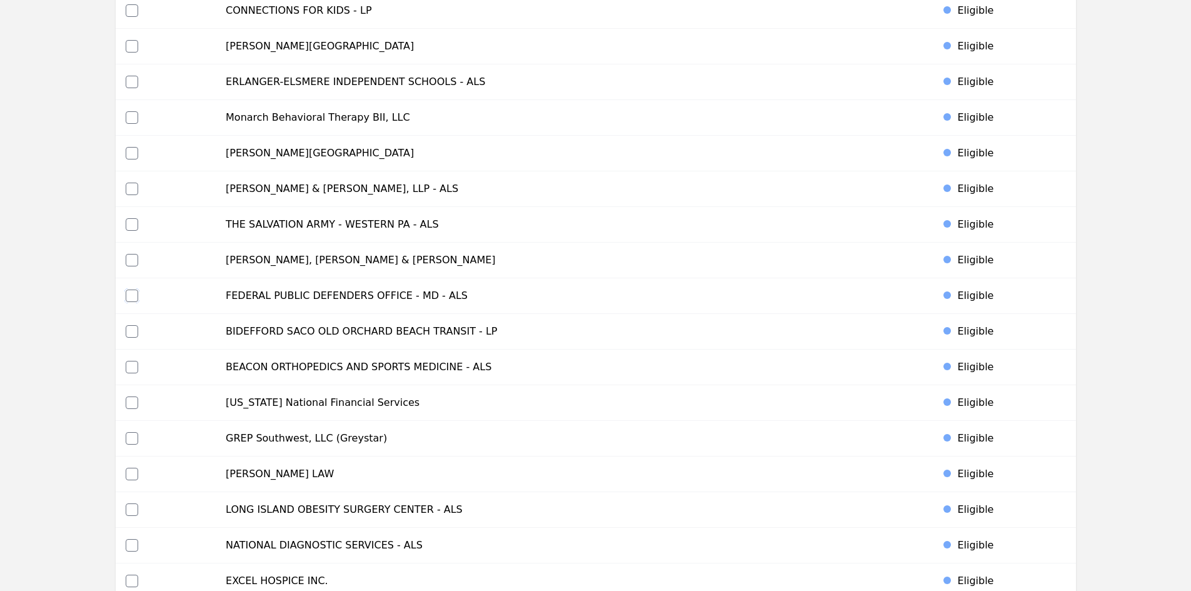
click at [129, 294] on input "checkbox" at bounding box center [132, 295] width 13 height 13
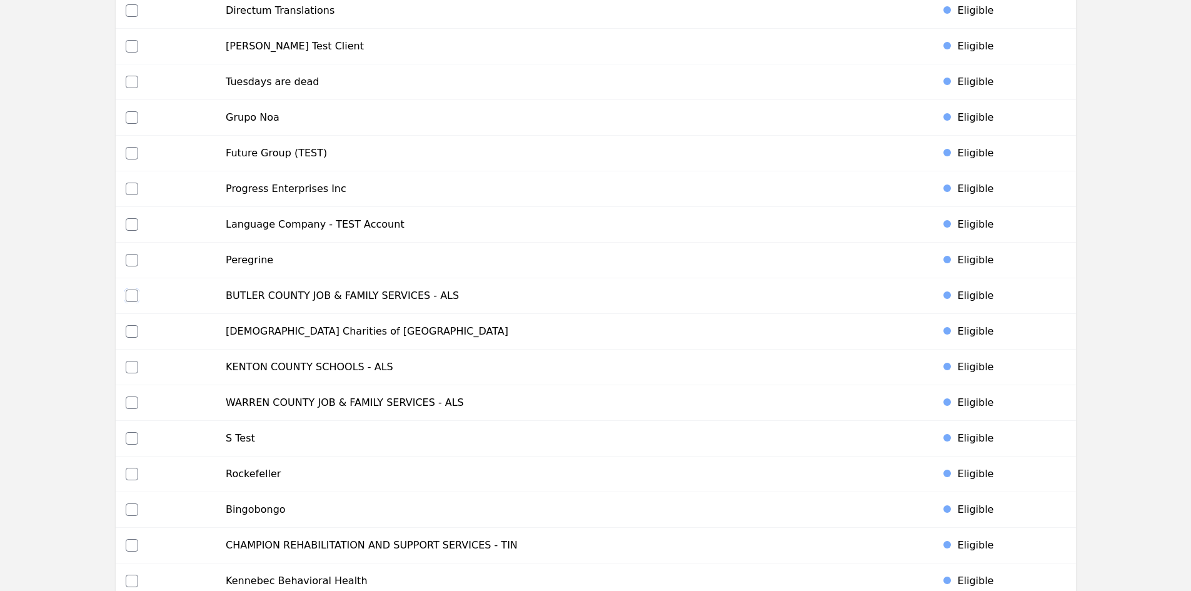
click at [129, 294] on input "checkbox" at bounding box center [132, 295] width 13 height 13
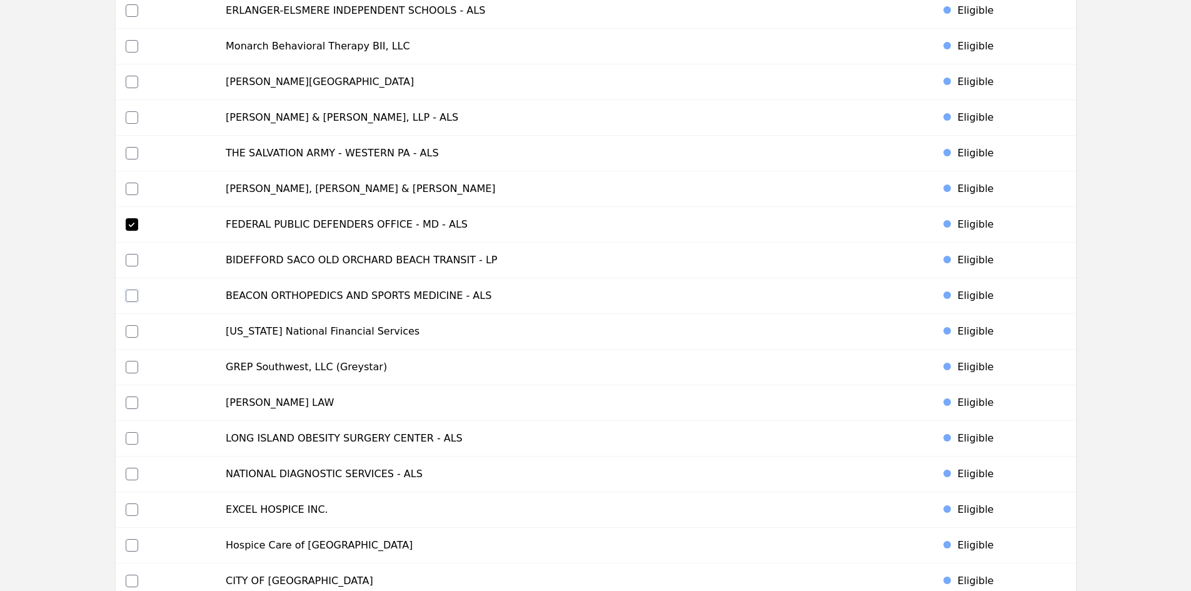
click at [128, 295] on input "checkbox" at bounding box center [132, 295] width 13 height 13
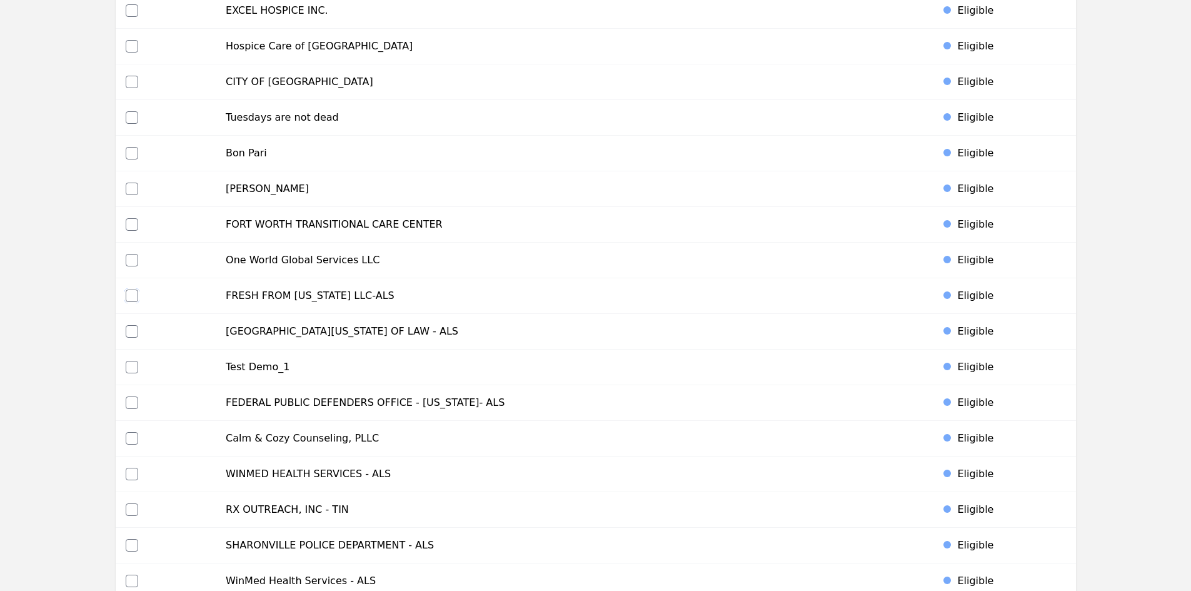
click at [129, 296] on input "checkbox" at bounding box center [132, 295] width 13 height 13
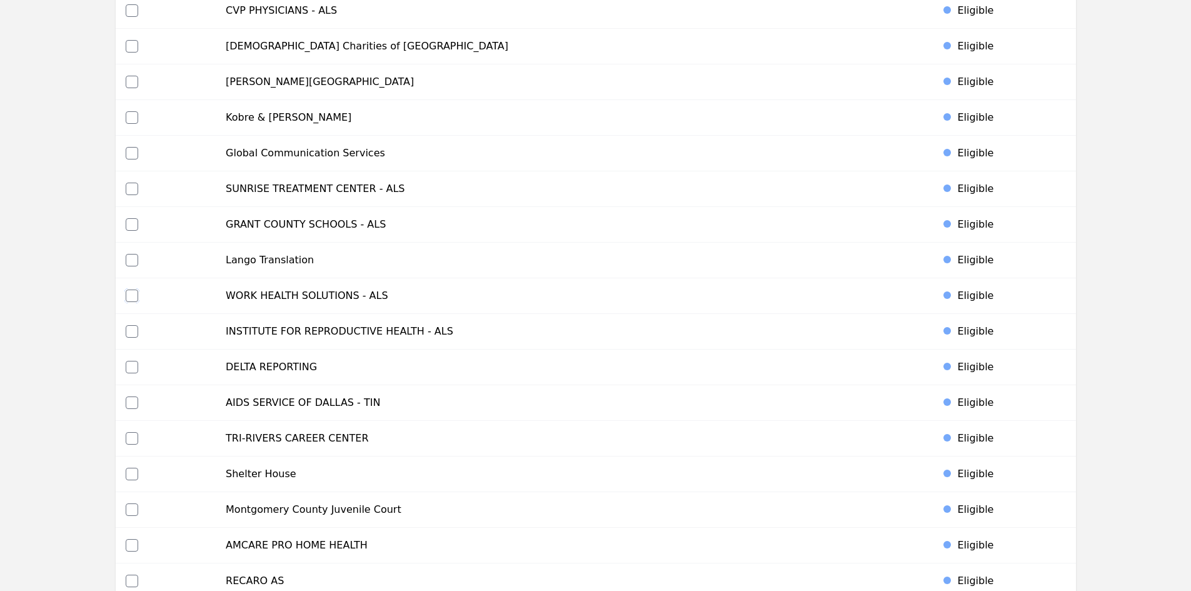
click at [131, 293] on input "checkbox" at bounding box center [132, 295] width 13 height 13
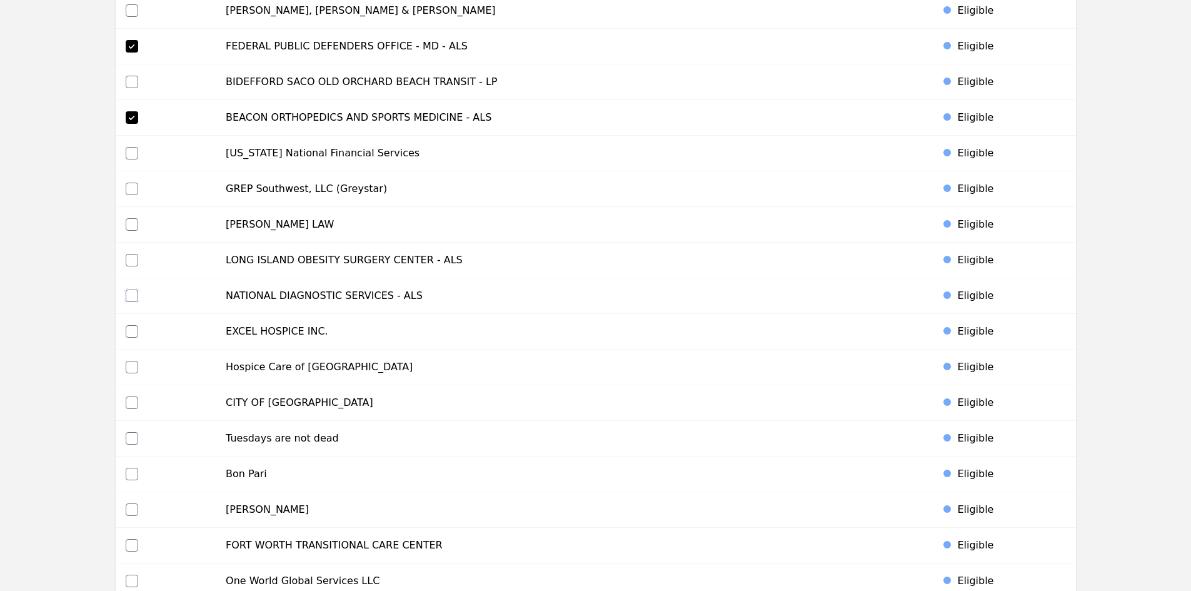
click at [131, 294] on input "checkbox" at bounding box center [132, 295] width 13 height 13
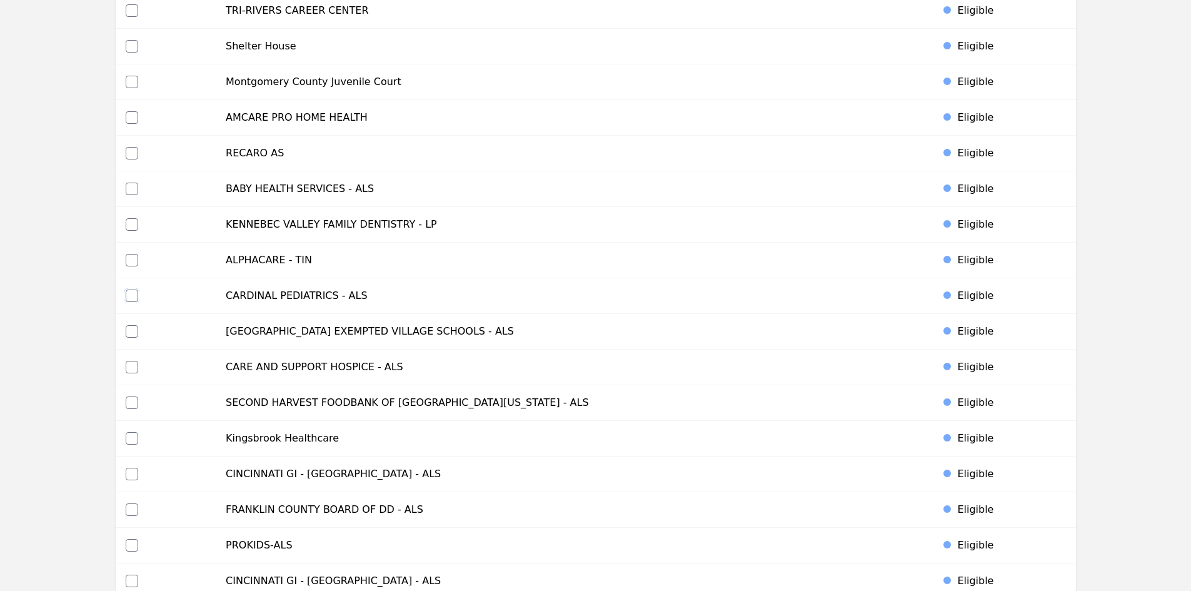
click at [133, 294] on input "checkbox" at bounding box center [132, 295] width 13 height 13
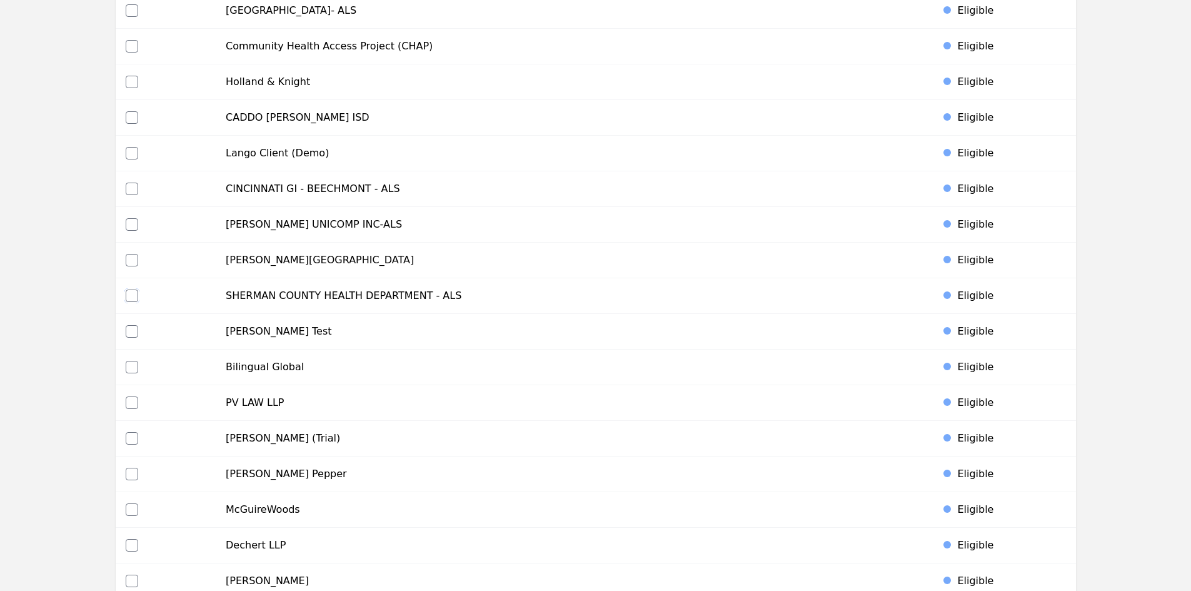
click at [131, 292] on input "checkbox" at bounding box center [132, 295] width 13 height 13
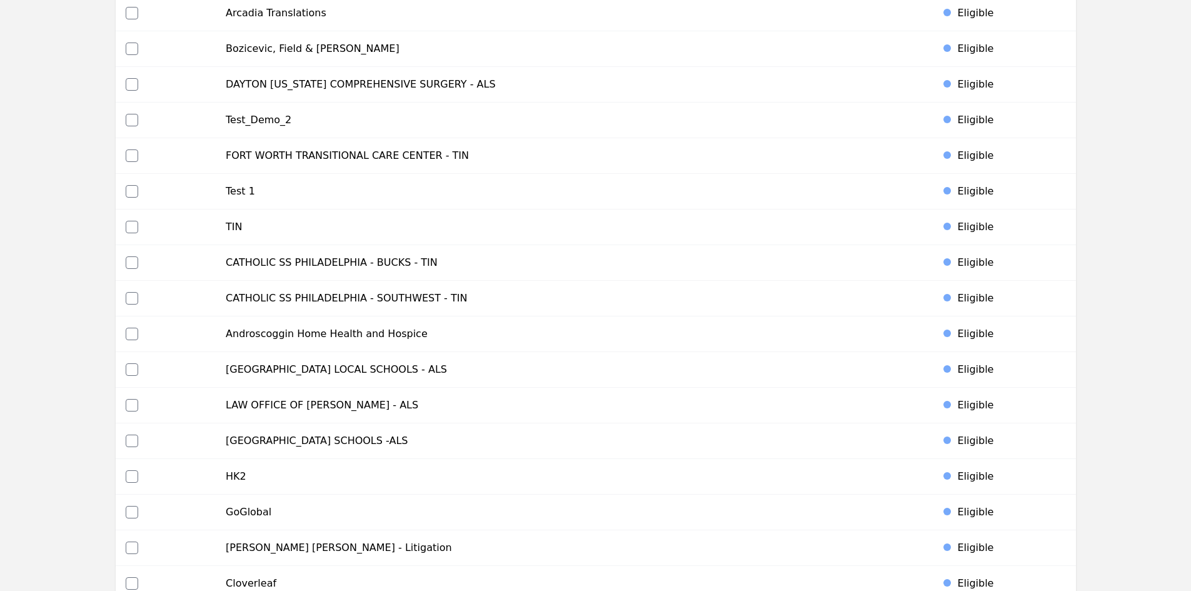
scroll to position [5647, 0]
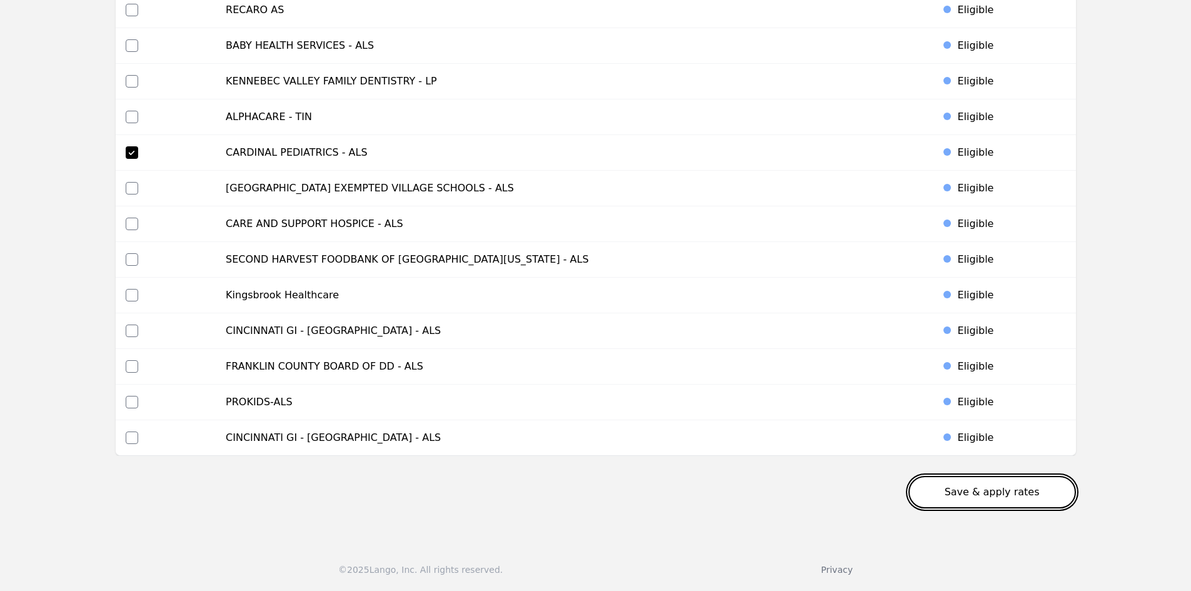
click at [1012, 478] on button "Save & apply rates" at bounding box center [992, 492] width 168 height 33
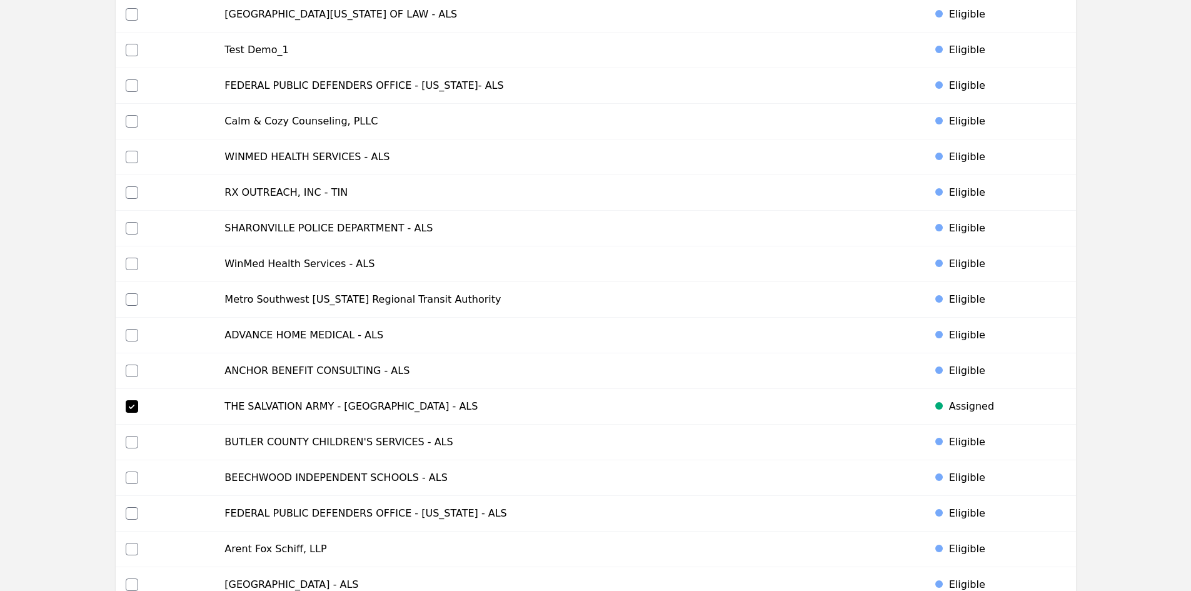
scroll to position [0, 0]
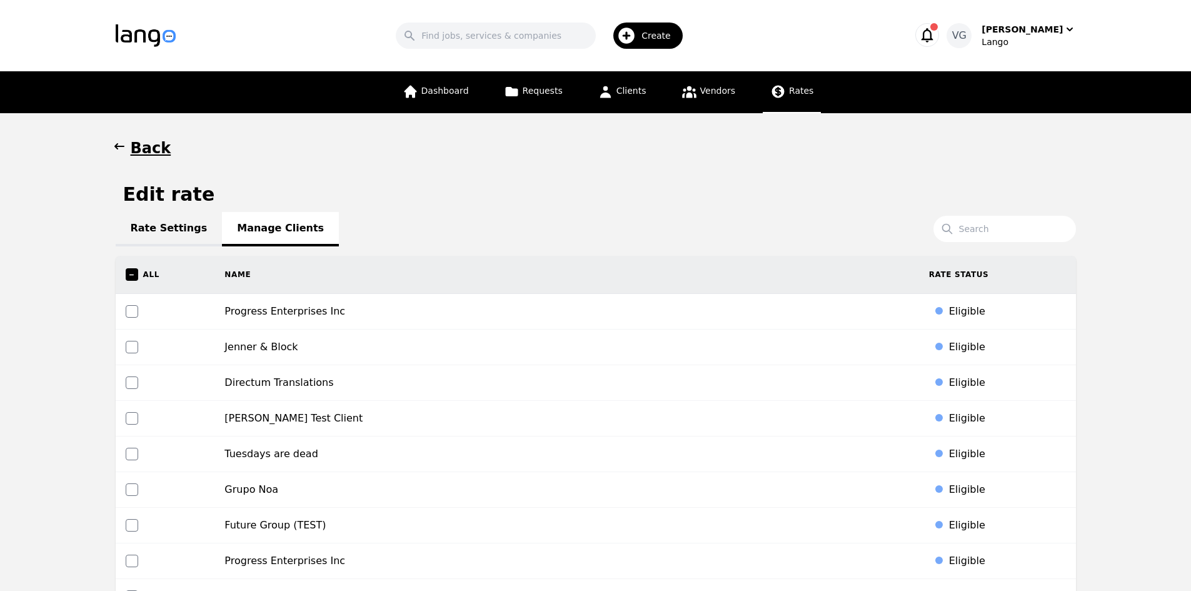
click at [795, 88] on span "Rates" at bounding box center [801, 91] width 24 height 10
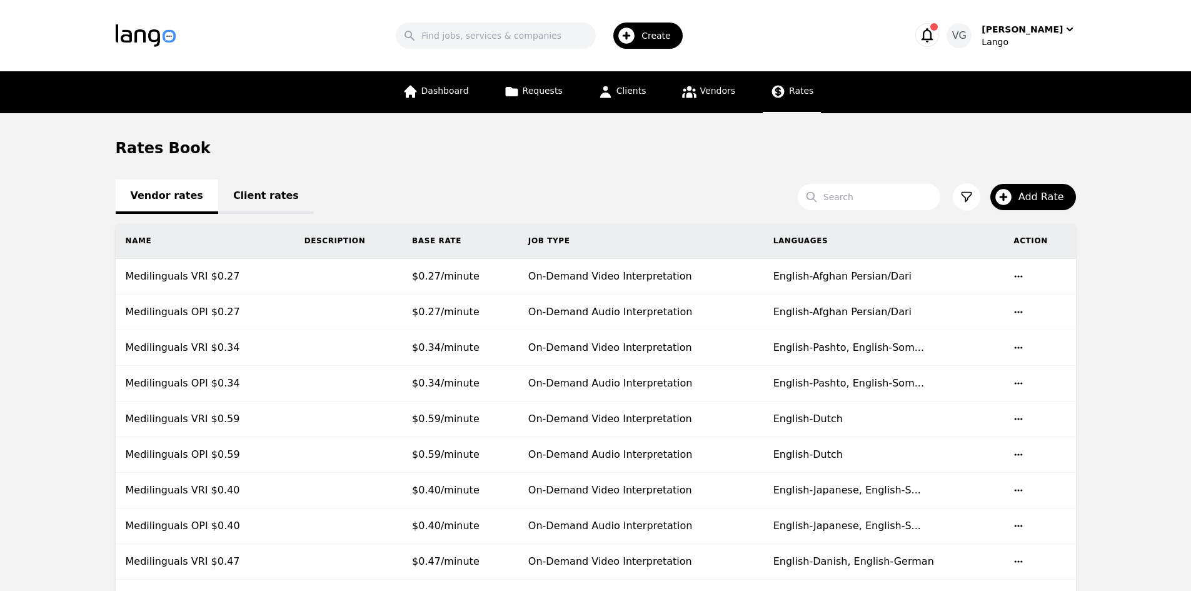
click at [256, 204] on link "Client rates" at bounding box center [266, 196] width 96 height 34
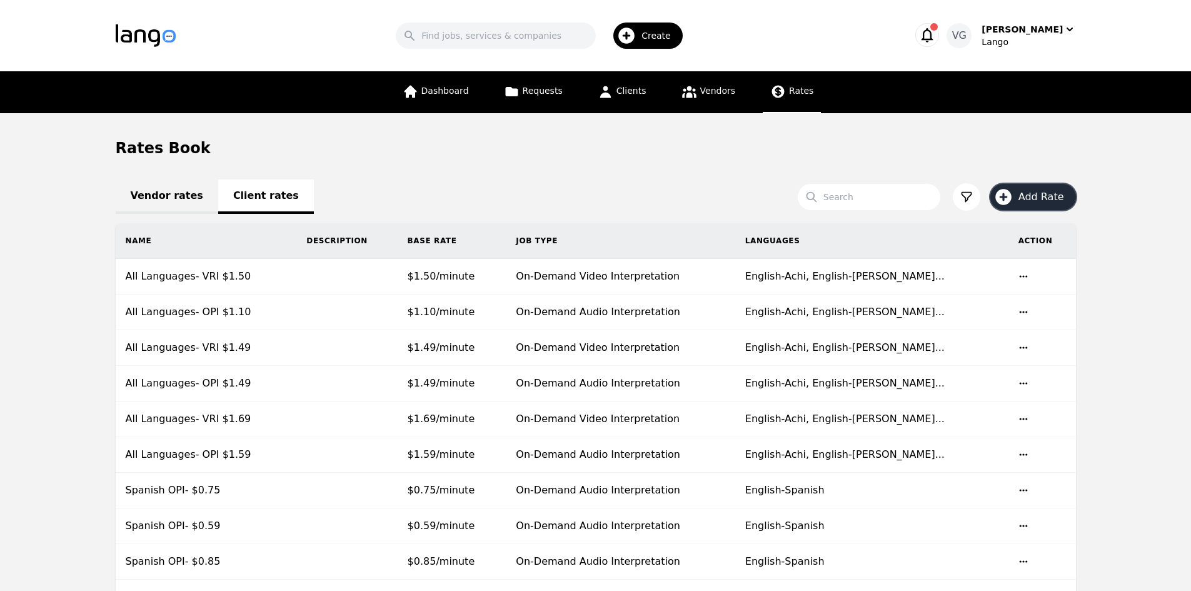
click at [1029, 197] on span "Add Rate" at bounding box center [1046, 196] width 54 height 15
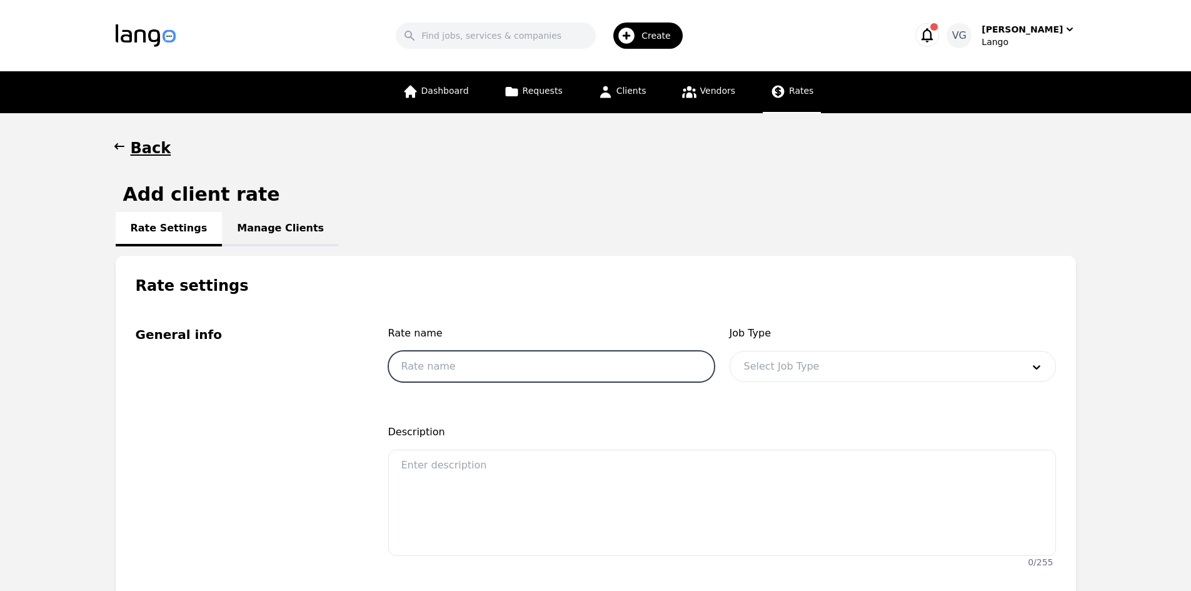
click at [446, 362] on input "text" at bounding box center [551, 366] width 326 height 31
click at [140, 148] on h1 "Back" at bounding box center [151, 148] width 41 height 20
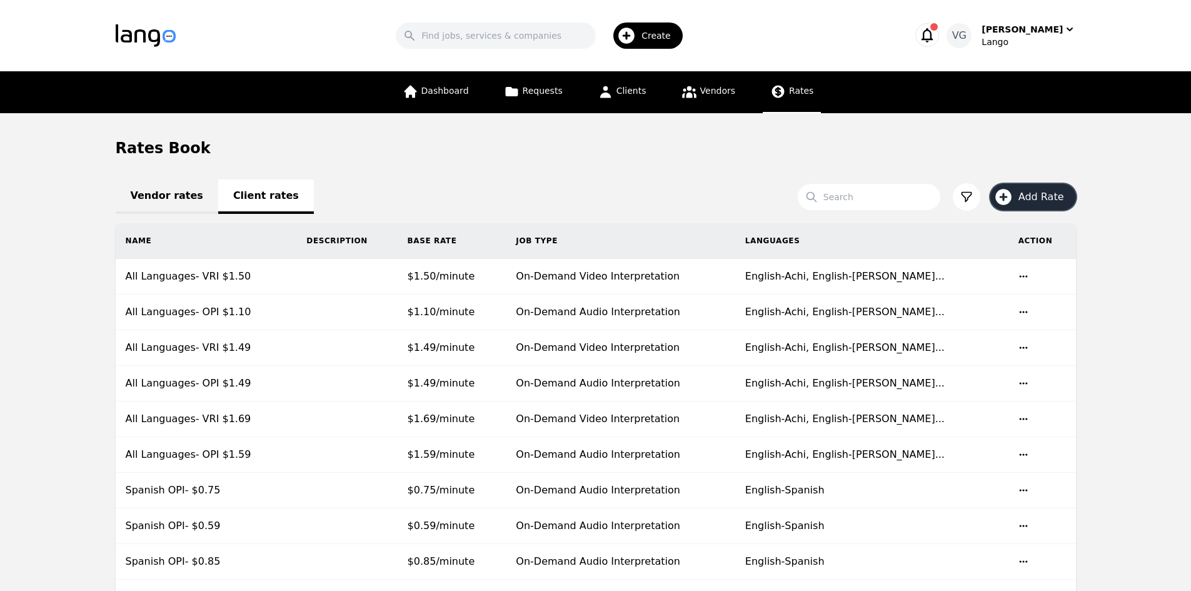
click at [1036, 204] on button "Add Rate" at bounding box center [1033, 197] width 86 height 26
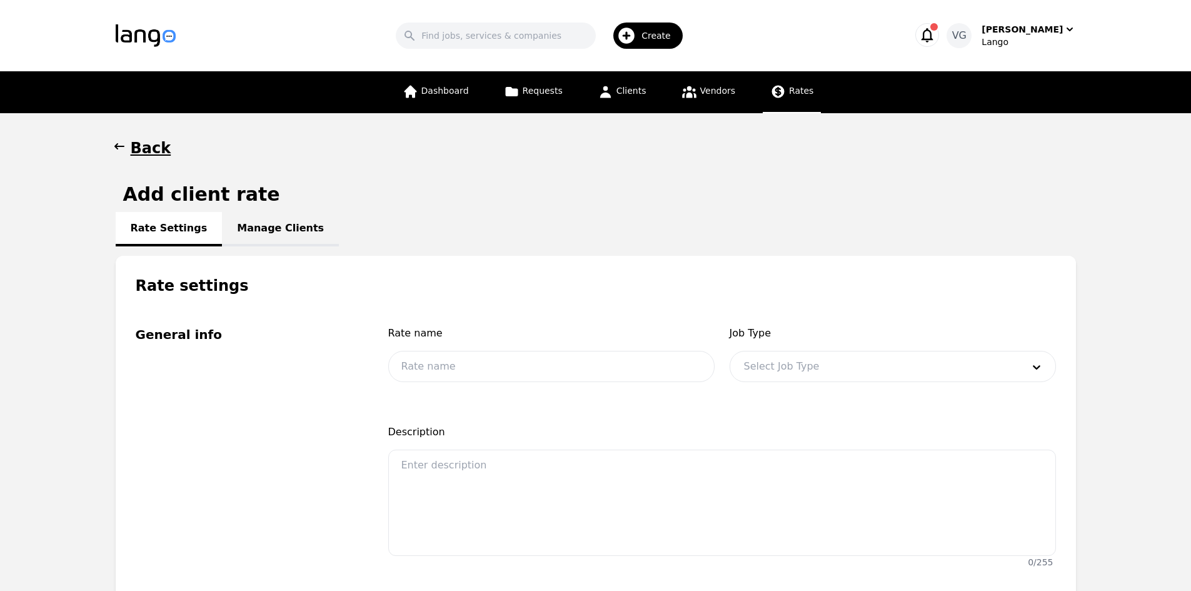
drag, startPoint x: 420, startPoint y: 341, endPoint x: 428, endPoint y: 356, distance: 16.5
click at [420, 346] on div "Rate name" at bounding box center [551, 338] width 326 height 25
click at [428, 356] on input "text" at bounding box center [551, 366] width 326 height 31
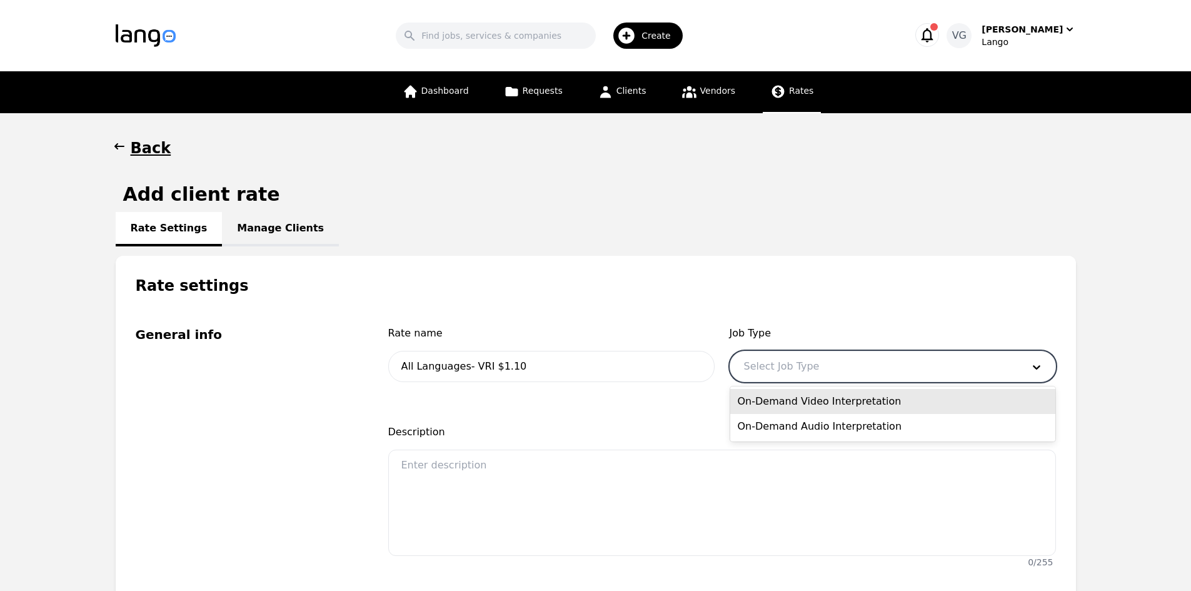
click at [797, 361] on div at bounding box center [874, 366] width 288 height 30
click at [782, 408] on div "On-Demand Video Interpretation" at bounding box center [892, 401] width 325 height 25
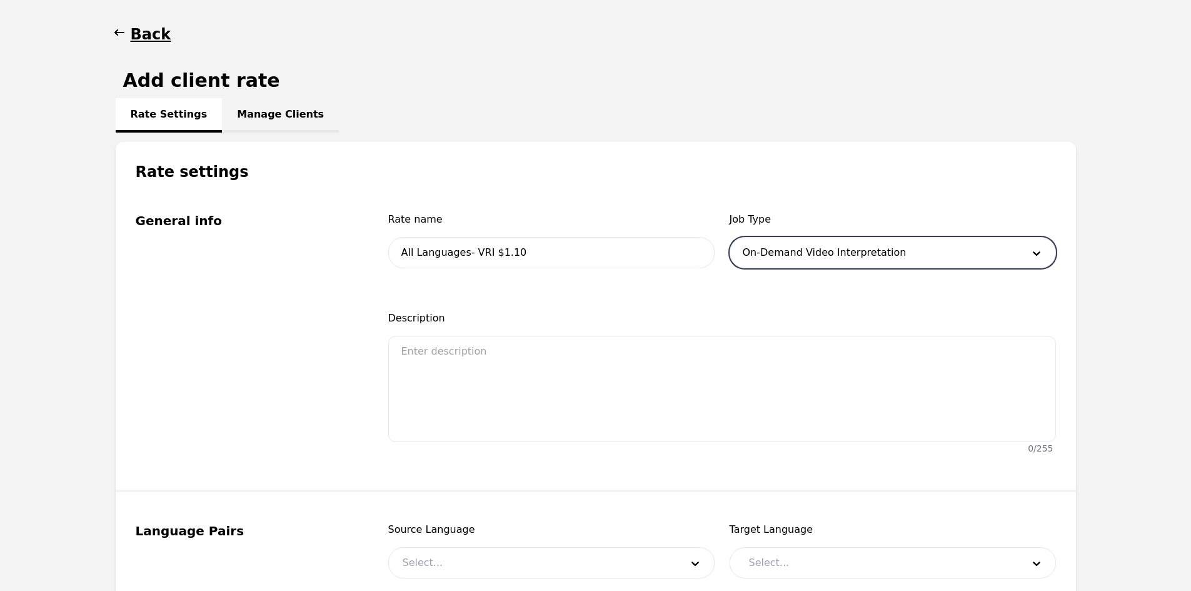
scroll to position [313, 0]
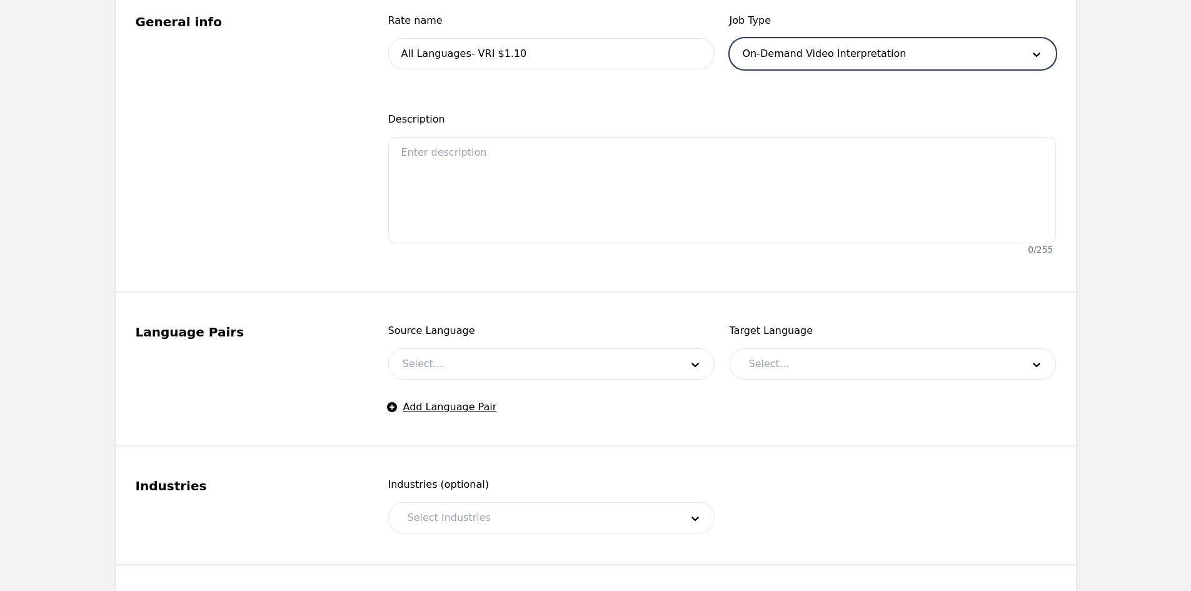
click at [463, 332] on span "Source Language" at bounding box center [551, 330] width 326 height 15
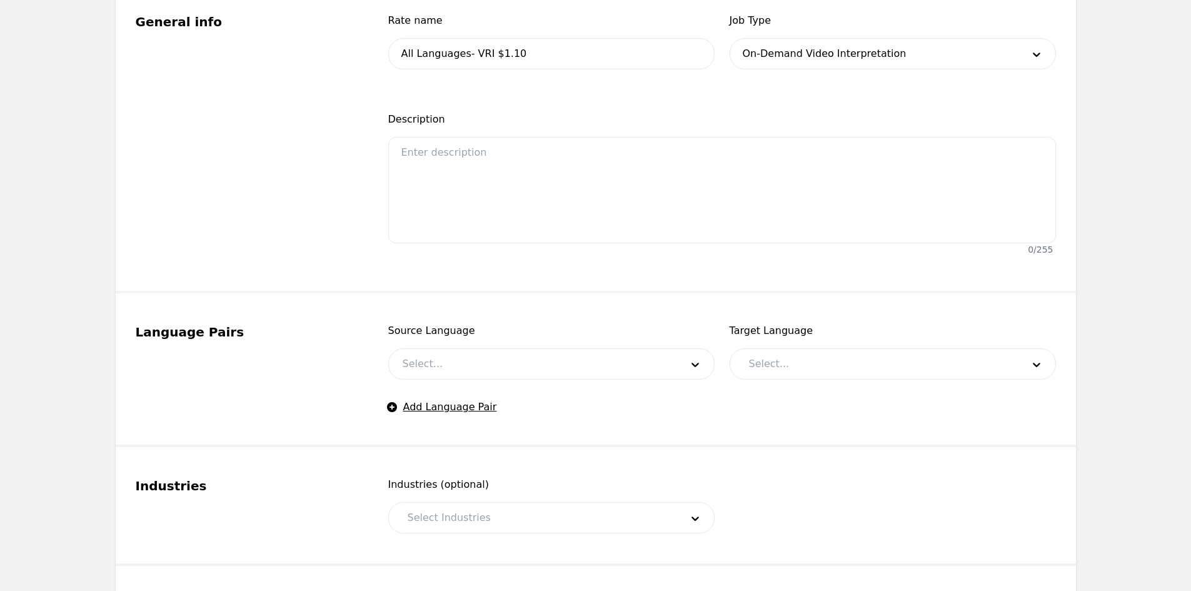
drag, startPoint x: 459, startPoint y: 355, endPoint x: 455, endPoint y: 373, distance: 18.7
click at [459, 356] on div at bounding box center [533, 364] width 288 height 30
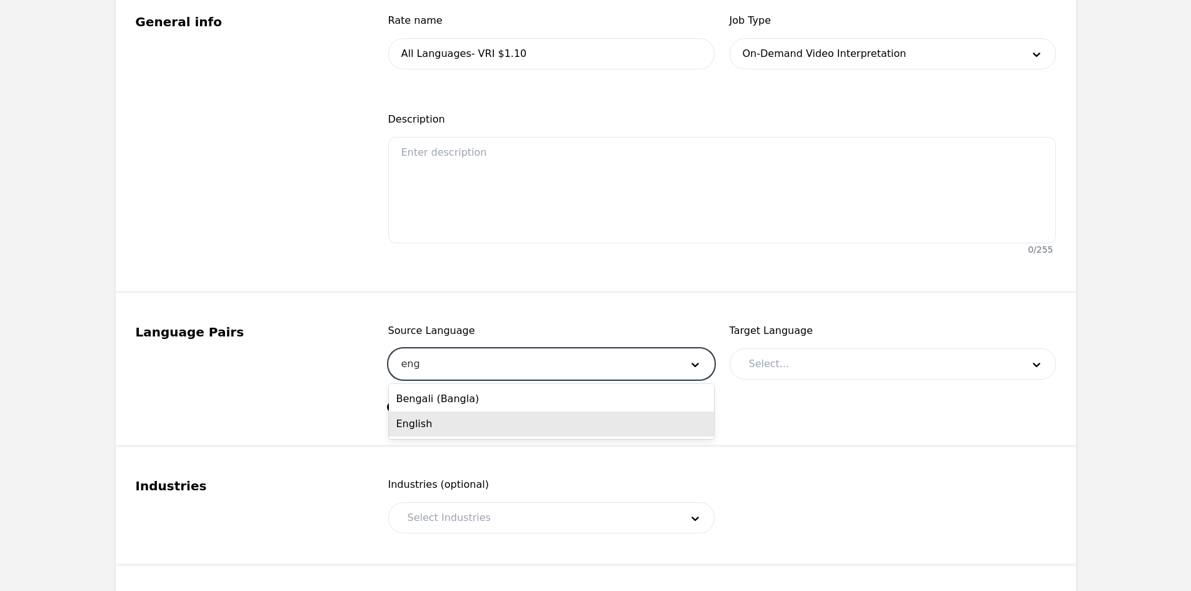
click at [446, 432] on div "English" at bounding box center [551, 423] width 325 height 25
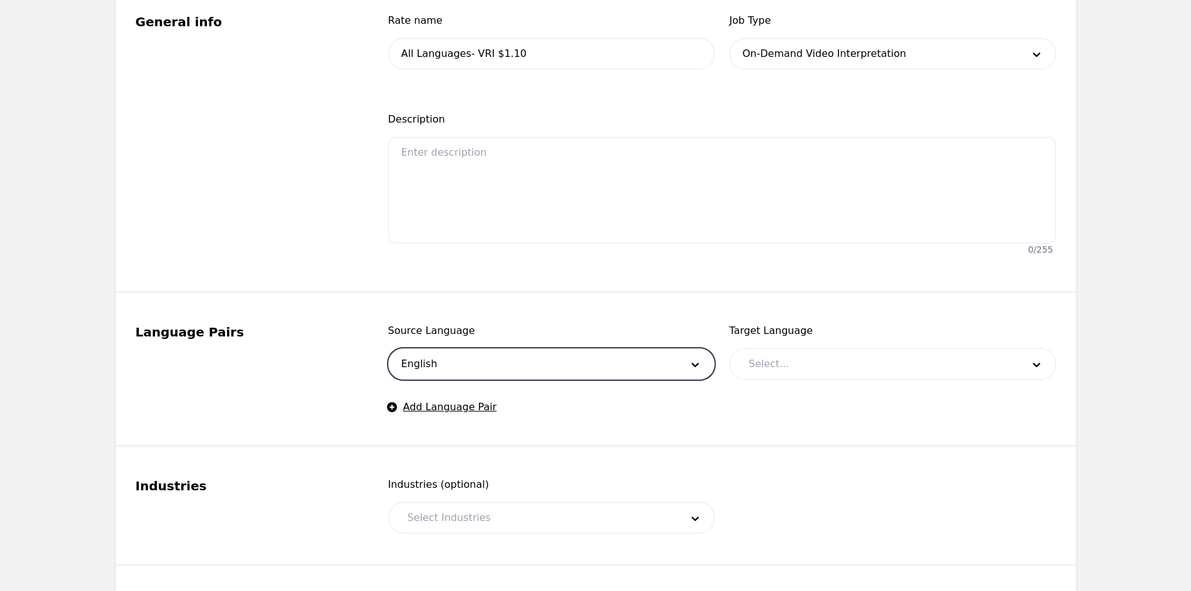
click at [803, 368] on div at bounding box center [876, 364] width 283 height 30
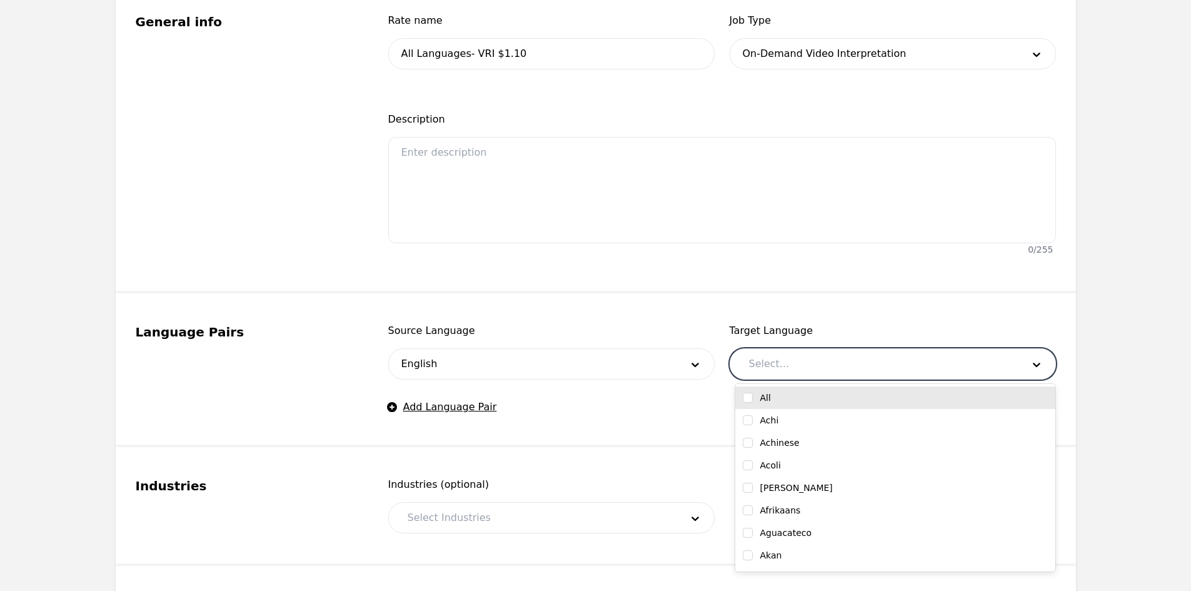
click at [749, 397] on input "checkbox" at bounding box center [748, 398] width 10 height 10
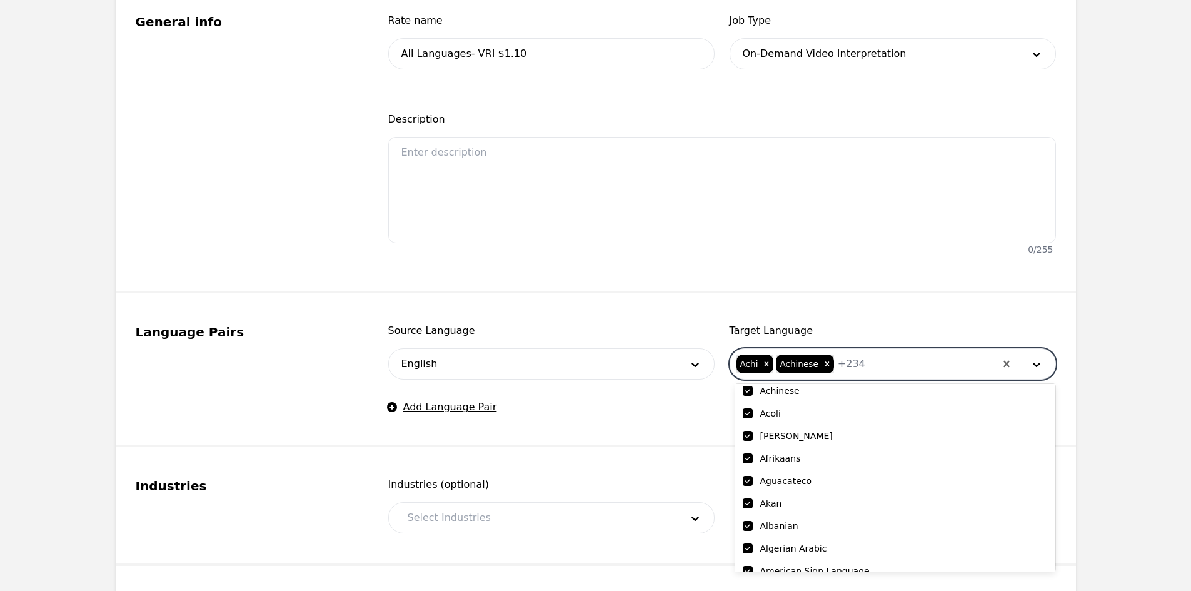
scroll to position [125, 0]
click at [745, 498] on input "checkbox" at bounding box center [748, 498] width 10 height 10
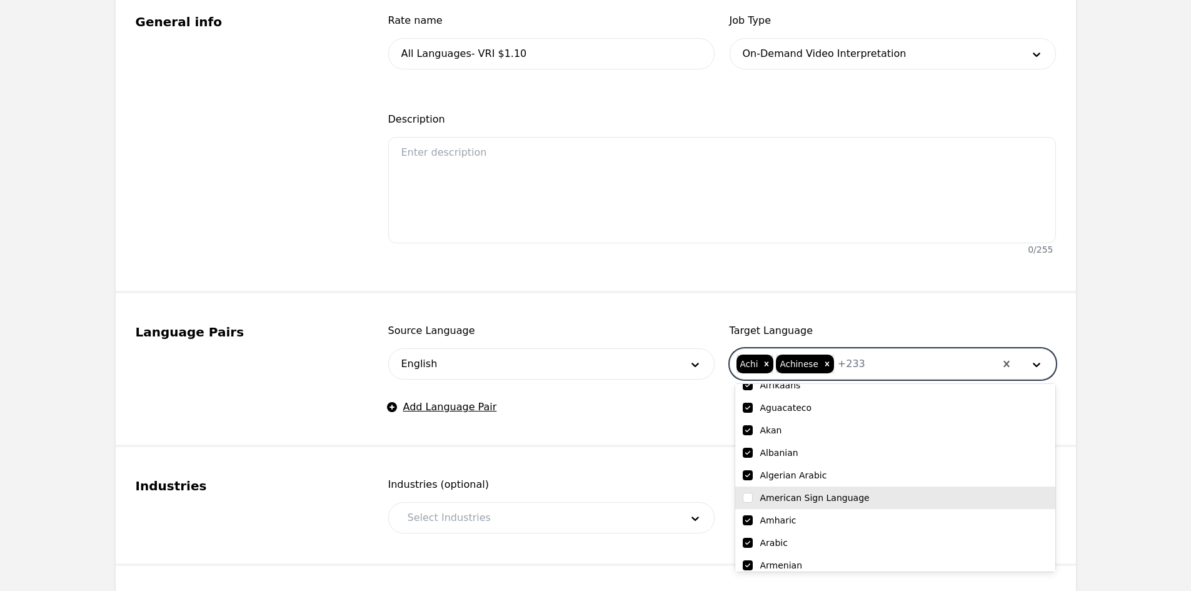
click at [631, 468] on fieldset "Industries Industries (optional) Select Industries" at bounding box center [596, 506] width 960 height 119
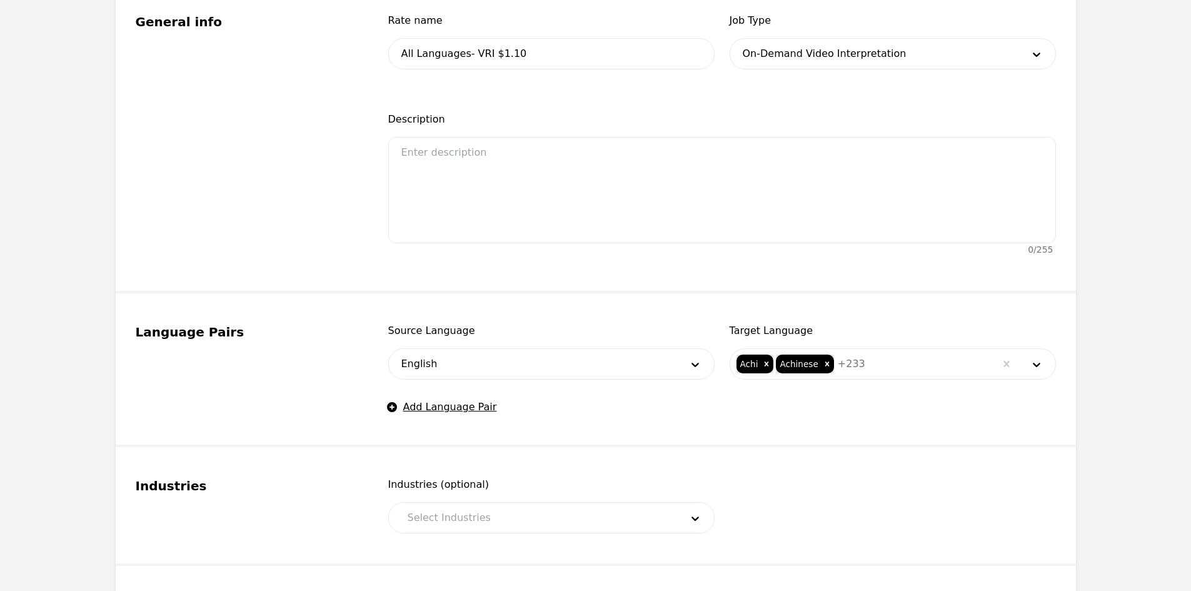
click at [525, 518] on div at bounding box center [535, 518] width 283 height 30
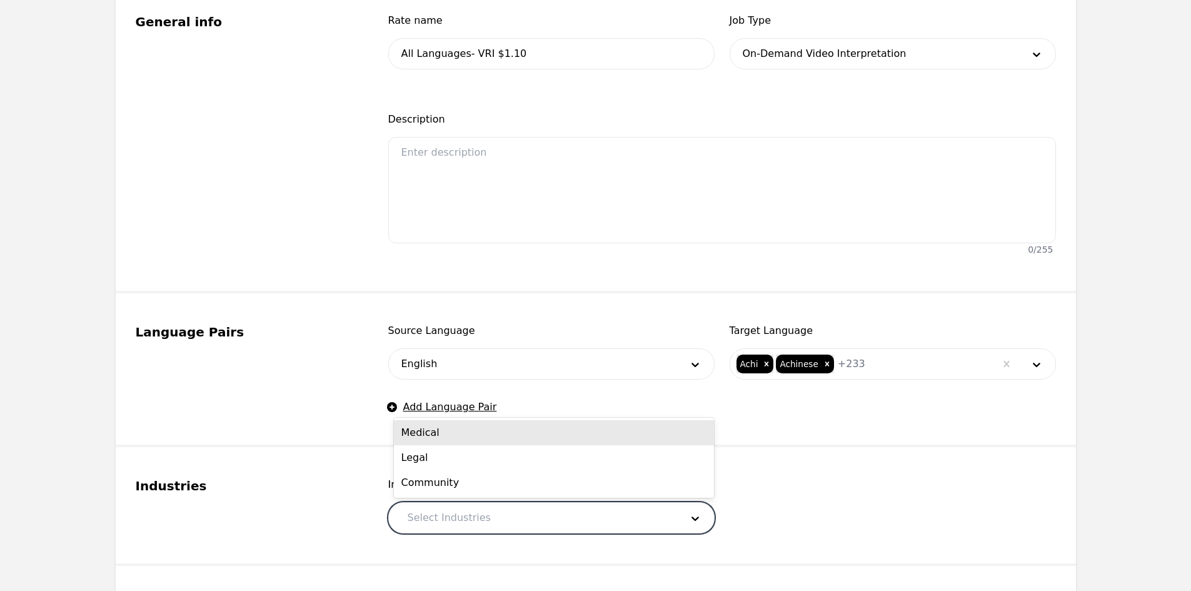
drag, startPoint x: 452, startPoint y: 433, endPoint x: 480, endPoint y: 510, distance: 81.9
click at [452, 434] on div "Medical" at bounding box center [554, 432] width 320 height 25
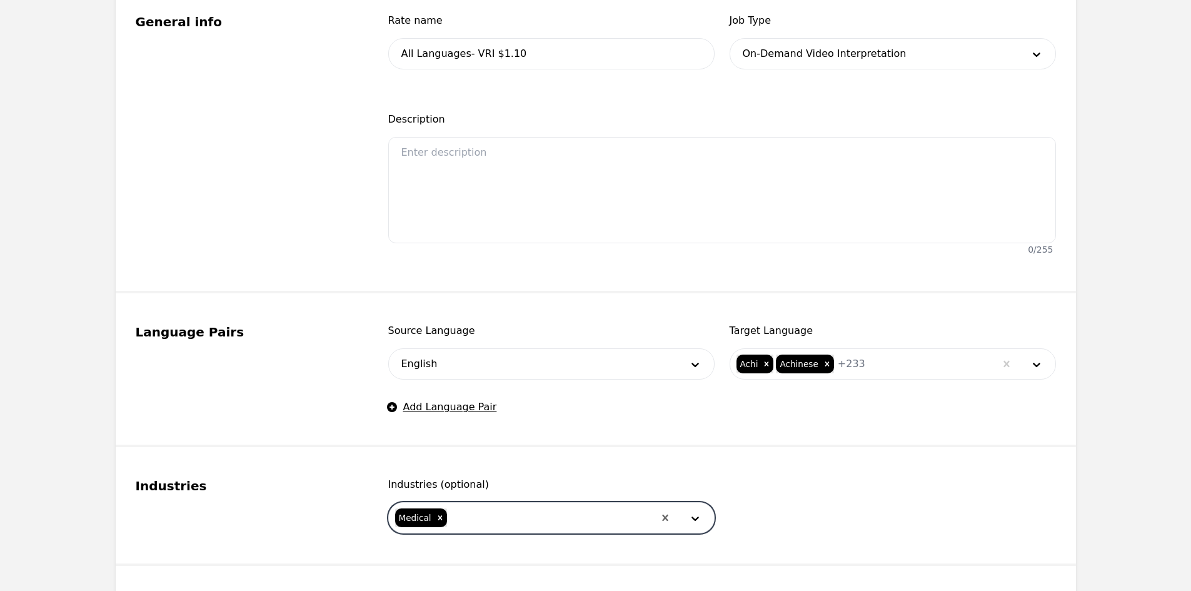
click at [483, 515] on div at bounding box center [551, 518] width 206 height 30
click at [473, 455] on div "Legal" at bounding box center [554, 457] width 320 height 25
drag, startPoint x: 522, startPoint y: 527, endPoint x: 523, endPoint y: 511, distance: 15.6
click at [521, 523] on div at bounding box center [573, 518] width 161 height 30
click at [504, 552] on div "Community" at bounding box center [554, 552] width 320 height 25
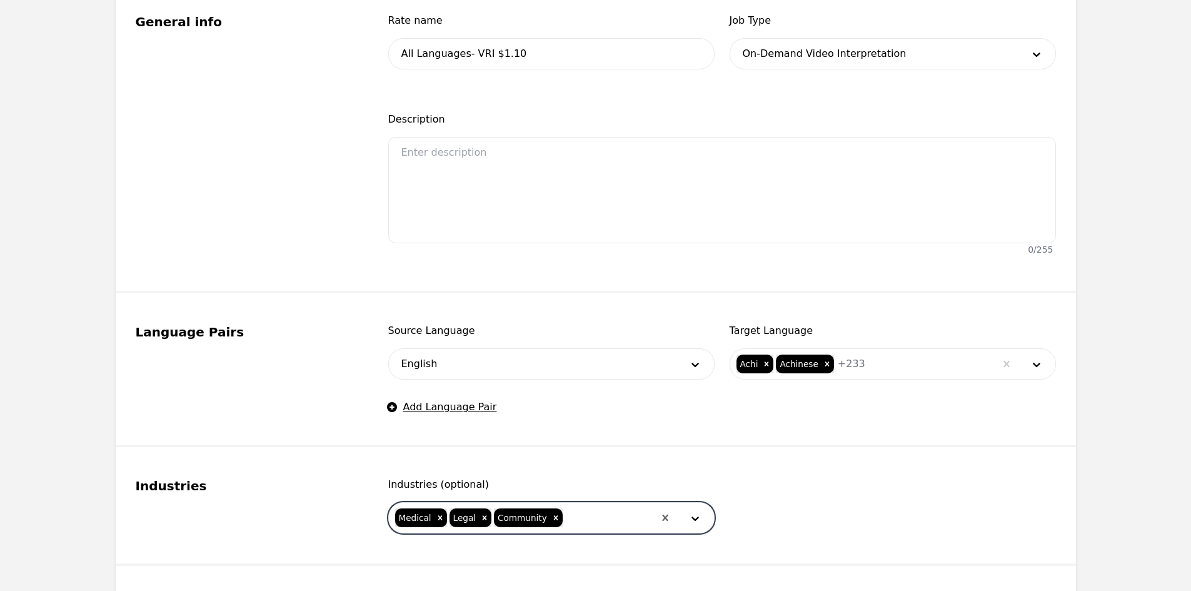
scroll to position [613, 0]
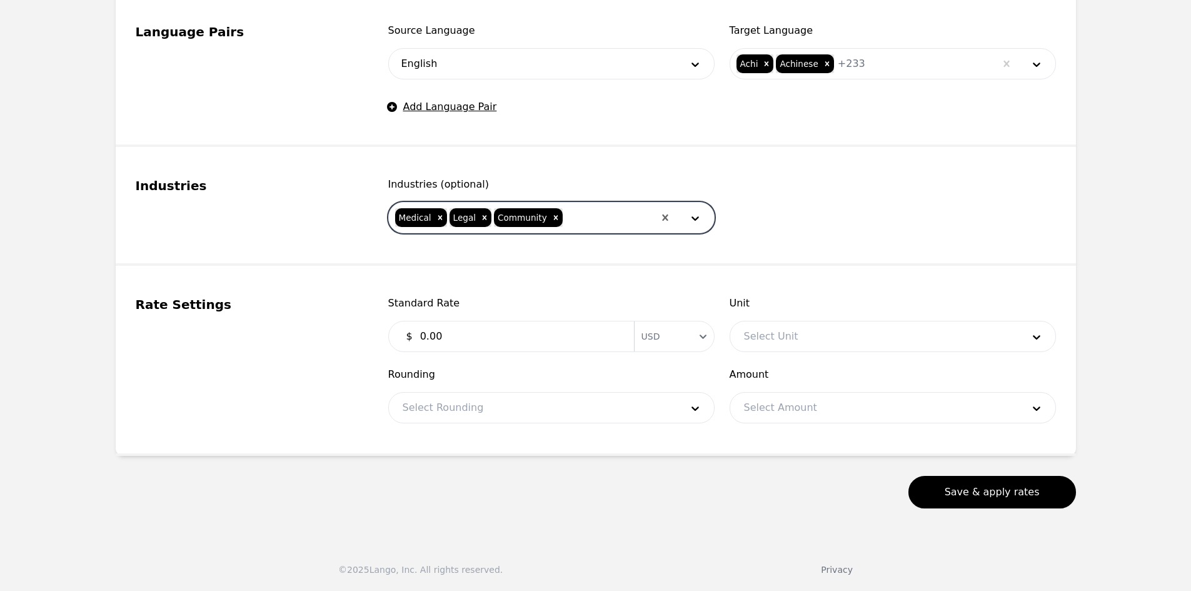
click at [474, 326] on input "0.00" at bounding box center [520, 336] width 214 height 25
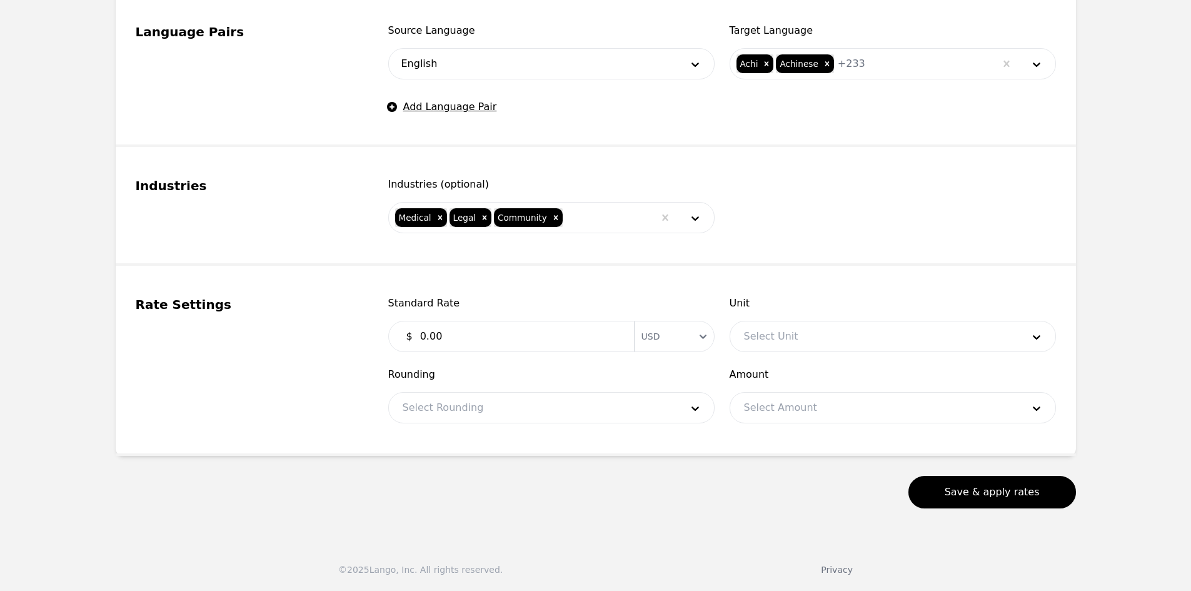
click at [471, 330] on input "0.00" at bounding box center [520, 336] width 214 height 25
click at [471, 331] on input "0.00" at bounding box center [520, 336] width 214 height 25
click at [741, 339] on div at bounding box center [874, 336] width 288 height 30
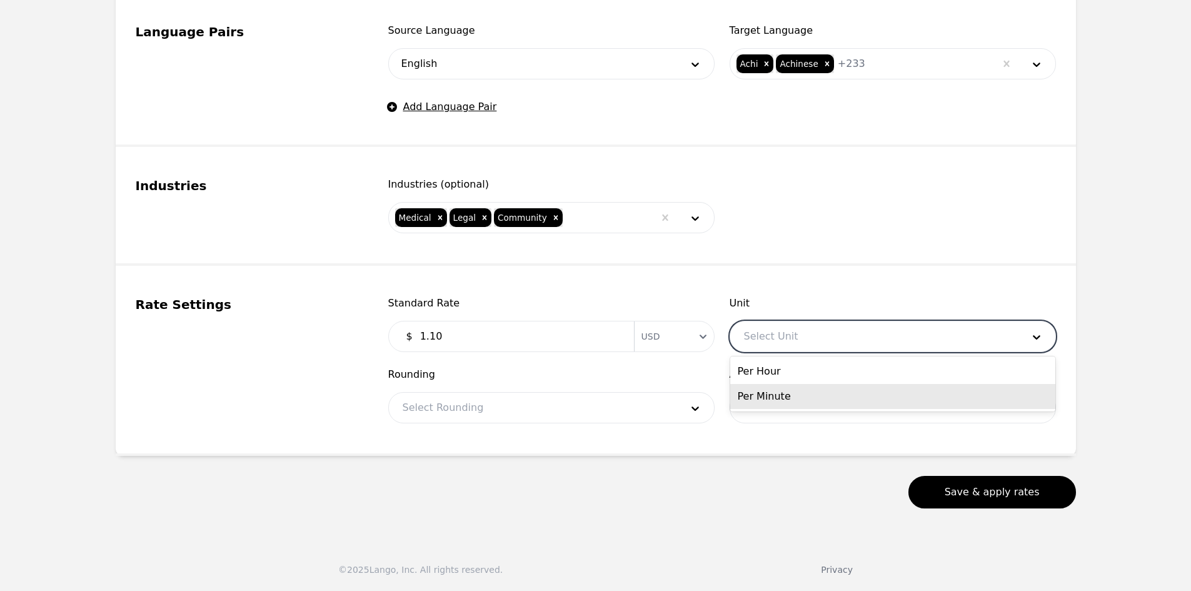
click at [806, 386] on div "Per Minute" at bounding box center [892, 396] width 325 height 25
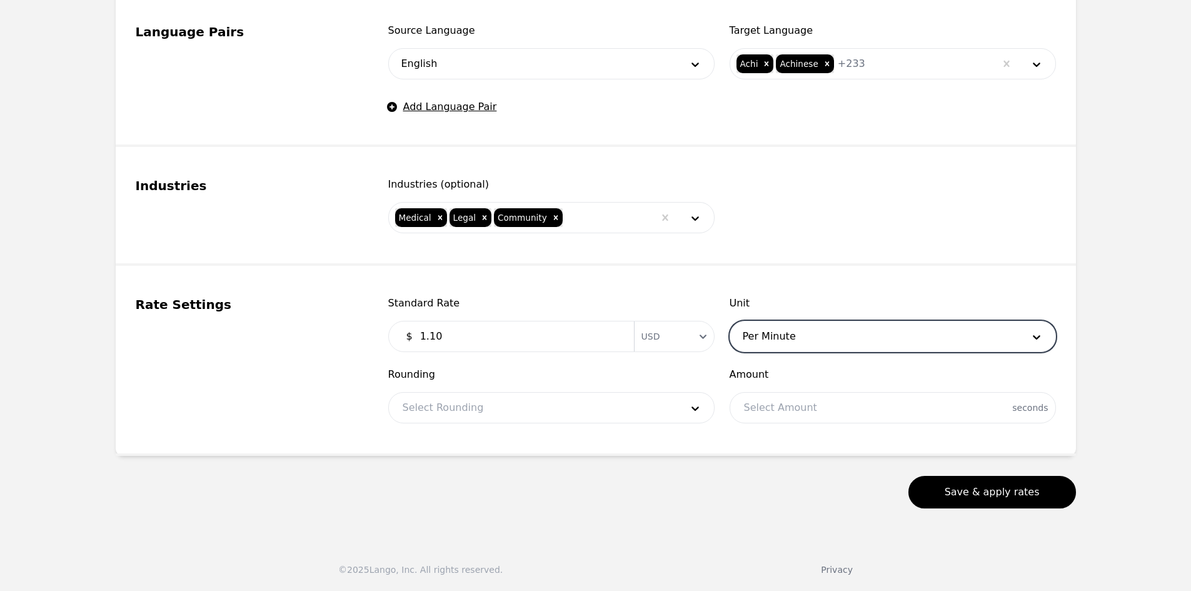
click at [581, 418] on div at bounding box center [533, 408] width 288 height 30
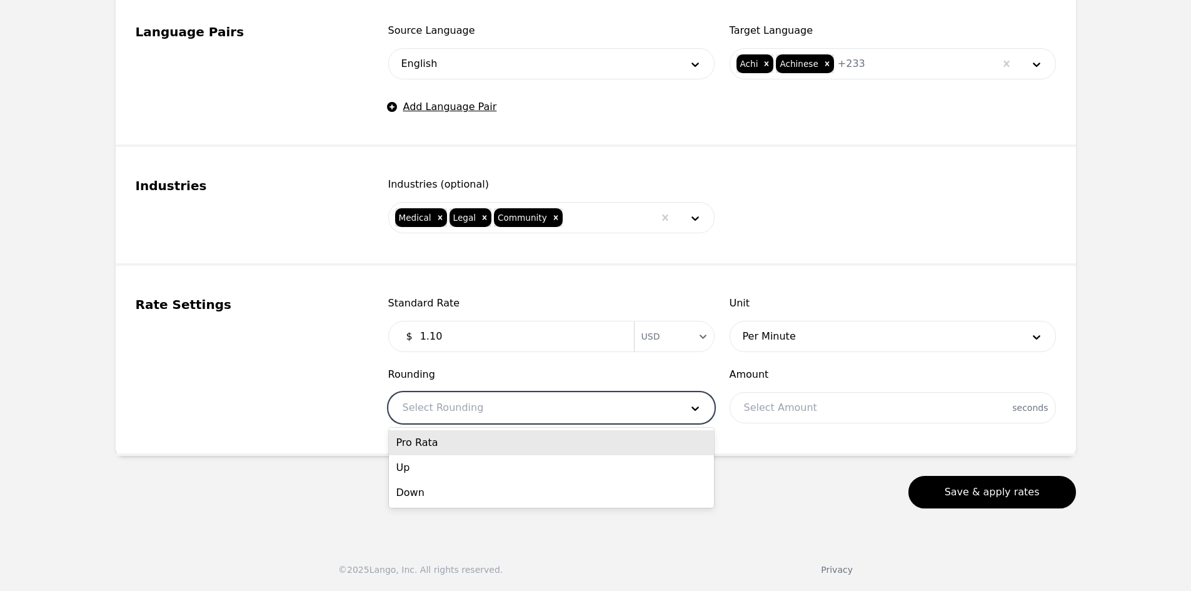
click at [531, 446] on div "Pro Rata" at bounding box center [551, 442] width 325 height 25
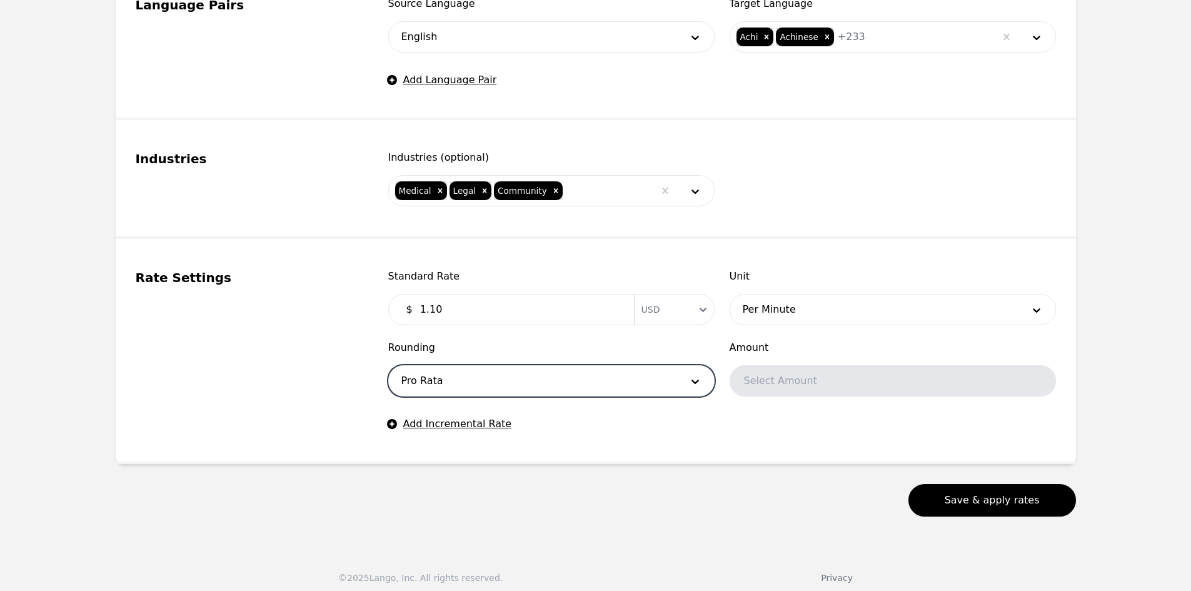
scroll to position [648, 0]
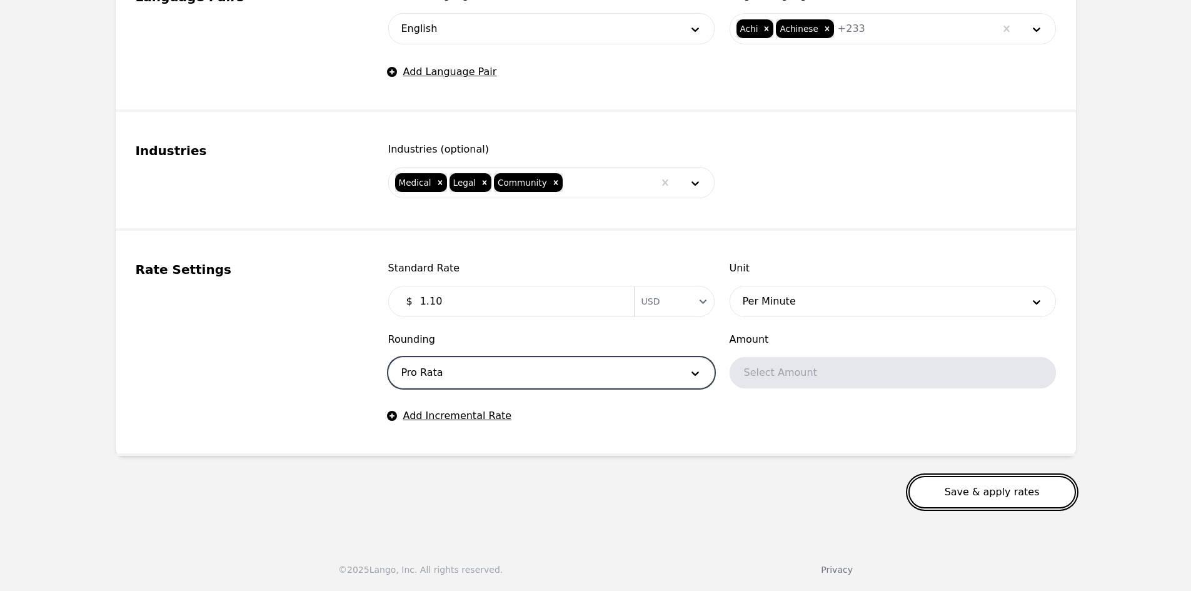
click at [947, 487] on button "Save & apply rates" at bounding box center [992, 492] width 168 height 33
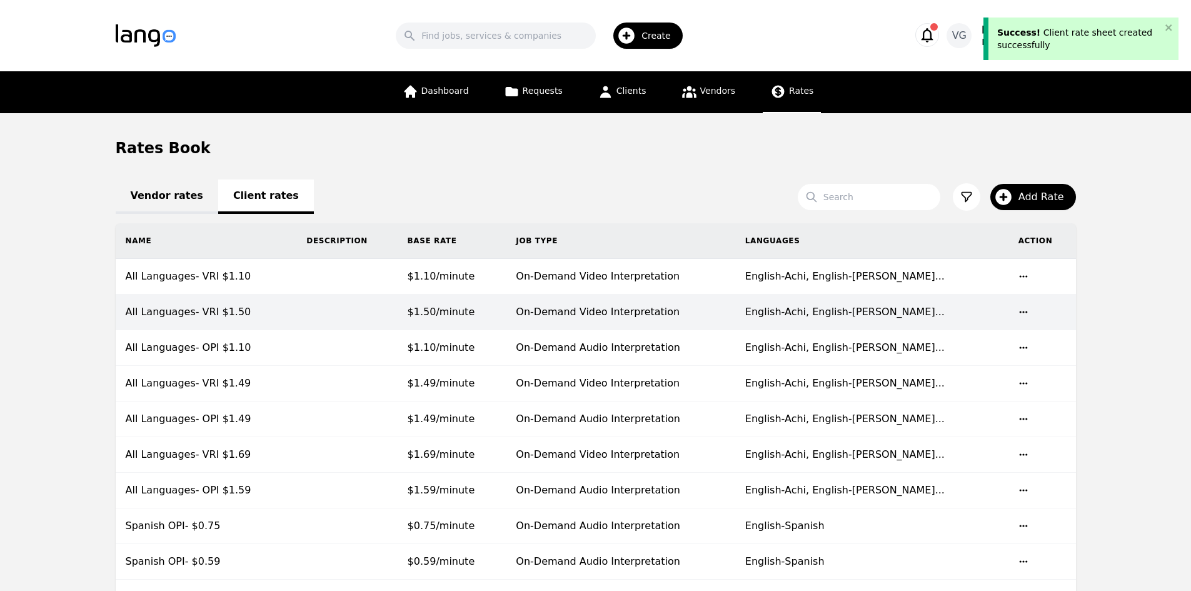
click at [231, 279] on td "All Languages- VRI $1.10" at bounding box center [206, 277] width 181 height 36
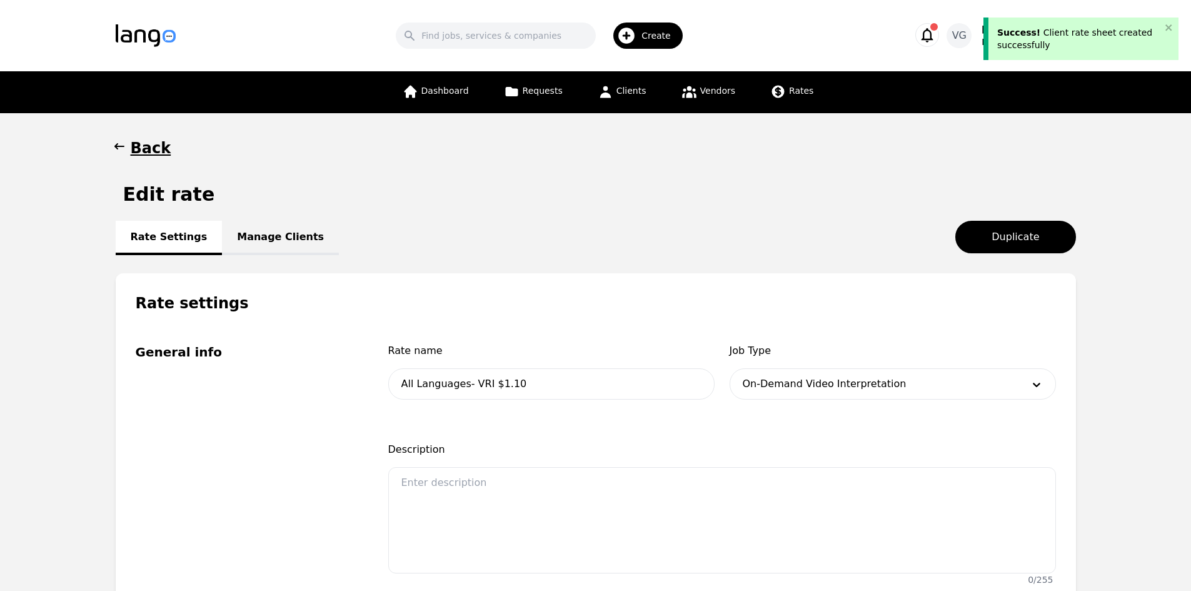
click at [266, 254] on link "Manage Clients" at bounding box center [280, 238] width 117 height 34
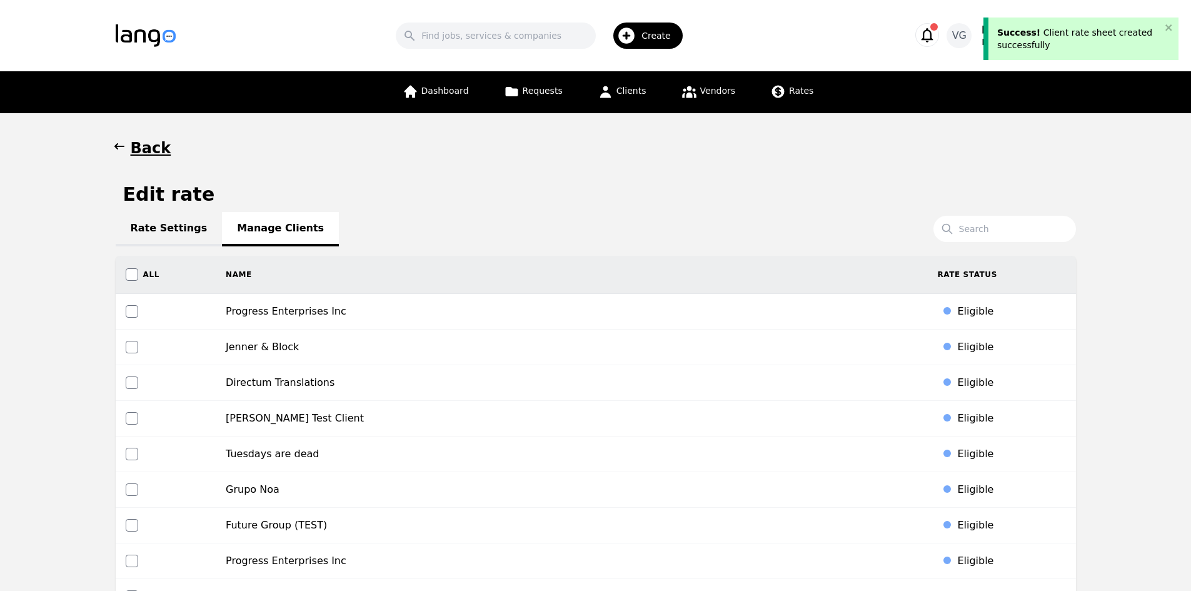
click at [173, 234] on link "Rate Settings" at bounding box center [169, 229] width 107 height 34
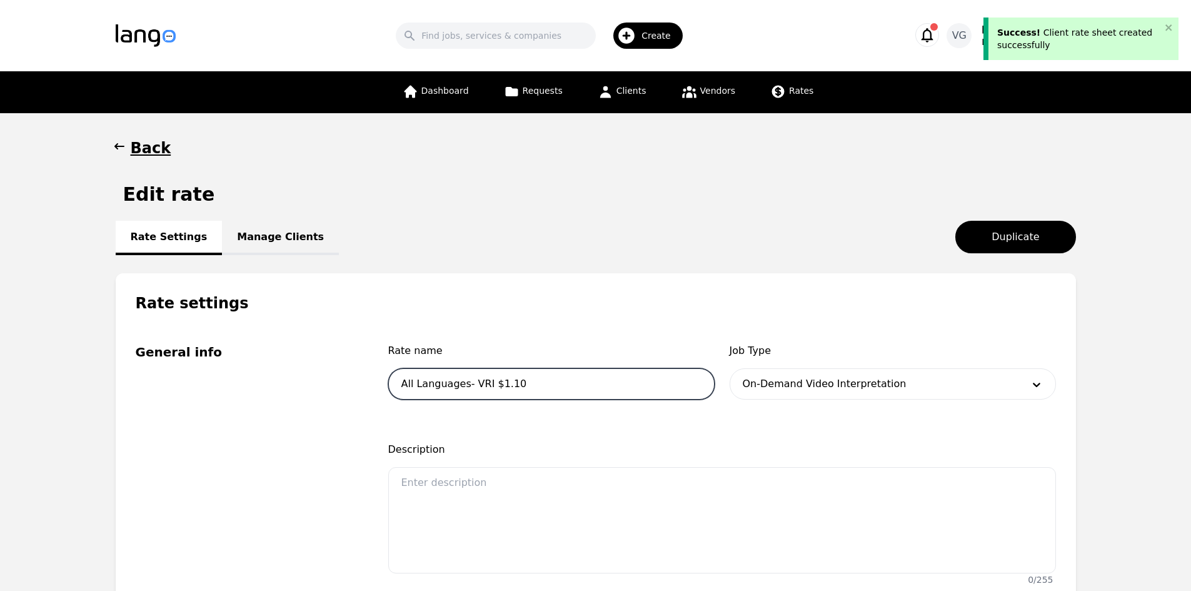
click at [505, 383] on input "All Languages- VRI $1.10" at bounding box center [551, 383] width 326 height 31
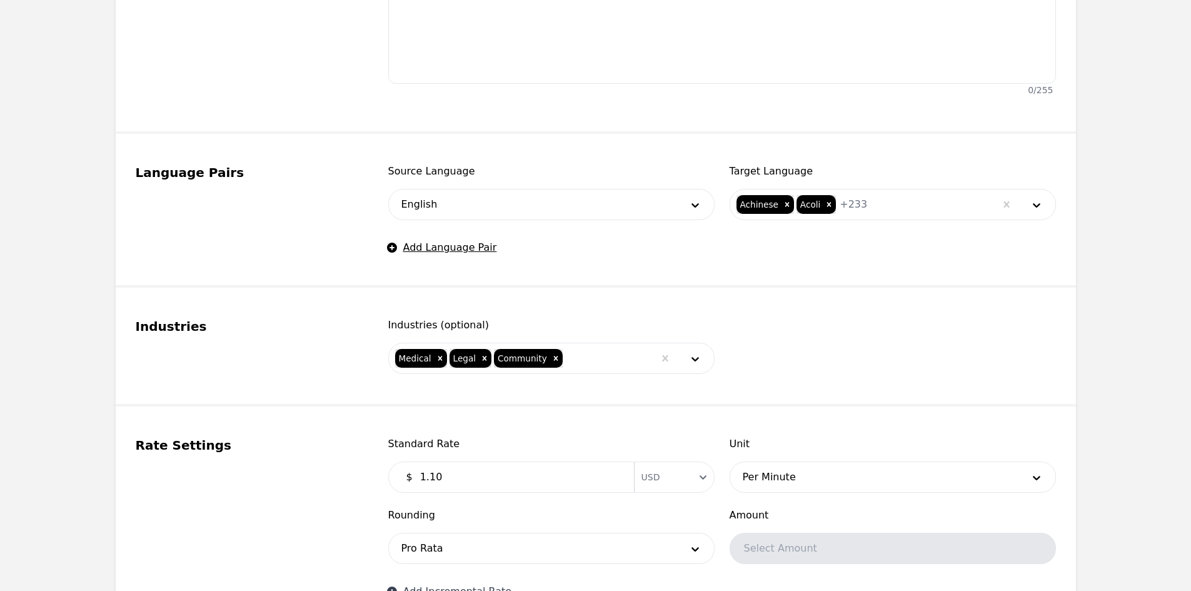
scroll to position [665, 0]
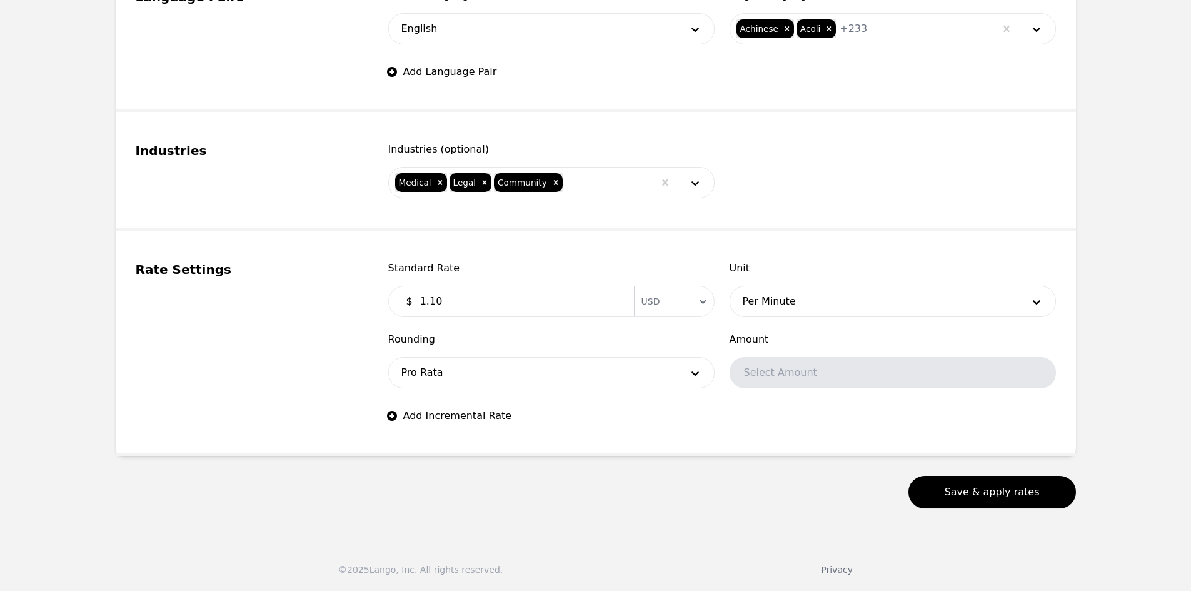
click at [432, 299] on input "1.10" at bounding box center [520, 301] width 214 height 25
click at [990, 491] on button "Save & apply rates" at bounding box center [992, 492] width 168 height 33
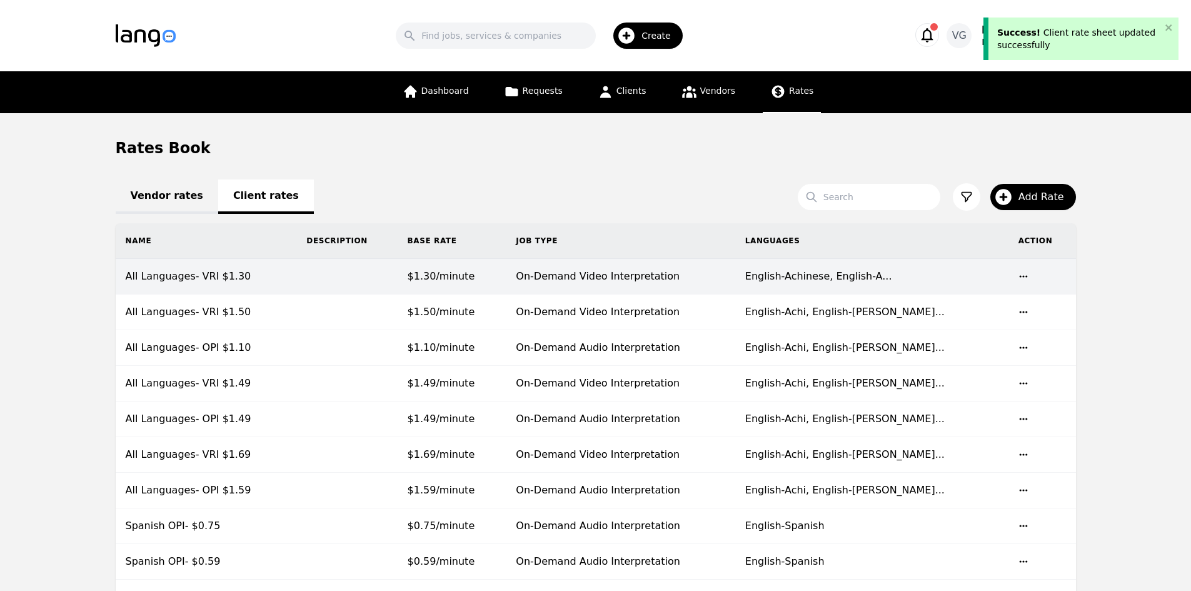
click at [273, 282] on td "All Languages- VRI $1.30" at bounding box center [206, 277] width 181 height 36
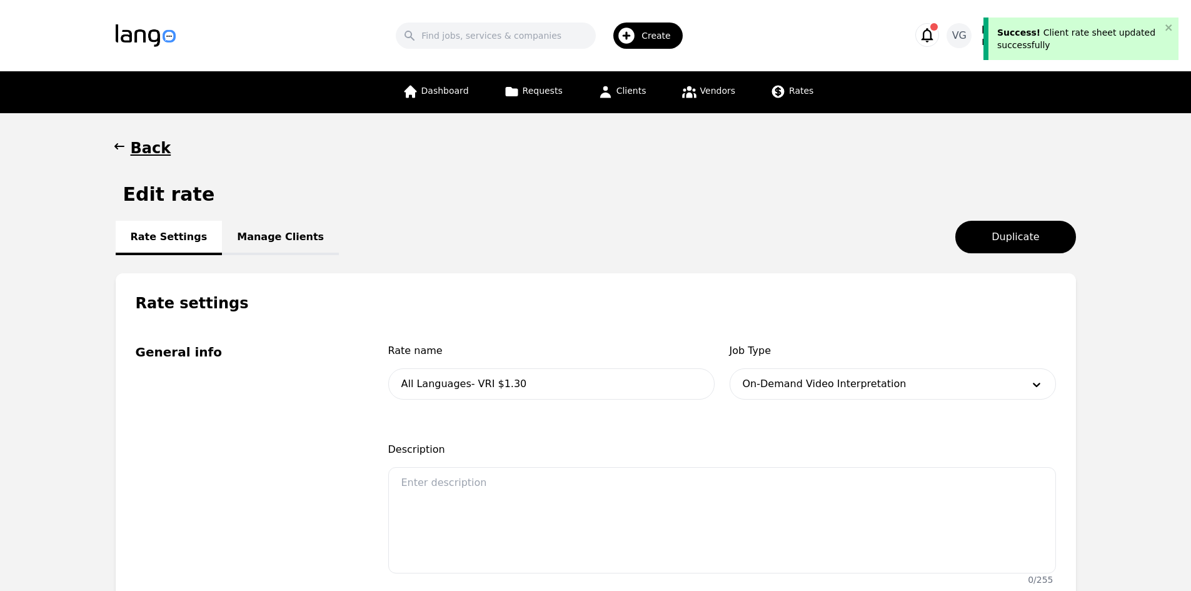
click at [268, 237] on link "Manage Clients" at bounding box center [280, 238] width 117 height 34
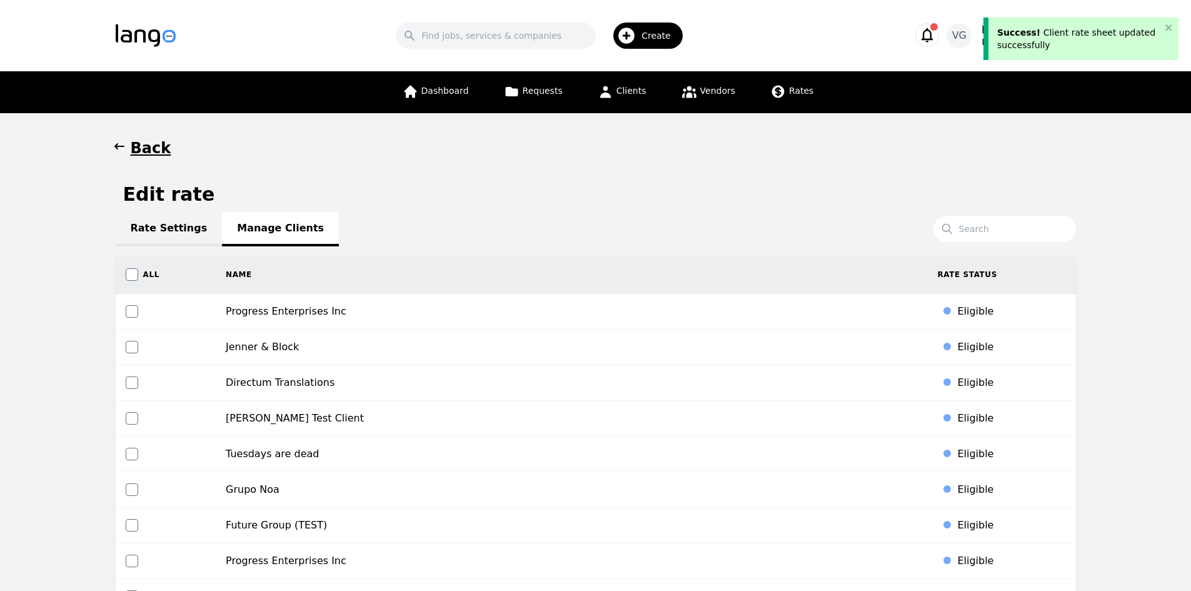
scroll to position [835, 0]
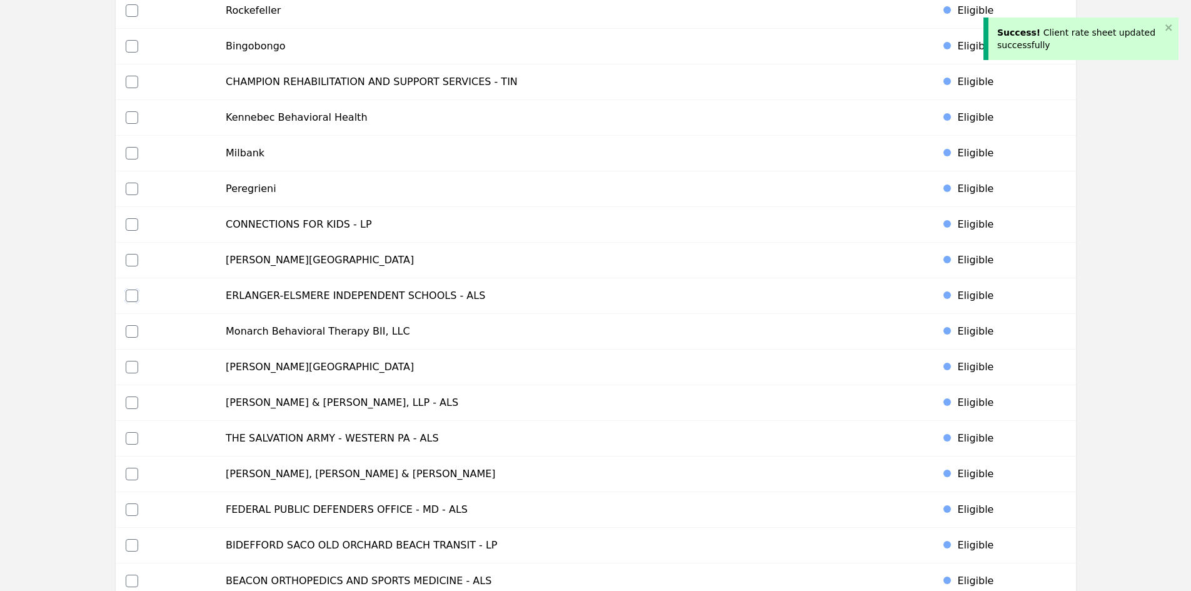
click at [129, 295] on input "checkbox" at bounding box center [132, 295] width 13 height 13
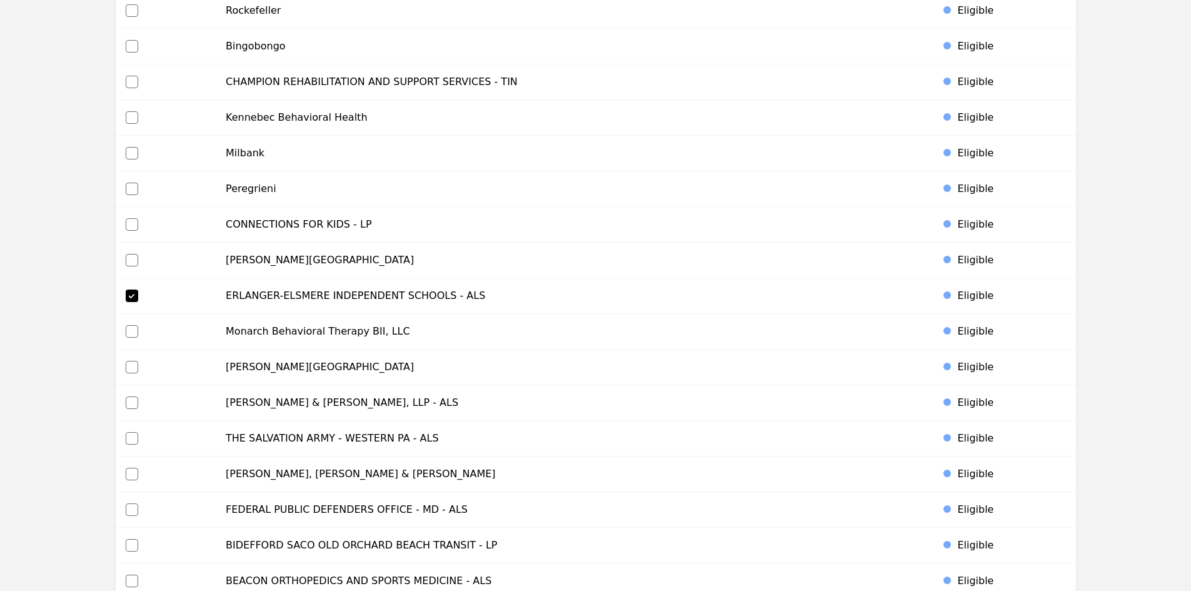
scroll to position [4970, 0]
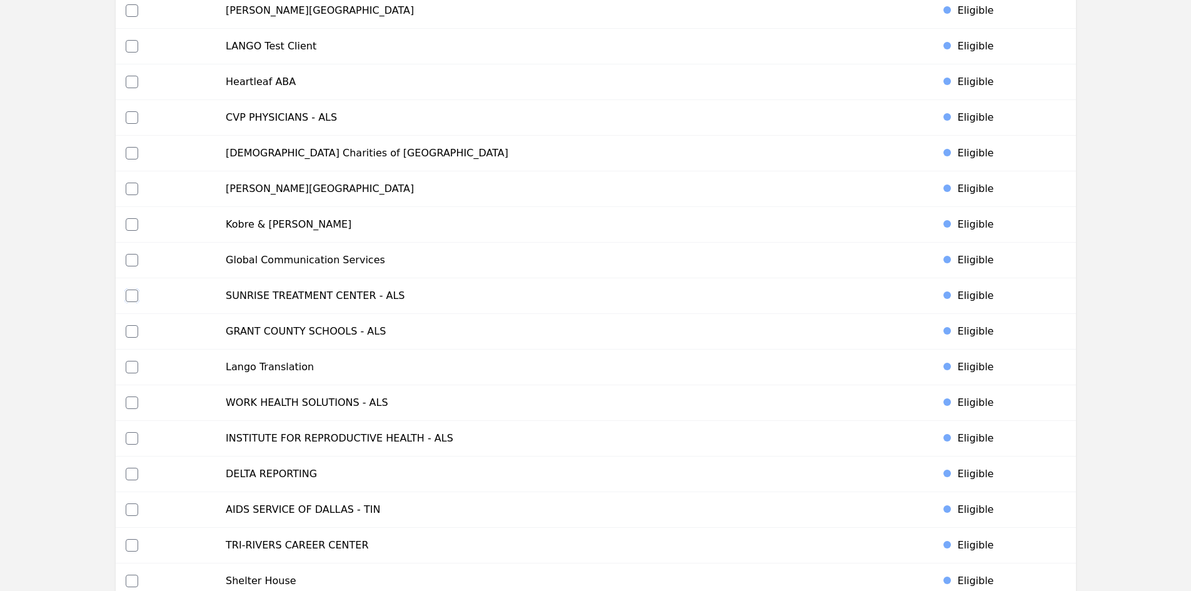
click at [128, 295] on input "checkbox" at bounding box center [132, 295] width 13 height 13
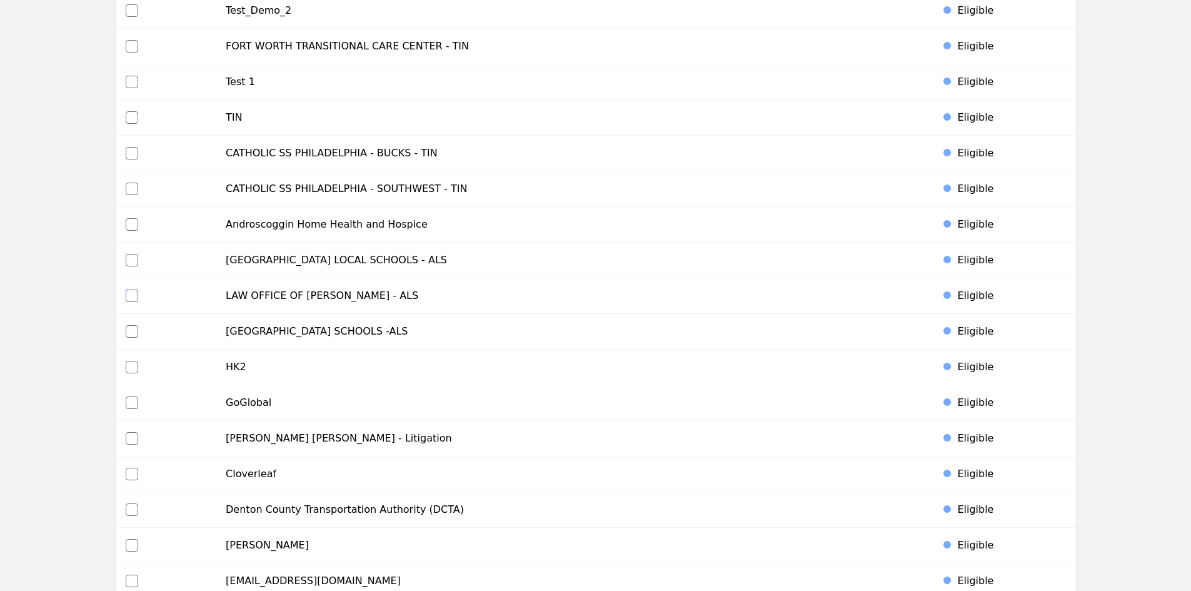
click at [130, 293] on input "checkbox" at bounding box center [132, 295] width 13 height 13
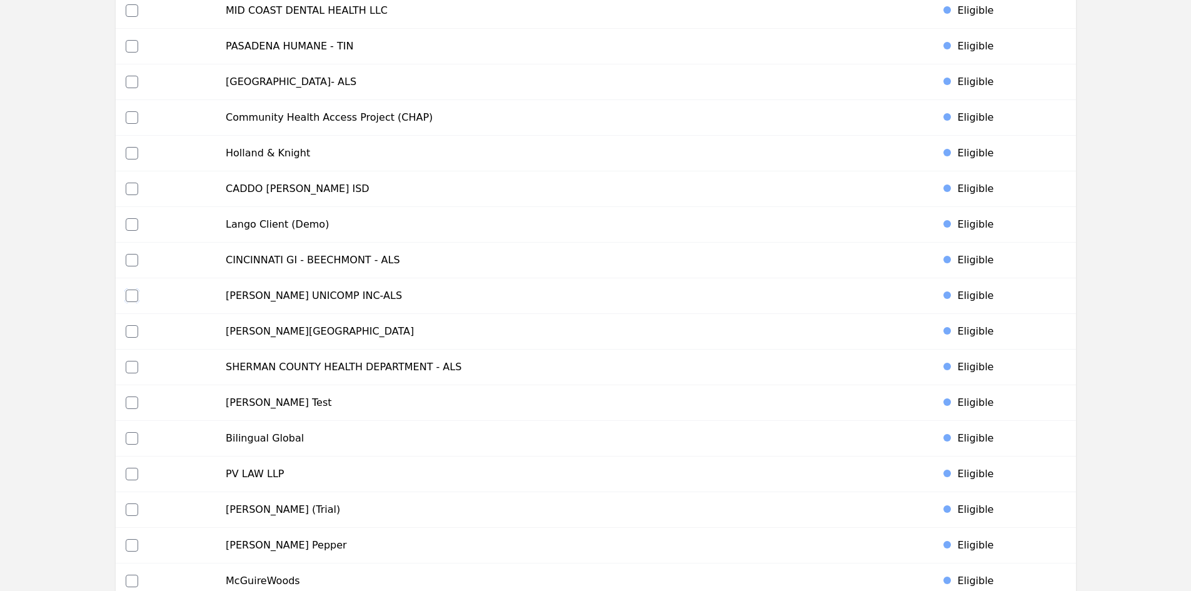
click at [133, 298] on input "checkbox" at bounding box center [132, 295] width 13 height 13
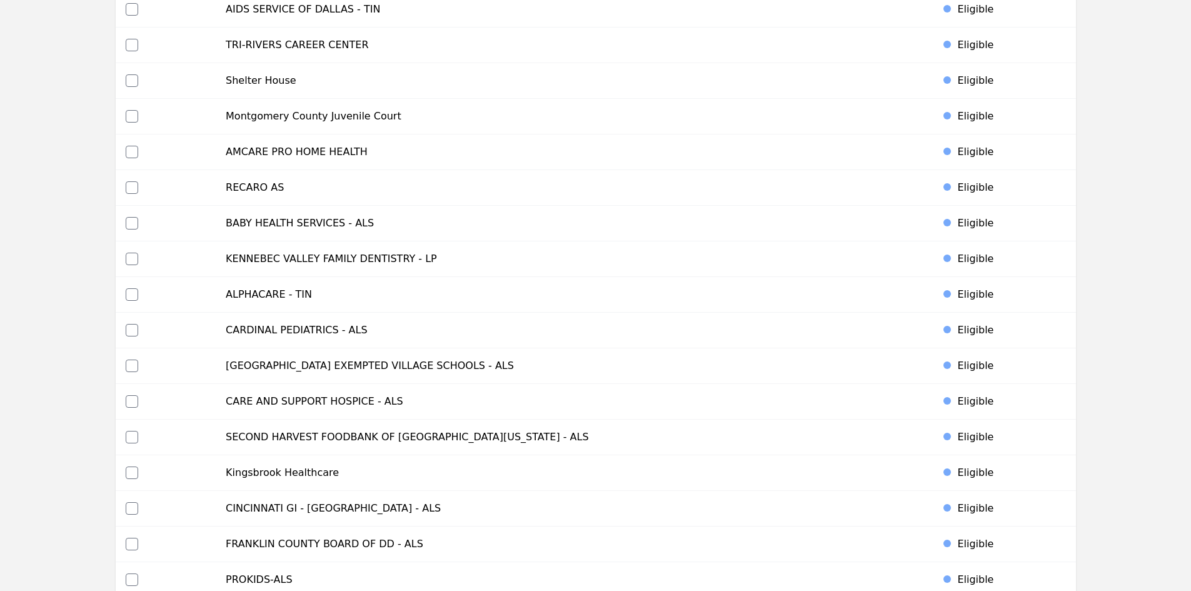
scroll to position [5647, 0]
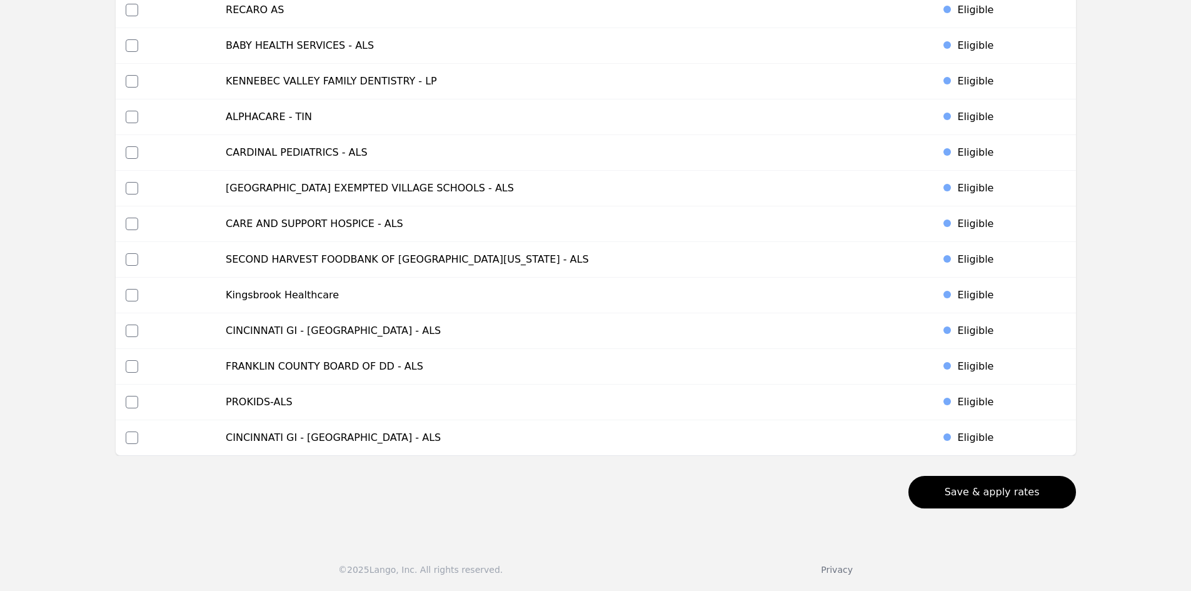
click at [992, 490] on button "Save & apply rates" at bounding box center [992, 492] width 168 height 33
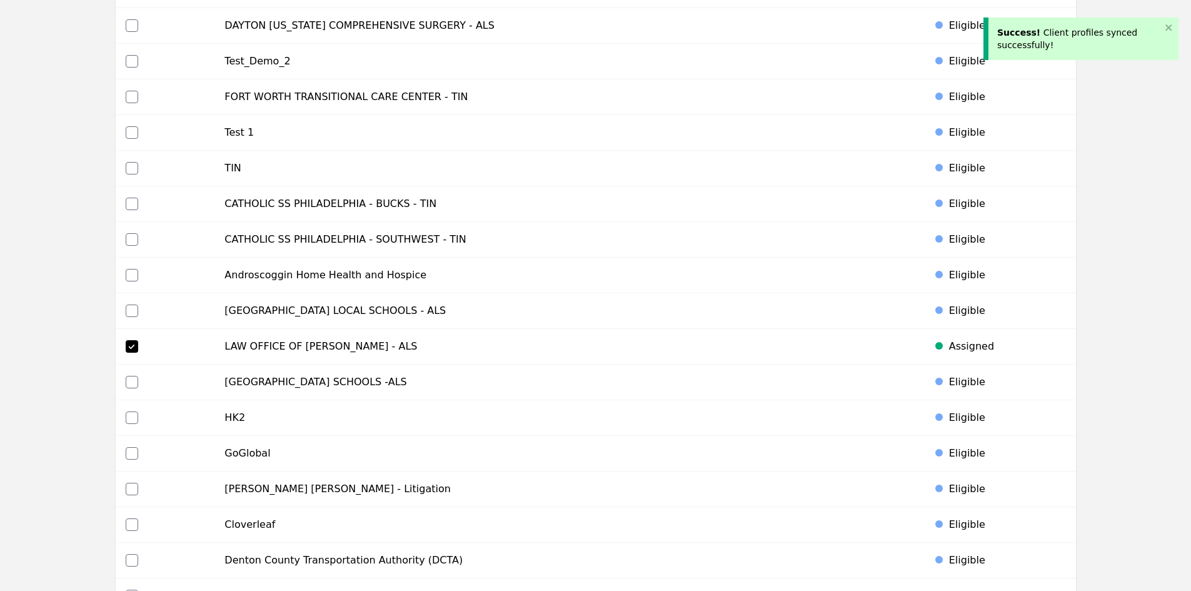
scroll to position [0, 0]
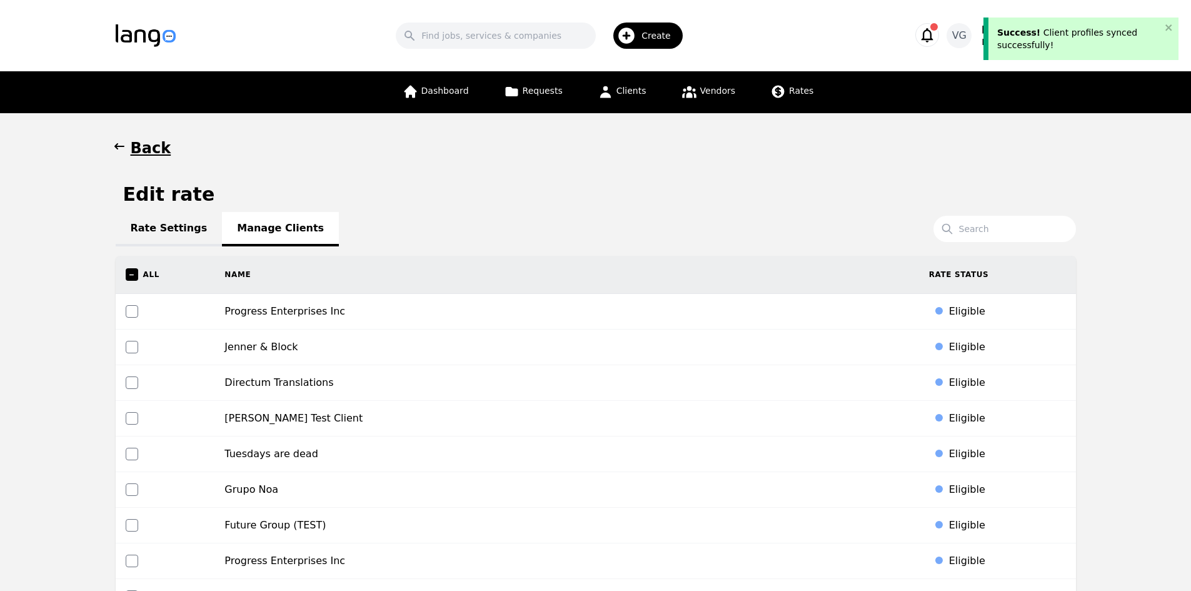
click at [141, 143] on h1 "Back" at bounding box center [151, 148] width 41 height 20
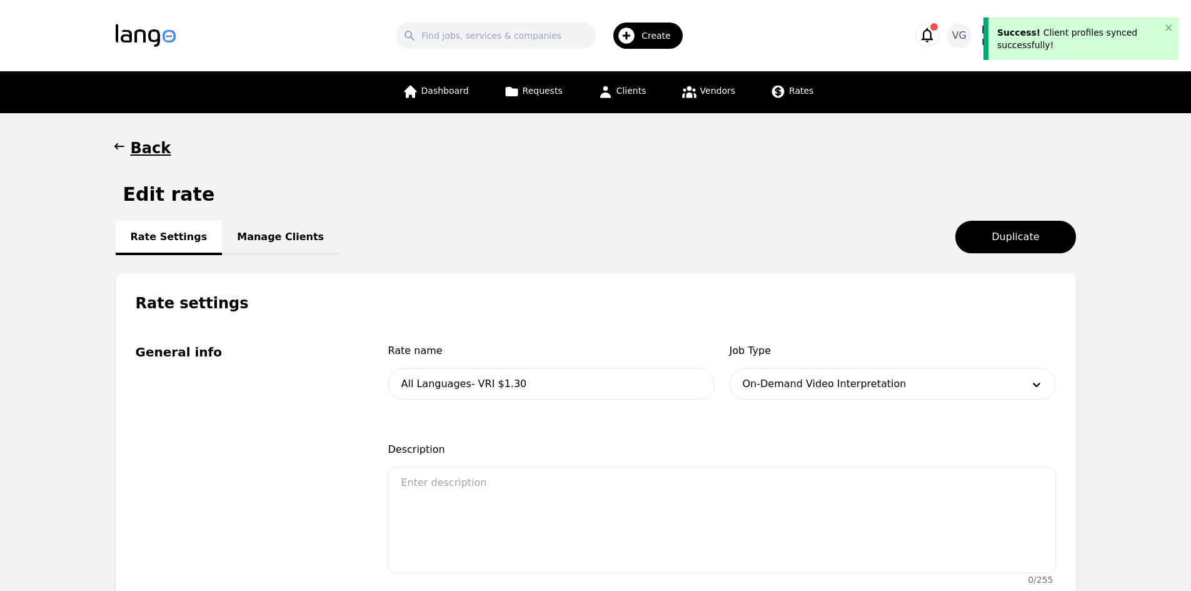
click at [132, 146] on h1 "Back" at bounding box center [151, 148] width 41 height 20
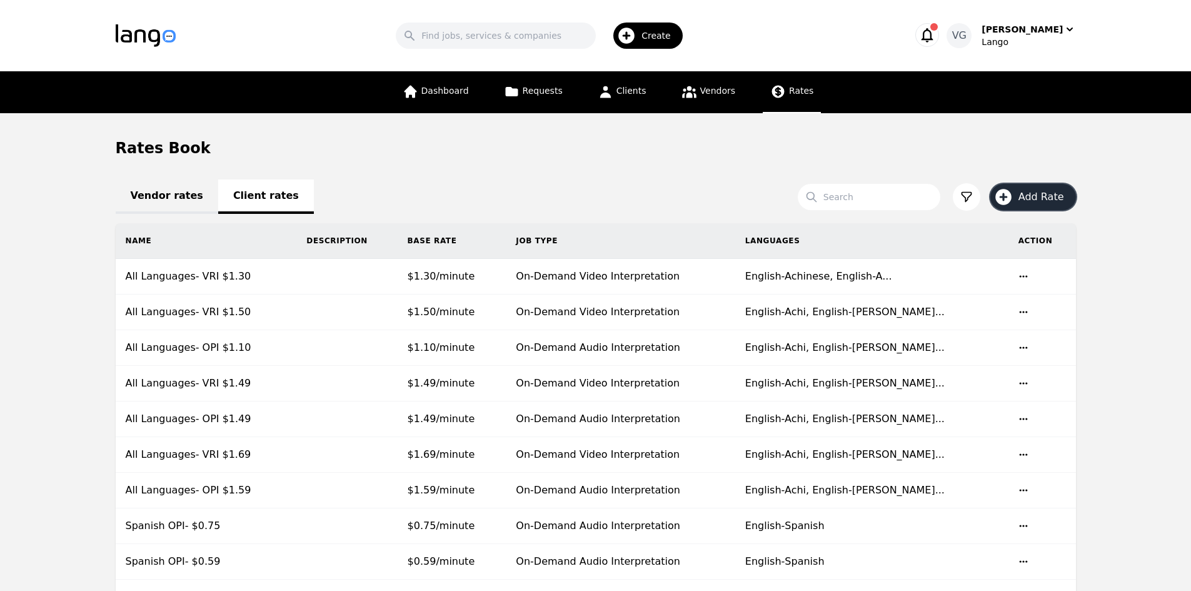
click at [1025, 199] on span "Add Rate" at bounding box center [1046, 196] width 54 height 15
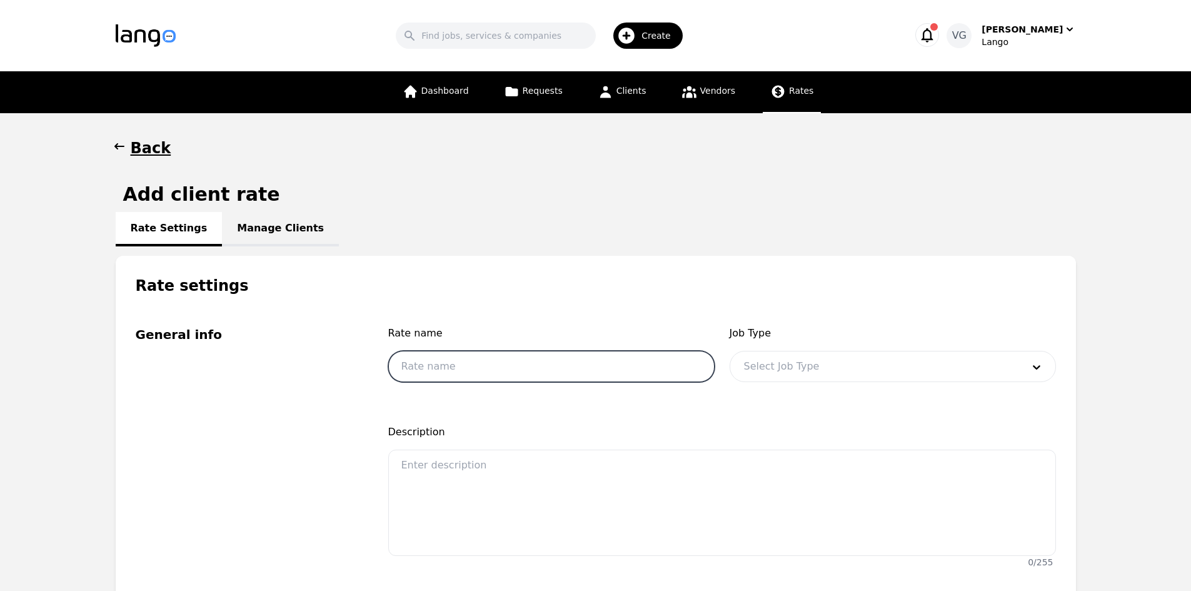
click at [464, 376] on input "text" at bounding box center [551, 366] width 326 height 31
drag, startPoint x: 852, startPoint y: 349, endPoint x: 842, endPoint y: 366, distance: 19.6
click at [852, 350] on div "Job Type Select Job Type" at bounding box center [893, 358] width 326 height 64
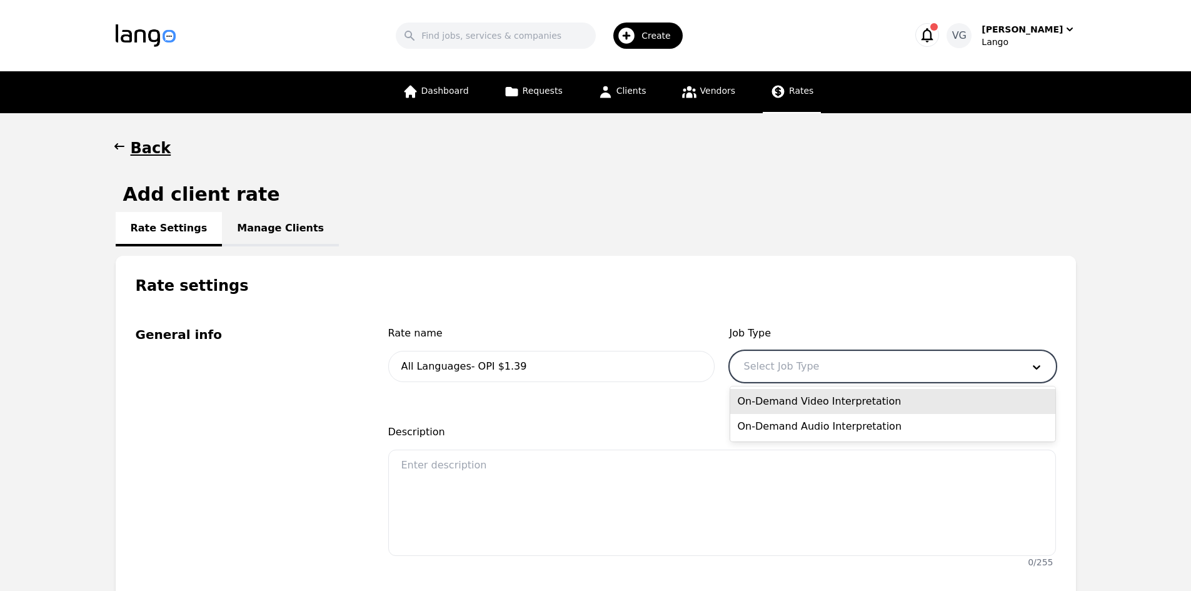
click at [842, 366] on div at bounding box center [874, 366] width 288 height 30
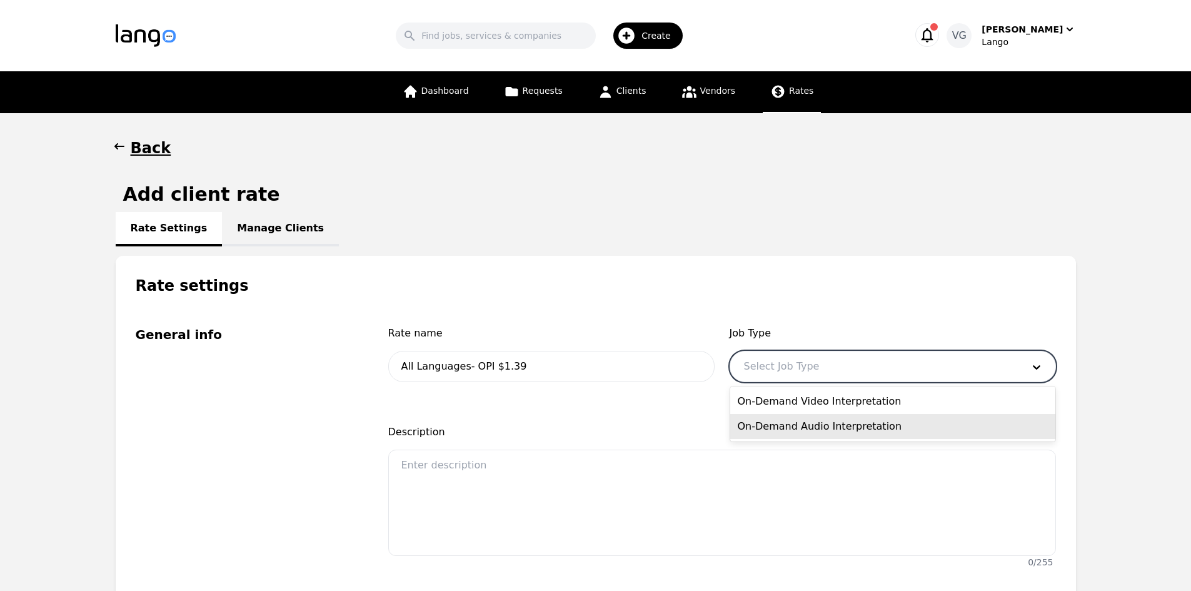
click at [811, 422] on div "On-Demand Audio Interpretation" at bounding box center [892, 426] width 325 height 25
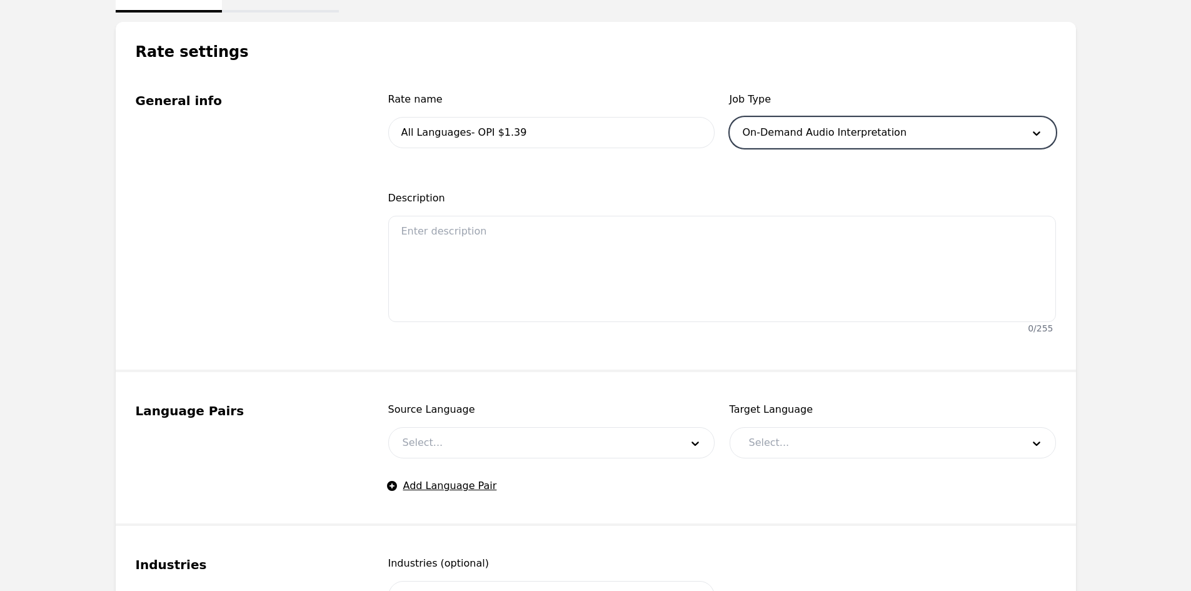
scroll to position [375, 0]
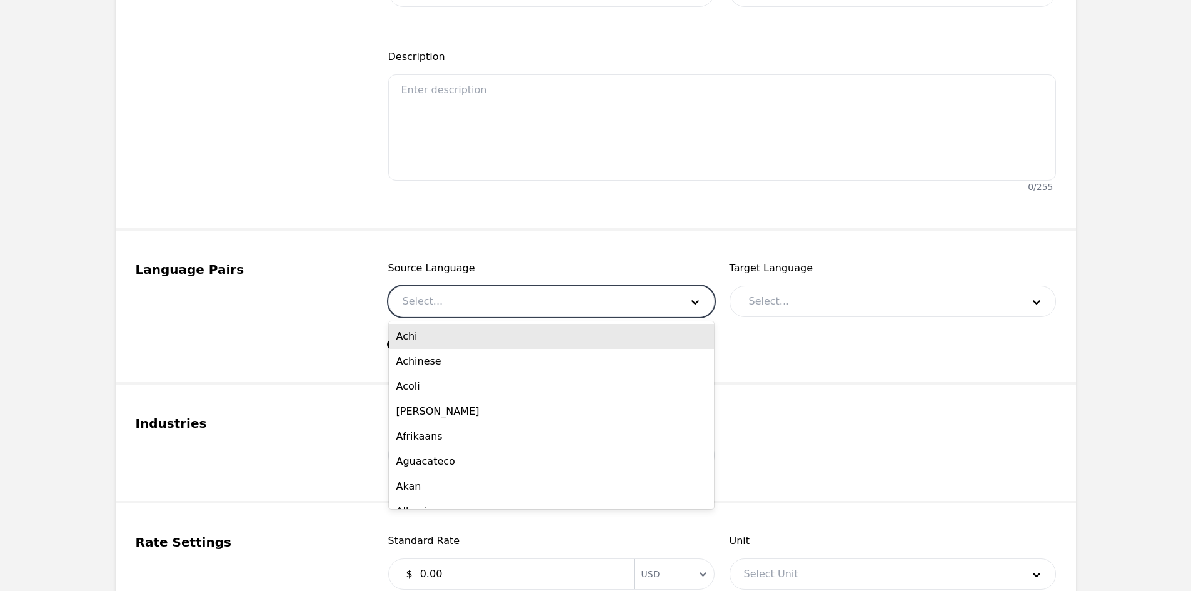
click at [466, 301] on div at bounding box center [533, 301] width 288 height 30
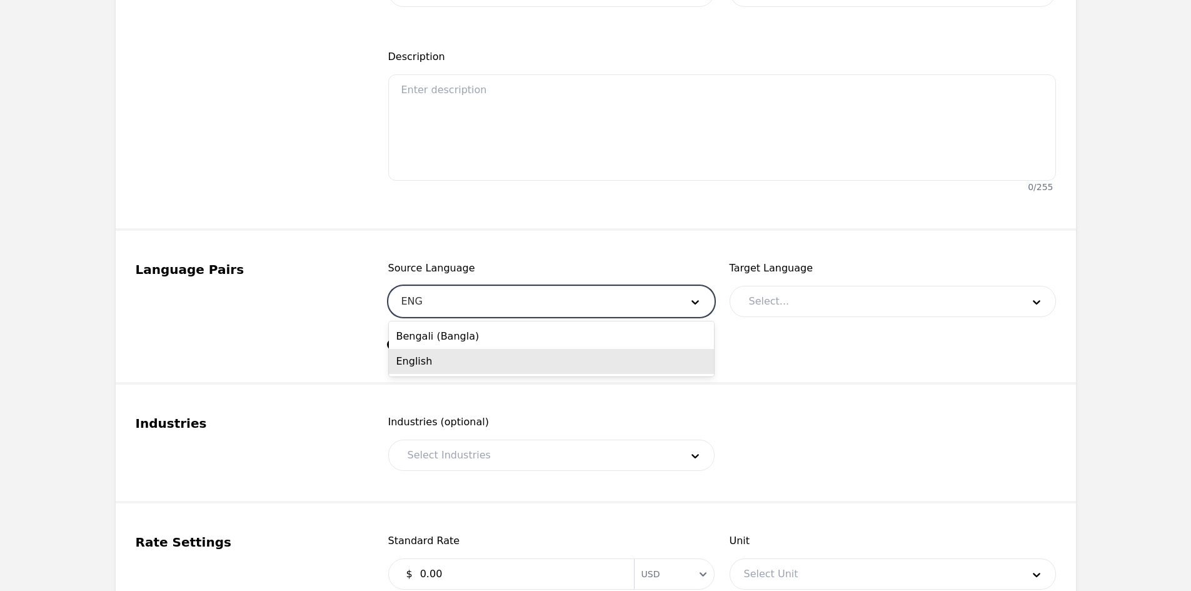
click at [467, 360] on div "English" at bounding box center [551, 361] width 325 height 25
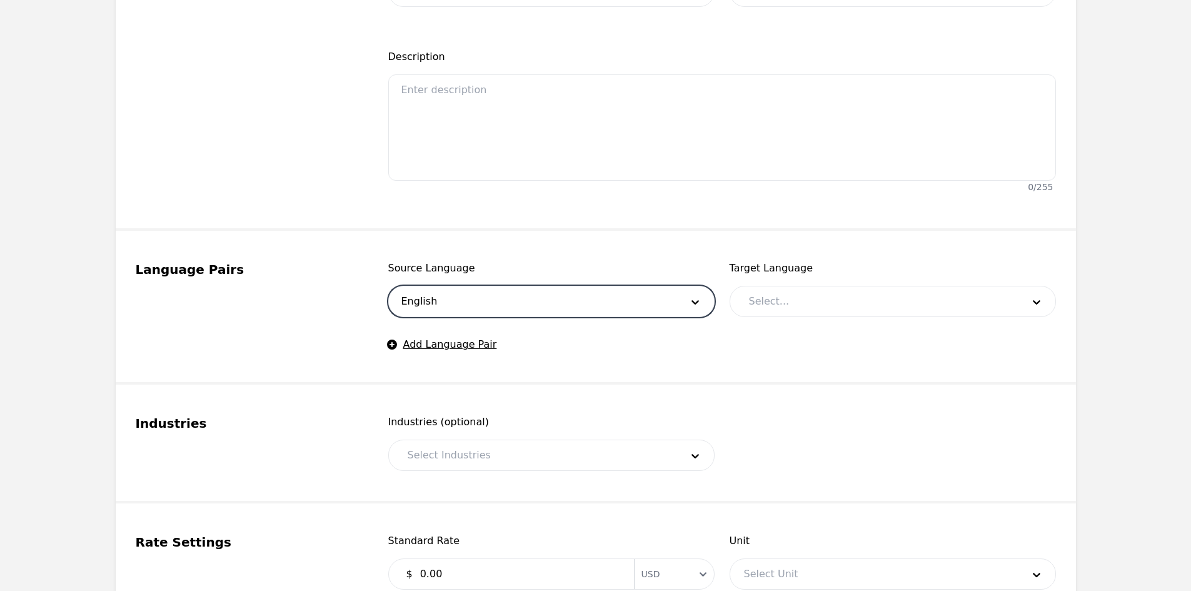
click at [777, 283] on div "Target Language Select..." at bounding box center [893, 289] width 326 height 56
drag, startPoint x: 769, startPoint y: 296, endPoint x: 777, endPoint y: 304, distance: 11.1
click at [769, 297] on div at bounding box center [876, 301] width 283 height 30
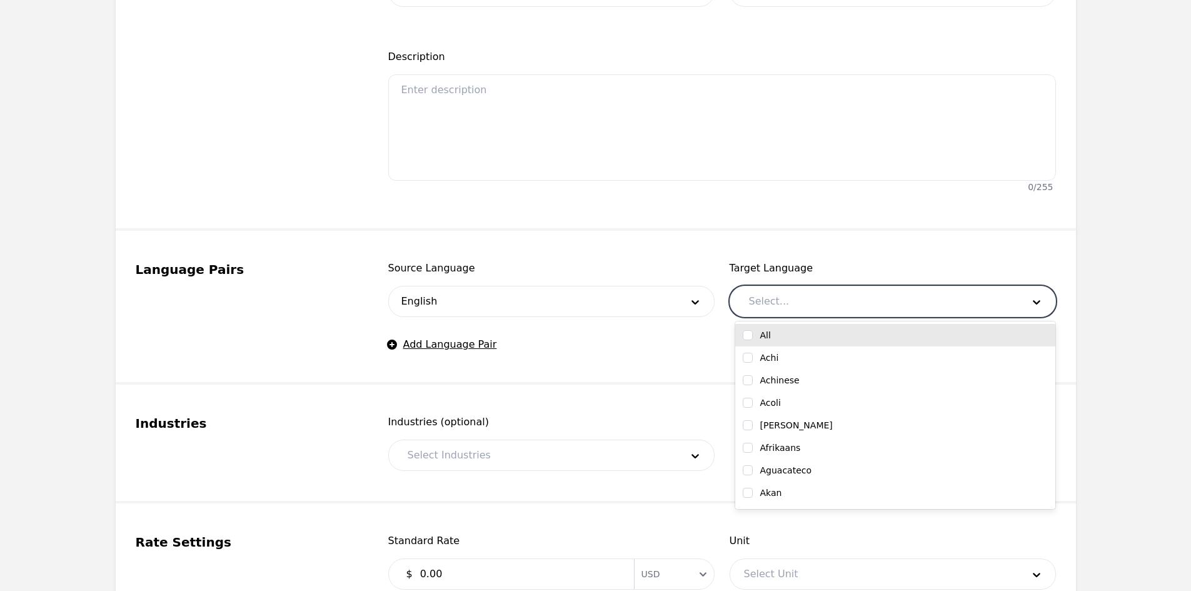
click at [745, 339] on input "checkbox" at bounding box center [748, 335] width 10 height 10
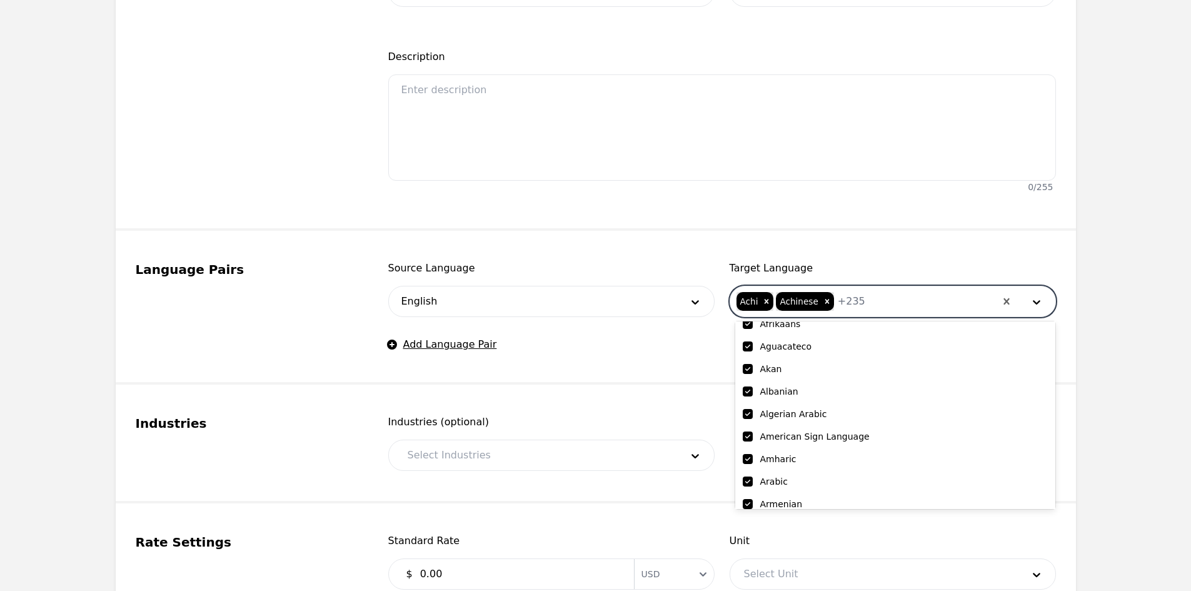
scroll to position [125, 0]
click at [747, 434] on input "checkbox" at bounding box center [748, 435] width 10 height 10
click at [642, 421] on span "Industries (optional)" at bounding box center [551, 422] width 326 height 15
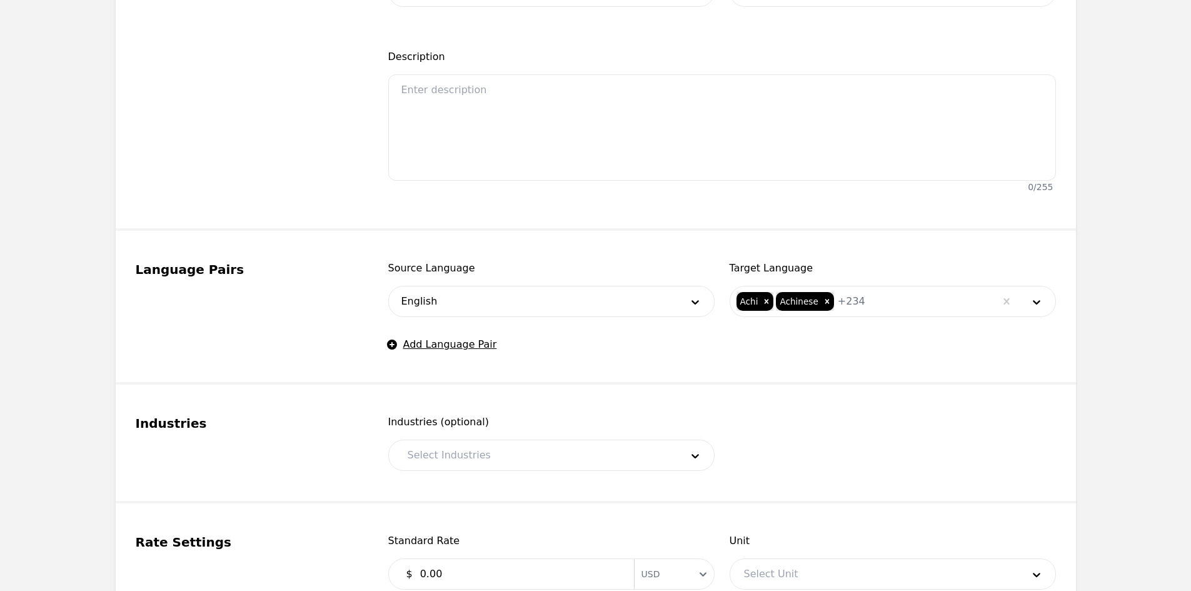
click at [600, 447] on div at bounding box center [535, 455] width 283 height 30
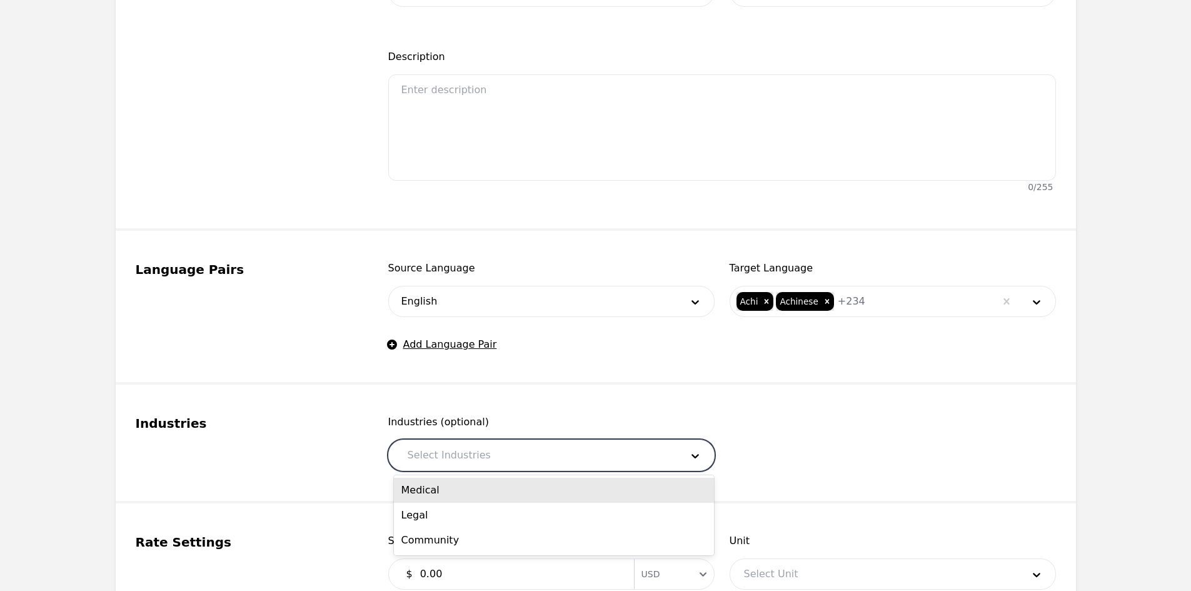
click at [527, 485] on div "Medical" at bounding box center [554, 490] width 320 height 25
click at [543, 456] on div at bounding box center [551, 455] width 206 height 30
click at [526, 488] on div "Legal" at bounding box center [554, 490] width 320 height 25
drag, startPoint x: 546, startPoint y: 457, endPoint x: 542, endPoint y: 501, distance: 43.9
click at [546, 458] on div at bounding box center [573, 455] width 161 height 30
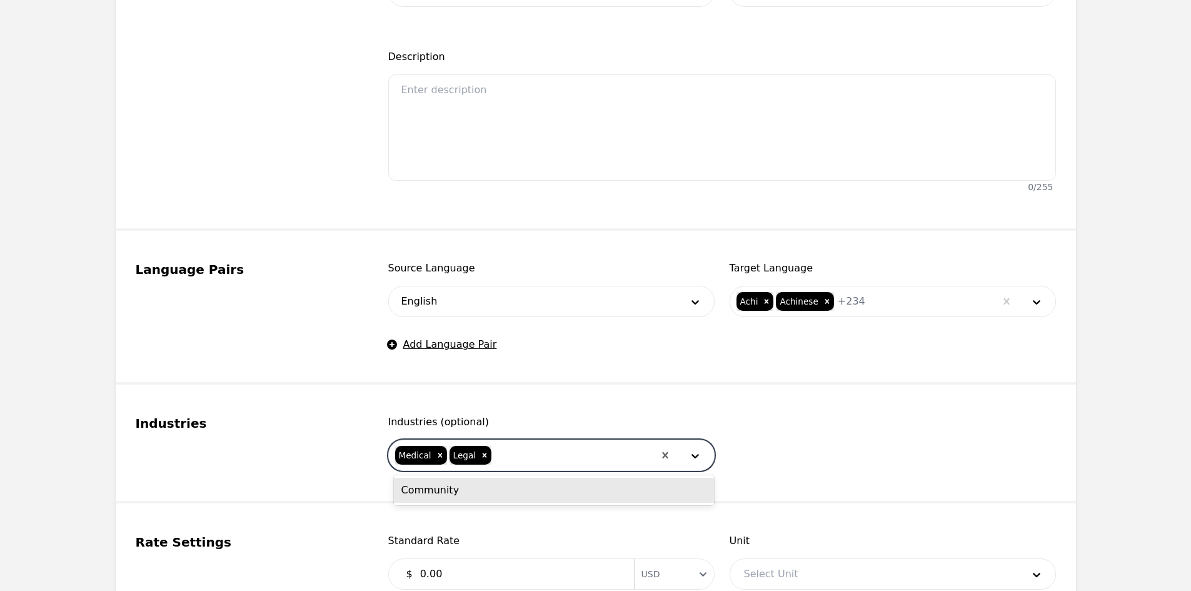
click at [541, 501] on div "Community" at bounding box center [554, 490] width 320 height 25
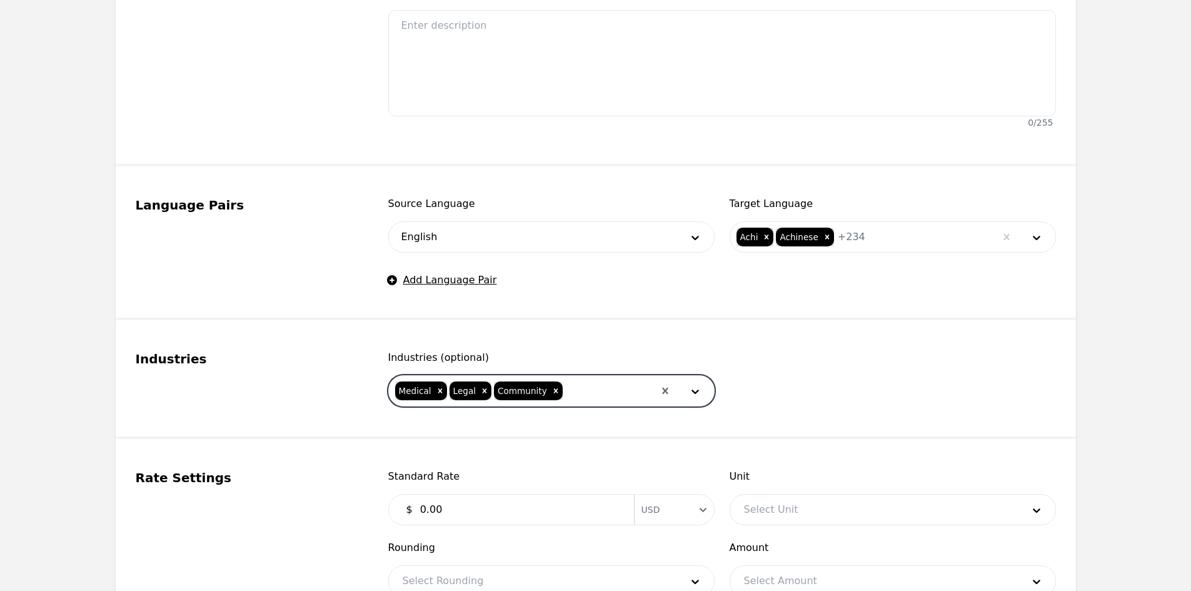
scroll to position [500, 0]
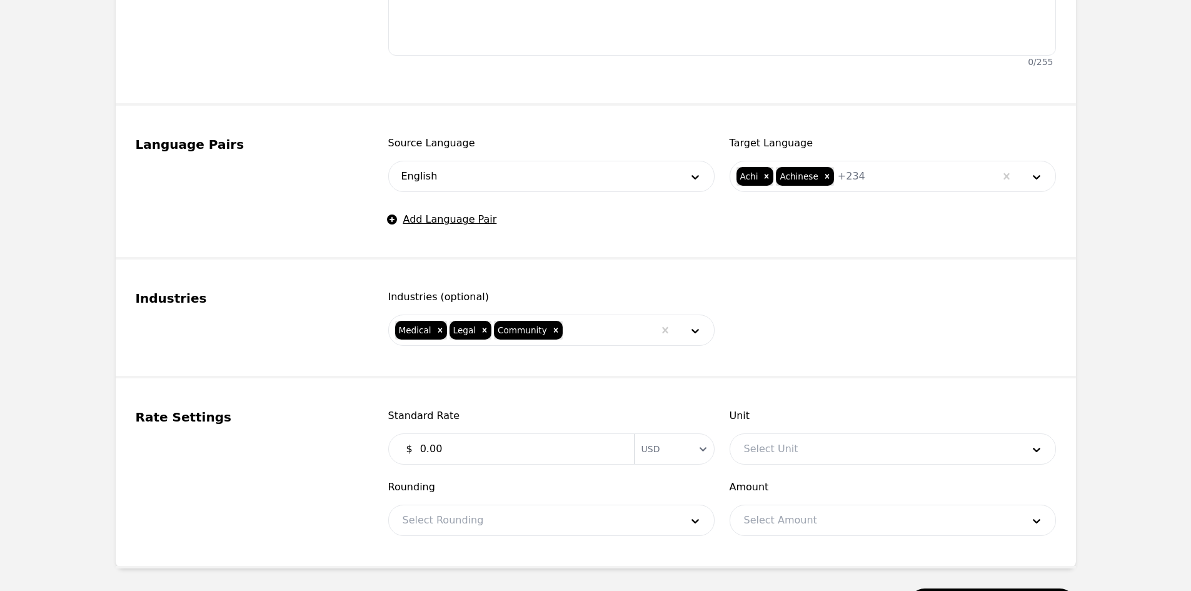
click at [461, 439] on input "0.00" at bounding box center [520, 448] width 214 height 25
drag, startPoint x: 461, startPoint y: 439, endPoint x: 470, endPoint y: 441, distance: 8.3
click at [464, 441] on input "0.00" at bounding box center [520, 448] width 214 height 25
click at [827, 451] on div at bounding box center [874, 449] width 288 height 30
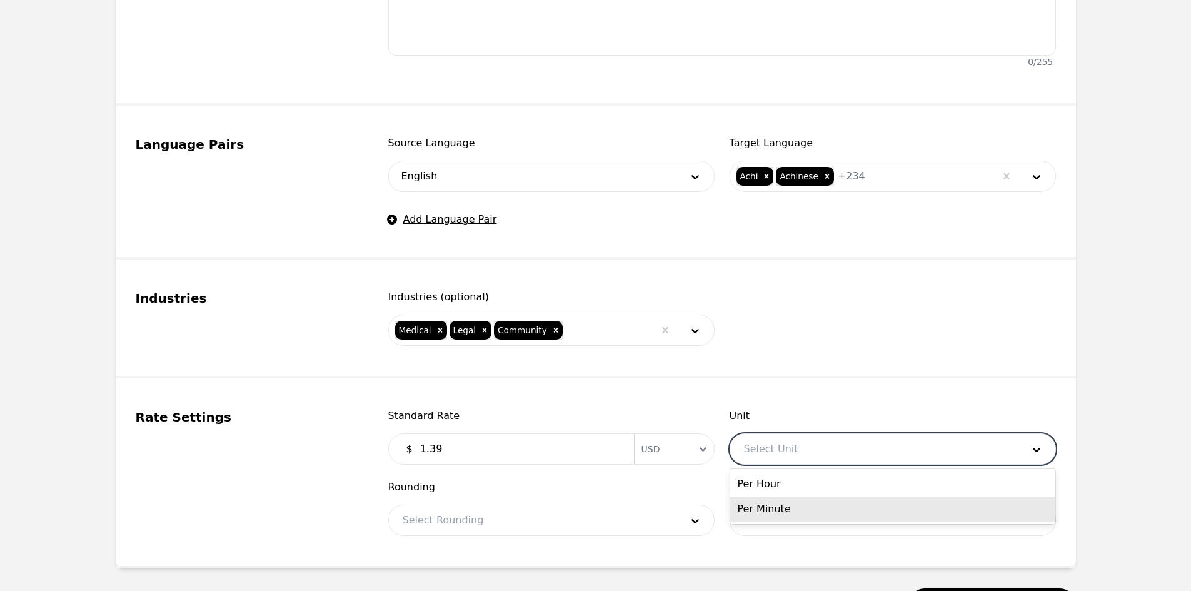
click at [812, 500] on div "Per Minute" at bounding box center [892, 508] width 325 height 25
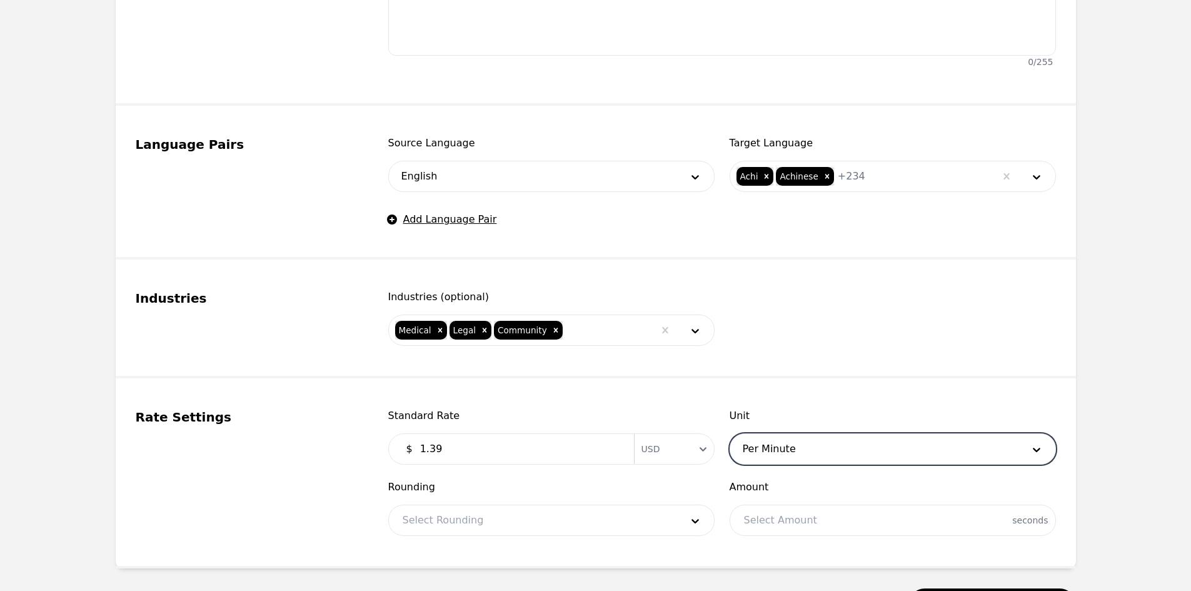
click at [595, 529] on div at bounding box center [533, 520] width 288 height 30
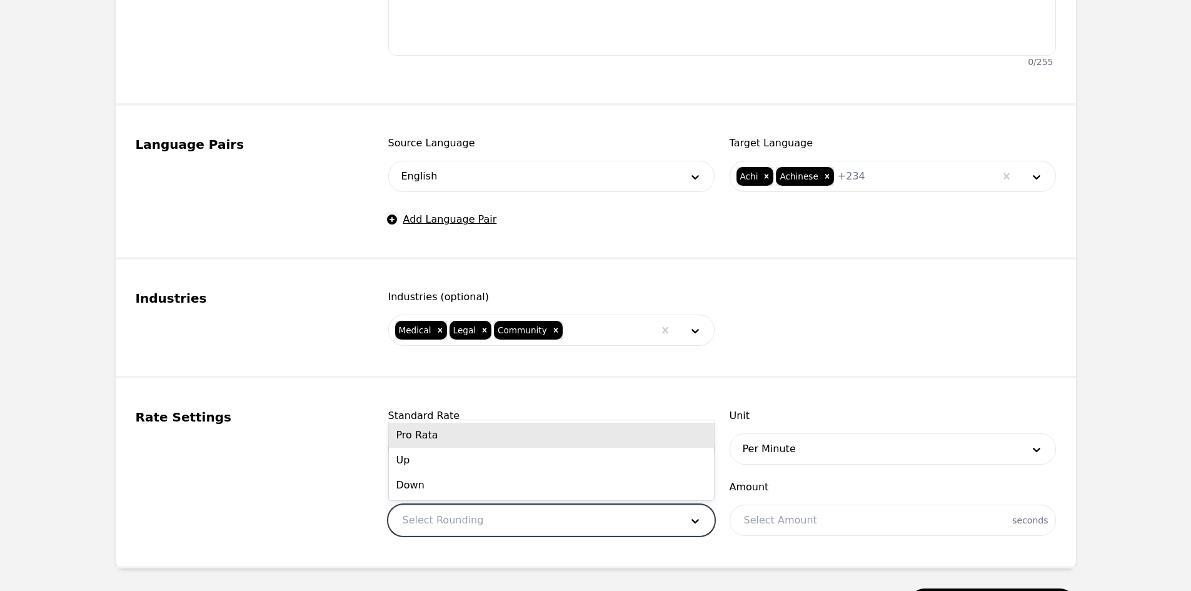
drag, startPoint x: 470, startPoint y: 444, endPoint x: 509, endPoint y: 435, distance: 40.5
click at [470, 444] on div "Pro Rata" at bounding box center [551, 435] width 325 height 25
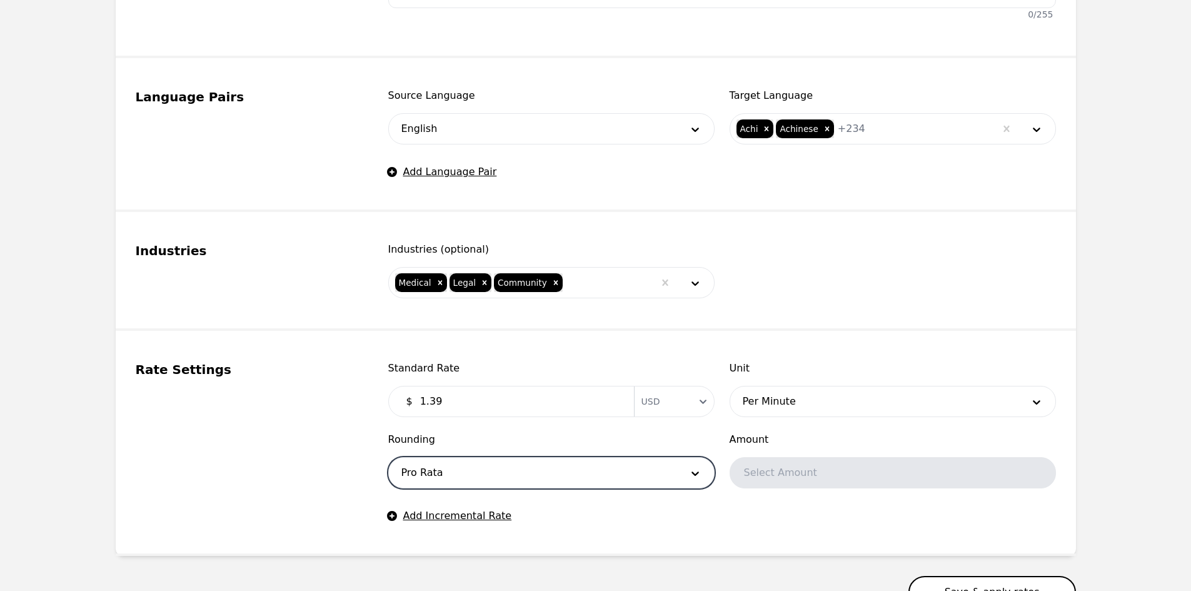
scroll to position [648, 0]
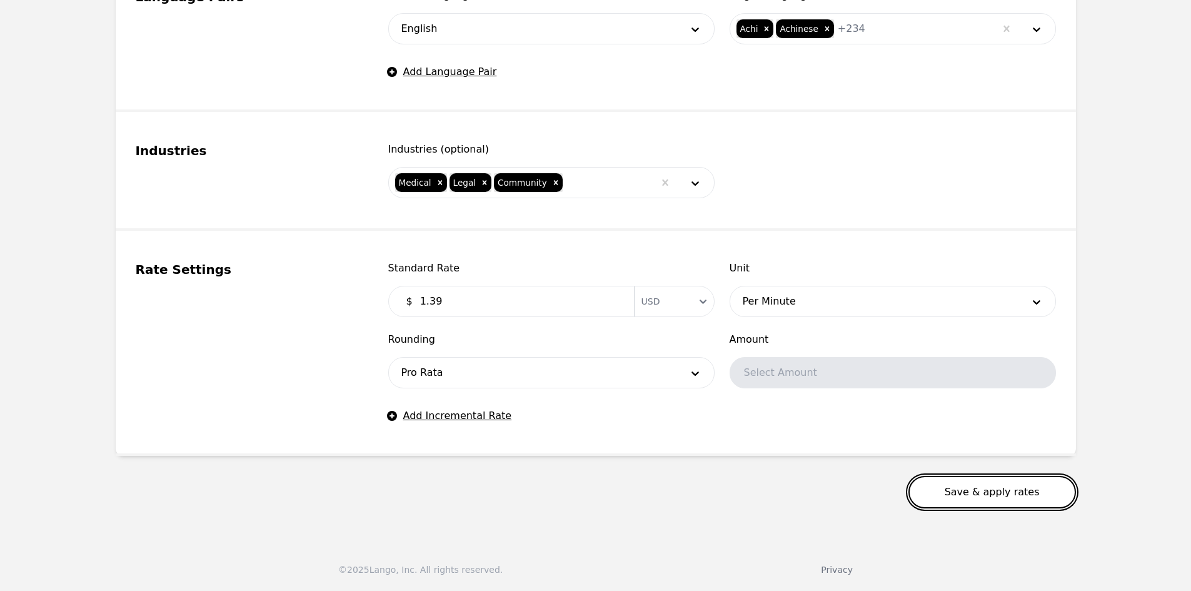
click at [940, 489] on button "Save & apply rates" at bounding box center [992, 492] width 168 height 33
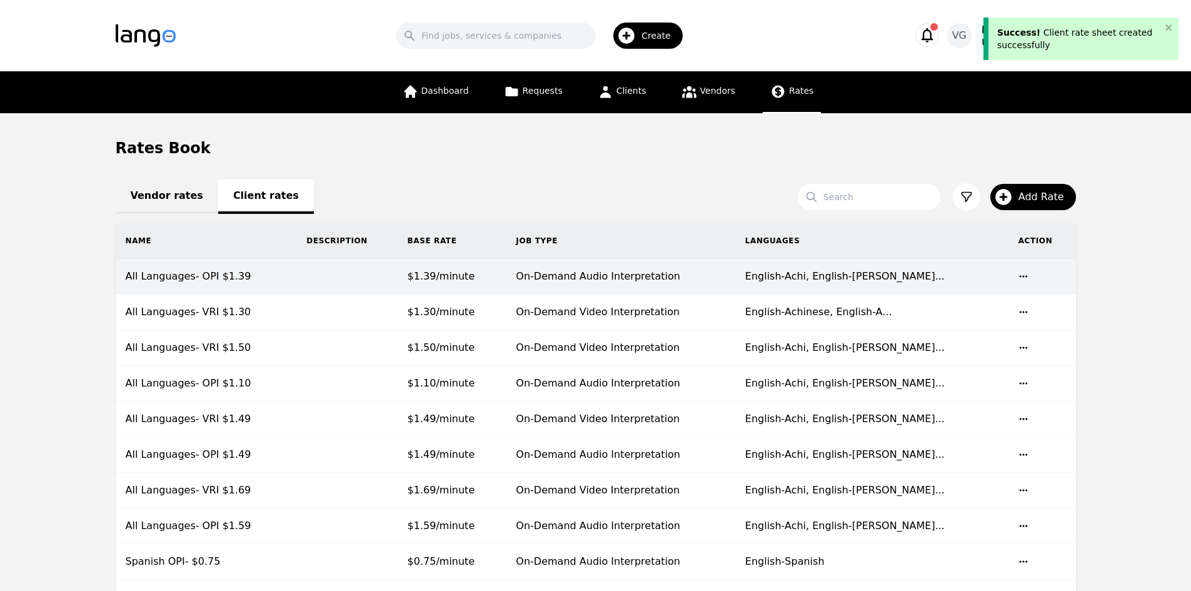
click at [255, 278] on td "All Languages- OPI $1.39" at bounding box center [206, 277] width 181 height 36
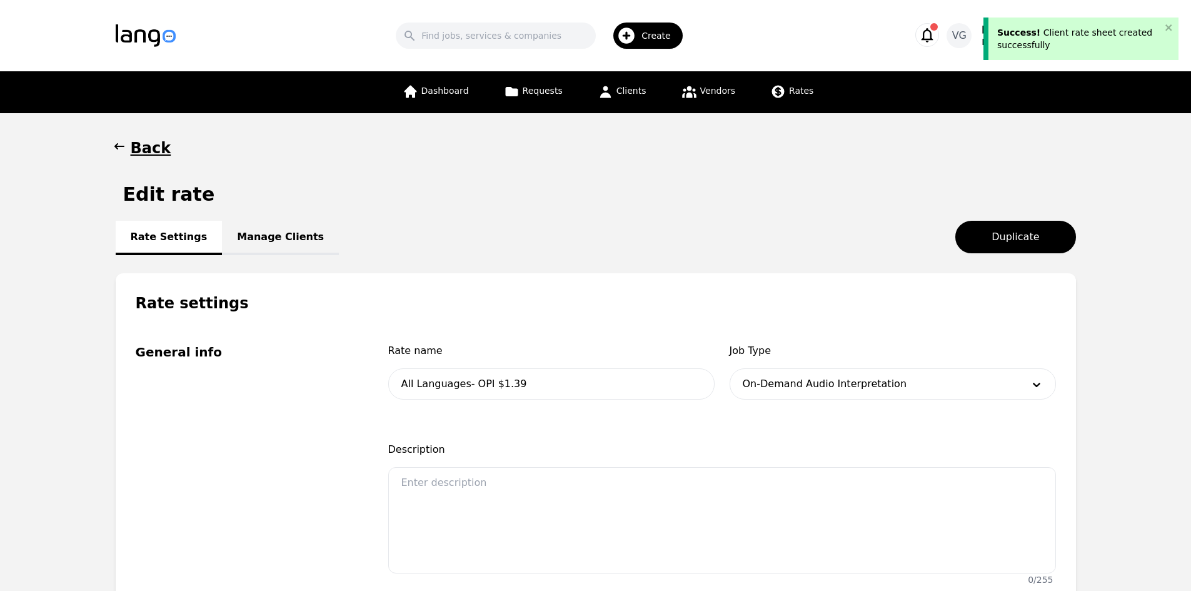
click at [274, 246] on link "Manage Clients" at bounding box center [280, 238] width 117 height 34
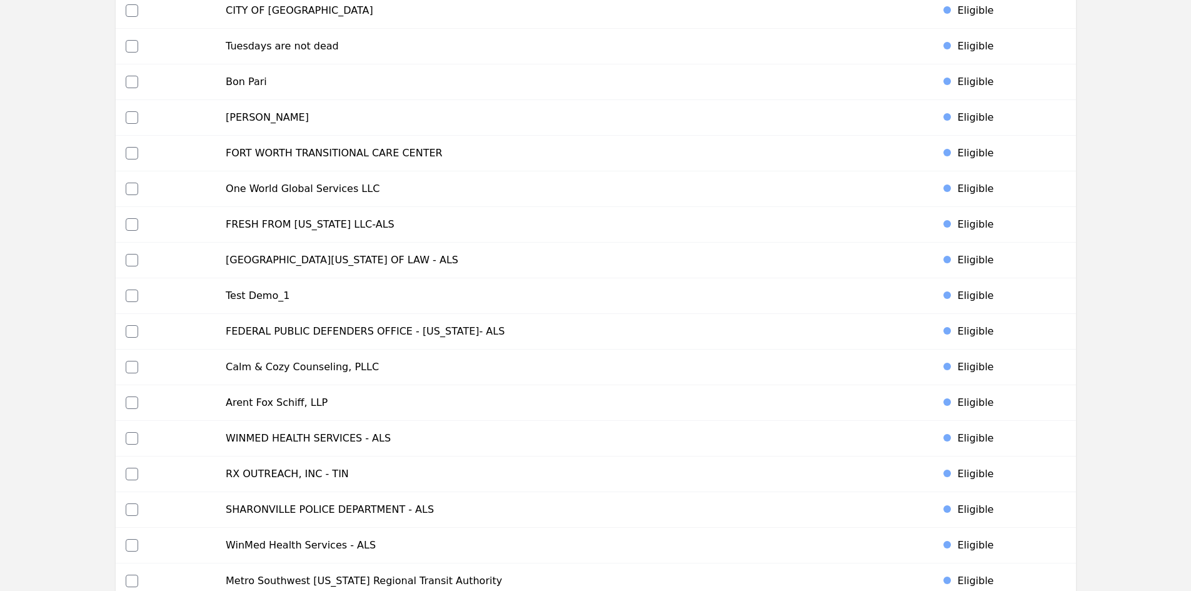
scroll to position [764, 0]
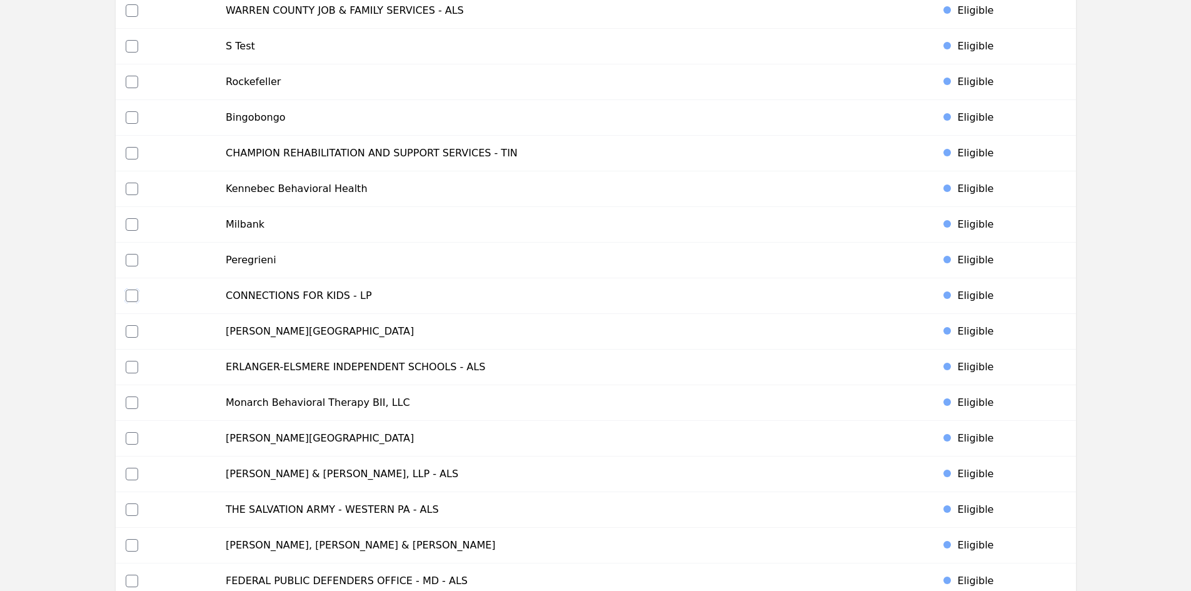
click at [126, 294] on input "checkbox" at bounding box center [132, 295] width 13 height 13
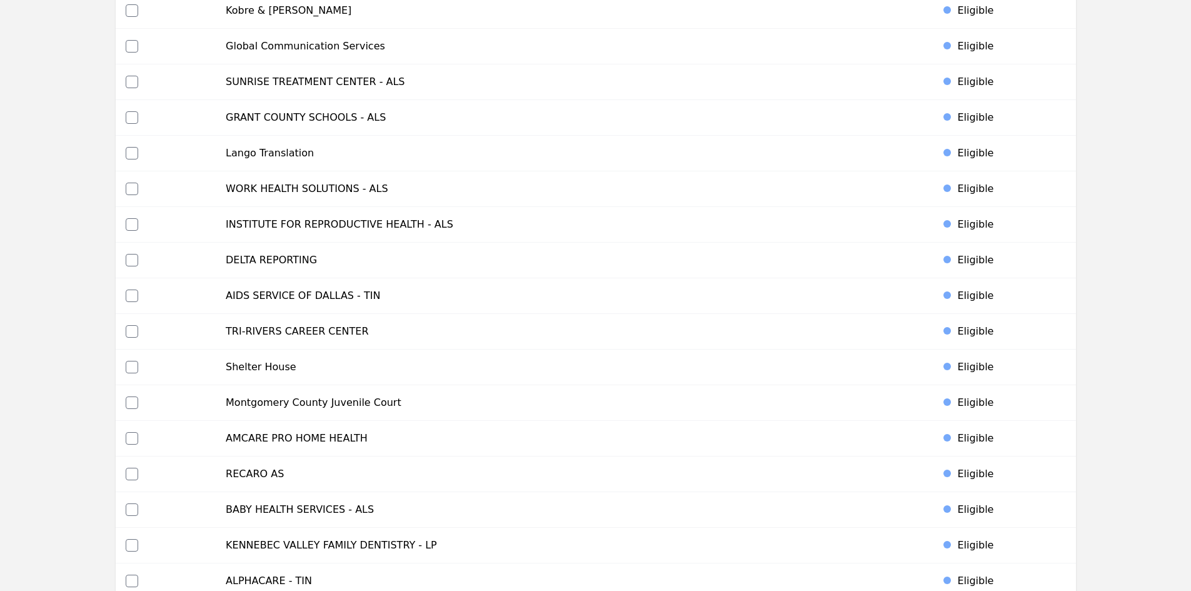
click at [130, 288] on td at bounding box center [166, 296] width 101 height 36
click at [135, 299] on input "checkbox" at bounding box center [132, 295] width 13 height 13
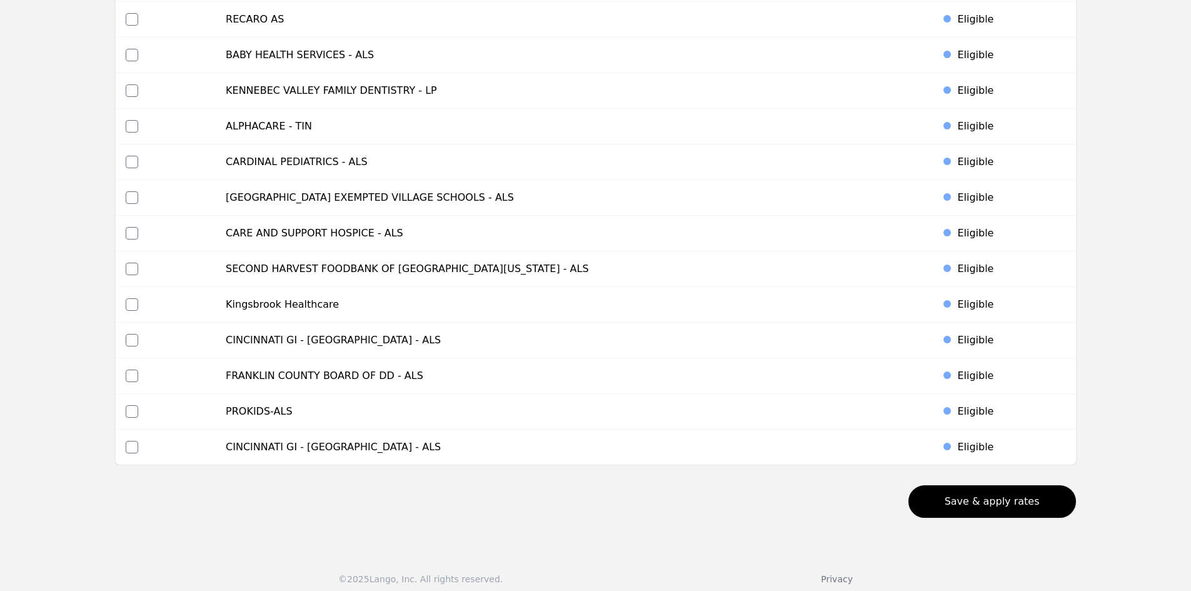
scroll to position [5647, 0]
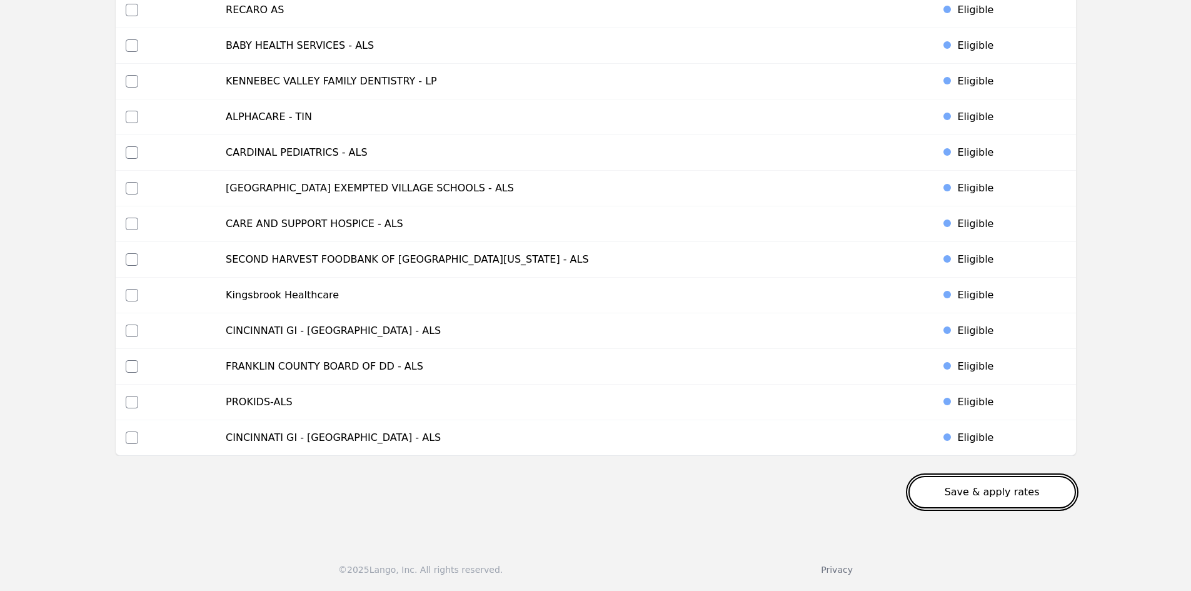
click at [981, 494] on button "Save & apply rates" at bounding box center [992, 492] width 168 height 33
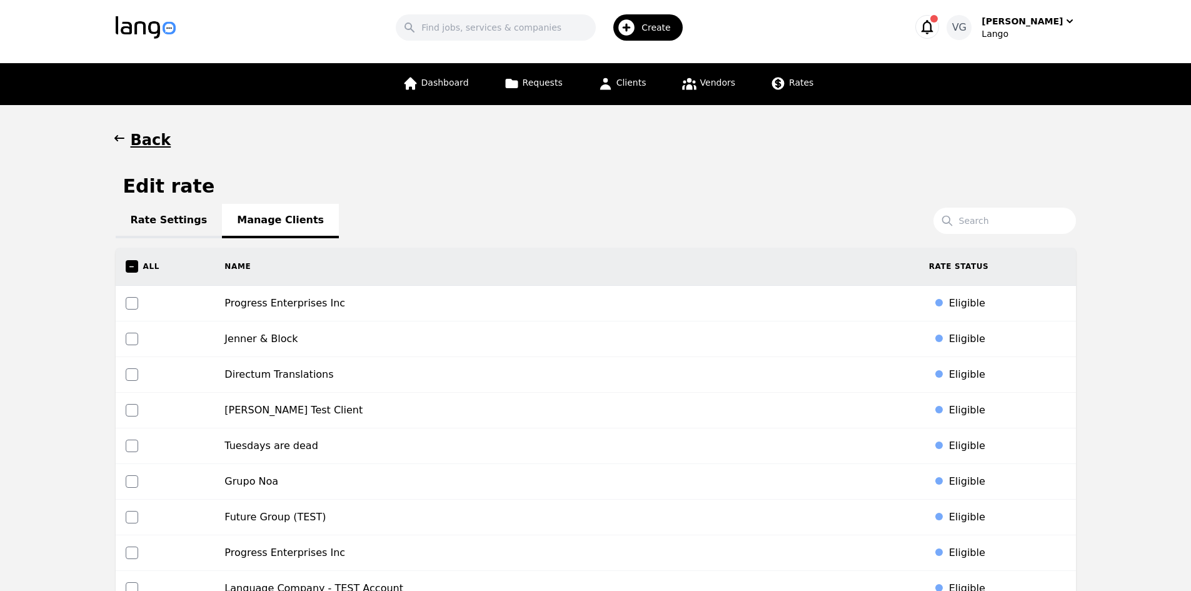
scroll to position [0, 0]
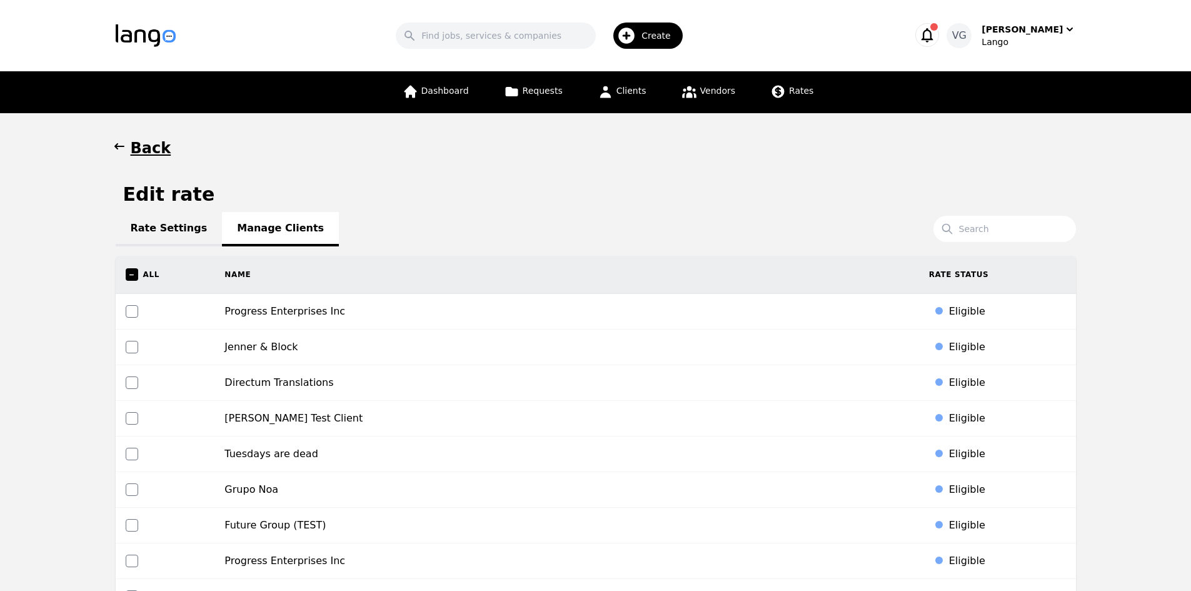
click at [133, 144] on h1 "Back" at bounding box center [151, 148] width 41 height 20
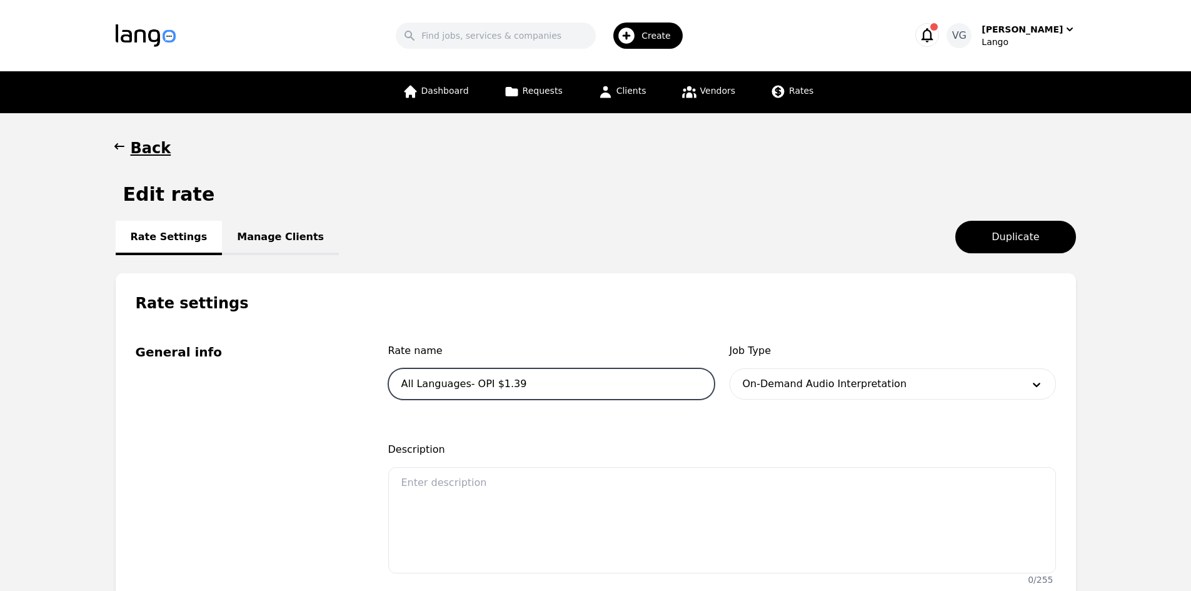
click at [480, 385] on input "All Languages- OPI $1.39" at bounding box center [551, 383] width 326 height 31
click at [135, 155] on h1 "Back" at bounding box center [151, 148] width 41 height 20
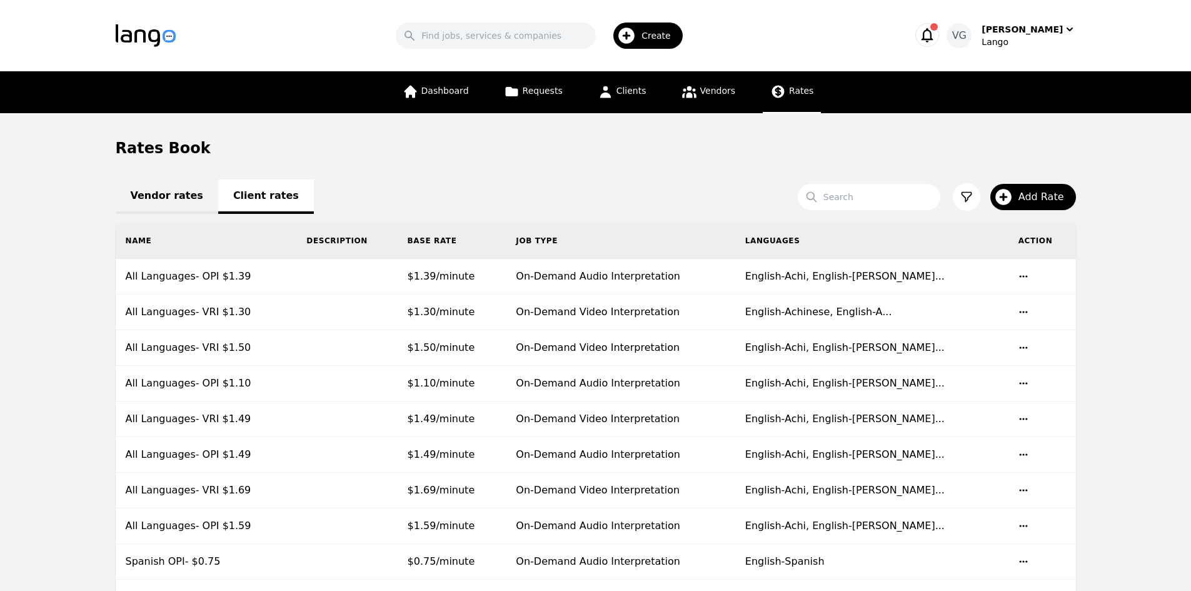
click at [778, 89] on icon at bounding box center [778, 92] width 16 height 16
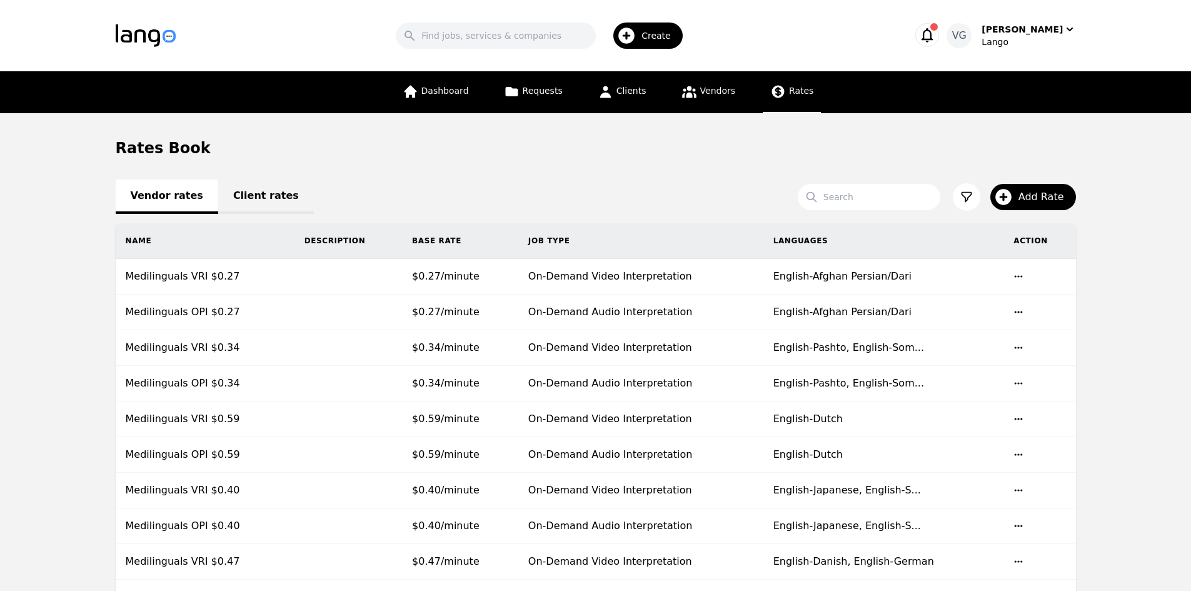
click at [237, 197] on link "Client rates" at bounding box center [266, 196] width 96 height 34
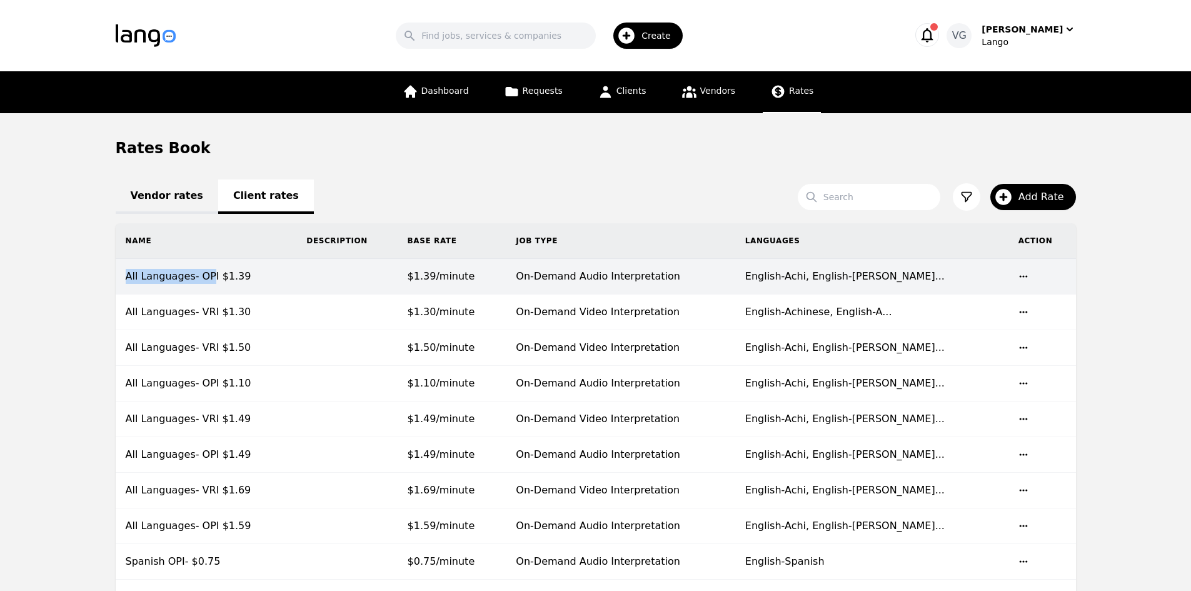
copy td "All Languages- OP"
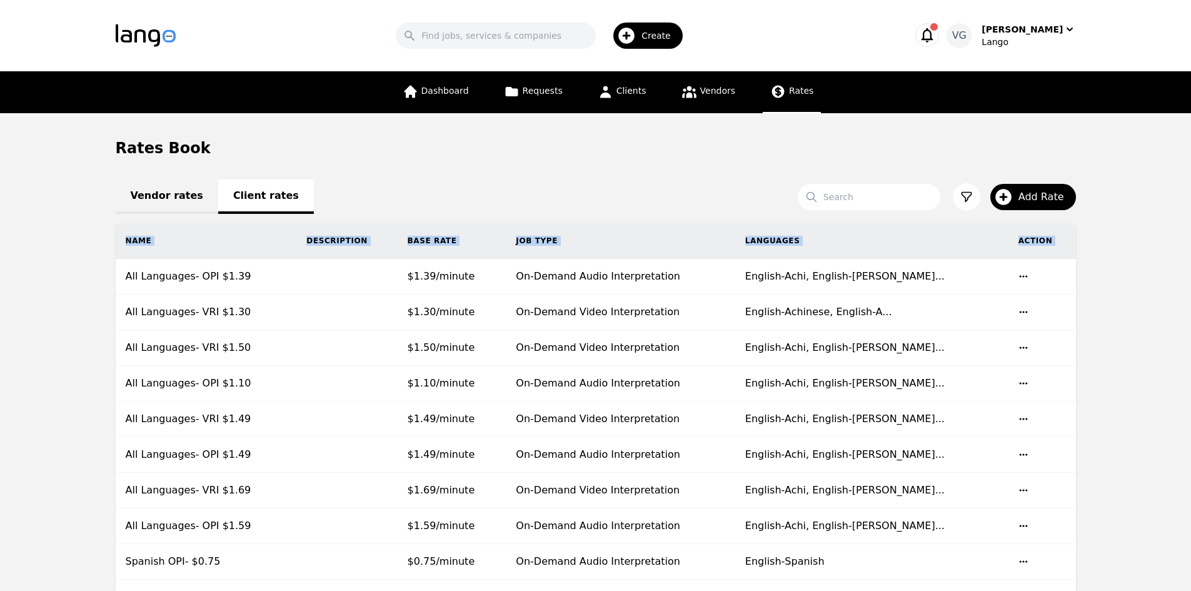
drag, startPoint x: 123, startPoint y: 279, endPoint x: 0, endPoint y: 228, distance: 133.7
click at [749, 145] on div "Rates Book" at bounding box center [596, 148] width 960 height 20
click at [1024, 193] on span "Add Rate" at bounding box center [1046, 196] width 54 height 15
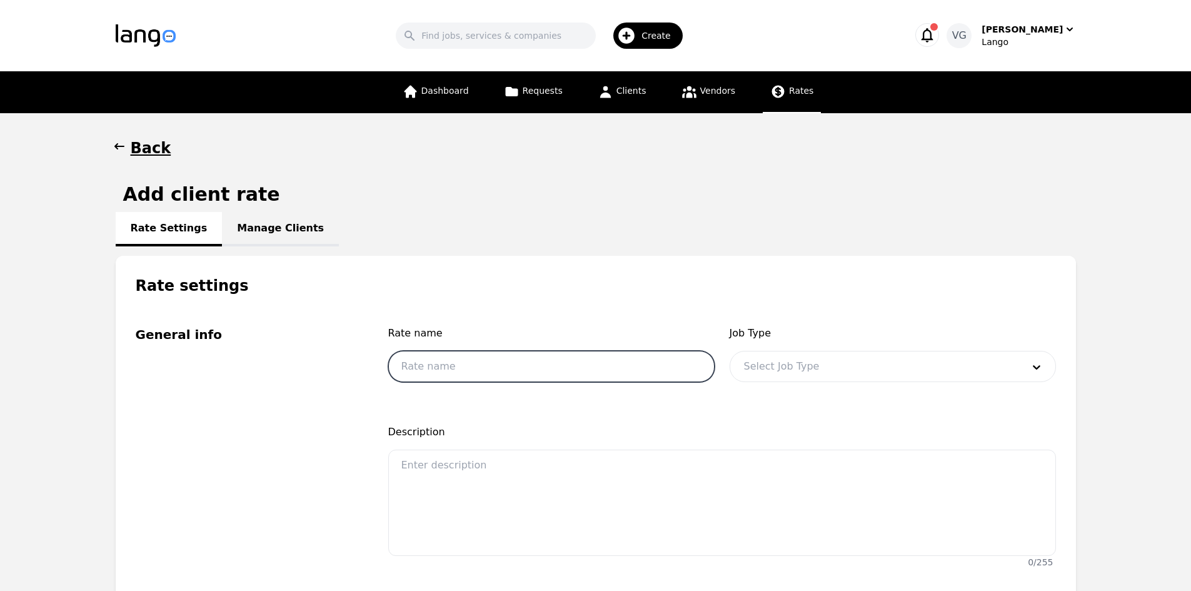
click at [478, 374] on input "text" at bounding box center [551, 366] width 326 height 31
paste input "All Languages- OP"
click at [807, 358] on div at bounding box center [874, 366] width 288 height 30
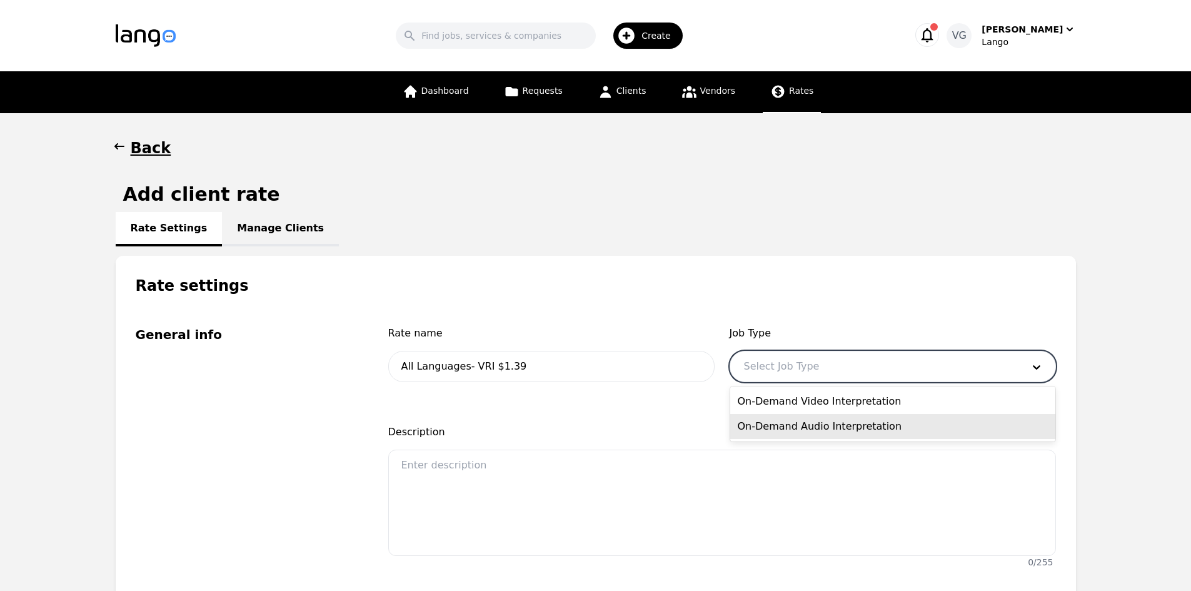
drag, startPoint x: 815, startPoint y: 402, endPoint x: 814, endPoint y: 428, distance: 25.6
click at [814, 428] on div "On-Demand Video Interpretation On-Demand Audio Interpretation" at bounding box center [892, 413] width 325 height 55
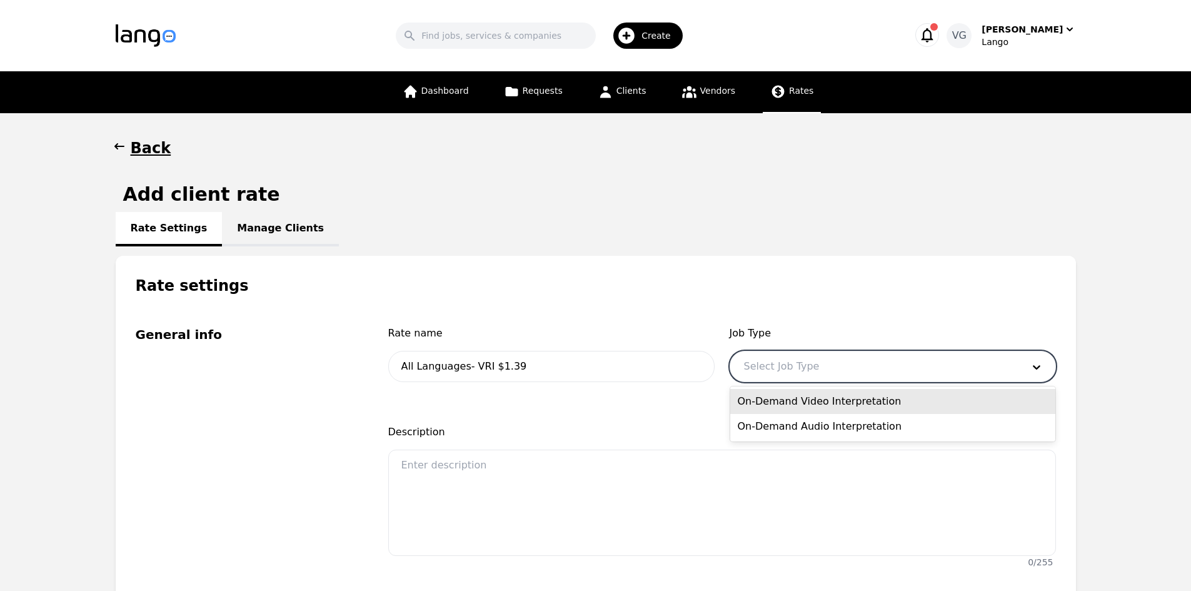
drag, startPoint x: 814, startPoint y: 428, endPoint x: 802, endPoint y: 400, distance: 30.8
click at [802, 400] on div "On-Demand Video Interpretation On-Demand Audio Interpretation" at bounding box center [892, 413] width 325 height 55
click at [802, 400] on div "On-Demand Video Interpretation" at bounding box center [892, 401] width 325 height 25
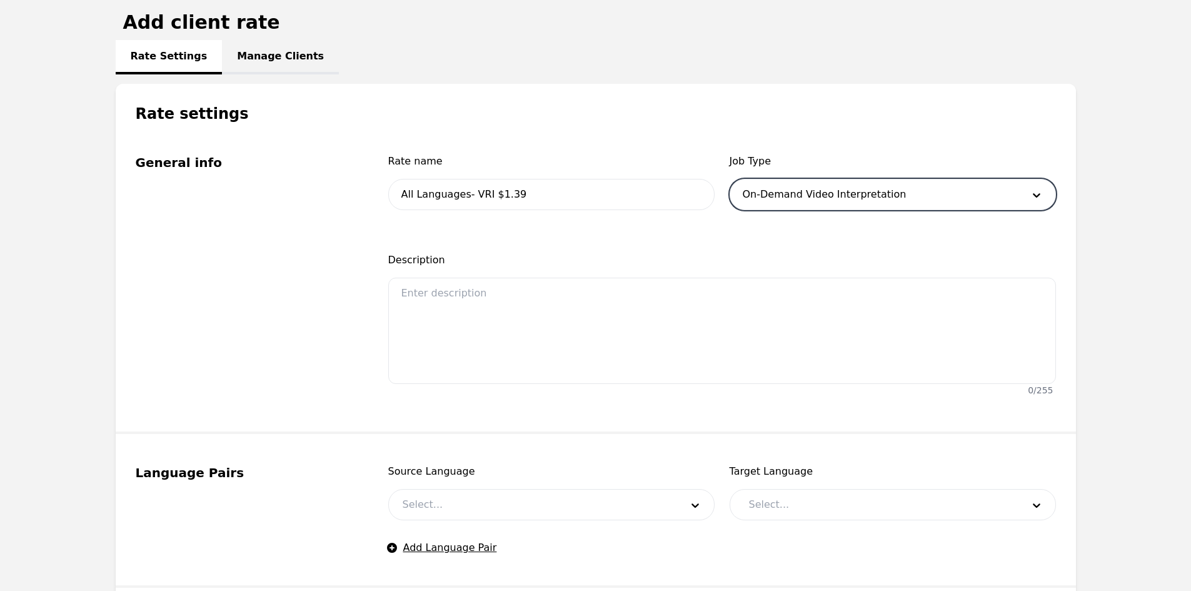
scroll to position [188, 0]
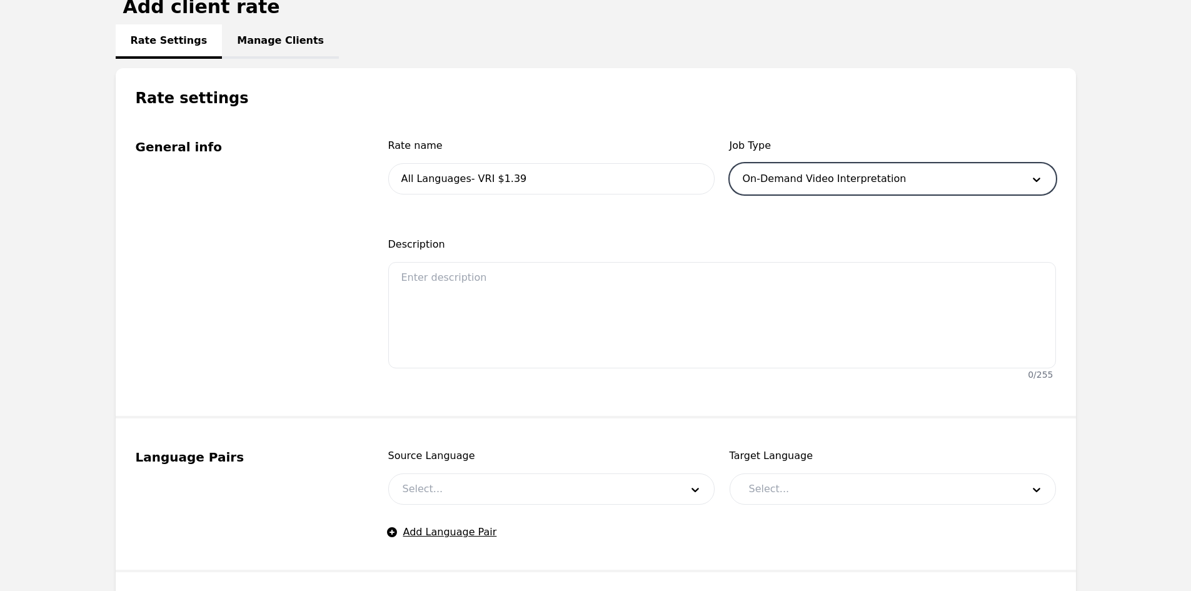
click at [456, 519] on div "Source Language Select... Target Language Select... Add Language Pair" at bounding box center [722, 493] width 668 height 91
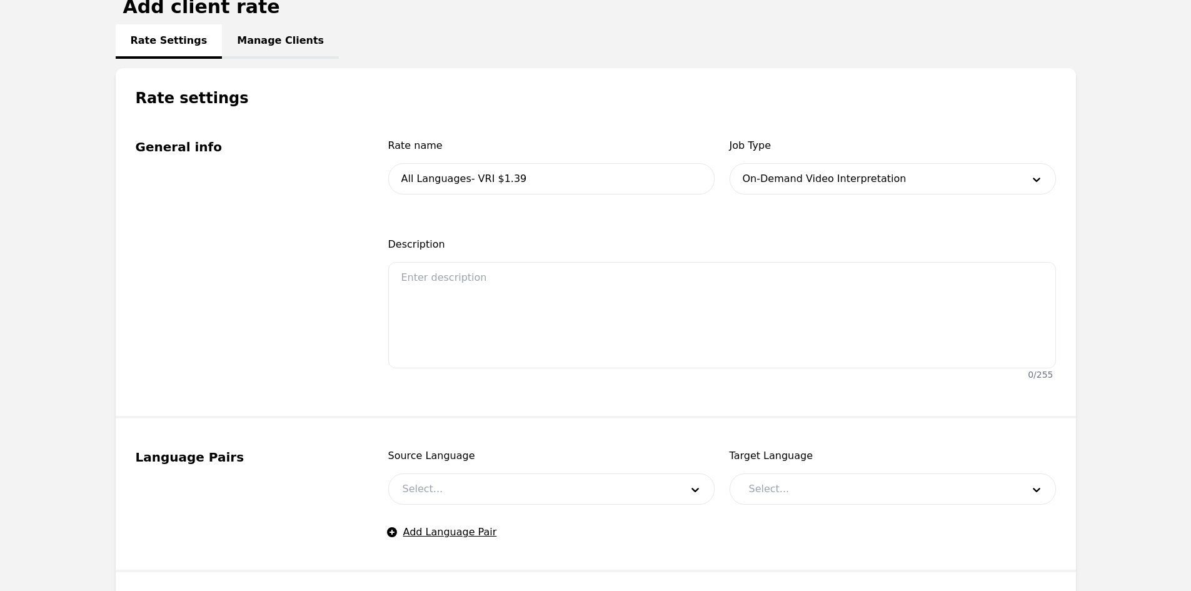
click at [449, 491] on div at bounding box center [533, 489] width 288 height 30
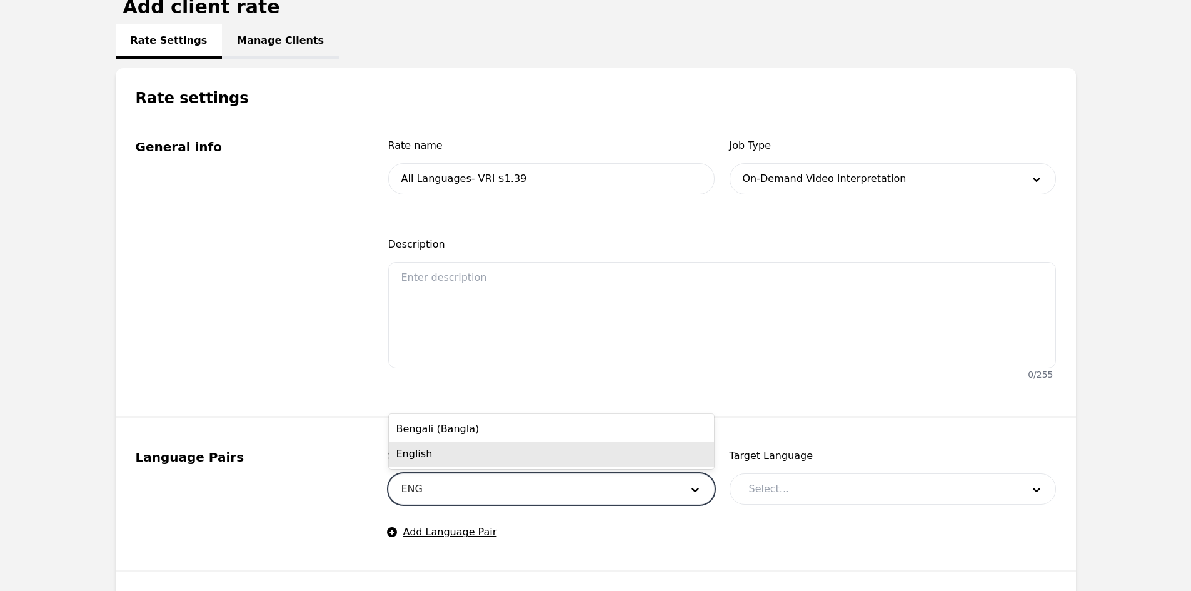
click at [441, 454] on div "English" at bounding box center [551, 453] width 325 height 25
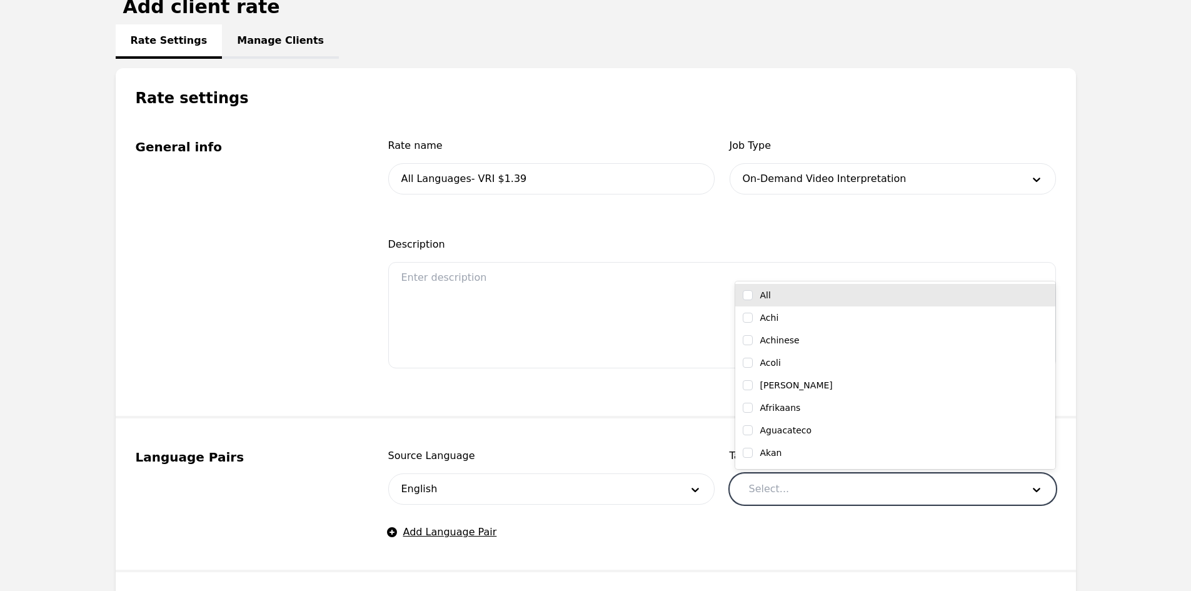
click at [809, 491] on div at bounding box center [876, 489] width 283 height 30
click at [745, 296] on input "checkbox" at bounding box center [748, 295] width 10 height 10
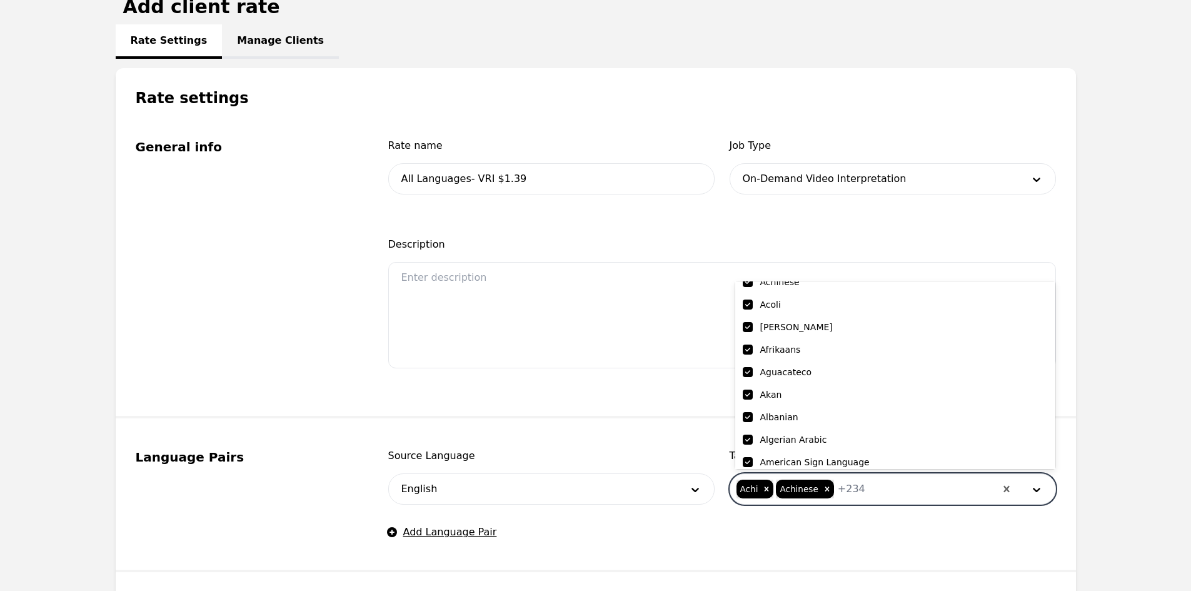
scroll to position [125, 0]
click at [745, 393] on input "checkbox" at bounding box center [748, 395] width 10 height 10
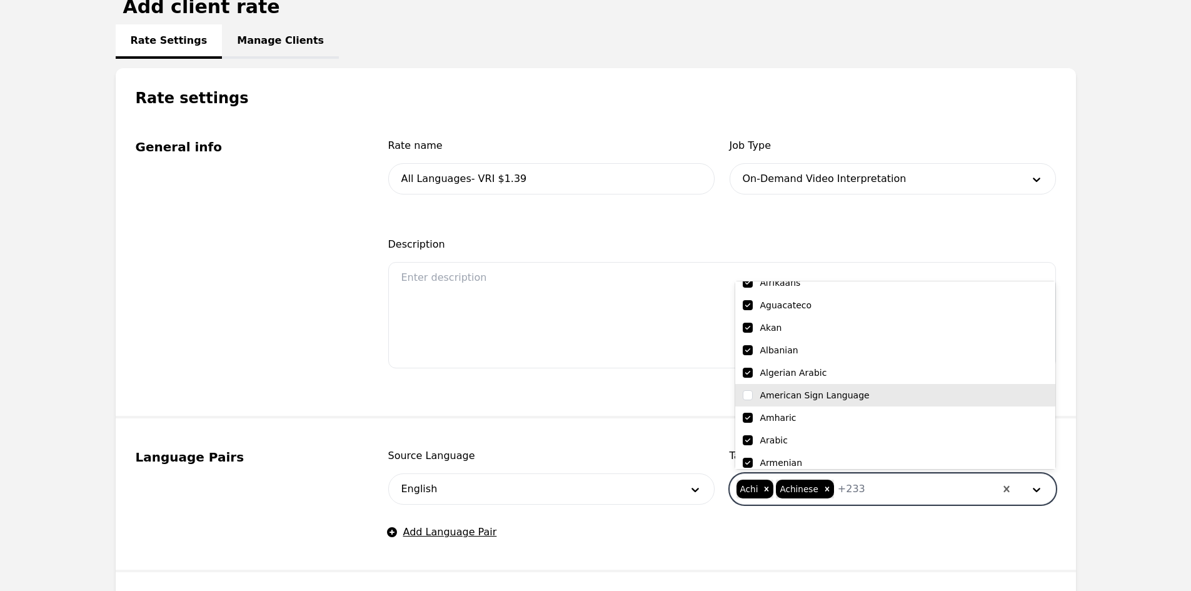
click at [633, 435] on fieldset "Language Pairs Source Language English Target Language option American Sign Lan…" at bounding box center [596, 495] width 960 height 154
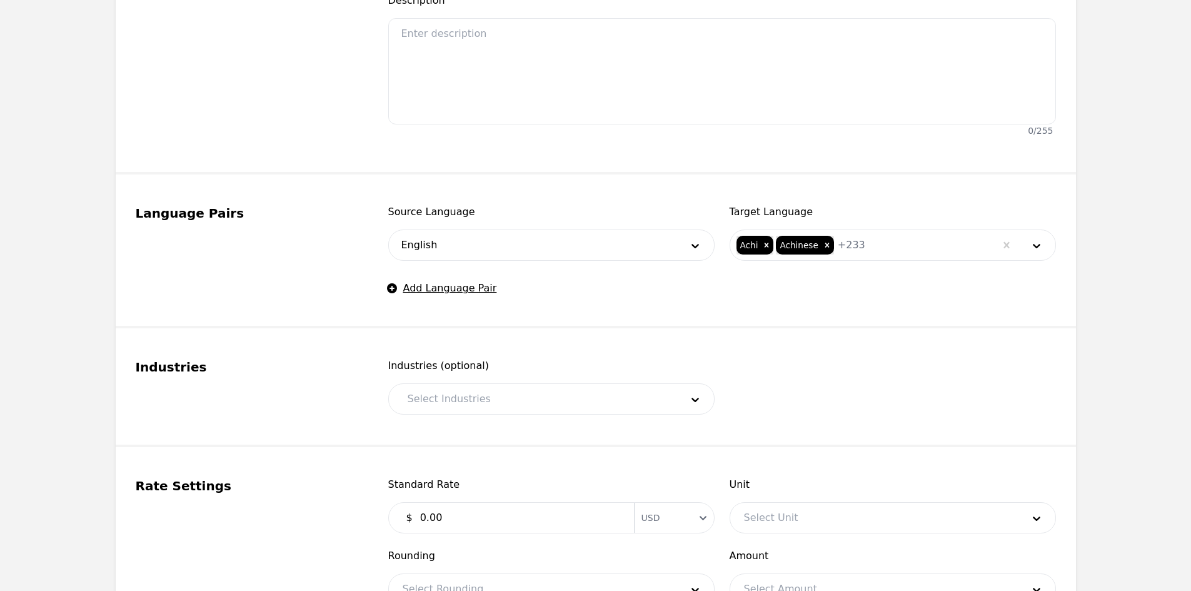
scroll to position [438, 0]
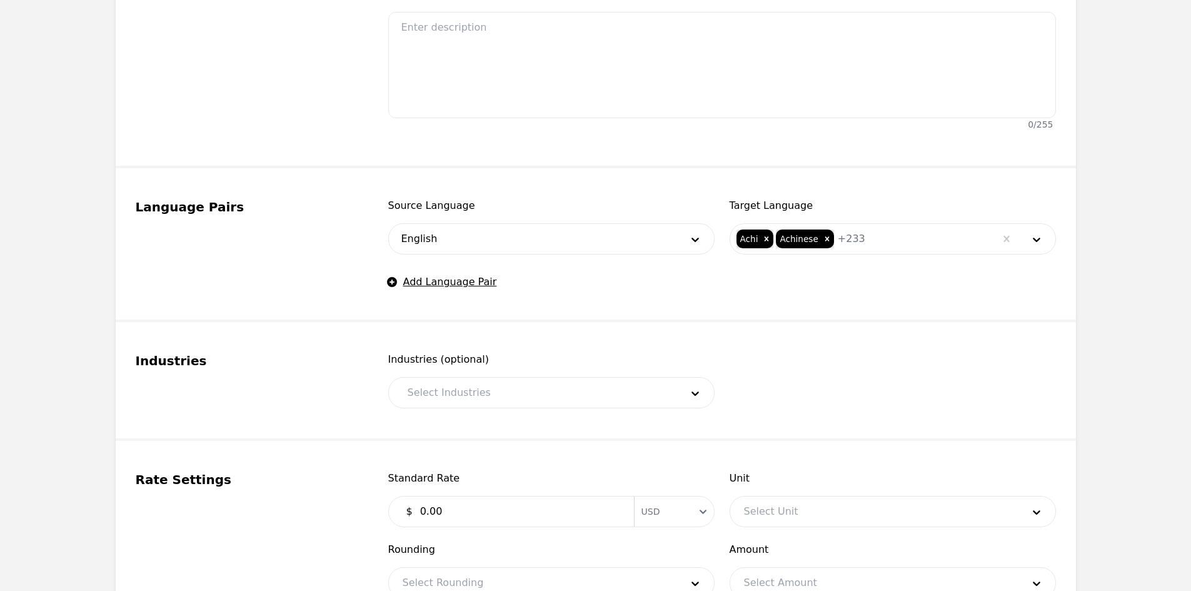
click at [465, 388] on div at bounding box center [535, 393] width 283 height 30
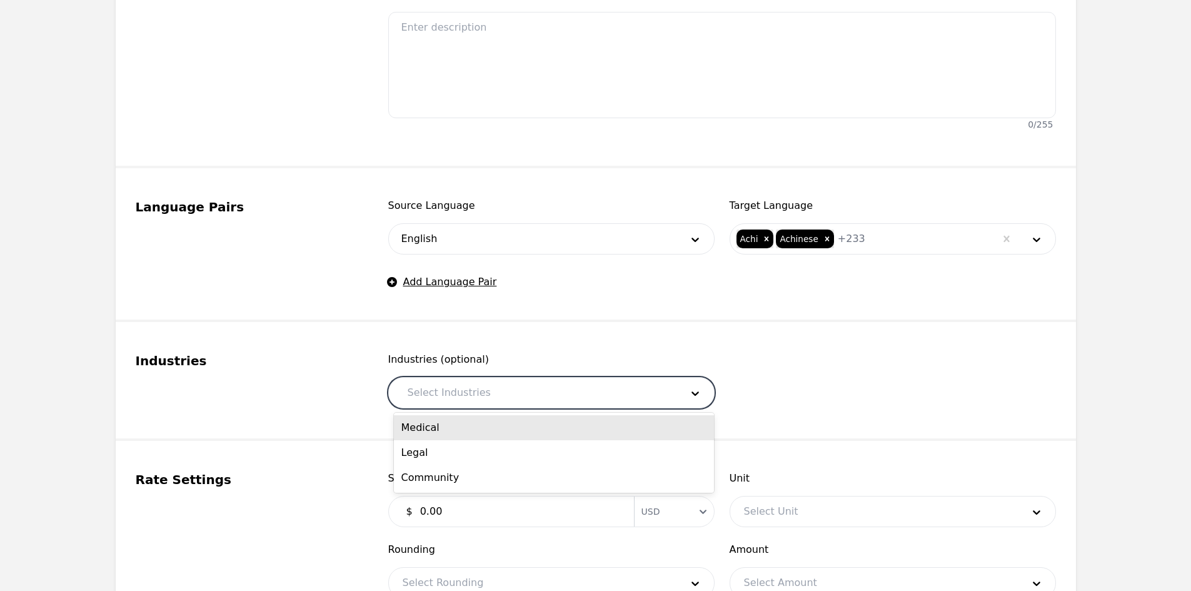
drag, startPoint x: 463, startPoint y: 429, endPoint x: 477, endPoint y: 396, distance: 35.6
click at [463, 430] on div "Medical" at bounding box center [554, 427] width 320 height 25
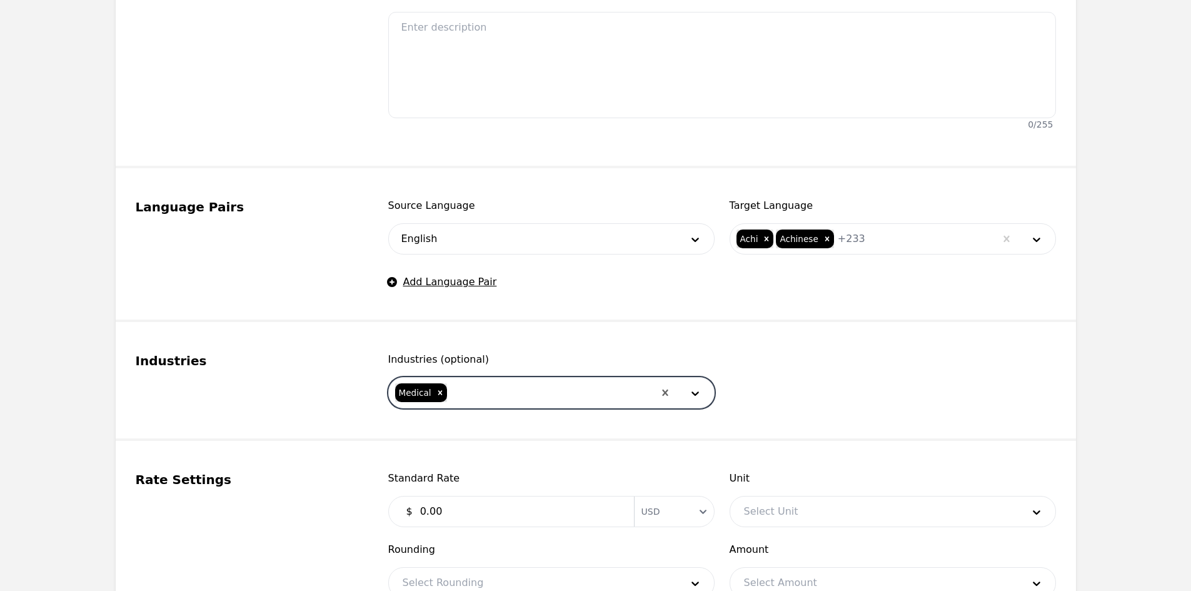
click at [480, 391] on div at bounding box center [551, 393] width 206 height 30
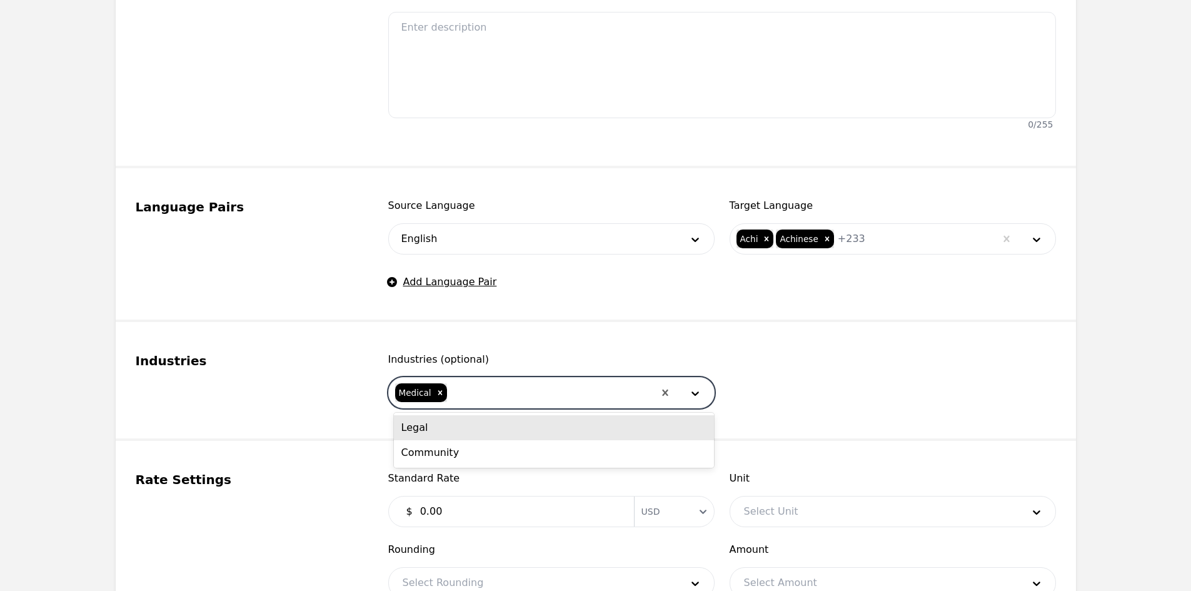
drag, startPoint x: 471, startPoint y: 433, endPoint x: 490, endPoint y: 408, distance: 31.6
click at [471, 432] on div "Legal" at bounding box center [554, 427] width 320 height 25
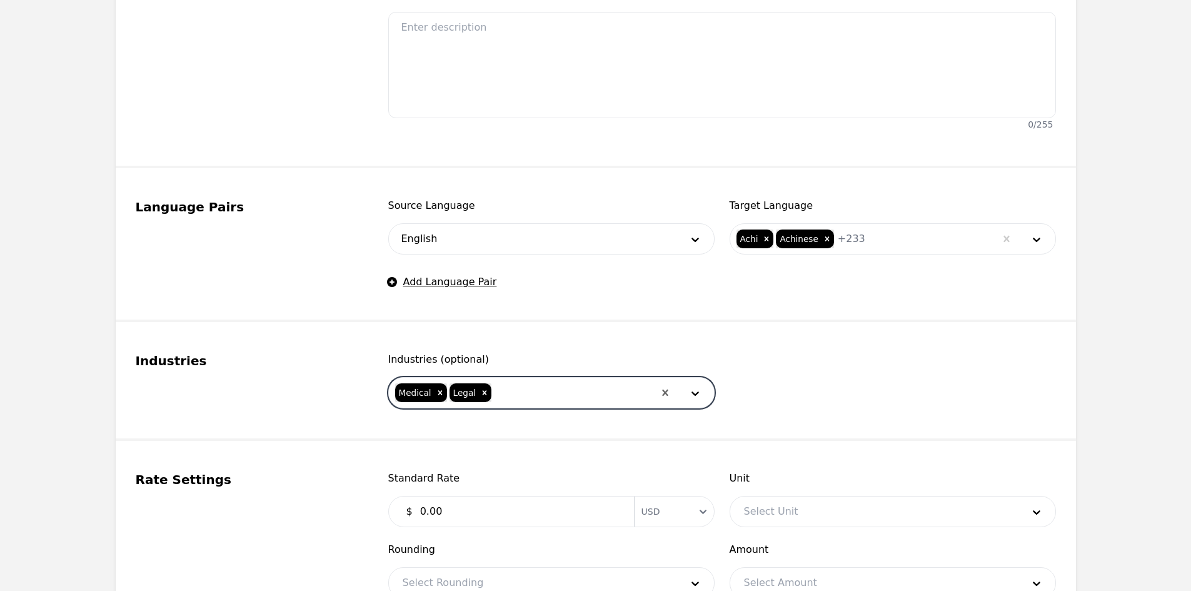
drag, startPoint x: 497, startPoint y: 401, endPoint x: 495, endPoint y: 412, distance: 10.9
click at [497, 401] on div at bounding box center [573, 393] width 161 height 30
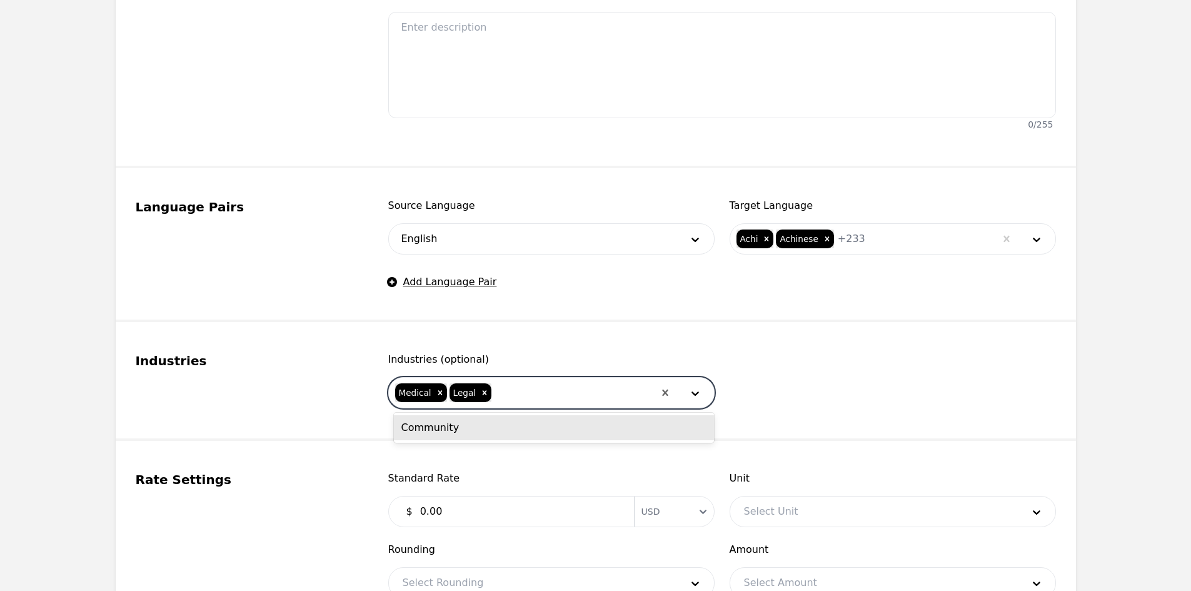
click at [495, 440] on div "Community" at bounding box center [554, 428] width 320 height 30
click at [492, 433] on div "Community" at bounding box center [554, 427] width 320 height 25
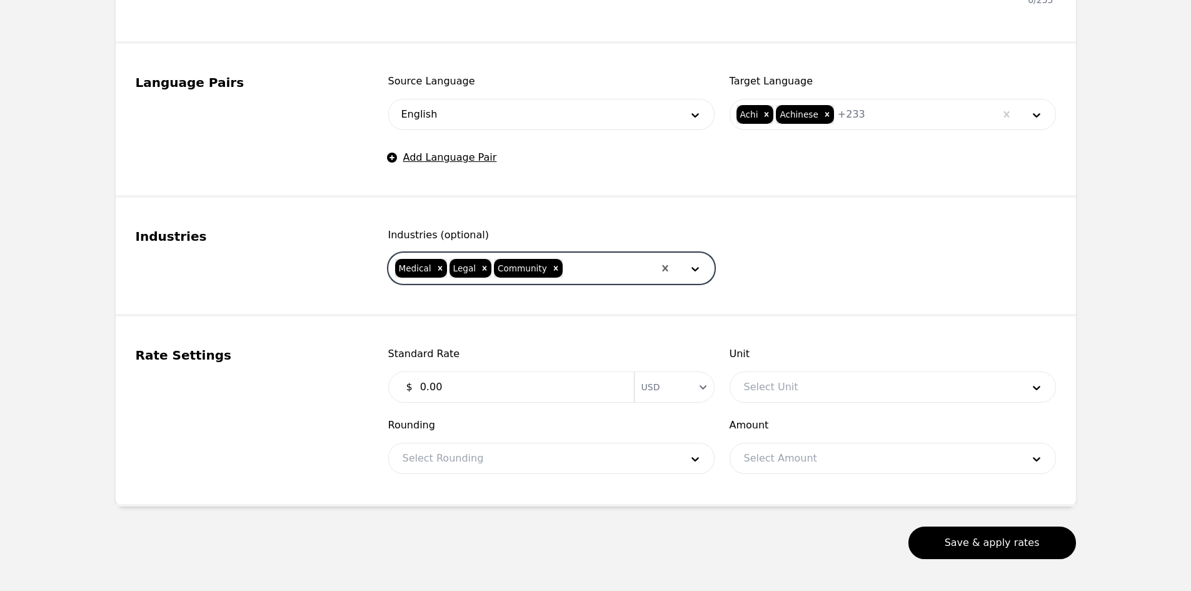
scroll to position [563, 0]
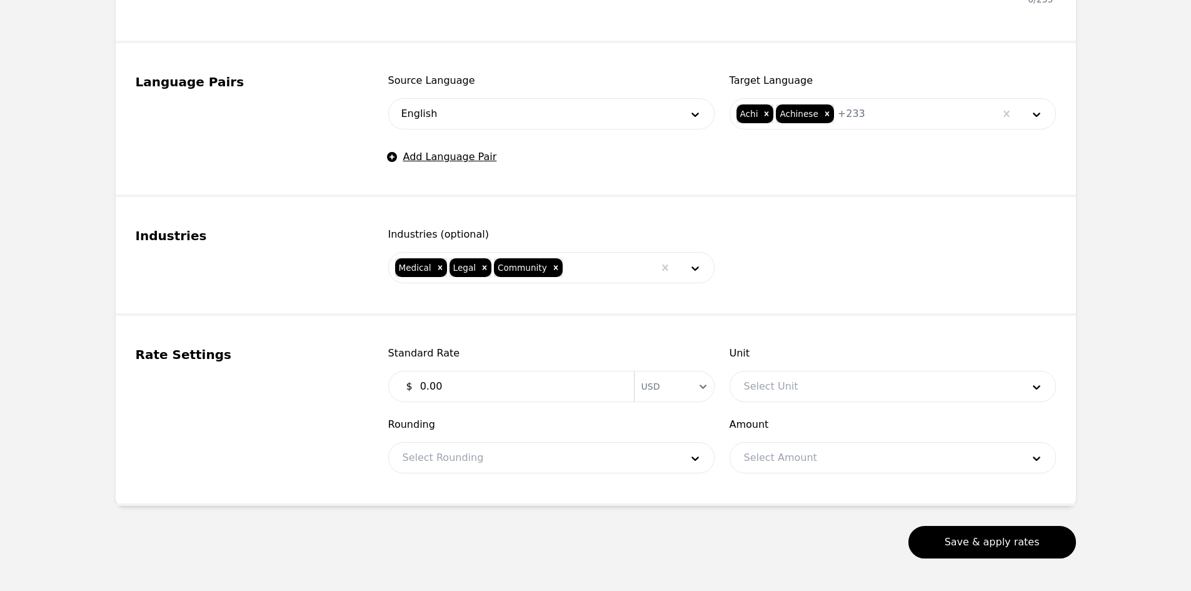
click at [464, 393] on input "0.00" at bounding box center [520, 386] width 214 height 25
click at [844, 398] on div at bounding box center [874, 386] width 288 height 30
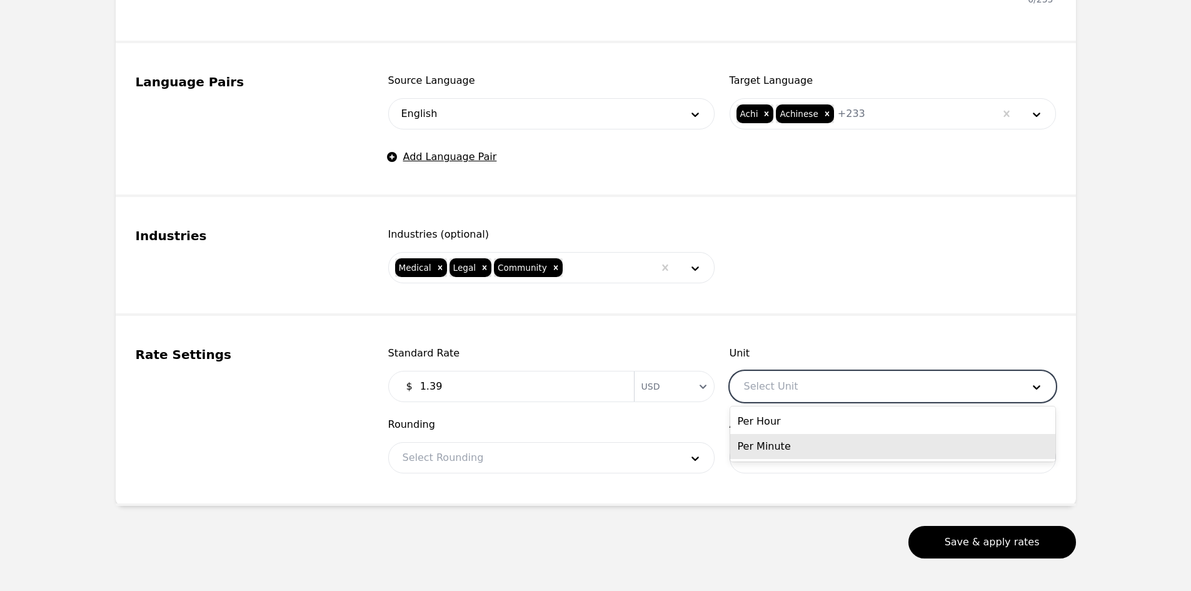
click at [824, 445] on div "Per Minute" at bounding box center [892, 446] width 325 height 25
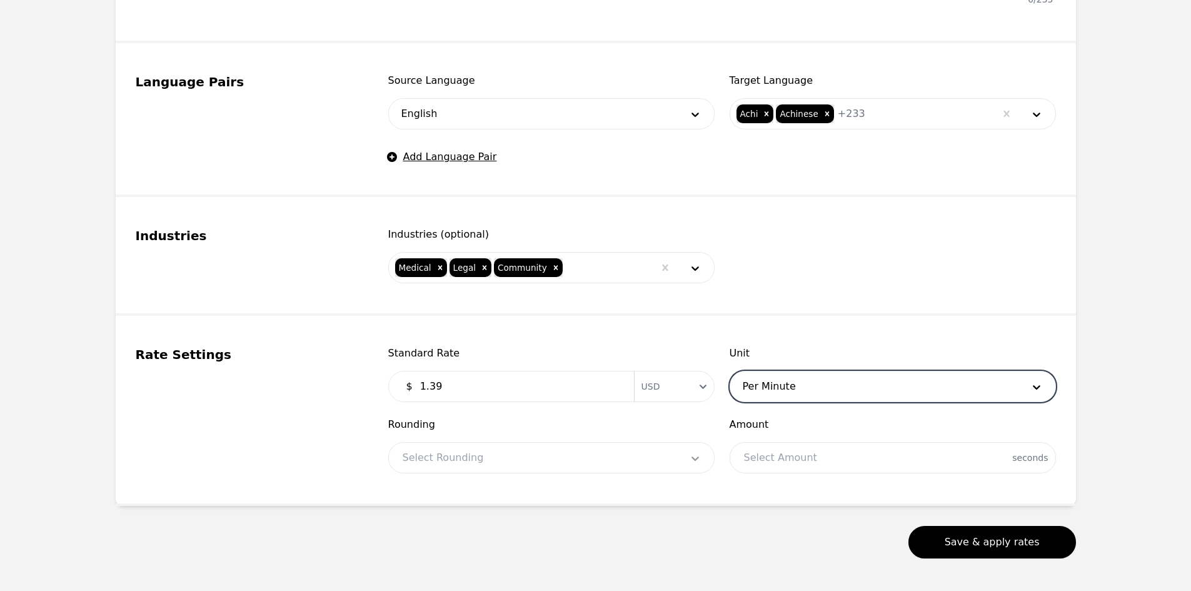
click at [675, 456] on div at bounding box center [533, 458] width 288 height 30
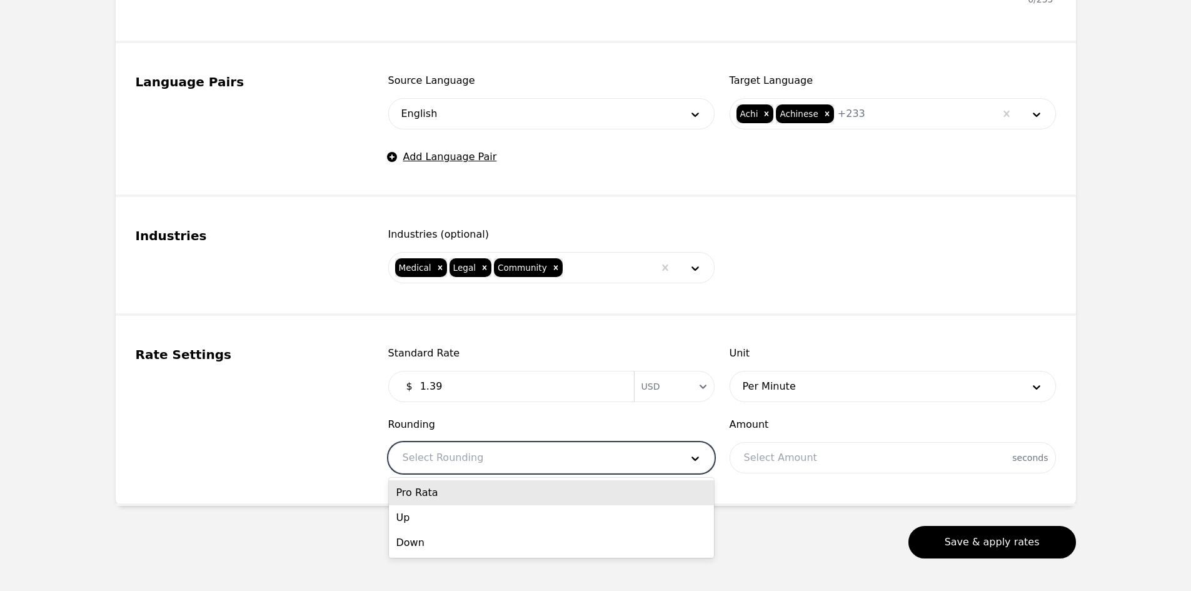
click at [554, 503] on div "Pro Rata" at bounding box center [551, 492] width 325 height 25
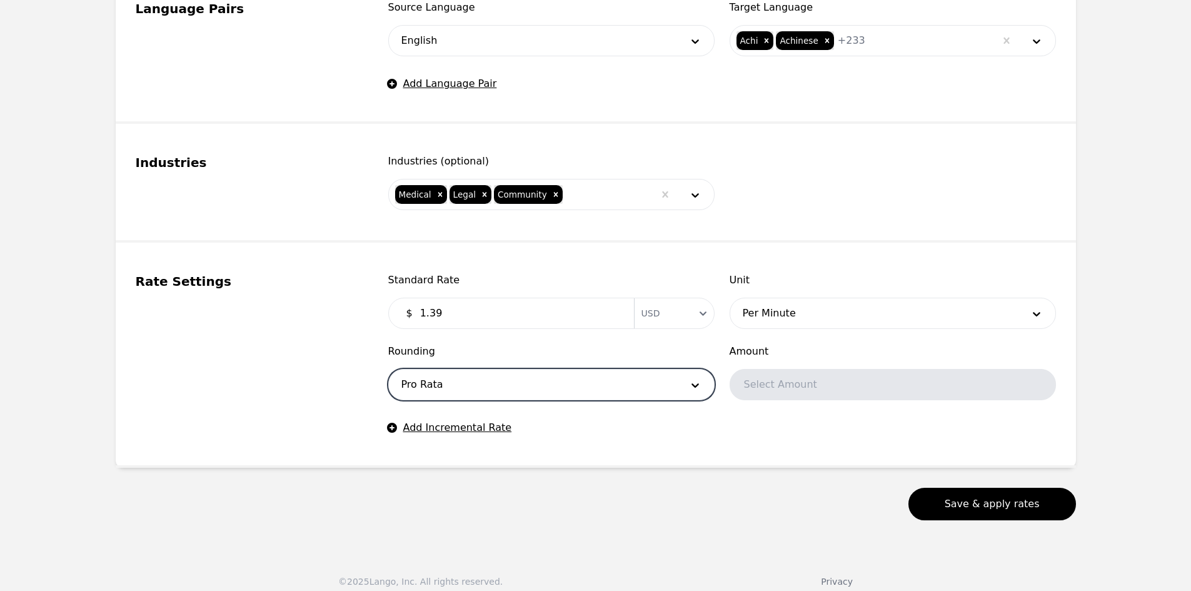
scroll to position [648, 0]
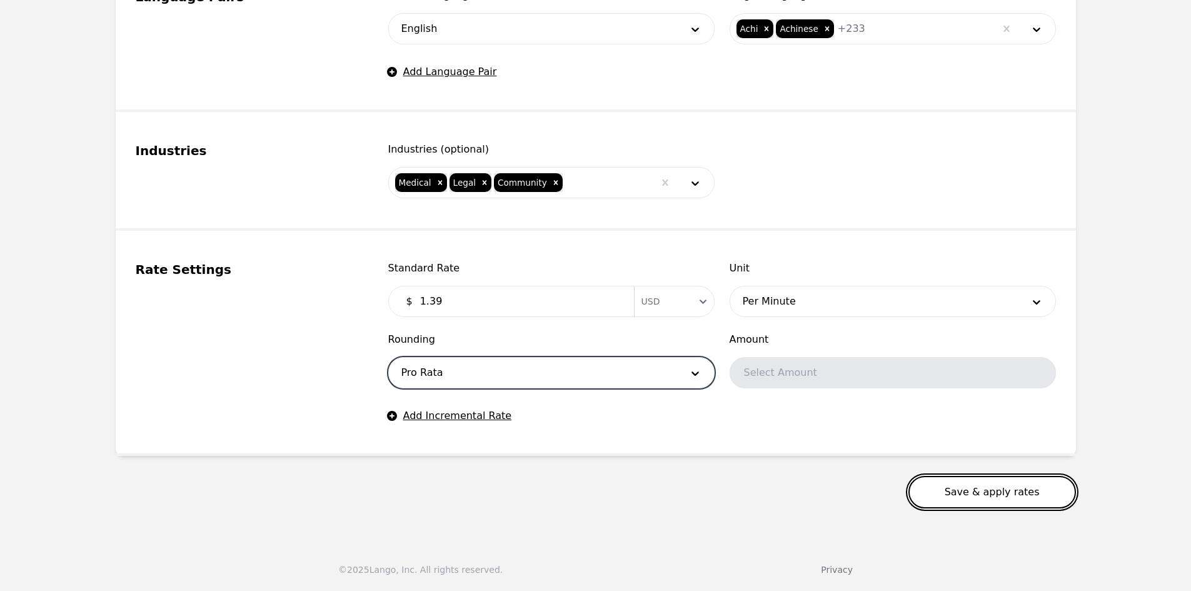
click at [973, 486] on button "Save & apply rates" at bounding box center [992, 492] width 168 height 33
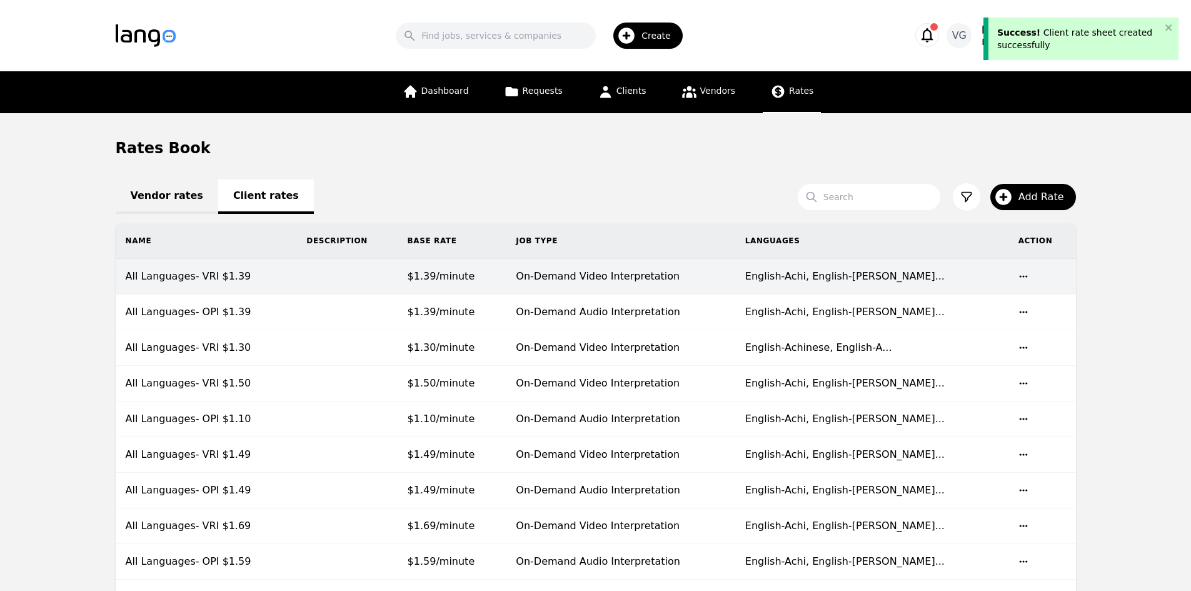
click at [268, 280] on td "All Languages- VRI $1.39" at bounding box center [206, 277] width 181 height 36
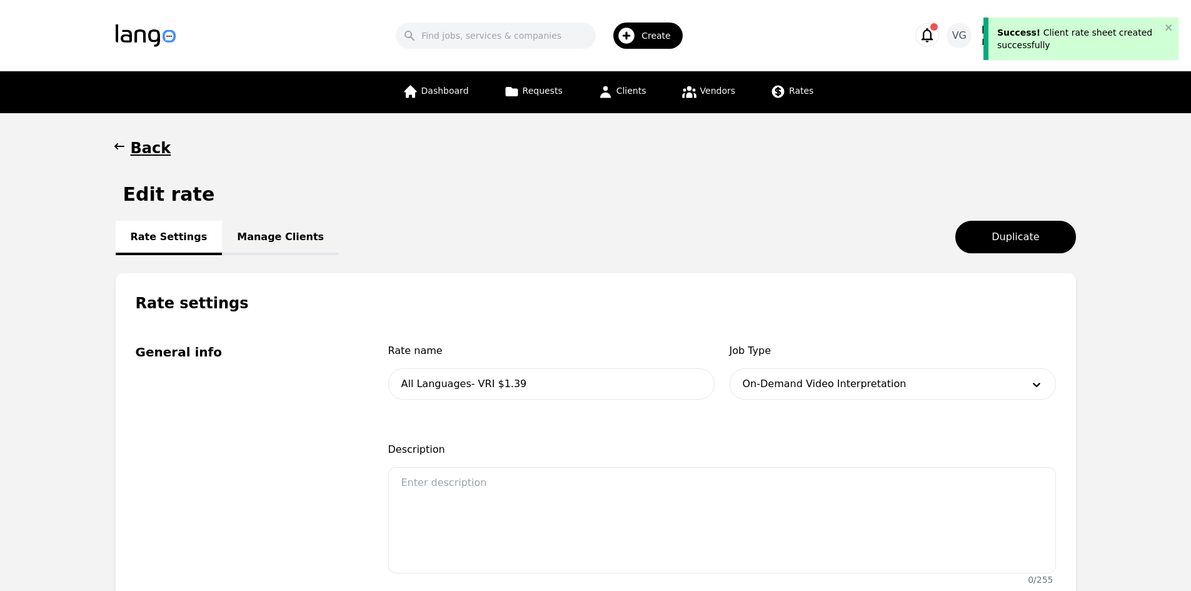
click at [267, 243] on link "Manage Clients" at bounding box center [280, 238] width 117 height 34
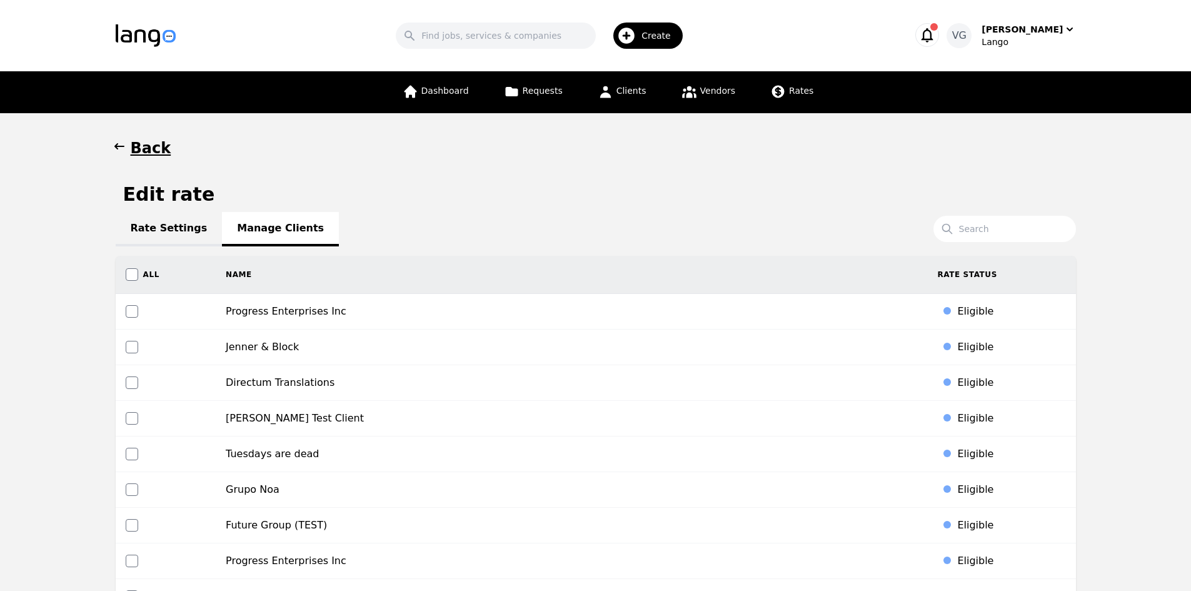
scroll to position [764, 0]
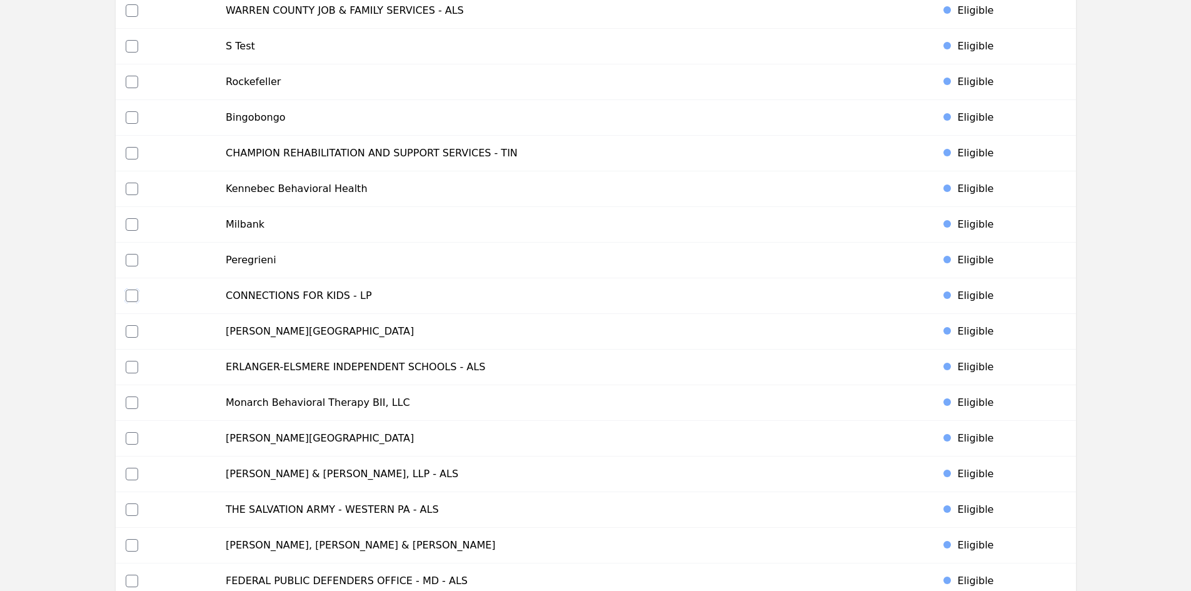
click at [134, 293] on input "checkbox" at bounding box center [132, 295] width 13 height 13
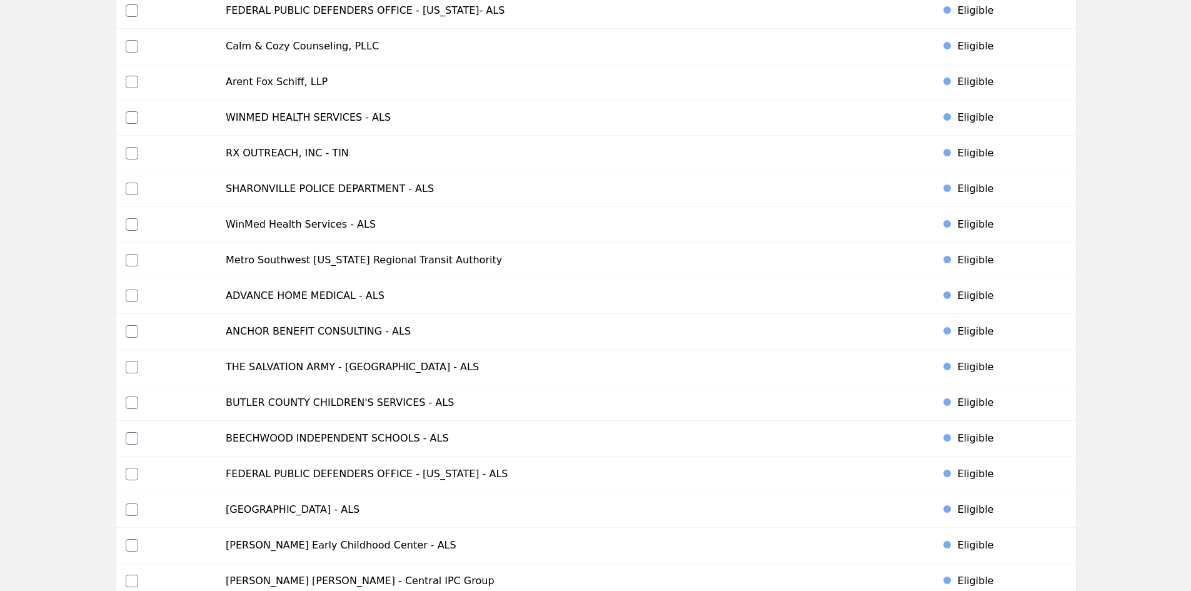
click at [142, 286] on td at bounding box center [166, 296] width 101 height 36
click at [133, 295] on input "checkbox" at bounding box center [132, 295] width 13 height 13
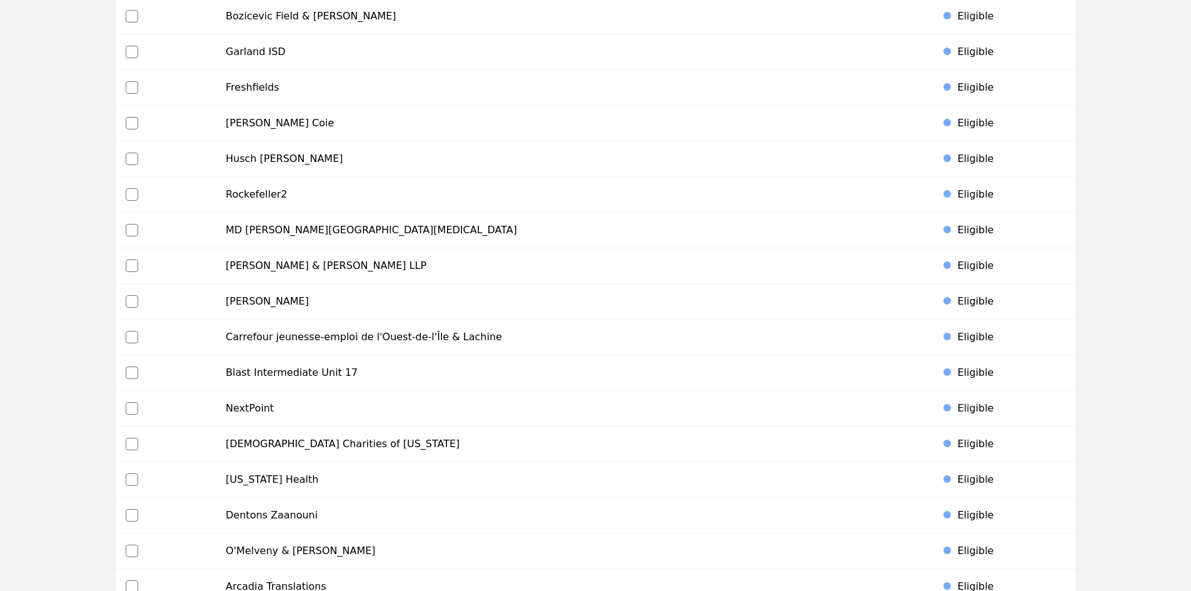
scroll to position [5647, 0]
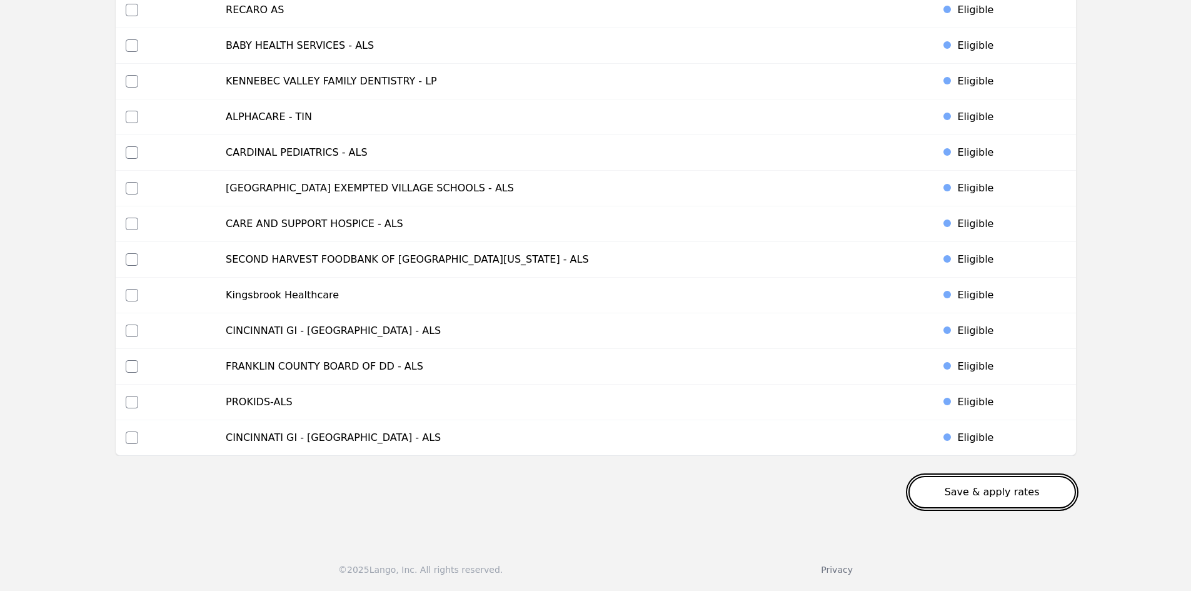
click at [996, 496] on button "Save & apply rates" at bounding box center [992, 492] width 168 height 33
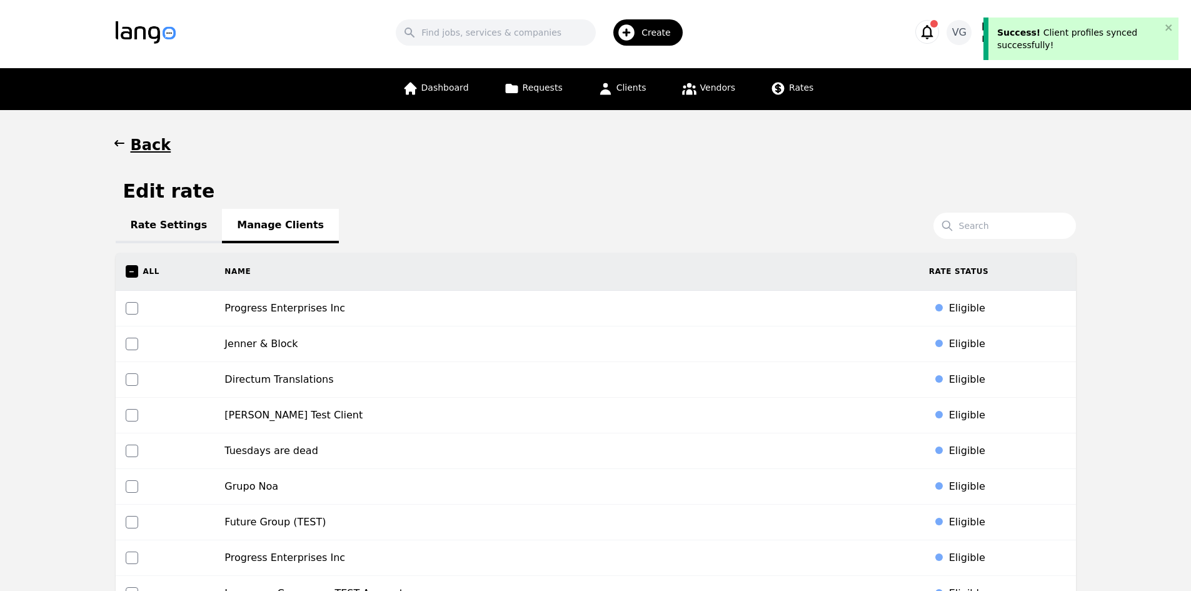
scroll to position [0, 0]
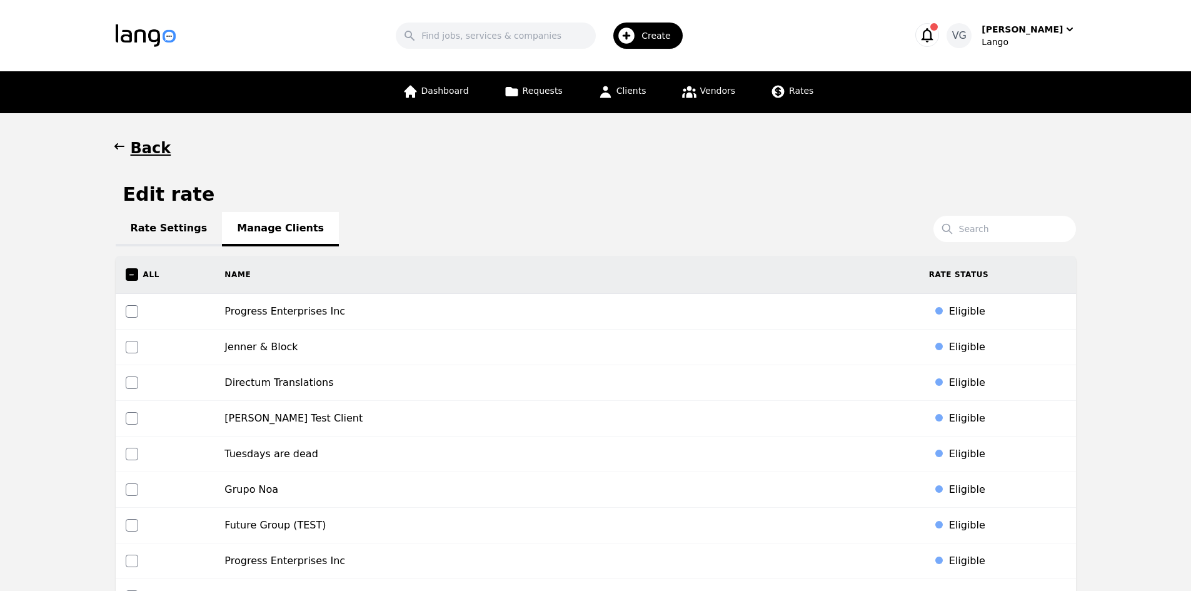
click at [138, 143] on h1 "Back" at bounding box center [151, 148] width 41 height 20
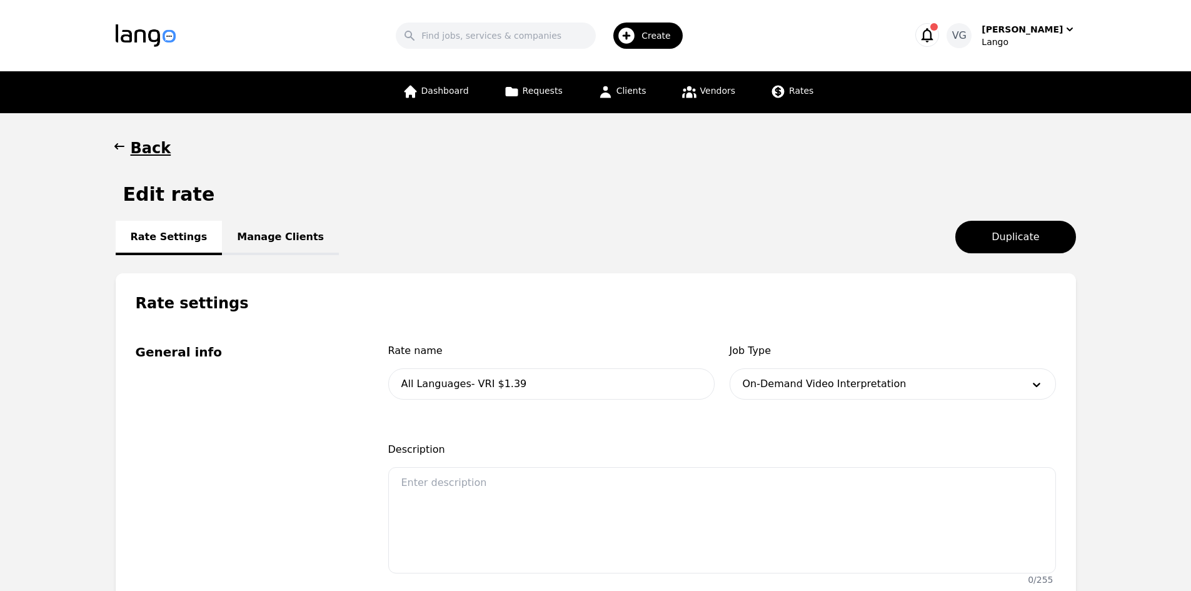
click at [118, 146] on icon "button" at bounding box center [119, 146] width 13 height 13
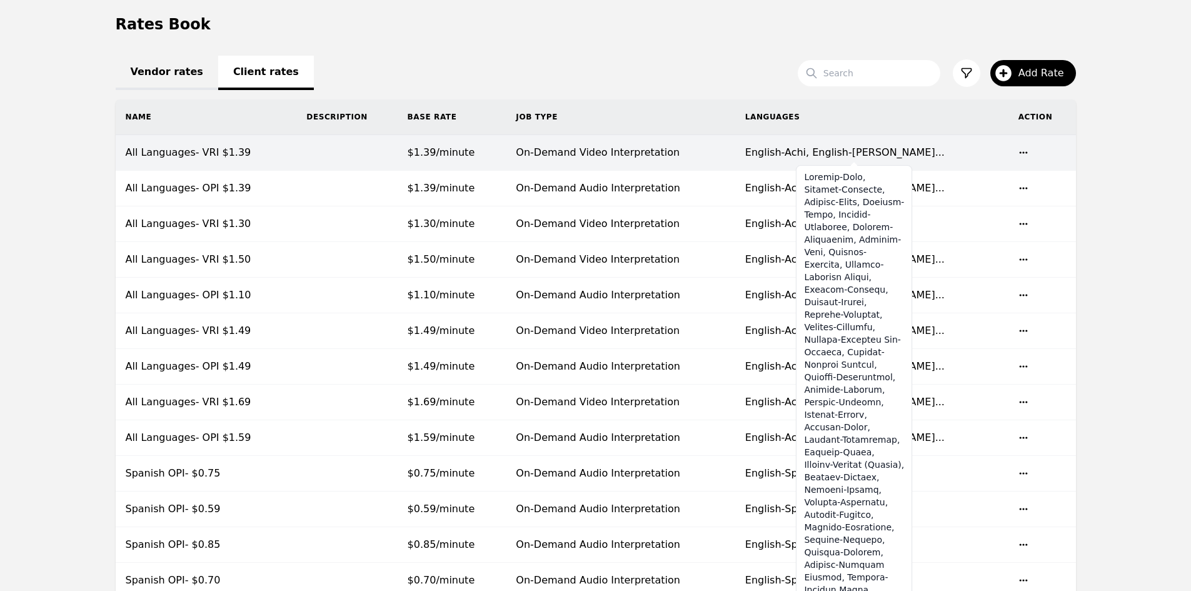
scroll to position [125, 0]
